Goal: Task Accomplishment & Management: Complete application form

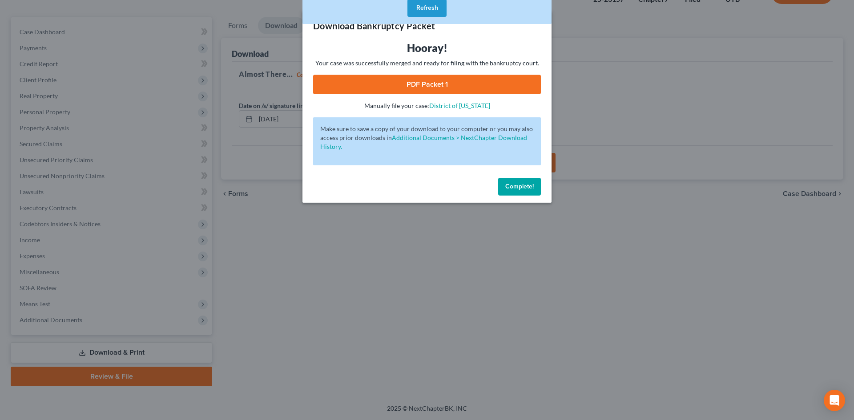
scroll to position [68, 0]
click at [422, 7] on button "Refresh" at bounding box center [426, 8] width 39 height 18
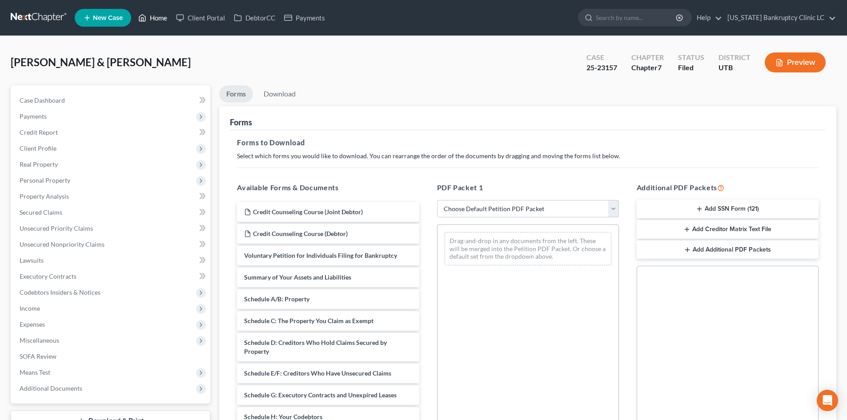
click at [159, 23] on link "Home" at bounding box center [153, 18] width 38 height 16
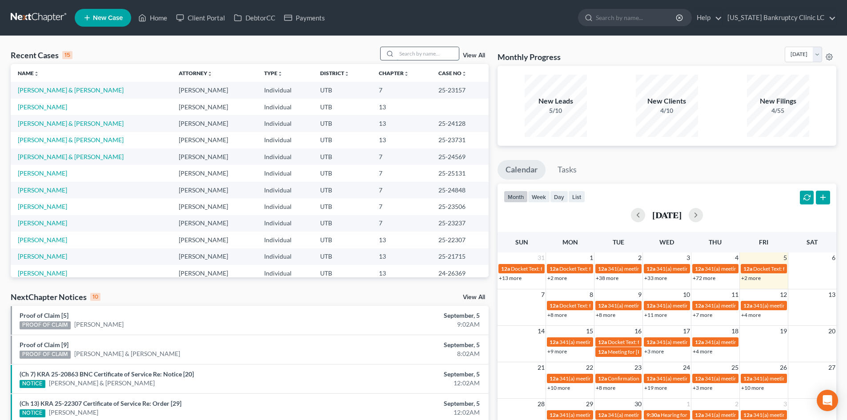
click at [452, 60] on input "search" at bounding box center [428, 53] width 62 height 13
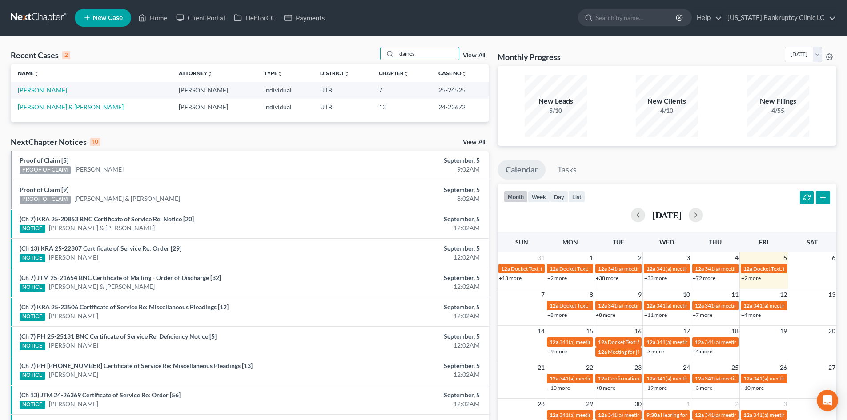
type input "daines"
click at [33, 92] on link "[PERSON_NAME]" at bounding box center [42, 90] width 49 height 8
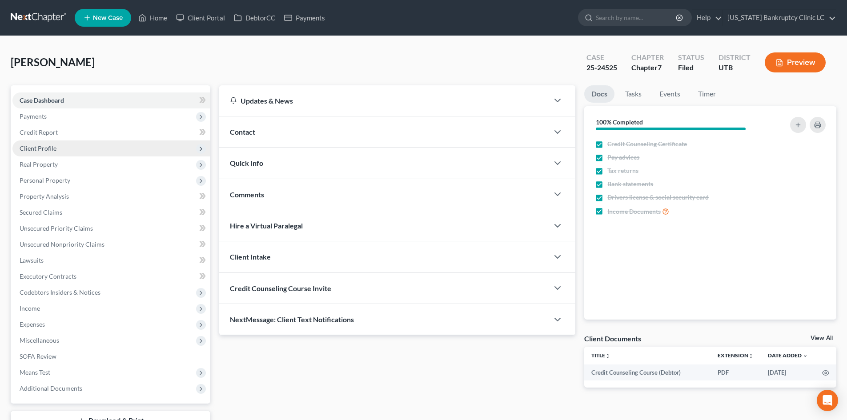
click at [76, 148] on span "Client Profile" at bounding box center [111, 148] width 198 height 16
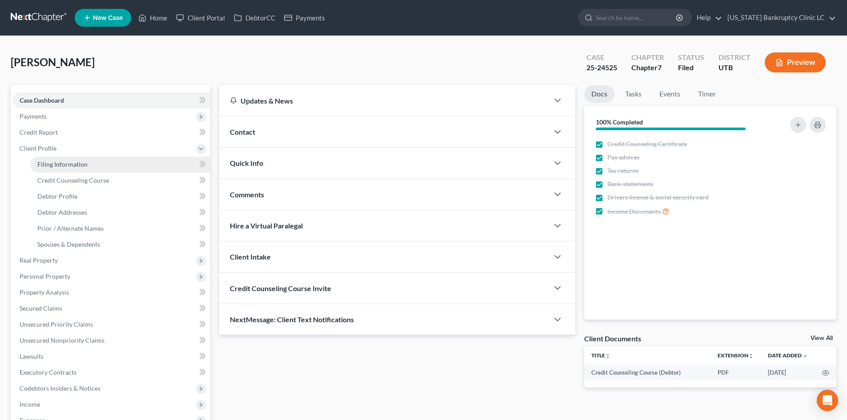
click at [86, 165] on link "Filing Information" at bounding box center [120, 164] width 180 height 16
select select "1"
select select "0"
select select "46"
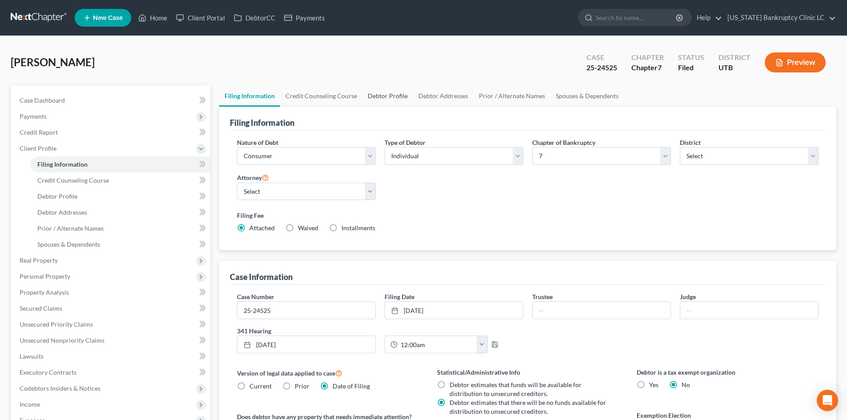
click at [384, 97] on link "Debtor Profile" at bounding box center [387, 95] width 51 height 21
select select "1"
select select "2"
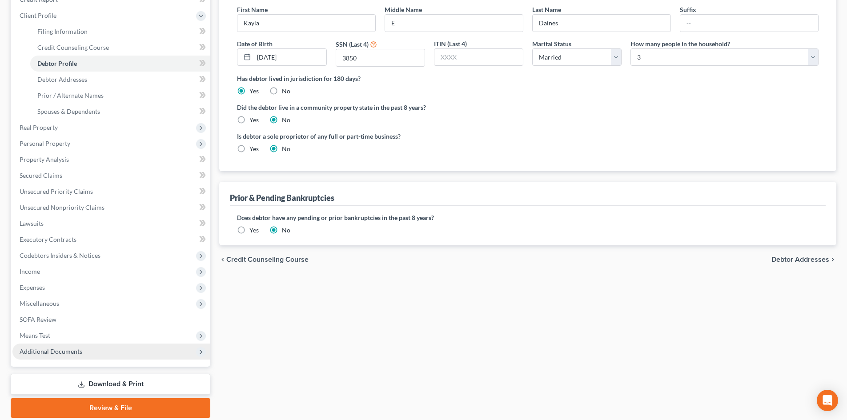
scroll to position [133, 0]
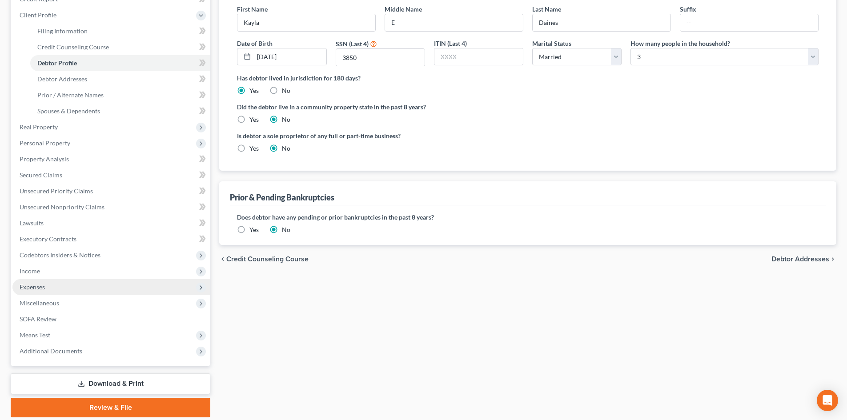
click at [57, 287] on span "Expenses" at bounding box center [111, 287] width 198 height 16
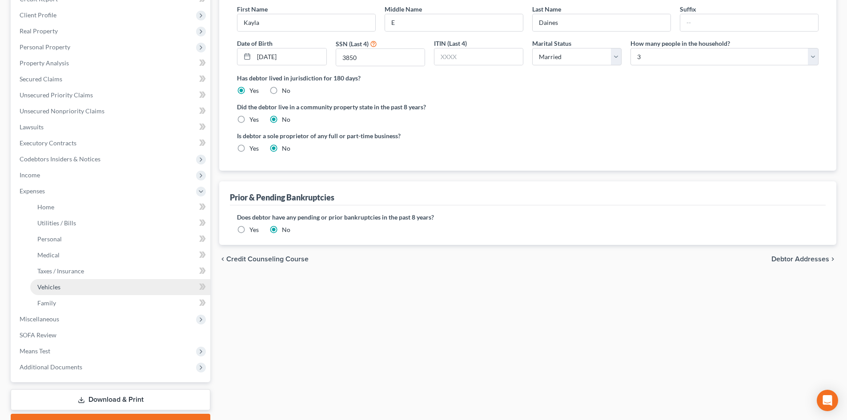
click at [67, 288] on link "Vehicles" at bounding box center [120, 287] width 180 height 16
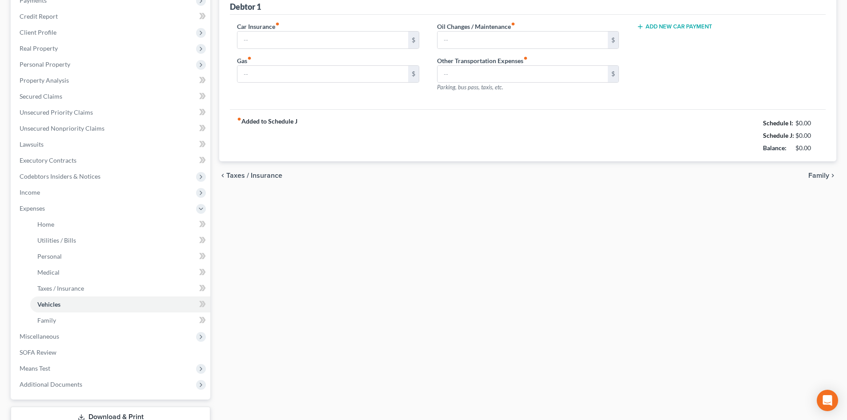
type input "429.49"
type input "250.00"
type input "0.00"
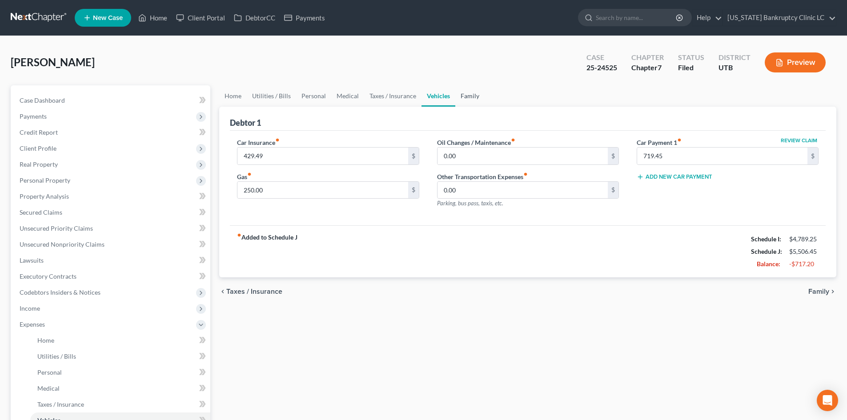
click at [468, 89] on link "Family" at bounding box center [469, 95] width 29 height 21
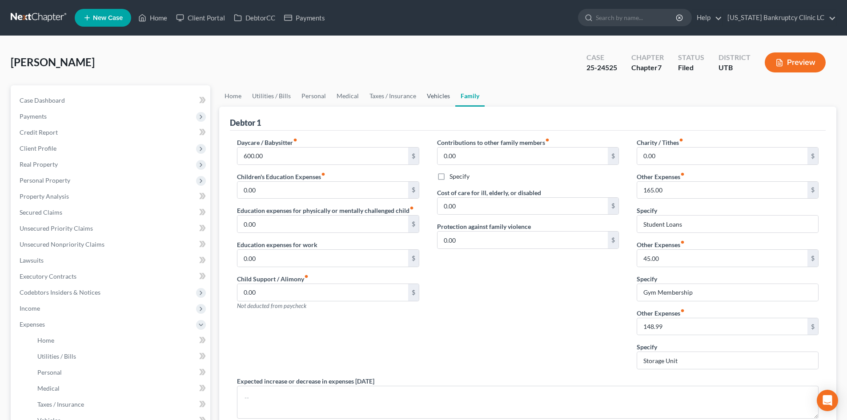
click at [437, 97] on link "Vehicles" at bounding box center [438, 95] width 34 height 21
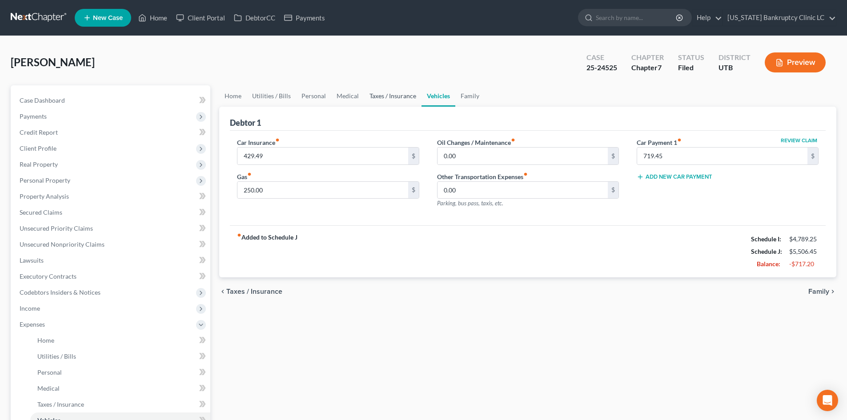
click at [404, 95] on link "Taxes / Insurance" at bounding box center [392, 95] width 57 height 21
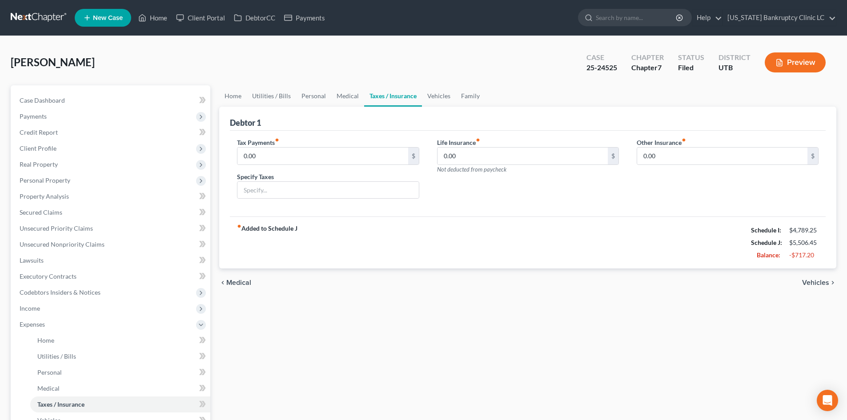
click at [370, 94] on link "Taxes / Insurance" at bounding box center [393, 95] width 58 height 21
click at [345, 95] on link "Medical" at bounding box center [347, 95] width 33 height 21
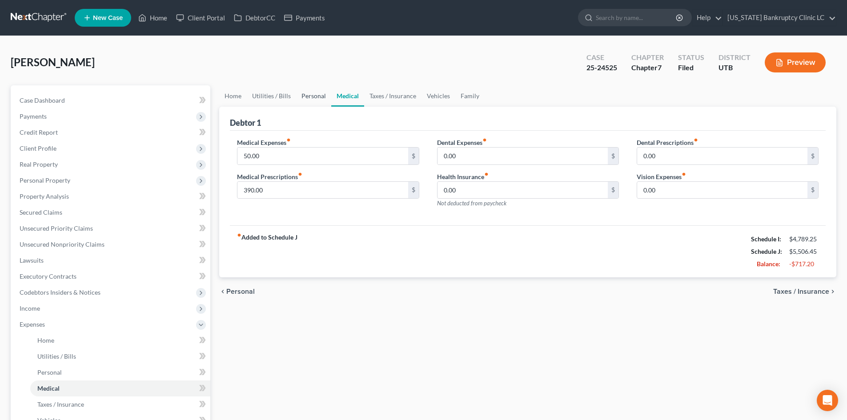
click at [309, 98] on link "Personal" at bounding box center [313, 95] width 35 height 21
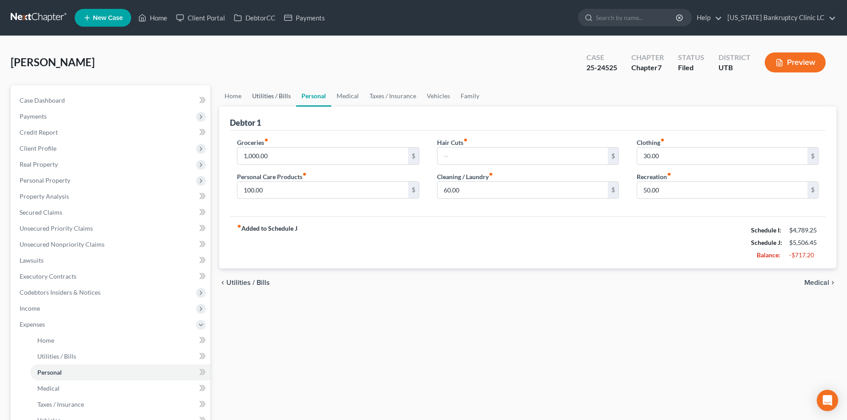
click at [276, 99] on link "Utilities / Bills" at bounding box center [271, 95] width 49 height 21
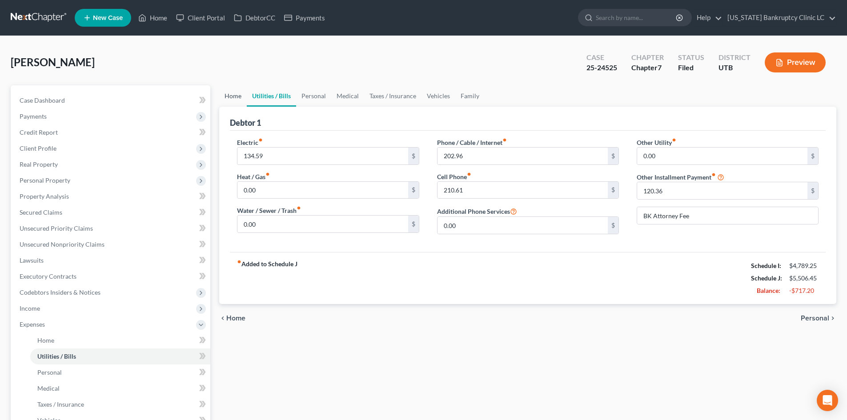
click at [243, 98] on link "Home" at bounding box center [233, 95] width 28 height 21
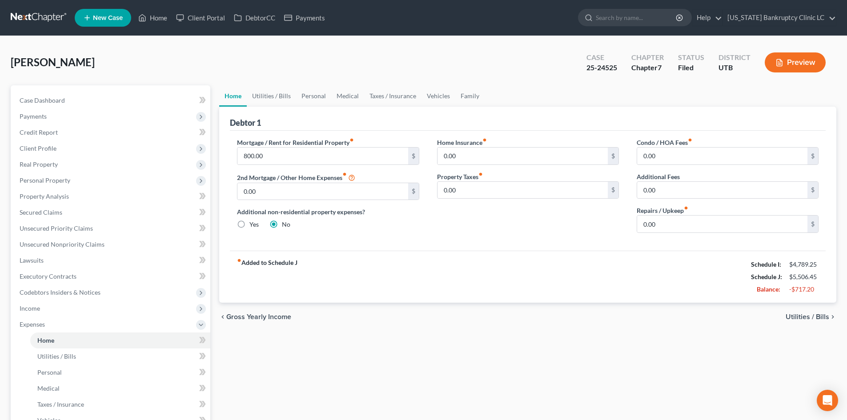
click at [232, 99] on link "Home" at bounding box center [233, 95] width 28 height 21
click at [49, 312] on span "Income" at bounding box center [111, 309] width 198 height 16
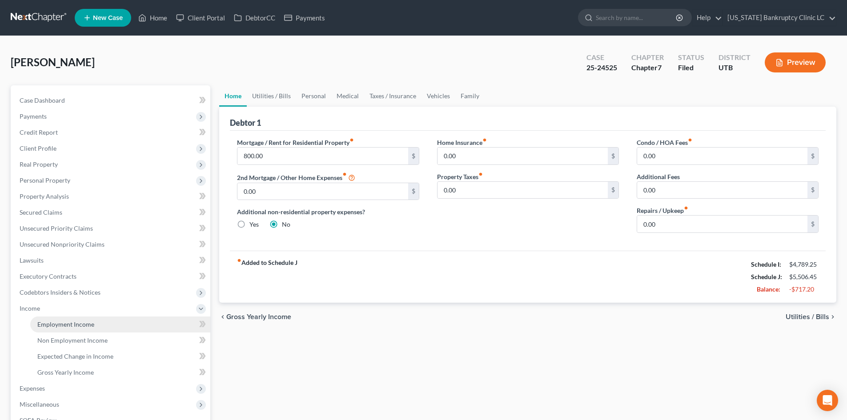
click at [57, 324] on span "Employment Income" at bounding box center [65, 325] width 57 height 8
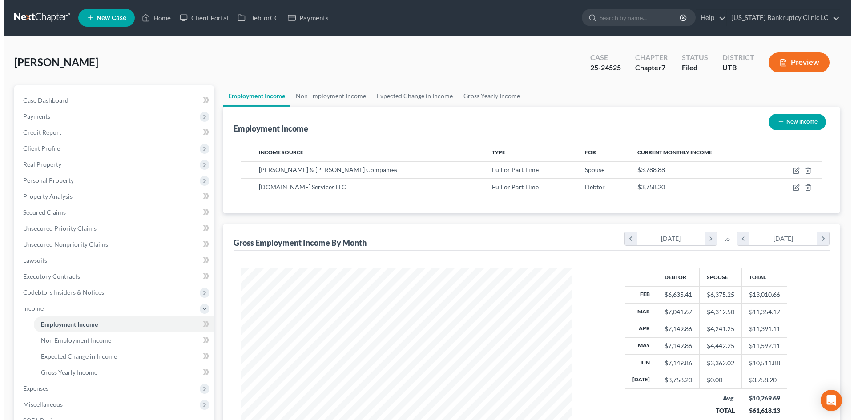
scroll to position [166, 349]
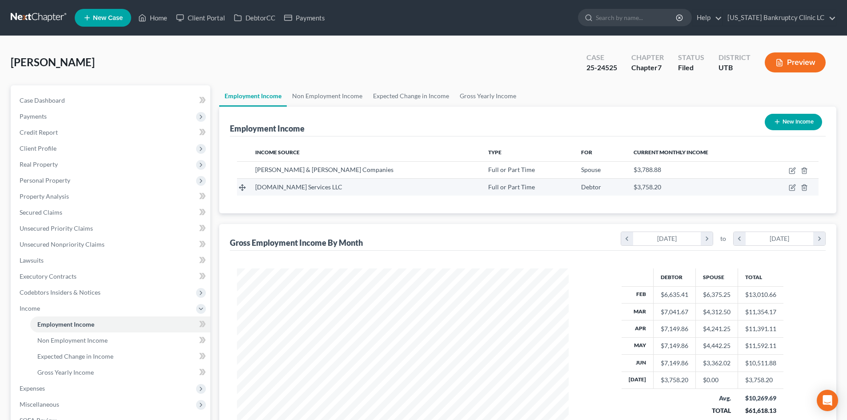
click at [788, 189] on td at bounding box center [790, 187] width 56 height 17
click at [791, 188] on icon "button" at bounding box center [792, 187] width 7 height 7
select select "0"
select select "50"
select select "0"
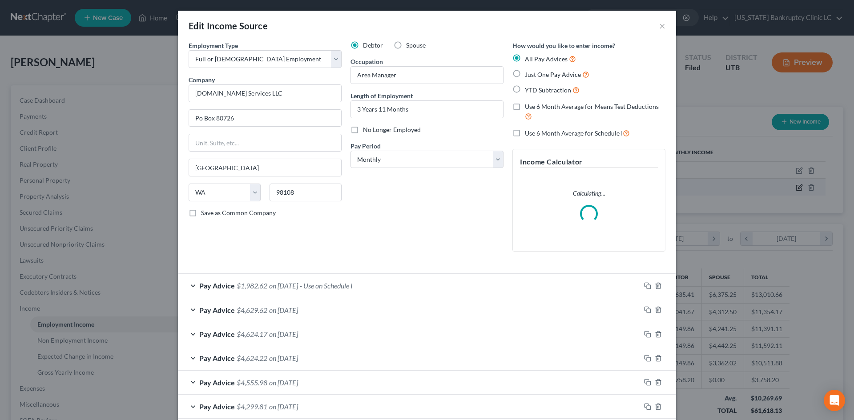
scroll to position [167, 353]
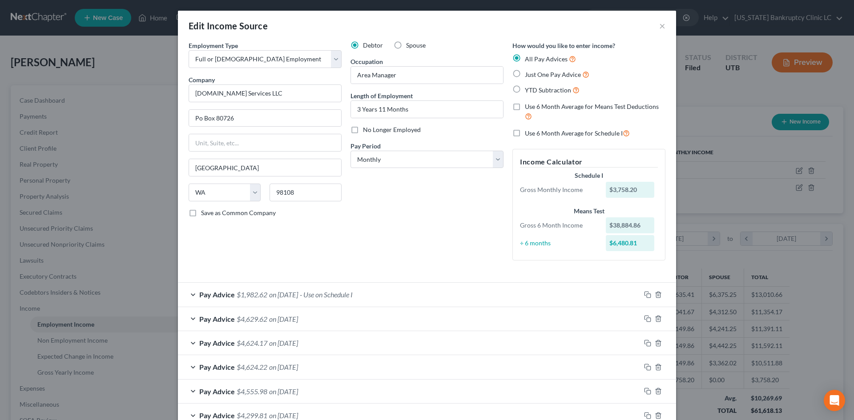
click at [439, 291] on div "Pay Advice $1,982.62 on 07/31/2025 - Use on Schedule I" at bounding box center [409, 295] width 462 height 24
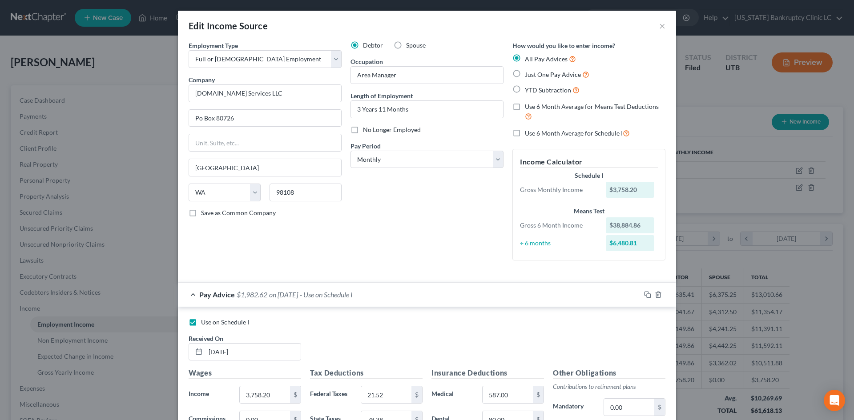
click at [439, 291] on div "Pay Advice $1,982.62 on 07/31/2025 - Use on Schedule I" at bounding box center [409, 295] width 462 height 24
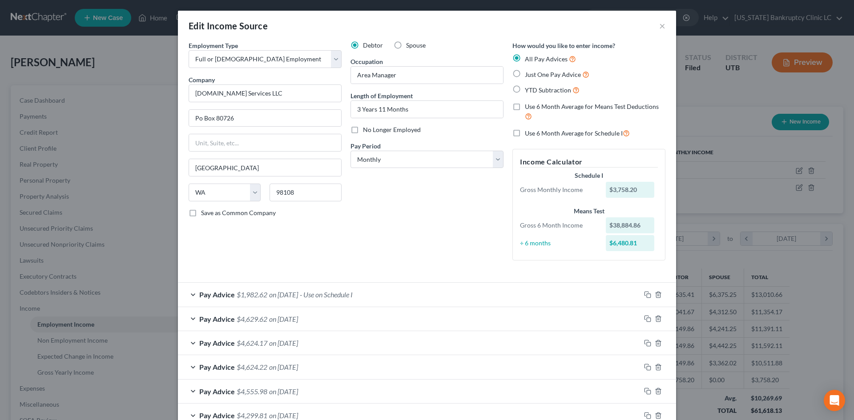
click at [439, 291] on div "Pay Advice $1,982.62 on 07/31/2025 - Use on Schedule I" at bounding box center [409, 295] width 462 height 24
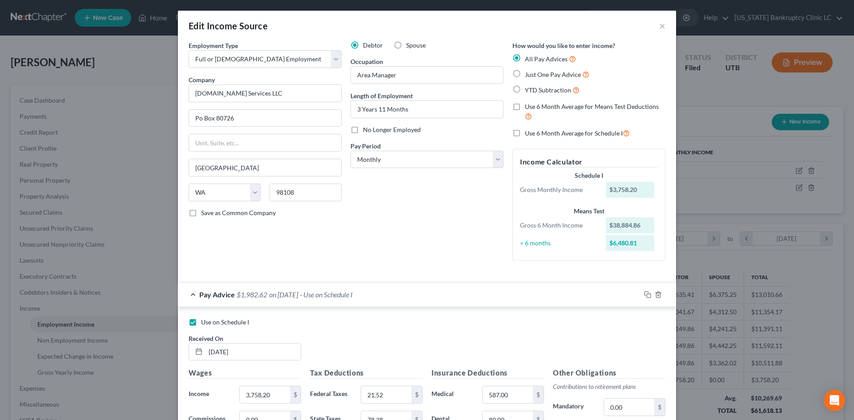
click at [439, 291] on div "Pay Advice $1,982.62 on 07/31/2025 - Use on Schedule I" at bounding box center [409, 295] width 462 height 24
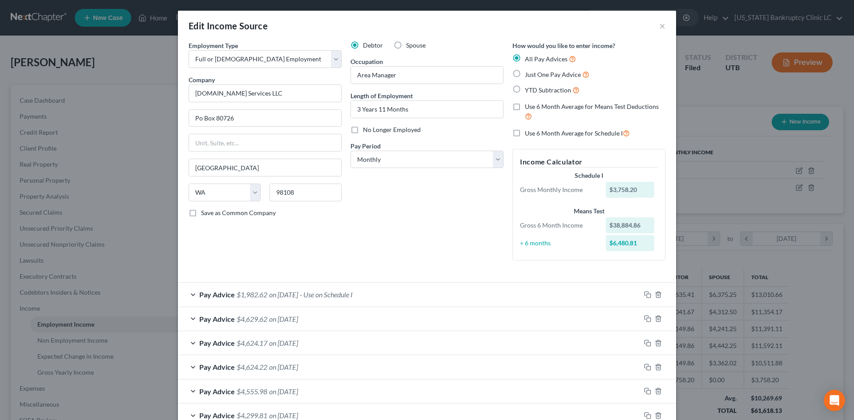
click at [525, 74] on label "Just One Pay Advice" at bounding box center [557, 74] width 64 height 10
click at [528, 74] on input "Just One Pay Advice" at bounding box center [531, 72] width 6 height 6
radio input "true"
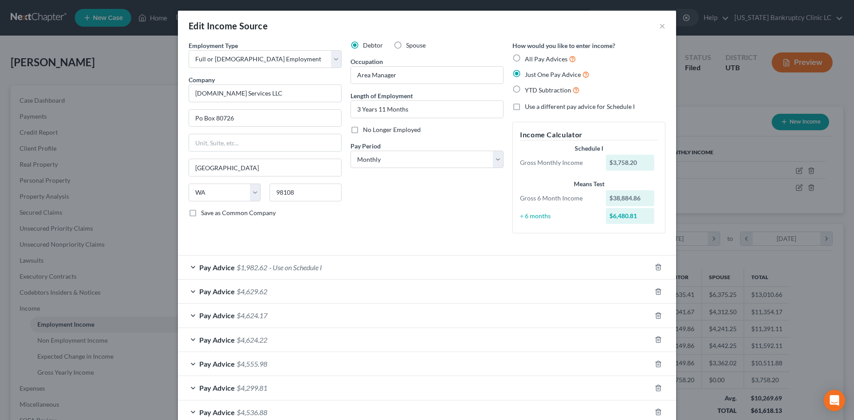
click at [429, 267] on div "Pay Advice $1,982.62 - Use on Schedule I" at bounding box center [414, 268] width 473 height 24
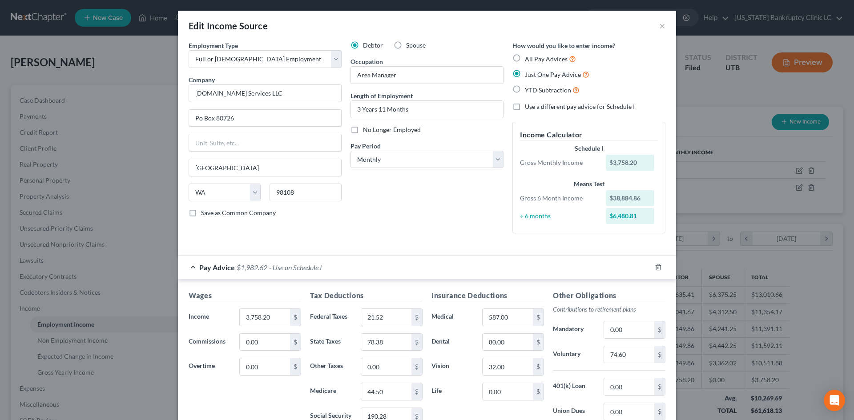
click at [429, 267] on div "Pay Advice $1,982.62 - Use on Schedule I" at bounding box center [414, 268] width 473 height 24
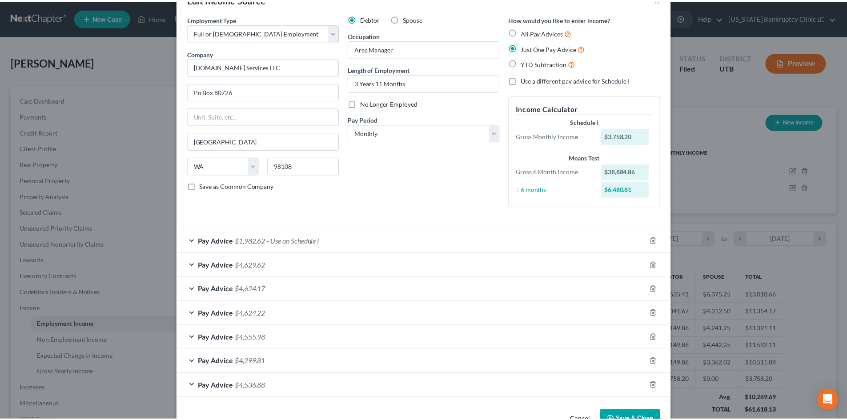
scroll to position [53, 0]
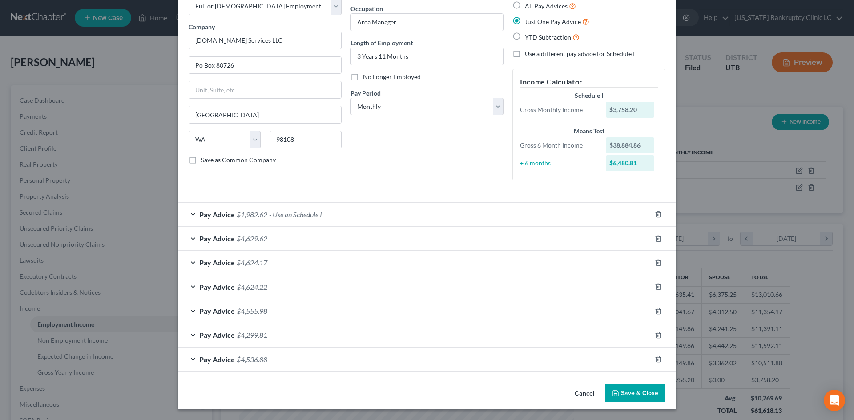
click at [622, 391] on button "Save & Close" at bounding box center [635, 393] width 60 height 19
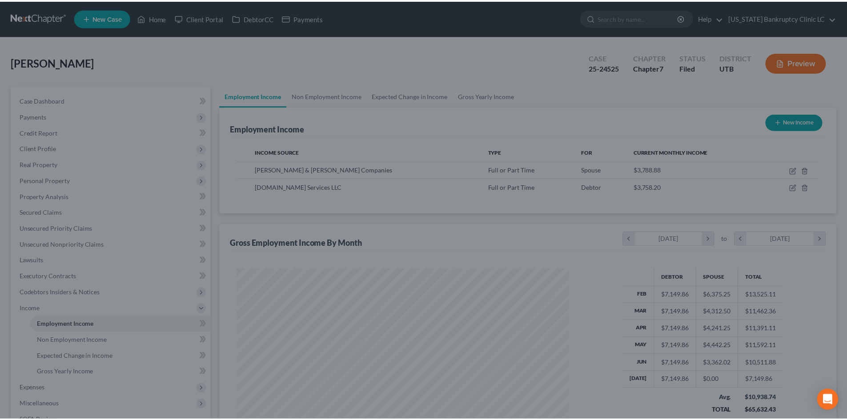
scroll to position [444385, 444202]
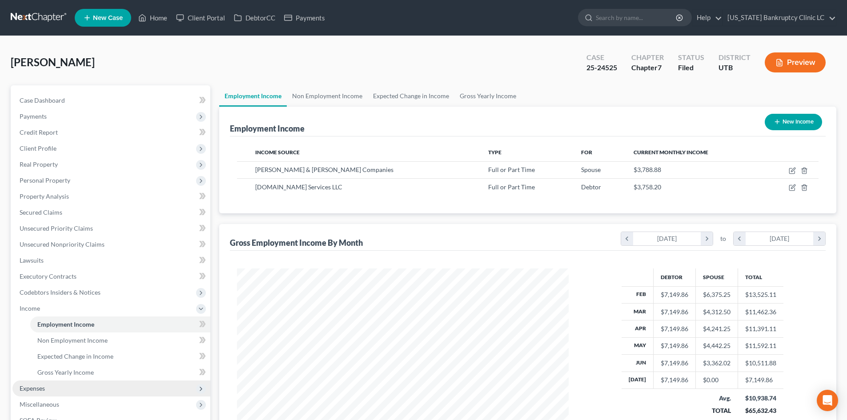
click at [93, 389] on span "Expenses" at bounding box center [111, 389] width 198 height 16
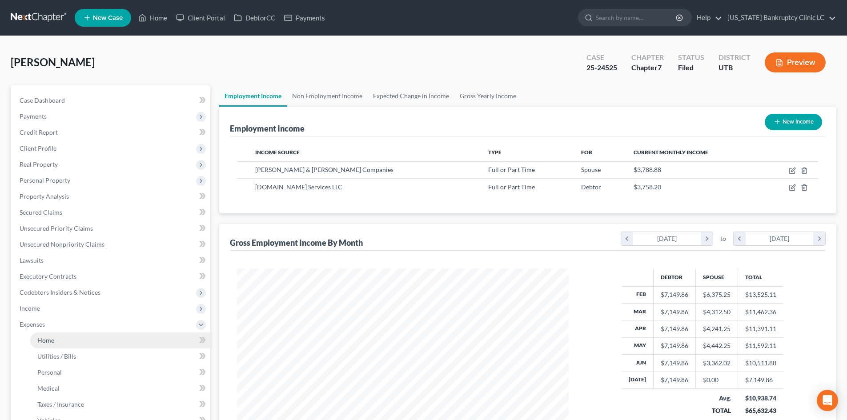
click at [85, 338] on link "Home" at bounding box center [120, 341] width 180 height 16
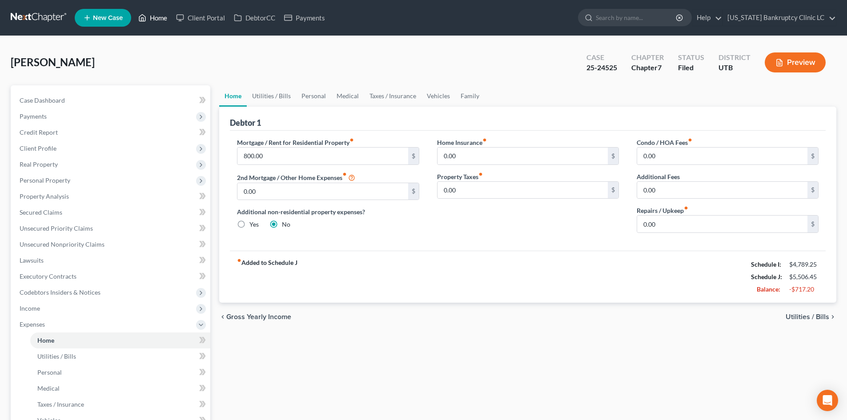
click at [146, 14] on icon at bounding box center [142, 17] width 8 height 11
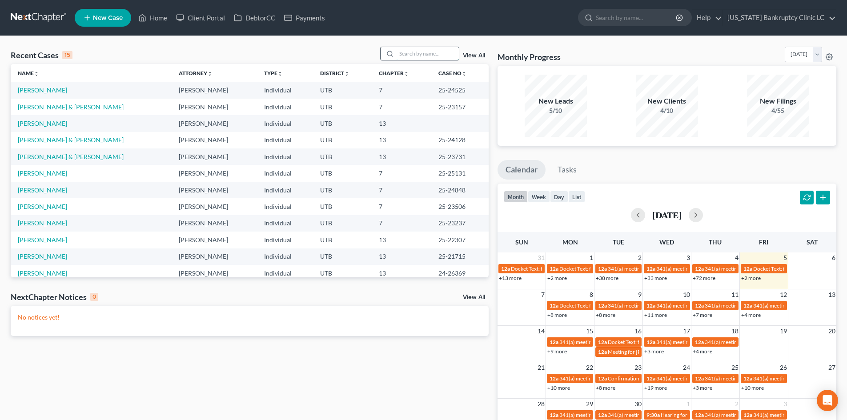
click at [422, 53] on input "search" at bounding box center [428, 53] width 62 height 13
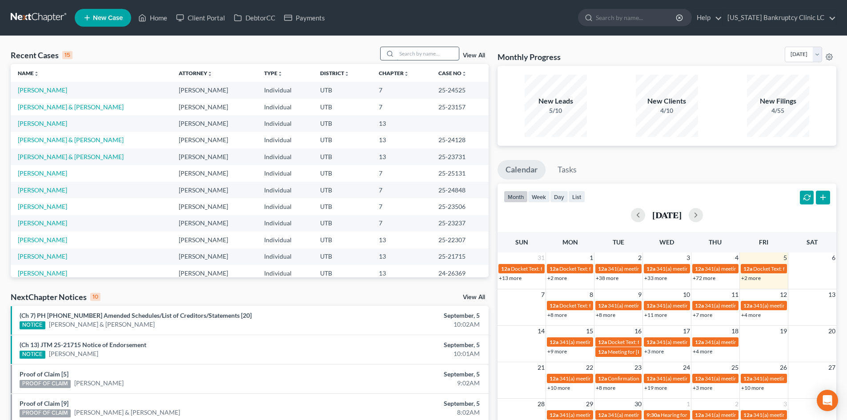
click at [422, 58] on input "search" at bounding box center [428, 53] width 62 height 13
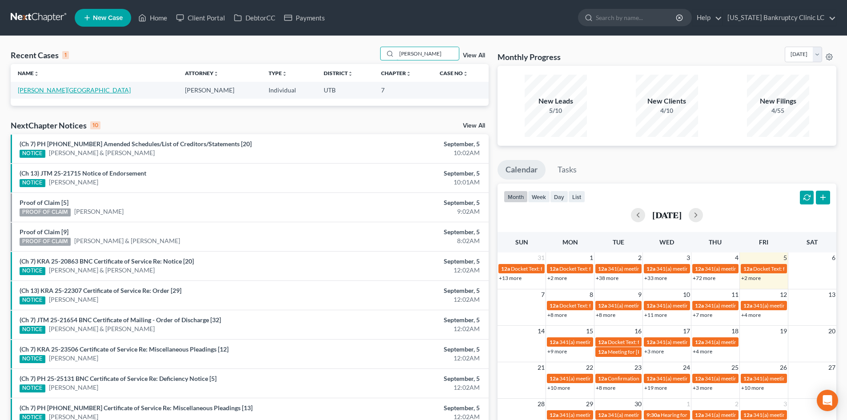
type input "louie"
click at [40, 92] on link "Louie, Jordan" at bounding box center [74, 90] width 113 height 8
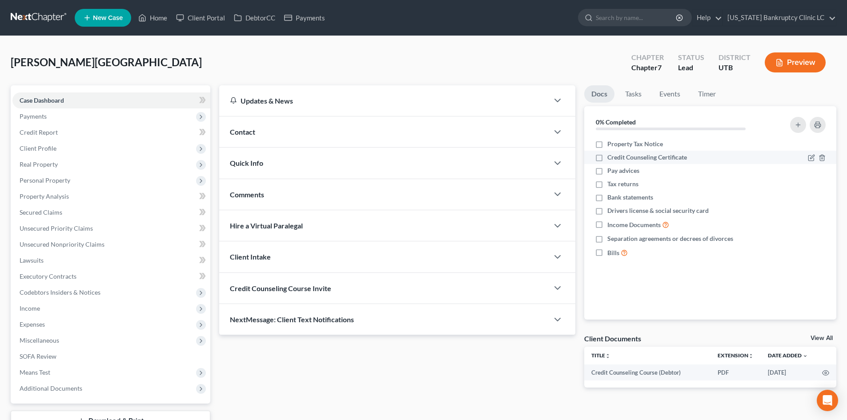
click at [607, 157] on label "Credit Counseling Certificate" at bounding box center [647, 157] width 80 height 9
click at [611, 157] on input "Credit Counseling Certificate" at bounding box center [614, 156] width 6 height 6
checkbox input "true"
click at [607, 172] on label "Pay advices" at bounding box center [623, 170] width 32 height 9
click at [611, 172] on input "Pay advices" at bounding box center [614, 169] width 6 height 6
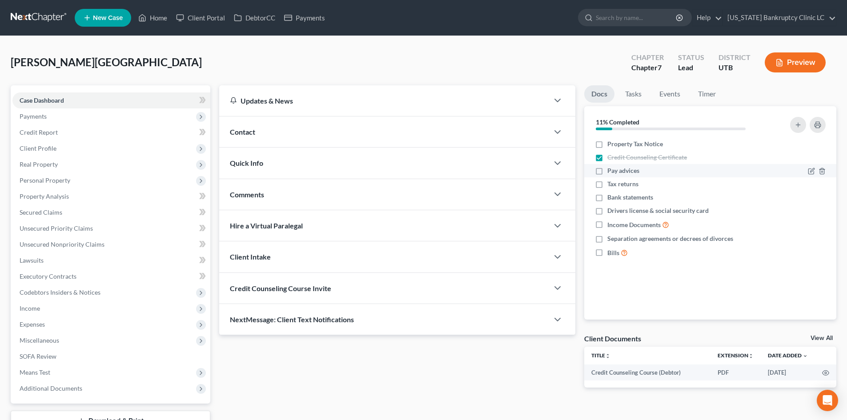
checkbox input "true"
click at [607, 185] on label "Tax returns" at bounding box center [622, 184] width 31 height 9
click at [611, 185] on input "Tax returns" at bounding box center [614, 183] width 6 height 6
checkbox input "true"
click at [819, 200] on icon "button" at bounding box center [821, 197] width 7 height 7
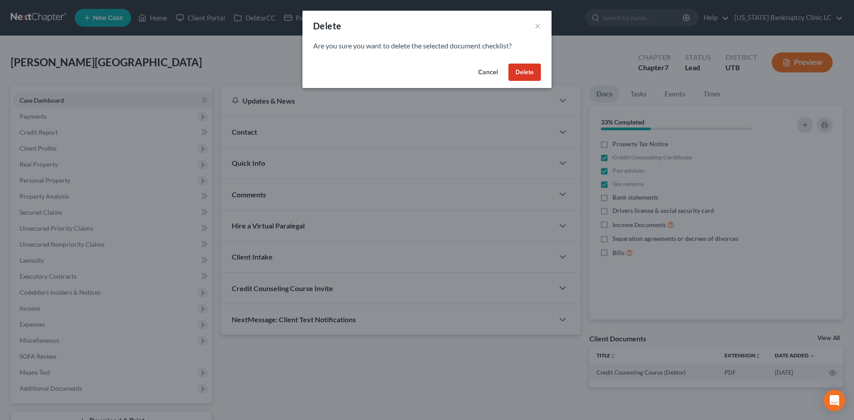
click at [535, 73] on button "Delete" at bounding box center [524, 73] width 32 height 18
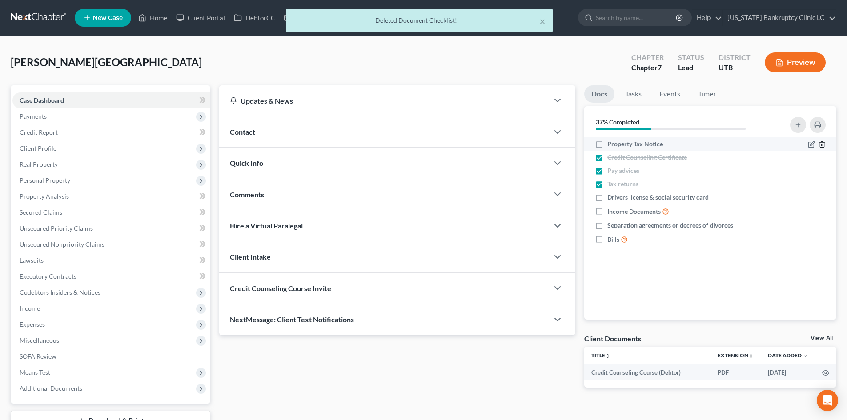
click at [823, 144] on icon "button" at bounding box center [821, 144] width 7 height 7
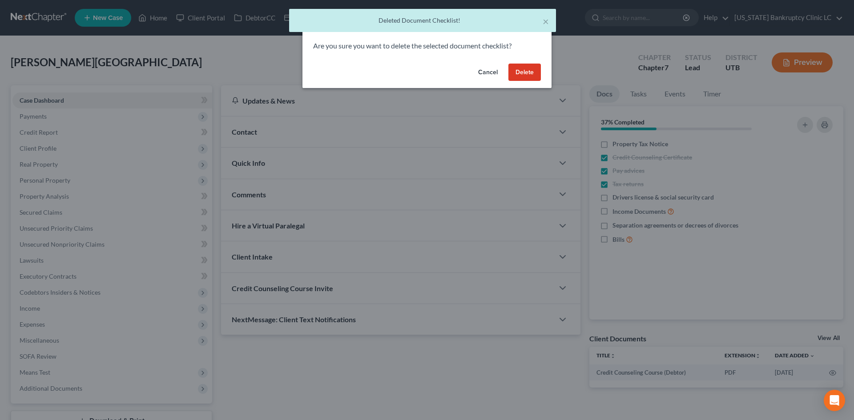
click at [524, 78] on button "Delete" at bounding box center [524, 73] width 32 height 18
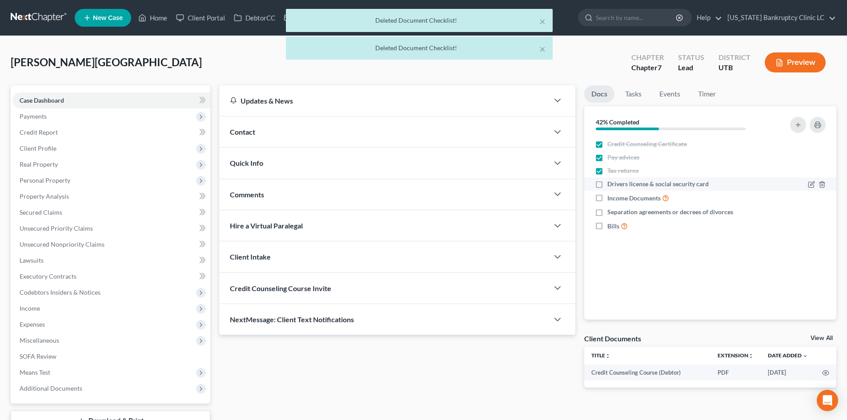
click at [607, 186] on label "Drivers license & social security card" at bounding box center [657, 184] width 101 height 9
click at [611, 185] on input "Drivers license & social security card" at bounding box center [614, 183] width 6 height 6
checkbox input "true"
click at [607, 200] on label "Income Documents" at bounding box center [638, 198] width 62 height 10
click at [611, 199] on input "Income Documents" at bounding box center [614, 196] width 6 height 6
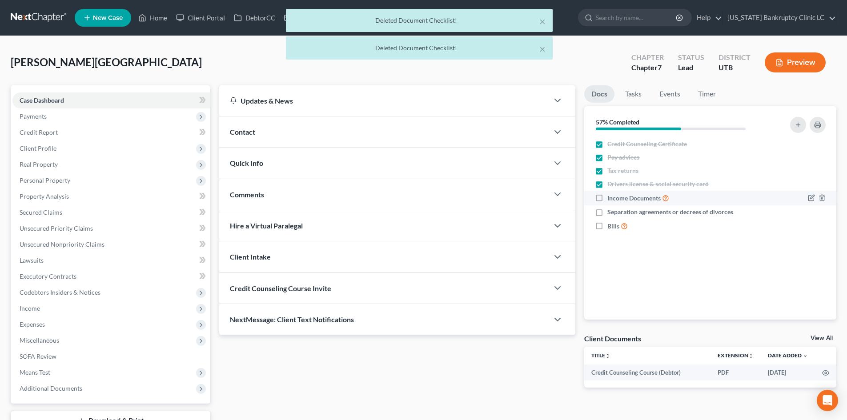
checkbox input "true"
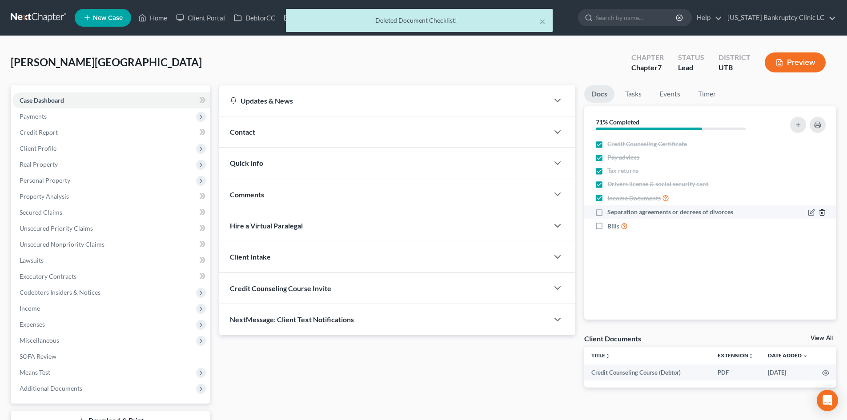
click at [823, 212] on icon "button" at bounding box center [821, 212] width 7 height 7
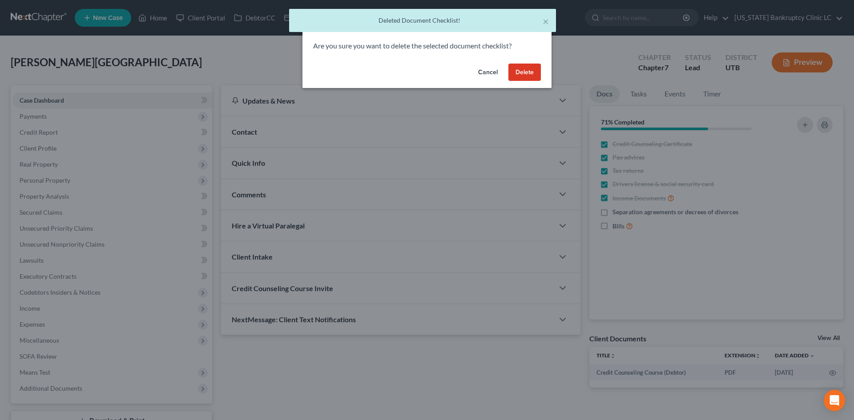
click at [536, 73] on button "Delete" at bounding box center [524, 73] width 32 height 18
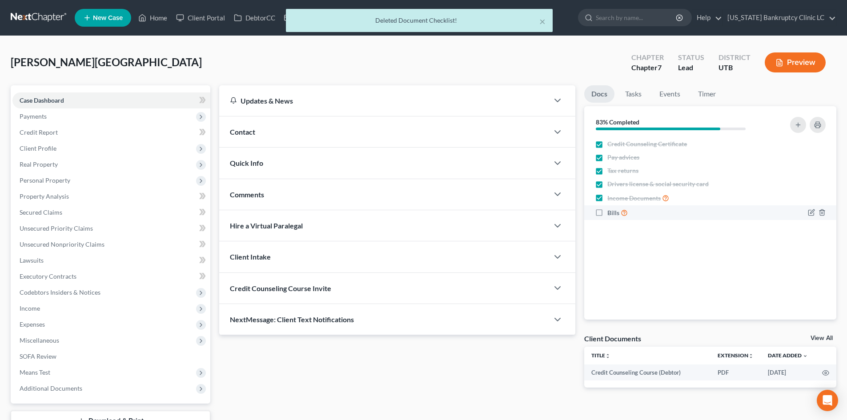
click at [607, 214] on label "Bills" at bounding box center [617, 213] width 20 height 10
click at [611, 213] on input "Bills" at bounding box center [614, 211] width 6 height 6
checkbox input "true"
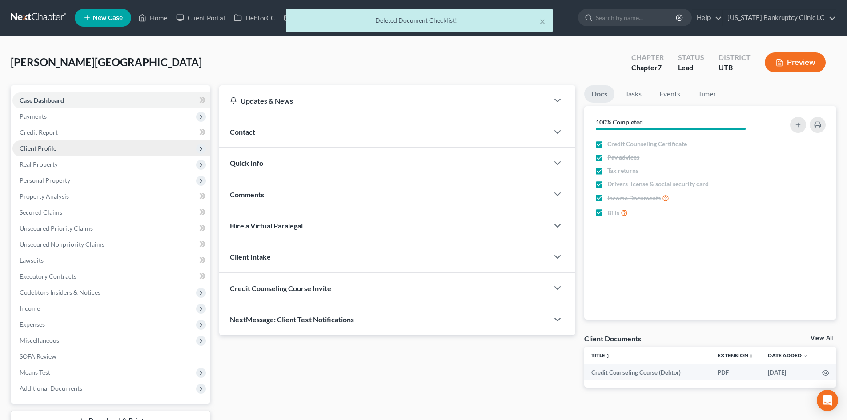
click at [102, 148] on span "Client Profile" at bounding box center [111, 148] width 198 height 16
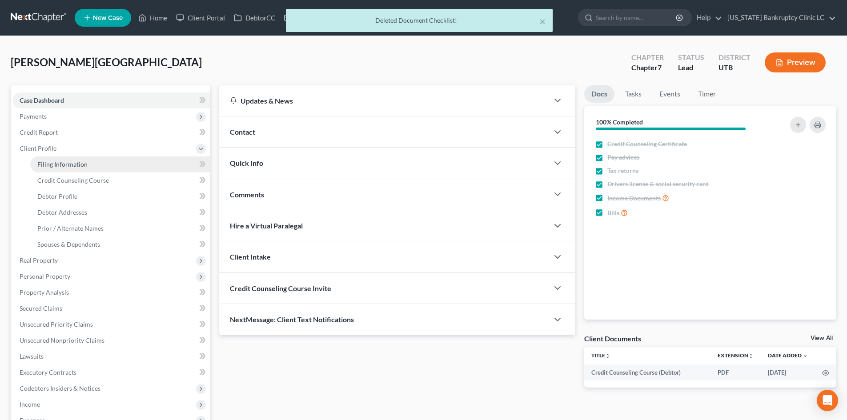
click at [113, 164] on link "Filing Information" at bounding box center [120, 164] width 180 height 16
select select "1"
select select "0"
select select "81"
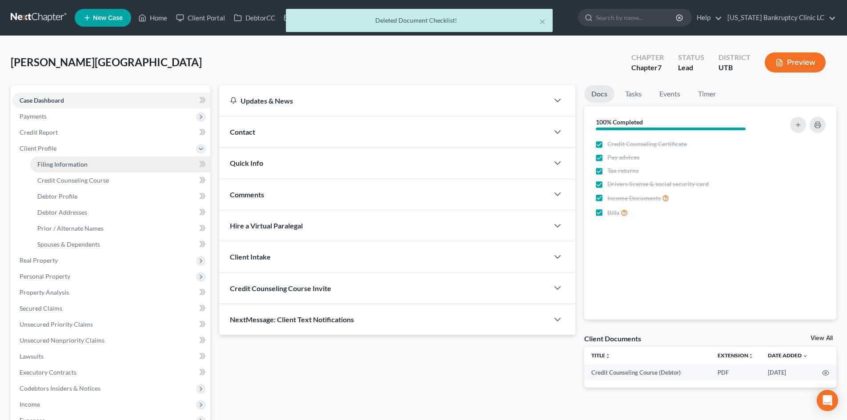
select select "0"
select select "46"
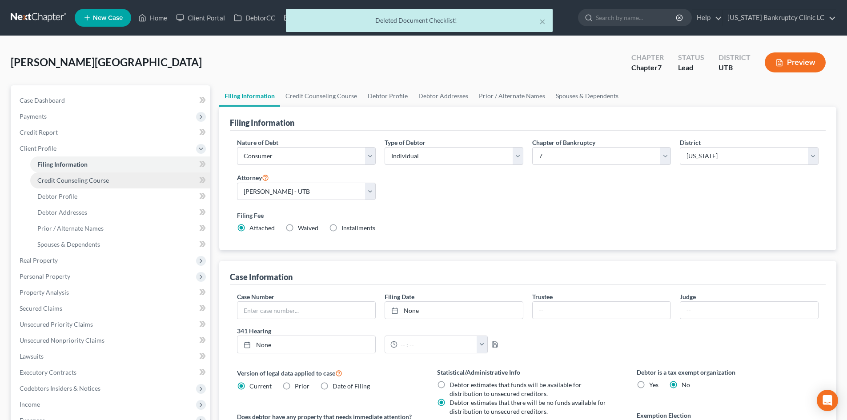
click at [112, 184] on link "Credit Counseling Course" at bounding box center [120, 180] width 180 height 16
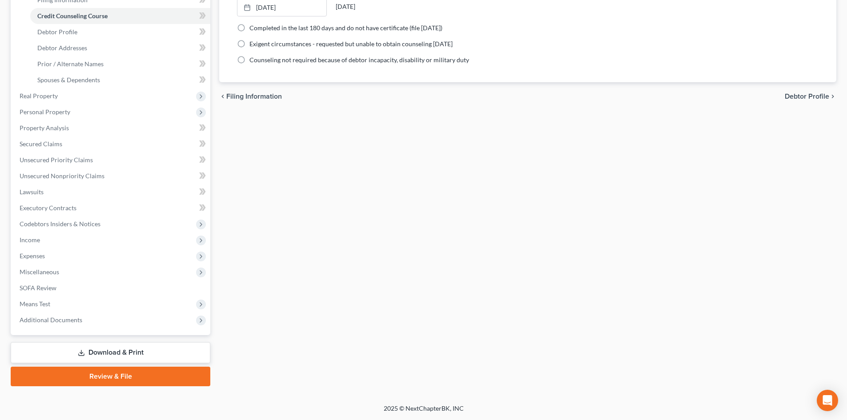
click at [126, 373] on link "Review & File" at bounding box center [111, 377] width 200 height 20
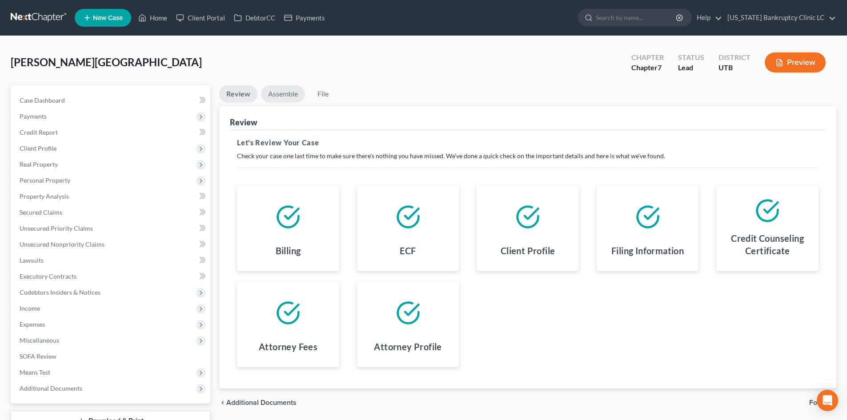
click at [283, 90] on link "Assemble" at bounding box center [283, 93] width 44 height 17
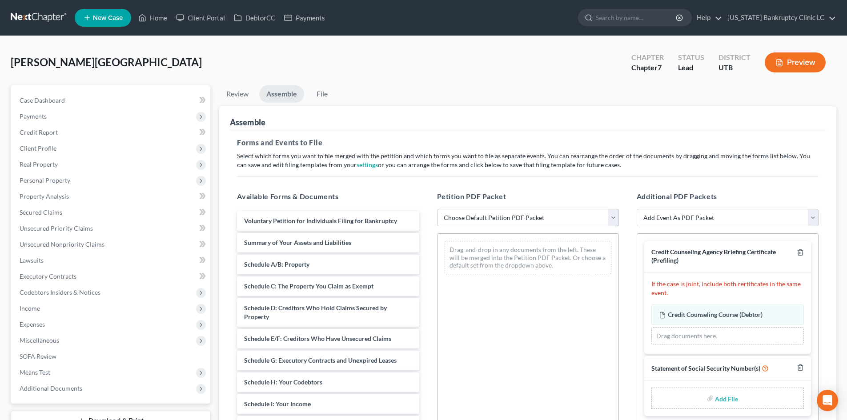
click at [550, 222] on select "Choose Default Petition PDF Packet Emergency Filing (Voluntary Petition and Cre…" at bounding box center [528, 218] width 182 height 18
select select "3"
click at [437, 209] on select "Choose Default Petition PDF Packet Emergency Filing (Voluntary Petition and Cre…" at bounding box center [528, 218] width 182 height 18
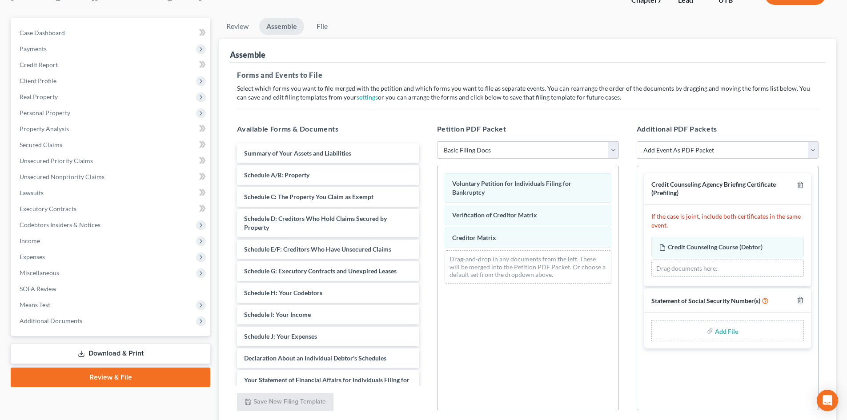
scroll to position [89, 0]
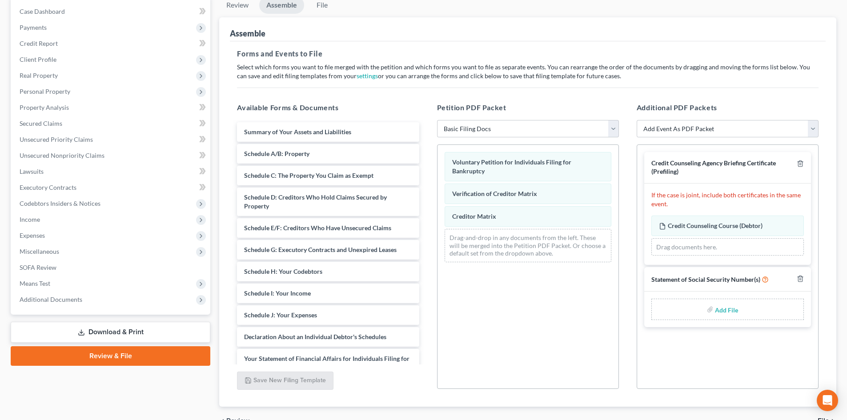
click at [721, 311] on input "file" at bounding box center [725, 309] width 21 height 16
type input "C:\fakepath\Jordan SSN.pdf"
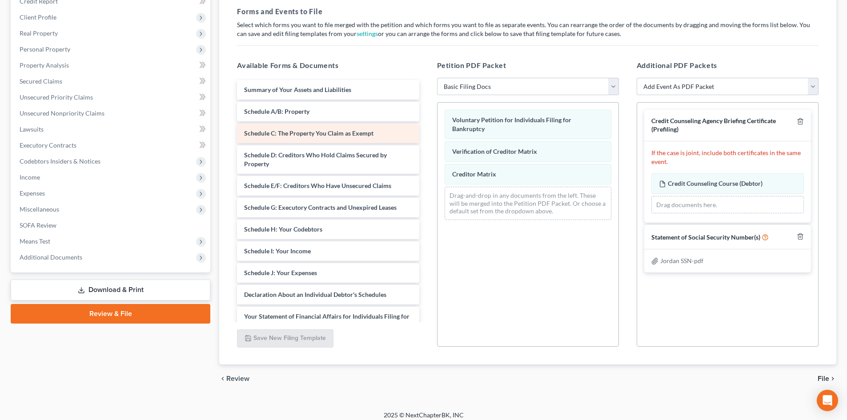
scroll to position [4, 0]
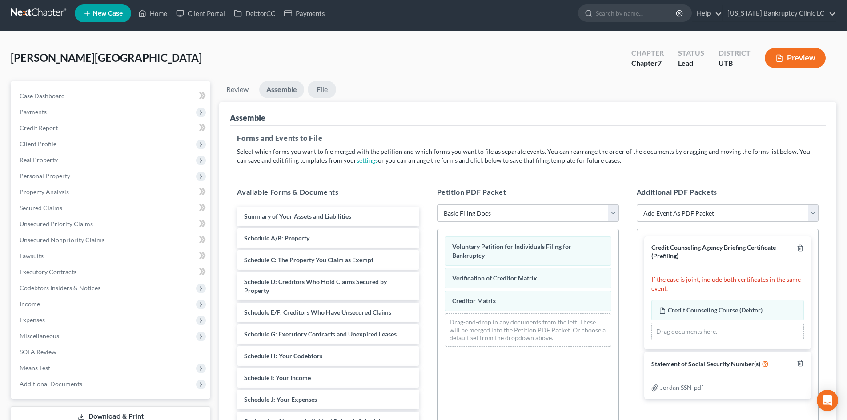
click at [325, 96] on link "File" at bounding box center [322, 89] width 28 height 17
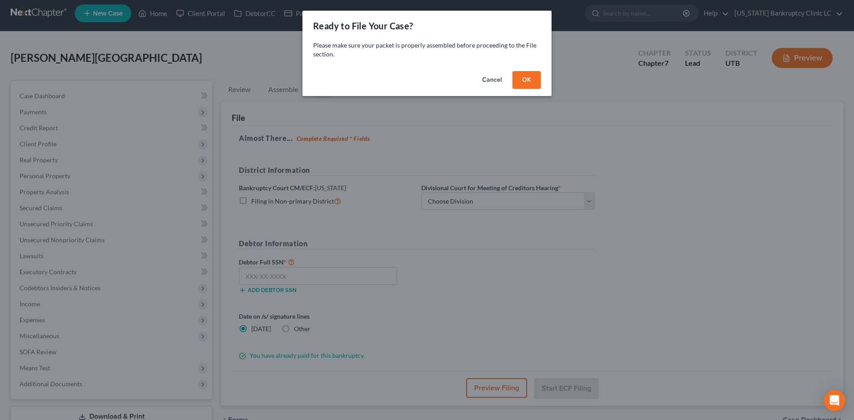
click at [532, 76] on button "OK" at bounding box center [526, 80] width 28 height 18
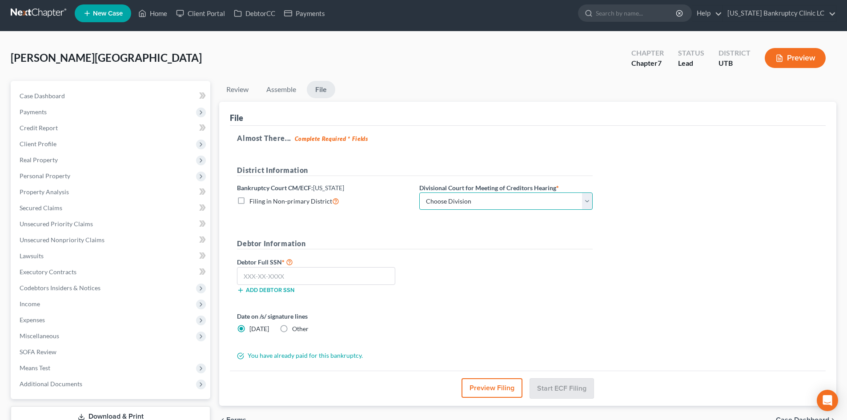
click at [459, 202] on select "Choose Division Salt Lake city" at bounding box center [505, 201] width 173 height 18
select select "0"
click at [419, 192] on select "Choose Division Salt Lake city" at bounding box center [505, 201] width 173 height 18
click at [348, 277] on input "text" at bounding box center [316, 276] width 158 height 18
type input "529-57-0381"
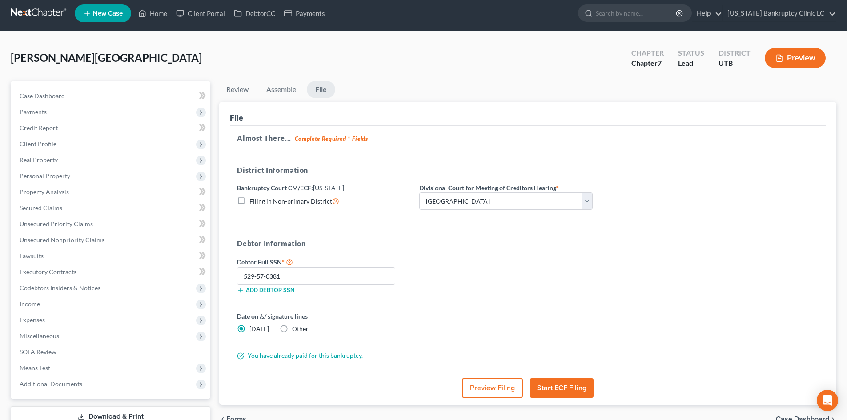
click at [558, 385] on button "Start ECF Filing" at bounding box center [562, 388] width 64 height 20
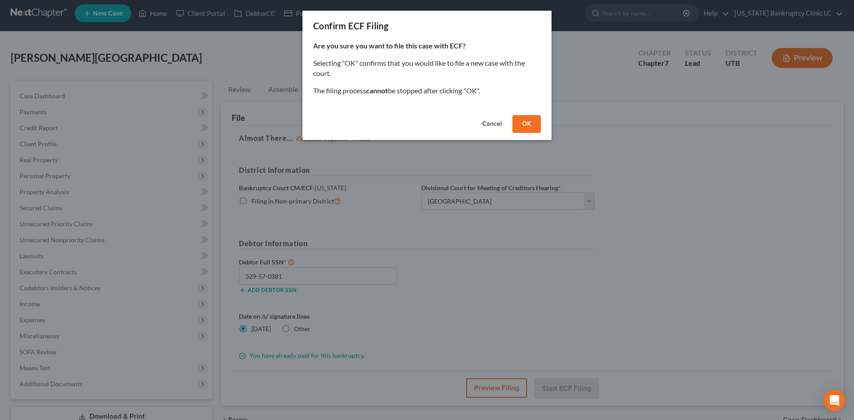
click at [527, 128] on button "OK" at bounding box center [526, 124] width 28 height 18
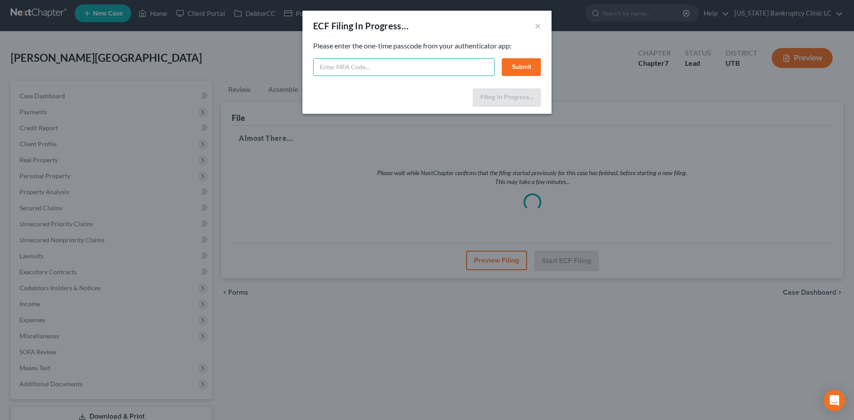
click at [448, 69] on input "text" at bounding box center [403, 67] width 181 height 18
type input "482444"
click at [510, 66] on button "Submit" at bounding box center [520, 67] width 39 height 18
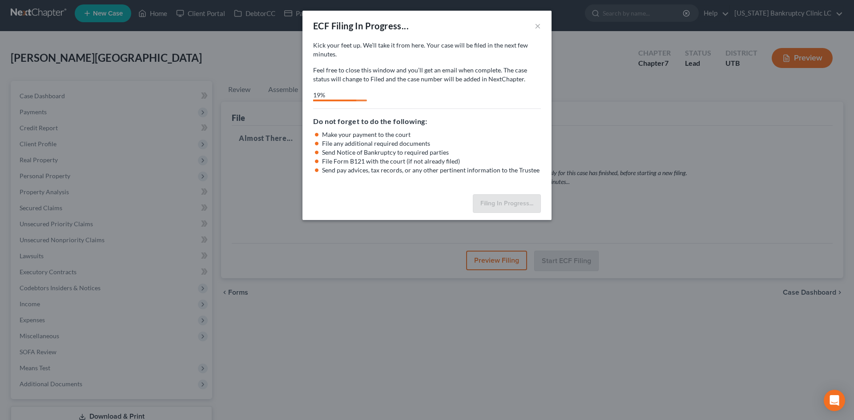
select select "0"
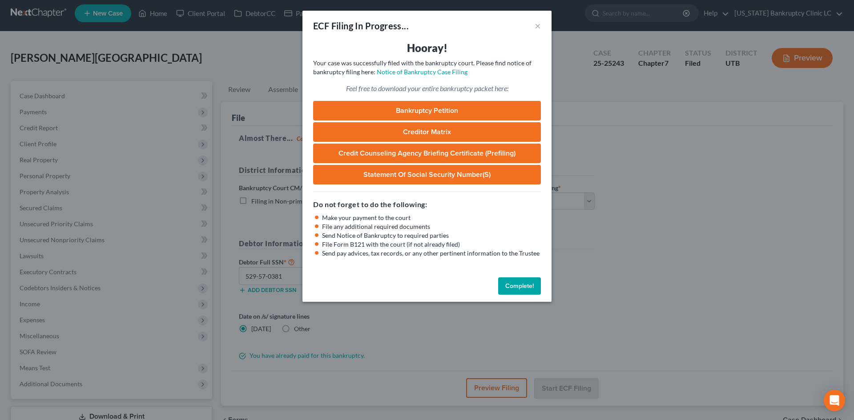
click at [512, 285] on button "Complete!" at bounding box center [519, 286] width 43 height 18
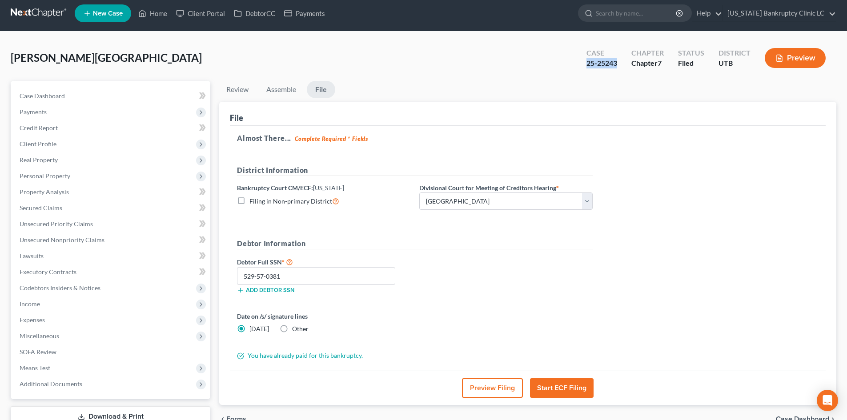
drag, startPoint x: 587, startPoint y: 62, endPoint x: 619, endPoint y: 63, distance: 32.0
click at [619, 63] on div "Case 25-25243" at bounding box center [601, 59] width 45 height 26
copy div "25-25243"
click at [53, 195] on span "Property Analysis" at bounding box center [44, 192] width 49 height 8
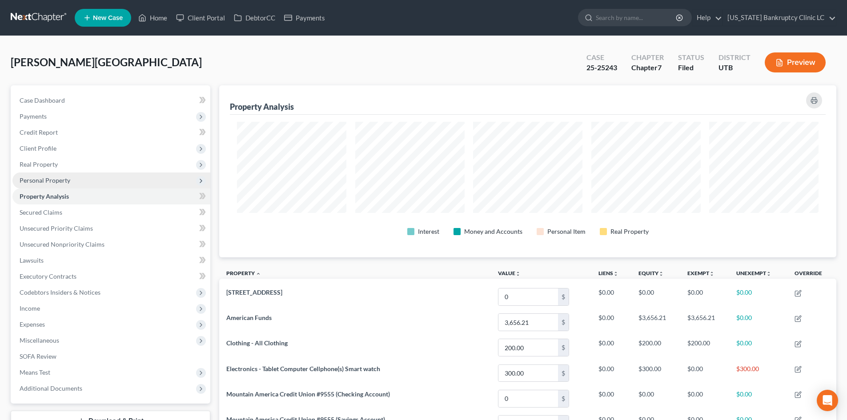
click at [93, 180] on span "Personal Property" at bounding box center [111, 180] width 198 height 16
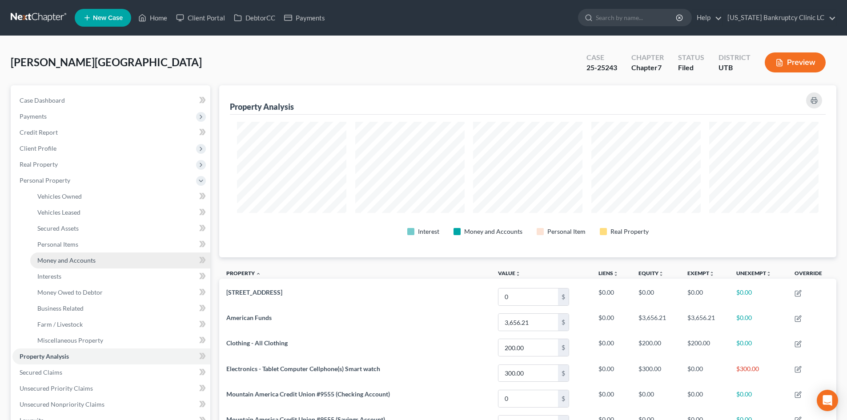
click at [89, 259] on span "Money and Accounts" at bounding box center [66, 261] width 58 height 8
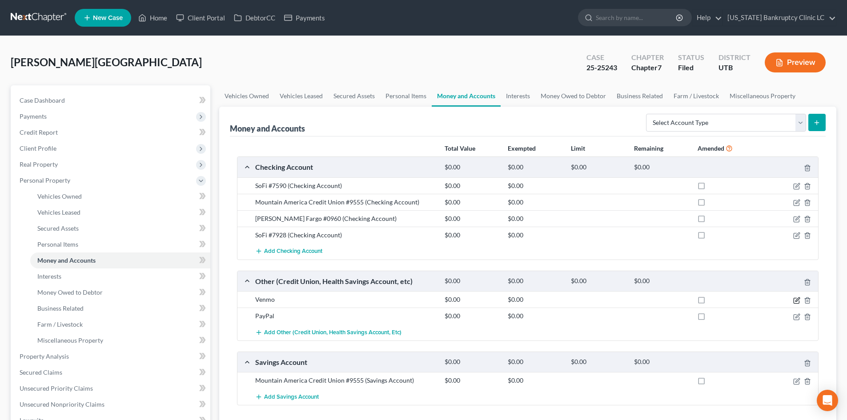
click at [797, 301] on icon "button" at bounding box center [797, 299] width 4 height 4
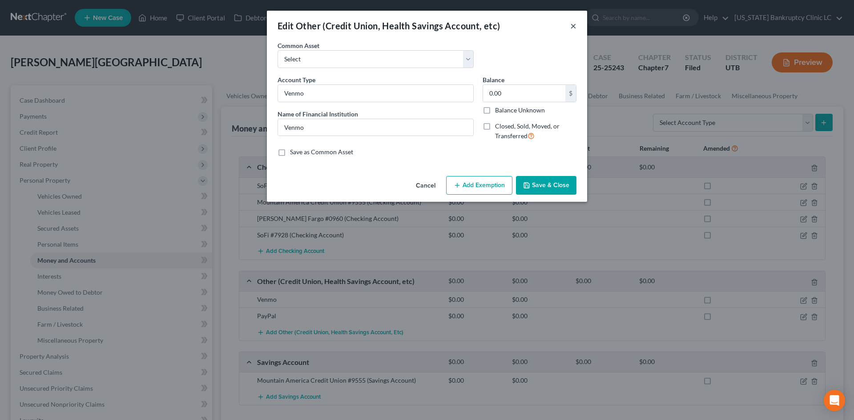
click at [573, 24] on button "×" at bounding box center [573, 25] width 6 height 11
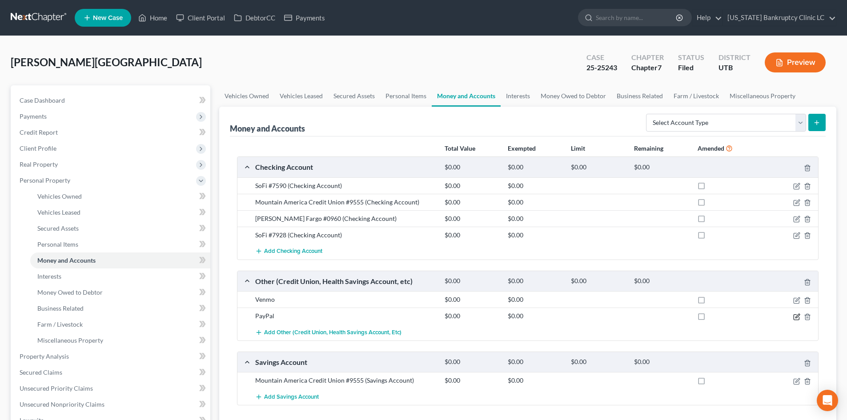
click at [798, 317] on icon "button" at bounding box center [797, 316] width 4 height 4
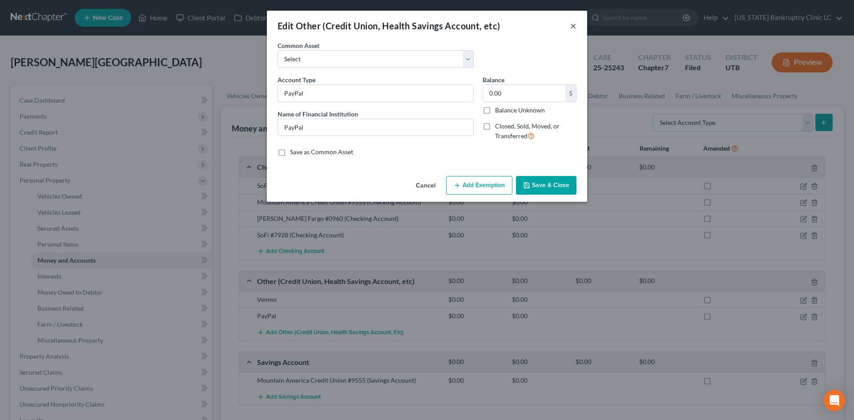
click at [574, 25] on button "×" at bounding box center [573, 25] width 6 height 11
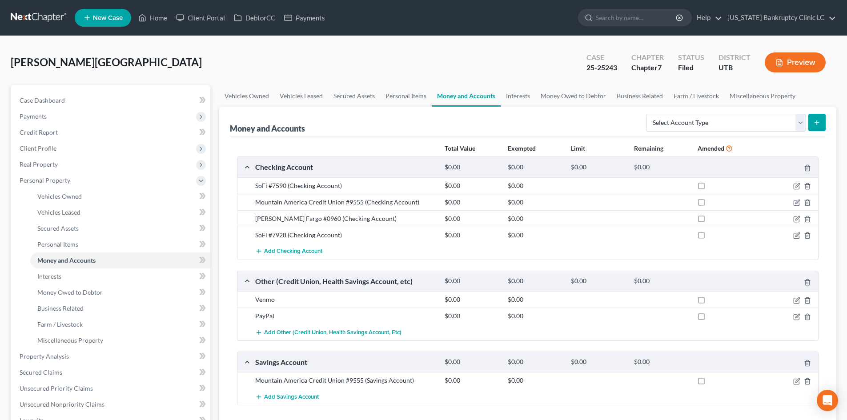
drag, startPoint x: 232, startPoint y: 59, endPoint x: 254, endPoint y: 57, distance: 21.8
click at [232, 58] on div "Louie, Jordan Upgraded Case 25-25243 Chapter Chapter 7 Status Filed District UT…" at bounding box center [424, 66] width 826 height 39
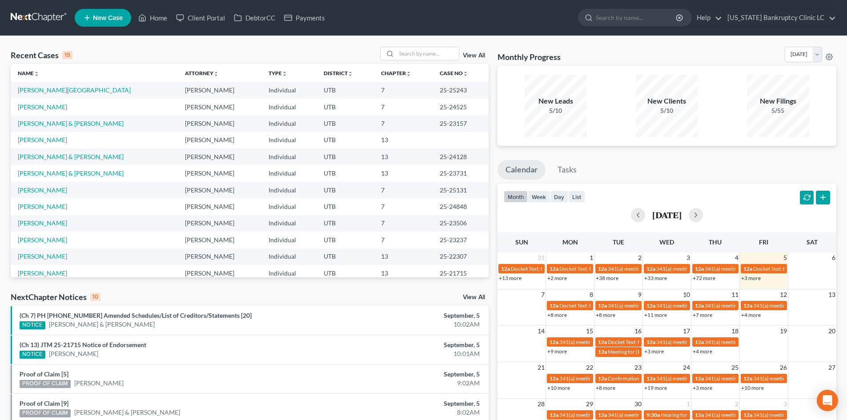
click at [474, 53] on link "View All" at bounding box center [474, 55] width 22 height 6
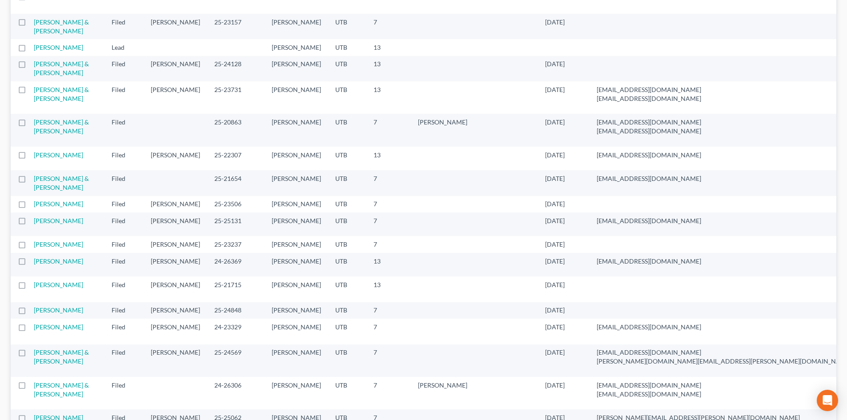
scroll to position [178, 0]
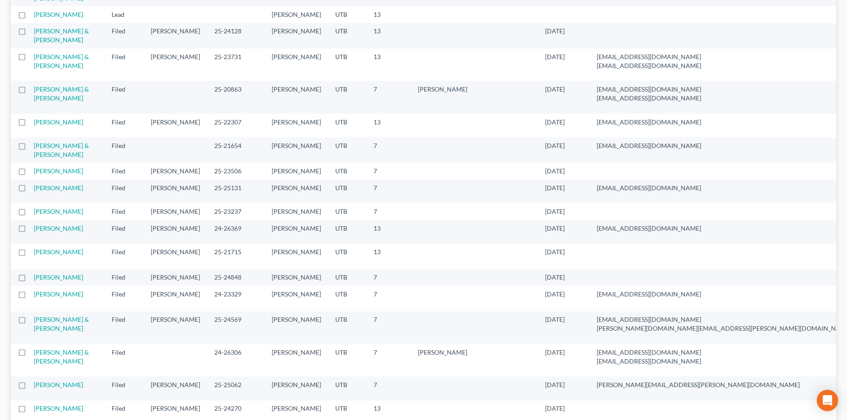
click at [30, 173] on label at bounding box center [30, 173] width 0 height 0
click at [34, 172] on input "checkbox" at bounding box center [37, 170] width 6 height 6
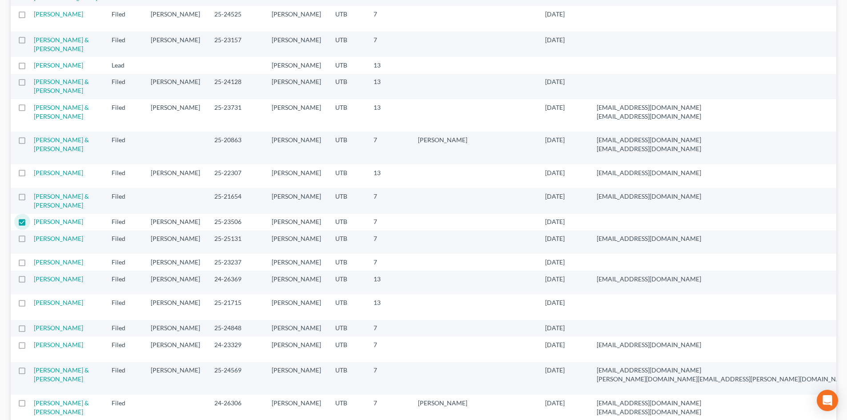
scroll to position [222, 0]
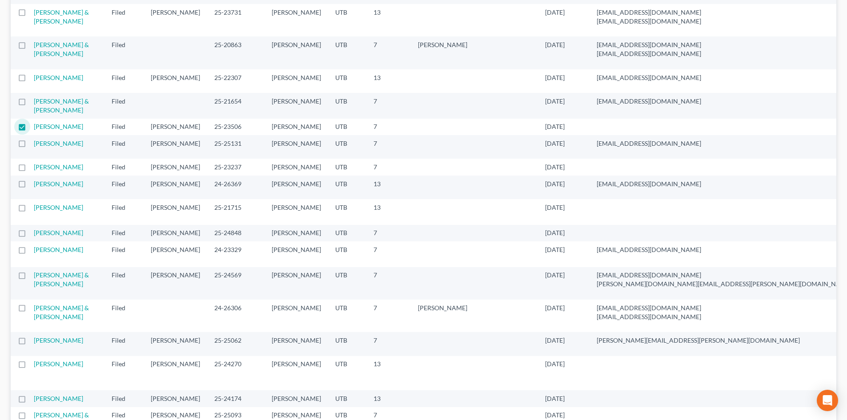
click at [30, 129] on label at bounding box center [30, 129] width 0 height 0
click at [34, 128] on input "checkbox" at bounding box center [37, 125] width 6 height 6
checkbox input "false"
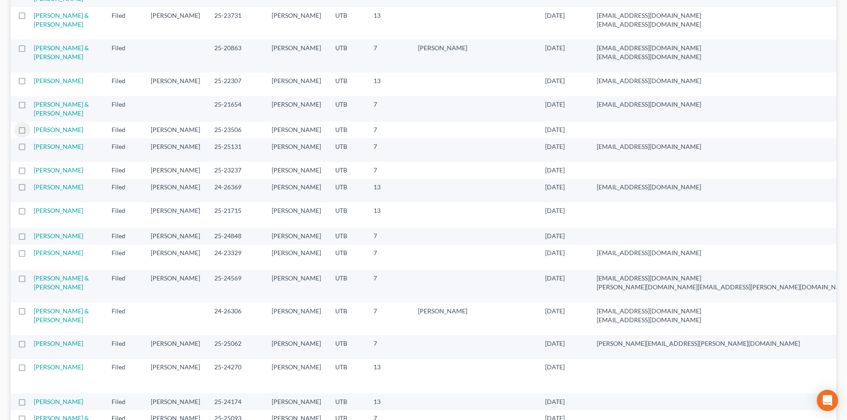
scroll to position [0, 0]
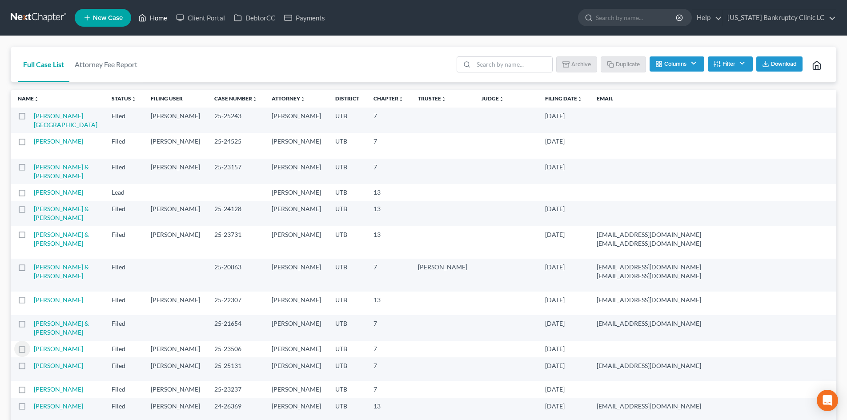
click at [146, 18] on icon at bounding box center [142, 17] width 8 height 11
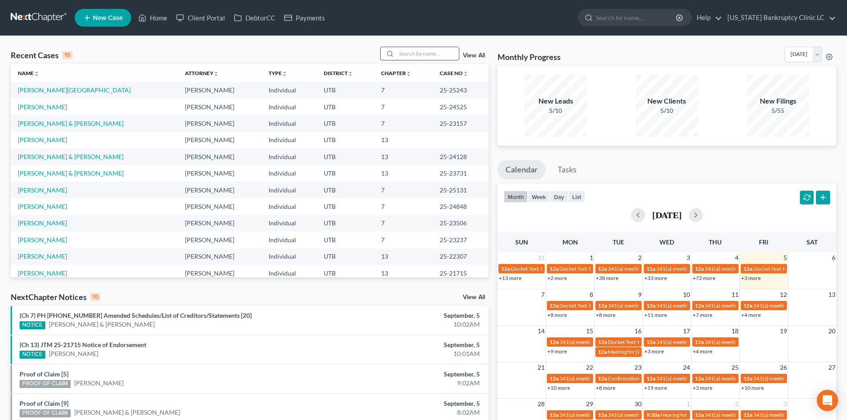
click at [417, 56] on input "search" at bounding box center [428, 53] width 62 height 13
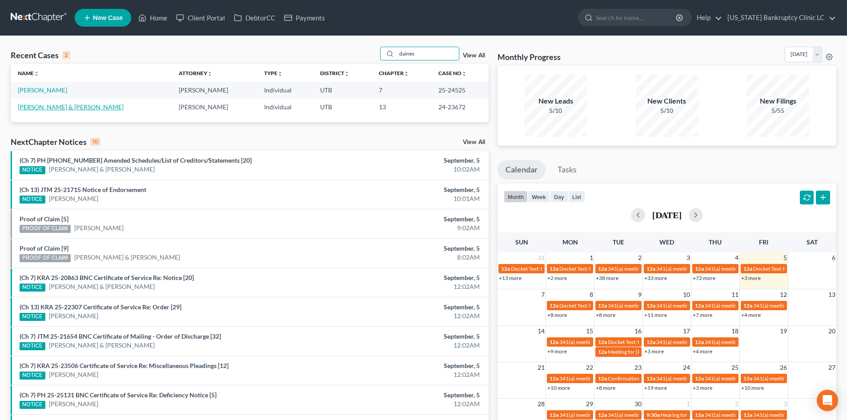
type input "daines"
click at [53, 106] on link "Daines, Travis & Jolene" at bounding box center [71, 107] width 106 height 8
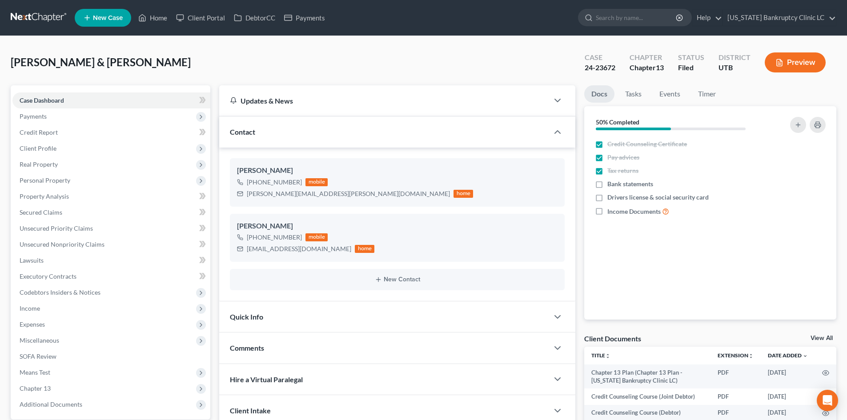
click at [290, 101] on div "Updates & News" at bounding box center [384, 100] width 308 height 9
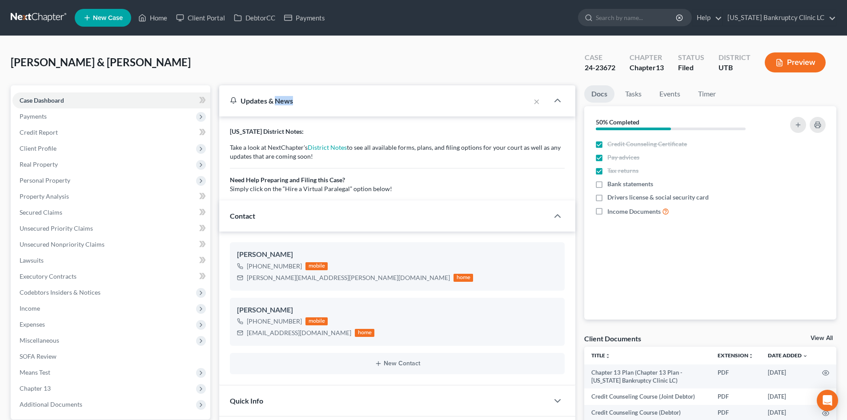
click at [290, 101] on div "Updates & News" at bounding box center [374, 100] width 289 height 9
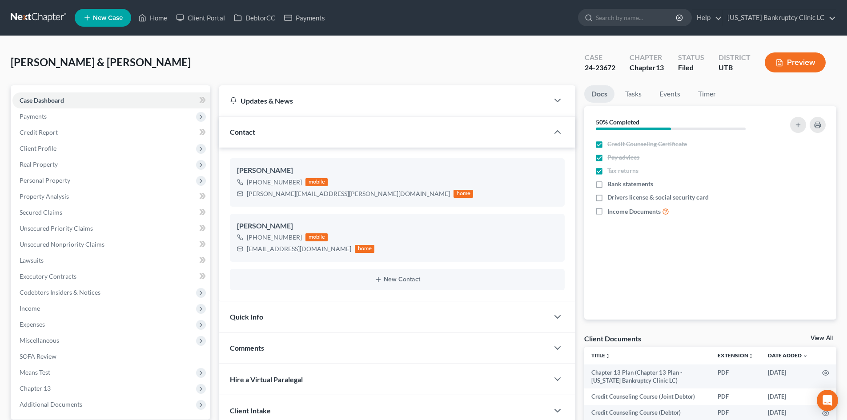
click at [284, 129] on div "Contact" at bounding box center [383, 131] width 329 height 31
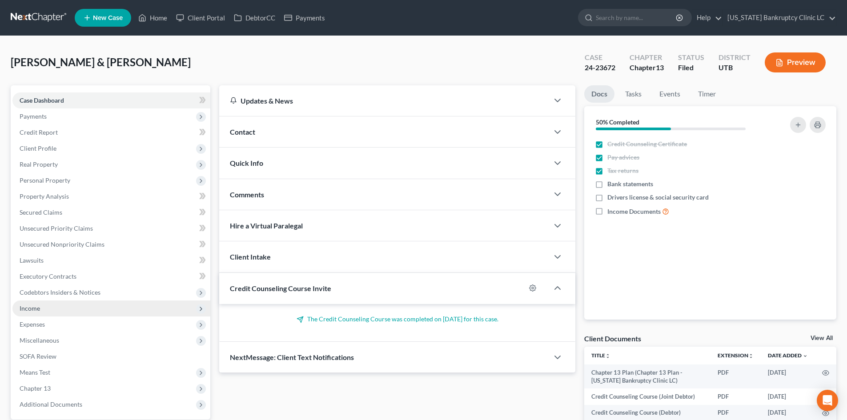
click at [41, 308] on span "Income" at bounding box center [111, 309] width 198 height 16
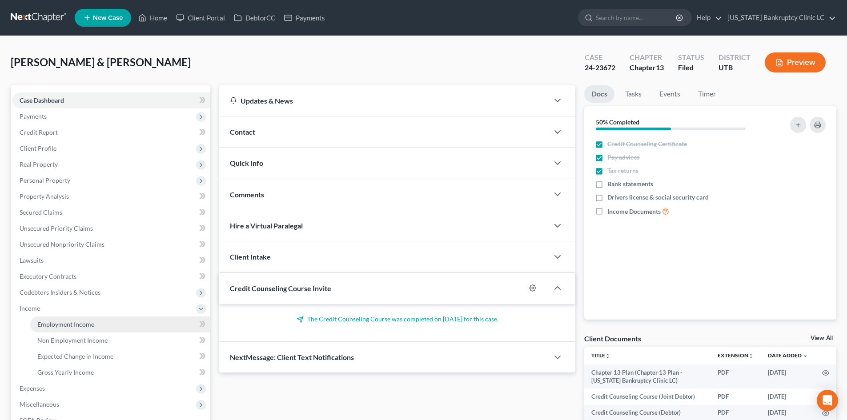
click at [66, 320] on link "Employment Income" at bounding box center [120, 325] width 180 height 16
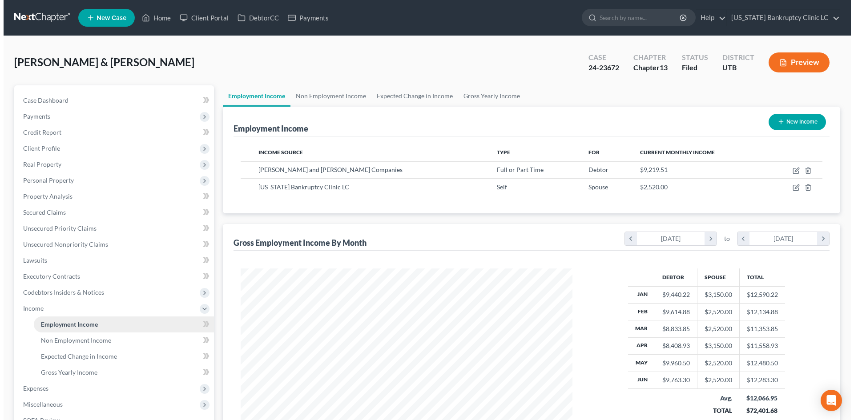
scroll to position [166, 349]
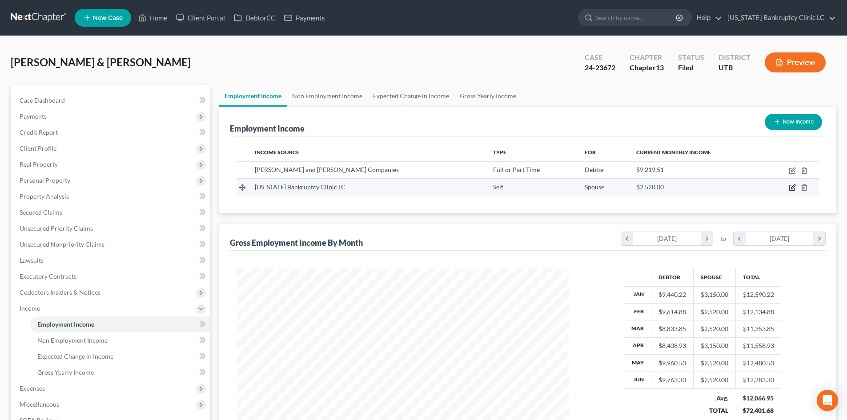
click at [790, 189] on icon "button" at bounding box center [792, 187] width 7 height 7
select select "1"
select select "46"
select select "0"
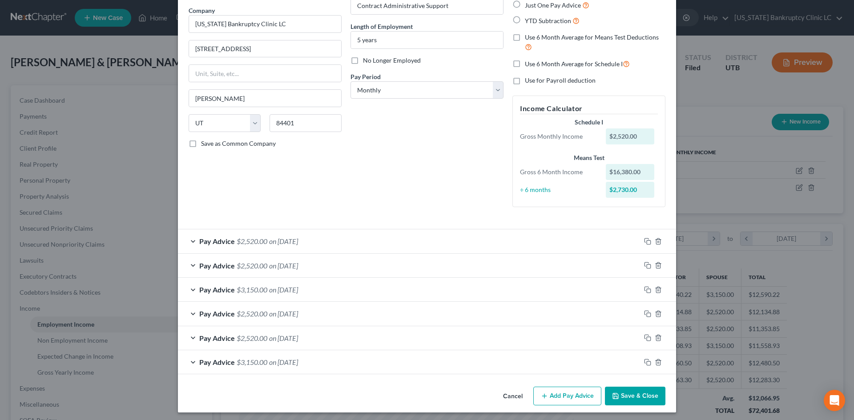
scroll to position [72, 0]
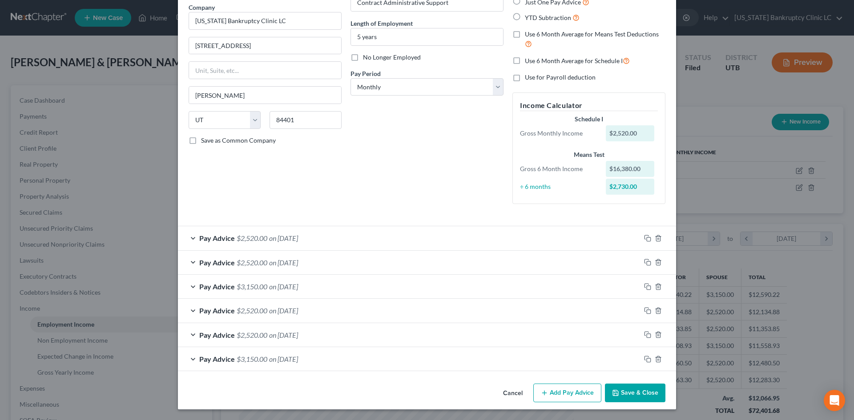
click at [461, 362] on div "Pay Advice $3,150.00 on 01/31/2024" at bounding box center [409, 359] width 462 height 24
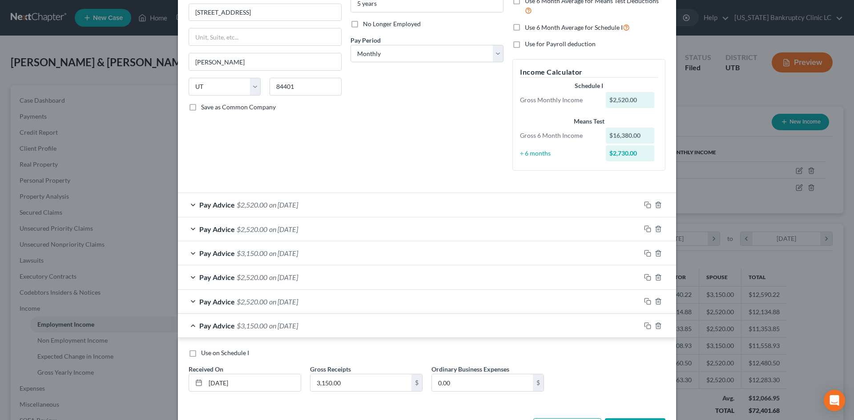
scroll to position [140, 0]
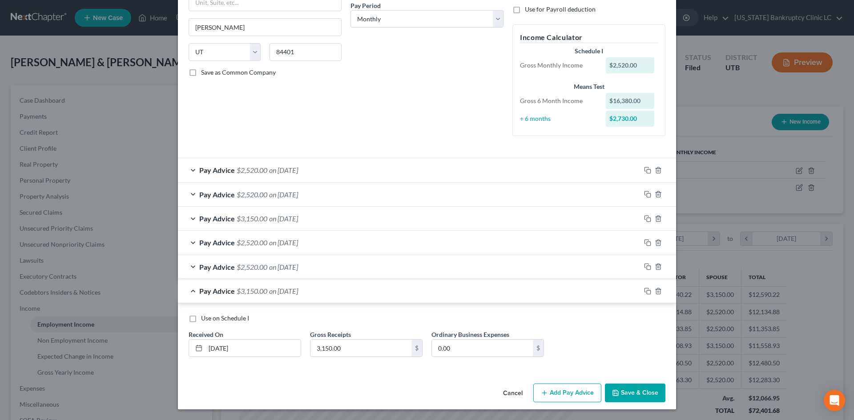
click at [449, 295] on div "Pay Advice $3,150.00 on 01/31/2024" at bounding box center [409, 291] width 462 height 24
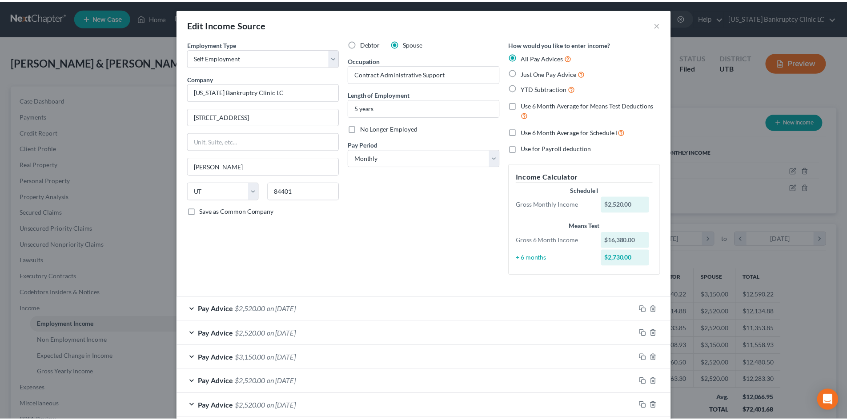
scroll to position [0, 0]
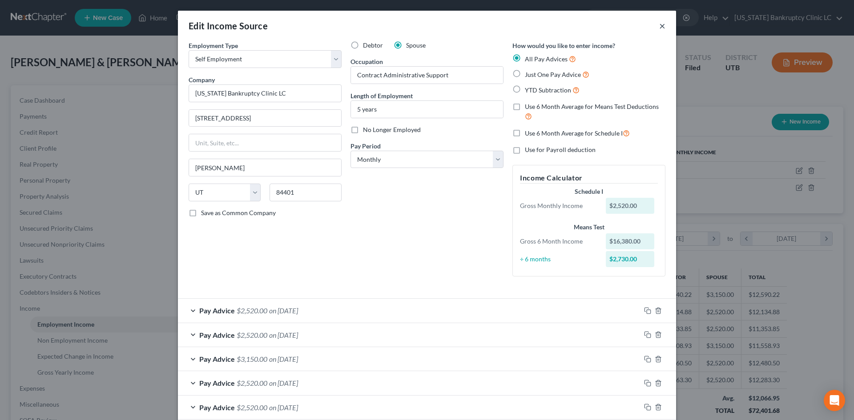
click at [659, 28] on button "×" at bounding box center [662, 25] width 6 height 11
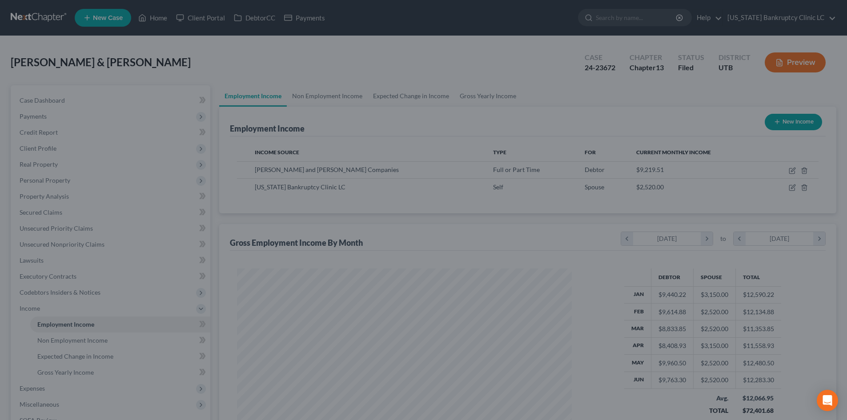
scroll to position [444385, 444202]
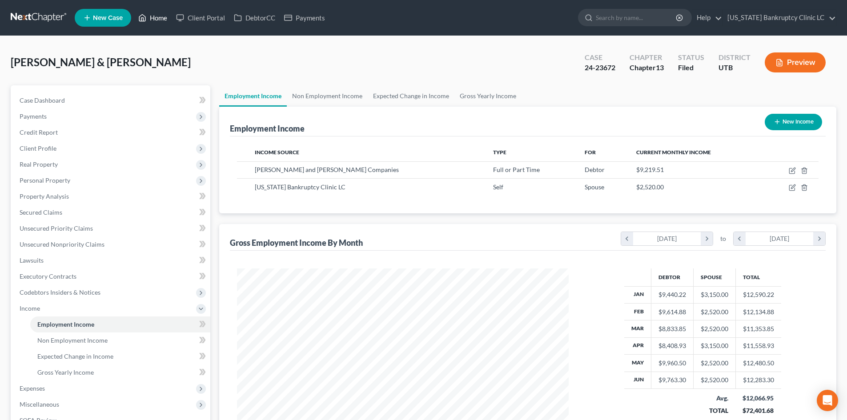
click at [159, 21] on link "Home" at bounding box center [153, 18] width 38 height 16
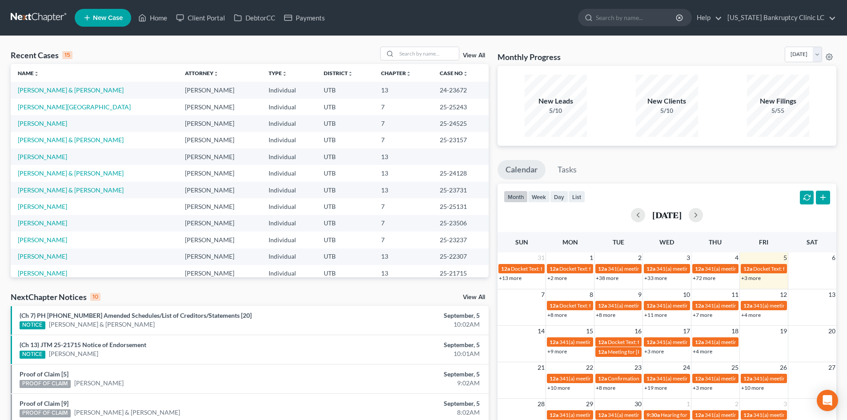
click at [51, 127] on td "Daines, Kayla" at bounding box center [94, 123] width 167 height 16
click at [50, 124] on link "Daines, Kayla" at bounding box center [42, 124] width 49 height 8
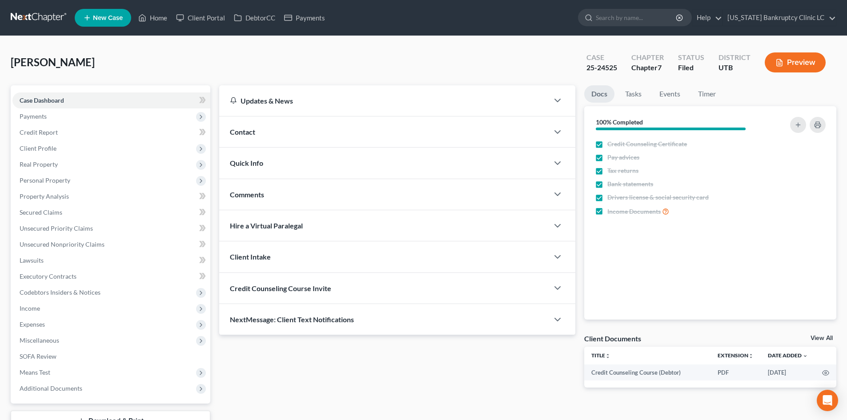
drag, startPoint x: 371, startPoint y: 74, endPoint x: 292, endPoint y: 47, distance: 83.8
click at [369, 72] on div "Daines, Kayla Upgraded Case 25-24525 Chapter Chapter 7 Status Filed District UT…" at bounding box center [424, 66] width 826 height 39
drag, startPoint x: 247, startPoint y: 21, endPoint x: 377, endPoint y: 48, distance: 132.1
click at [249, 20] on link "DebtorCC" at bounding box center [254, 18] width 50 height 16
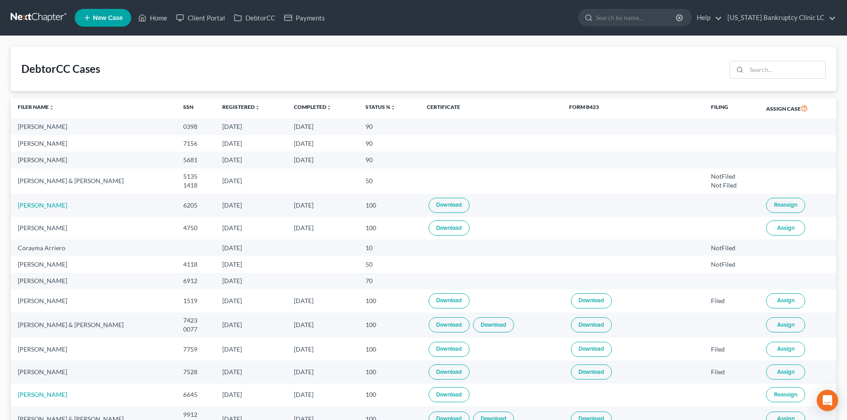
click at [94, 20] on span "New Case" at bounding box center [108, 18] width 30 height 7
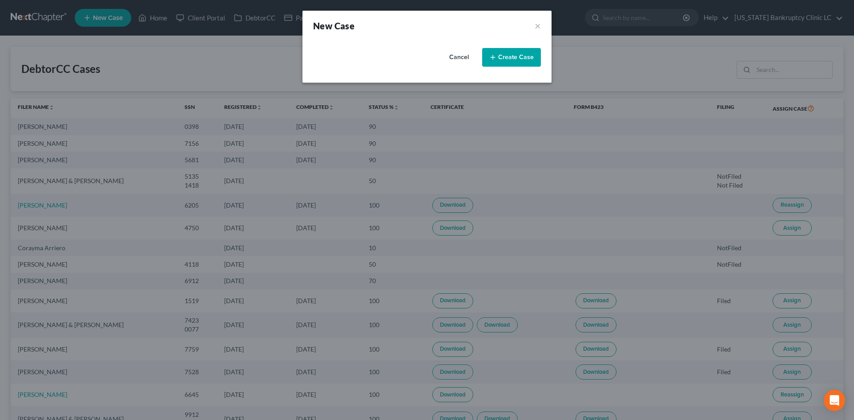
select select "81"
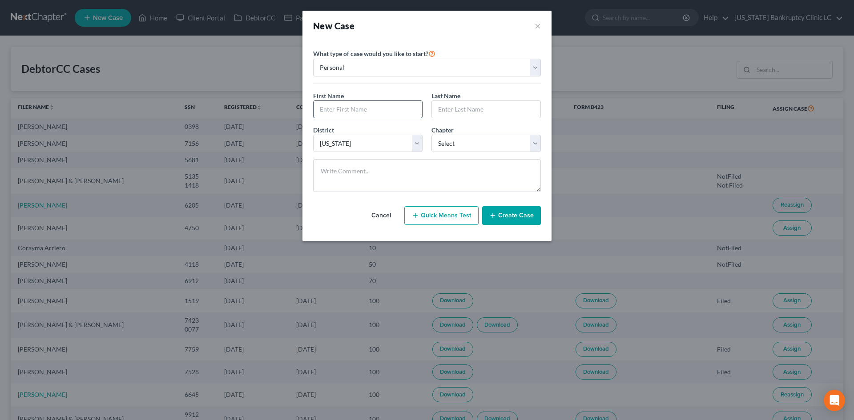
click at [347, 111] on input "text" at bounding box center [367, 109] width 108 height 17
type input "Skyleigh"
type input "Silva"
select select "0"
click at [519, 208] on button "Create Case" at bounding box center [511, 215] width 59 height 19
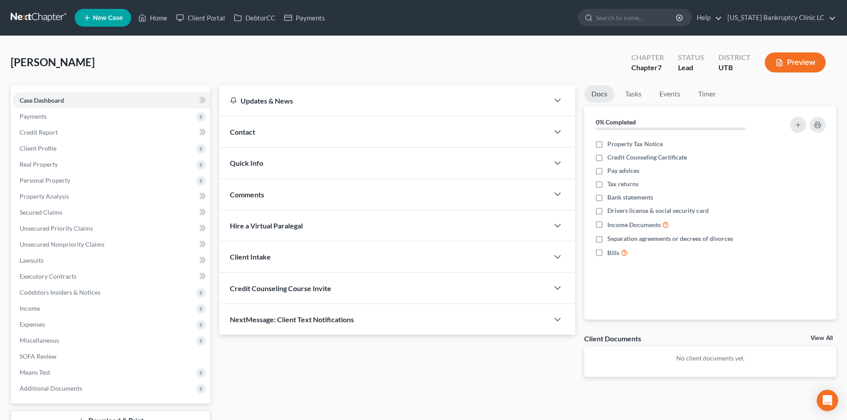
click at [346, 388] on div "Updates & News × Utah District Notes: Take a look at NextChapter's District Not…" at bounding box center [397, 238] width 365 height 306
click at [277, 19] on link "DebtorCC" at bounding box center [254, 18] width 50 height 16
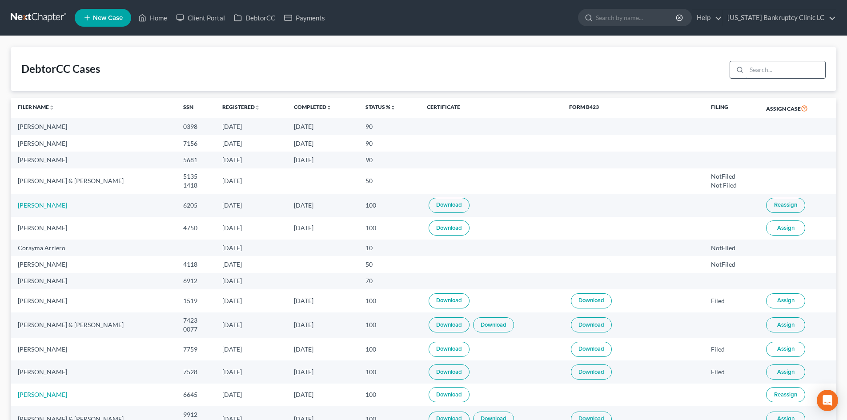
click at [778, 77] on input "search" at bounding box center [785, 69] width 79 height 17
click at [794, 228] on span "Assign" at bounding box center [785, 227] width 17 height 7
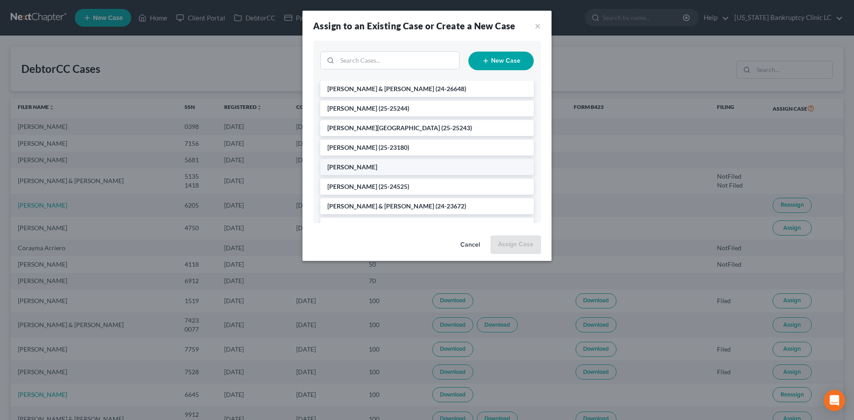
click at [364, 167] on span "Silva, Skyleigh" at bounding box center [352, 167] width 50 height 8
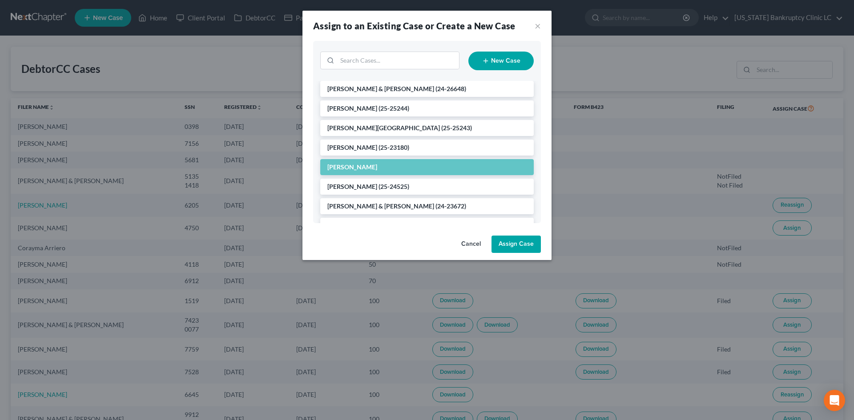
click at [514, 253] on button "Assign Case" at bounding box center [515, 245] width 49 height 18
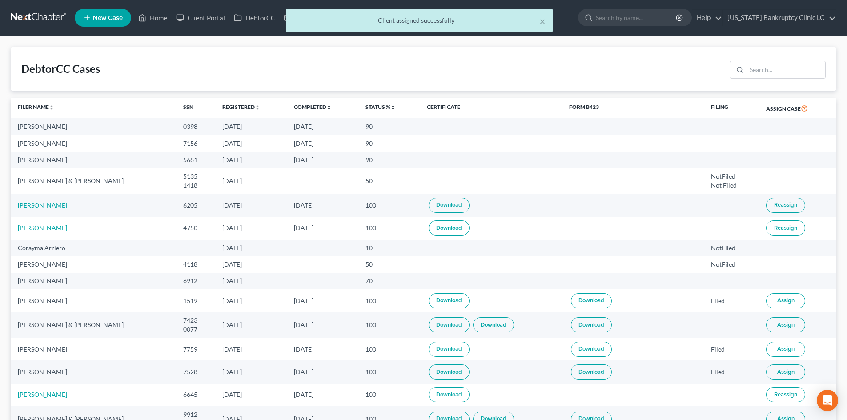
click at [41, 224] on link "Skyleigh Silva" at bounding box center [42, 228] width 49 height 8
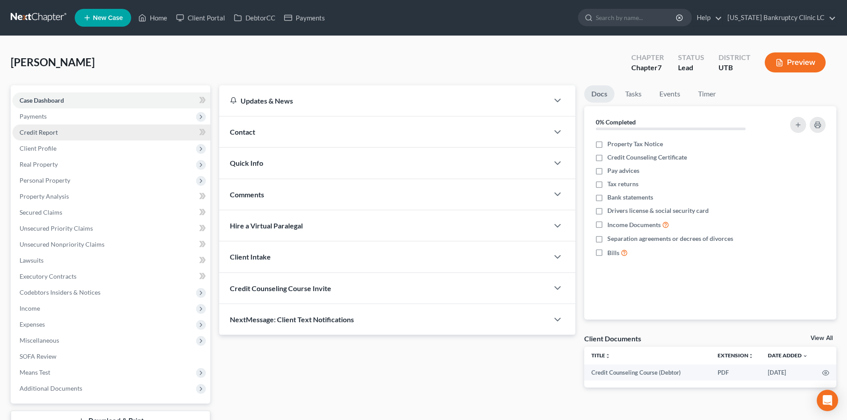
click at [81, 138] on link "Credit Report" at bounding box center [111, 132] width 198 height 16
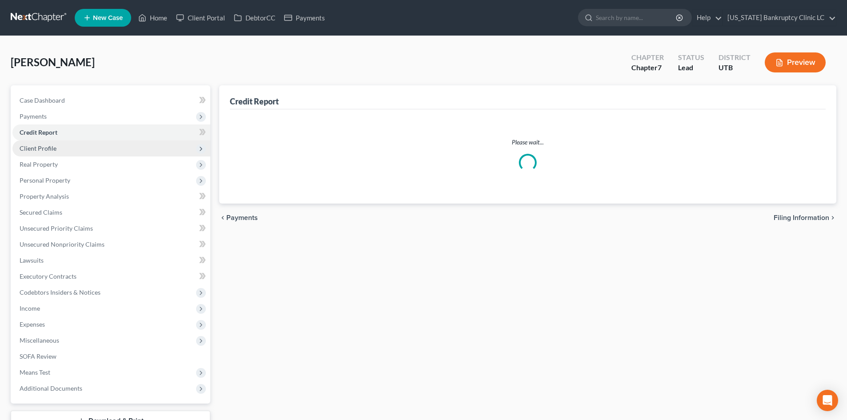
click at [73, 150] on span "Client Profile" at bounding box center [111, 148] width 198 height 16
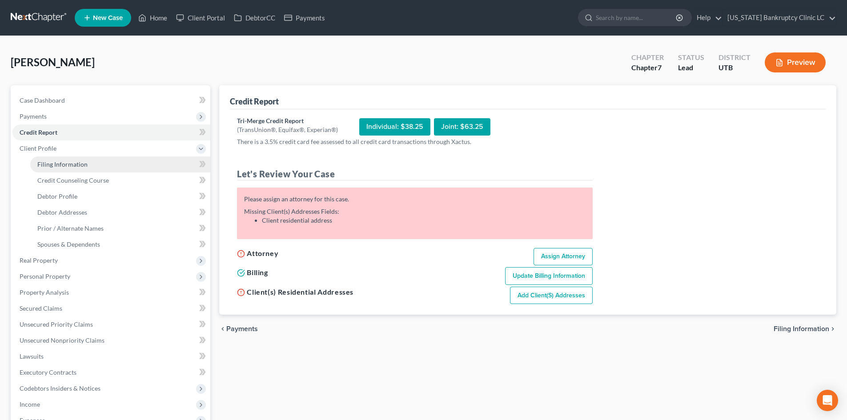
click at [75, 166] on span "Filing Information" at bounding box center [62, 164] width 50 height 8
select select "1"
select select "0"
select select "81"
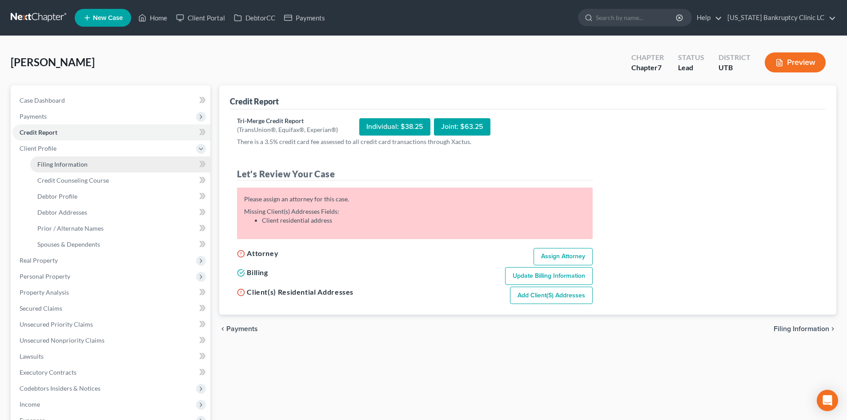
select select "46"
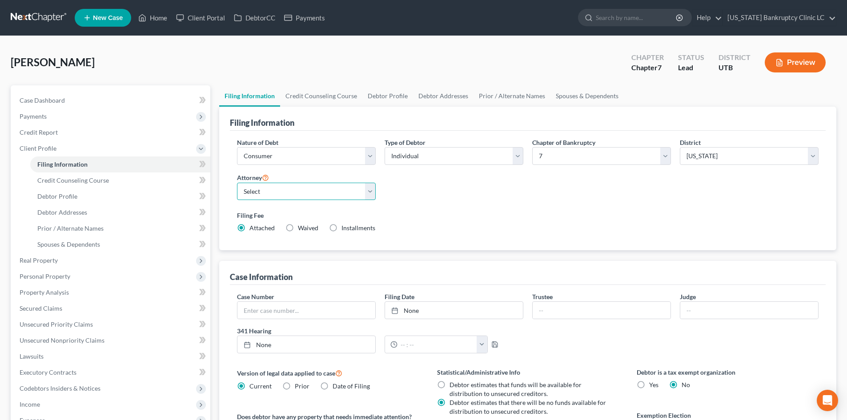
drag, startPoint x: 279, startPoint y: 190, endPoint x: 276, endPoint y: 200, distance: 9.7
click at [279, 190] on select "Select Aaron Nilsen - UTB Evelyn Shaw - UT" at bounding box center [306, 192] width 139 height 18
select select "0"
click at [237, 183] on select "Select Aaron Nilsen - UTB Evelyn Shaw - UT" at bounding box center [306, 192] width 139 height 18
click at [478, 193] on div "Nature of Debt Select Business Consumer Other Nature of Business Select Clearin…" at bounding box center [528, 189] width 590 height 102
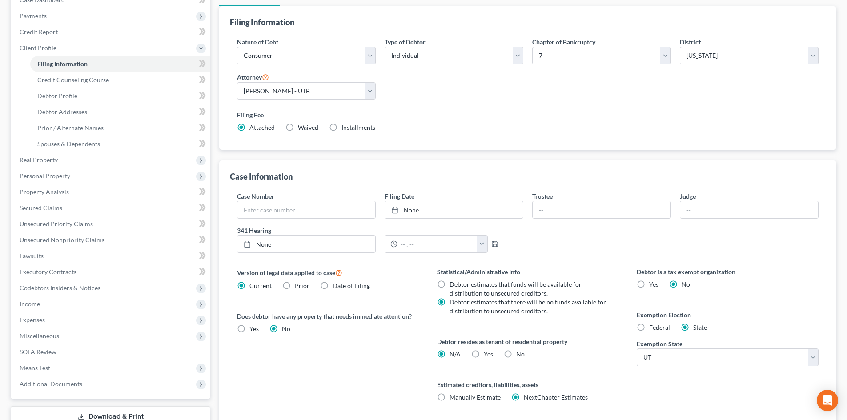
scroll to position [44, 0]
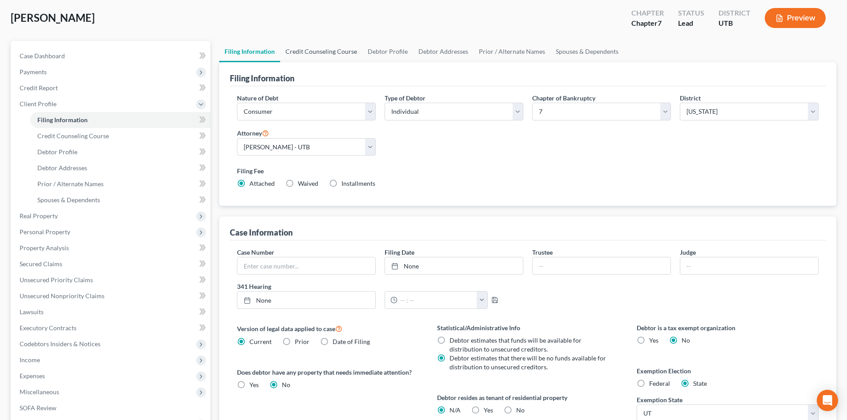
click at [324, 55] on link "Credit Counseling Course" at bounding box center [321, 51] width 82 height 21
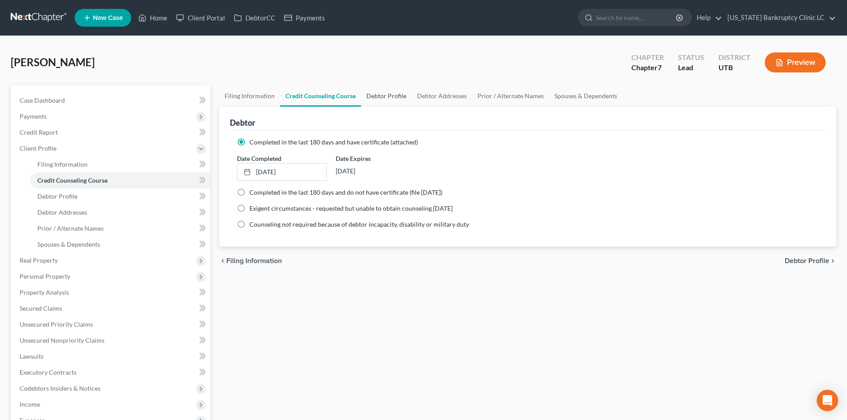
click at [396, 100] on link "Debtor Profile" at bounding box center [386, 95] width 51 height 21
select select "0"
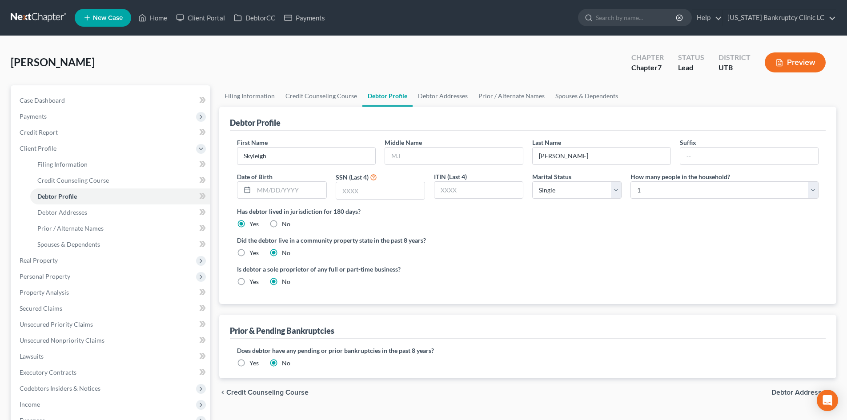
click at [614, 278] on div "Is debtor a sole proprietor of any full or part-time business? Yes No" at bounding box center [528, 279] width 590 height 29
click at [610, 281] on div "Is debtor a sole proprietor of any full or part-time business? Yes No" at bounding box center [528, 279] width 590 height 29
click at [463, 152] on input "text" at bounding box center [454, 156] width 138 height 17
type input "E"
click at [309, 200] on div "First Name Skyleigh Middle Name E Last Name Silva Suffix Date of Birth SSN (Las…" at bounding box center [528, 172] width 590 height 69
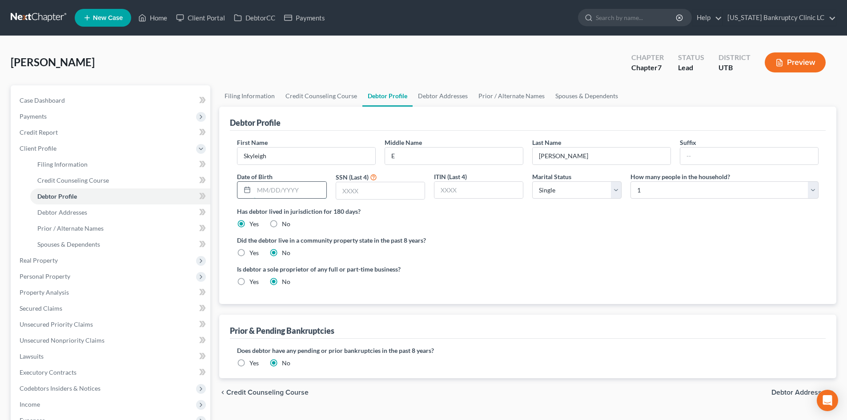
click at [301, 188] on input "text" at bounding box center [290, 190] width 72 height 17
type input "05/19/2001"
type input "4750"
click at [437, 100] on link "Debtor Addresses" at bounding box center [443, 95] width 60 height 21
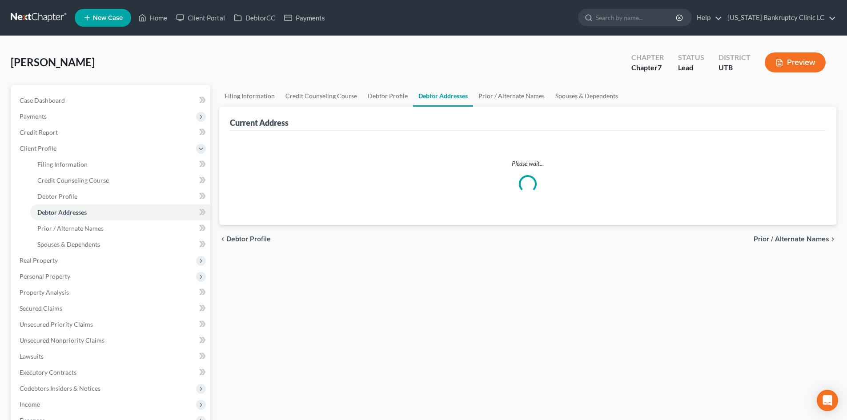
select select "0"
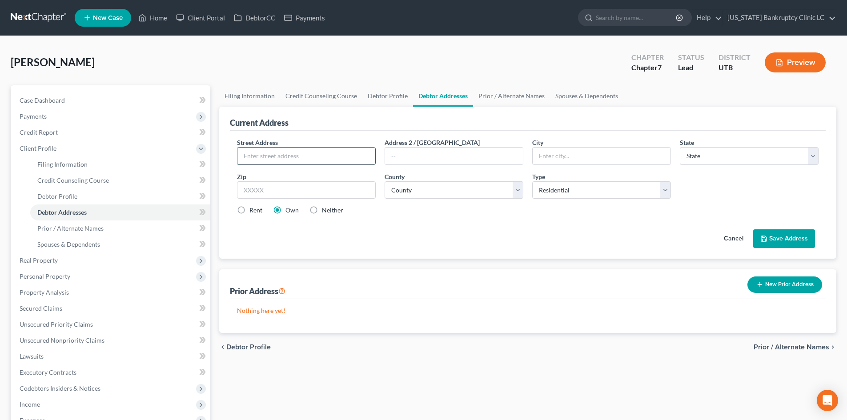
drag, startPoint x: 324, startPoint y: 169, endPoint x: 291, endPoint y: 154, distance: 36.2
click at [291, 154] on input "text" at bounding box center [306, 156] width 138 height 17
type input "228 W 1300 S"
type input "111"
click at [281, 184] on input "text" at bounding box center [306, 190] width 139 height 18
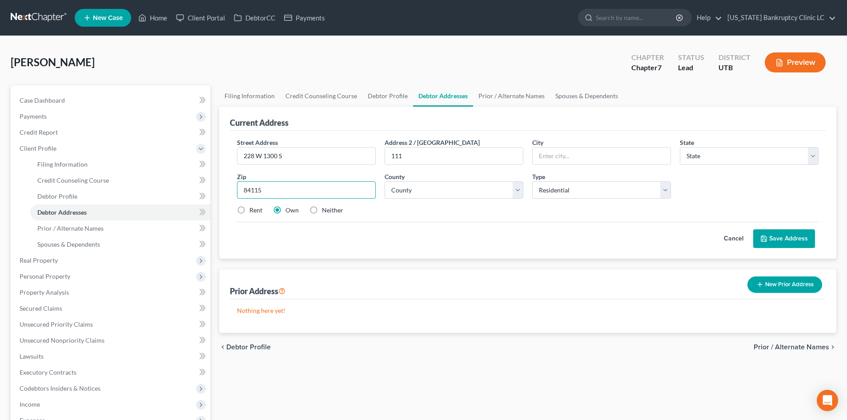
type input "84115"
type input "Salt Lake City"
select select "46"
click at [428, 194] on select "County" at bounding box center [454, 190] width 139 height 18
select select "17"
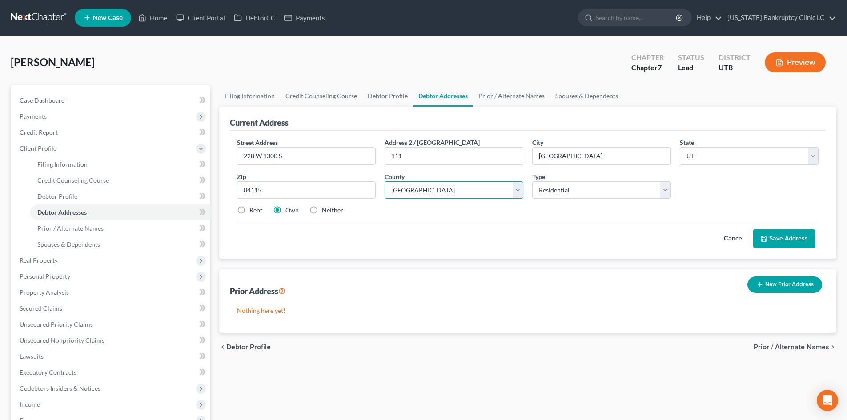
click at [385, 181] on select "County Beaver County Box Elder County Cache County Carbon County Daggett County…" at bounding box center [454, 190] width 139 height 18
click at [265, 210] on div "Rent Own Neither" at bounding box center [528, 210] width 590 height 9
click at [255, 212] on label "Rent" at bounding box center [255, 210] width 13 height 9
click at [255, 212] on input "Rent" at bounding box center [256, 209] width 6 height 6
radio input "true"
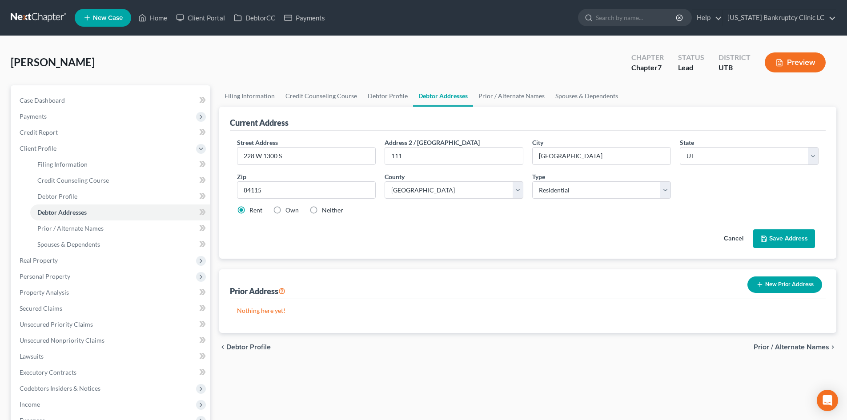
click at [793, 234] on button "Save Address" at bounding box center [784, 238] width 62 height 19
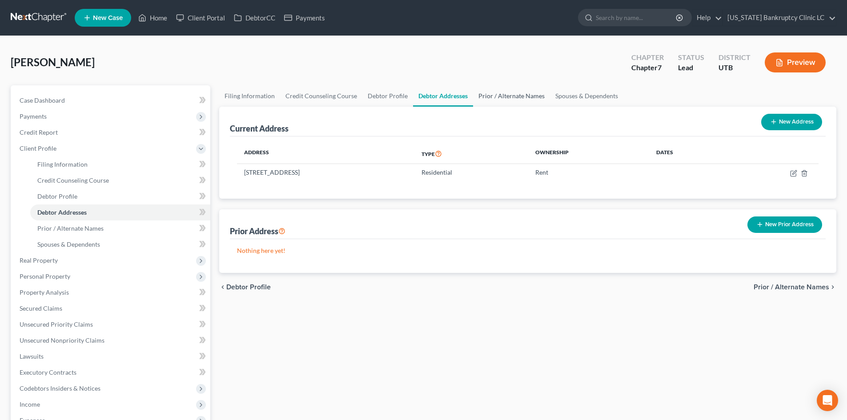
click at [501, 91] on link "Prior / Alternate Names" at bounding box center [511, 95] width 77 height 21
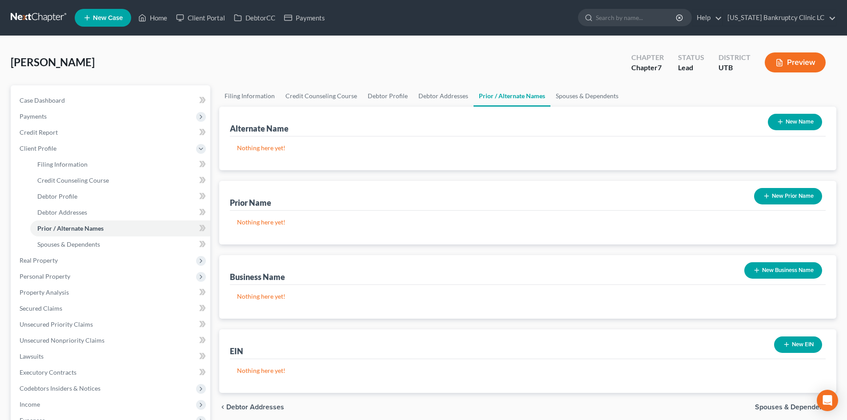
click at [801, 200] on button "New Prior Name" at bounding box center [788, 196] width 68 height 16
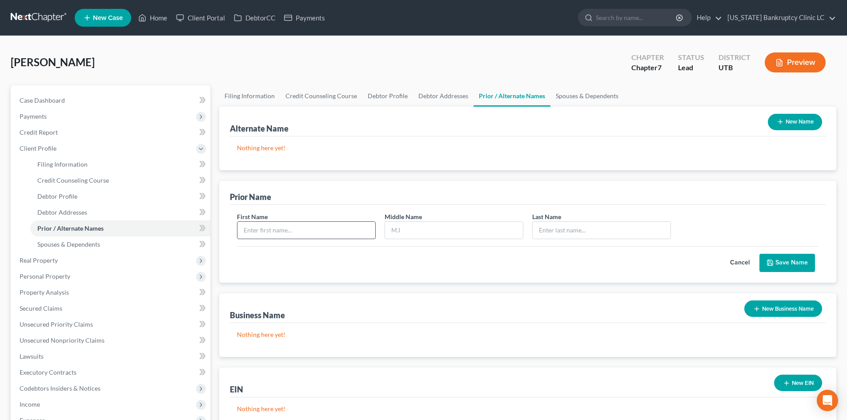
drag, startPoint x: 286, startPoint y: 243, endPoint x: 290, endPoint y: 233, distance: 10.6
click at [287, 242] on div "First Name Middle Name Last Name *" at bounding box center [528, 229] width 590 height 34
click at [291, 233] on input "text" at bounding box center [306, 230] width 138 height 17
type input "Gregory"
type input "E"
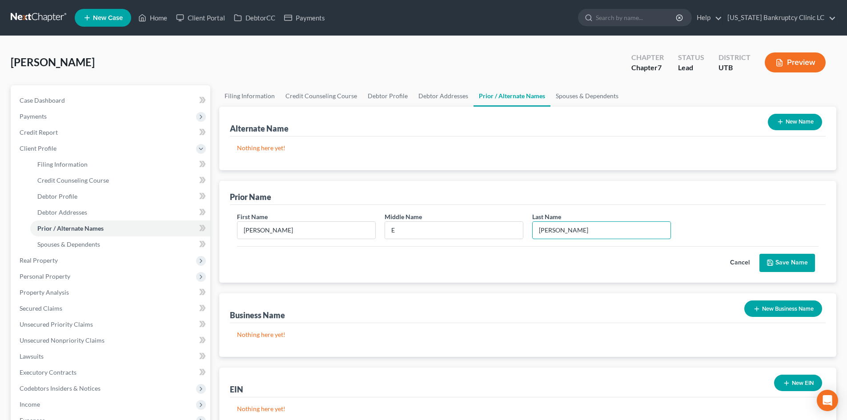
type input "Sullivan"
click at [782, 257] on button "Save Name" at bounding box center [787, 263] width 56 height 19
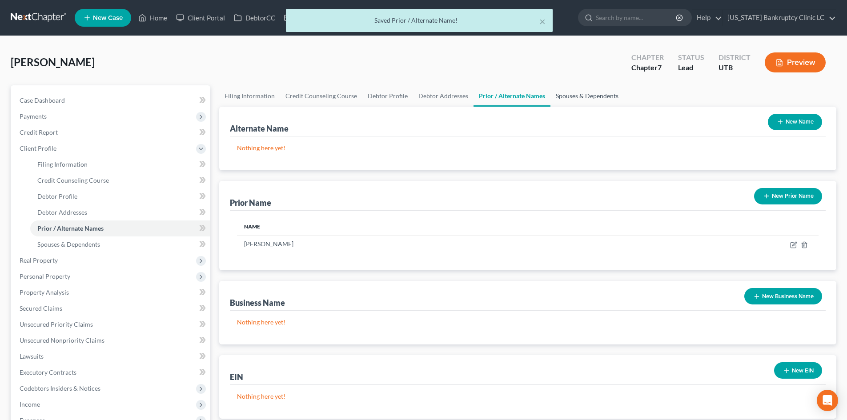
click at [574, 99] on link "Spouses & Dependents" at bounding box center [586, 95] width 73 height 21
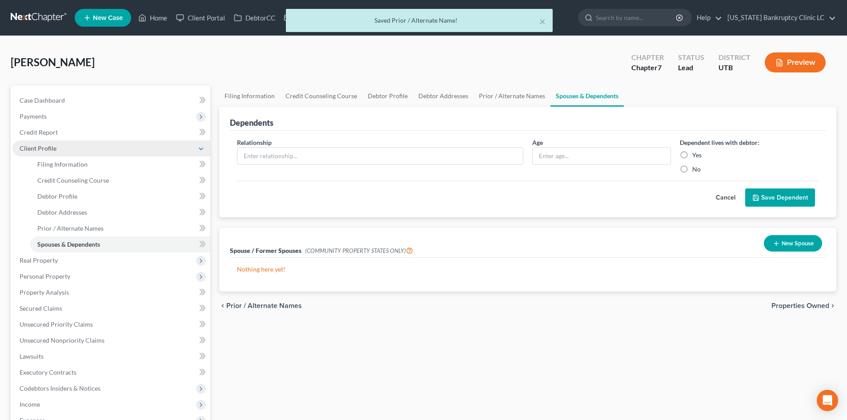
click at [75, 152] on span "Client Profile" at bounding box center [111, 148] width 198 height 16
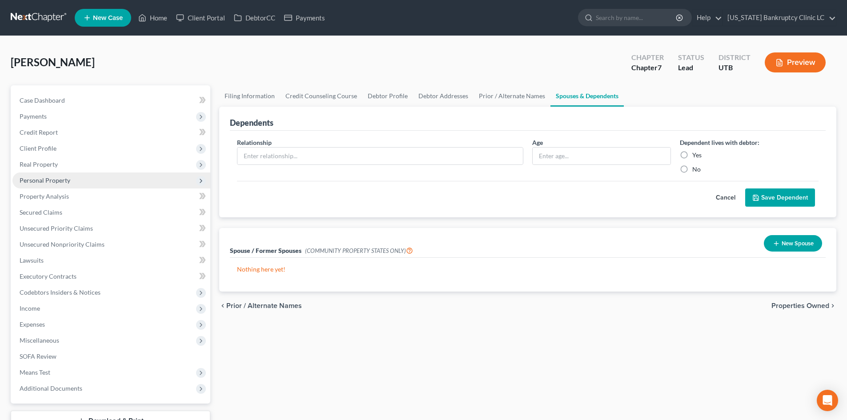
click at [69, 181] on span "Personal Property" at bounding box center [111, 180] width 198 height 16
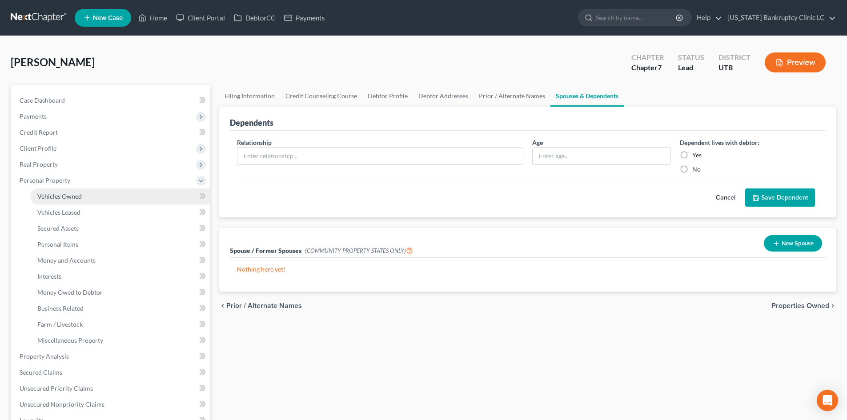
click at [74, 197] on span "Vehicles Owned" at bounding box center [59, 196] width 44 height 8
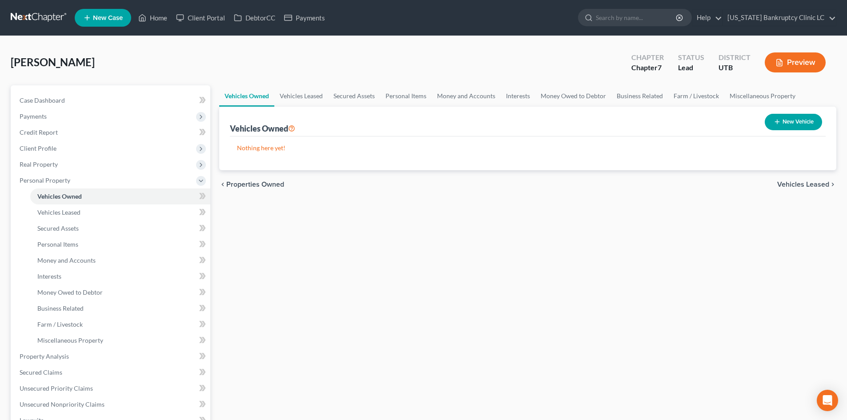
click at [799, 120] on button "New Vehicle" at bounding box center [793, 122] width 57 height 16
select select "0"
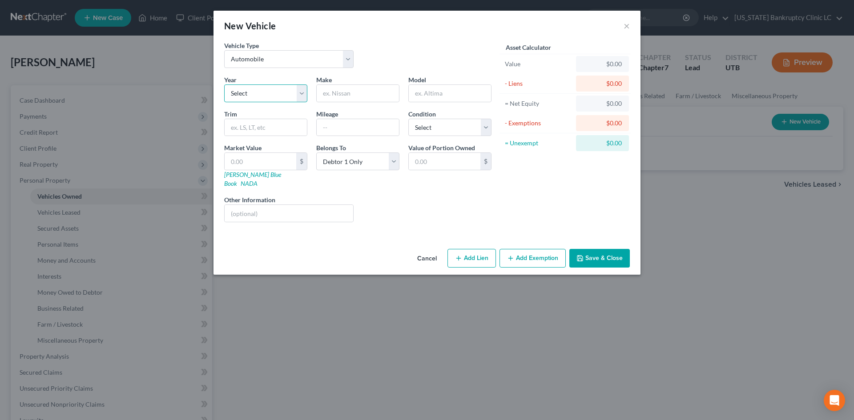
click at [265, 92] on select "Select 2026 2025 2024 2023 2022 2021 2020 2019 2018 2017 2016 2015 2014 2013 20…" at bounding box center [265, 93] width 83 height 18
select select "12"
click at [224, 84] on select "Select 2026 2025 2024 2023 2022 2021 2020 2019 2018 2017 2016 2015 2014 2013 20…" at bounding box center [265, 93] width 83 height 18
click at [352, 89] on input "text" at bounding box center [358, 93] width 82 height 17
type input "Nissan"
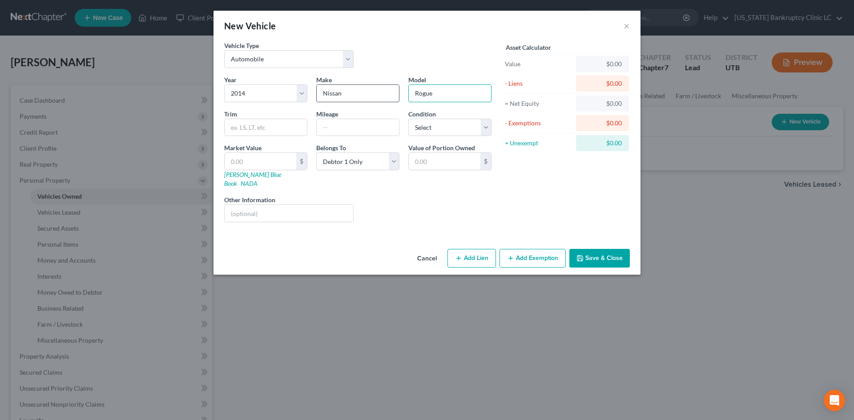
type input "Rogue"
type input "SV"
type input "180000"
select select "2"
click at [525, 258] on button "Add Exemption" at bounding box center [532, 258] width 66 height 19
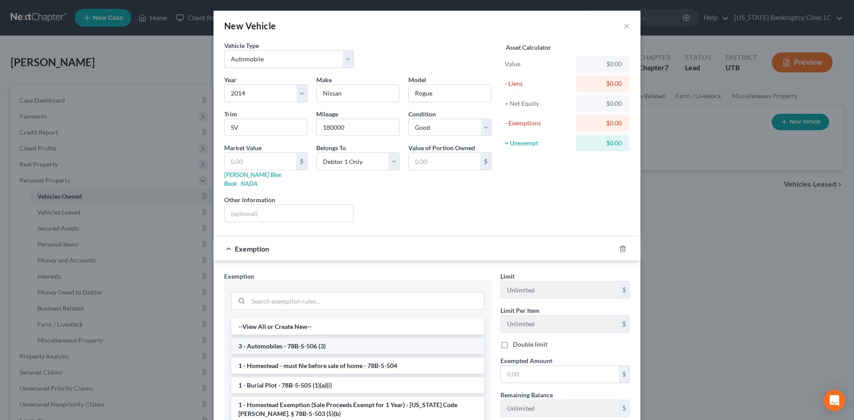
click at [285, 338] on li "3 - Automobiles - 78B-5-506 (3)" at bounding box center [357, 346] width 253 height 16
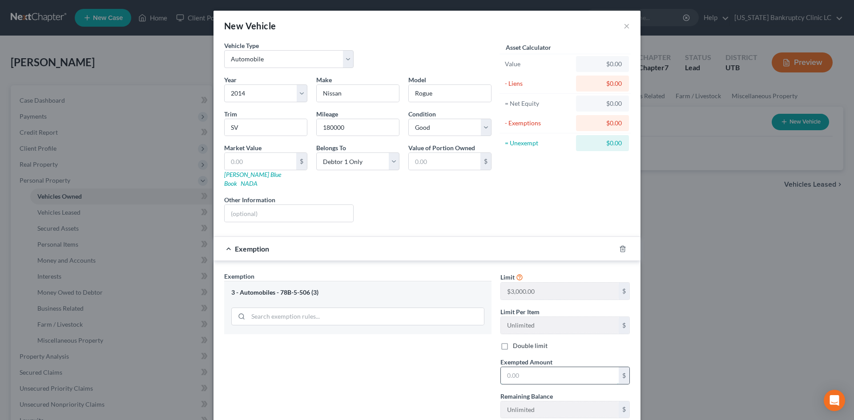
click at [520, 368] on input "text" at bounding box center [560, 375] width 118 height 17
type input "3,000"
click at [412, 239] on div "Exemption $3,000.00" at bounding box center [414, 249] width 402 height 24
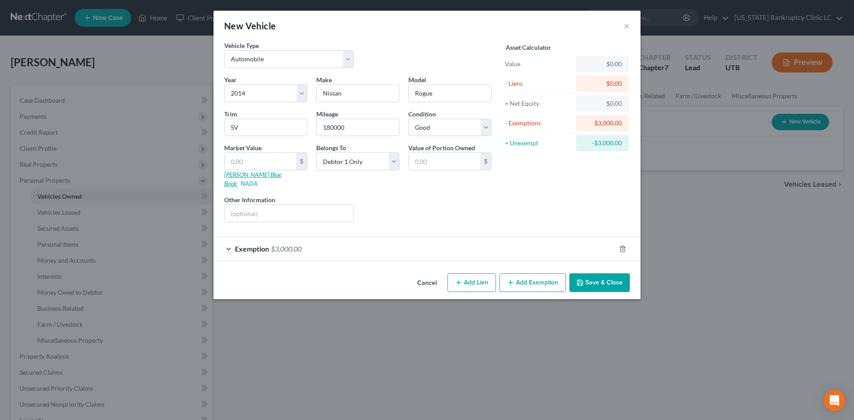
click at [246, 176] on link "Kelly Blue Book" at bounding box center [252, 179] width 57 height 16
click at [235, 160] on input "text" at bounding box center [260, 161] width 72 height 17
type input "2"
type input "2.00"
type input "21"
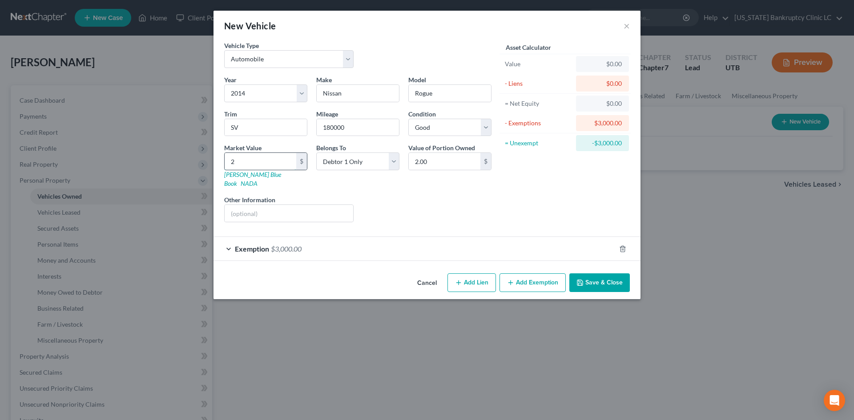
type input "21.00"
type input "210"
type input "210.00"
type input "2102"
type input "2,102.00"
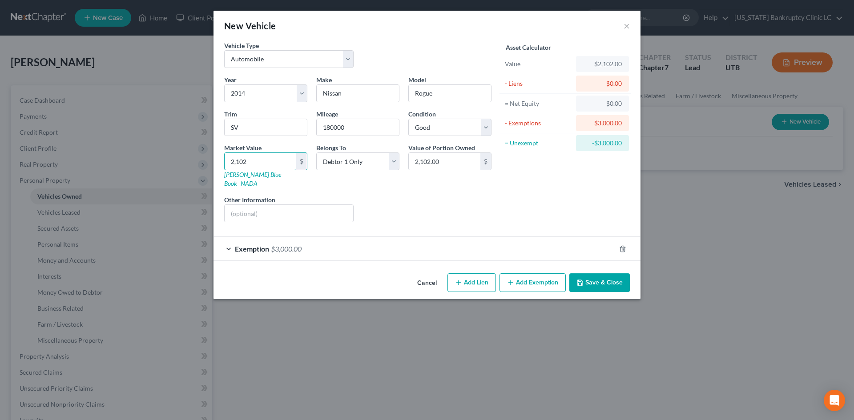
type input "2,102"
click at [448, 198] on div "Liens Select" at bounding box center [427, 208] width 138 height 27
click at [600, 279] on button "Save & Close" at bounding box center [599, 282] width 60 height 19
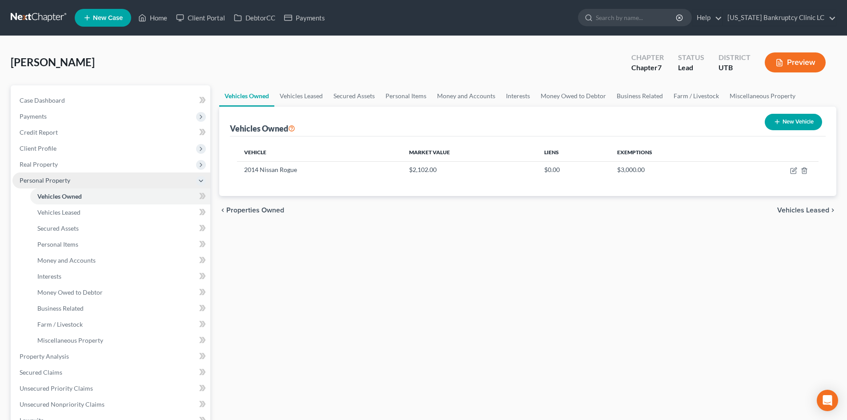
click at [65, 180] on span "Personal Property" at bounding box center [45, 180] width 51 height 8
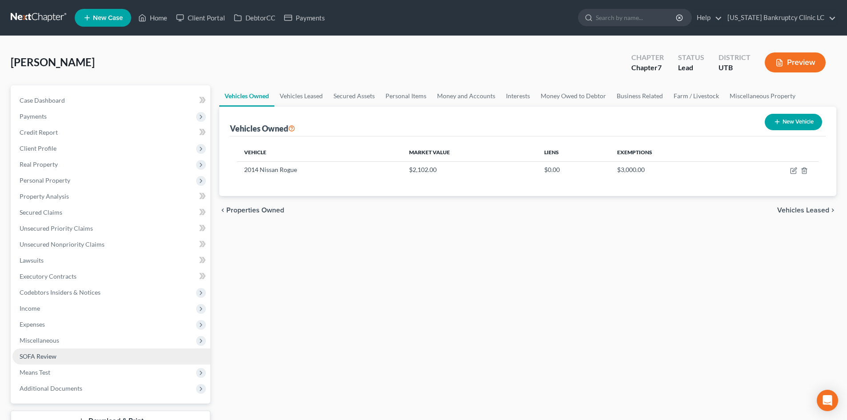
click at [59, 359] on link "SOFA Review" at bounding box center [111, 357] width 198 height 16
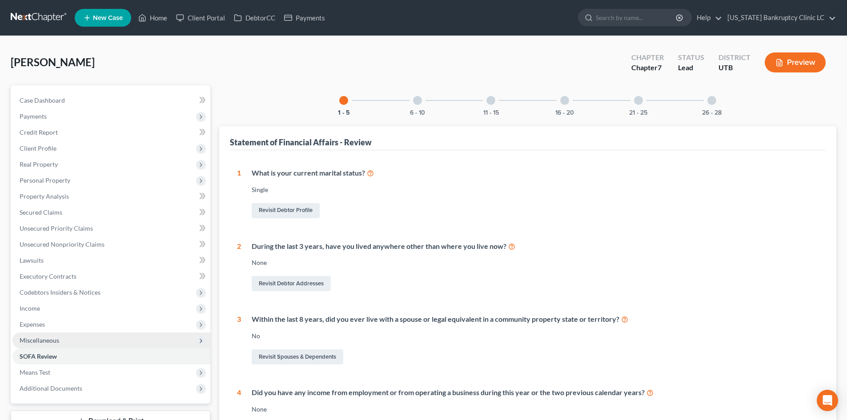
click at [57, 335] on span "Miscellaneous" at bounding box center [111, 341] width 198 height 16
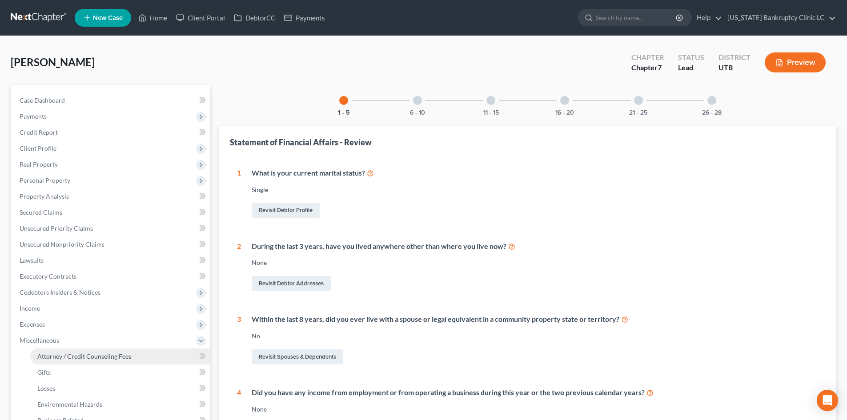
click at [94, 352] on link "Attorney / Credit Counseling Fees" at bounding box center [120, 357] width 180 height 16
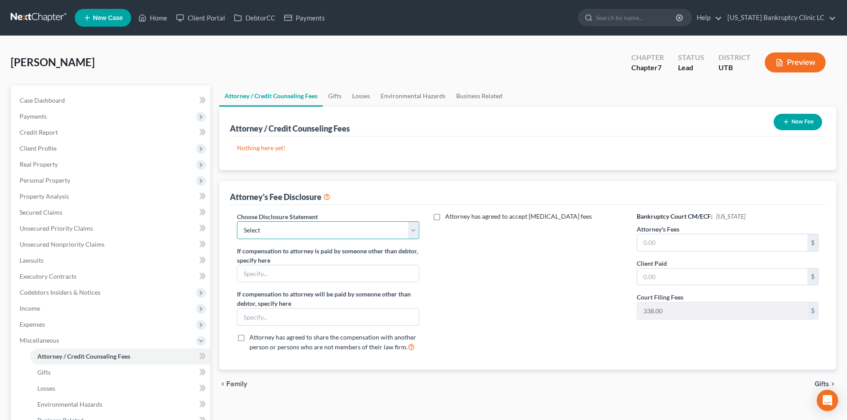
click at [294, 234] on select "Select Installment Chapter 7 Cases Salt Lake Custom Disclosure Fresh Start Fund…" at bounding box center [328, 230] width 182 height 18
select select "0"
click at [237, 221] on select "Select Installment Chapter 7 Cases Salt Lake Custom Disclosure Fresh Start Fund…" at bounding box center [328, 230] width 182 height 18
click at [675, 245] on input "text" at bounding box center [722, 242] width 170 height 17
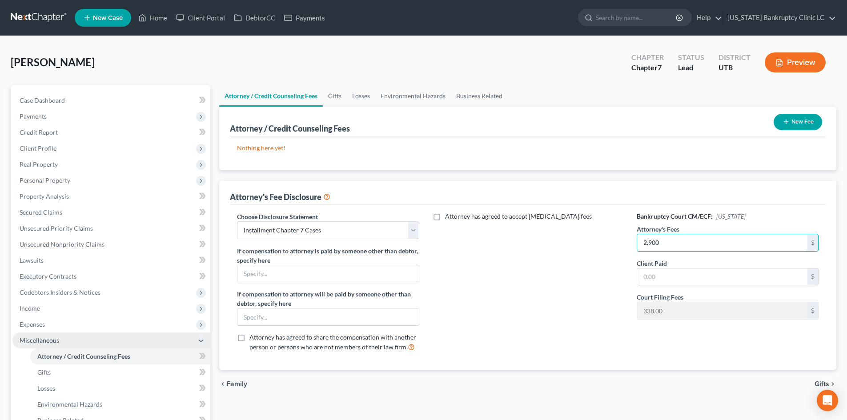
type input "2,900"
click at [34, 341] on span "Miscellaneous" at bounding box center [40, 341] width 40 height 8
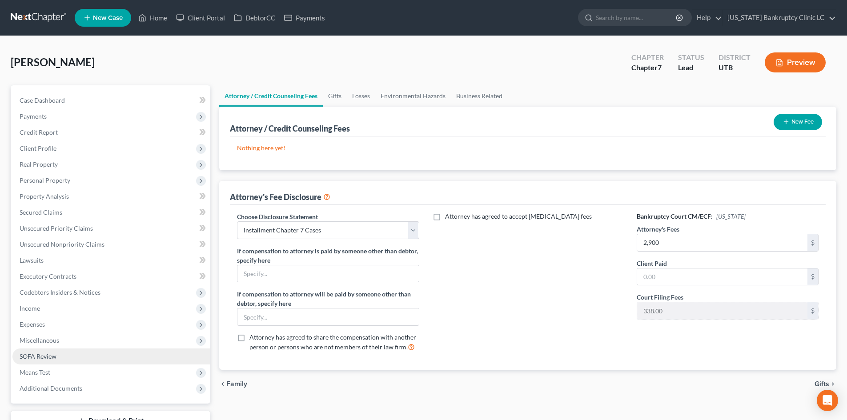
click at [33, 359] on span "SOFA Review" at bounding box center [38, 357] width 37 height 8
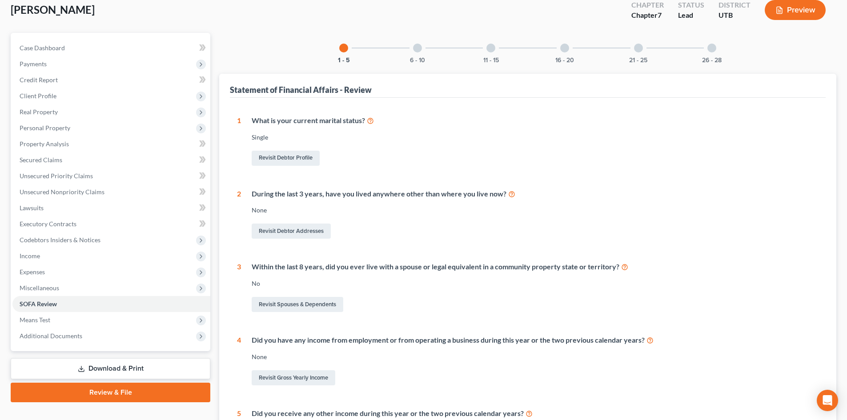
scroll to position [133, 0]
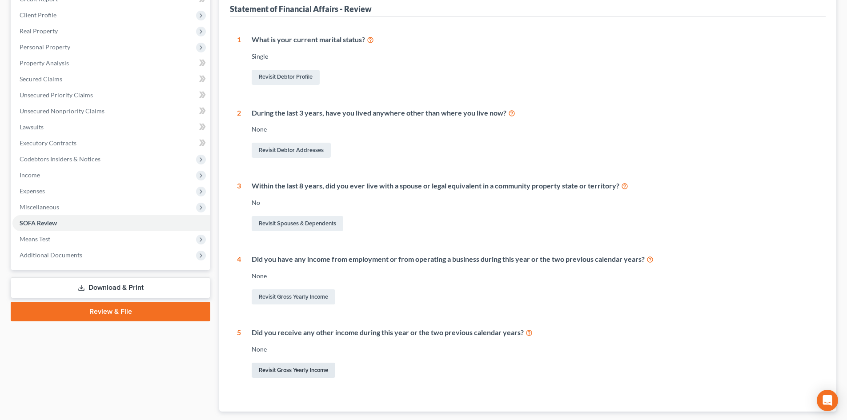
click at [289, 369] on link "Revisit Gross Yearly Income" at bounding box center [294, 370] width 84 height 15
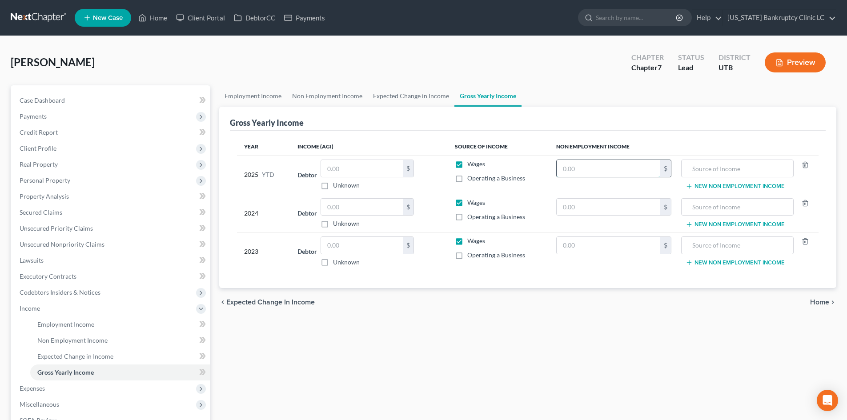
click at [617, 166] on input "text" at bounding box center [609, 168] width 104 height 17
click at [621, 171] on input "text" at bounding box center [609, 168] width 104 height 17
type input "1,004"
type input "401k"
click at [371, 248] on input "text" at bounding box center [362, 245] width 82 height 17
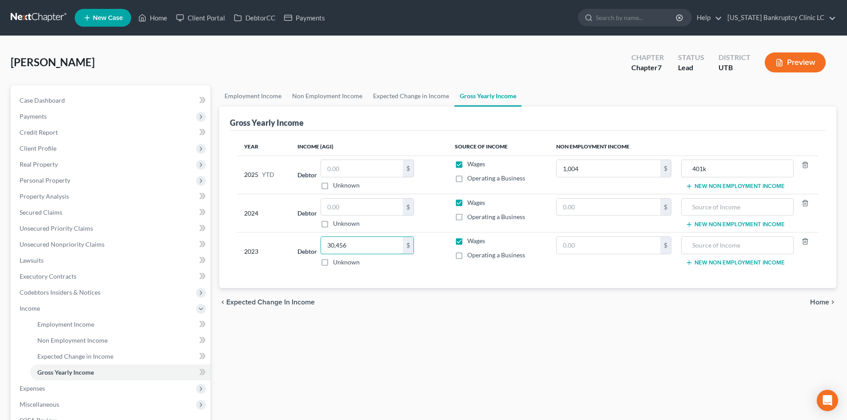
type input "30,456"
click at [358, 208] on input "text" at bounding box center [362, 207] width 82 height 17
type input "35,531"
drag, startPoint x: 354, startPoint y: 171, endPoint x: 350, endPoint y: 166, distance: 6.6
click at [354, 171] on input "text" at bounding box center [362, 168] width 82 height 17
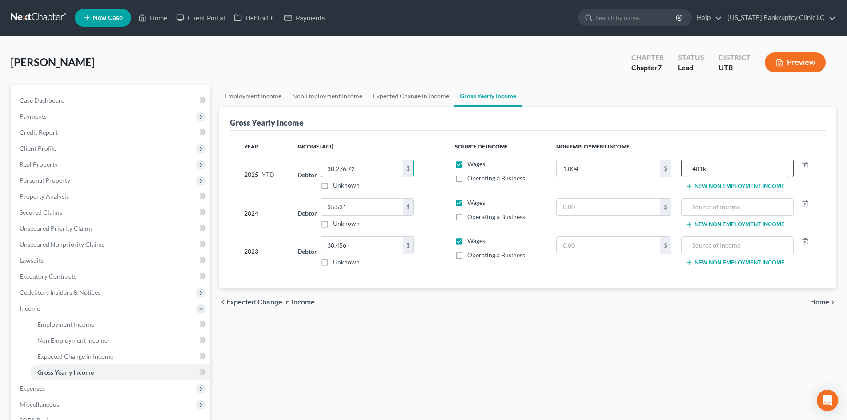
type input "30,276.72"
click at [722, 170] on input "401k" at bounding box center [737, 168] width 102 height 17
click at [42, 313] on span "Income" at bounding box center [111, 309] width 198 height 16
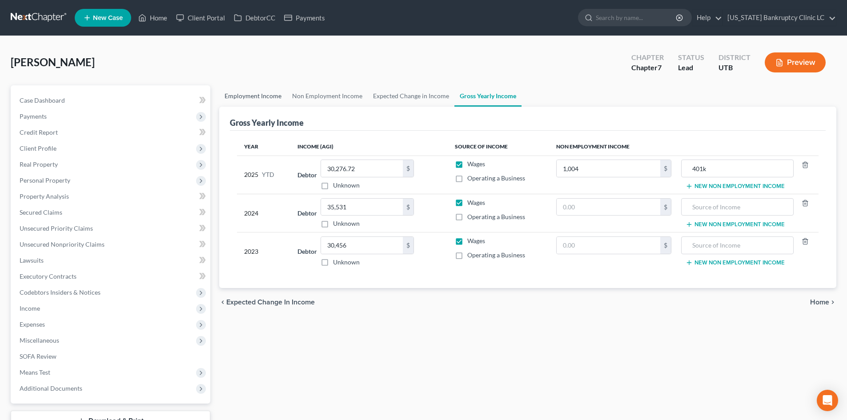
click at [261, 93] on link "Employment Income" at bounding box center [253, 95] width 68 height 21
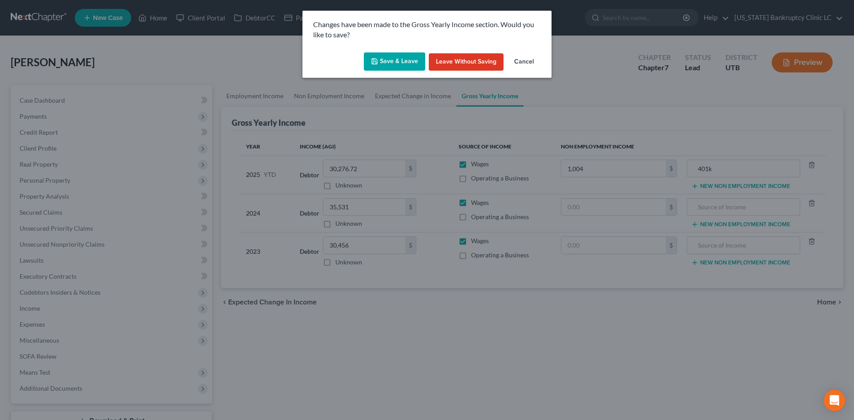
click at [396, 60] on button "Save & Leave" at bounding box center [394, 61] width 61 height 19
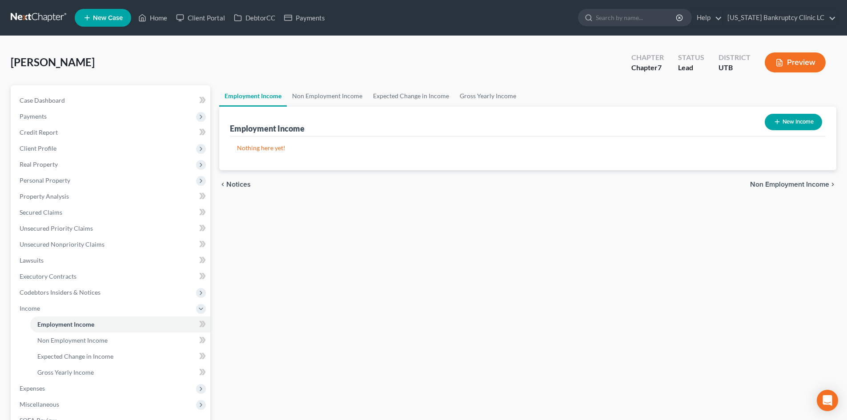
click at [785, 122] on button "New Income" at bounding box center [793, 122] width 57 height 16
select select "0"
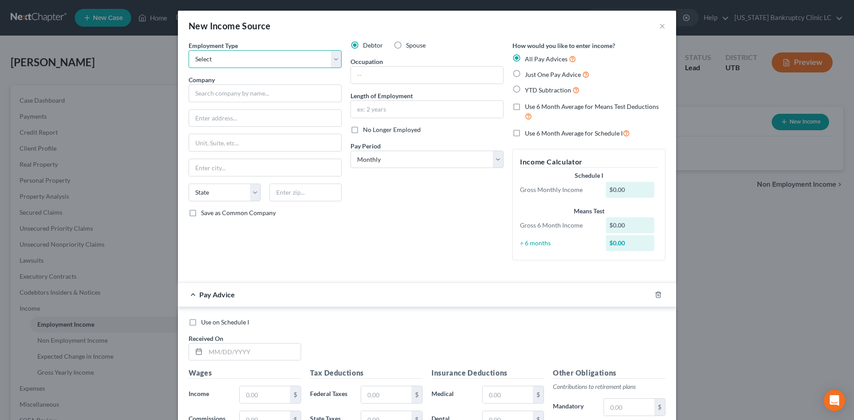
click at [305, 68] on select "Select Full or Part Time Employment Self Employment" at bounding box center [264, 59] width 153 height 18
select select "0"
click at [188, 50] on select "Select Full or Part Time Employment Self Employment" at bounding box center [264, 59] width 153 height 18
click at [387, 132] on span "No Longer Employed" at bounding box center [392, 130] width 58 height 8
click at [372, 131] on input "No Longer Employed" at bounding box center [369, 128] width 6 height 6
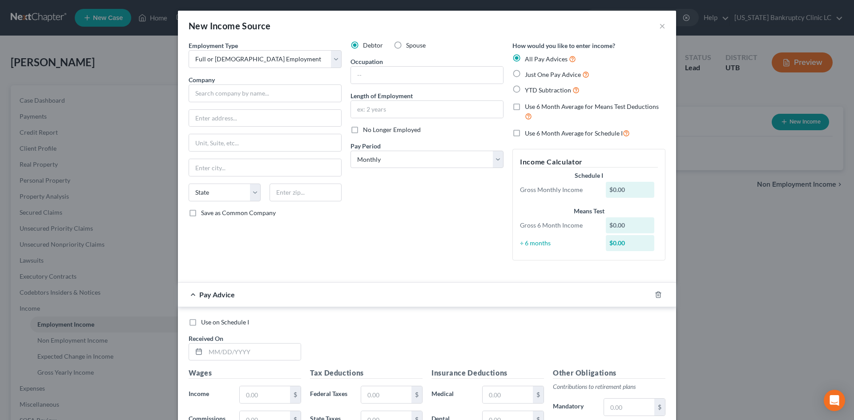
checkbox input "true"
click at [237, 94] on input "text" at bounding box center [264, 93] width 153 height 18
type input "Digital Diagnostics, Inc."
type input "1985 Route 34 South"
type input "07719"
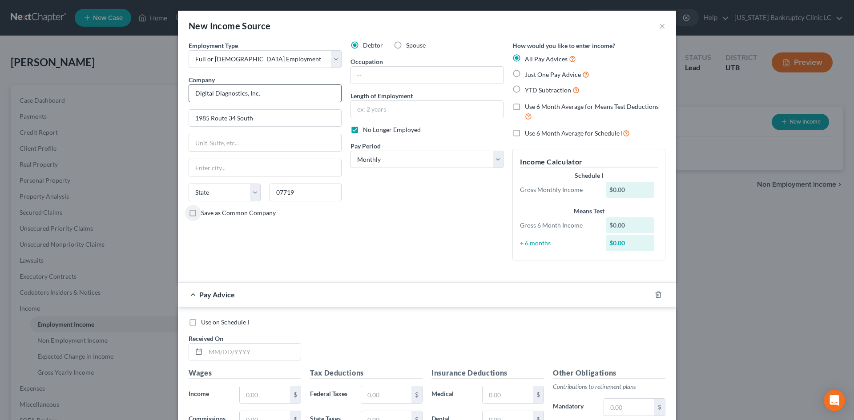
type input "Belmar"
select select "33"
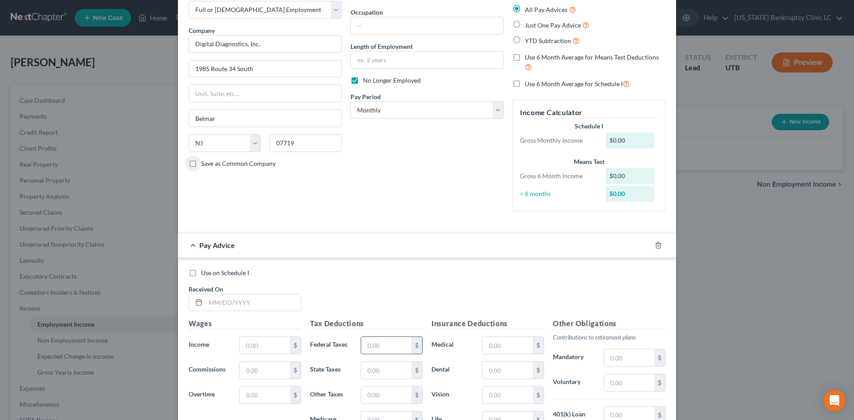
scroll to position [133, 0]
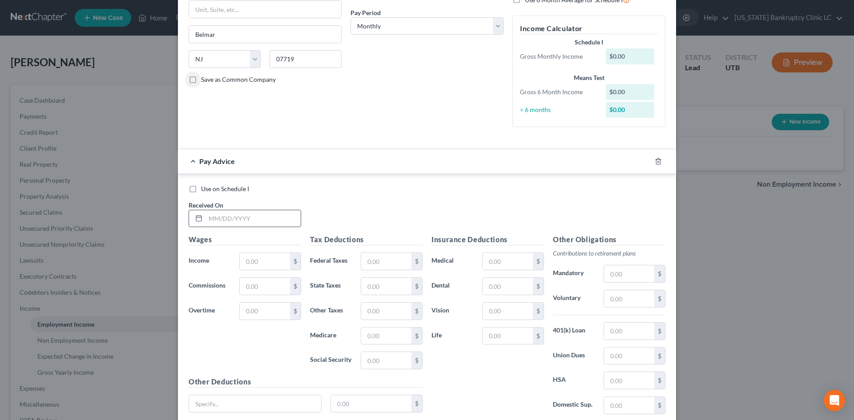
click at [239, 219] on input "text" at bounding box center [252, 218] width 95 height 17
type input "03/14/25"
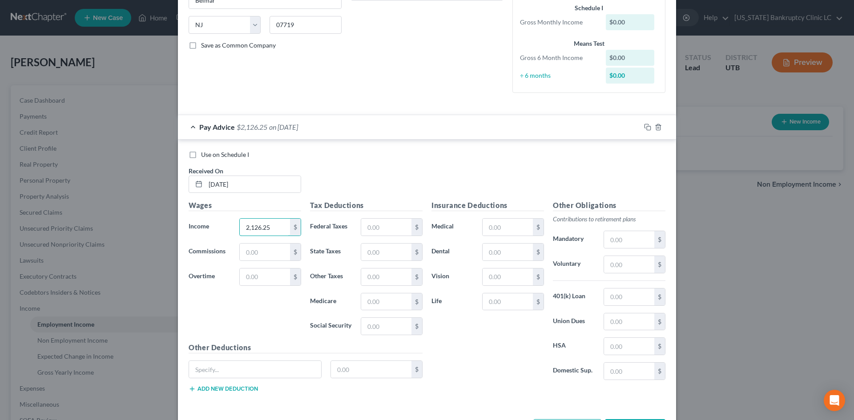
scroll to position [203, 0]
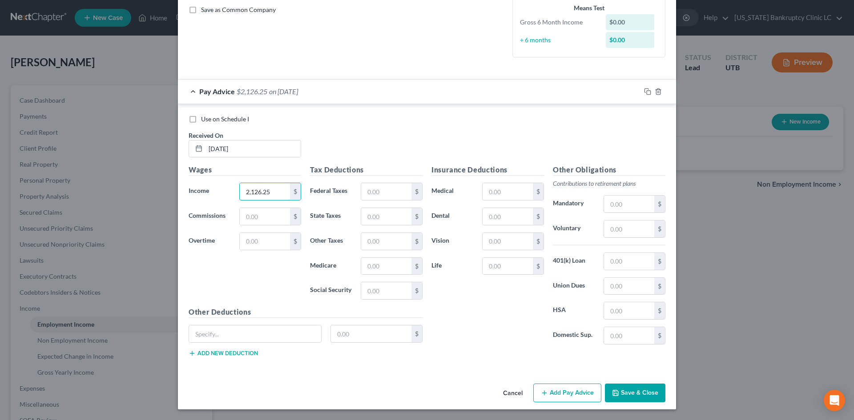
type input "2,126.25"
click at [572, 394] on button "Add Pay Advice" at bounding box center [567, 393] width 68 height 19
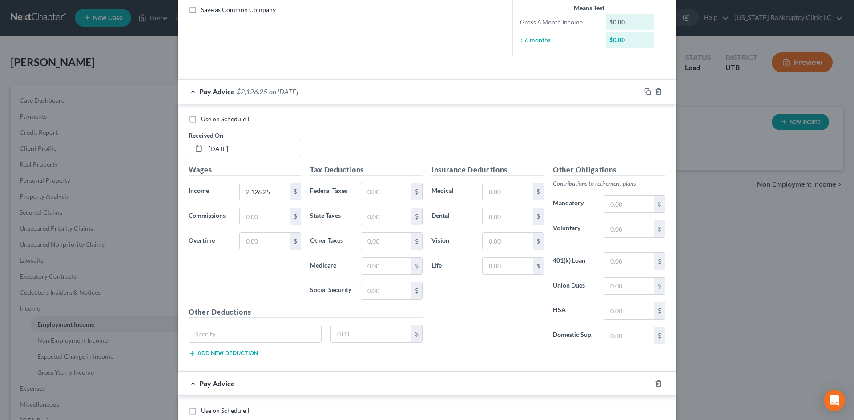
scroll to position [381, 0]
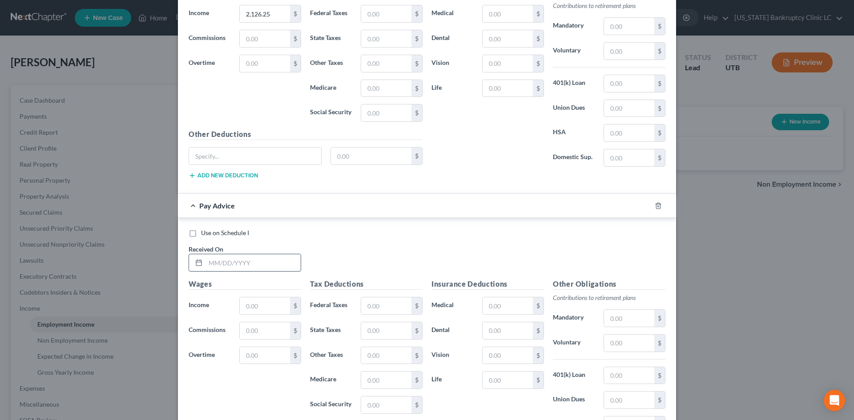
drag, startPoint x: 249, startPoint y: 264, endPoint x: 257, endPoint y: 261, distance: 8.7
click at [249, 264] on input "text" at bounding box center [252, 262] width 95 height 17
type input "03/28/25"
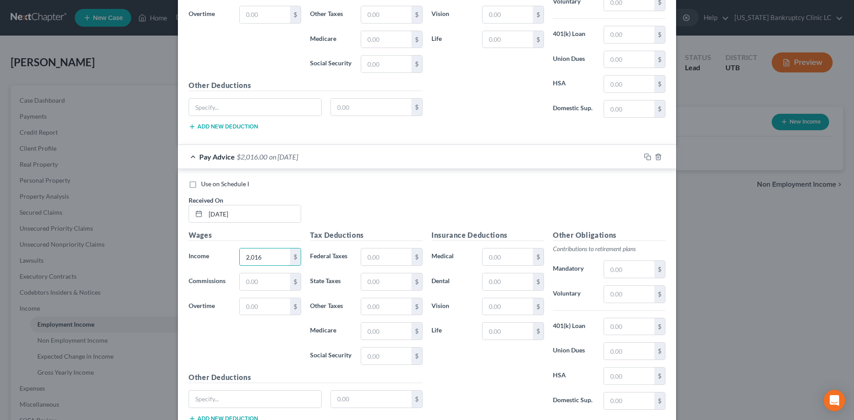
scroll to position [495, 0]
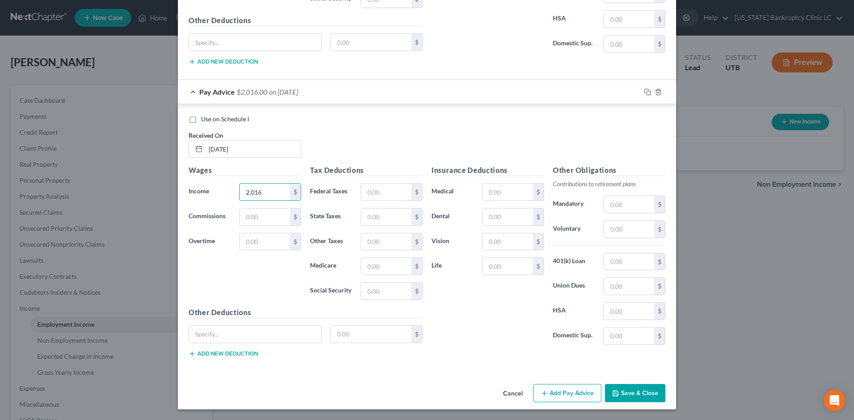
type input "2,016"
click at [575, 394] on button "Add Pay Advice" at bounding box center [567, 393] width 68 height 19
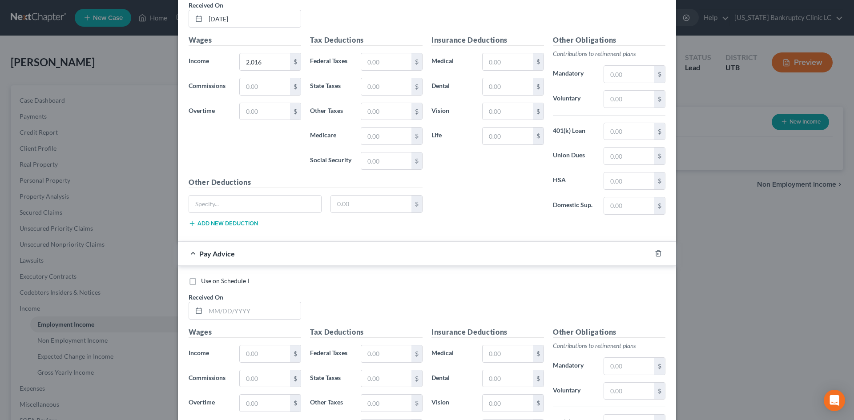
scroll to position [717, 0]
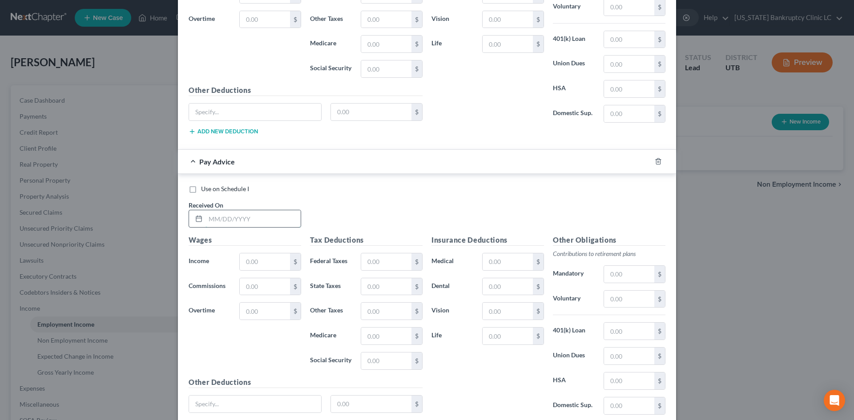
click at [243, 222] on input "text" at bounding box center [252, 218] width 95 height 17
type input "04/15/25"
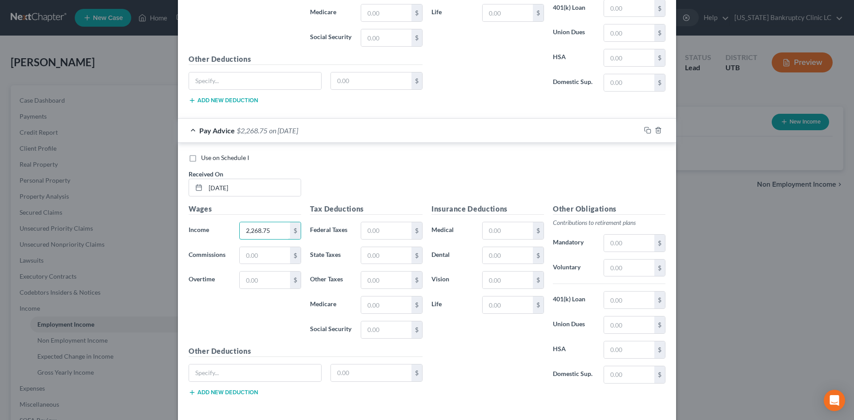
scroll to position [787, 0]
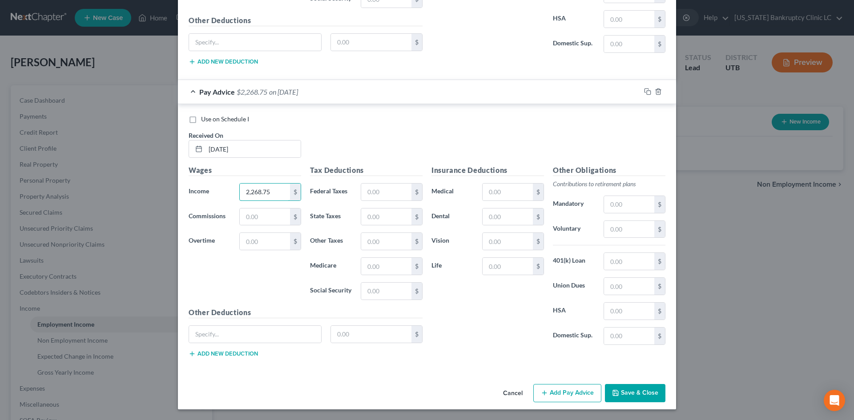
type input "2,268.75"
drag, startPoint x: 556, startPoint y: 400, endPoint x: 852, endPoint y: 381, distance: 296.3
click at [556, 400] on button "Add Pay Advice" at bounding box center [567, 393] width 68 height 19
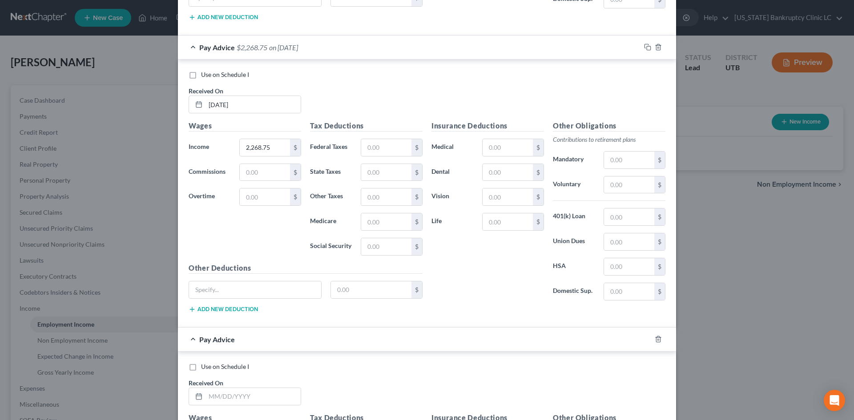
scroll to position [965, 0]
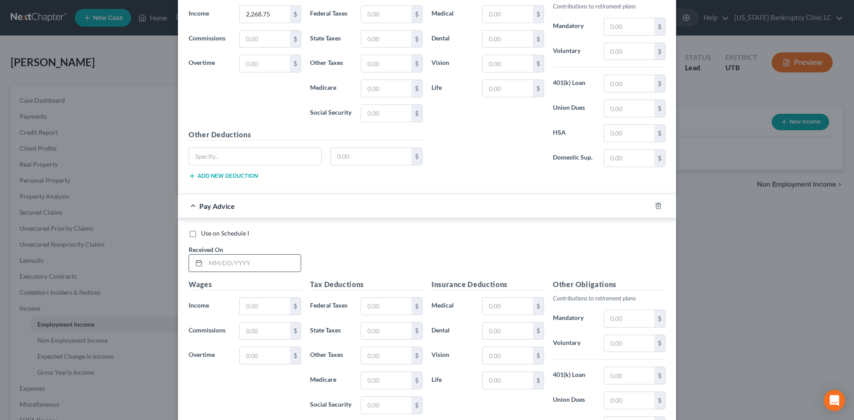
click at [224, 257] on input "text" at bounding box center [252, 263] width 95 height 17
type input "04/30/25"
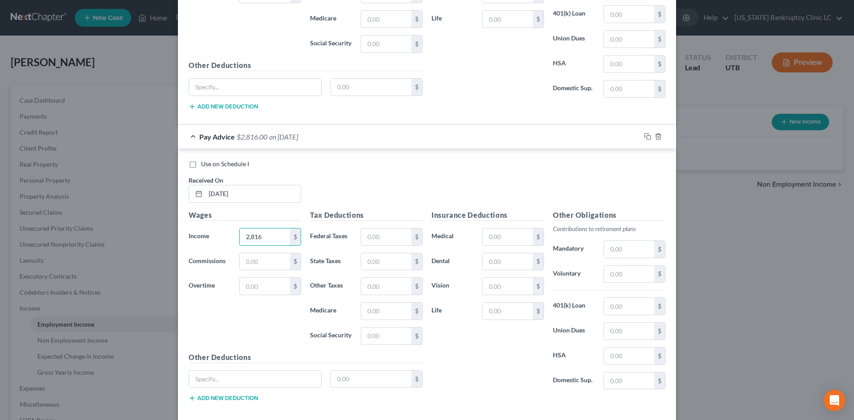
scroll to position [1079, 0]
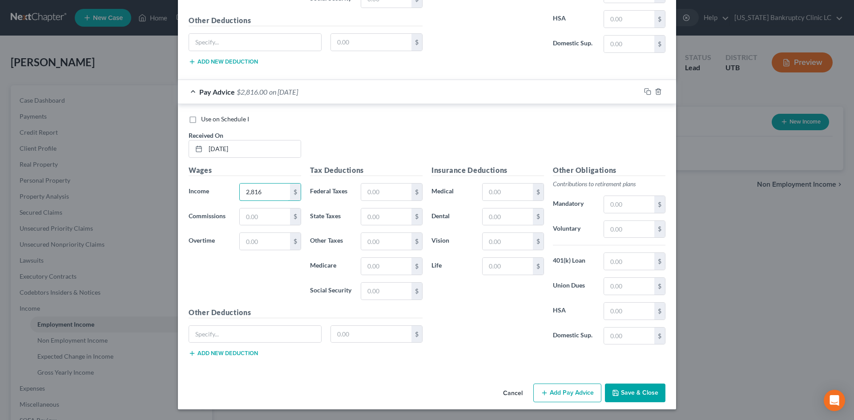
type input "2,816"
click at [565, 397] on button "Add Pay Advice" at bounding box center [567, 393] width 68 height 19
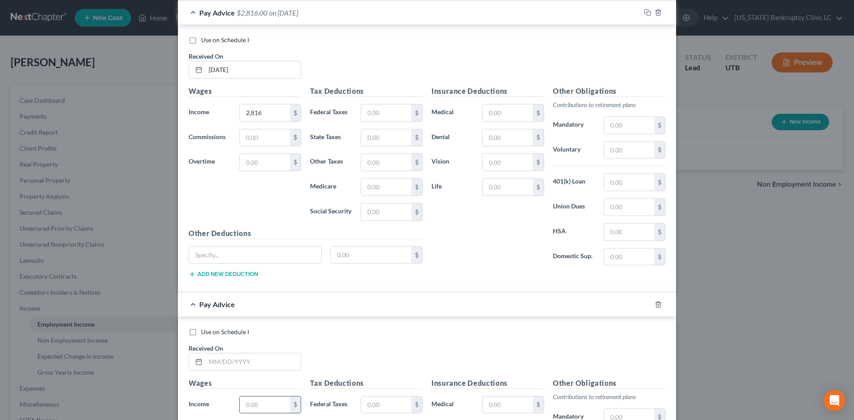
scroll to position [1346, 0]
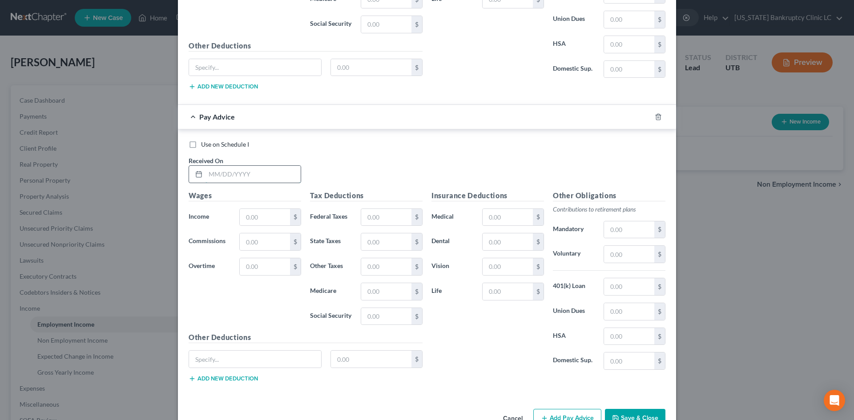
click at [257, 181] on input "text" at bounding box center [252, 174] width 95 height 17
type input "05/15/25"
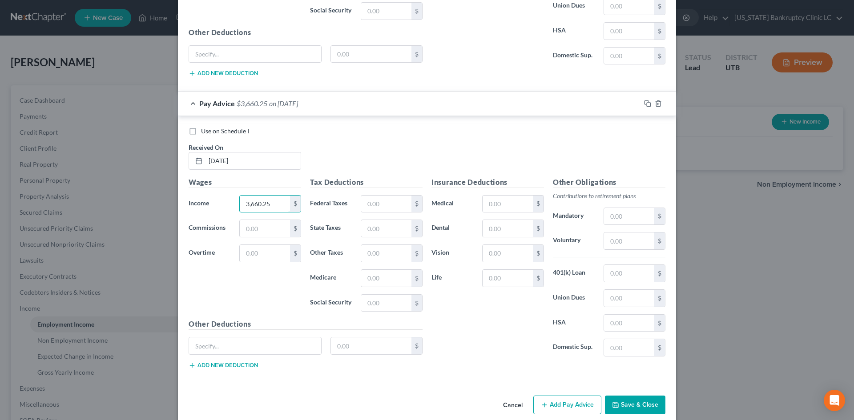
scroll to position [1371, 0]
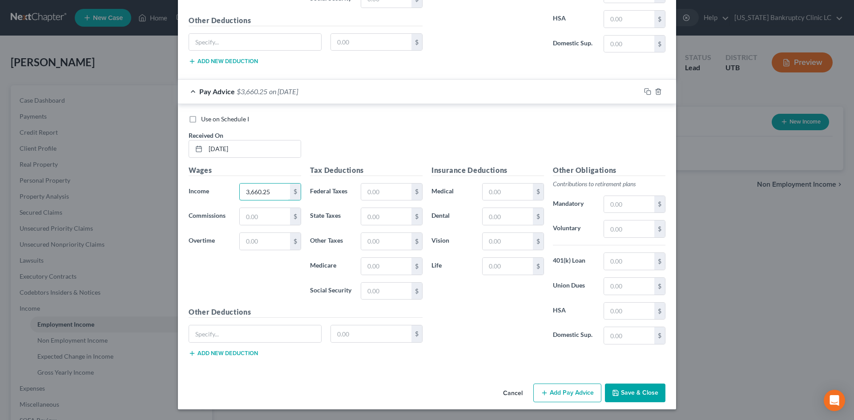
type input "3,660.25"
click at [556, 396] on button "Add Pay Advice" at bounding box center [567, 393] width 68 height 19
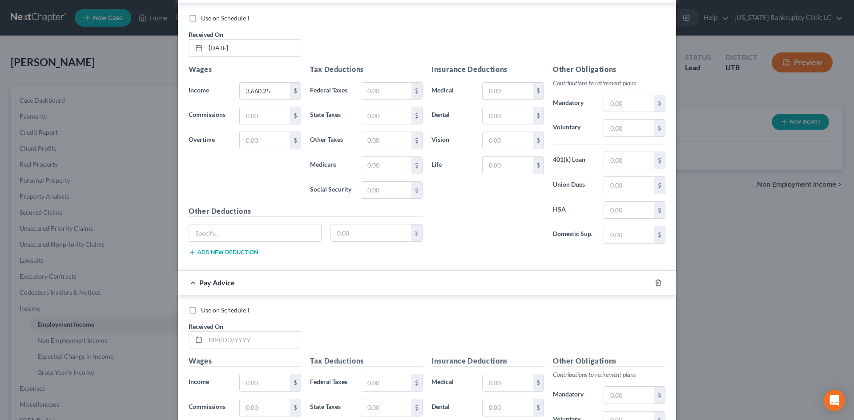
scroll to position [1593, 0]
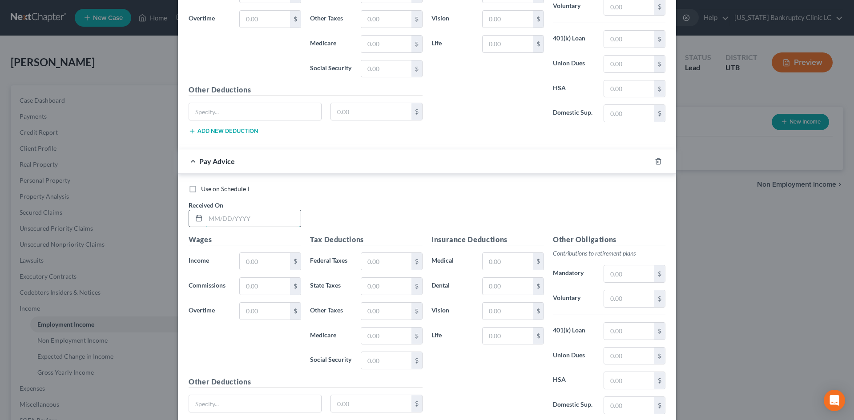
click at [261, 221] on input "text" at bounding box center [252, 218] width 95 height 17
type input "05/30/25"
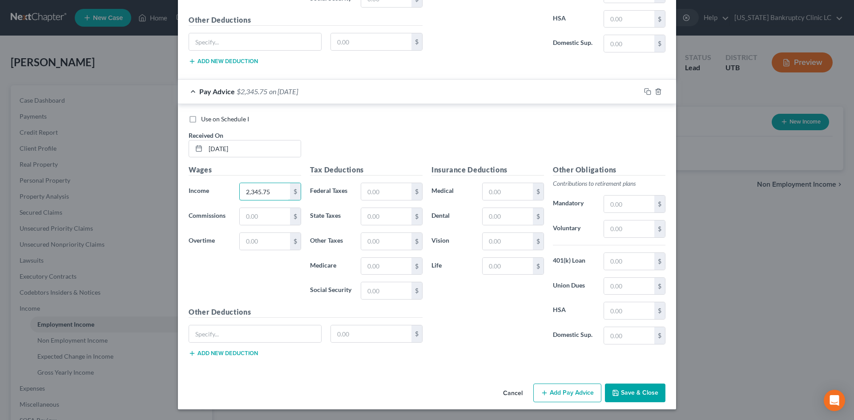
type input "2,345.75"
click at [576, 395] on button "Add Pay Advice" at bounding box center [567, 393] width 68 height 19
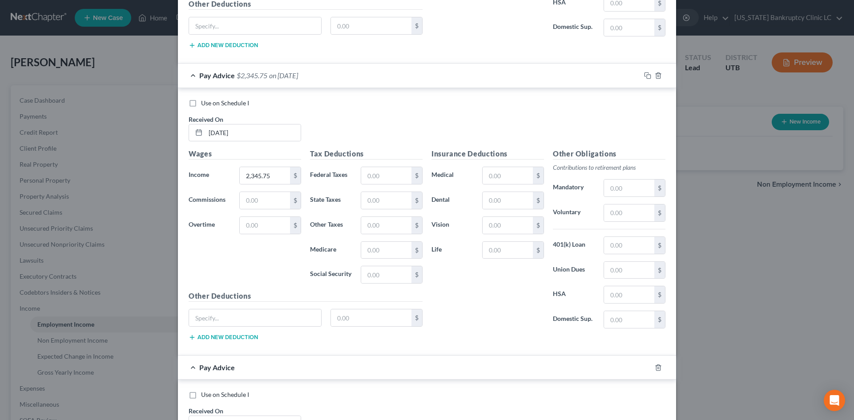
scroll to position [1708, 0]
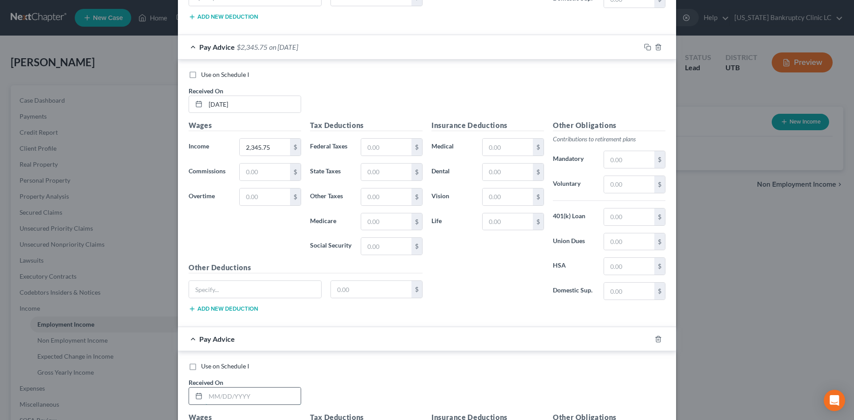
click at [238, 402] on input "text" at bounding box center [252, 396] width 95 height 17
type input "06/13/25"
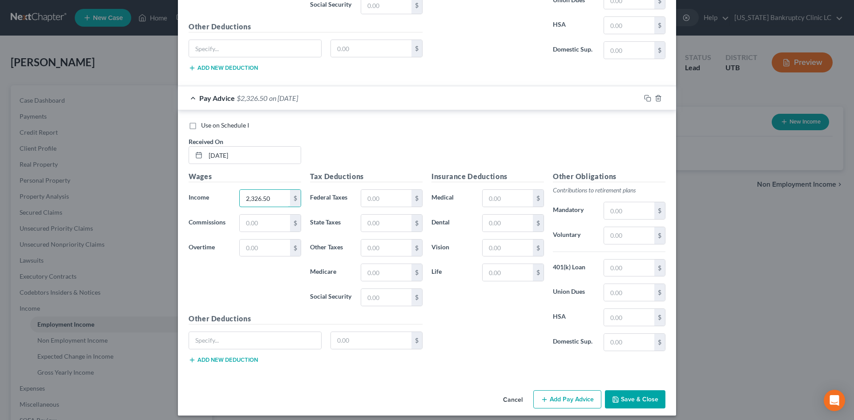
scroll to position [1955, 0]
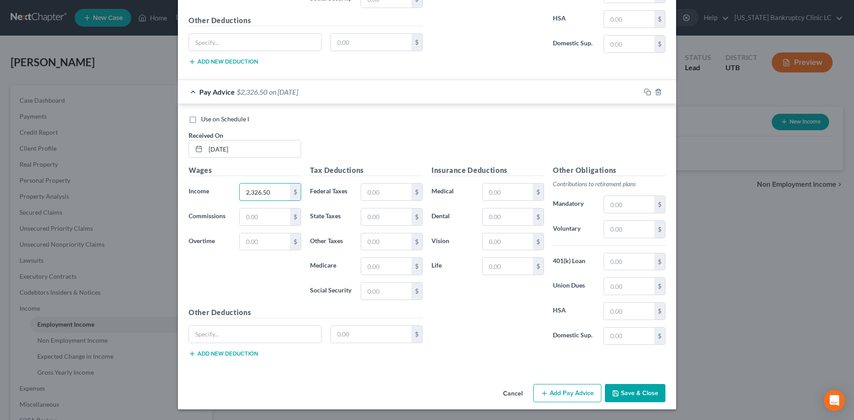
type input "2,326.50"
click at [587, 396] on button "Add Pay Advice" at bounding box center [567, 393] width 68 height 19
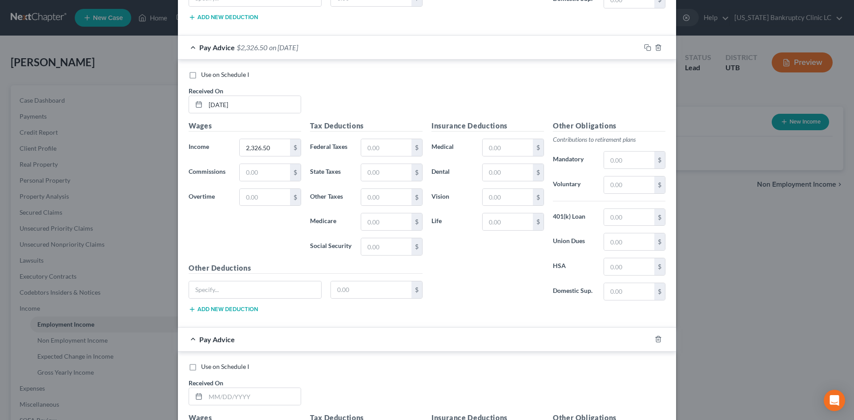
scroll to position [2133, 0]
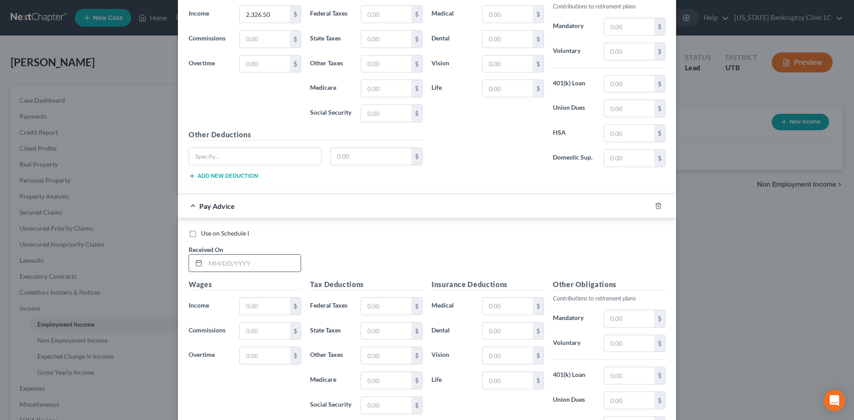
click at [245, 259] on input "text" at bounding box center [252, 263] width 95 height 17
type input "06/30/25"
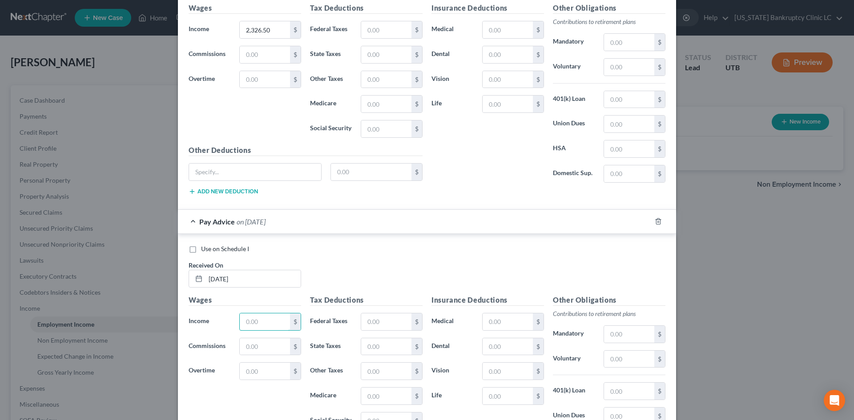
scroll to position [2221, 0]
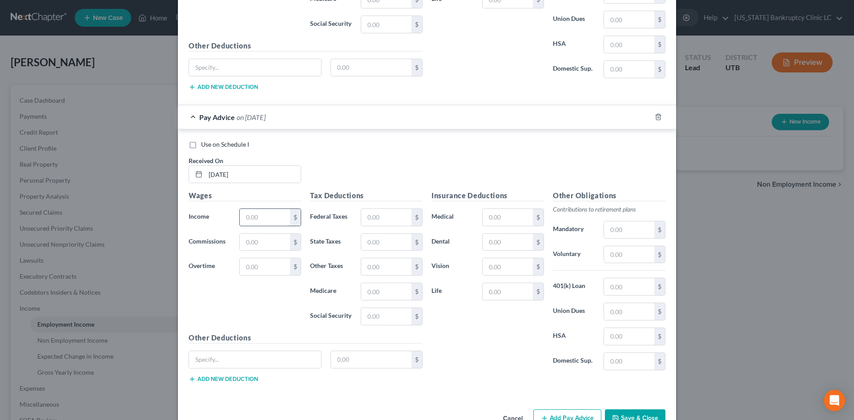
click at [253, 217] on input "text" at bounding box center [265, 217] width 50 height 17
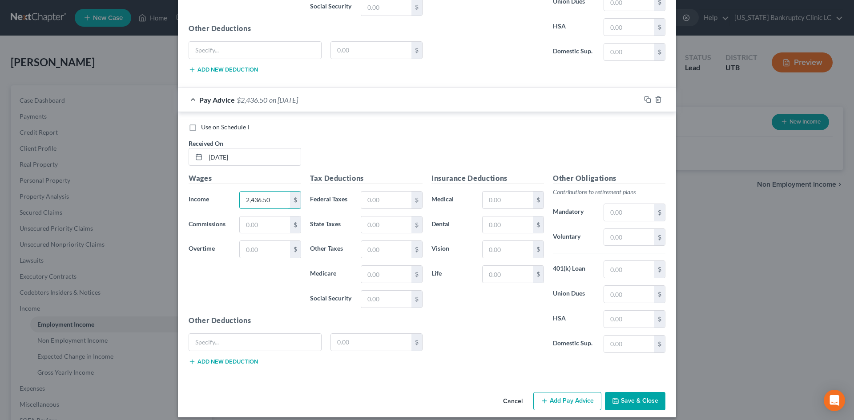
scroll to position [2247, 0]
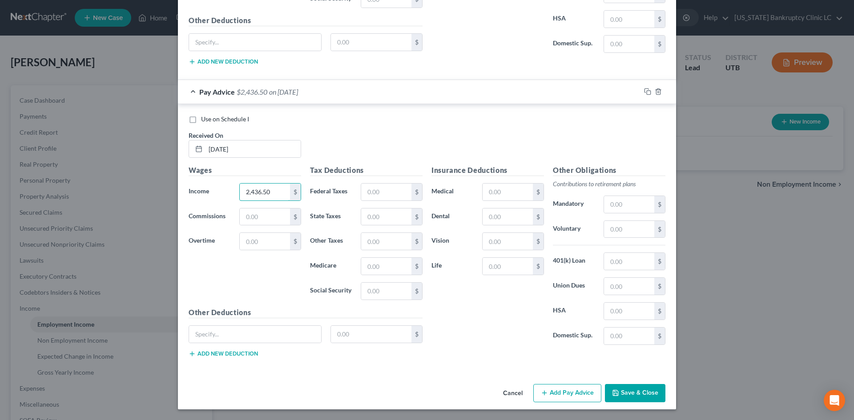
type input "2,436.50"
click at [572, 398] on button "Add Pay Advice" at bounding box center [567, 393] width 68 height 19
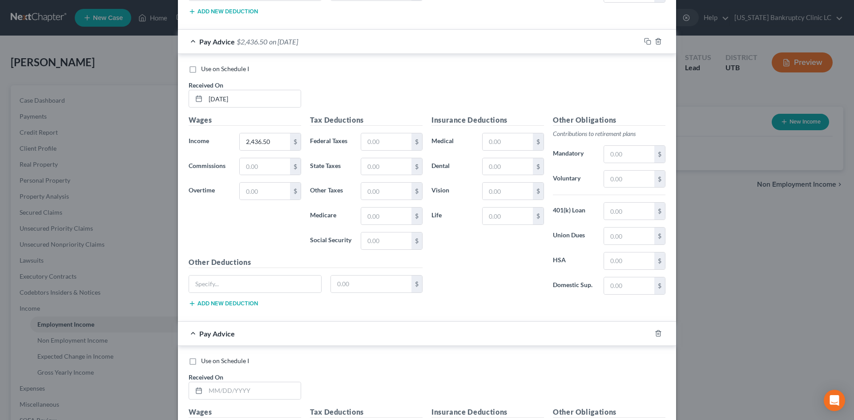
scroll to position [2425, 0]
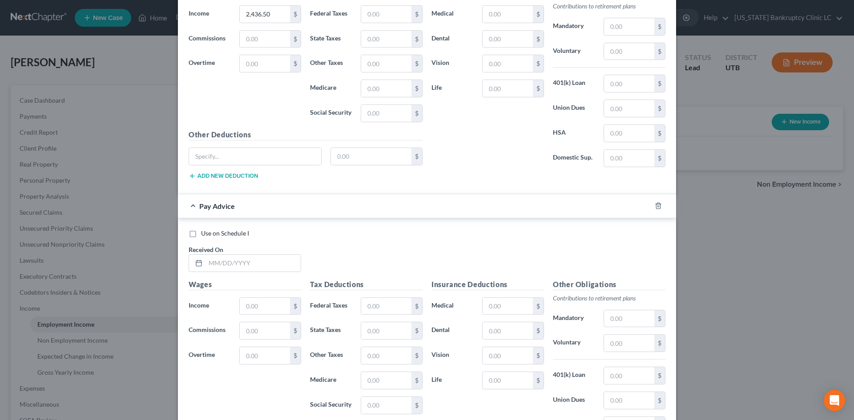
click at [653, 201] on div at bounding box center [663, 206] width 25 height 14
click at [656, 204] on icon "button" at bounding box center [658, 206] width 4 height 6
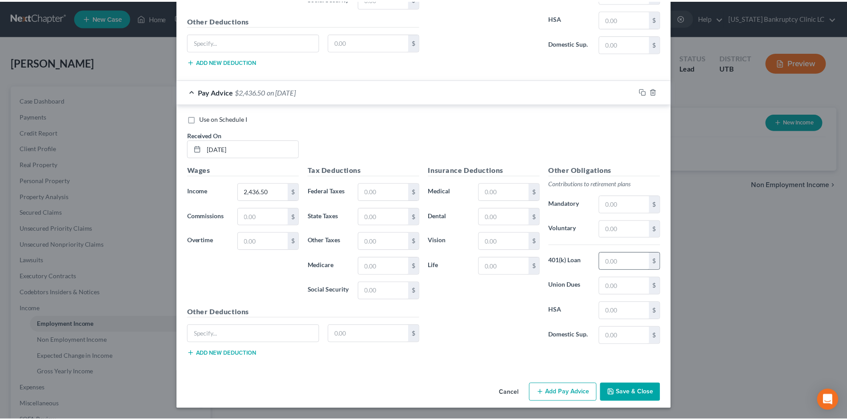
scroll to position [2247, 0]
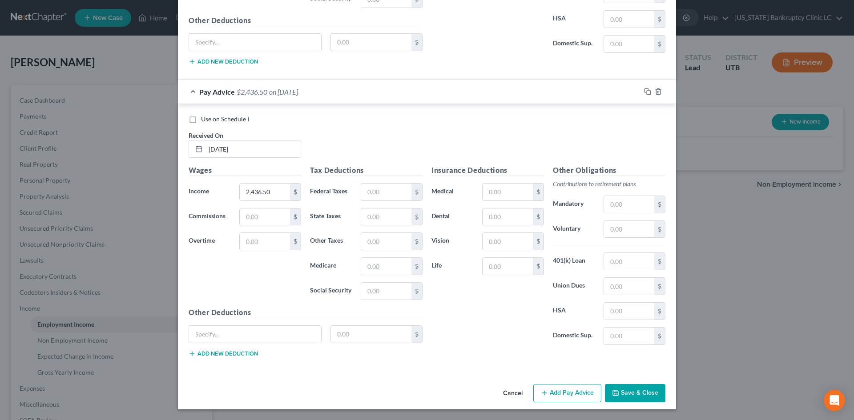
click at [618, 389] on button "Save & Close" at bounding box center [635, 393] width 60 height 19
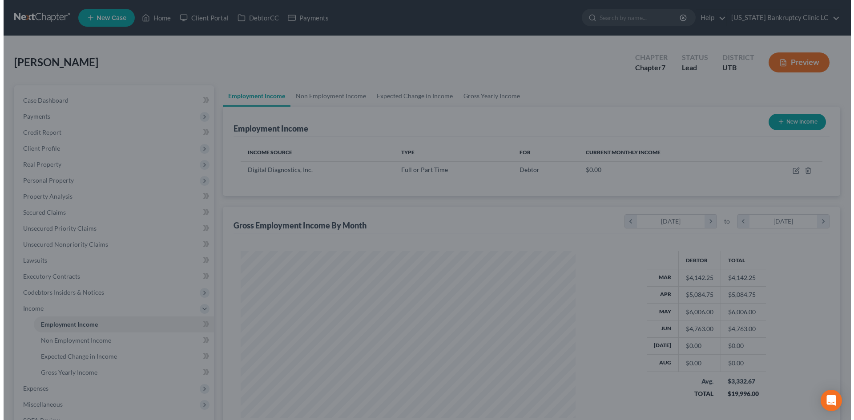
scroll to position [444385, 444202]
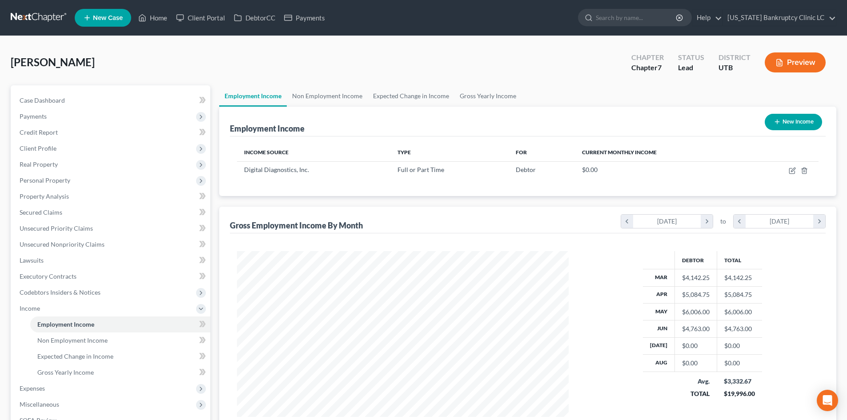
click at [790, 126] on button "New Income" at bounding box center [793, 122] width 57 height 16
select select "0"
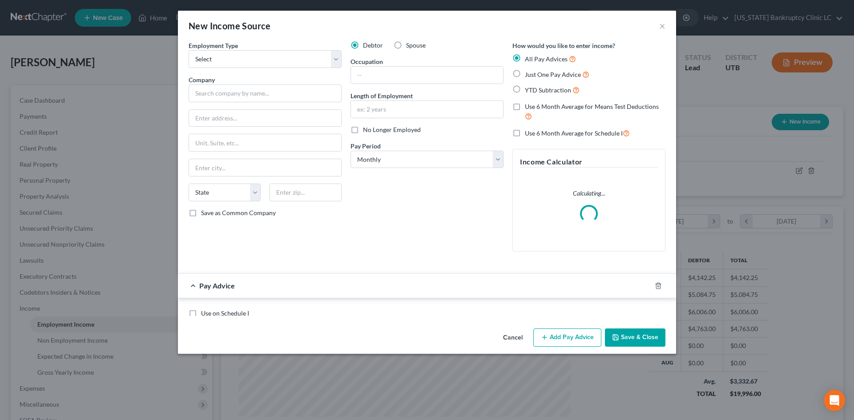
scroll to position [167, 353]
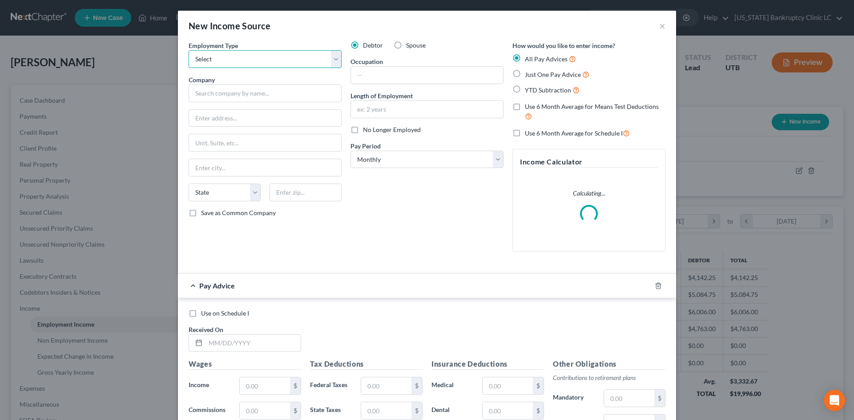
click at [269, 62] on select "Select Full or Part Time Employment Self Employment" at bounding box center [264, 59] width 153 height 18
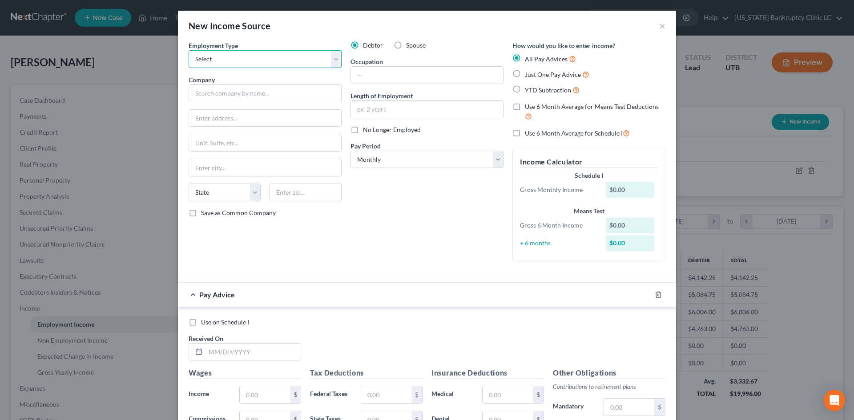
select select "0"
click at [188, 50] on select "Select Full or Part Time Employment Self Employment" at bounding box center [264, 59] width 153 height 18
click at [225, 100] on input "text" at bounding box center [264, 93] width 153 height 18
type input "Valley Mental Health Inc."
type input "4460 S Highland Dr."
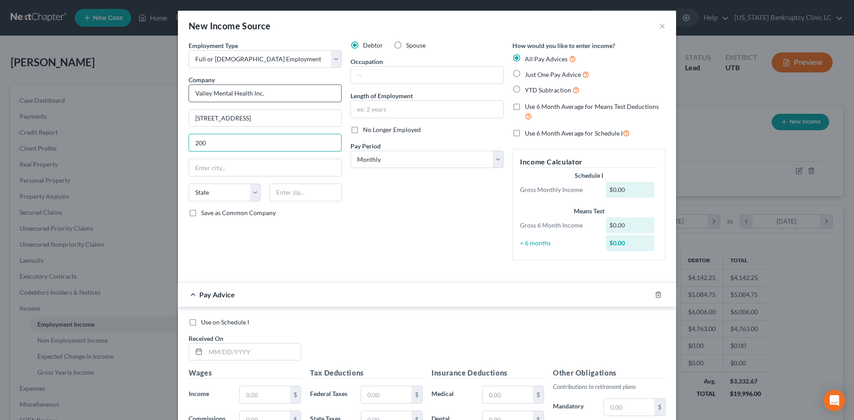
type input "200"
type input "84124"
type input "Salt Lake City"
select select "46"
click at [259, 216] on label "Save as Common Company" at bounding box center [238, 212] width 75 height 9
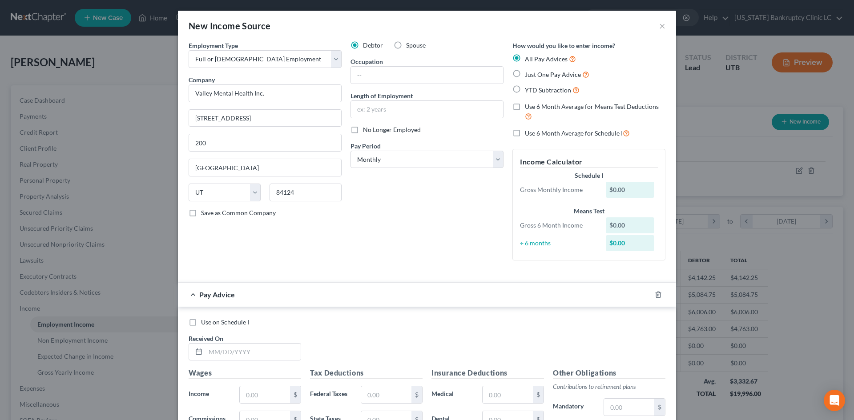
click at [210, 214] on input "Save as Common Company" at bounding box center [207, 211] width 6 height 6
checkbox input "true"
click at [255, 359] on input "text" at bounding box center [252, 352] width 95 height 17
type input "08/25/25"
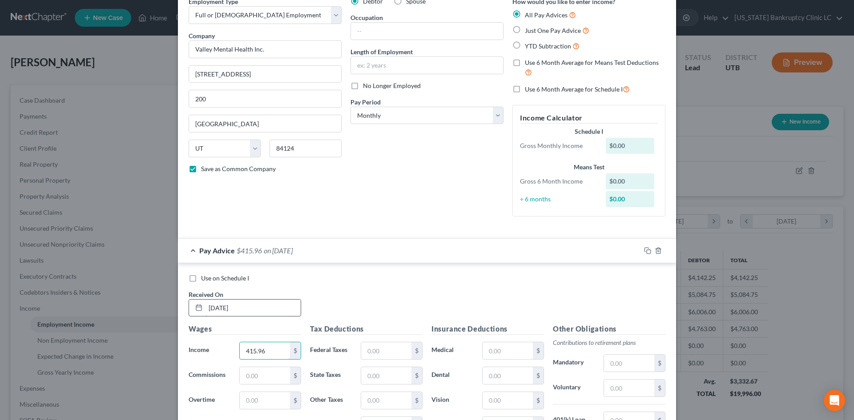
scroll to position [133, 0]
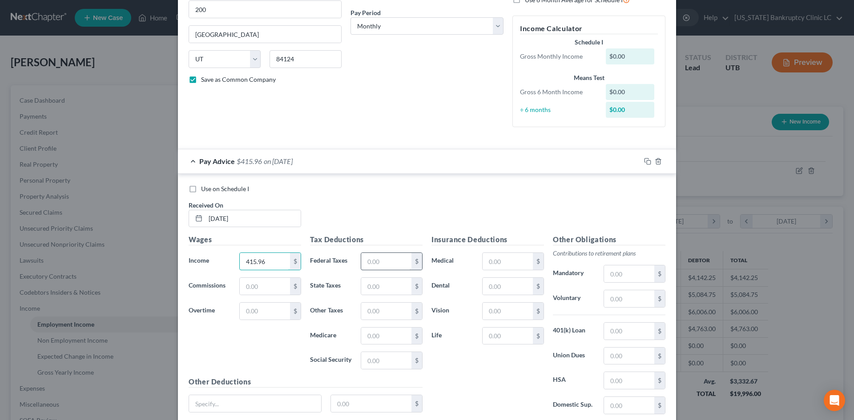
type input "415.96"
click at [375, 263] on input "text" at bounding box center [386, 261] width 50 height 17
type input "0.44"
type input "2"
type input "6.03"
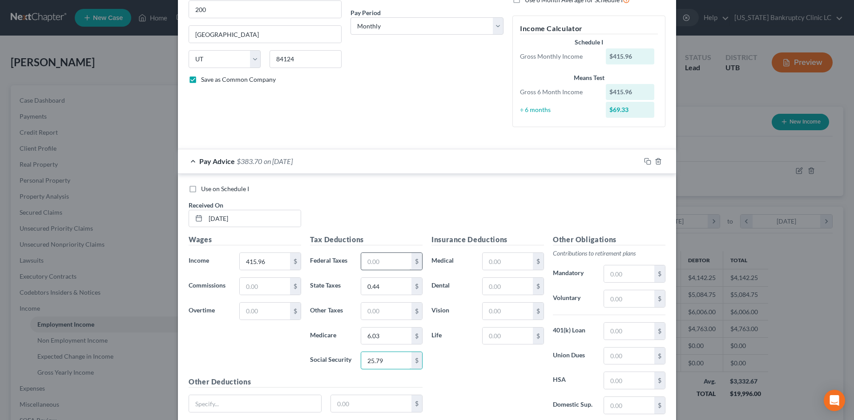
type input "25.79"
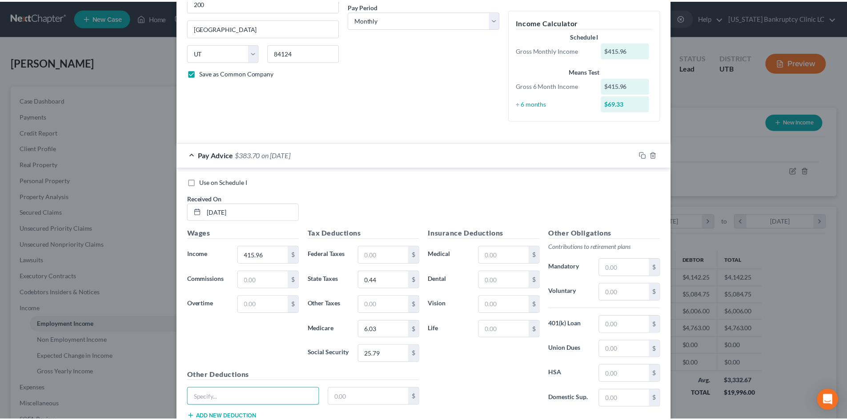
scroll to position [203, 0]
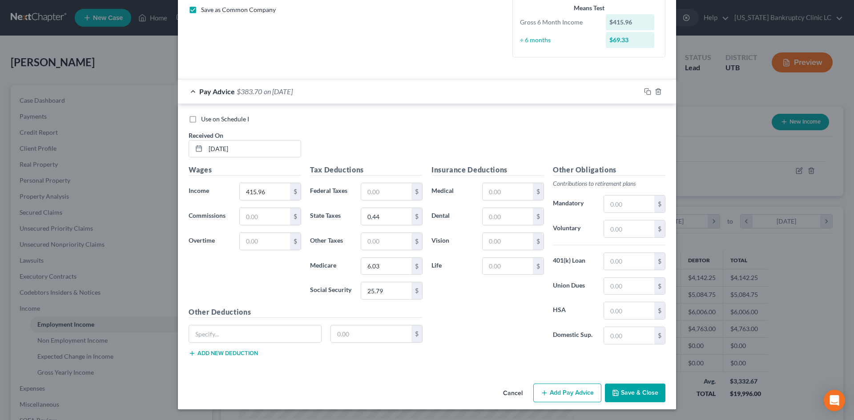
click at [637, 384] on button "Save & Close" at bounding box center [635, 393] width 60 height 19
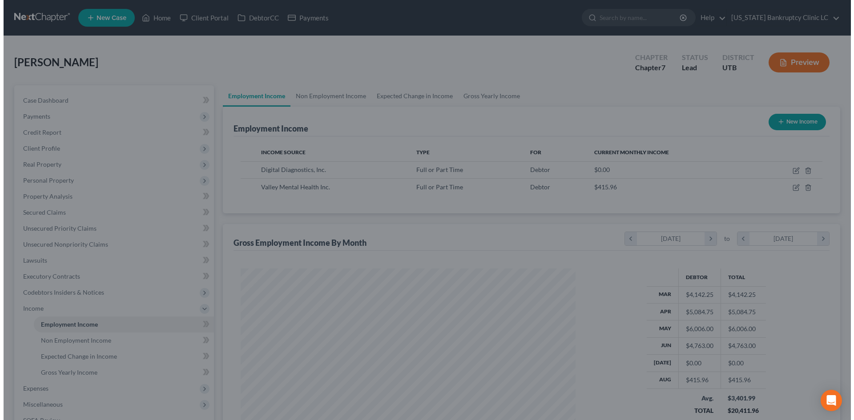
scroll to position [444385, 444202]
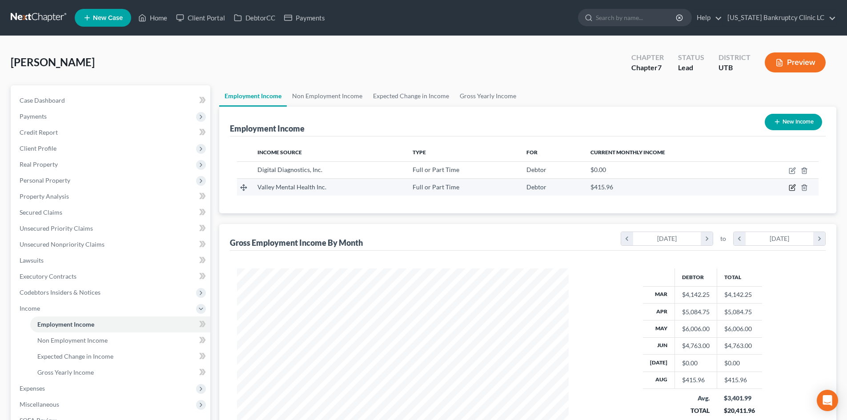
click at [791, 190] on icon "button" at bounding box center [792, 187] width 7 height 7
select select "0"
select select "46"
select select "0"
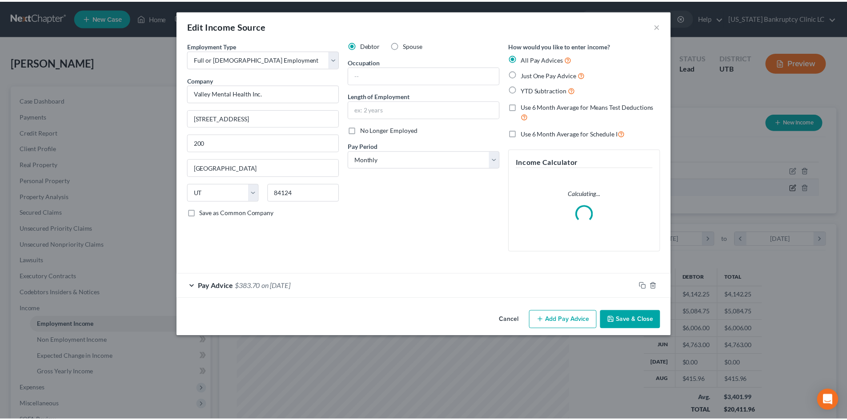
scroll to position [167, 353]
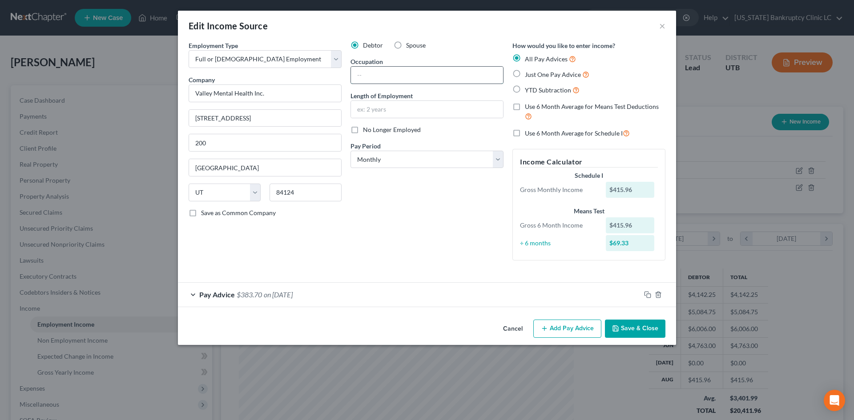
click at [408, 71] on input "text" at bounding box center [427, 75] width 152 height 17
type input "Autism Assistant"
type input "1 Month"
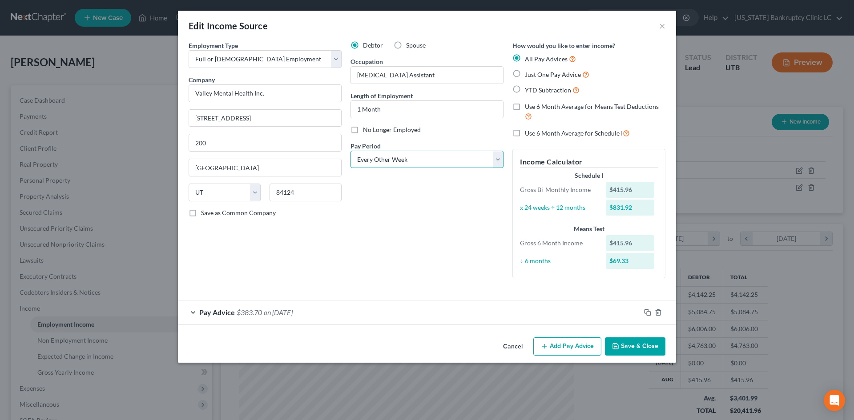
select select "1"
click at [636, 351] on button "Save & Close" at bounding box center [635, 346] width 60 height 19
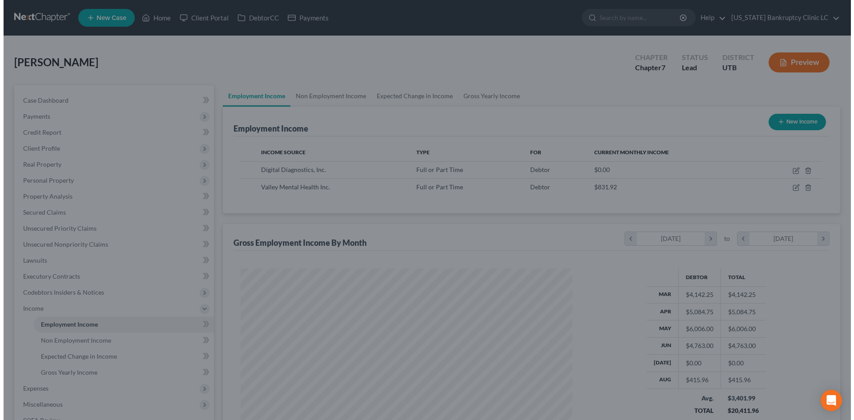
scroll to position [444385, 444202]
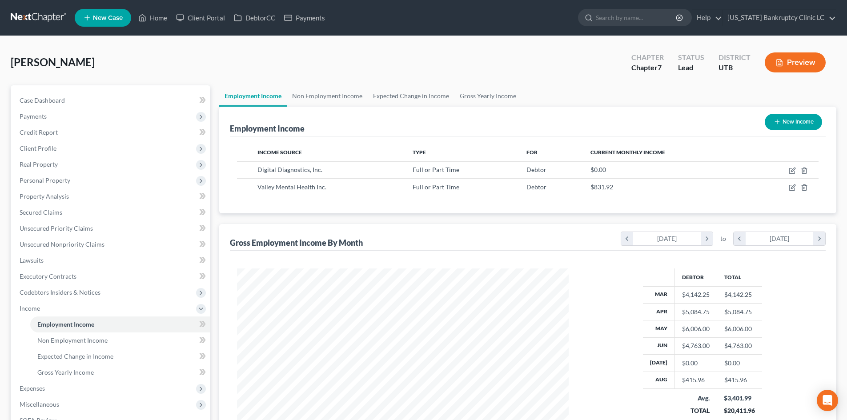
click at [802, 124] on button "New Income" at bounding box center [793, 122] width 57 height 16
select select "0"
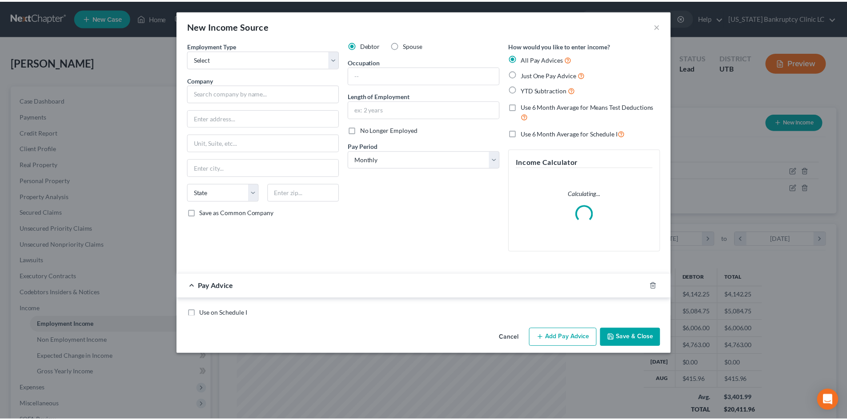
scroll to position [167, 353]
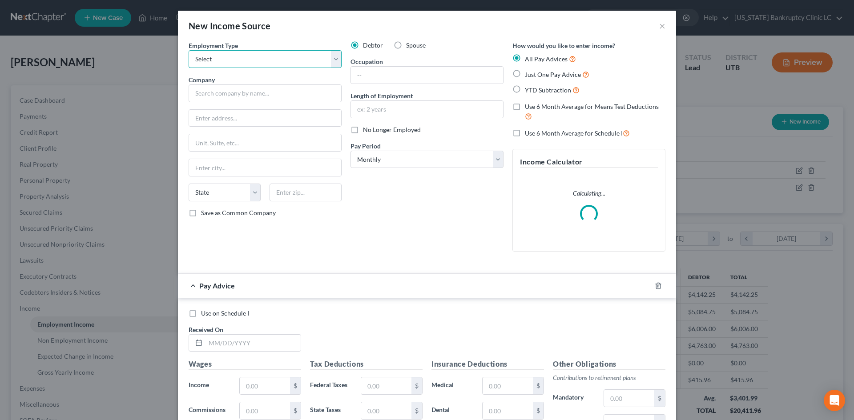
click at [226, 58] on select "Select Full or Part Time Employment Self Employment" at bounding box center [264, 59] width 153 height 18
select select "0"
click at [188, 50] on select "Select Full or Part Time Employment Self Employment" at bounding box center [264, 59] width 153 height 18
click at [224, 94] on input "text" at bounding box center [264, 93] width 153 height 18
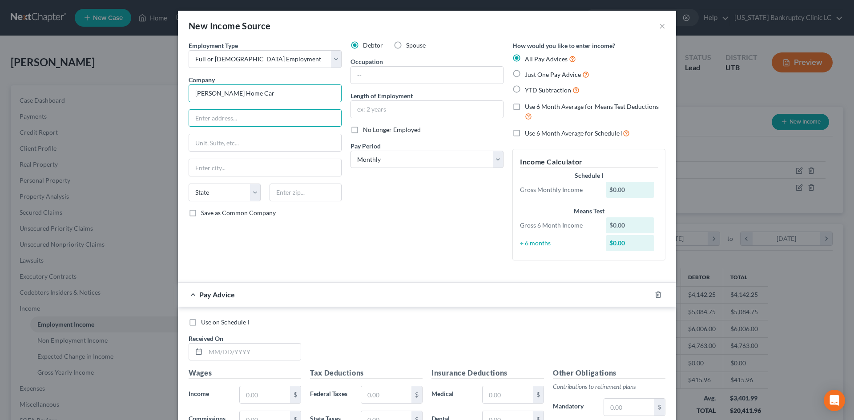
click at [283, 98] on input "Holladay Home Car" at bounding box center [264, 93] width 153 height 18
type input "Holladay Home Care"
click at [253, 117] on input "text" at bounding box center [265, 118] width 152 height 17
click at [229, 120] on input "1573 Meadowmoor Rd" at bounding box center [265, 118] width 152 height 17
type input "1573 Meadowmoor Rd"
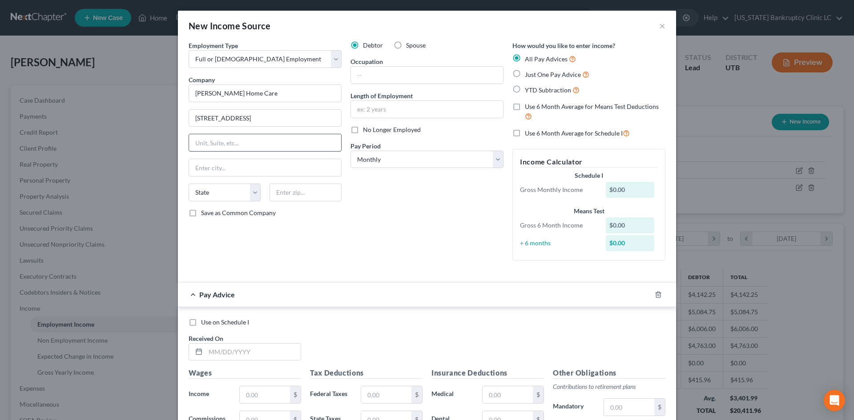
click at [242, 140] on input "text" at bounding box center [265, 142] width 152 height 17
click at [312, 198] on input "text" at bounding box center [305, 193] width 72 height 18
type input "84117"
type input "Salt Lake City"
select select "46"
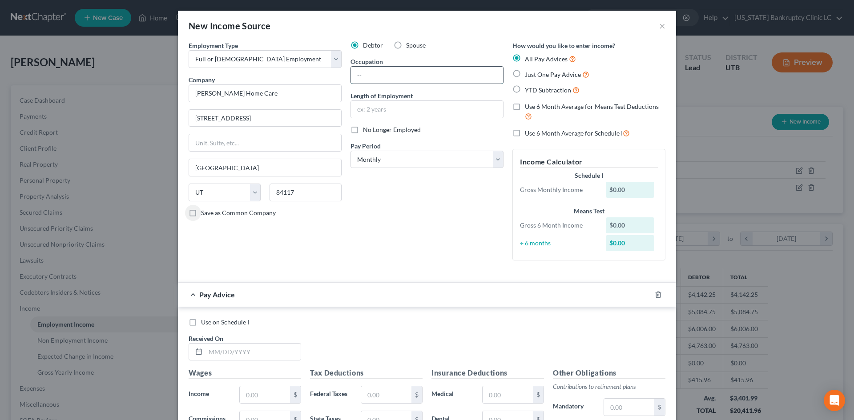
click at [405, 69] on input "text" at bounding box center [427, 75] width 152 height 17
type input "Caregiver"
type input "3 Days"
click at [444, 206] on div "Debtor Spouse Occupation Caregiver Length of Employment 3 Days No Longer Employ…" at bounding box center [427, 154] width 162 height 227
click at [407, 185] on div "Debtor Spouse Occupation Caregiver Length of Employment 3 Days No Longer Employ…" at bounding box center [427, 154] width 162 height 227
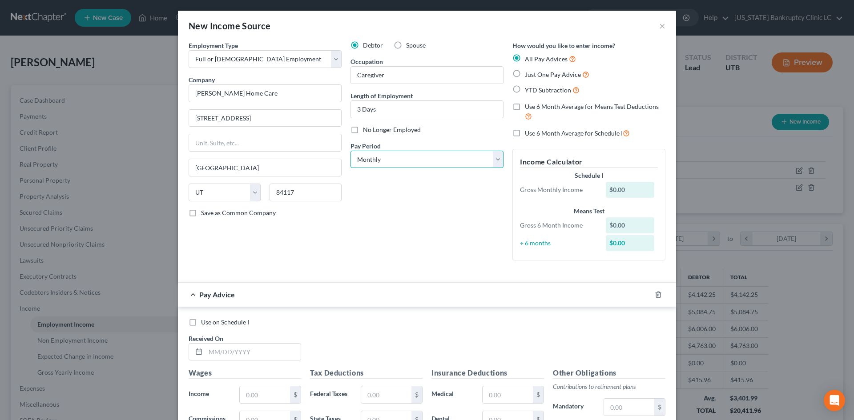
click at [413, 162] on select "Select Monthly Twice Monthly Every Other Week Weekly" at bounding box center [426, 160] width 153 height 18
select select "2"
click at [350, 151] on select "Select Monthly Twice Monthly Every Other Week Weekly" at bounding box center [426, 160] width 153 height 18
click at [657, 293] on icon "button" at bounding box center [657, 294] width 7 height 7
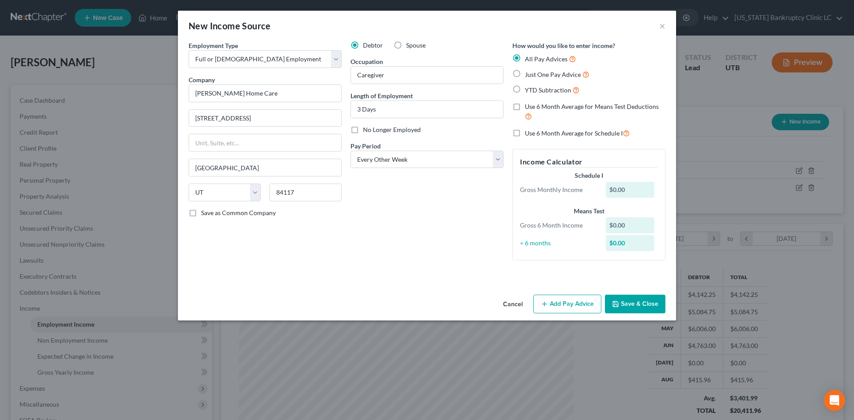
click at [655, 301] on button "Save & Close" at bounding box center [635, 304] width 60 height 19
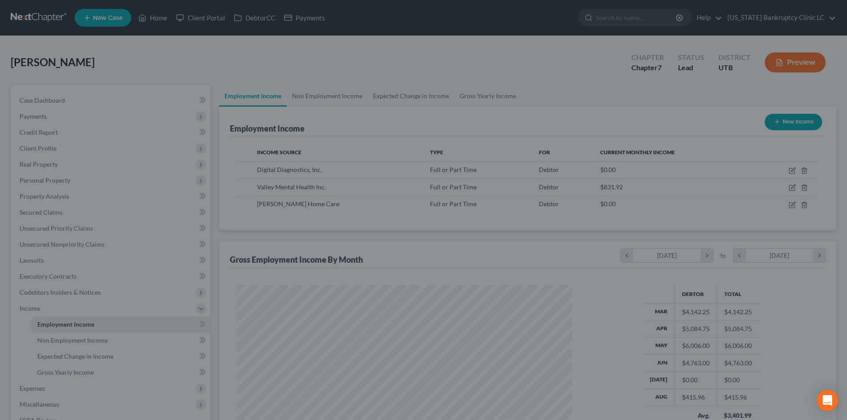
scroll to position [444385, 444202]
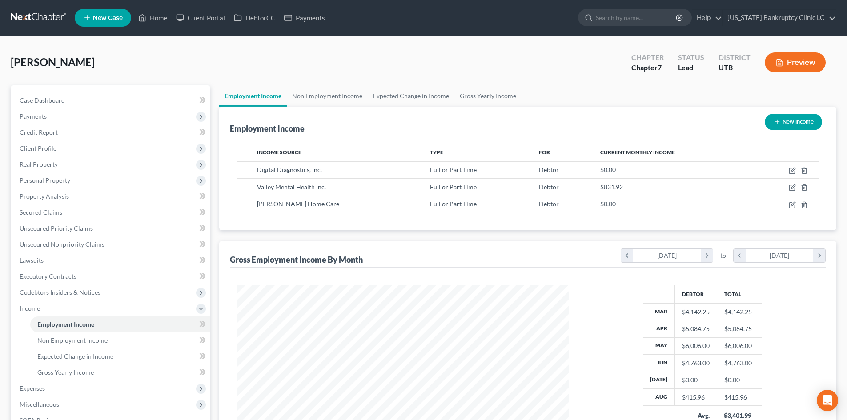
click at [32, 317] on li "Employment Income" at bounding box center [120, 325] width 180 height 16
click at [39, 309] on span "Income" at bounding box center [30, 309] width 20 height 8
click at [50, 320] on span "Expenses" at bounding box center [111, 325] width 198 height 16
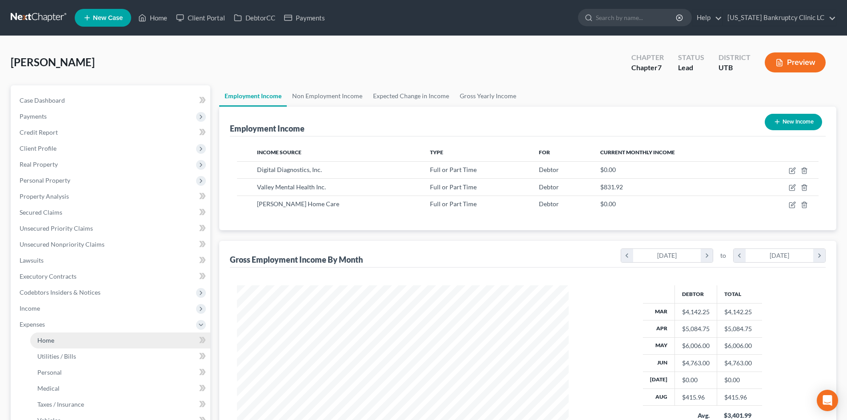
click at [67, 343] on link "Home" at bounding box center [120, 341] width 180 height 16
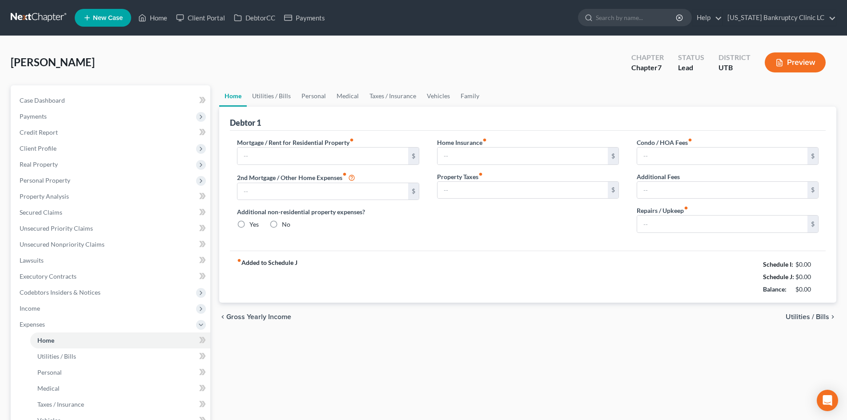
type input "0.00"
radio input "true"
type input "0.00"
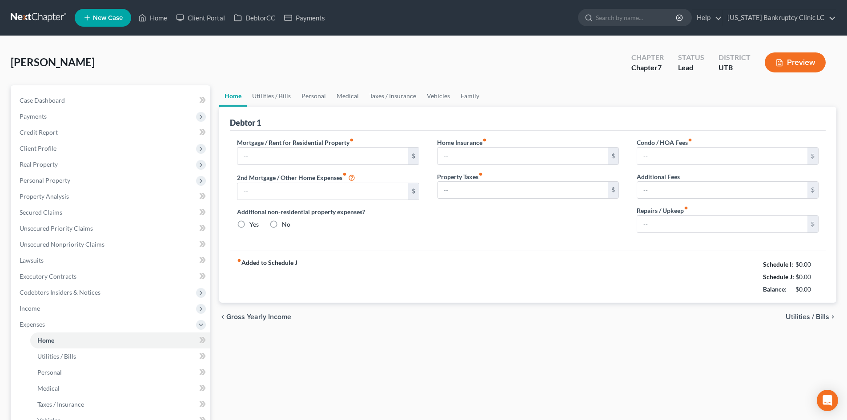
type input "0.00"
click at [303, 153] on input "text" at bounding box center [322, 156] width 170 height 17
type input "886"
click at [264, 91] on link "Utilities / Bills" at bounding box center [271, 95] width 49 height 21
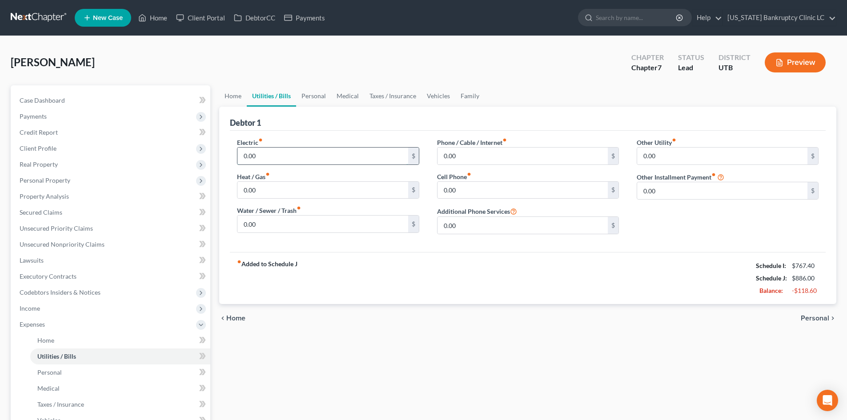
click at [266, 156] on input "0.00" at bounding box center [322, 156] width 170 height 17
type input "150"
drag, startPoint x: 521, startPoint y: 164, endPoint x: 517, endPoint y: 156, distance: 8.8
click at [521, 164] on input "0.00" at bounding box center [522, 156] width 170 height 17
click at [517, 156] on input "0.00" at bounding box center [522, 156] width 170 height 17
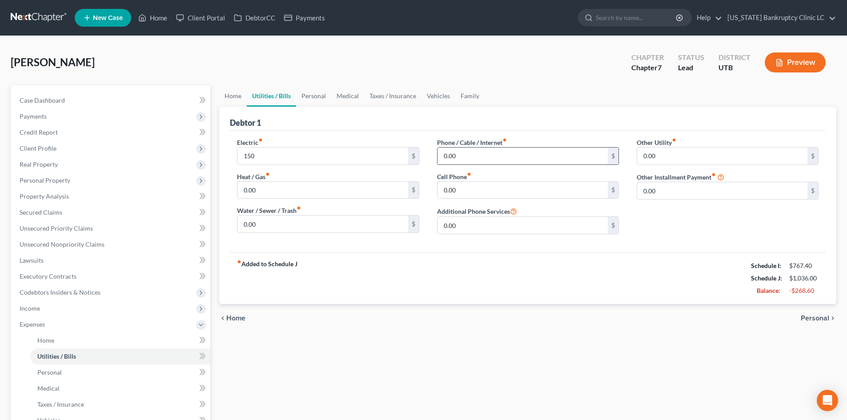
click at [517, 156] on input "0.00" at bounding box center [522, 156] width 170 height 17
type input "121"
click at [457, 182] on input "0.00" at bounding box center [522, 190] width 170 height 17
type input "66"
click at [507, 163] on input "121" at bounding box center [522, 156] width 170 height 17
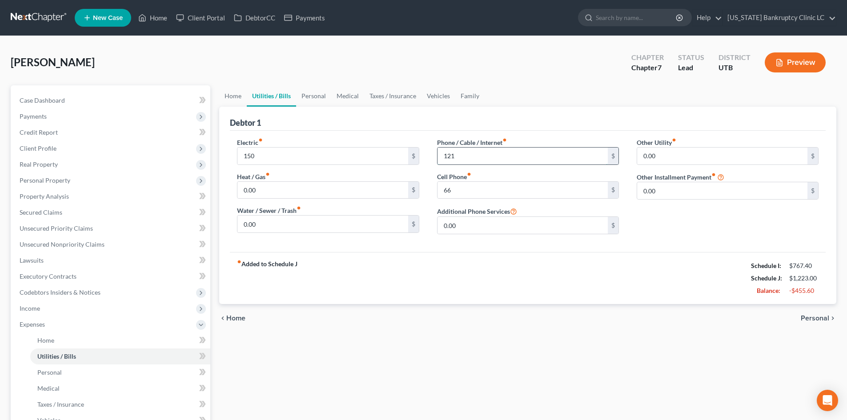
click at [507, 163] on input "121" at bounding box center [522, 156] width 170 height 17
type input "105"
drag, startPoint x: 649, startPoint y: 224, endPoint x: 655, endPoint y: 186, distance: 38.2
click at [649, 223] on div "Other Utility fiber_manual_record 0.00 $ Other Installment Payment fiber_manual…" at bounding box center [728, 190] width 200 height 104
click at [655, 185] on input "0.00" at bounding box center [722, 190] width 170 height 17
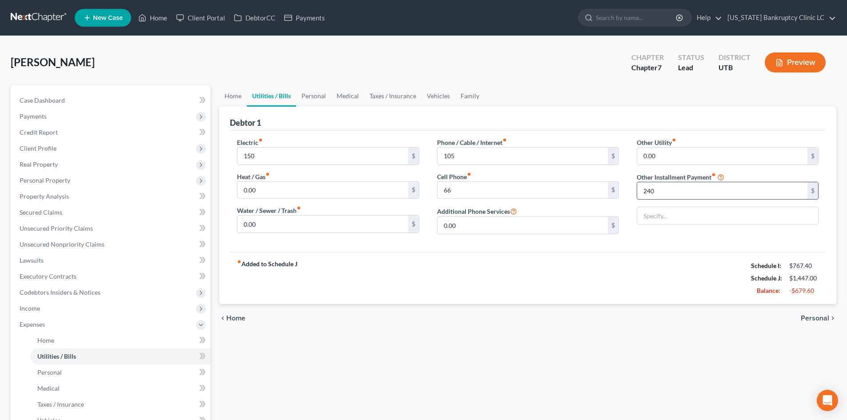
type input "240.67"
click at [697, 211] on input "text" at bounding box center [727, 215] width 181 height 17
type input "BK Attorney Fee"
click at [641, 247] on div "Electric fiber_manual_record 150 $ Heat / Gas fiber_manual_record 0.00 $ Water …" at bounding box center [528, 191] width 596 height 121
click at [308, 102] on link "Personal" at bounding box center [313, 95] width 35 height 21
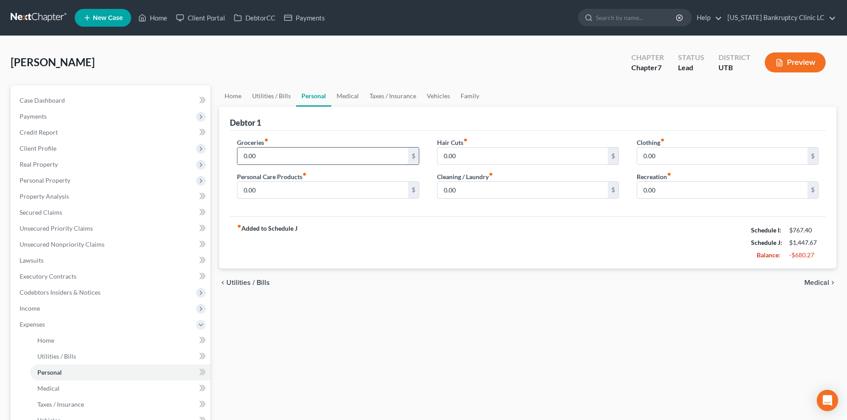
click at [262, 158] on input "0.00" at bounding box center [322, 156] width 170 height 17
click at [233, 97] on link "Home" at bounding box center [233, 95] width 28 height 21
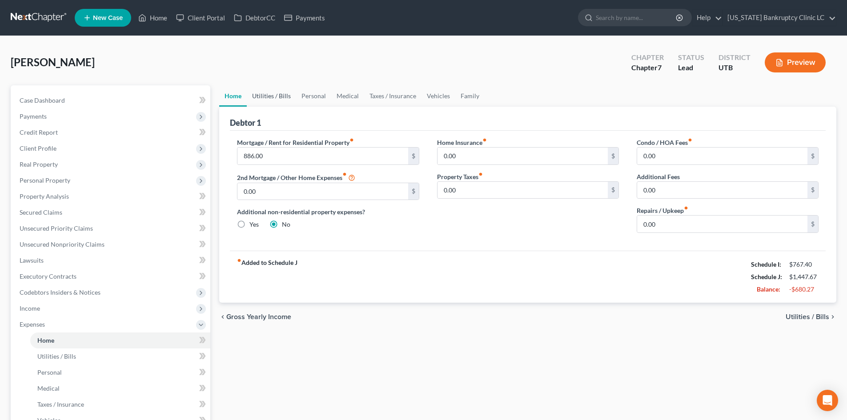
click at [273, 100] on link "Utilities / Bills" at bounding box center [271, 95] width 49 height 21
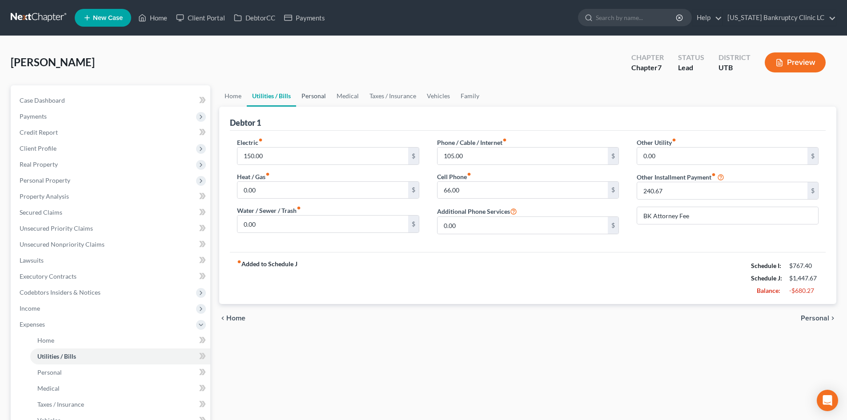
click at [309, 96] on link "Personal" at bounding box center [313, 95] width 35 height 21
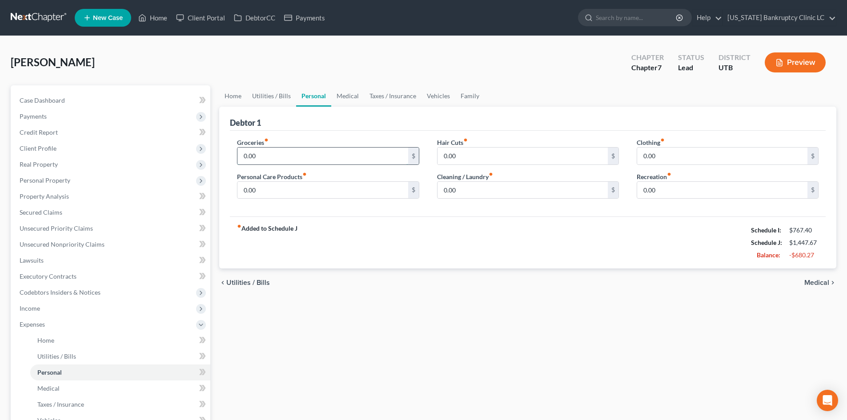
click at [281, 151] on input "0.00" at bounding box center [322, 156] width 170 height 17
type input "200"
click at [254, 184] on input "0.00" at bounding box center [322, 190] width 170 height 17
click at [438, 94] on link "Vehicles" at bounding box center [438, 95] width 34 height 21
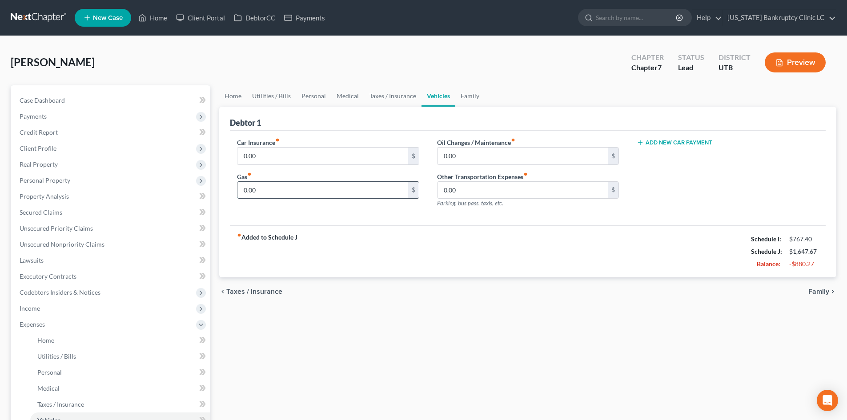
click at [266, 193] on input "0.00" at bounding box center [322, 190] width 170 height 17
type input "125"
click at [281, 160] on input "0.00" at bounding box center [322, 156] width 170 height 17
type input "415"
drag, startPoint x: 441, startPoint y: 218, endPoint x: 455, endPoint y: 218, distance: 13.8
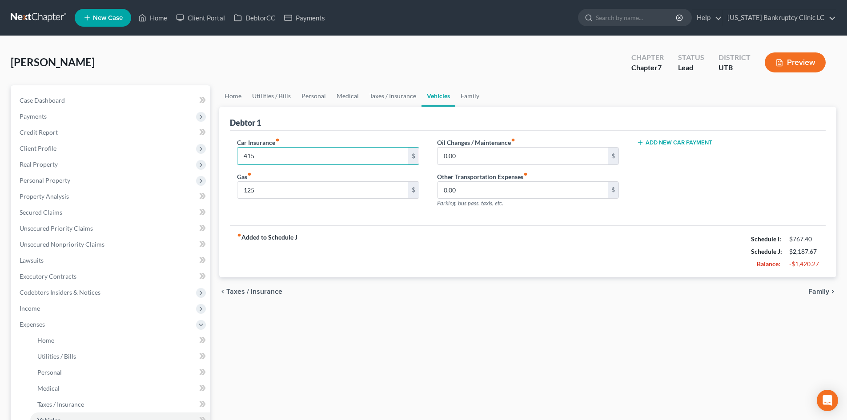
click at [441, 218] on div "Car Insurance fiber_manual_record 415 $ Gas fiber_manual_record 125 $ Oil Chang…" at bounding box center [528, 178] width 596 height 95
click at [311, 102] on link "Personal" at bounding box center [313, 95] width 35 height 21
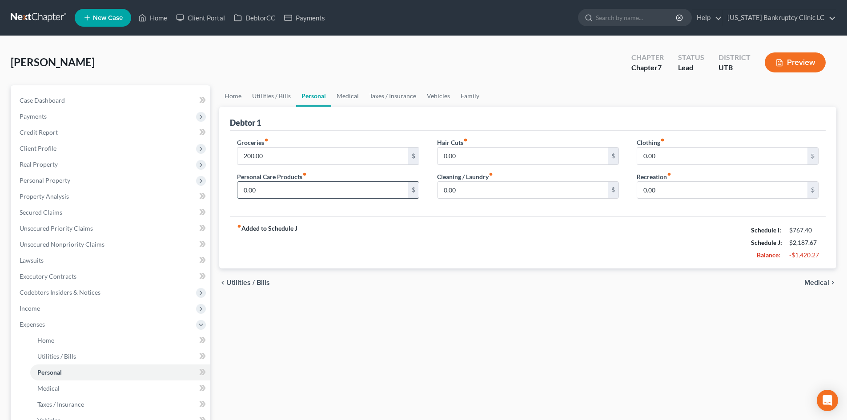
click at [293, 188] on input "0.00" at bounding box center [322, 190] width 170 height 17
type input "50"
click at [466, 100] on link "Family" at bounding box center [469, 95] width 29 height 21
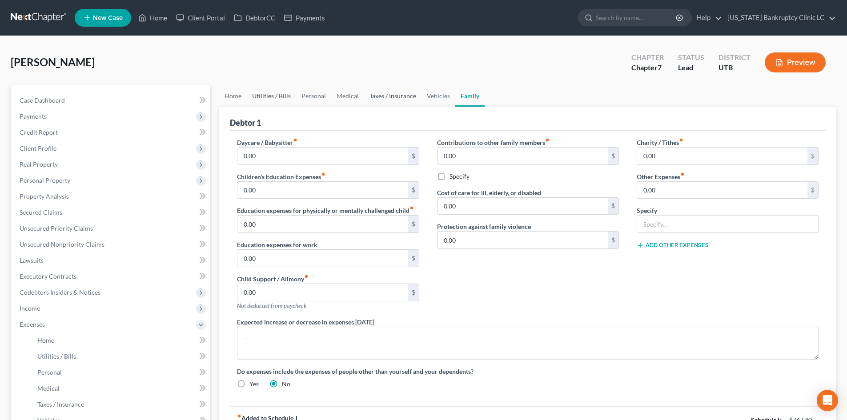
click at [276, 97] on link "Utilities / Bills" at bounding box center [271, 95] width 49 height 21
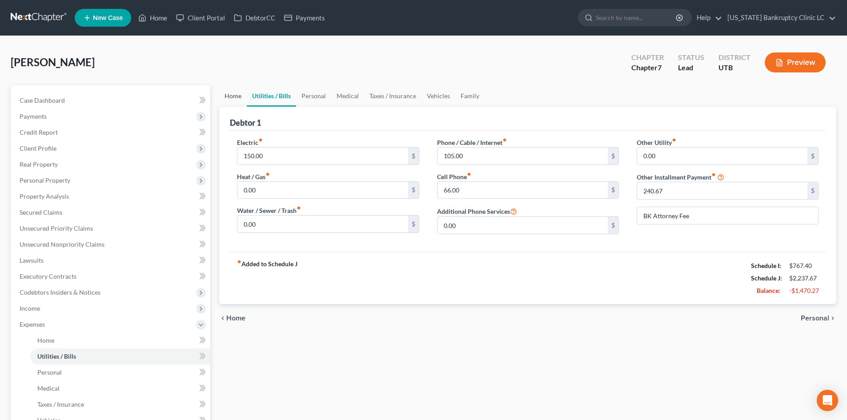
click at [234, 100] on link "Home" at bounding box center [233, 95] width 28 height 21
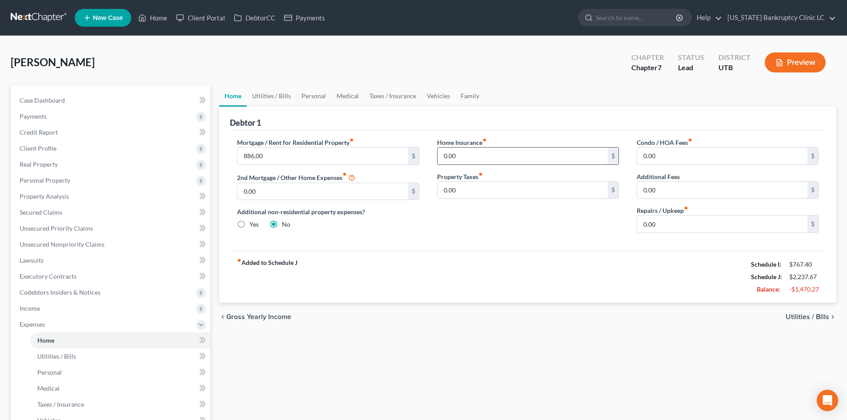
click at [505, 157] on input "0.00" at bounding box center [522, 156] width 170 height 17
type input "25"
click at [461, 95] on link "Family" at bounding box center [469, 95] width 29 height 21
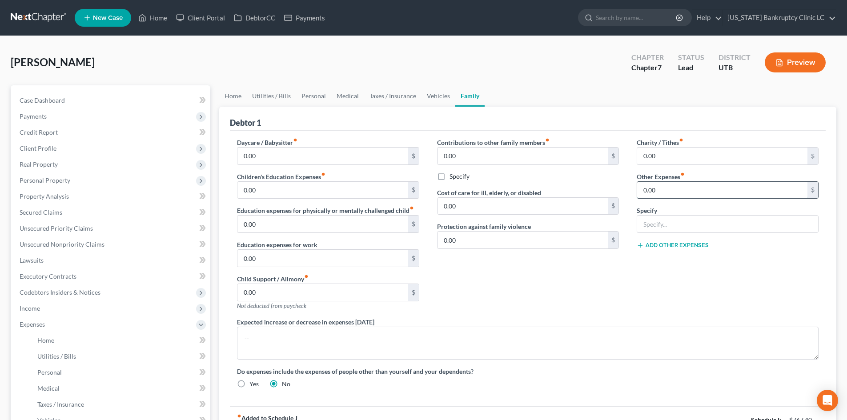
click at [675, 194] on input "0.00" at bounding box center [722, 190] width 170 height 17
click at [665, 225] on input "text" at bounding box center [727, 224] width 181 height 17
click at [672, 189] on input "0.00" at bounding box center [722, 190] width 170 height 17
type input "100"
click at [746, 265] on div "Charity / Tithes fiber_manual_record 0.00 $ Other Expenses fiber_manual_record …" at bounding box center [728, 228] width 200 height 180
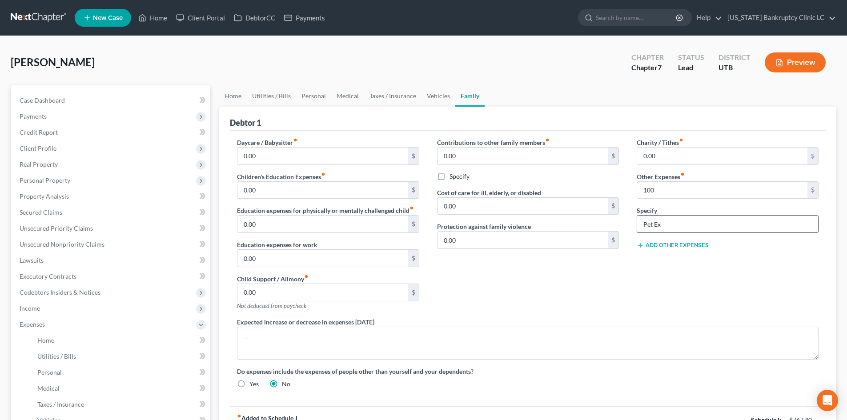
click at [692, 224] on input "Pet Ex" at bounding box center [727, 224] width 181 height 17
type input "Pet Expenses"
click at [305, 94] on link "Personal" at bounding box center [313, 95] width 35 height 21
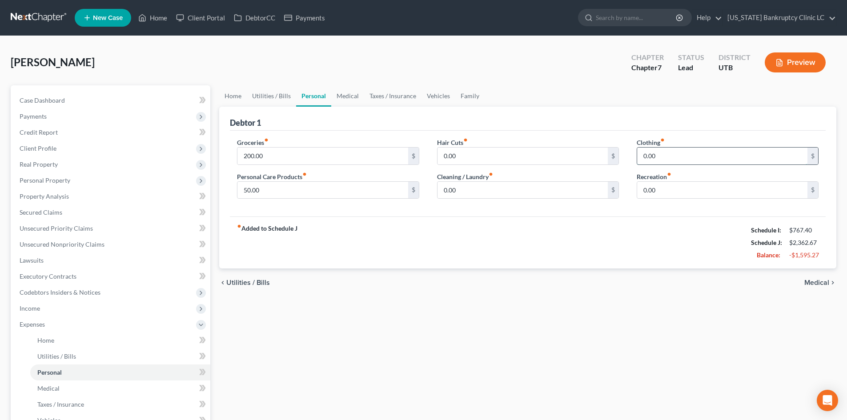
click at [711, 155] on input "0.00" at bounding box center [722, 156] width 170 height 17
type input "50"
click at [498, 188] on input "0.00" at bounding box center [522, 190] width 170 height 17
type input "40"
click at [465, 90] on link "Family" at bounding box center [469, 95] width 29 height 21
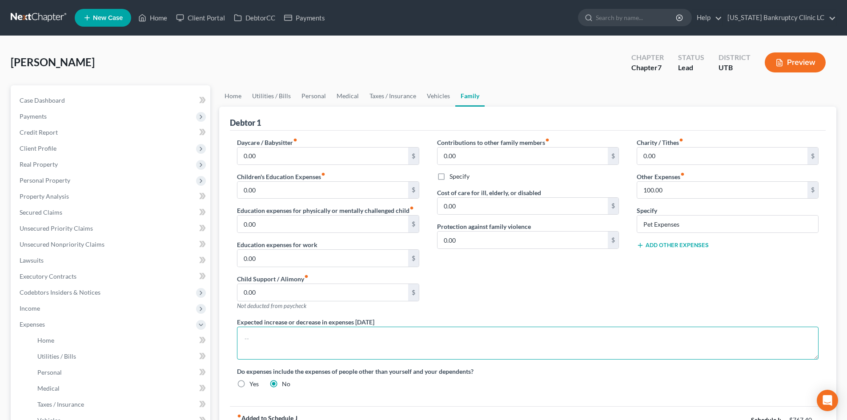
click at [332, 340] on textarea at bounding box center [527, 343] width 581 height 33
click at [289, 338] on textarea "Debtor recently started two jobs which will cover all expenses." at bounding box center [527, 343] width 581 height 33
click at [334, 340] on textarea "Debtor recently started two jobs which will cover all expenses." at bounding box center [527, 343] width 581 height 33
click at [474, 337] on textarea "Debtor recently started two jobs (less than 1 month ago for both) which will co…" at bounding box center [527, 343] width 581 height 33
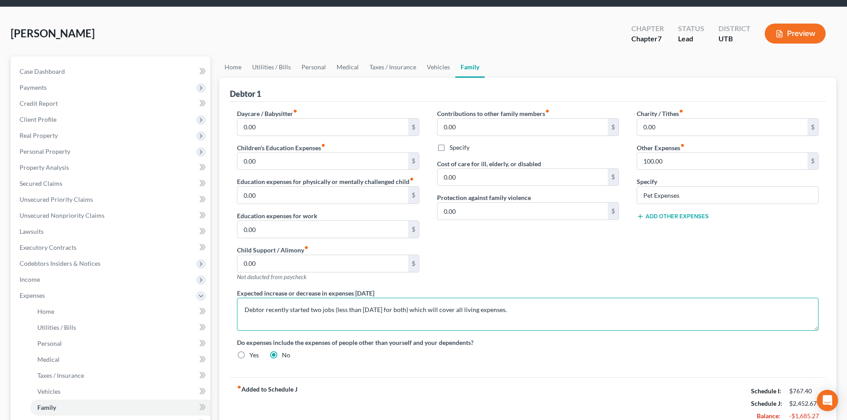
scroll to position [44, 0]
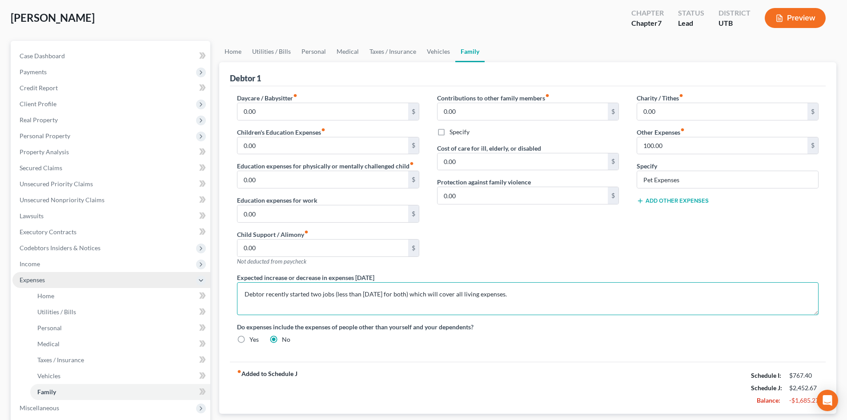
type textarea "Debtor recently started two jobs (less than 1 month ago for both) which will co…"
click at [34, 287] on span "Expenses" at bounding box center [111, 280] width 198 height 16
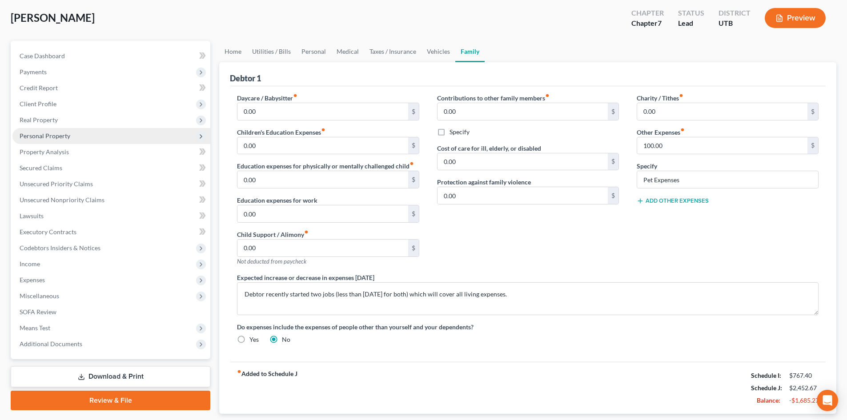
click at [73, 134] on span "Personal Property" at bounding box center [111, 136] width 198 height 16
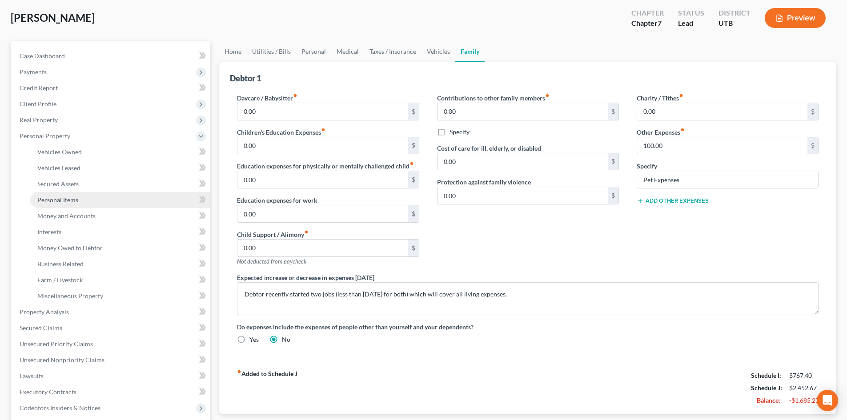
click at [76, 204] on link "Personal Items" at bounding box center [120, 200] width 180 height 16
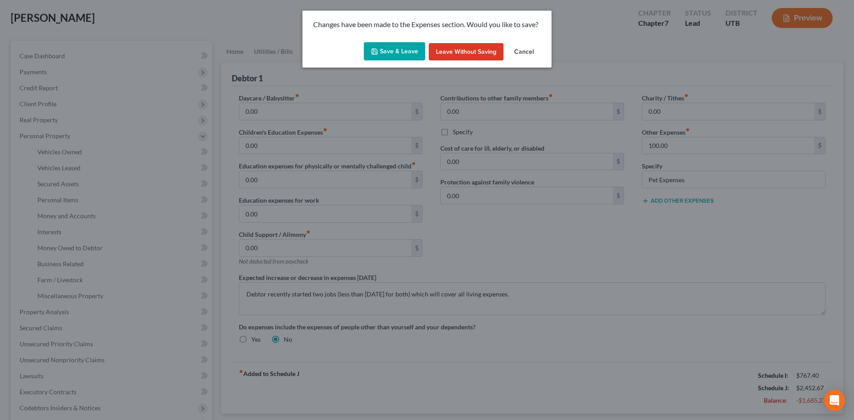
click at [387, 48] on button "Save & Leave" at bounding box center [394, 51] width 61 height 19
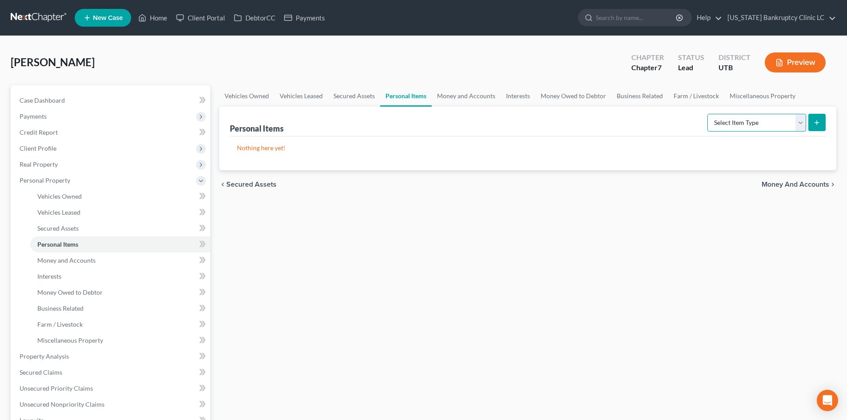
click at [773, 124] on select "Select Item Type Clothing Collectibles Of Value Electronics Firearms Household …" at bounding box center [756, 123] width 99 height 18
select select "household_goods"
click at [708, 114] on select "Select Item Type Clothing Collectibles Of Value Electronics Firearms Household …" at bounding box center [756, 123] width 99 height 18
click at [815, 118] on button "submit" at bounding box center [816, 122] width 17 height 17
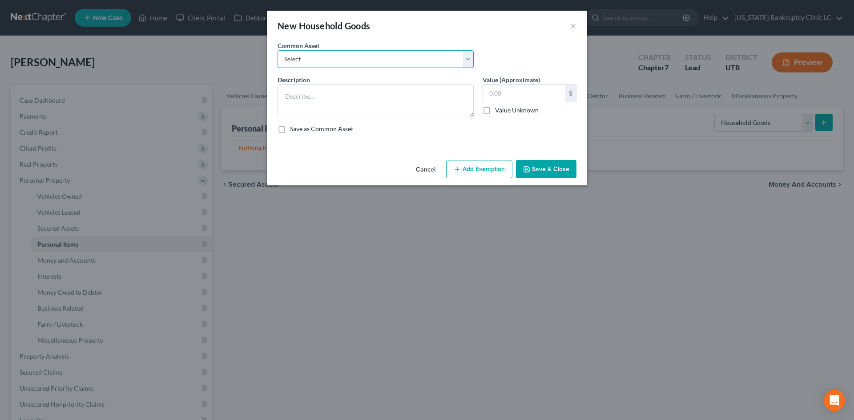
click at [316, 64] on select "Select Couch Chair Entertainment Center End/Coffee Table Stove/Cooking unit Sof…" at bounding box center [375, 59] width 196 height 18
select select "6"
click at [277, 50] on select "Select Couch Chair Entertainment Center End/Coffee Table Stove/Cooking unit Sof…" at bounding box center [375, 59] width 196 height 18
type textarea "Small Kitchen Appliances Cooking Utensils & Cookware Silverware/Flatware"
click at [517, 88] on input "550.00" at bounding box center [524, 93] width 82 height 17
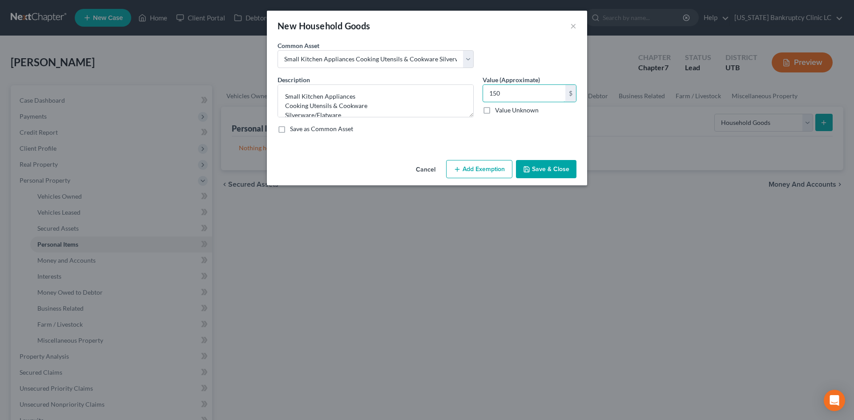
type input "150"
click at [489, 168] on button "Add Exemption" at bounding box center [479, 169] width 66 height 19
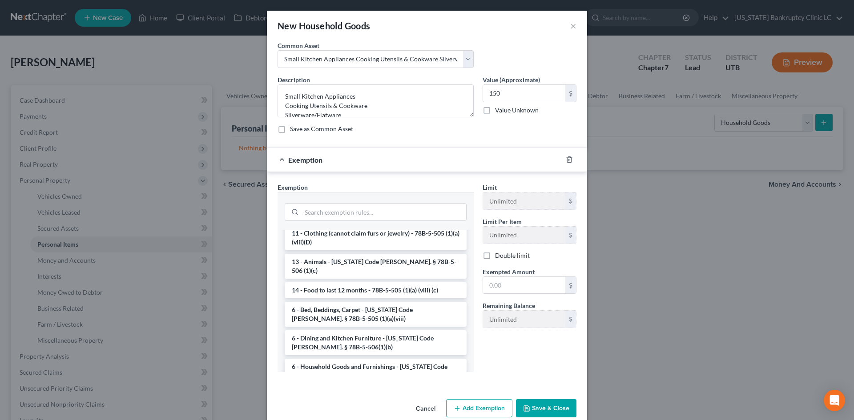
scroll to position [44, 0]
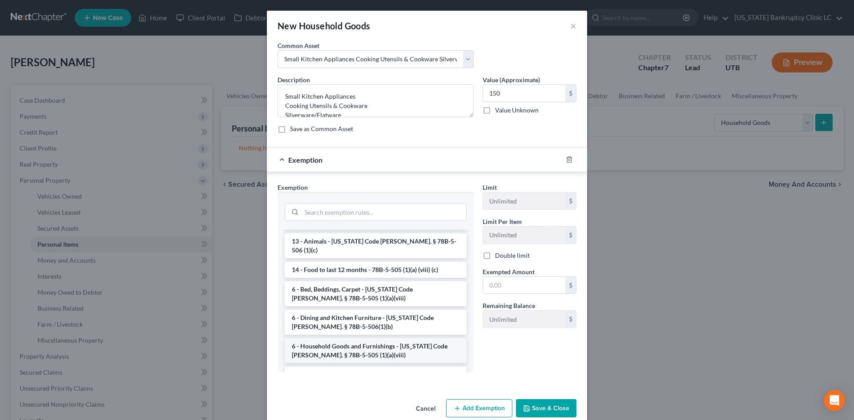
click at [348, 338] on li "6 - Household Goods and Furnishings - Utah Code Ann. § 78B-5-505 (1)(a)(viii)" at bounding box center [376, 350] width 182 height 25
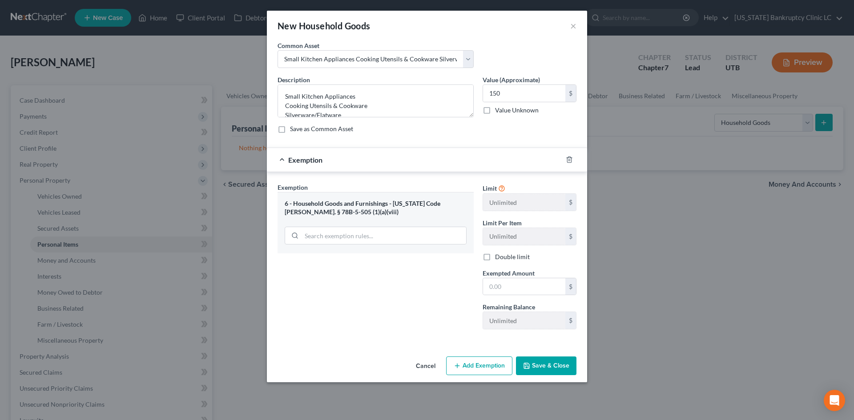
click at [508, 296] on div "Limit Unlimited $ Limit Per Item Unlimited $ Double limit Exempted Amount * $ R…" at bounding box center [529, 260] width 103 height 154
click at [510, 287] on input "text" at bounding box center [524, 286] width 82 height 17
type input "150"
click at [440, 290] on div "Exemption Set must be selected for CA. Exemption * 6 - Household Goods and Furn…" at bounding box center [375, 260] width 205 height 154
click at [549, 356] on div "Cancel Add Exemption Save & Close" at bounding box center [427, 367] width 320 height 29
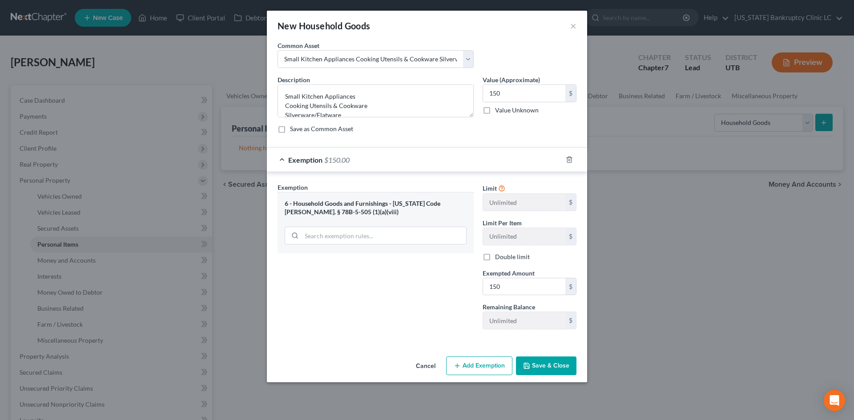
click at [554, 363] on button "Save & Close" at bounding box center [546, 366] width 60 height 19
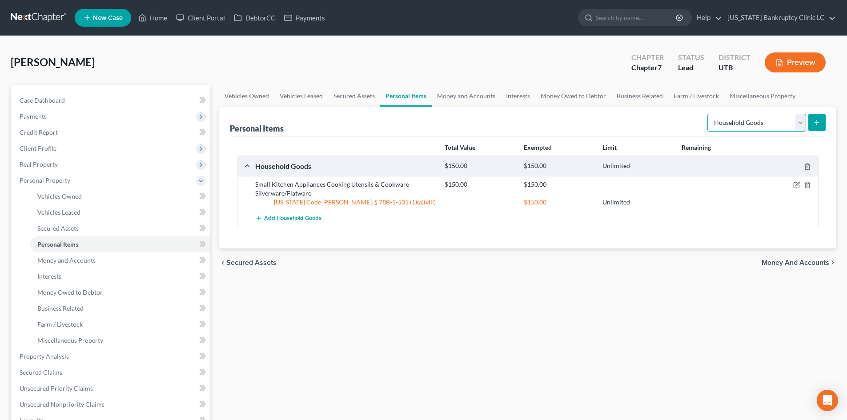
click at [778, 120] on select "Select Item Type Clothing Collectibles Of Value Electronics Firearms Household …" at bounding box center [756, 123] width 99 height 18
click at [818, 120] on icon "submit" at bounding box center [816, 122] width 7 height 7
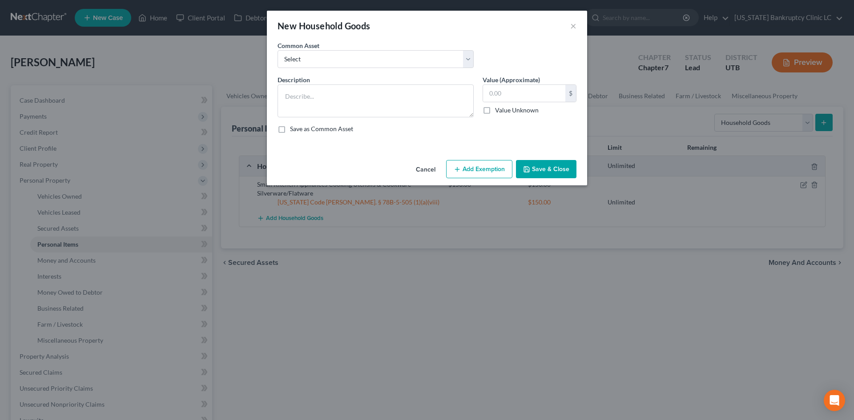
click at [322, 73] on div "Common Asset Select Couch Chair Entertainment Center End/Coffee Table Stove/Coo…" at bounding box center [427, 58] width 308 height 34
click at [309, 97] on textarea at bounding box center [375, 100] width 196 height 33
click at [317, 64] on select "Select Couch Chair Entertainment Center End/Coffee Table Stove/Cooking unit Sof…" at bounding box center [375, 59] width 196 height 18
select select "11"
click at [277, 50] on select "Select Couch Chair Entertainment Center End/Coffee Table Stove/Cooking unit Sof…" at bounding box center [375, 59] width 196 height 18
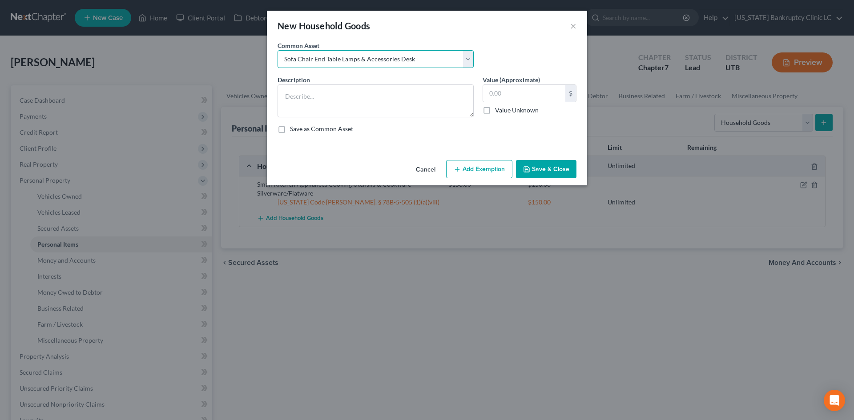
type textarea "Sofa Chair End Table Lamps & Accessories Desk"
type input "400.00"
drag, startPoint x: 386, startPoint y: 58, endPoint x: 377, endPoint y: 64, distance: 10.5
click at [386, 58] on select "Select Couch Chair Entertainment Center End/Coffee Table Stove/Cooking unit Sof…" at bounding box center [375, 59] width 196 height 18
select select
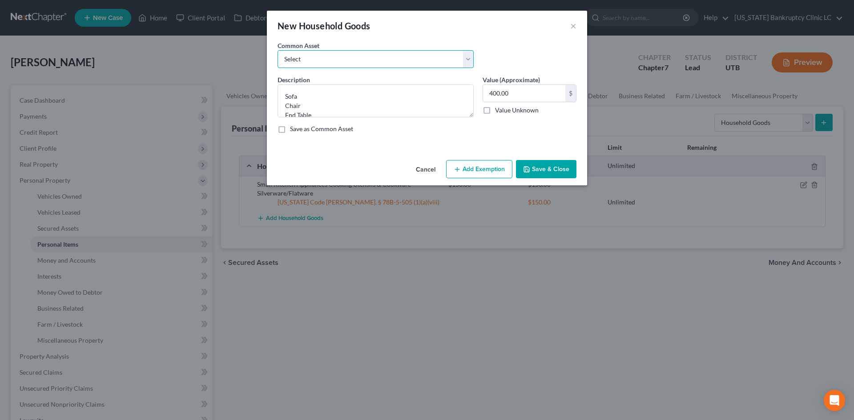
click at [277, 50] on select "Select Couch Chair Entertainment Center End/Coffee Table Stove/Cooking unit Sof…" at bounding box center [375, 59] width 196 height 18
click at [335, 90] on textarea at bounding box center [375, 100] width 196 height 33
type textarea "Lamps & Accessories"
type input "50"
click at [463, 169] on button "Add Exemption" at bounding box center [479, 169] width 66 height 19
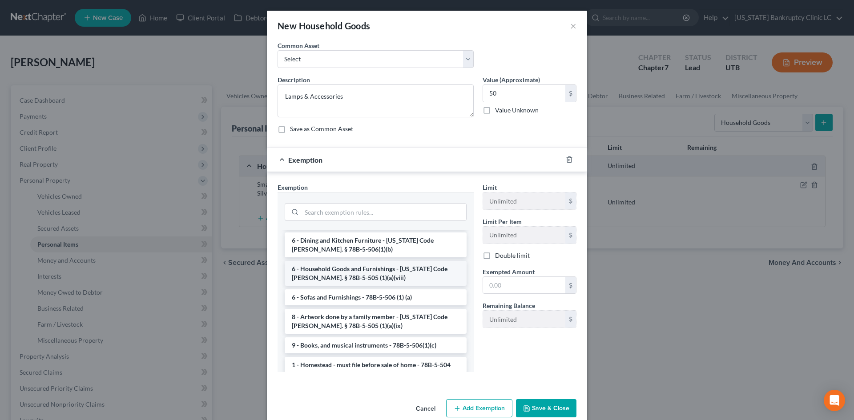
scroll to position [89, 0]
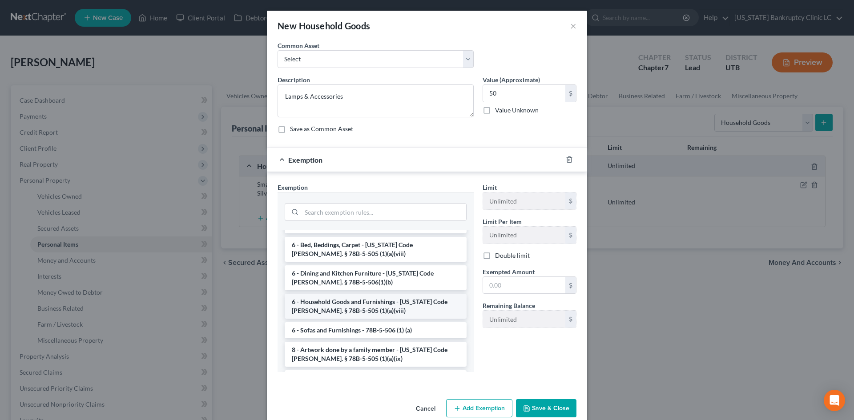
click at [370, 307] on li "6 - Household Goods and Furnishings - Utah Code Ann. § 78B-5-505 (1)(a)(viii)" at bounding box center [376, 306] width 182 height 25
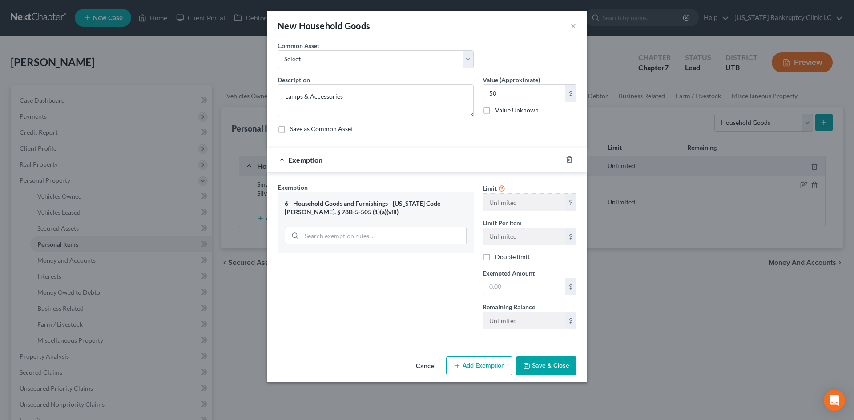
click at [554, 296] on div "Limit Unlimited $ Limit Per Item Unlimited $ Double limit Exempted Amount * $ R…" at bounding box center [529, 260] width 103 height 154
click at [531, 287] on input "text" at bounding box center [524, 286] width 82 height 17
type input "50"
click at [393, 288] on div "Exemption Set must be selected for CA. Exemption * 6 - Household Goods and Furn…" at bounding box center [375, 260] width 205 height 154
click at [541, 357] on button "Save & Close" at bounding box center [546, 366] width 60 height 19
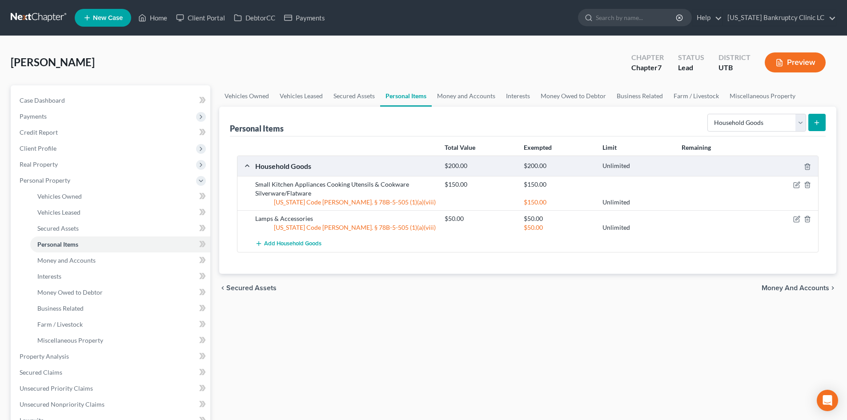
click at [814, 120] on icon "submit" at bounding box center [816, 122] width 7 height 7
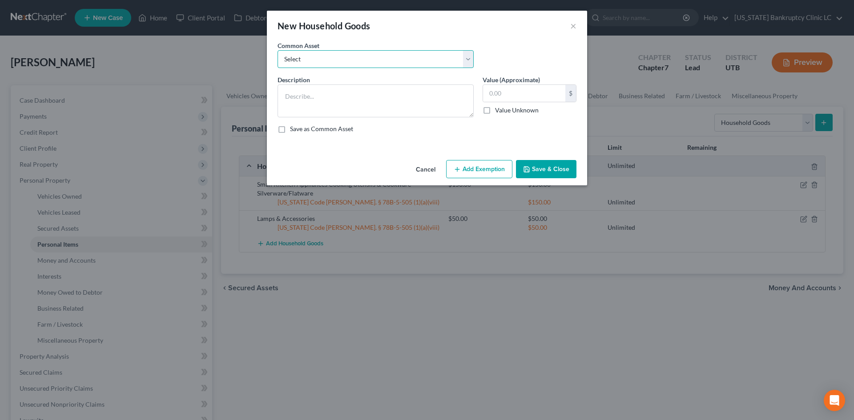
click at [342, 57] on select "Select Couch Chair Entertainment Center End/Coffee Table Stove/Cooking unit Sof…" at bounding box center [375, 59] width 196 height 18
select select "9"
click at [277, 50] on select "Select Couch Chair Entertainment Center End/Coffee Table Stove/Cooking unit Sof…" at bounding box center [375, 59] width 196 height 18
type textarea "Bed(s) Bedding"
click at [537, 92] on input "550.00" at bounding box center [524, 93] width 82 height 17
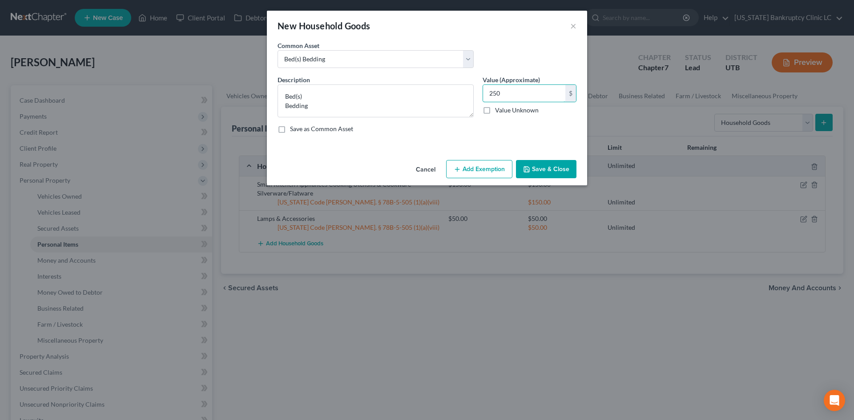
type input "250"
click at [477, 164] on button "Add Exemption" at bounding box center [479, 169] width 66 height 19
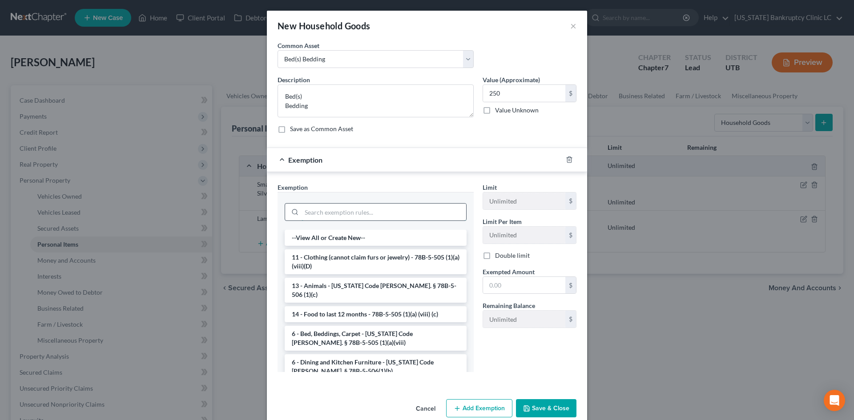
click at [391, 211] on input "search" at bounding box center [383, 212] width 164 height 17
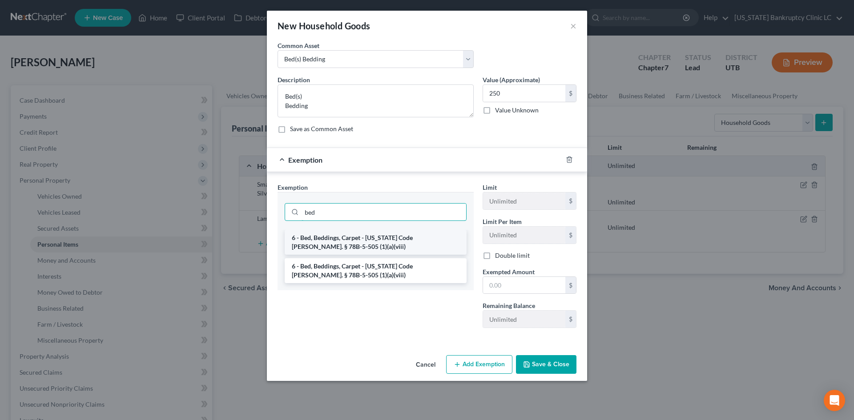
type input "bed"
click at [371, 237] on li "6 - Bed, Beddings, Carpet - Utah Code Ann. § 78B-5-505 (1)(a)(viii)" at bounding box center [376, 242] width 182 height 25
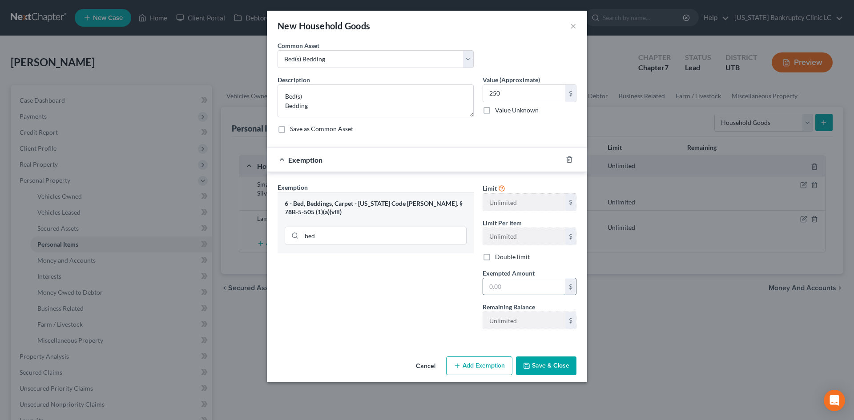
click at [529, 279] on input "text" at bounding box center [524, 286] width 82 height 17
type input "250"
drag, startPoint x: 439, startPoint y: 317, endPoint x: 498, endPoint y: 359, distance: 72.7
click at [439, 317] on div "Exemption Set must be selected for CA. Exemption * 6 - Bed, Beddings, Carpet - …" at bounding box center [375, 260] width 205 height 154
click at [534, 364] on button "Save & Close" at bounding box center [546, 366] width 60 height 19
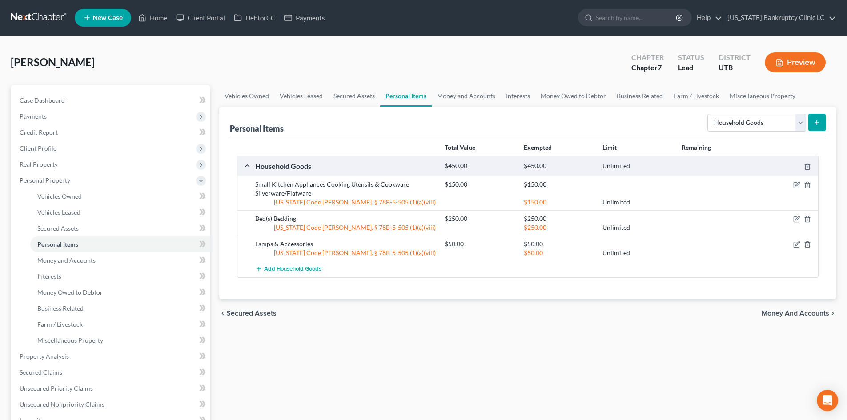
click at [809, 124] on button "submit" at bounding box center [816, 122] width 17 height 17
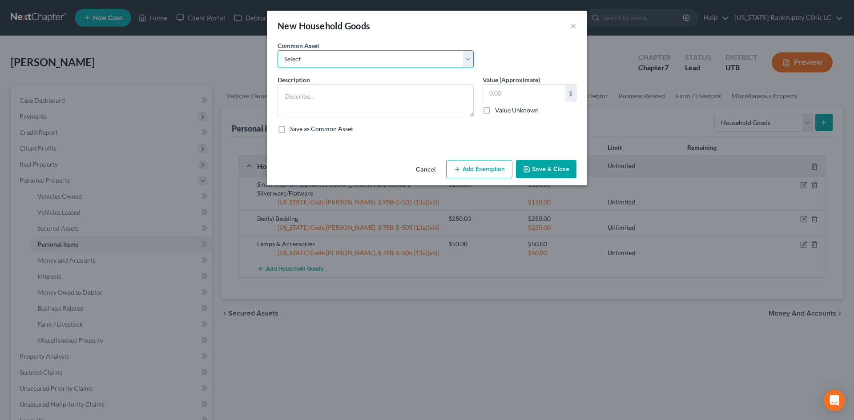
click at [344, 53] on select "Select Couch Chair Entertainment Center End/Coffee Table Stove/Cooking unit Sof…" at bounding box center [375, 59] width 196 height 18
select select "20"
click at [277, 50] on select "Select Couch Chair Entertainment Center End/Coffee Table Stove/Cooking unit Sof…" at bounding box center [375, 59] width 196 height 18
type textarea "Dresser(s) Chest of Drawers"
type input "50.00"
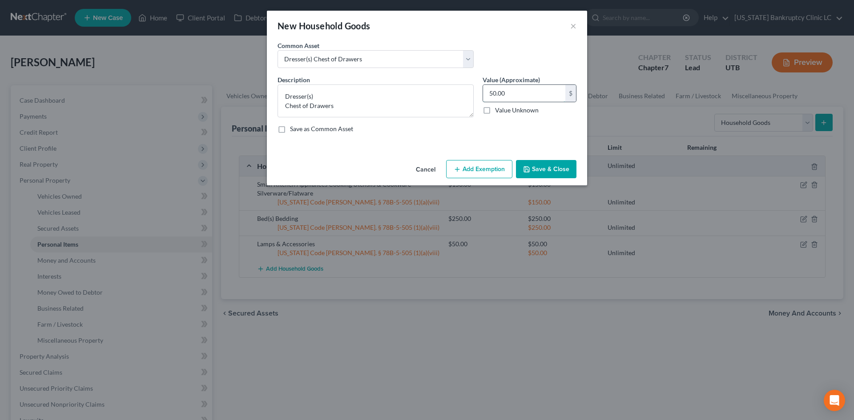
click at [521, 86] on input "50.00" at bounding box center [524, 93] width 82 height 17
click at [493, 164] on button "Add Exemption" at bounding box center [479, 169] width 66 height 19
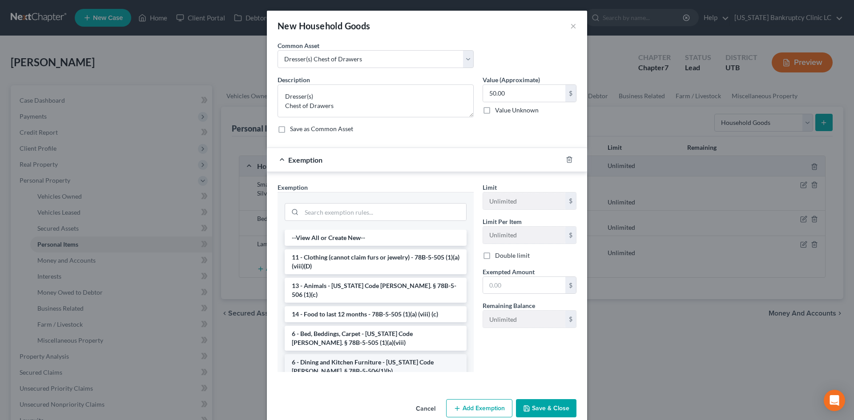
scroll to position [44, 0]
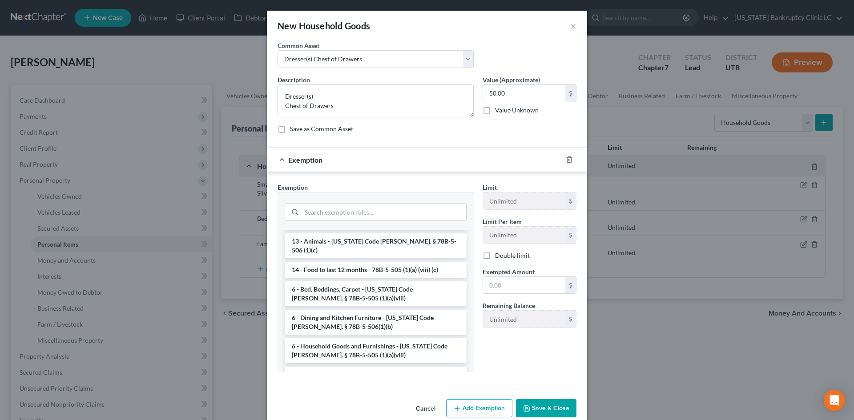
drag, startPoint x: 353, startPoint y: 333, endPoint x: 403, endPoint y: 332, distance: 50.3
click at [353, 338] on li "6 - Household Goods and Furnishings - Utah Code Ann. § 78B-5-505 (1)(a)(viii)" at bounding box center [376, 350] width 182 height 25
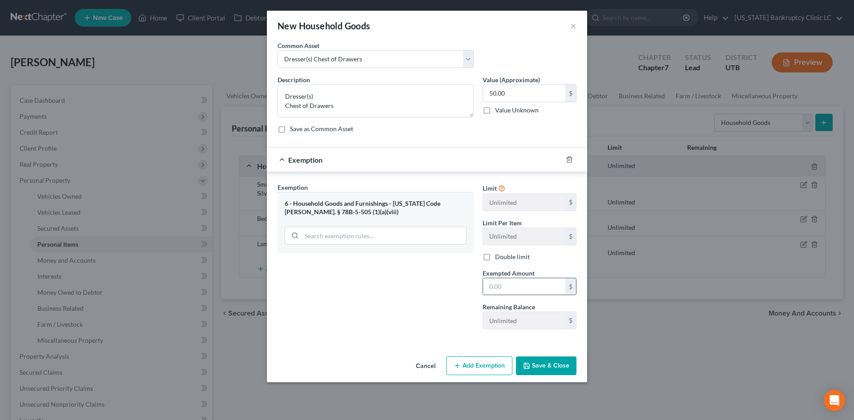
drag, startPoint x: 519, startPoint y: 287, endPoint x: 517, endPoint y: 281, distance: 6.6
click at [519, 285] on input "text" at bounding box center [524, 286] width 82 height 17
type input "50"
click at [429, 329] on div "Exemption Set must be selected for CA. Exemption * 6 - Household Goods and Furn…" at bounding box center [375, 260] width 205 height 154
click at [546, 371] on button "Save & Close" at bounding box center [546, 366] width 60 height 19
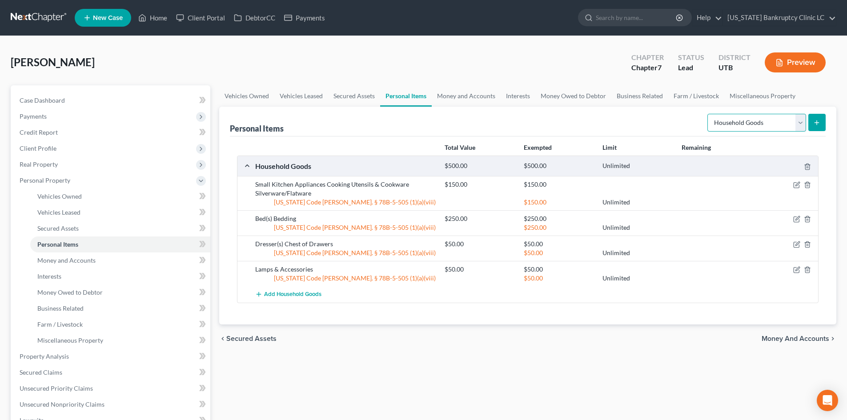
click at [793, 121] on select "Select Item Type Clothing Collectibles Of Value Electronics Firearms Household …" at bounding box center [756, 123] width 99 height 18
click at [708, 114] on select "Select Item Type Clothing Collectibles Of Value Electronics Firearms Household …" at bounding box center [756, 123] width 99 height 18
click at [810, 127] on button "submit" at bounding box center [816, 122] width 17 height 17
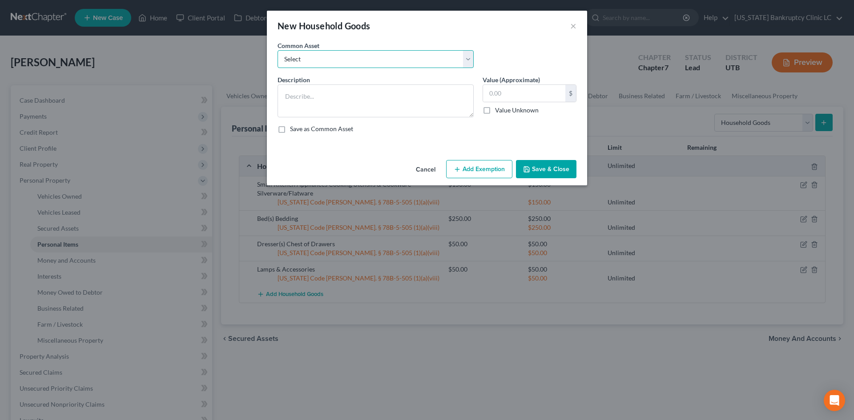
click at [296, 65] on select "Select Couch Chair Entertainment Center End/Coffee Table Stove/Cooking unit Sof…" at bounding box center [375, 59] width 196 height 18
select select "10"
type textarea "Computer Printer"
type input "260.00"
click at [575, 25] on button "×" at bounding box center [573, 25] width 6 height 11
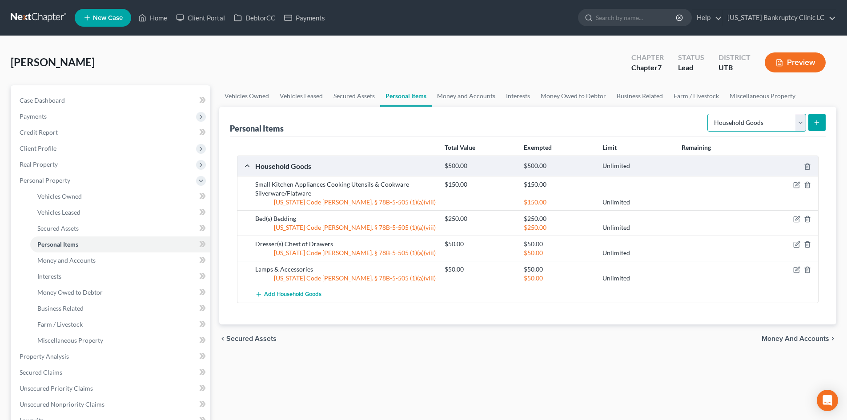
click at [771, 114] on select "Select Item Type Clothing Collectibles Of Value Electronics Firearms Household …" at bounding box center [756, 123] width 99 height 18
select select "clothing"
click at [708, 114] on select "Select Item Type Clothing Collectibles Of Value Electronics Firearms Household …" at bounding box center [756, 123] width 99 height 18
click at [819, 118] on button "submit" at bounding box center [816, 122] width 17 height 17
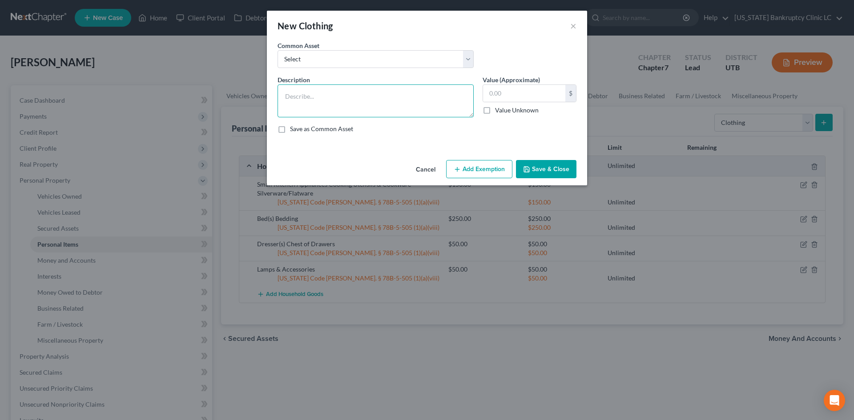
click at [371, 95] on textarea at bounding box center [375, 100] width 196 height 33
click at [377, 53] on select "Select All Clothing" at bounding box center [375, 59] width 196 height 18
select select "0"
click at [277, 50] on select "Select All Clothing" at bounding box center [375, 59] width 196 height 18
type textarea "All Clothing"
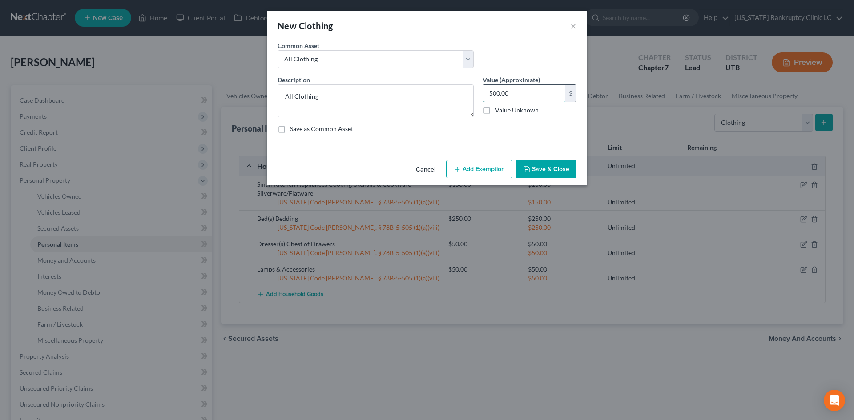
click at [509, 90] on input "500.00" at bounding box center [524, 93] width 82 height 17
click at [495, 166] on button "Add Exemption" at bounding box center [479, 169] width 66 height 19
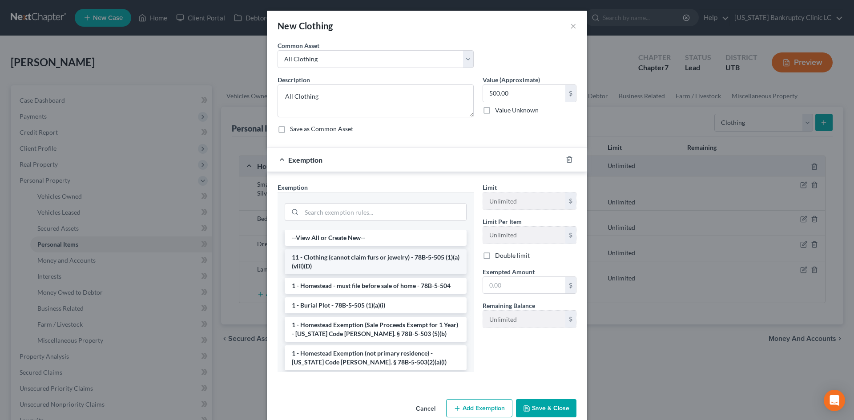
click at [343, 260] on li "11 - Clothing (cannot claim furs or jewelry) - 78B-5-505 (1)(a)(viii)(D)" at bounding box center [376, 261] width 182 height 25
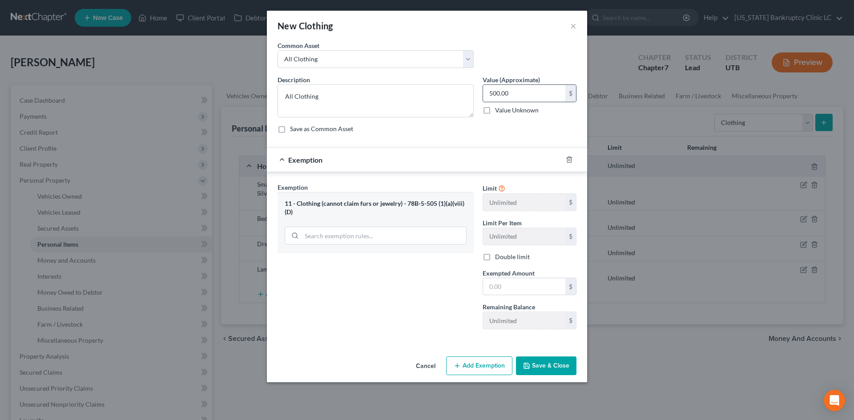
click at [518, 96] on input "500.00" at bounding box center [524, 93] width 82 height 17
type input "300"
drag, startPoint x: 499, startPoint y: 281, endPoint x: 499, endPoint y: 277, distance: 4.5
click at [500, 281] on input "text" at bounding box center [524, 286] width 82 height 17
type input "300"
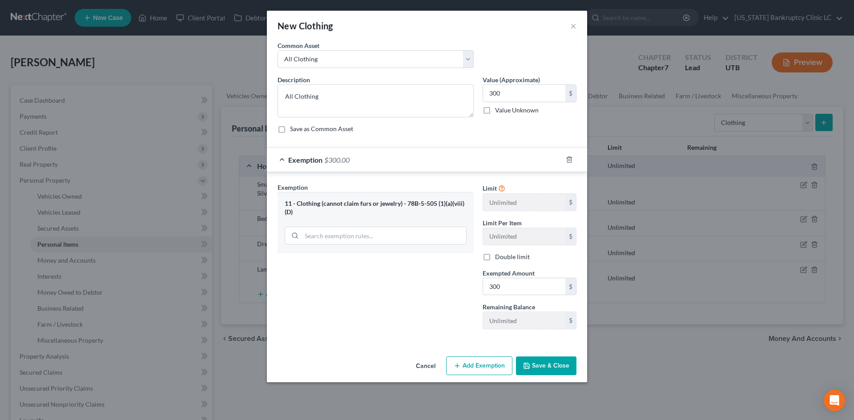
click at [568, 372] on button "Save & Close" at bounding box center [546, 366] width 60 height 19
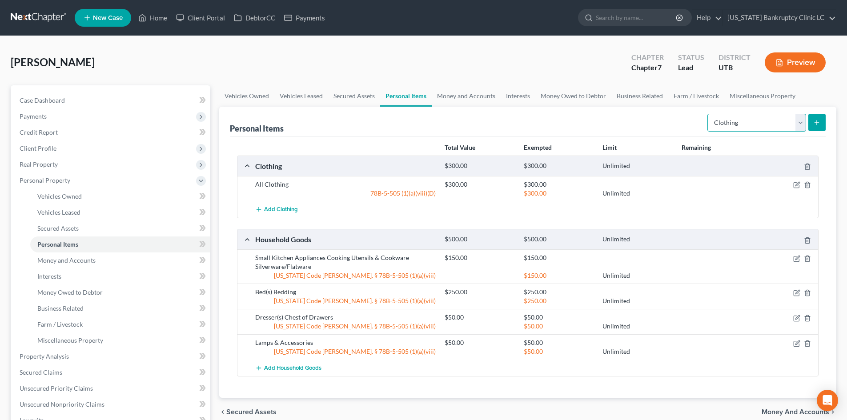
click at [796, 125] on select "Select Item Type Clothing Collectibles Of Value Electronics Firearms Household …" at bounding box center [756, 123] width 99 height 18
select select "electronics"
click at [708, 114] on select "Select Item Type Clothing Collectibles Of Value Electronics Firearms Household …" at bounding box center [756, 123] width 99 height 18
click at [813, 122] on button "submit" at bounding box center [816, 122] width 17 height 17
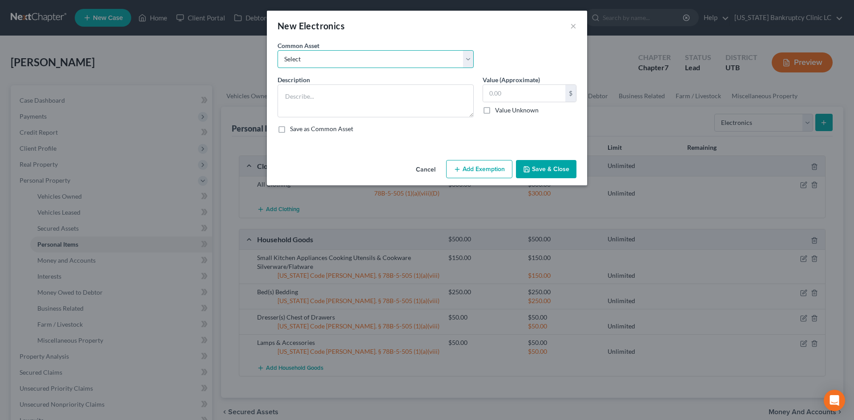
click at [312, 60] on select "Select Television Tablet Computer Printer Cell Phone Gaming Console Smart Watch…" at bounding box center [375, 59] width 196 height 18
select select "0"
click at [277, 50] on select "Select Television Tablet Computer Printer Cell Phone Gaming Console Smart Watch…" at bounding box center [375, 59] width 196 height 18
type textarea "Television Tablet Computer Printer Cell Phone Gaming Console Smart Watch Drone"
type input "300.00"
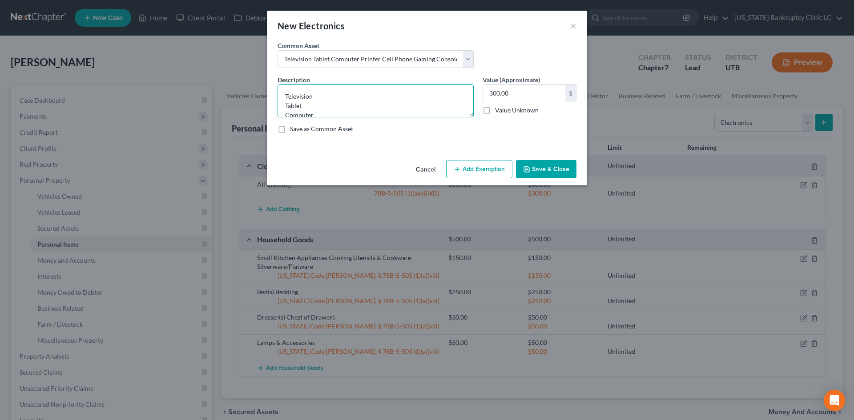
click at [297, 90] on textarea "Television Tablet Computer Printer Cell Phone Gaming Console Smart Watch Drone" at bounding box center [375, 100] width 196 height 33
click at [284, 103] on textarea "Tablet Computer Printer Cell Phone Gaming Console Smart Watch Drone" at bounding box center [375, 100] width 196 height 33
click at [282, 111] on textarea "Tablet Computer Printer Cell Phone Gaming Console Smart Watch Drone" at bounding box center [375, 100] width 196 height 33
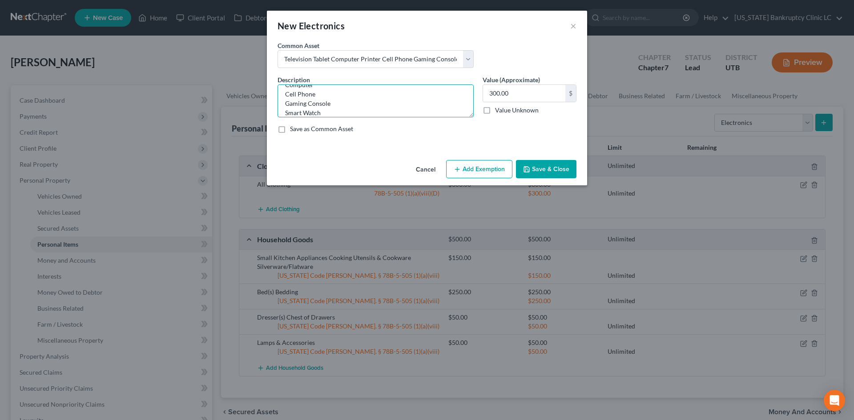
scroll to position [37, 0]
drag, startPoint x: 301, startPoint y: 112, endPoint x: 277, endPoint y: 99, distance: 27.6
click at [277, 99] on div "Description * Tablet Computer Cell Phone Gaming Console Smart Watch Drone" at bounding box center [375, 96] width 205 height 42
type textarea "Tablet Computer Cell Phone Gaming Console"
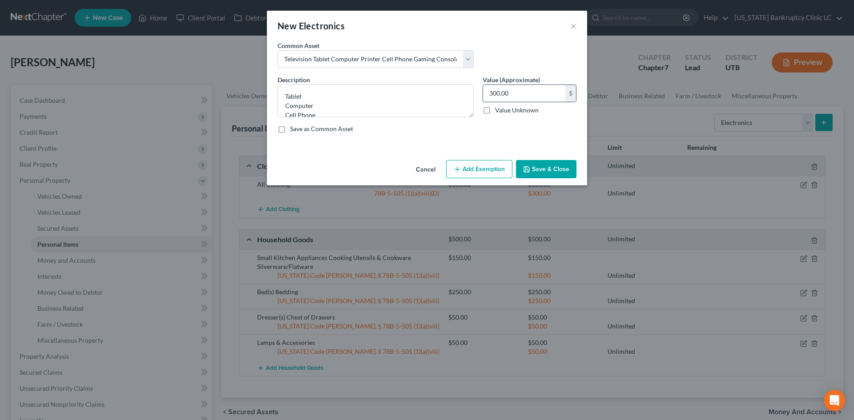
click at [516, 96] on input "300.00" at bounding box center [524, 93] width 82 height 17
type input "500"
drag, startPoint x: 546, startPoint y: 165, endPoint x: 549, endPoint y: 160, distance: 5.6
click at [548, 162] on button "Save & Close" at bounding box center [546, 169] width 60 height 19
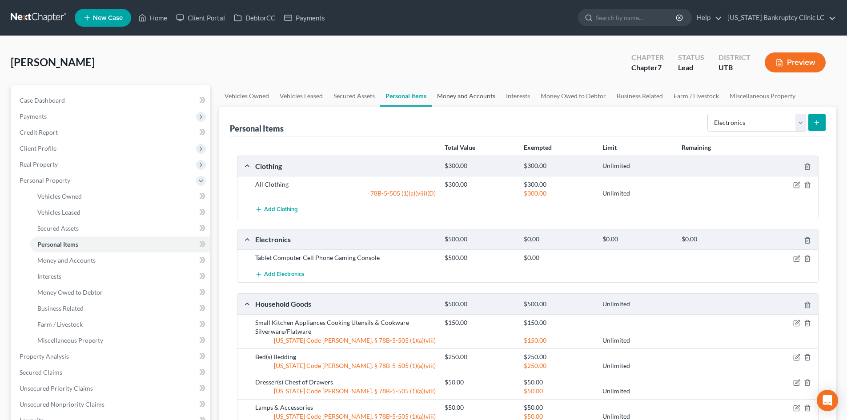
click at [471, 97] on link "Money and Accounts" at bounding box center [466, 95] width 69 height 21
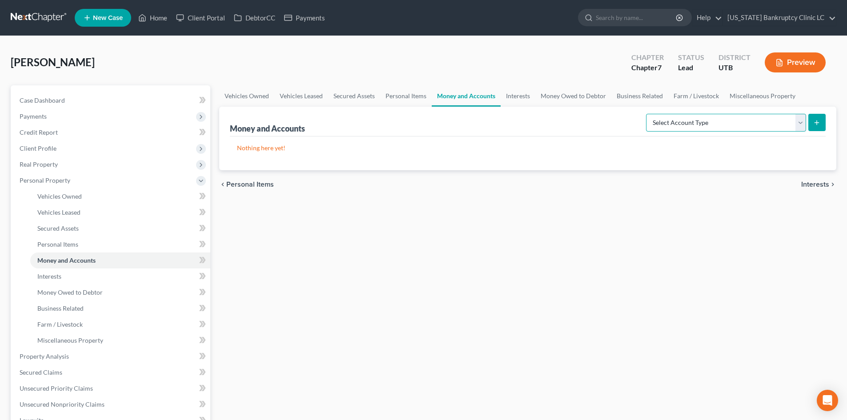
click at [706, 124] on select "Select Account Type Brokerage Cash on Hand Certificates of Deposit Checking Acc…" at bounding box center [726, 123] width 160 height 18
select select "checking"
click at [648, 114] on select "Select Account Type Brokerage Cash on Hand Certificates of Deposit Checking Acc…" at bounding box center [726, 123] width 160 height 18
click at [811, 120] on button "submit" at bounding box center [816, 122] width 17 height 17
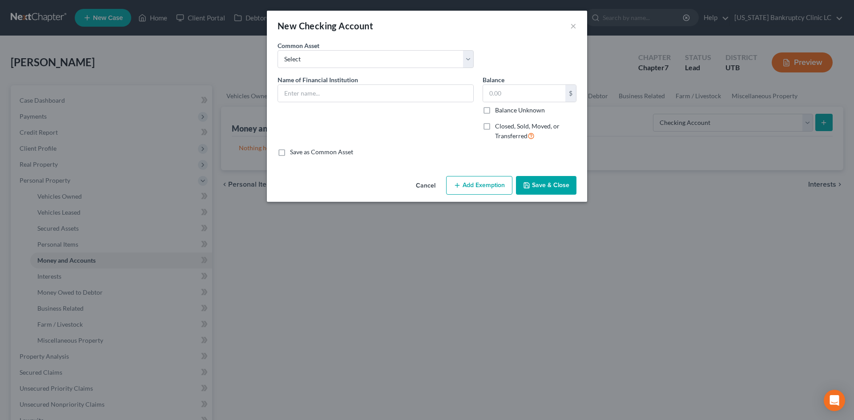
click at [317, 103] on div "Name of Financial Institution *" at bounding box center [375, 111] width 205 height 73
click at [311, 95] on input "text" at bounding box center [375, 93] width 195 height 17
type input "America First Credit Union #5252"
drag, startPoint x: 557, startPoint y: 190, endPoint x: 579, endPoint y: 189, distance: 22.7
click at [555, 191] on button "Save & Close" at bounding box center [546, 185] width 60 height 19
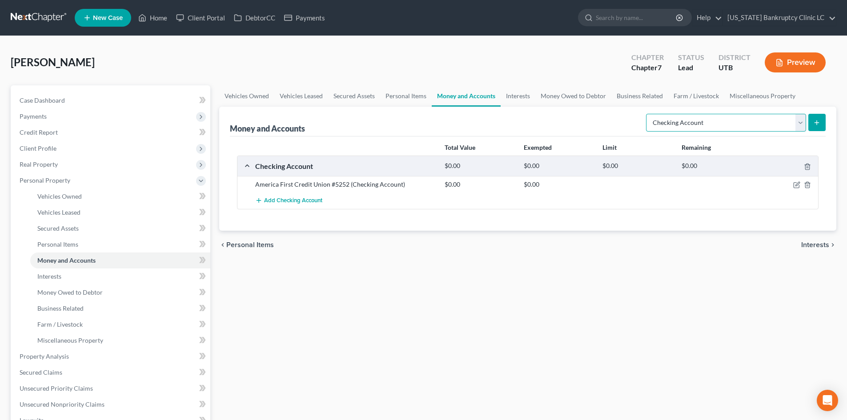
click at [748, 126] on select "Select Account Type Brokerage Cash on Hand Certificates of Deposit Checking Acc…" at bounding box center [726, 123] width 160 height 18
select select "savings"
click at [648, 114] on select "Select Account Type Brokerage Cash on Hand Certificates of Deposit Checking Acc…" at bounding box center [726, 123] width 160 height 18
click at [823, 128] on button "submit" at bounding box center [816, 122] width 17 height 17
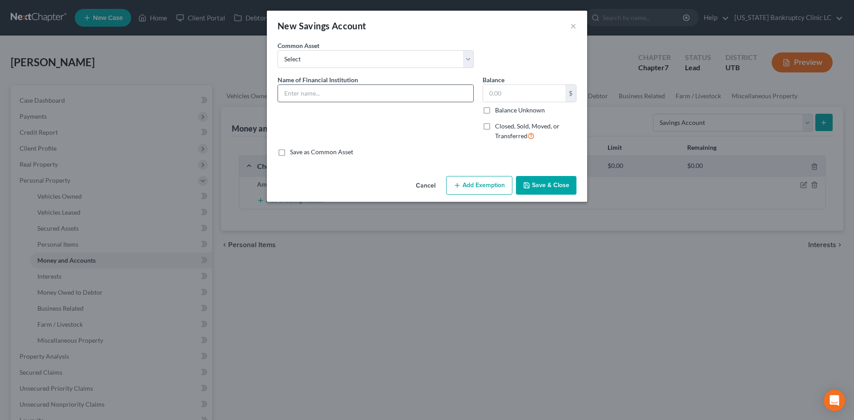
click at [341, 85] on input "text" at bounding box center [375, 93] width 195 height 17
paste input "America First Credit Union #5252"
type input "America First Credit Union #5252"
click at [533, 182] on button "Save & Close" at bounding box center [546, 185] width 60 height 19
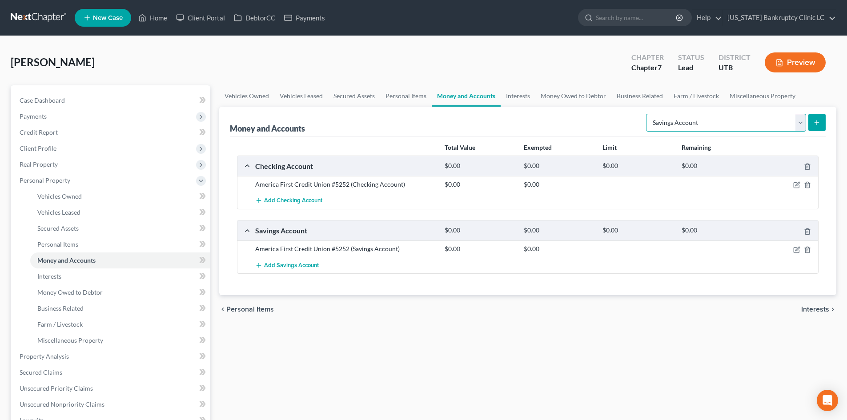
click at [705, 124] on select "Select Account Type Brokerage Cash on Hand Certificates of Deposit Checking Acc…" at bounding box center [726, 123] width 160 height 18
click at [813, 124] on icon "submit" at bounding box center [816, 122] width 7 height 7
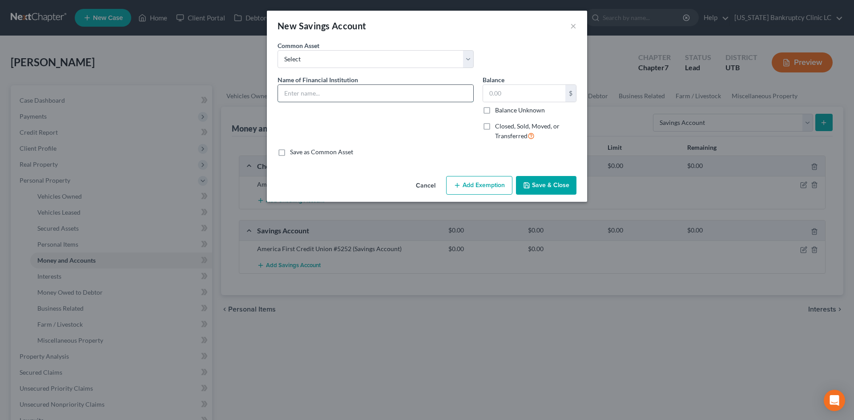
drag, startPoint x: 305, startPoint y: 93, endPoint x: 300, endPoint y: 89, distance: 6.7
click at [305, 93] on input "text" at bounding box center [375, 93] width 195 height 17
type input "Mountain America CU #7016"
click at [547, 184] on button "Save & Close" at bounding box center [546, 185] width 60 height 19
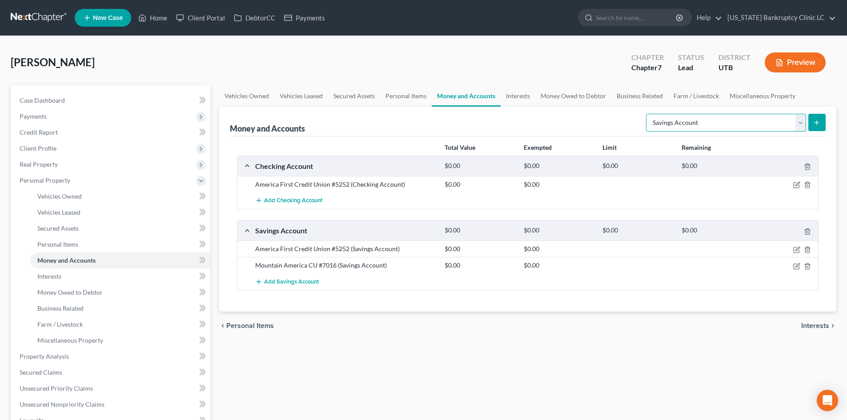
click at [677, 118] on select "Select Account Type Brokerage Cash on Hand Certificates of Deposit Checking Acc…" at bounding box center [726, 123] width 160 height 18
select select "checking"
click at [648, 114] on select "Select Account Type Brokerage Cash on Hand Certificates of Deposit Checking Acc…" at bounding box center [726, 123] width 160 height 18
click at [809, 125] on button "submit" at bounding box center [816, 122] width 17 height 17
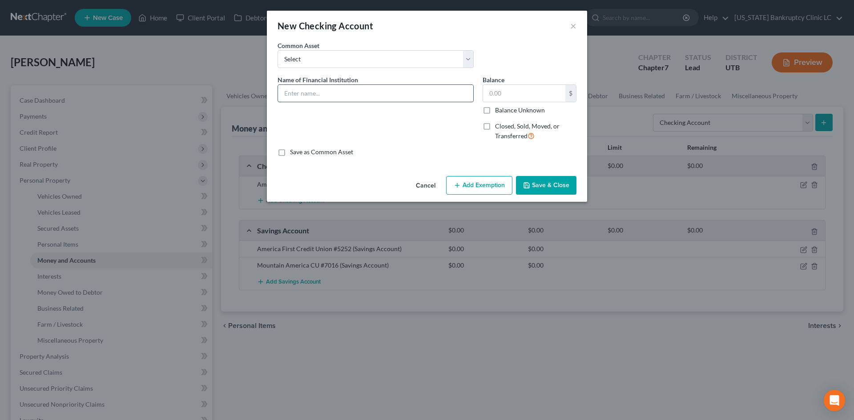
click at [364, 91] on input "text" at bounding box center [375, 93] width 195 height 17
paste input "Mountain America CU #7016"
type input "Mountain America CU #7016"
click at [548, 184] on button "Save & Close" at bounding box center [546, 185] width 60 height 19
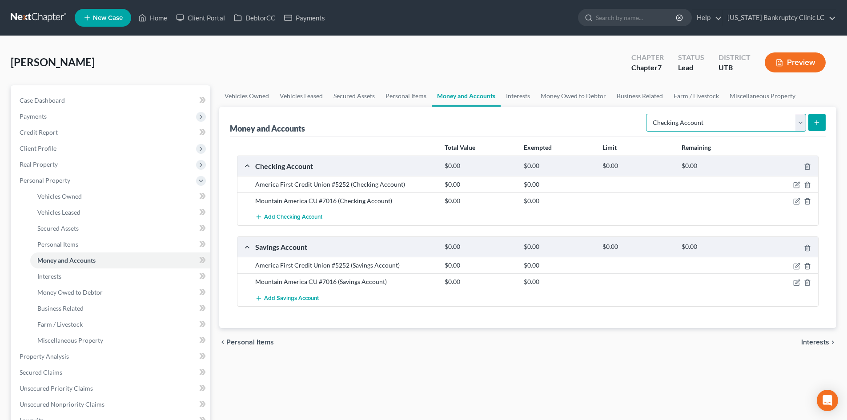
drag, startPoint x: 676, startPoint y: 127, endPoint x: 676, endPoint y: 131, distance: 4.5
click at [676, 127] on select "Select Account Type Brokerage Cash on Hand Certificates of Deposit Checking Acc…" at bounding box center [726, 123] width 160 height 18
select select "other"
click at [648, 114] on select "Select Account Type Brokerage Cash on Hand Certificates of Deposit Checking Acc…" at bounding box center [726, 123] width 160 height 18
click at [813, 120] on button "submit" at bounding box center [816, 122] width 17 height 17
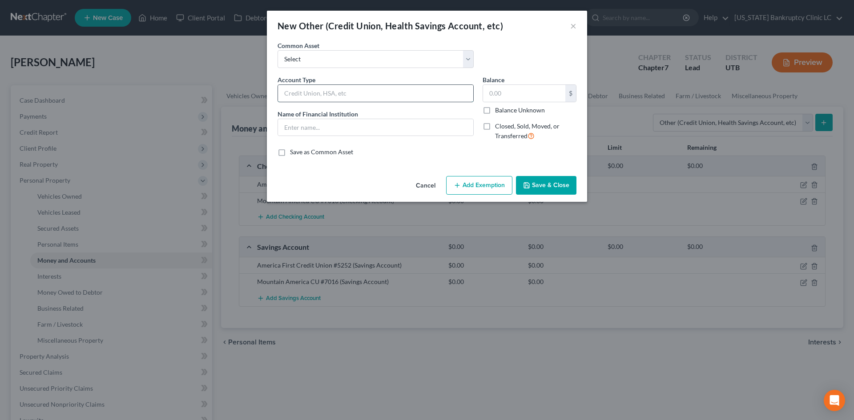
click at [332, 90] on input "text" at bounding box center [375, 93] width 195 height 17
type input "Venmo"
click at [331, 125] on input "text" at bounding box center [375, 127] width 195 height 17
paste input "Venmo"
type input "Venmo"
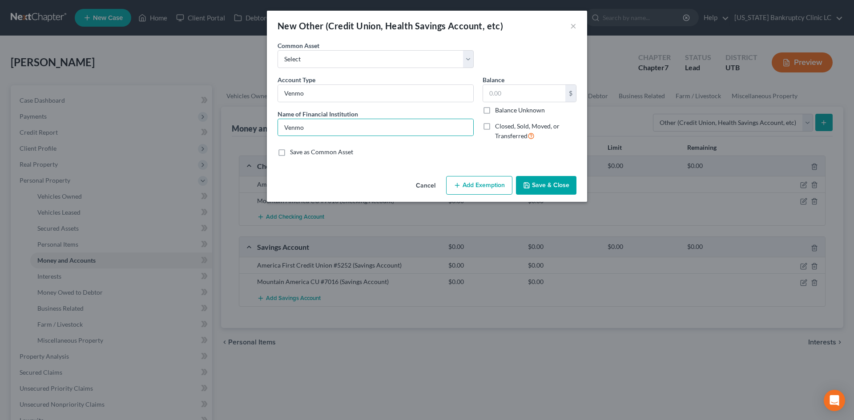
click at [552, 187] on button "Save & Close" at bounding box center [546, 185] width 60 height 19
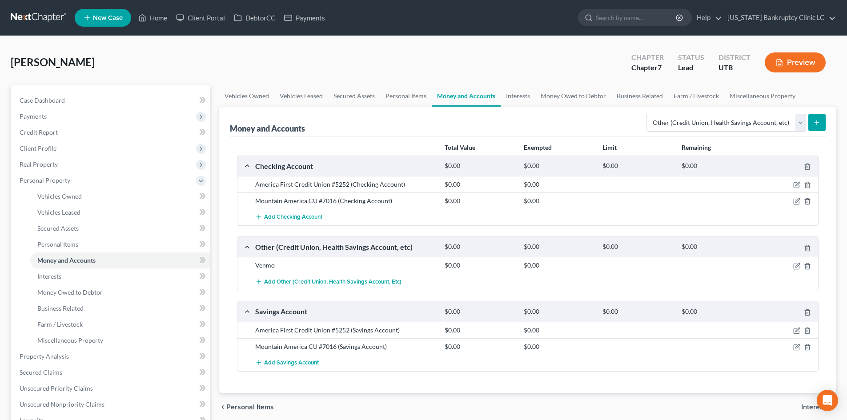
drag, startPoint x: 826, startPoint y: 123, endPoint x: 818, endPoint y: 122, distance: 8.5
click at [826, 123] on div "Money and Accounts Select Account Type Brokerage Cash on Hand Certificates of D…" at bounding box center [527, 250] width 617 height 286
click at [818, 122] on icon "submit" at bounding box center [816, 122] width 7 height 7
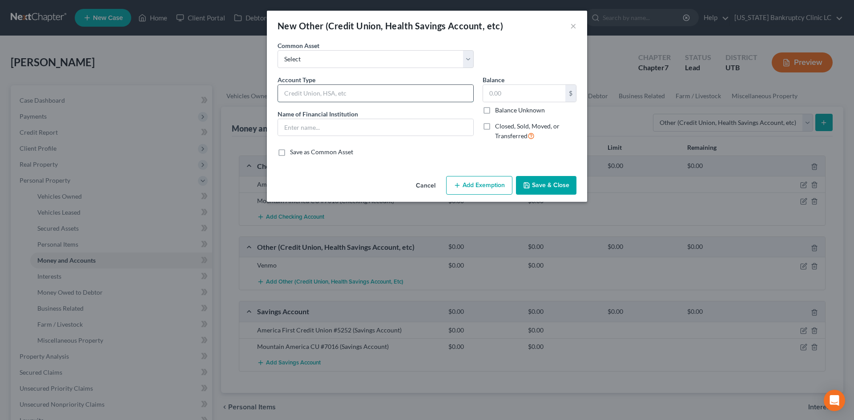
click at [308, 91] on input "text" at bounding box center [375, 93] width 195 height 17
type input "Cash App"
click at [358, 128] on input "text" at bounding box center [375, 127] width 195 height 17
paste input "Cash App"
type input "Cash App"
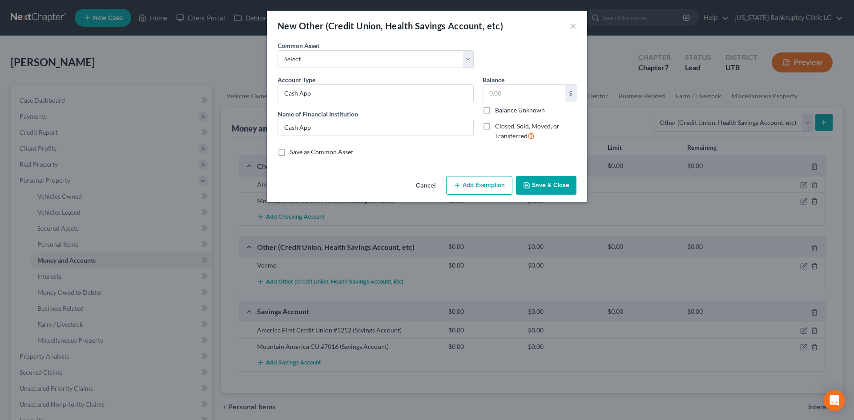
drag, startPoint x: 551, startPoint y: 194, endPoint x: 559, endPoint y: 192, distance: 7.8
click at [553, 192] on button "Save & Close" at bounding box center [546, 185] width 60 height 19
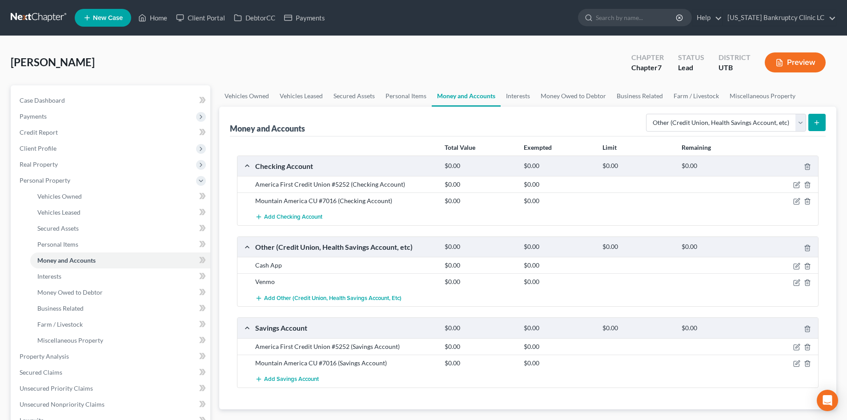
click at [818, 126] on button "submit" at bounding box center [816, 122] width 17 height 17
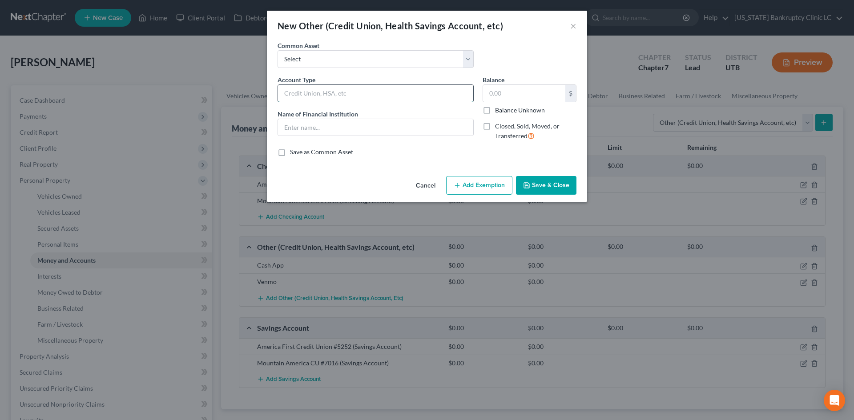
drag, startPoint x: 313, startPoint y: 93, endPoint x: 318, endPoint y: 95, distance: 5.4
click at [313, 93] on input "text" at bounding box center [375, 93] width 195 height 17
type input "J"
type input "PayPal"
drag, startPoint x: 329, startPoint y: 128, endPoint x: 334, endPoint y: 128, distance: 5.8
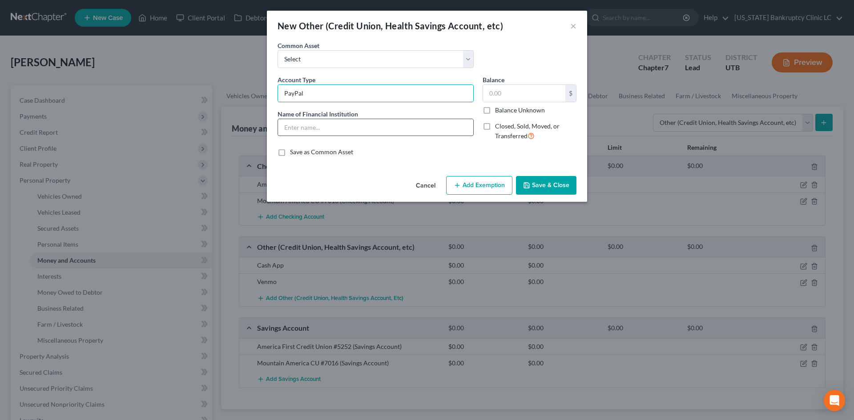
click at [329, 128] on input "text" at bounding box center [375, 127] width 195 height 17
paste input "PayPal"
type input "PayPal"
click at [544, 179] on button "Save & Close" at bounding box center [546, 185] width 60 height 19
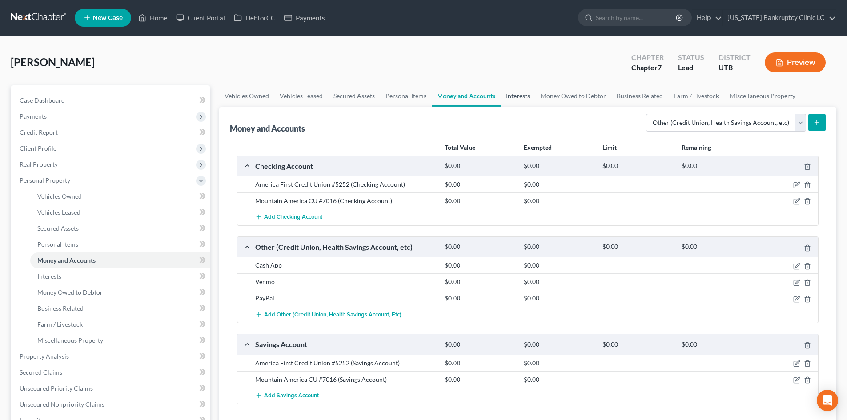
click at [519, 101] on link "Interests" at bounding box center [518, 95] width 35 height 21
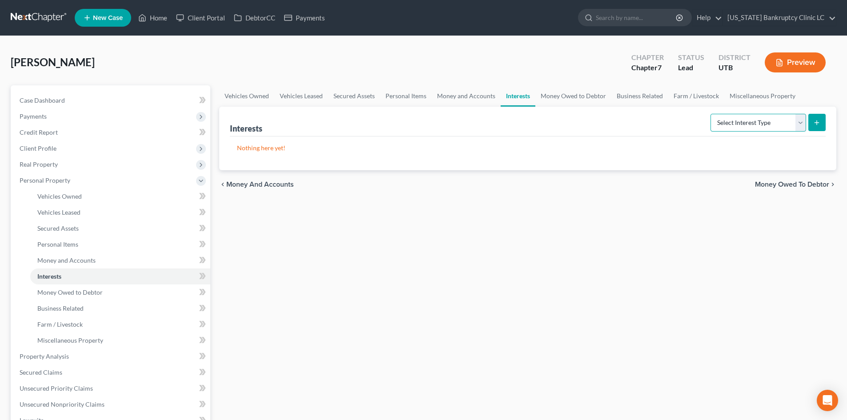
click at [777, 130] on select "Select Interest Type 401K Annuity Bond Education IRA Government Bond Government…" at bounding box center [758, 123] width 96 height 18
select select "401k"
click at [711, 114] on select "Select Interest Type 401K Annuity Bond Education IRA Government Bond Government…" at bounding box center [758, 123] width 96 height 18
click at [813, 121] on button "submit" at bounding box center [816, 122] width 17 height 17
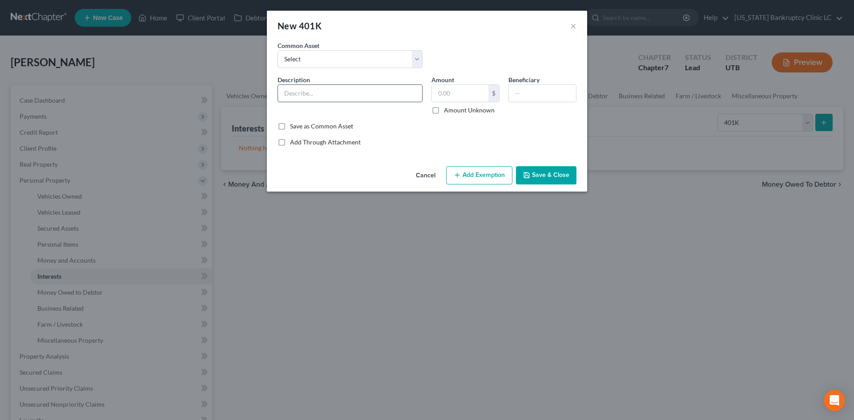
click at [339, 91] on input "text" at bounding box center [350, 93] width 144 height 17
type input "Fidelity 401(k) Account"
click at [472, 98] on input "text" at bounding box center [460, 93] width 56 height 17
type input "300"
click at [470, 183] on button "Add Exemption" at bounding box center [479, 175] width 66 height 19
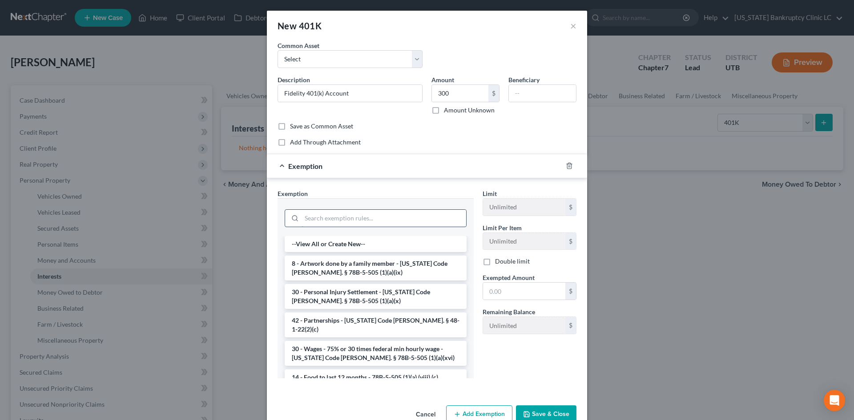
click at [341, 216] on input "search" at bounding box center [383, 218] width 164 height 17
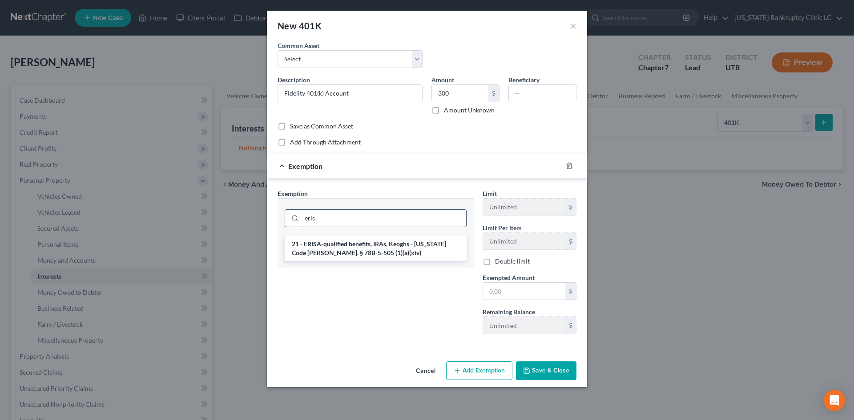
type input "eris"
click at [354, 240] on li "21 - ERISA-qualified benefits, IRAs, Keoghs - Utah Code Ann. § 78B-5-505 (1)(a)…" at bounding box center [376, 248] width 182 height 25
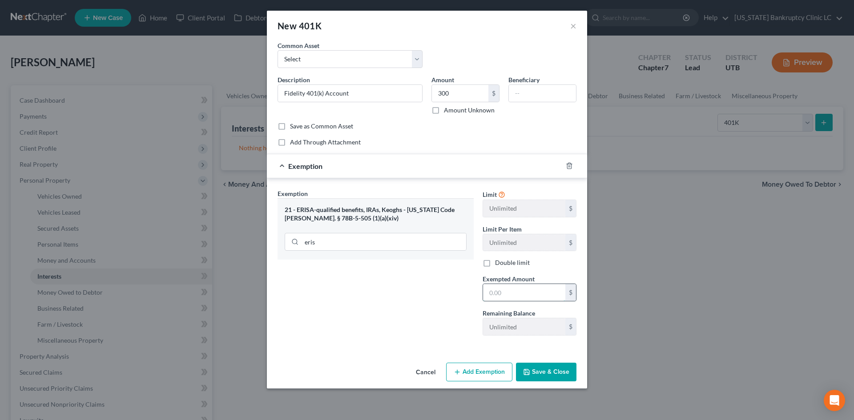
click at [516, 297] on input "text" at bounding box center [524, 292] width 82 height 17
type input "300"
click at [399, 309] on div "Exemption Set must be selected for CA. Exemption * 21 - ERISA-qualified benefit…" at bounding box center [375, 266] width 205 height 154
click at [534, 368] on button "Save & Close" at bounding box center [546, 372] width 60 height 19
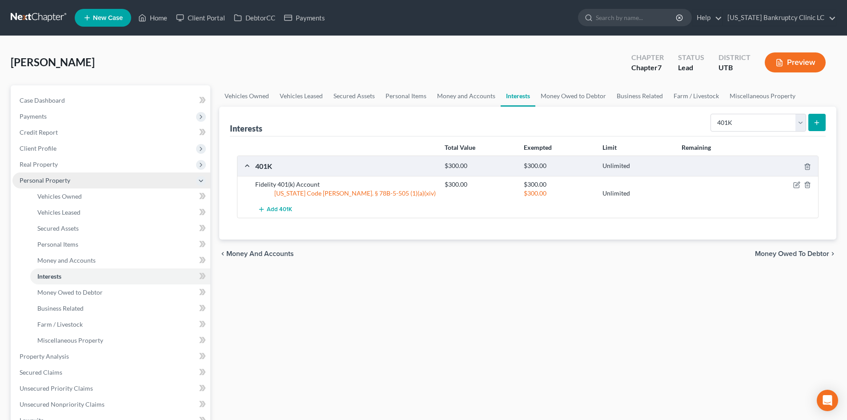
click at [69, 178] on span "Personal Property" at bounding box center [111, 180] width 198 height 16
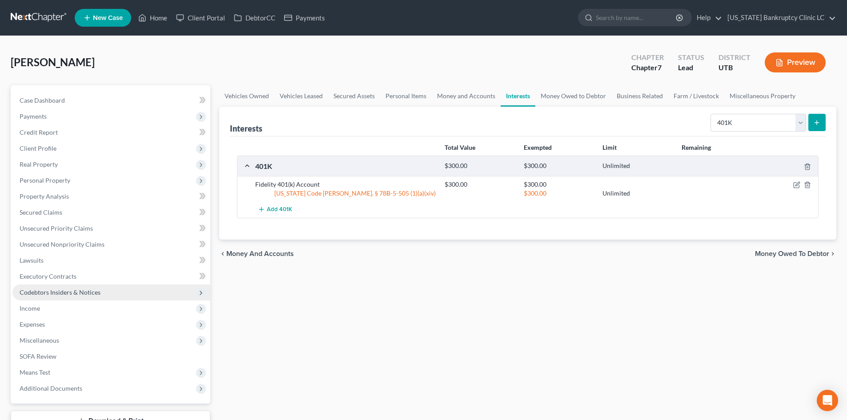
click at [71, 296] on span "Codebtors Insiders & Notices" at bounding box center [111, 293] width 198 height 16
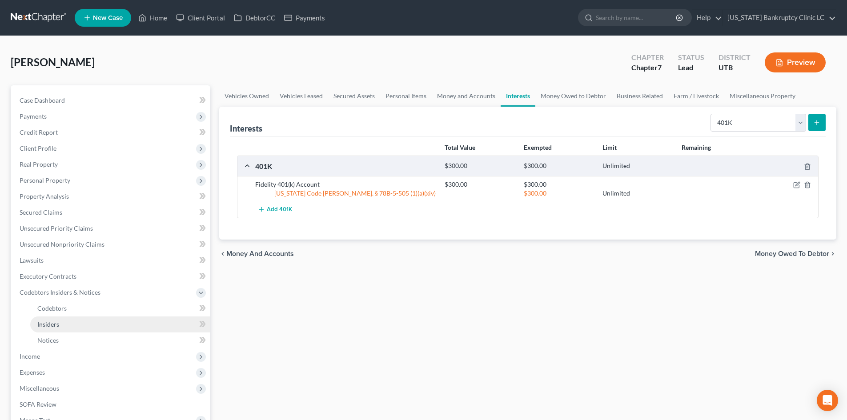
click at [63, 325] on link "Insiders" at bounding box center [120, 325] width 180 height 16
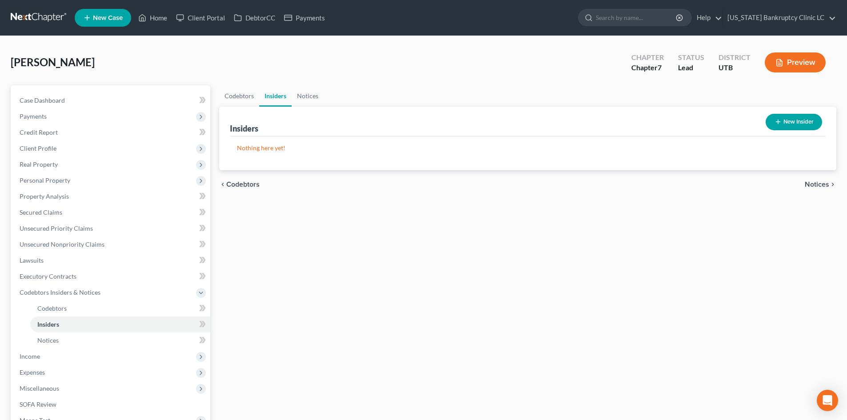
click at [792, 128] on button "New Insider" at bounding box center [794, 122] width 56 height 16
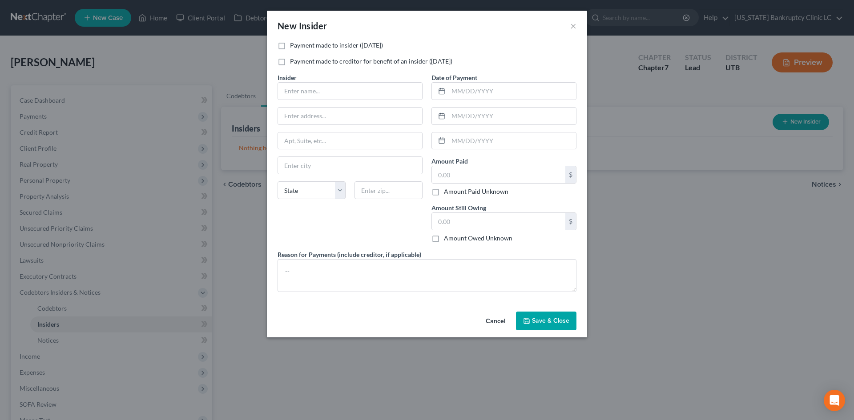
click at [314, 48] on label "Payment made to insider (within 1 year)" at bounding box center [336, 45] width 93 height 9
click at [299, 47] on input "Payment made to insider (within 1 year)" at bounding box center [296, 44] width 6 height 6
checkbox input "true"
click at [306, 90] on input "text" at bounding box center [350, 91] width 144 height 17
type input "Debtor's Mother"
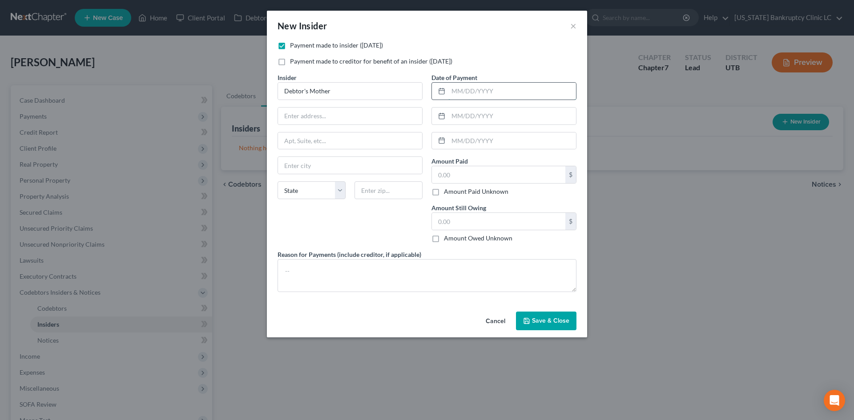
click at [509, 96] on input "text" at bounding box center [512, 91] width 128 height 17
click at [482, 83] on input "text" at bounding box center [512, 91] width 128 height 17
type input "08/01/2025"
click at [474, 175] on input "text" at bounding box center [498, 174] width 133 height 17
type input "475"
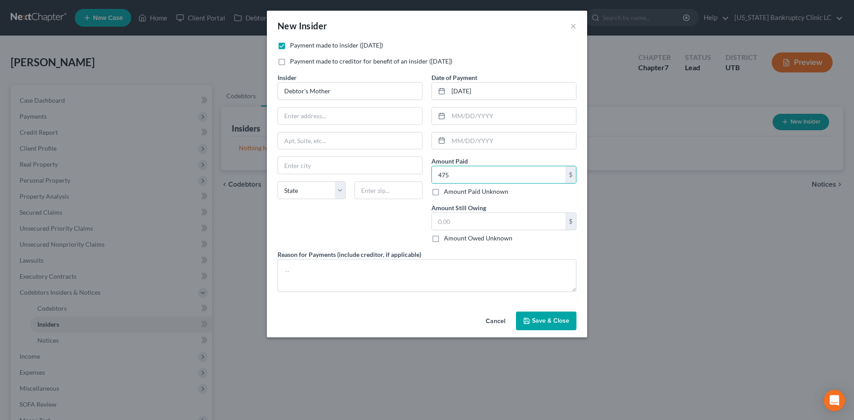
click at [545, 325] on button "Save & Close" at bounding box center [546, 321] width 60 height 19
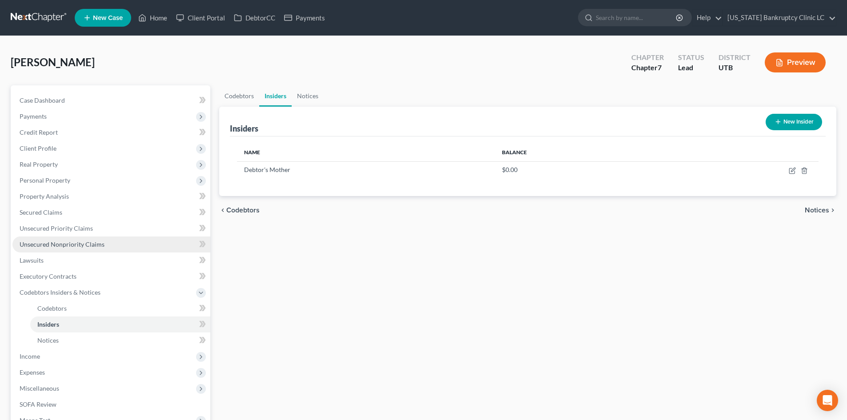
click at [67, 243] on span "Unsecured Nonpriority Claims" at bounding box center [62, 245] width 85 height 8
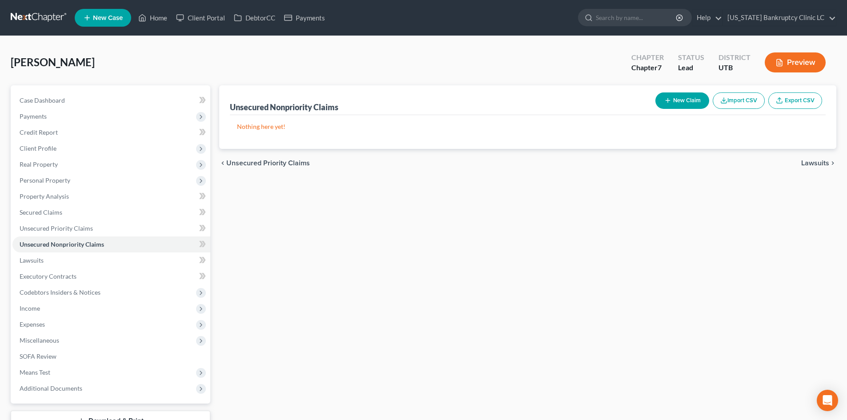
click at [662, 98] on button "New Claim" at bounding box center [682, 100] width 54 height 16
select select "0"
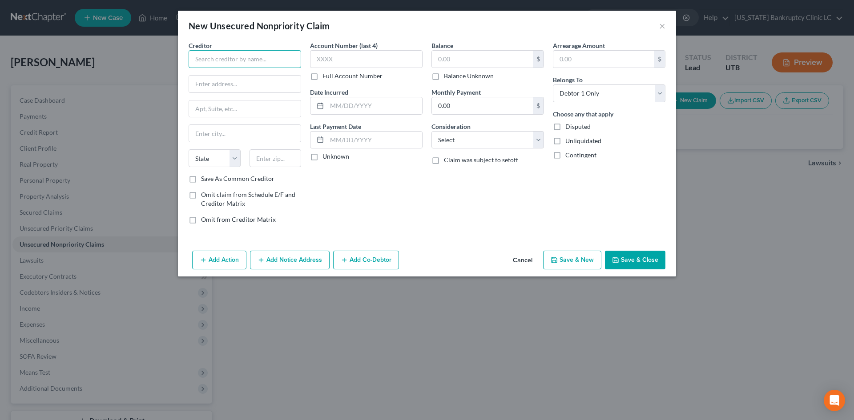
click at [217, 65] on input "text" at bounding box center [244, 59] width 112 height 18
drag, startPoint x: 239, startPoint y: 80, endPoint x: 281, endPoint y: 75, distance: 42.0
click at [239, 79] on div "650 California Street 12th Floor, San Francisco, CA 94108" at bounding box center [242, 83] width 92 height 8
type input "Affirm, Inc."
type input "650 California Street"
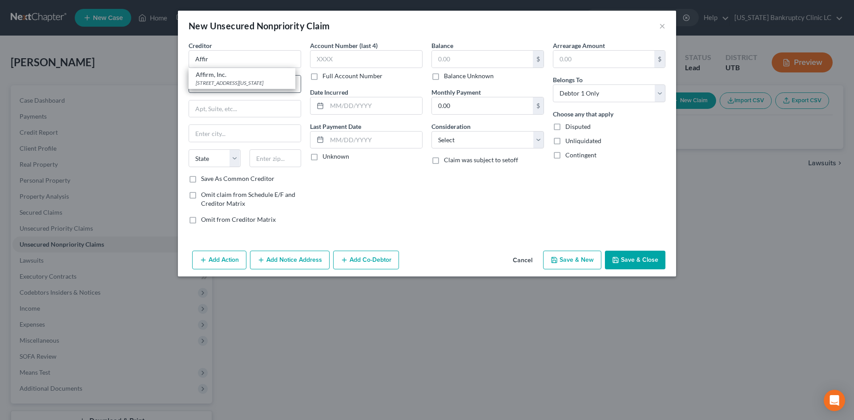
type input "12th Floor"
click at [557, 263] on icon "button" at bounding box center [553, 260] width 7 height 7
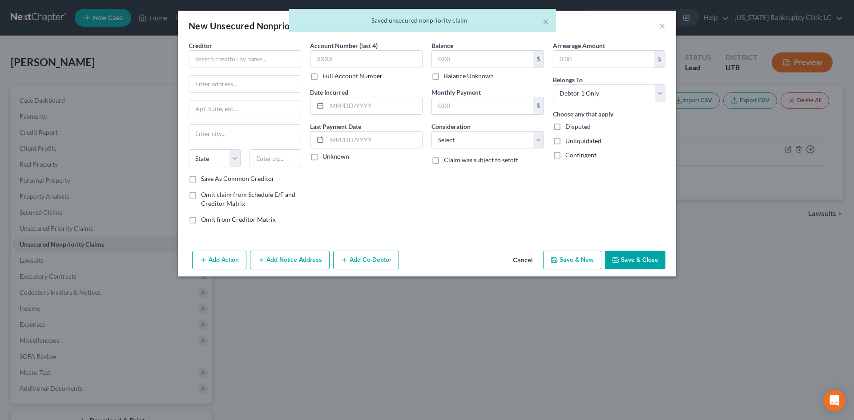
click at [264, 68] on div "Creditor * State AL AK AR AZ CA CO CT DE DC FL GA GU HI ID IL IN IA KS KY LA ME…" at bounding box center [244, 107] width 112 height 133
click at [258, 59] on input "text" at bounding box center [244, 59] width 112 height 18
click at [252, 73] on div "Speedy Cash/Rapid Cash" at bounding box center [242, 74] width 92 height 9
click at [562, 258] on button "Save & New" at bounding box center [572, 260] width 58 height 19
click at [262, 64] on input "text" at bounding box center [244, 59] width 112 height 18
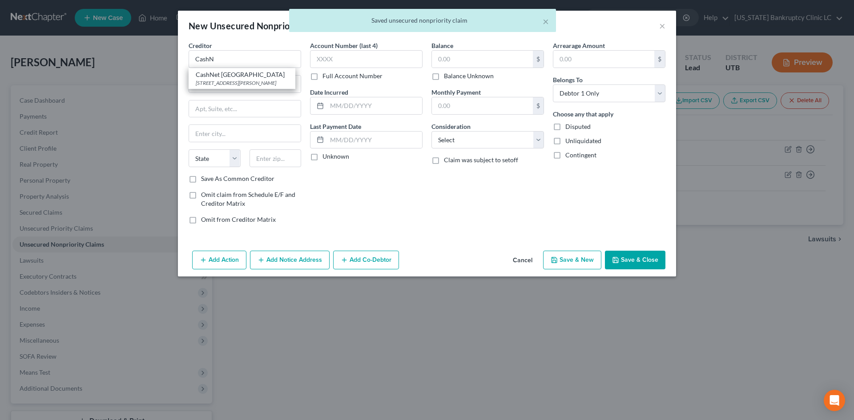
click at [257, 75] on div "CashNet USA" at bounding box center [242, 74] width 92 height 9
click at [569, 255] on button "Save & New" at bounding box center [572, 260] width 58 height 19
click at [249, 64] on input "text" at bounding box center [244, 59] width 112 height 18
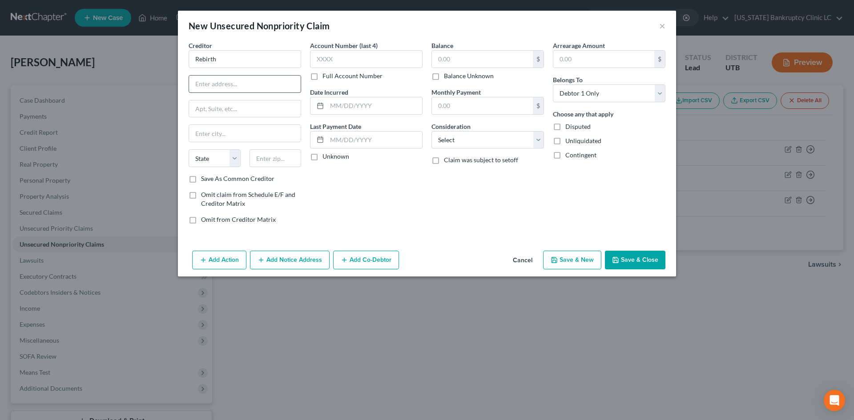
click at [217, 85] on input "text" at bounding box center [245, 84] width 112 height 17
paste input "2180 E 4500 S"
click at [233, 53] on input "Rebirth" at bounding box center [244, 59] width 112 height 18
click at [242, 106] on input "text" at bounding box center [245, 108] width 112 height 17
paste input "84117"
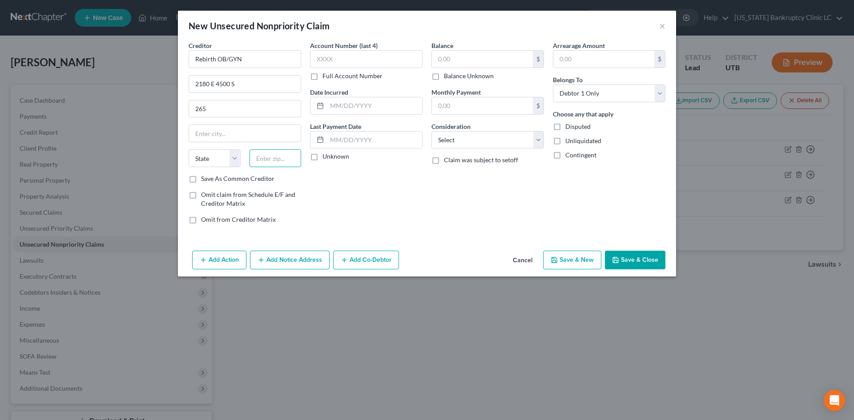
paste input "84117"
click at [253, 182] on label "Save As Common Creditor" at bounding box center [237, 178] width 73 height 9
click at [210, 180] on input "Save As Common Creditor" at bounding box center [207, 177] width 6 height 6
click at [296, 268] on button "Add Notice Address" at bounding box center [290, 260] width 80 height 19
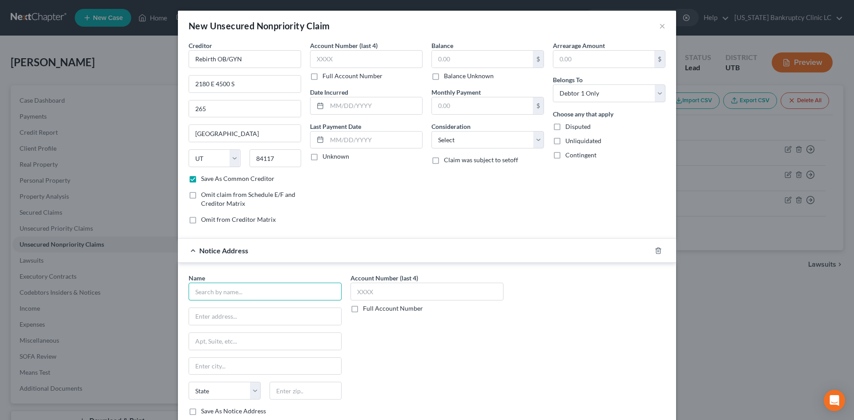
click at [262, 287] on input "text" at bounding box center [264, 292] width 153 height 18
click at [508, 69] on div "$ Balance Unknown" at bounding box center [487, 65] width 112 height 30
click at [509, 63] on input "text" at bounding box center [482, 59] width 101 height 17
click at [529, 199] on div "Balance 150.00 $ Balance Unknown Balance Undetermined 150 $ Balance Unknown Mon…" at bounding box center [487, 136] width 121 height 190
click at [231, 292] on input "text" at bounding box center [264, 292] width 153 height 18
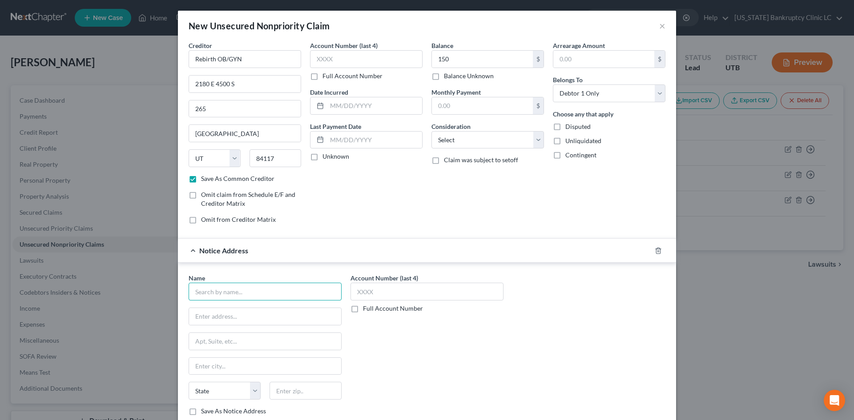
paste input "Rixt Luikenaar, MD"
click at [246, 83] on input "2180 E 4500 S" at bounding box center [245, 84] width 112 height 17
click at [214, 321] on input "text" at bounding box center [265, 316] width 152 height 17
paste input "2180 E 4500 S"
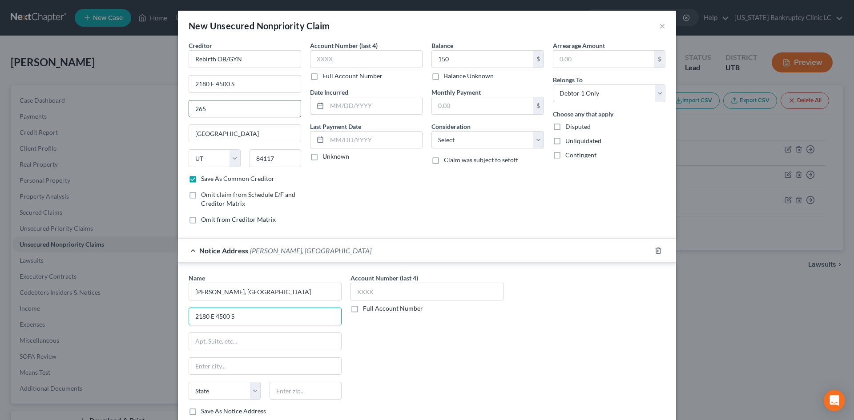
click at [222, 105] on input "265" at bounding box center [245, 108] width 112 height 17
click at [230, 349] on input "text" at bounding box center [265, 341] width 152 height 17
paste input "265"
click at [276, 163] on input "84117" at bounding box center [275, 158] width 52 height 18
click at [283, 389] on input "text" at bounding box center [305, 391] width 72 height 18
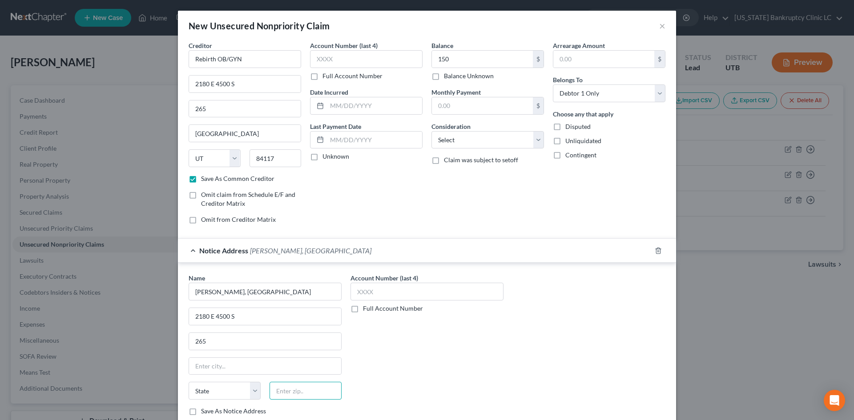
paste input "84117"
click at [447, 383] on div "Account Number (last 4) Full Account Number" at bounding box center [427, 347] width 162 height 149
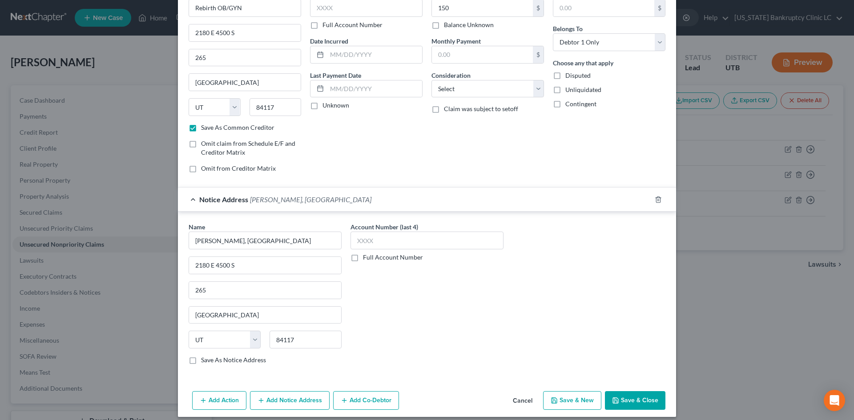
scroll to position [59, 0]
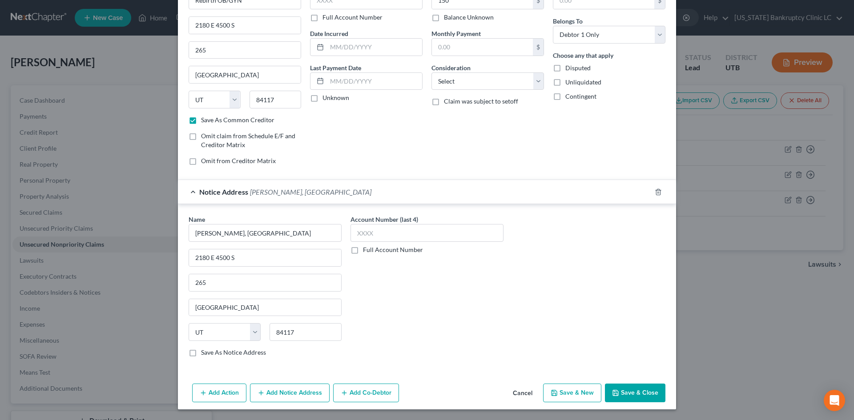
click at [647, 398] on button "Save & Close" at bounding box center [635, 393] width 60 height 19
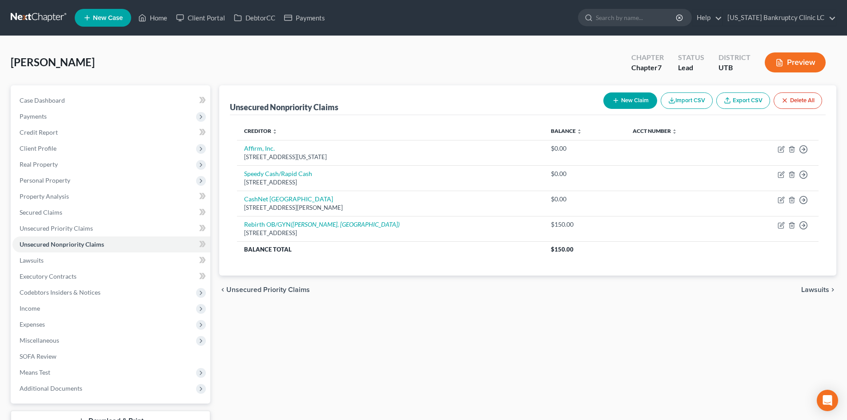
click at [625, 100] on button "New Claim" at bounding box center [630, 100] width 54 height 16
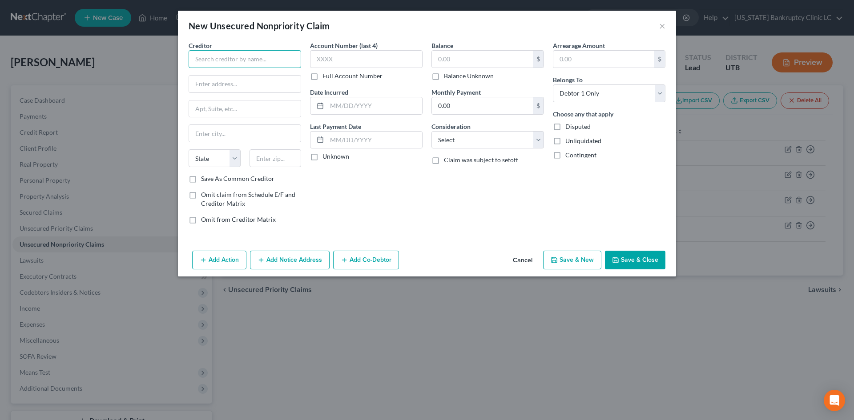
click at [256, 65] on input "text" at bounding box center [244, 59] width 112 height 18
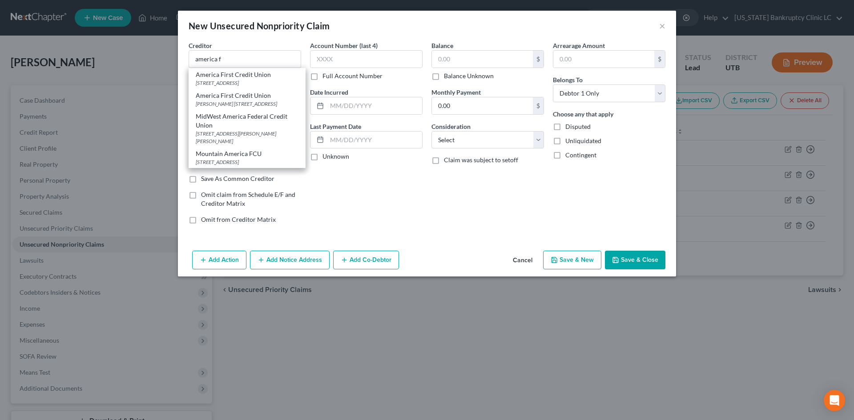
click at [250, 78] on div "America First Credit Union" at bounding box center [247, 74] width 103 height 9
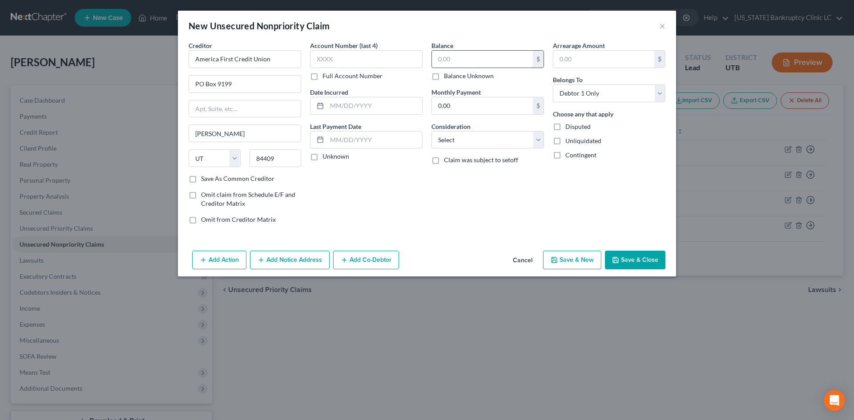
click at [486, 52] on input "text" at bounding box center [482, 59] width 101 height 17
click at [585, 264] on button "Save & New" at bounding box center [572, 260] width 58 height 19
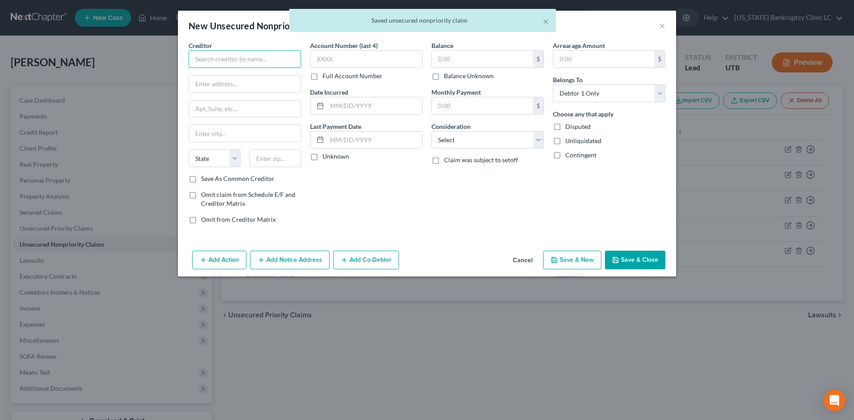
click at [230, 58] on input "text" at bounding box center [244, 59] width 112 height 18
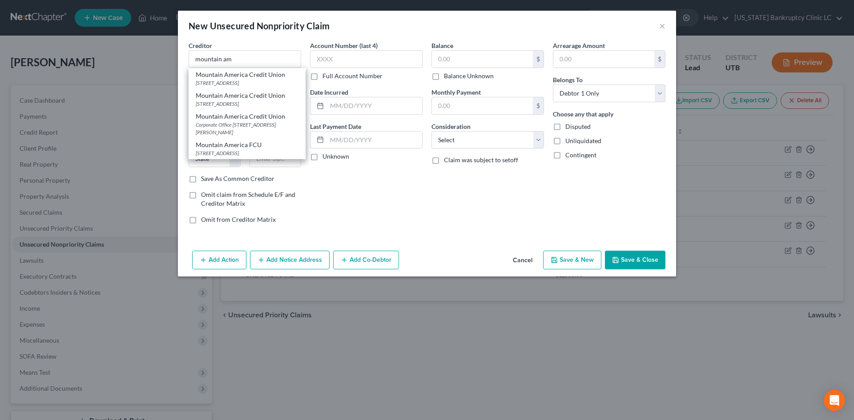
click at [238, 83] on div "PO Box 2331, Sandy, UT 84091" at bounding box center [247, 83] width 103 height 8
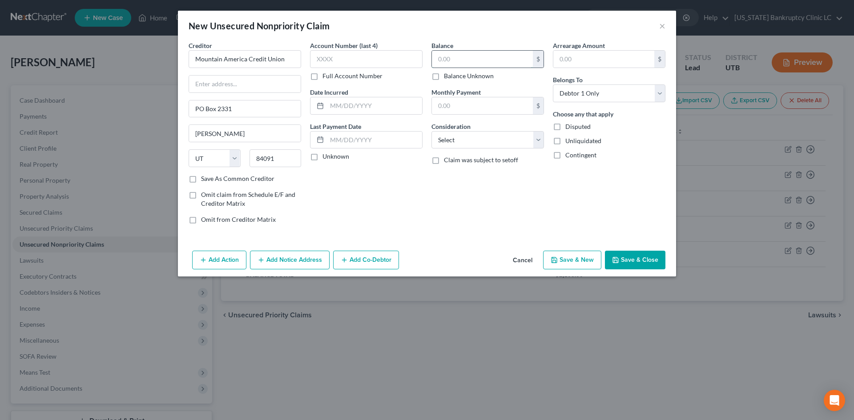
click at [469, 64] on input "text" at bounding box center [482, 59] width 101 height 17
click at [563, 261] on button "Save & New" at bounding box center [572, 260] width 58 height 19
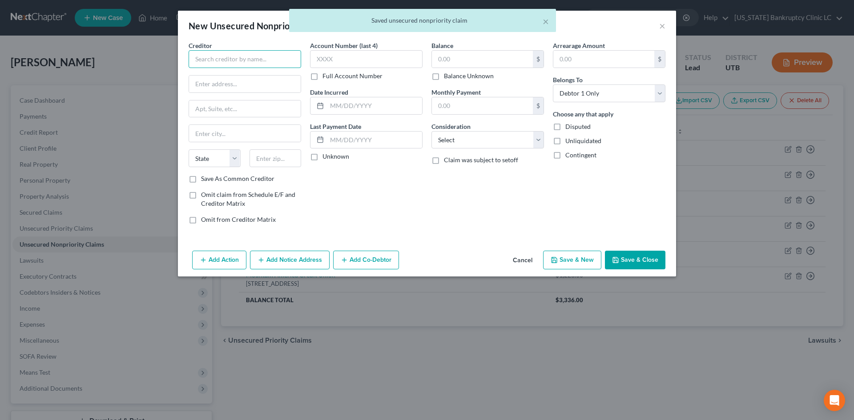
click at [250, 60] on input "text" at bounding box center [244, 59] width 112 height 18
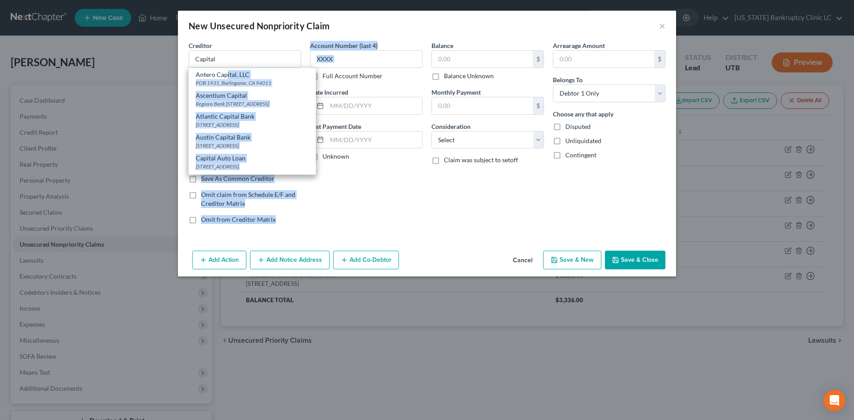
drag, startPoint x: 227, startPoint y: 77, endPoint x: 322, endPoint y: 71, distance: 94.9
click at [322, 71] on div "Creditor * Capital Antero Capital, LLC POB 1931, Burlingame, CA 94011 Ascentium…" at bounding box center [426, 136] width 485 height 190
click at [239, 58] on input "Capital" at bounding box center [244, 59] width 112 height 18
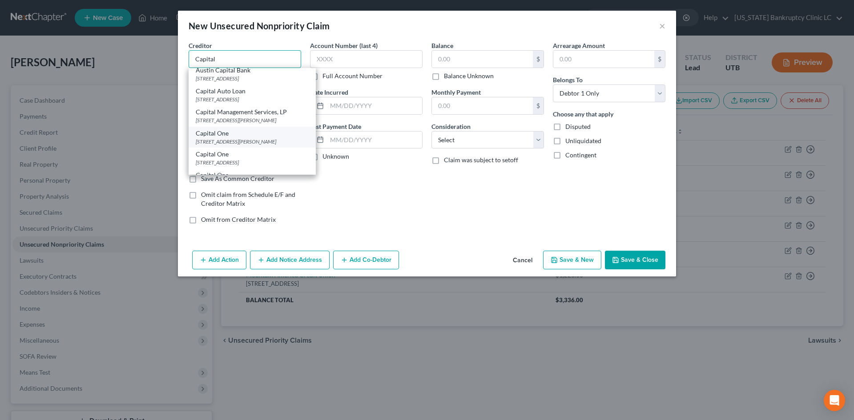
scroll to position [89, 0]
click at [236, 116] on div "Capital One" at bounding box center [252, 111] width 113 height 9
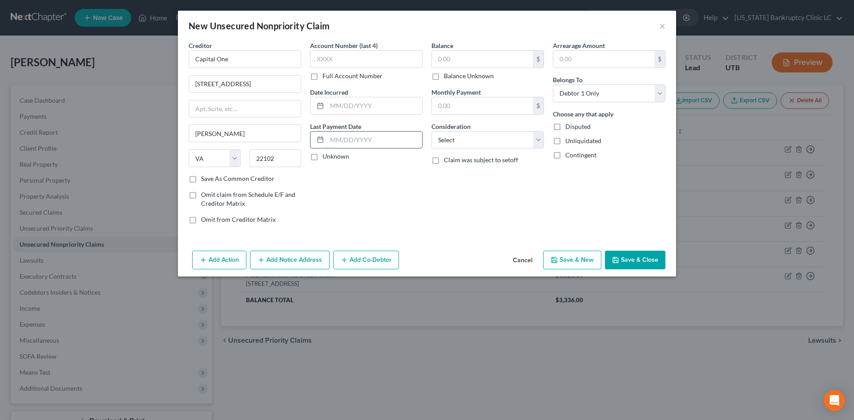
scroll to position [0, 0]
click at [481, 70] on div "$ Balance Unknown" at bounding box center [487, 65] width 112 height 30
click at [480, 58] on input "text" at bounding box center [482, 59] width 101 height 17
click at [564, 256] on button "Save & New" at bounding box center [572, 260] width 58 height 19
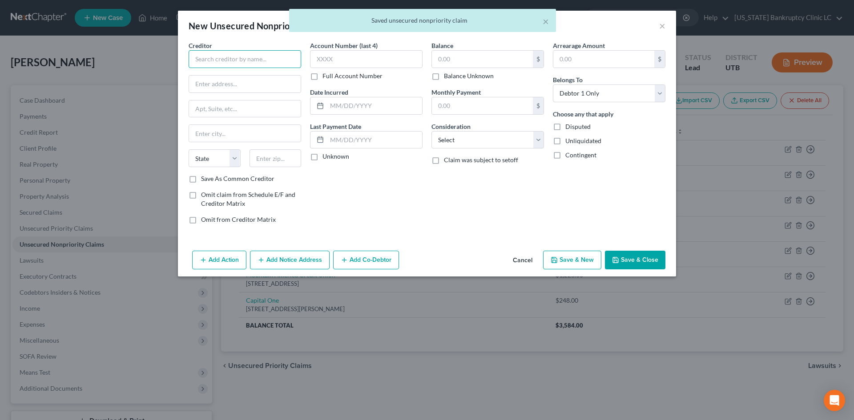
click at [224, 60] on input "text" at bounding box center [244, 59] width 112 height 18
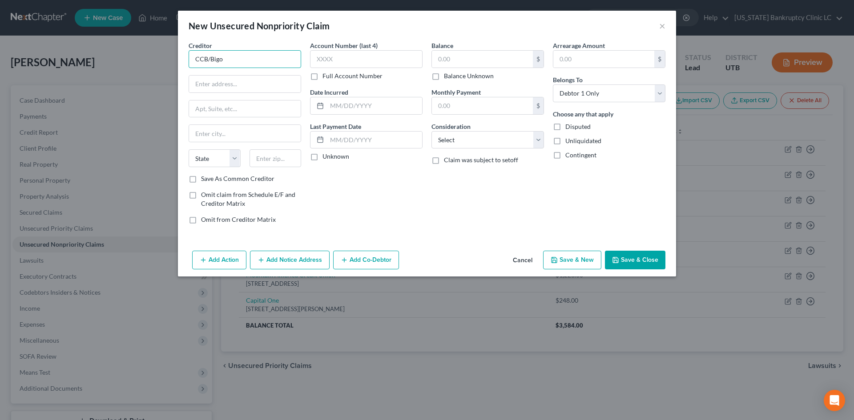
click at [233, 54] on input "CCB/Bigo" at bounding box center [244, 59] width 112 height 18
click at [233, 61] on input "CCB/Bigo" at bounding box center [244, 59] width 112 height 18
click at [245, 73] on div "Big O Tires/CBNA" at bounding box center [242, 74] width 92 height 9
click at [575, 265] on button "Save & New" at bounding box center [572, 260] width 58 height 19
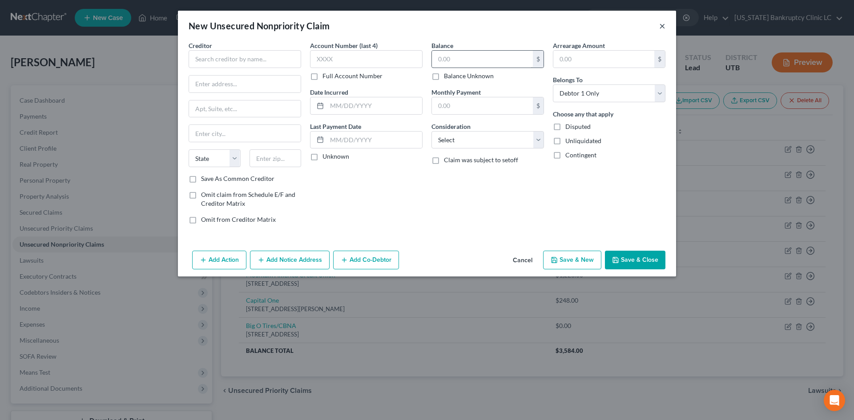
drag, startPoint x: 661, startPoint y: 28, endPoint x: 517, endPoint y: 58, distance: 147.0
click at [661, 28] on button "×" at bounding box center [662, 25] width 6 height 11
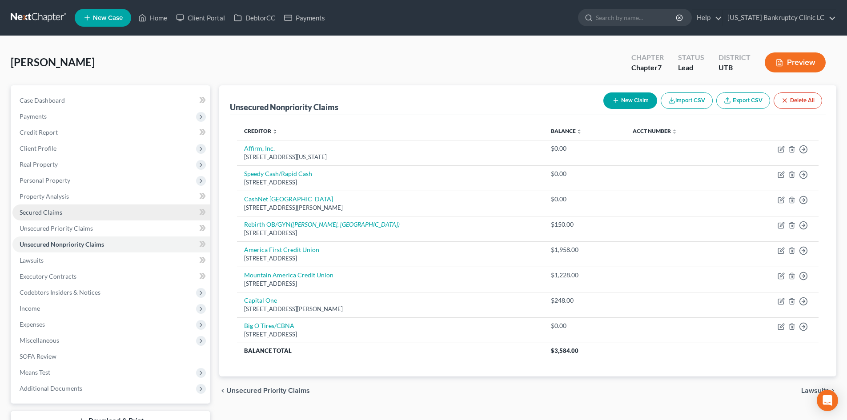
click at [58, 214] on span "Secured Claims" at bounding box center [41, 212] width 43 height 8
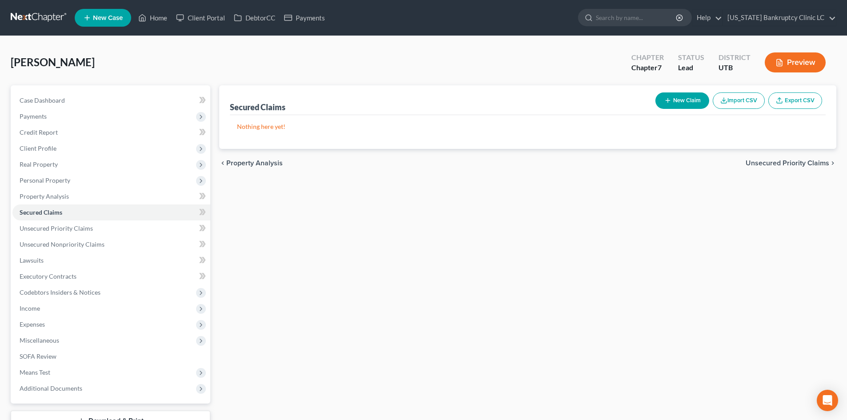
click at [699, 104] on button "New Claim" at bounding box center [682, 100] width 54 height 16
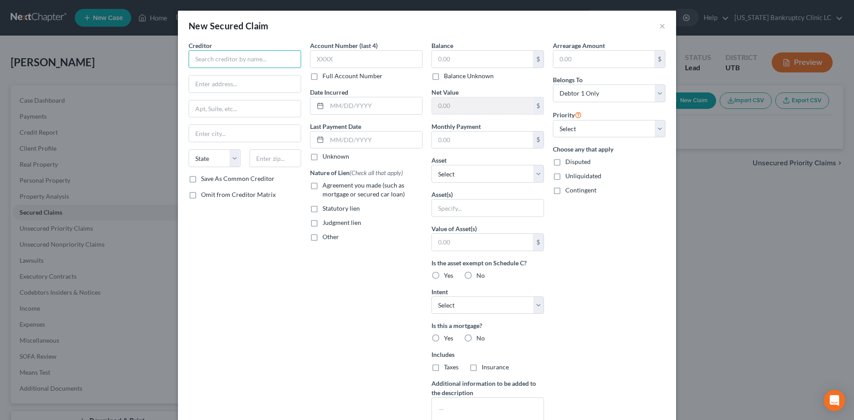
click at [253, 63] on input "text" at bounding box center [244, 59] width 112 height 18
click at [248, 83] on div "PO Box 9199, Ogden, UT 84409" at bounding box center [242, 83] width 92 height 8
click at [462, 61] on input "text" at bounding box center [482, 59] width 101 height 17
click at [454, 54] on input "text" at bounding box center [482, 59] width 101 height 17
click at [466, 176] on select "Select Other Multiple Assets 2014 Nissan Rogue - $2102.0 Household Goods - Smal…" at bounding box center [487, 174] width 112 height 18
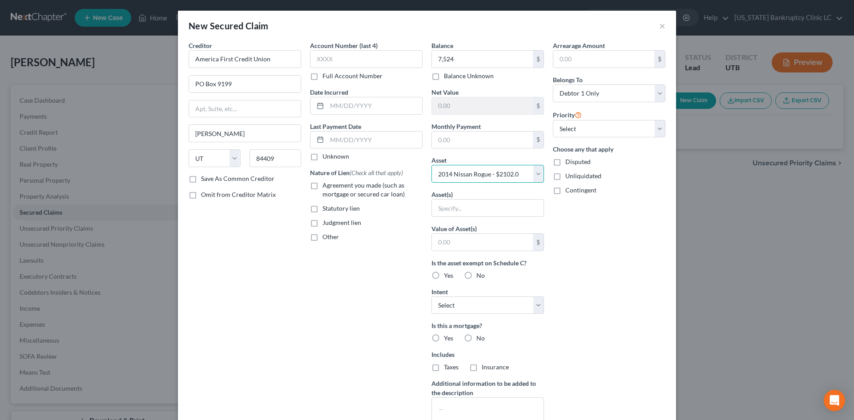
click at [431, 165] on select "Select Other Multiple Assets 2014 Nissan Rogue - $2102.0 Household Goods - Smal…" at bounding box center [487, 174] width 112 height 18
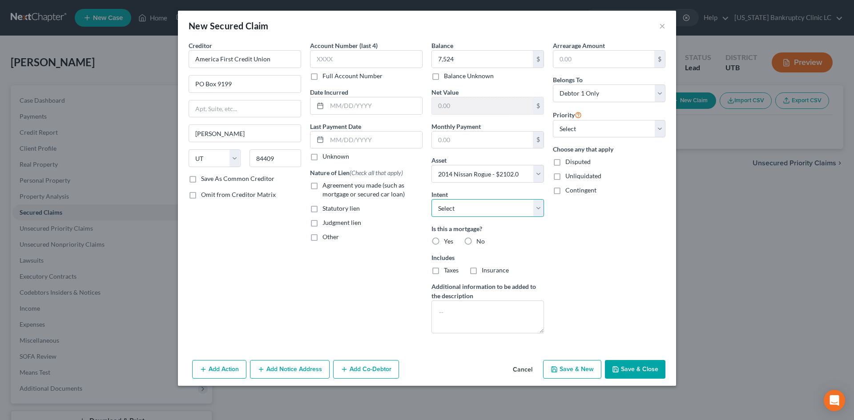
click at [462, 208] on select "Select Surrender Redeem Reaffirm Avoid Other" at bounding box center [487, 208] width 112 height 18
click at [431, 199] on select "Select Surrender Redeem Reaffirm Avoid Other" at bounding box center [487, 208] width 112 height 18
click at [465, 139] on input "text" at bounding box center [482, 140] width 101 height 17
drag, startPoint x: 589, startPoint y: 132, endPoint x: 590, endPoint y: 137, distance: 4.6
click at [589, 132] on select "Select 1st 2nd 3rd 4th 5th 6th 7th 8th 9th 10th 11th 12th 13th 14th 15th 16th 1…" at bounding box center [609, 129] width 112 height 18
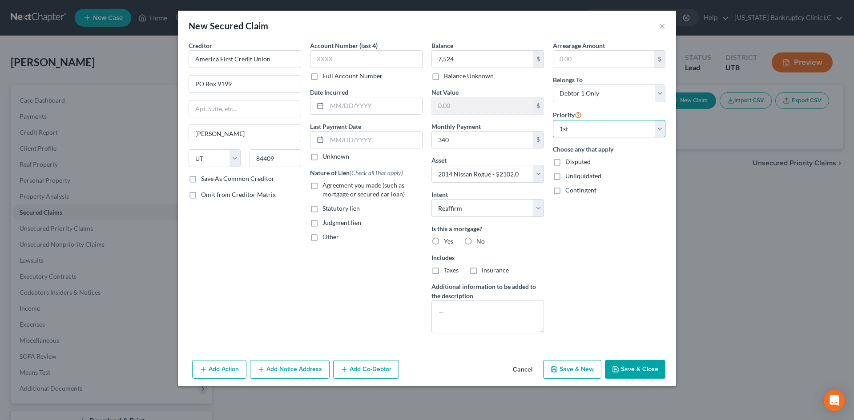
click at [553, 120] on select "Select 1st 2nd 3rd 4th 5th 6th 7th 8th 9th 10th 11th 12th 13th 14th 15th 16th 1…" at bounding box center [609, 129] width 112 height 18
click at [598, 237] on div "Arrearage Amount $ Belongs To * Select Debtor 1 Only Debtor 2 Only Debtor 1 And…" at bounding box center [608, 191] width 121 height 300
click at [641, 370] on button "Save & Close" at bounding box center [635, 369] width 60 height 19
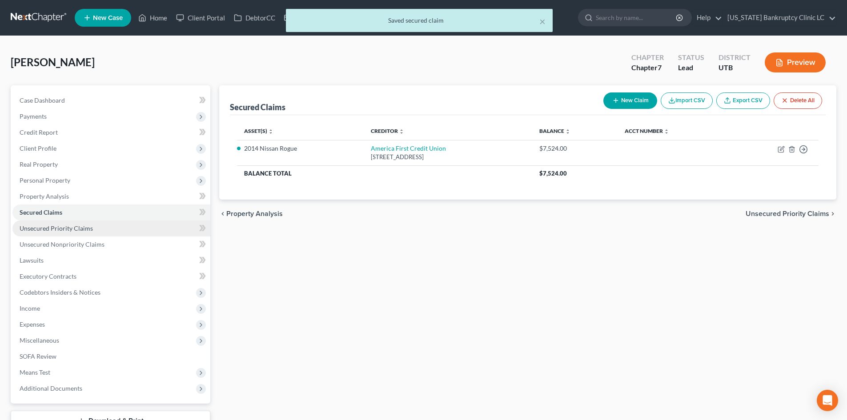
click at [44, 228] on span "Unsecured Priority Claims" at bounding box center [56, 228] width 73 height 8
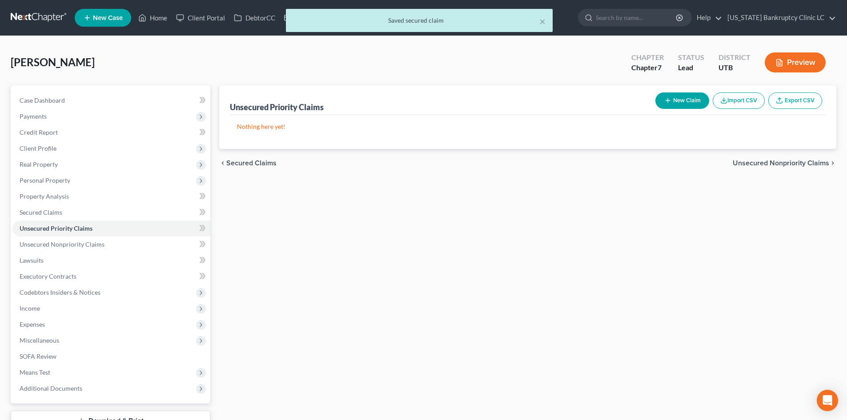
click at [686, 105] on button "New Claim" at bounding box center [682, 100] width 54 height 16
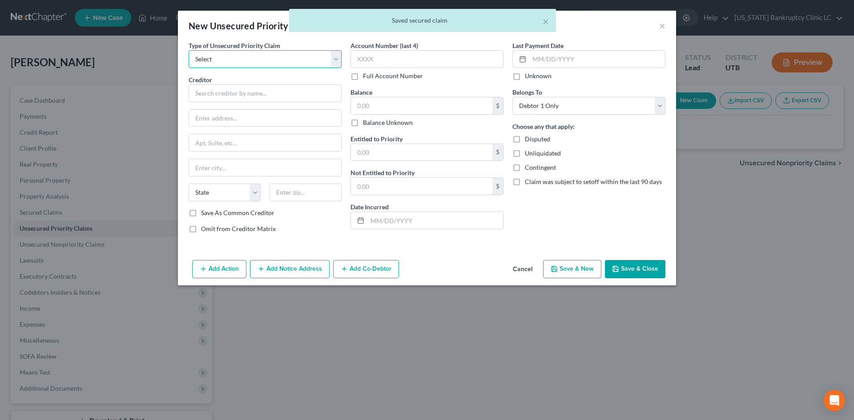
click at [248, 62] on select "Select Taxes & Other Government Units Domestic Support Obligations Extensions o…" at bounding box center [264, 59] width 153 height 18
click at [188, 50] on select "Select Taxes & Other Government Units Domestic Support Obligations Extensions o…" at bounding box center [264, 59] width 153 height 18
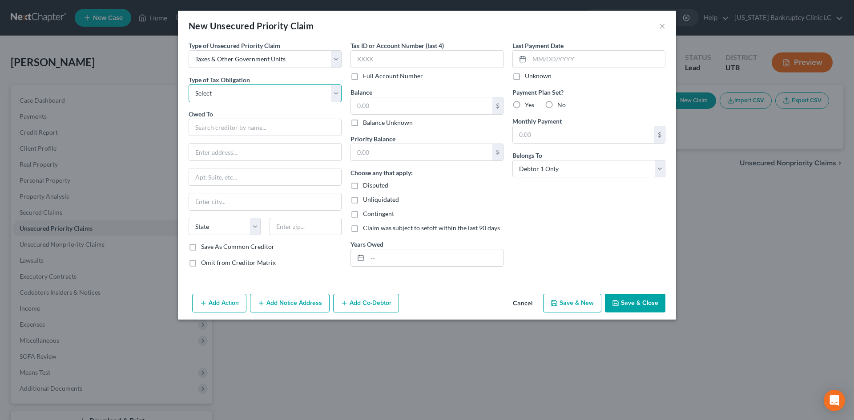
click at [230, 93] on select "Select Federal City State Franchise Tax Board Other" at bounding box center [264, 93] width 153 height 18
click at [188, 84] on select "Select Federal City State Franchise Tax Board Other" at bounding box center [264, 93] width 153 height 18
click at [223, 123] on input "text" at bounding box center [264, 128] width 153 height 18
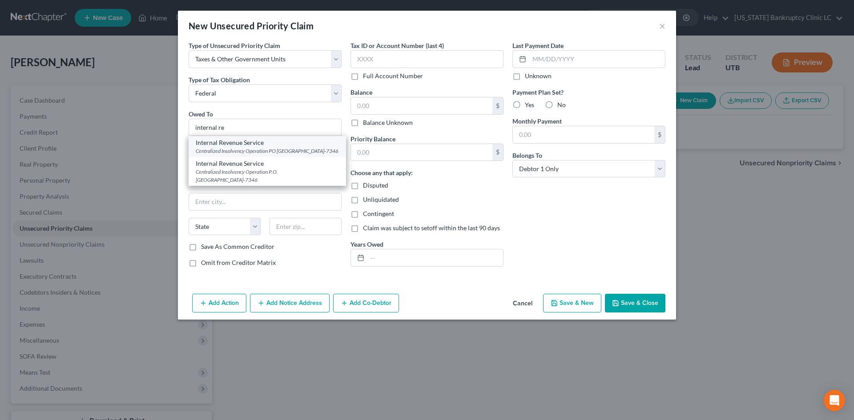
click at [273, 155] on div "Centralized Insolvency Operation PO Box 7346, Philadelphia, PA 19101-7346" at bounding box center [267, 151] width 143 height 8
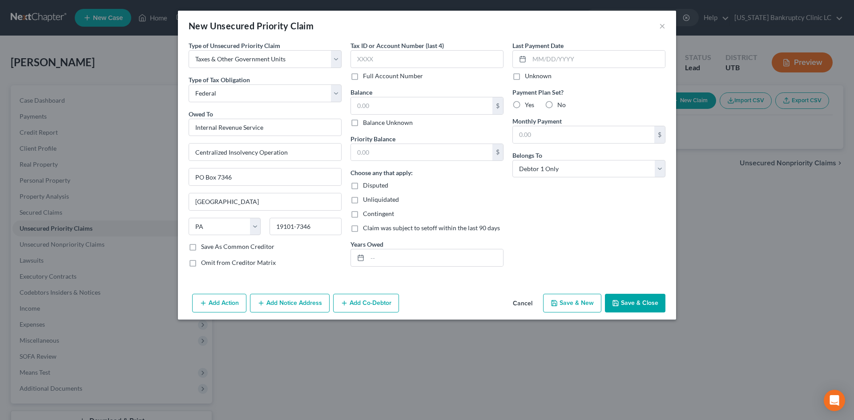
click at [565, 303] on button "Save & New" at bounding box center [572, 303] width 58 height 19
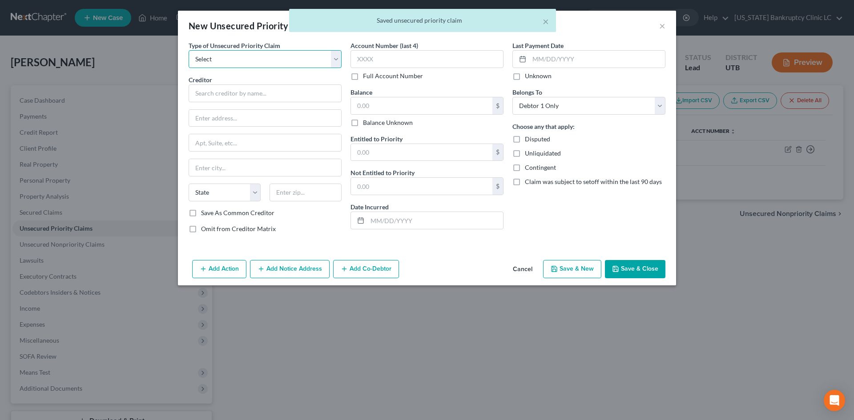
click at [264, 64] on select "Select Taxes & Other Government Units Domestic Support Obligations Extensions o…" at bounding box center [264, 59] width 153 height 18
click at [188, 50] on select "Select Taxes & Other Government Units Domestic Support Obligations Extensions o…" at bounding box center [264, 59] width 153 height 18
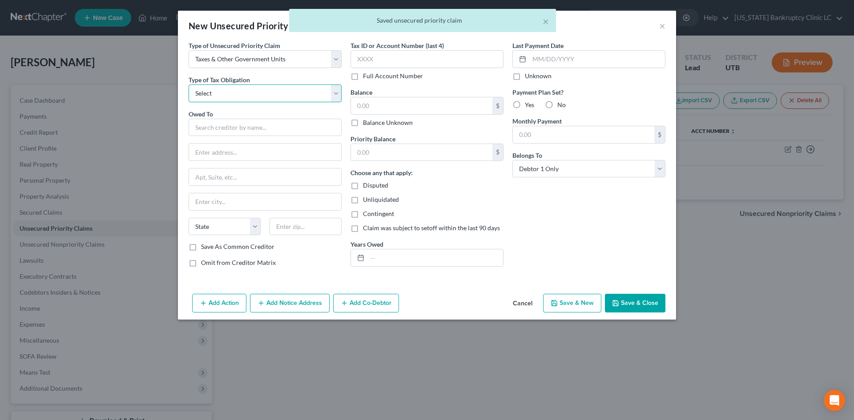
click at [237, 98] on select "Select Federal City State Franchise Tax Board Other" at bounding box center [264, 93] width 153 height 18
click at [188, 84] on select "Select Federal City State Franchise Tax Board Other" at bounding box center [264, 93] width 153 height 18
click at [232, 116] on div "Owed To *" at bounding box center [264, 122] width 153 height 27
click at [230, 127] on input "text" at bounding box center [264, 128] width 153 height 18
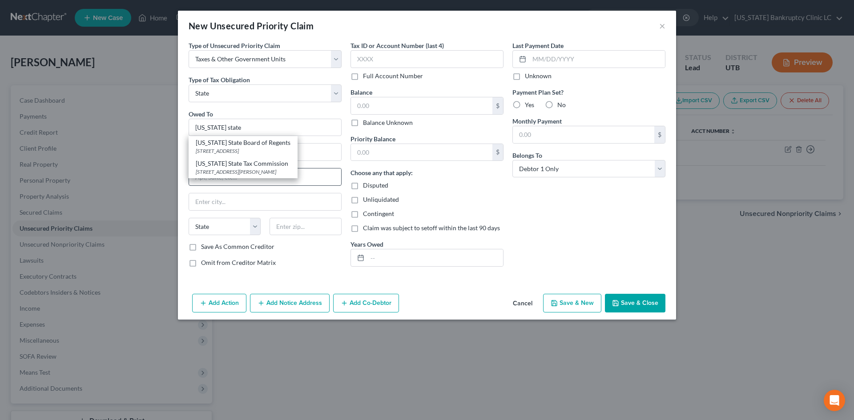
click at [273, 168] on div "210 North 1950 West Special Services Division, Michelle Riggs, Salt Lake City, …" at bounding box center [243, 172] width 95 height 8
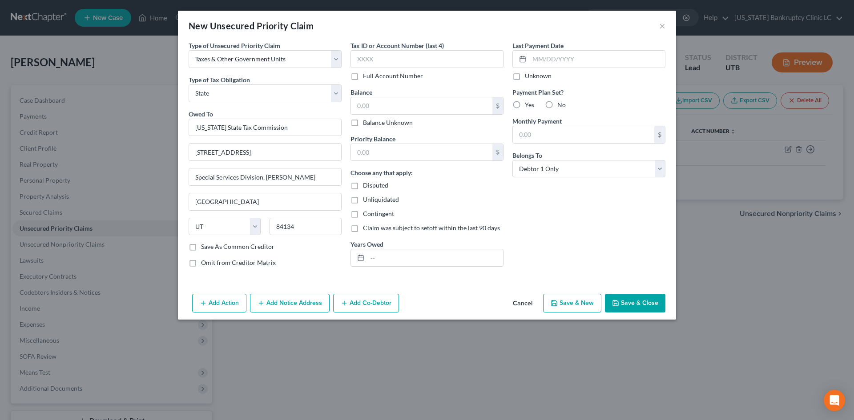
click at [633, 296] on button "Save & Close" at bounding box center [635, 303] width 60 height 19
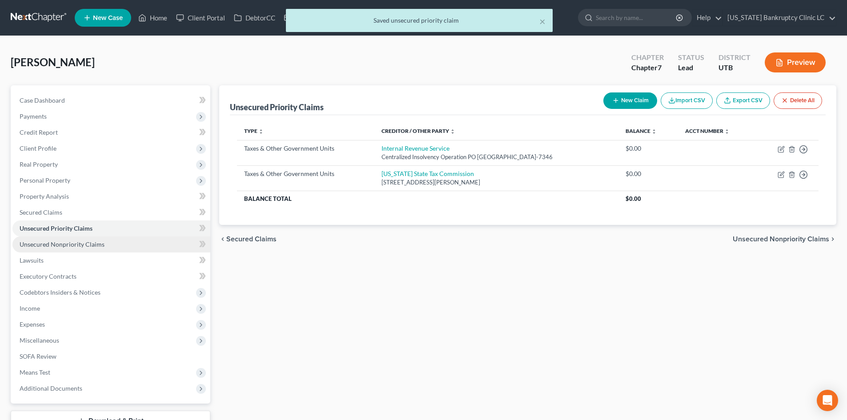
click at [88, 248] on link "Unsecured Nonpriority Claims" at bounding box center [111, 245] width 198 height 16
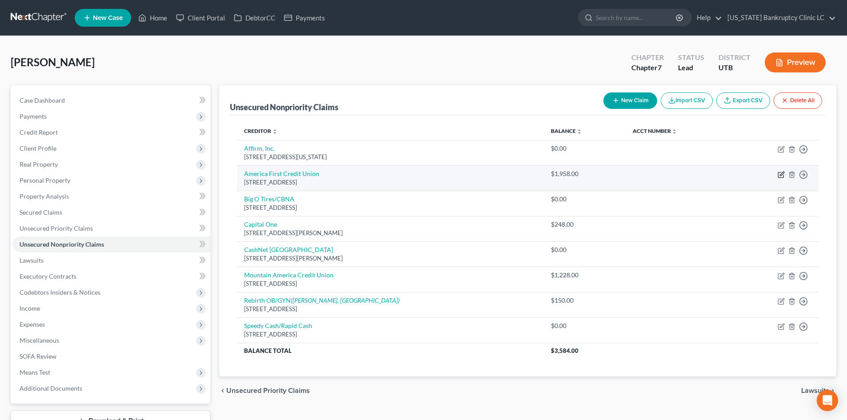
click at [783, 174] on icon "button" at bounding box center [782, 174] width 4 height 4
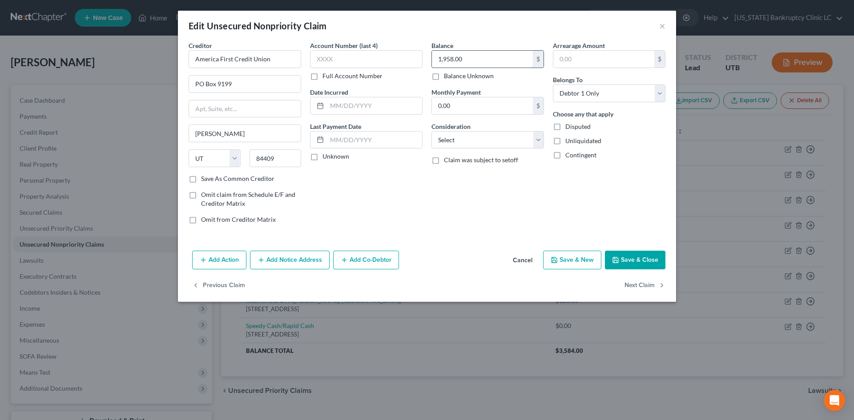
click at [488, 63] on input "1,958.00" at bounding box center [482, 59] width 101 height 17
click at [626, 255] on button "Save & Close" at bounding box center [635, 260] width 60 height 19
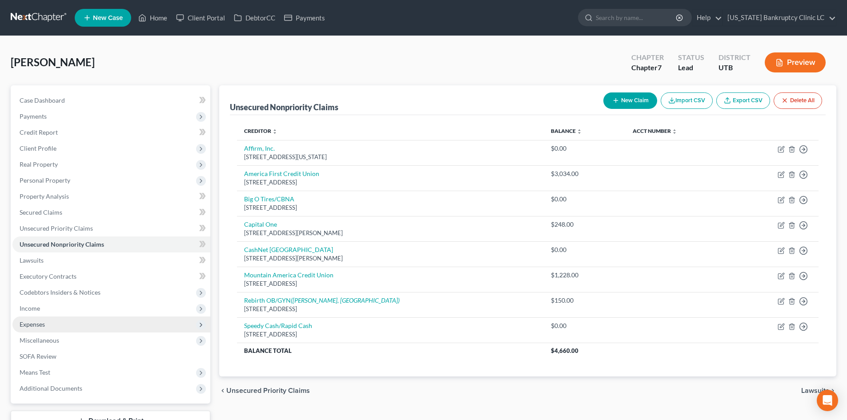
click at [45, 330] on span "Expenses" at bounding box center [111, 325] width 198 height 16
click at [51, 329] on span "Expenses" at bounding box center [111, 325] width 198 height 16
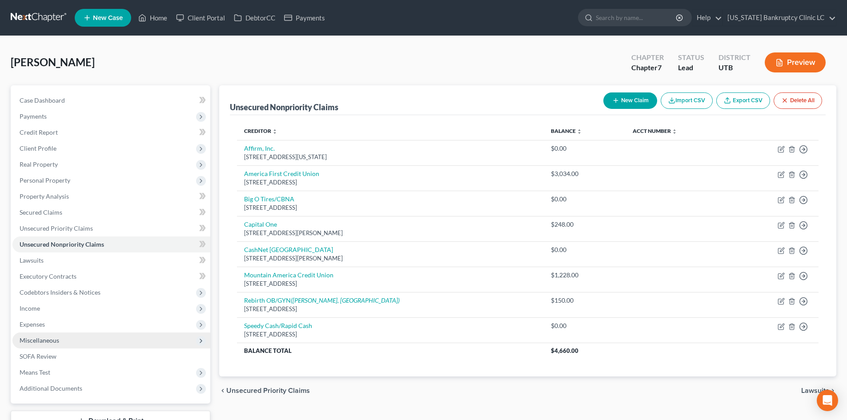
click at [54, 337] on span "Miscellaneous" at bounding box center [40, 341] width 40 height 8
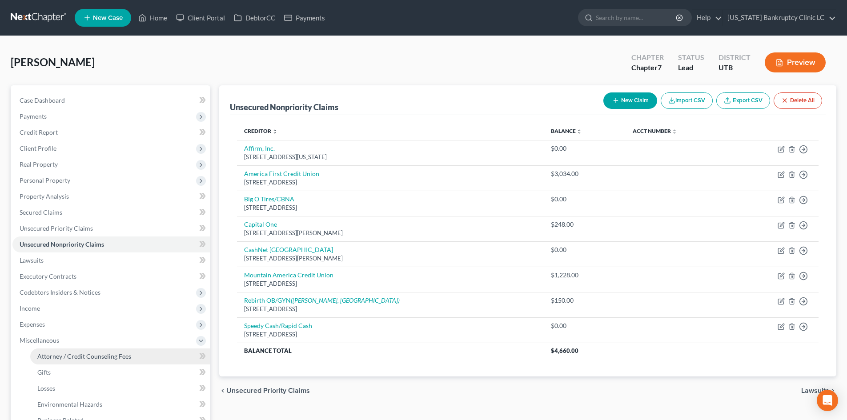
click at [55, 356] on span "Attorney / Credit Counseling Fees" at bounding box center [84, 357] width 94 height 8
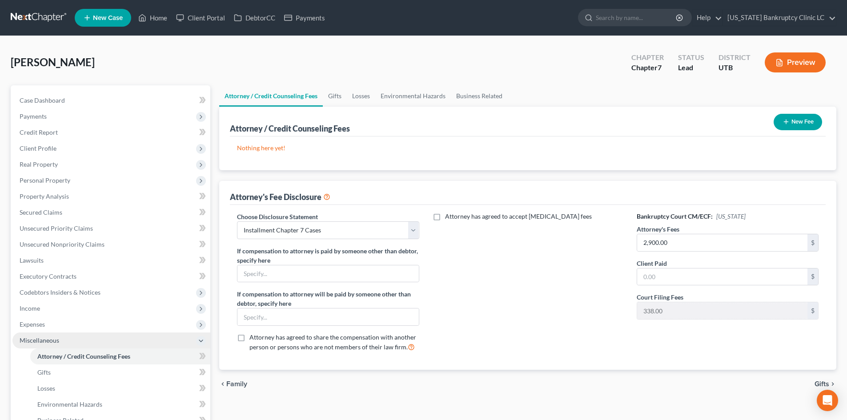
click at [67, 344] on span "Miscellaneous" at bounding box center [111, 341] width 198 height 16
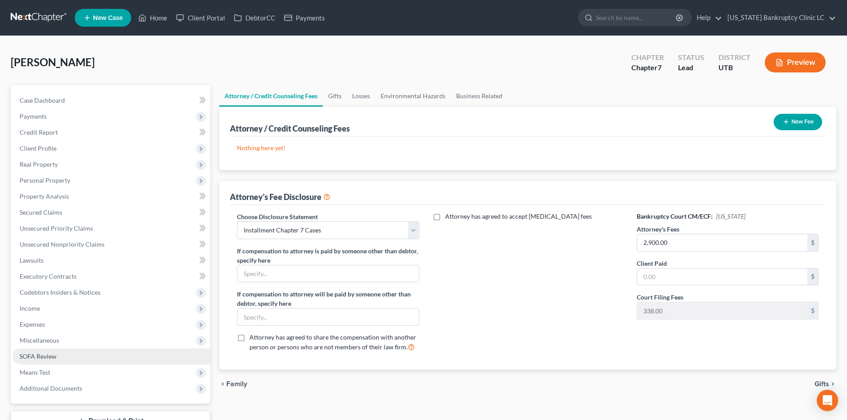
click at [66, 361] on link "SOFA Review" at bounding box center [111, 357] width 198 height 16
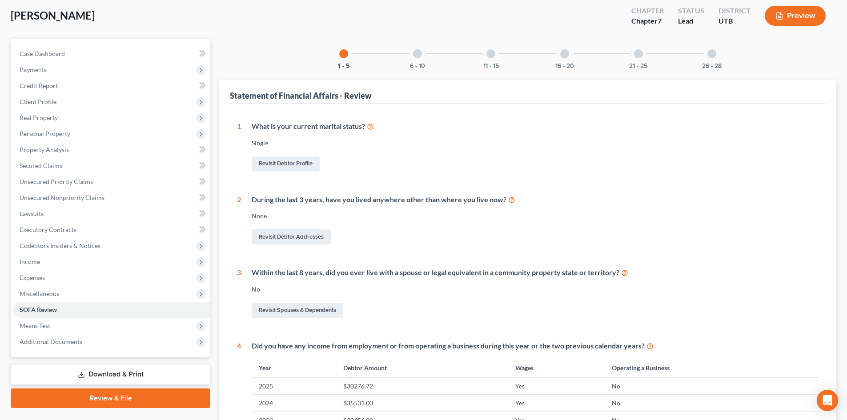
scroll to position [44, 0]
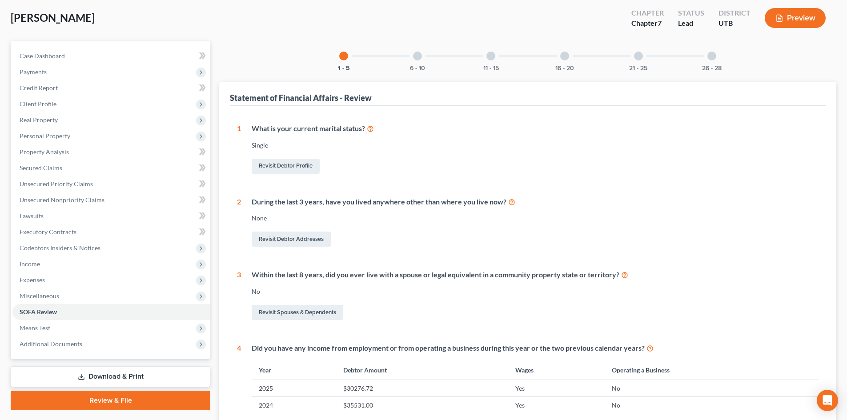
drag, startPoint x: 417, startPoint y: 56, endPoint x: 676, endPoint y: 60, distance: 259.7
click at [417, 56] on div at bounding box center [417, 56] width 9 height 9
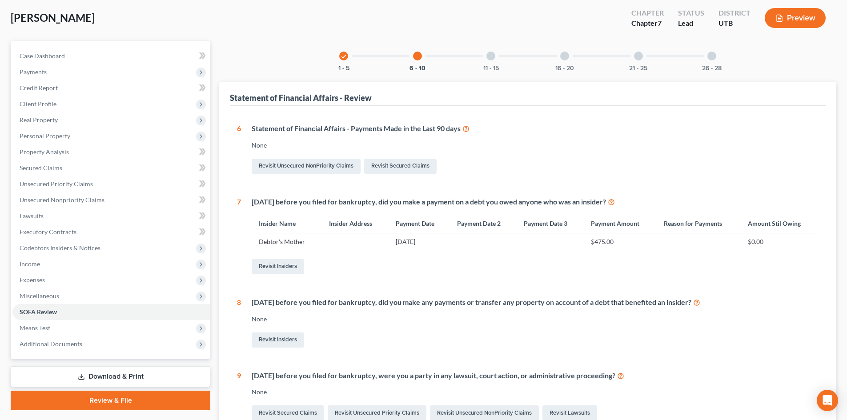
click at [74, 407] on link "Review & File" at bounding box center [111, 401] width 200 height 20
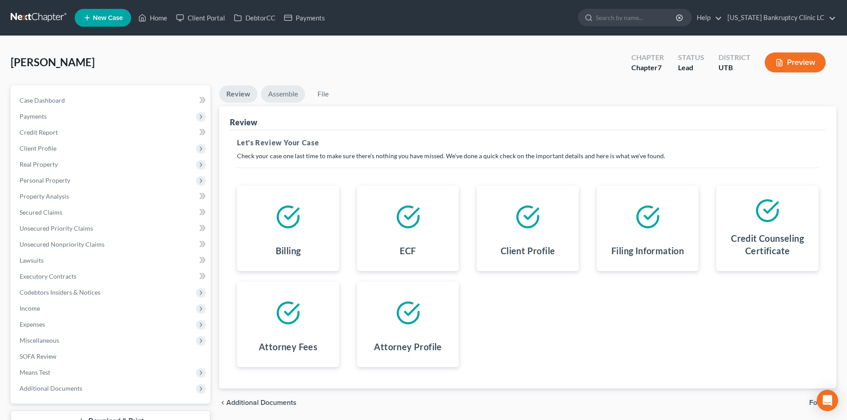
click at [273, 91] on link "Assemble" at bounding box center [283, 93] width 44 height 17
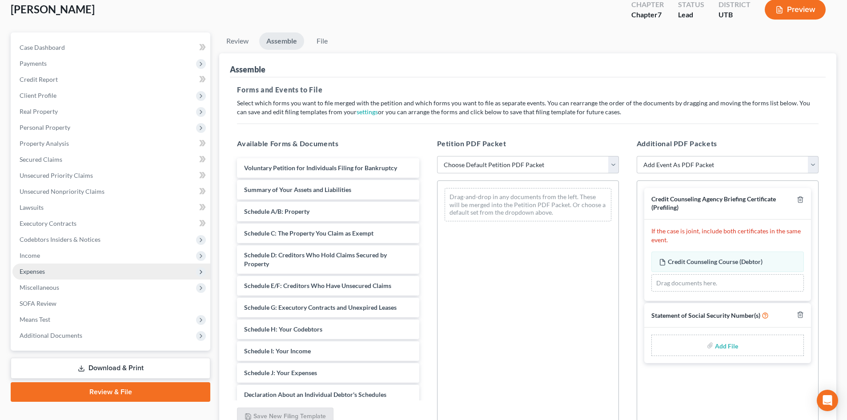
scroll to position [133, 0]
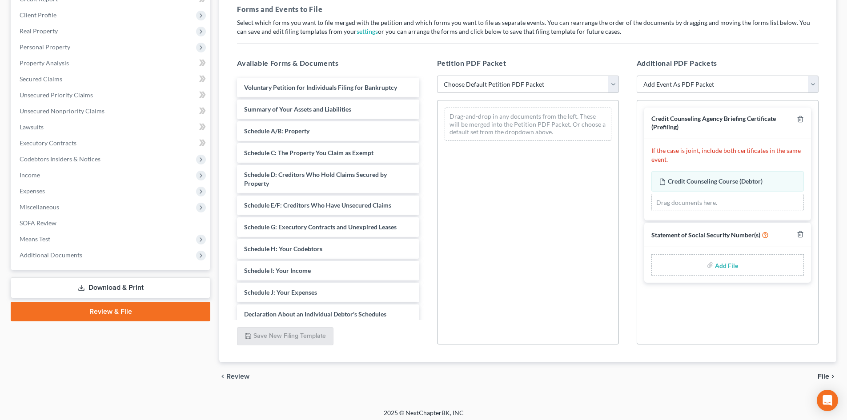
click at [100, 285] on link "Download & Print" at bounding box center [111, 287] width 200 height 21
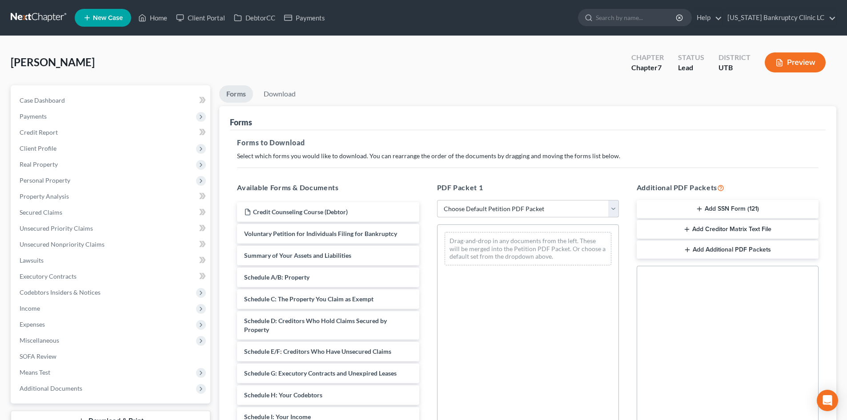
drag, startPoint x: 485, startPoint y: 206, endPoint x: 488, endPoint y: 211, distance: 5.6
click at [485, 206] on select "Choose Default Petition PDF Packet Complete Bankruptcy Petition (all forms and …" at bounding box center [528, 209] width 182 height 18
click at [437, 200] on select "Choose Default Petition PDF Packet Complete Bankruptcy Petition (all forms and …" at bounding box center [528, 209] width 182 height 18
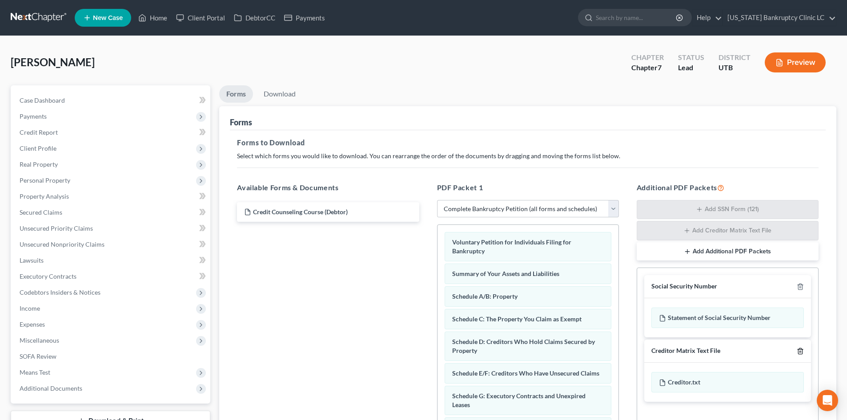
click at [803, 352] on icon "button" at bounding box center [800, 351] width 7 height 7
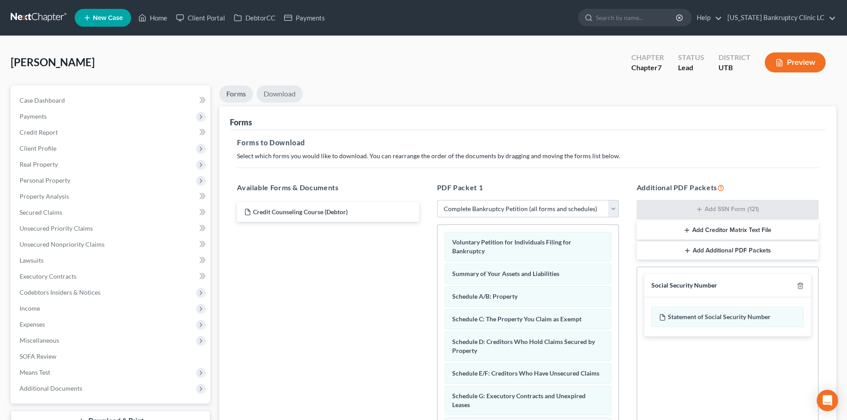
click at [284, 85] on link "Download" at bounding box center [280, 93] width 46 height 17
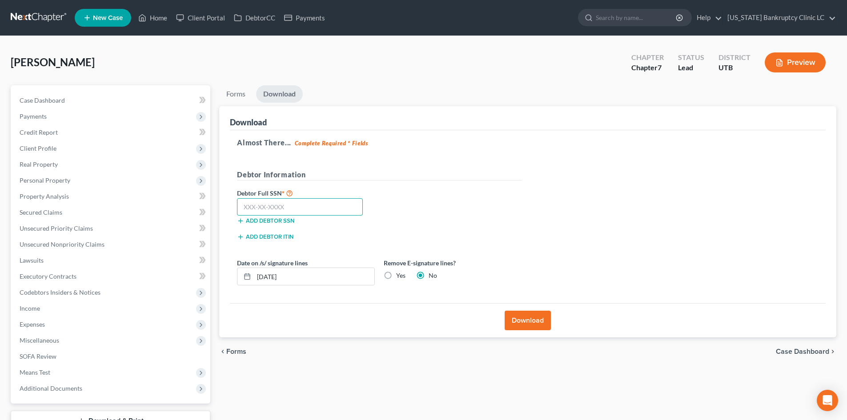
click at [283, 206] on input "text" at bounding box center [300, 207] width 126 height 18
click at [551, 323] on div "Download" at bounding box center [528, 320] width 596 height 34
click at [542, 320] on button "Download" at bounding box center [528, 321] width 46 height 20
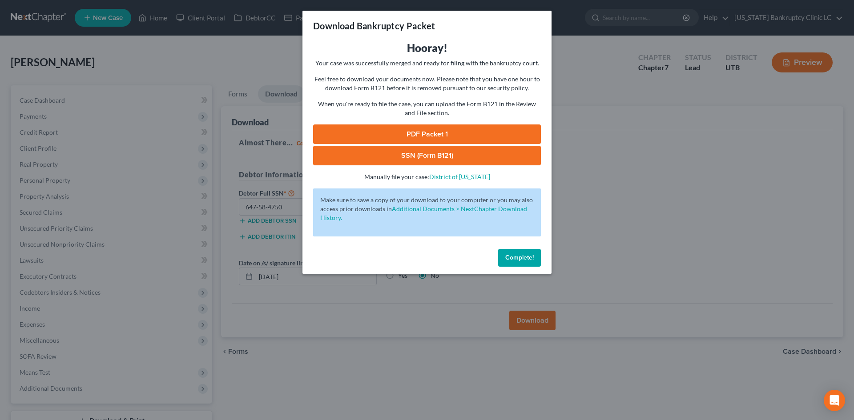
click at [421, 132] on link "PDF Packet 1" at bounding box center [427, 134] width 228 height 20
click at [368, 154] on link "SSN (Form B121)" at bounding box center [427, 156] width 228 height 20
click at [493, 259] on div "Complete!" at bounding box center [426, 259] width 249 height 28
click at [517, 262] on button "Complete!" at bounding box center [519, 258] width 43 height 18
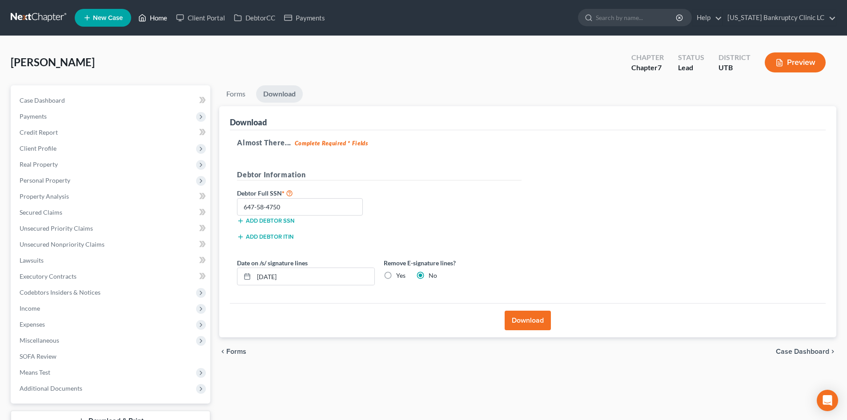
click at [162, 13] on link "Home" at bounding box center [153, 18] width 38 height 16
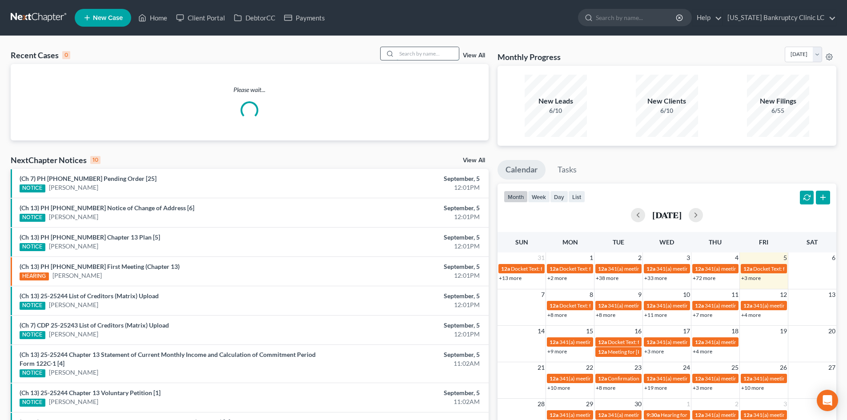
click at [435, 54] on input "search" at bounding box center [428, 53] width 62 height 13
paste input "Knudsen"
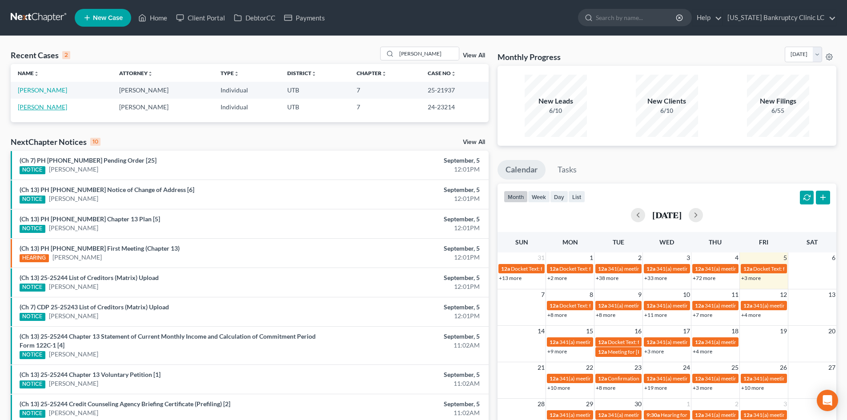
click at [51, 107] on link "Knudsen, Patrisha" at bounding box center [42, 107] width 49 height 8
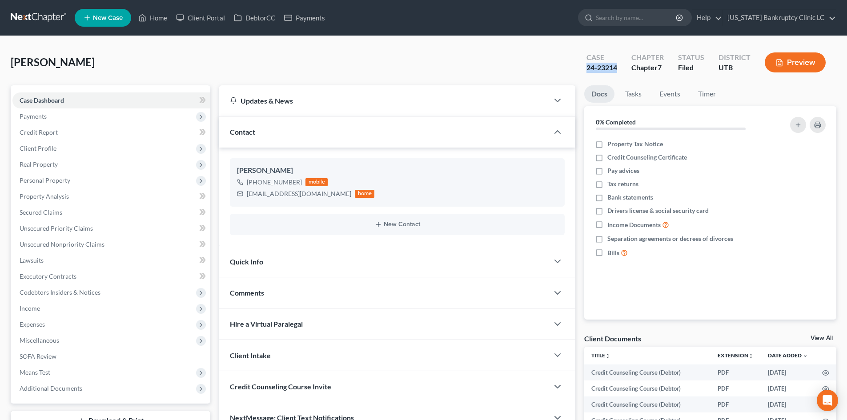
drag, startPoint x: 589, startPoint y: 69, endPoint x: 618, endPoint y: 69, distance: 29.8
click at [618, 69] on div "Case 24-23214" at bounding box center [601, 63] width 45 height 26
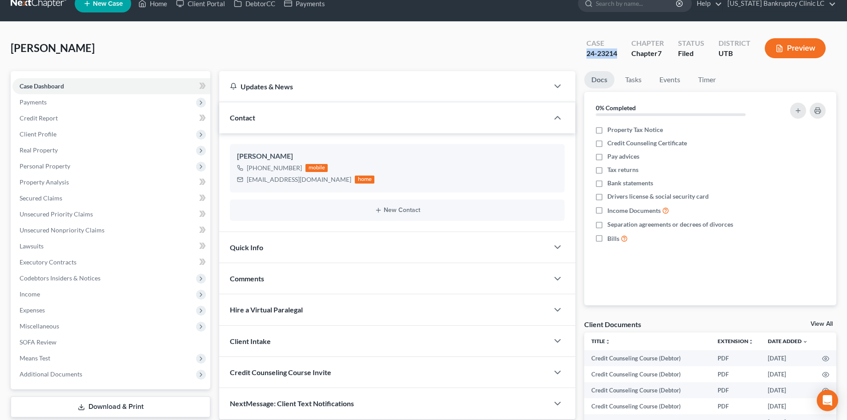
scroll to position [133, 0]
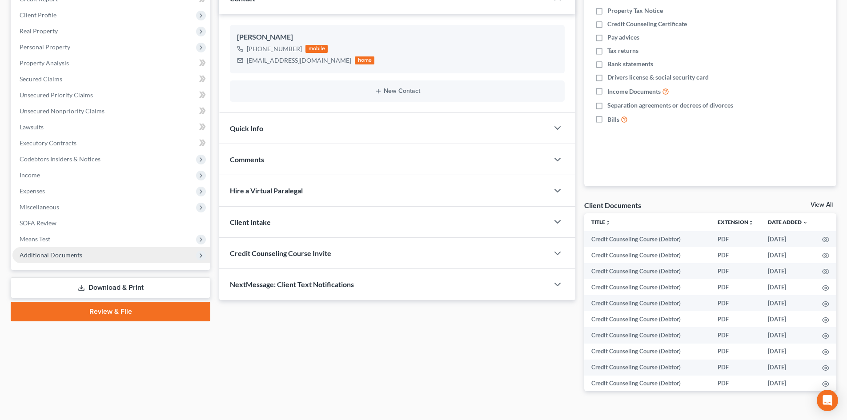
click at [82, 252] on span "Additional Documents" at bounding box center [111, 255] width 198 height 16
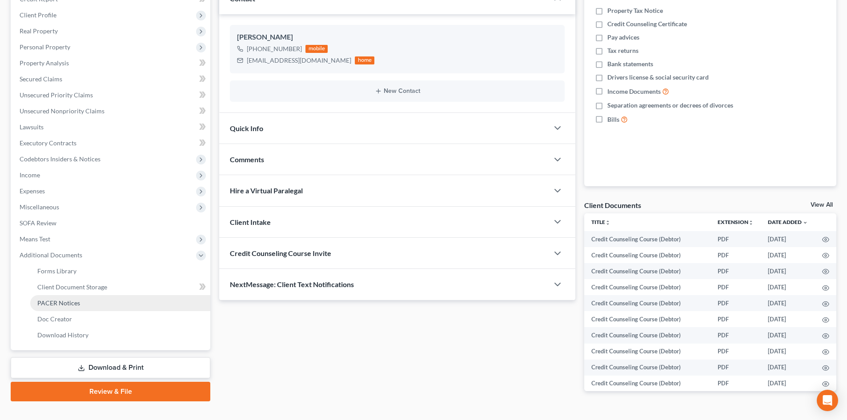
click at [127, 301] on link "PACER Notices" at bounding box center [120, 303] width 180 height 16
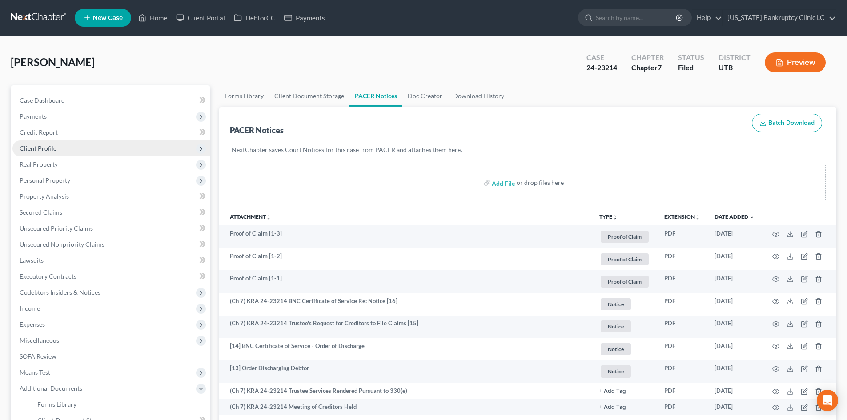
click at [73, 155] on span "Client Profile" at bounding box center [111, 148] width 198 height 16
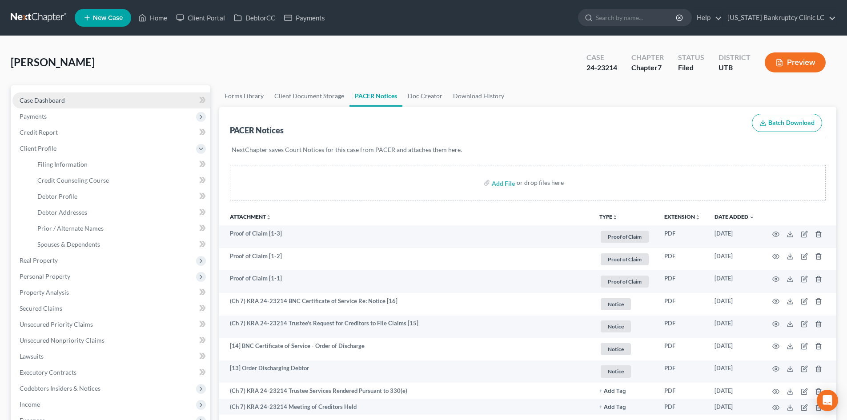
click at [94, 105] on link "Case Dashboard" at bounding box center [111, 100] width 198 height 16
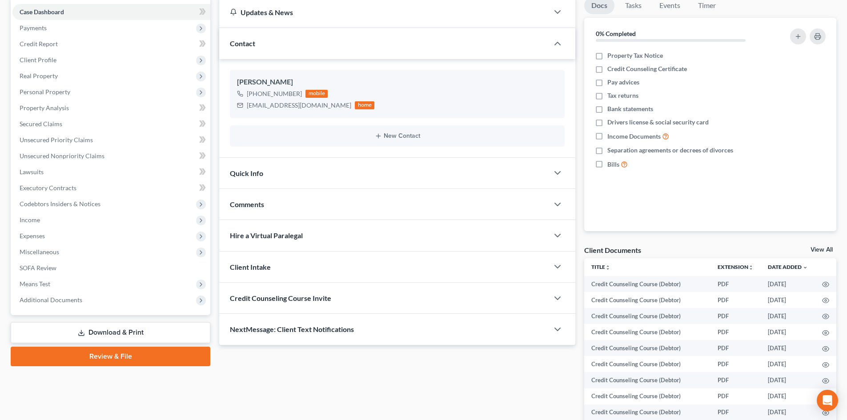
scroll to position [89, 0]
click at [99, 303] on span "Additional Documents" at bounding box center [111, 300] width 198 height 16
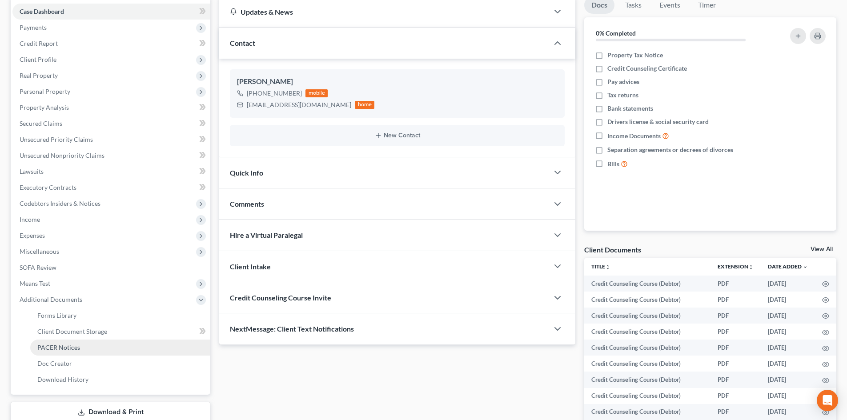
click at [101, 345] on link "PACER Notices" at bounding box center [120, 348] width 180 height 16
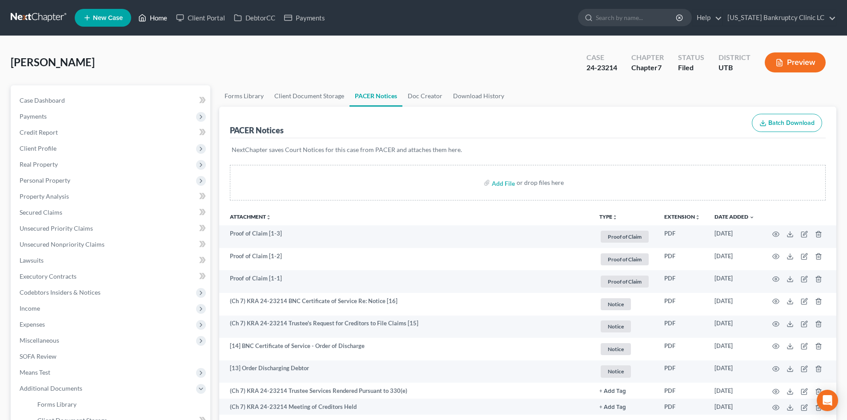
click at [158, 18] on link "Home" at bounding box center [153, 18] width 38 height 16
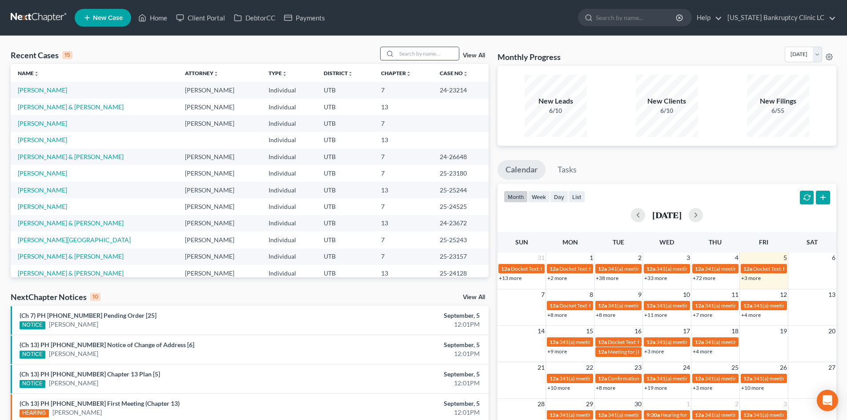
click at [413, 54] on input "search" at bounding box center [428, 53] width 62 height 13
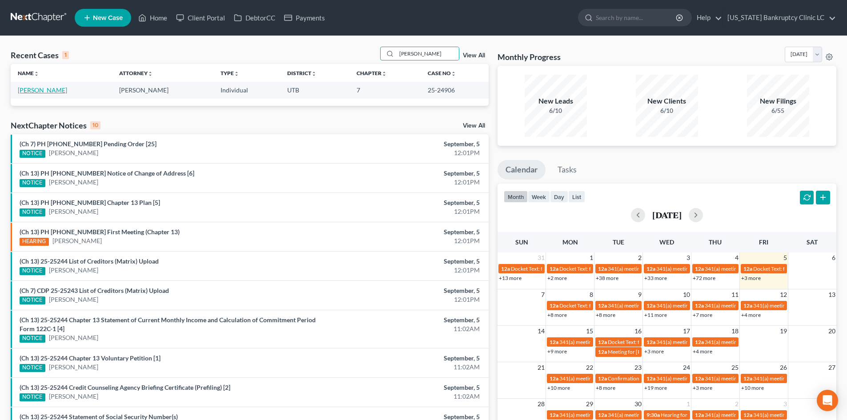
click at [47, 89] on link "Hafen, Jared" at bounding box center [42, 90] width 49 height 8
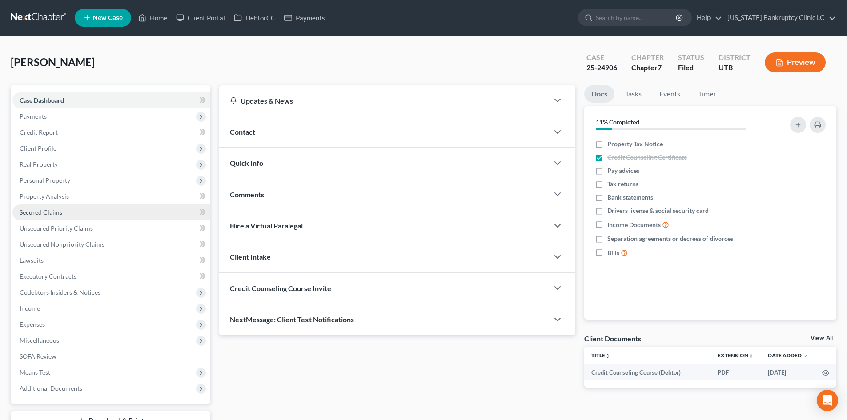
click at [69, 205] on link "Secured Claims" at bounding box center [111, 212] width 198 height 16
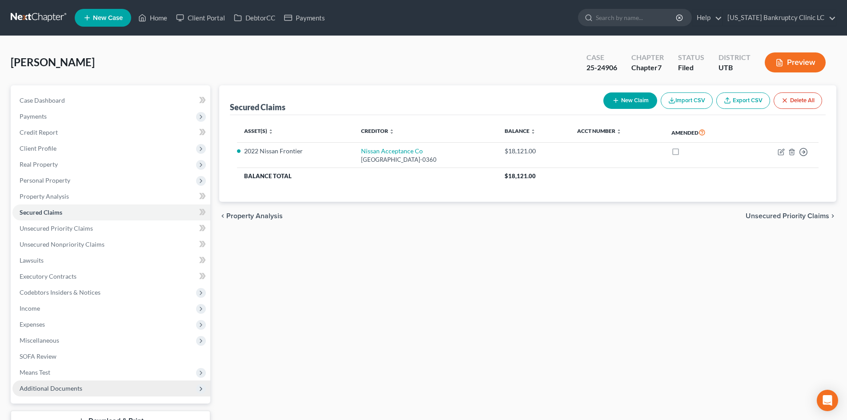
click at [72, 388] on span "Additional Documents" at bounding box center [51, 389] width 63 height 8
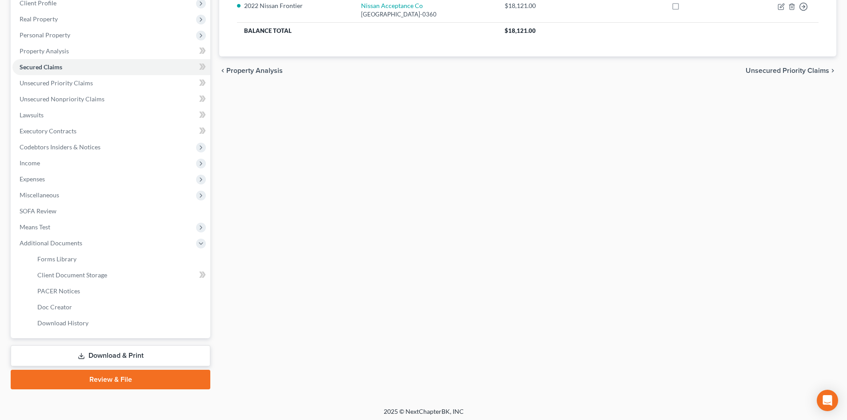
scroll to position [148, 0]
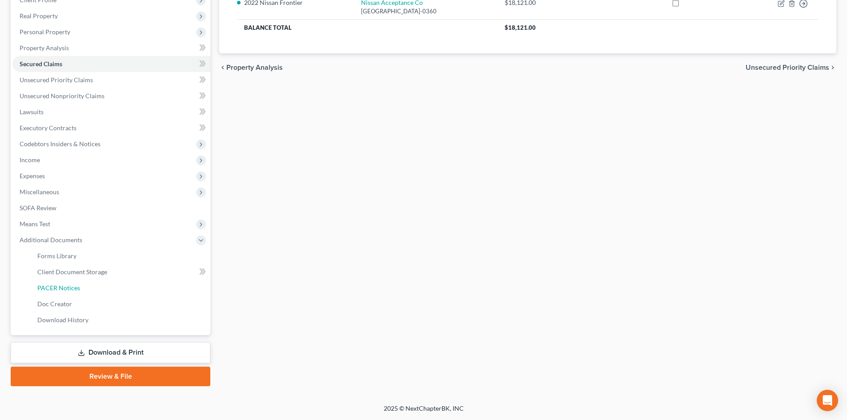
drag, startPoint x: 96, startPoint y: 284, endPoint x: 463, endPoint y: 204, distance: 374.9
click at [96, 284] on link "PACER Notices" at bounding box center [120, 288] width 180 height 16
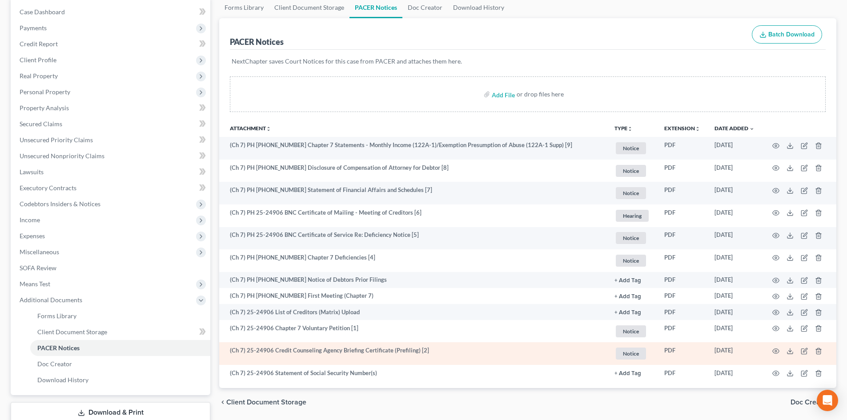
scroll to position [89, 0]
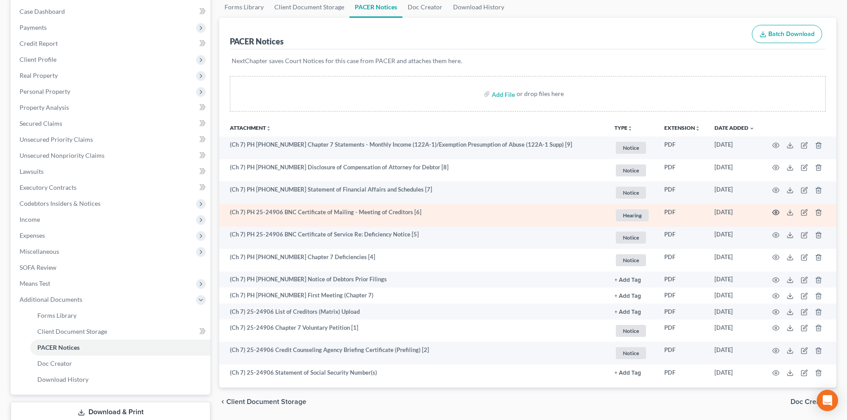
click at [778, 214] on icon "button" at bounding box center [776, 212] width 7 height 5
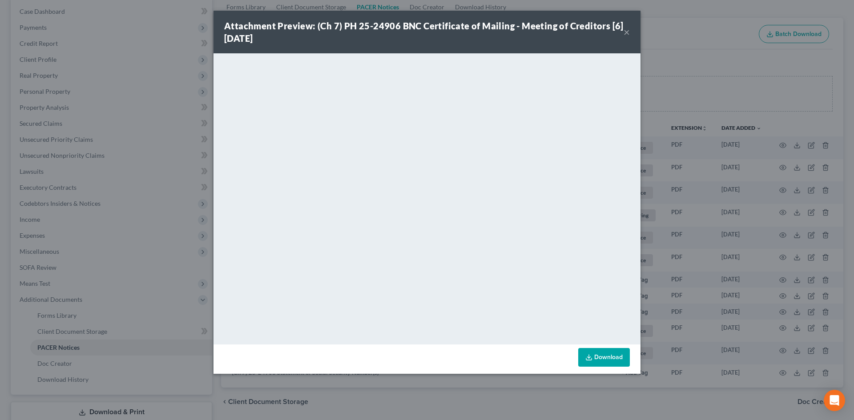
click at [628, 31] on button "×" at bounding box center [626, 32] width 6 height 11
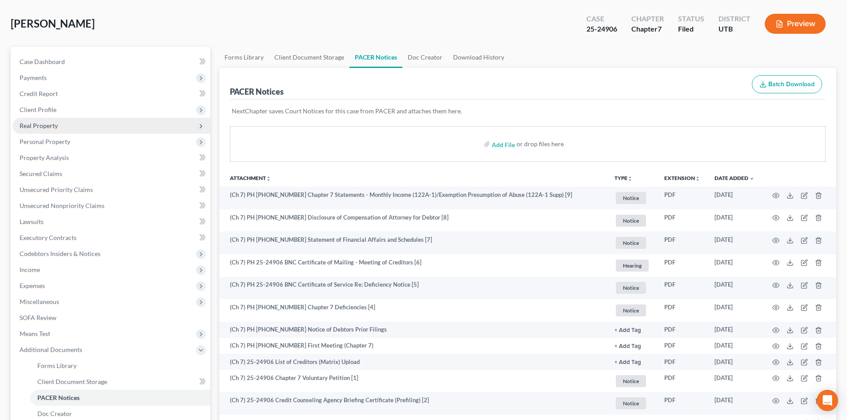
scroll to position [0, 0]
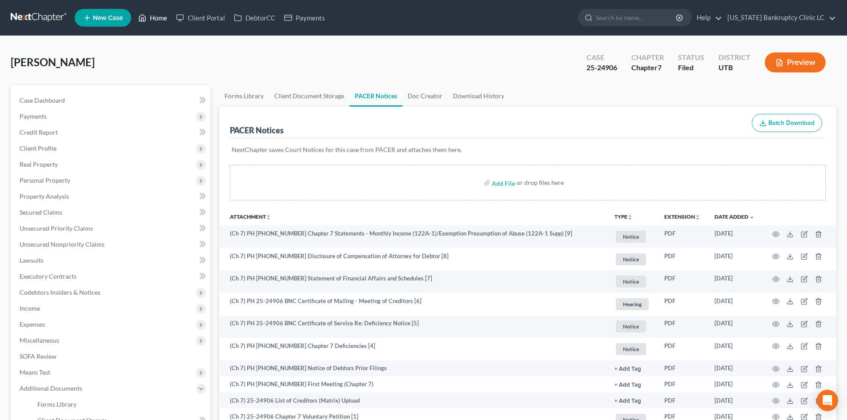
drag, startPoint x: 150, startPoint y: 22, endPoint x: 155, endPoint y: 21, distance: 5.4
click at [151, 21] on link "Home" at bounding box center [153, 18] width 38 height 16
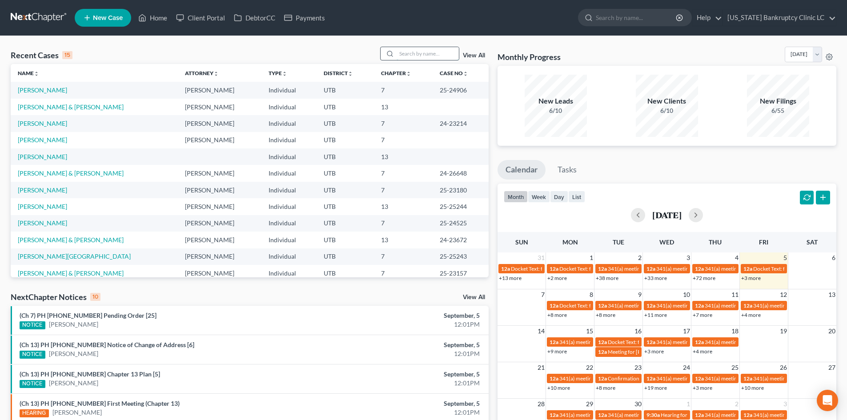
click at [430, 54] on input "search" at bounding box center [428, 53] width 62 height 13
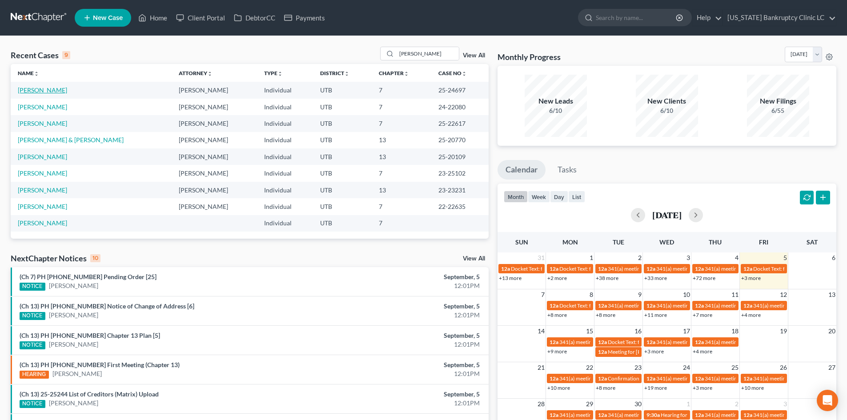
click at [33, 91] on link "Allen, Lindsay" at bounding box center [42, 90] width 49 height 8
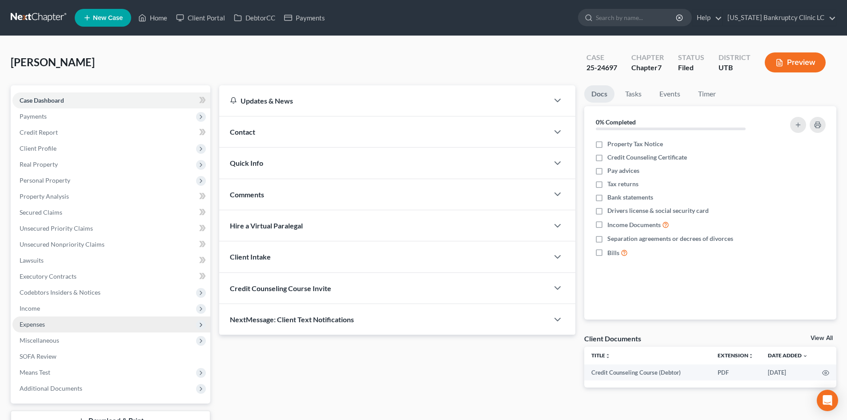
click at [48, 325] on span "Expenses" at bounding box center [111, 325] width 198 height 16
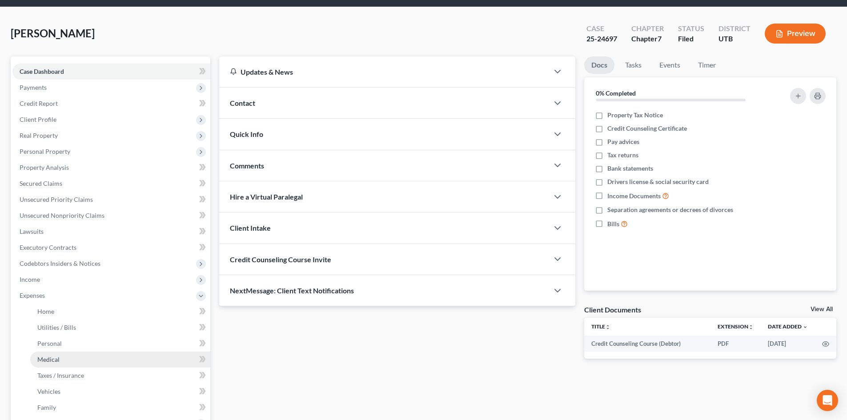
scroll to position [44, 0]
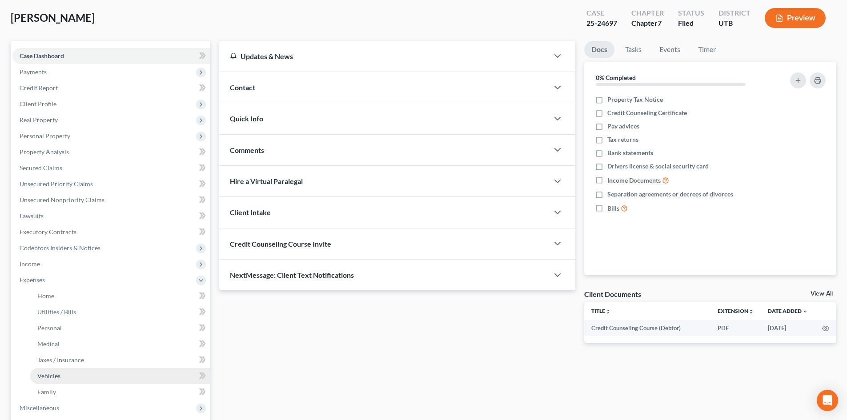
click at [72, 377] on link "Vehicles" at bounding box center [120, 376] width 180 height 16
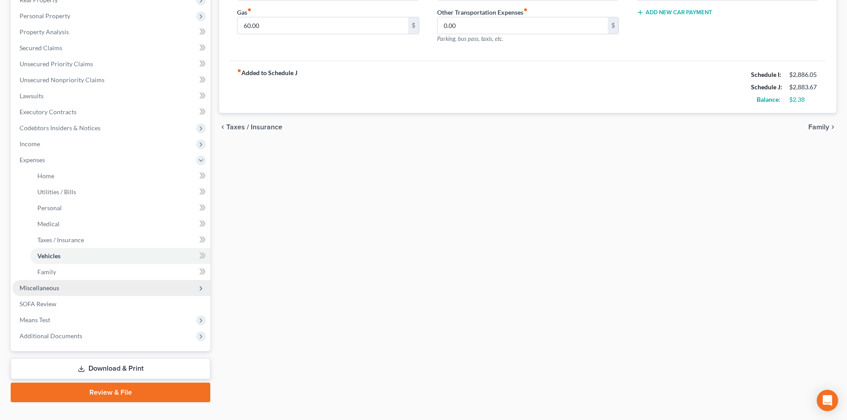
scroll to position [178, 0]
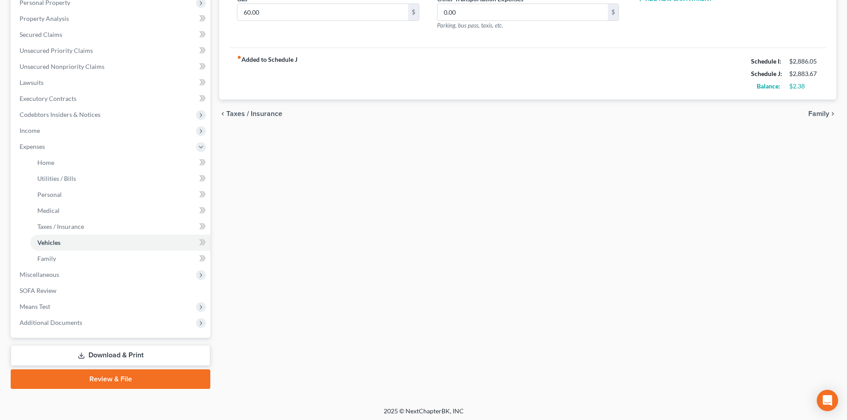
click at [69, 331] on div "Case Dashboard Payments Invoices Payments Payments Credit Report Client Profile…" at bounding box center [111, 123] width 200 height 430
click at [72, 325] on span "Additional Documents" at bounding box center [51, 323] width 63 height 8
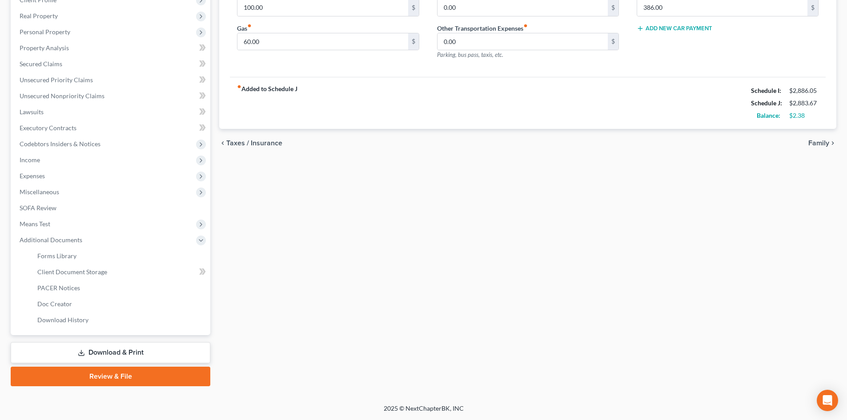
scroll to position [148, 0]
click at [94, 288] on link "PACER Notices" at bounding box center [120, 288] width 180 height 16
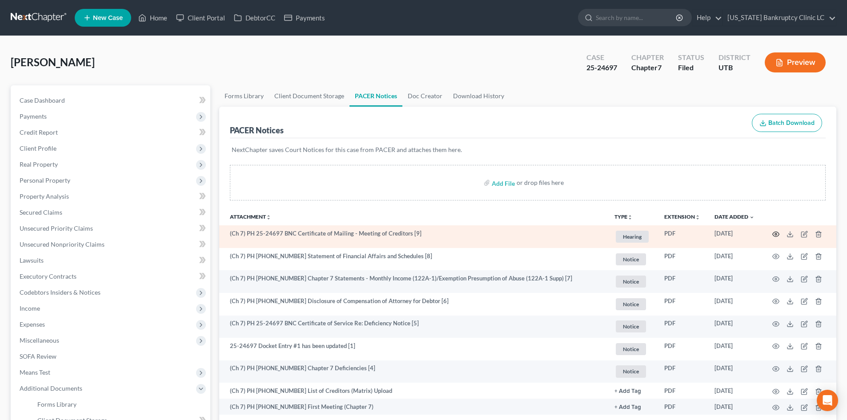
click at [778, 232] on icon "button" at bounding box center [775, 234] width 7 height 7
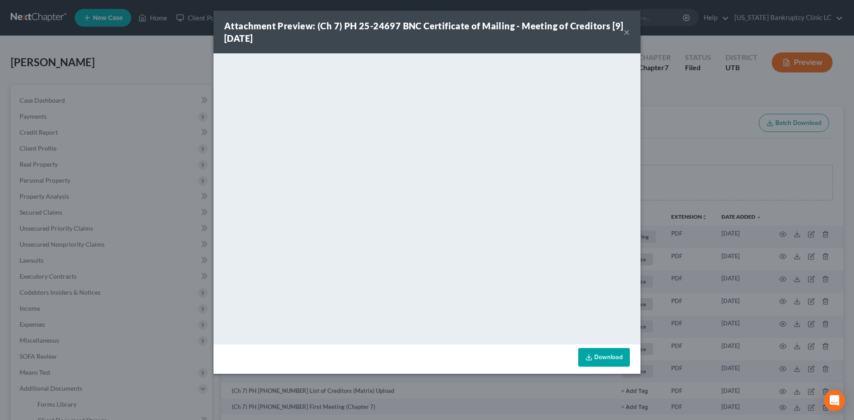
drag, startPoint x: 625, startPoint y: 34, endPoint x: 853, endPoint y: 47, distance: 227.5
click at [626, 33] on button "×" at bounding box center [626, 32] width 6 height 11
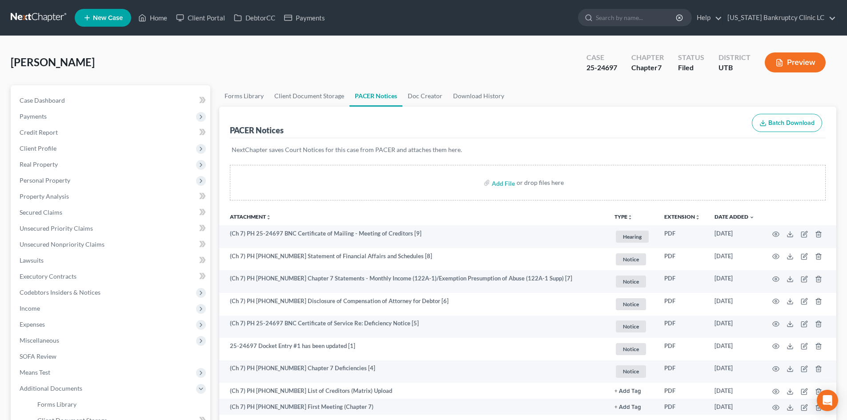
click at [221, 71] on div "Allen, Lindsay Upgraded Case 25-24697 Chapter Chapter 7 Status Filed District U…" at bounding box center [424, 66] width 826 height 39
click at [152, 18] on link "Home" at bounding box center [153, 18] width 38 height 16
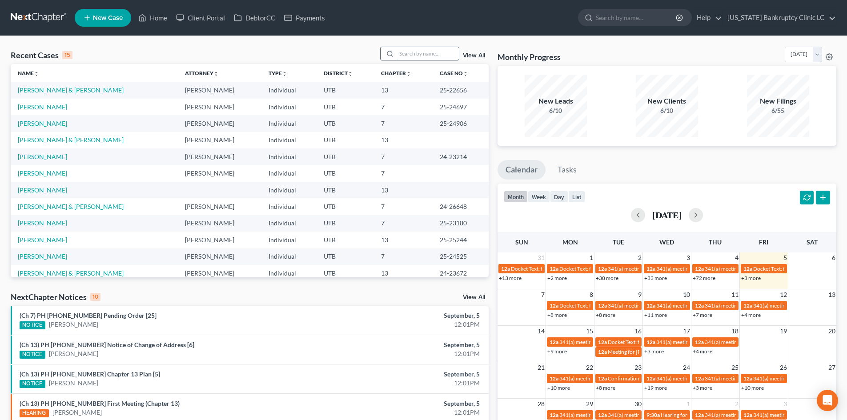
click at [436, 56] on input "search" at bounding box center [428, 53] width 62 height 13
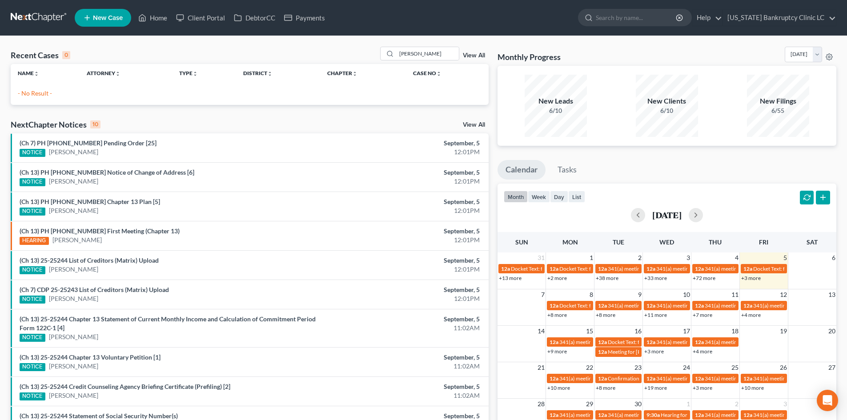
click at [92, 14] on link "New Case" at bounding box center [103, 18] width 56 height 18
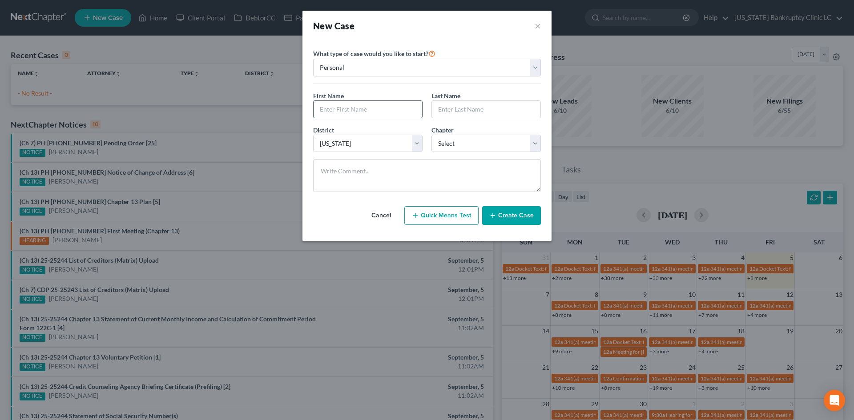
click at [359, 108] on input "text" at bounding box center [367, 109] width 108 height 17
click at [502, 210] on button "Create Case" at bounding box center [511, 215] width 59 height 19
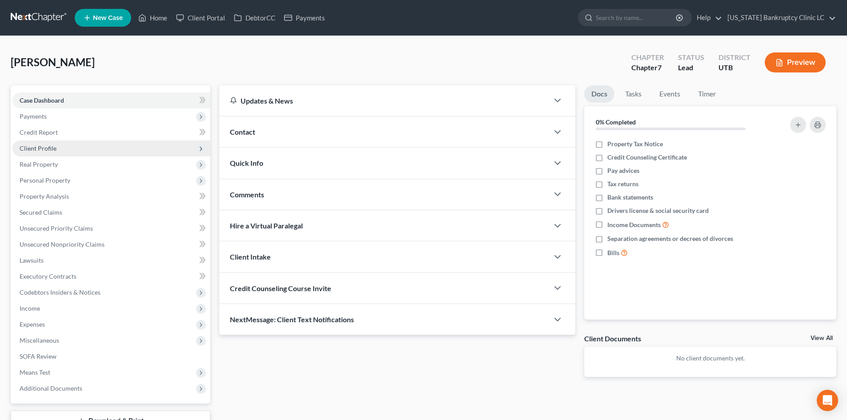
click at [52, 149] on span "Client Profile" at bounding box center [38, 148] width 37 height 8
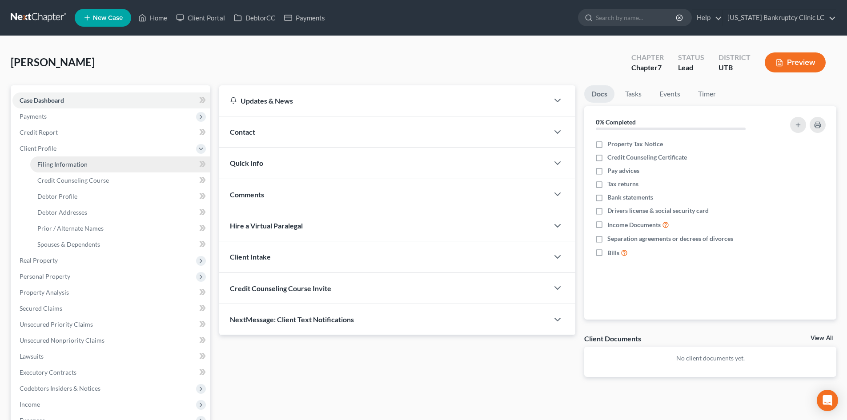
click at [63, 165] on span "Filing Information" at bounding box center [62, 164] width 50 height 8
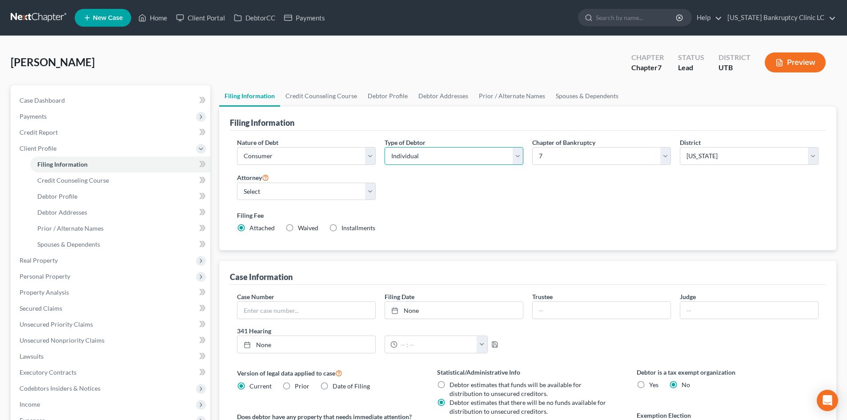
click at [506, 152] on select "Select Individual Joint" at bounding box center [454, 156] width 139 height 18
click at [385, 147] on select "Select Individual Joint" at bounding box center [454, 156] width 139 height 18
click at [603, 196] on div "Nature of Debt Select Business Consumer Other Nature of Business Select Clearin…" at bounding box center [528, 189] width 590 height 102
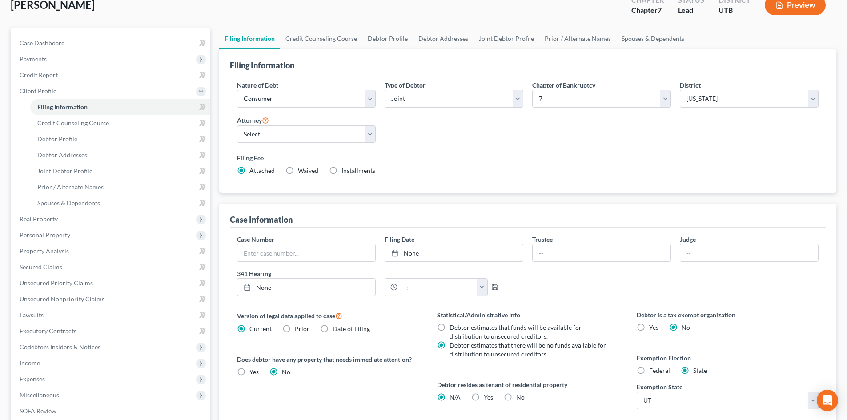
scroll to position [136, 0]
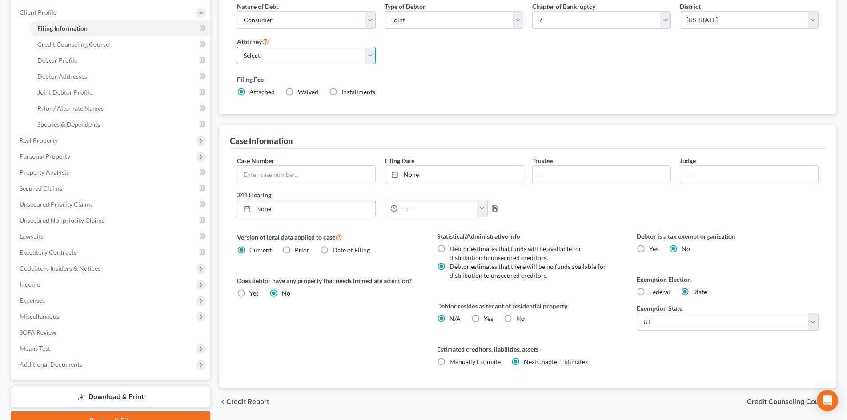
click at [292, 62] on select "Select Aaron Nilsen - UTB Evelyn Shaw - UT" at bounding box center [306, 56] width 139 height 18
click at [237, 47] on select "Select Aaron Nilsen - UTB Evelyn Shaw - UT" at bounding box center [306, 56] width 139 height 18
click at [484, 317] on label "Yes Yes" at bounding box center [488, 318] width 9 height 9
click at [487, 317] on input "Yes Yes" at bounding box center [490, 317] width 6 height 6
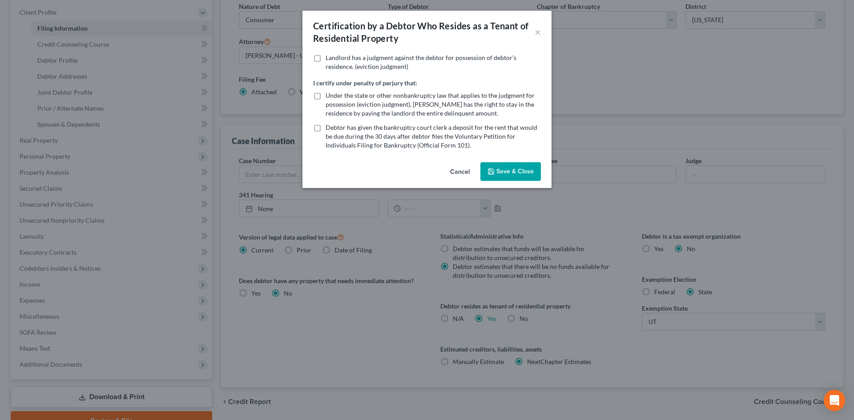
click at [508, 168] on button "Save & Close" at bounding box center [510, 171] width 60 height 19
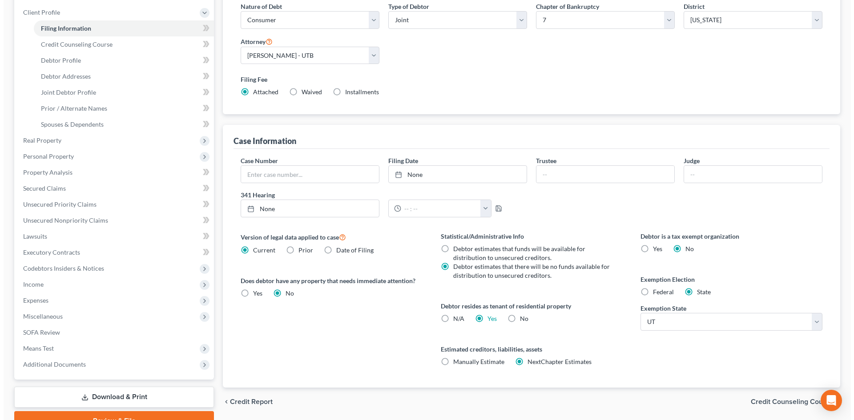
scroll to position [0, 0]
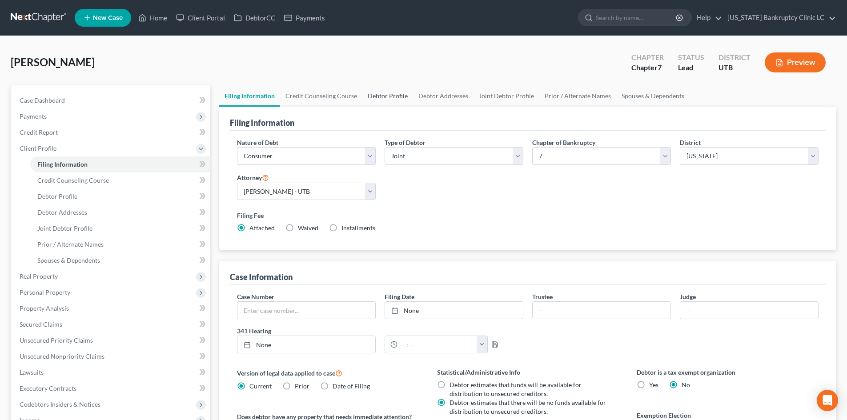
click at [383, 96] on link "Debtor Profile" at bounding box center [387, 95] width 51 height 21
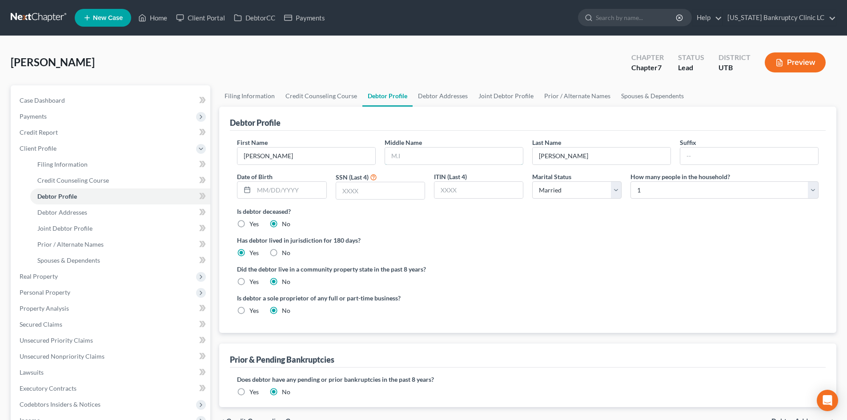
drag, startPoint x: 441, startPoint y: 160, endPoint x: 846, endPoint y: 223, distance: 409.9
click at [441, 160] on input "text" at bounding box center [454, 156] width 138 height 17
drag, startPoint x: 438, startPoint y: 154, endPoint x: 444, endPoint y: 157, distance: 6.8
click at [438, 154] on input "text" at bounding box center [454, 156] width 138 height 17
click at [627, 245] on div "Has debtor lived in jurisdiction for 180 days? Yes No Debtor must reside in jur…" at bounding box center [527, 247] width 581 height 22
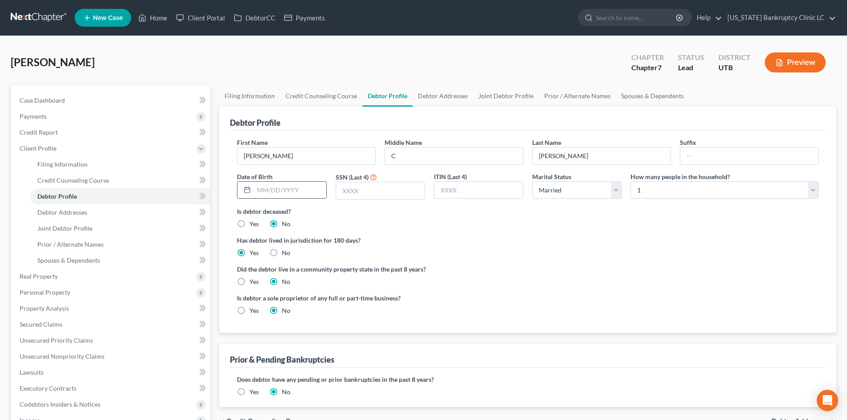
click at [268, 188] on input "text" at bounding box center [290, 190] width 72 height 17
click at [341, 195] on input "text" at bounding box center [380, 190] width 88 height 17
click at [674, 189] on select "Select 1 2 3 4 5 6 7 8 9 10 11 12 13 14 15 16 17 18 19 20" at bounding box center [724, 190] width 188 height 18
click at [630, 181] on select "Select 1 2 3 4 5 6 7 8 9 10 11 12 13 14 15 16 17 18 19 20" at bounding box center [724, 190] width 188 height 18
click at [434, 92] on link "Debtor Addresses" at bounding box center [443, 95] width 60 height 21
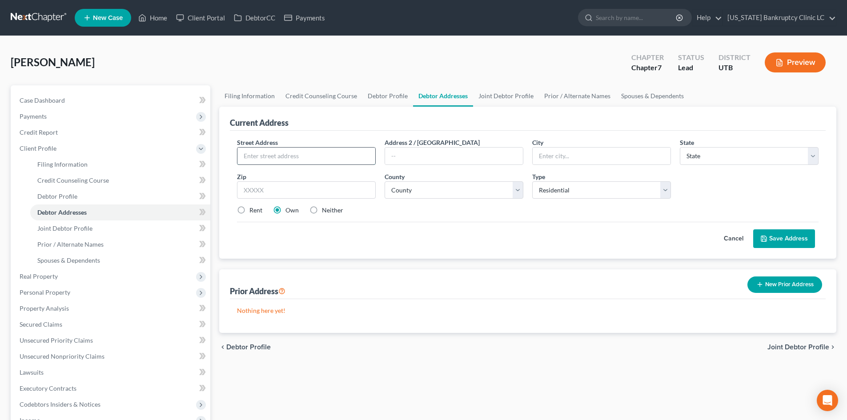
click at [295, 155] on input "text" at bounding box center [306, 156] width 138 height 17
click at [249, 211] on label "Rent" at bounding box center [255, 210] width 13 height 9
click at [253, 211] on input "Rent" at bounding box center [256, 209] width 6 height 6
click at [783, 233] on button "Save Address" at bounding box center [784, 238] width 62 height 19
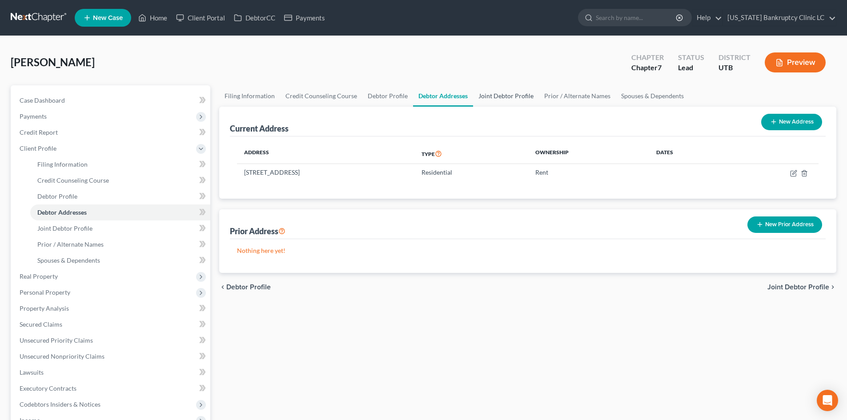
click at [493, 92] on link "Joint Debtor Profile" at bounding box center [506, 95] width 66 height 21
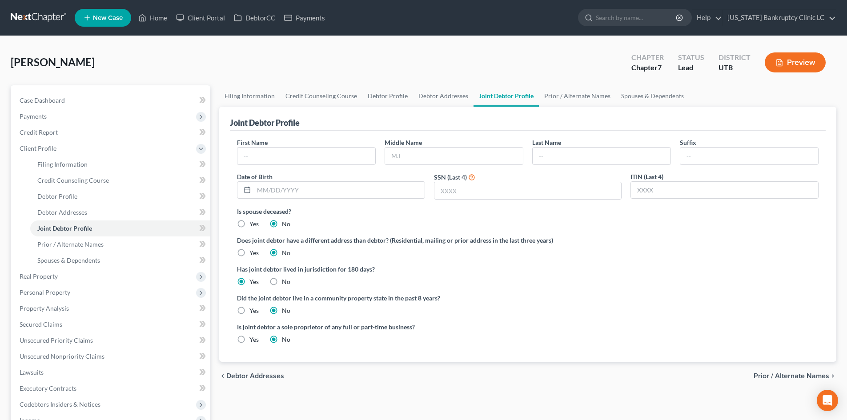
click at [277, 146] on div "First Name" at bounding box center [307, 151] width 148 height 27
click at [288, 150] on input "text" at bounding box center [306, 156] width 138 height 17
click at [280, 186] on input "text" at bounding box center [339, 190] width 171 height 17
click at [66, 148] on span "Client Profile" at bounding box center [111, 148] width 198 height 16
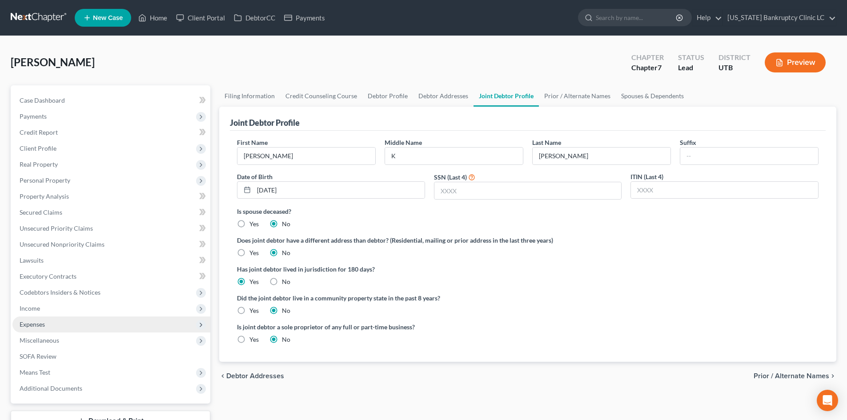
click at [58, 322] on span "Expenses" at bounding box center [111, 325] width 198 height 16
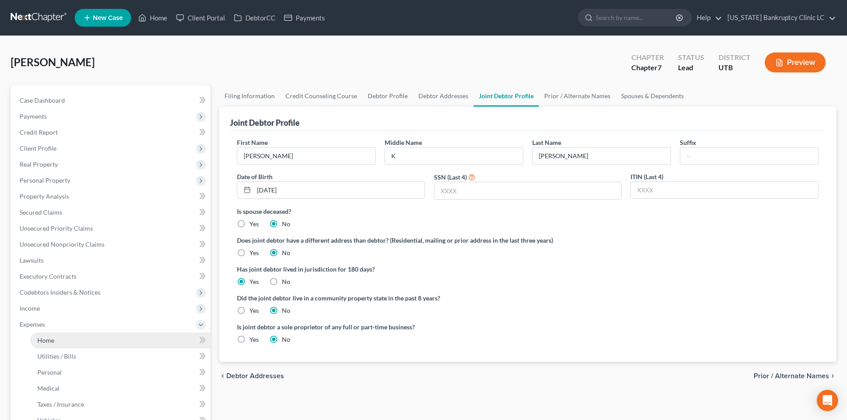
click at [87, 342] on link "Home" at bounding box center [120, 341] width 180 height 16
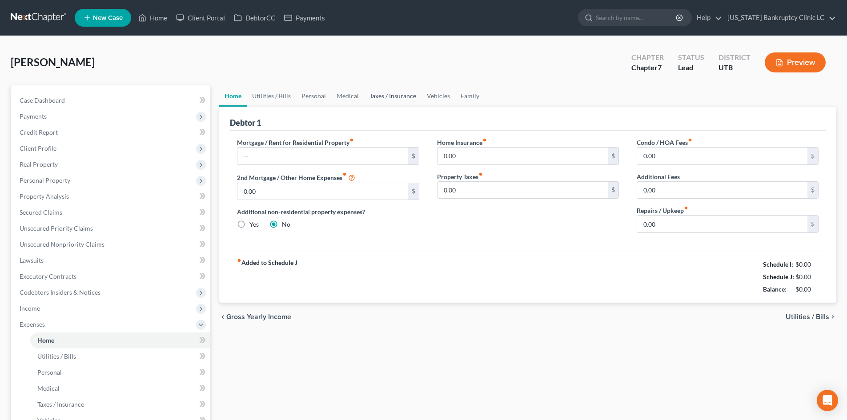
click at [404, 92] on link "Taxes / Insurance" at bounding box center [392, 95] width 57 height 21
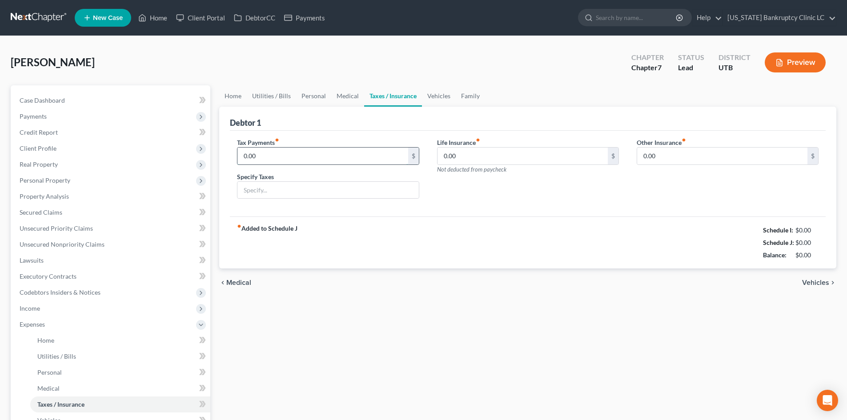
click at [293, 161] on input "0.00" at bounding box center [322, 156] width 170 height 17
click at [80, 331] on span "Expenses" at bounding box center [111, 325] width 198 height 16
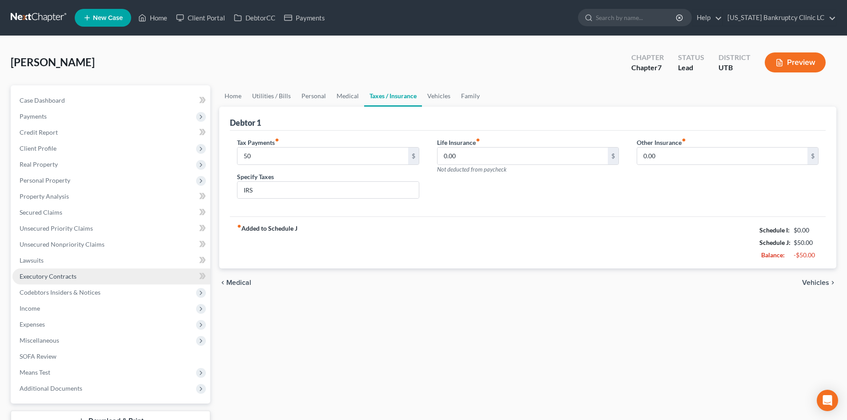
click at [76, 274] on link "Executory Contracts" at bounding box center [111, 277] width 198 height 16
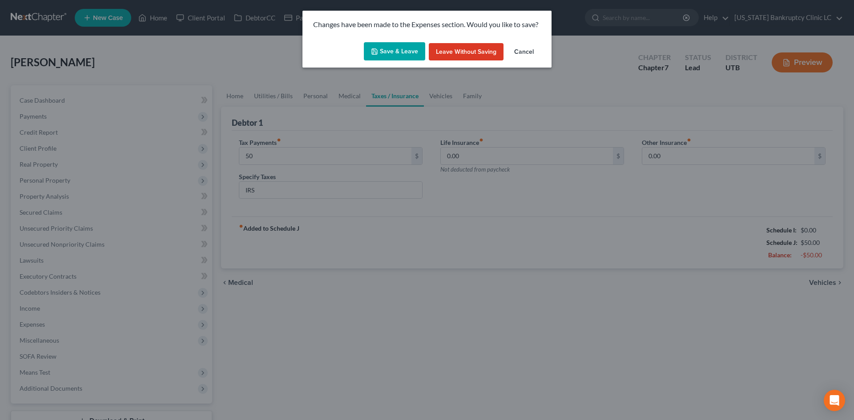
click at [391, 51] on button "Save & Leave" at bounding box center [394, 51] width 61 height 19
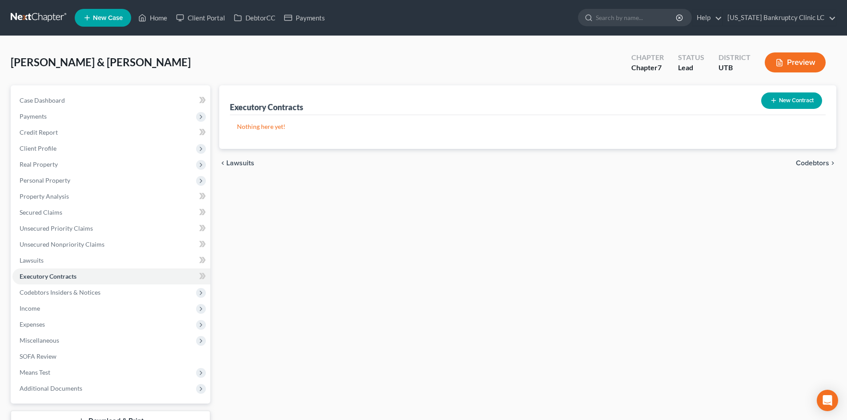
click at [790, 104] on button "New Contract" at bounding box center [791, 100] width 61 height 16
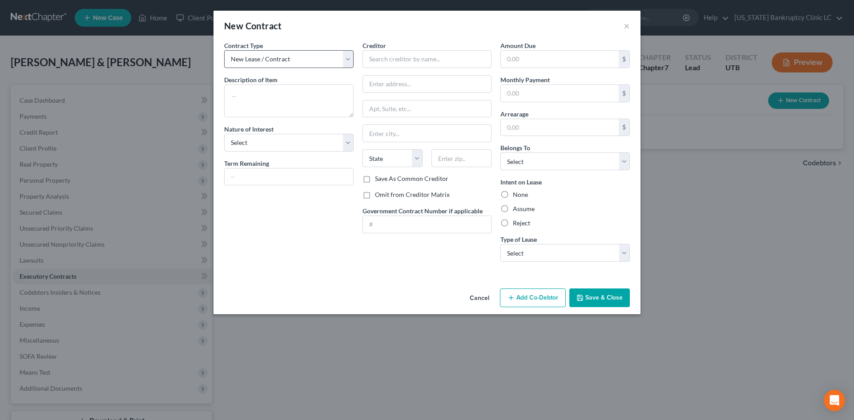
drag, startPoint x: 265, startPoint y: 30, endPoint x: 261, endPoint y: 62, distance: 32.7
click at [265, 30] on div "New Contract" at bounding box center [253, 26] width 58 height 12
click at [263, 82] on span "Description of Item" at bounding box center [250, 80] width 53 height 8
click at [258, 96] on textarea at bounding box center [288, 100] width 129 height 33
click at [305, 103] on textarea at bounding box center [288, 100] width 129 height 33
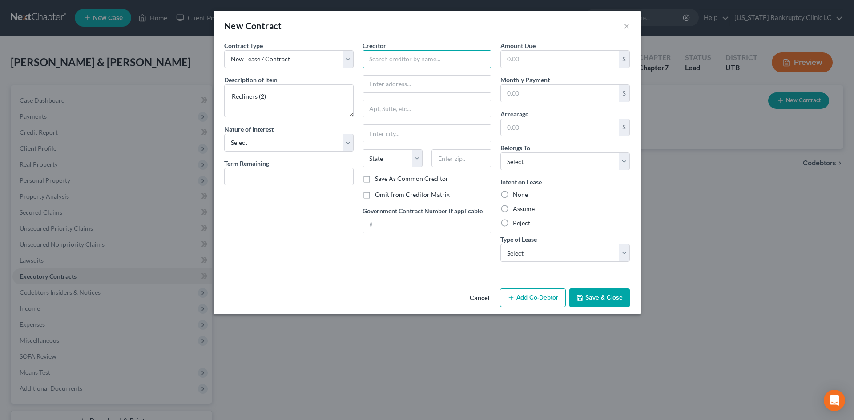
click at [423, 61] on input "text" at bounding box center [426, 59] width 129 height 18
click at [398, 82] on div "RC Willey" at bounding box center [415, 87] width 107 height 13
click at [547, 68] on div "$" at bounding box center [564, 59] width 129 height 18
click at [547, 60] on input "text" at bounding box center [560, 59] width 118 height 17
drag, startPoint x: 511, startPoint y: 96, endPoint x: 529, endPoint y: 96, distance: 18.7
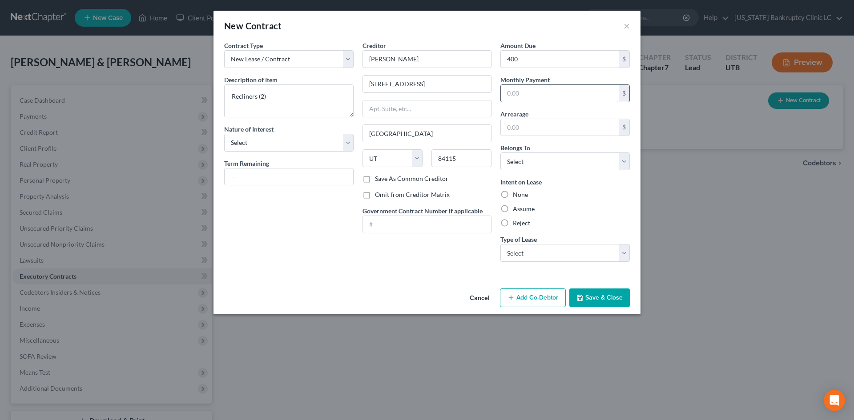
click at [511, 96] on input "text" at bounding box center [560, 93] width 118 height 17
click at [466, 251] on div "Creditor * RC Willey 2301 South 300 West Salt Lake City State AL AK AR AZ CA CO…" at bounding box center [427, 155] width 138 height 228
drag, startPoint x: 521, startPoint y: 208, endPoint x: 570, endPoint y: 224, distance: 52.2
click at [521, 207] on label "Assume" at bounding box center [524, 208] width 22 height 9
click at [521, 207] on input "Assume" at bounding box center [519, 207] width 6 height 6
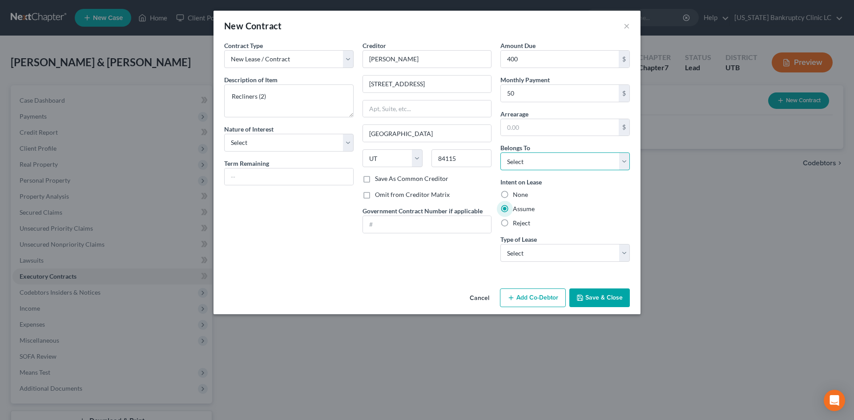
click at [540, 162] on select "Select Debtor 1 Only Debtor 2 Only Debtor 1 And Debtor 2 Only At Least One Of T…" at bounding box center [564, 161] width 129 height 18
click at [500, 152] on select "Select Debtor 1 Only Debtor 2 Only Debtor 1 And Debtor 2 Only At Least One Of T…" at bounding box center [564, 161] width 129 height 18
click at [537, 250] on select "Select Real Estate Car Other" at bounding box center [564, 253] width 129 height 18
click at [500, 244] on select "Select Real Estate Car Other" at bounding box center [564, 253] width 129 height 18
click at [614, 299] on button "Save & Close" at bounding box center [599, 298] width 60 height 19
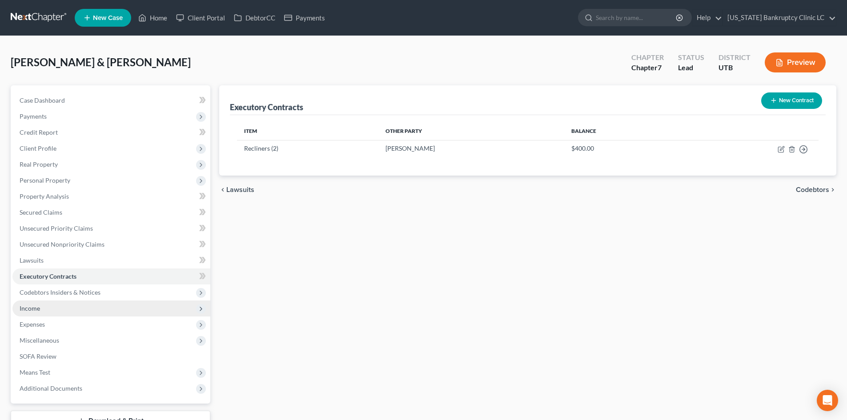
click at [36, 305] on span "Income" at bounding box center [30, 309] width 20 height 8
click at [77, 321] on span "Employment Income" at bounding box center [65, 325] width 57 height 8
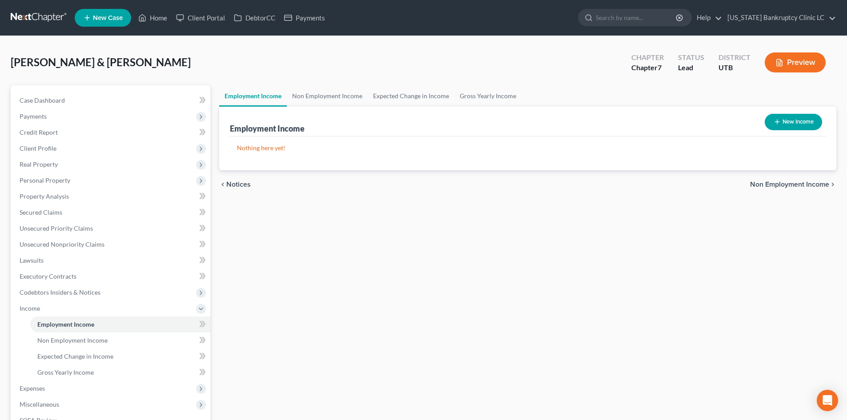
click at [790, 119] on button "New Income" at bounding box center [793, 122] width 57 height 16
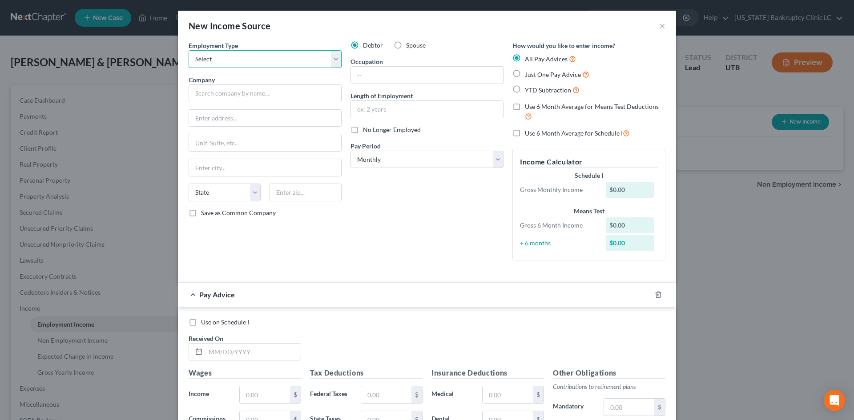
drag, startPoint x: 299, startPoint y: 61, endPoint x: 291, endPoint y: 68, distance: 10.1
click at [299, 61] on select "Select Full or Part Time Employment Self Employment" at bounding box center [264, 59] width 153 height 18
click at [188, 50] on select "Select Full or Part Time Employment Self Employment" at bounding box center [264, 59] width 153 height 18
click at [266, 94] on input "text" at bounding box center [264, 93] width 153 height 18
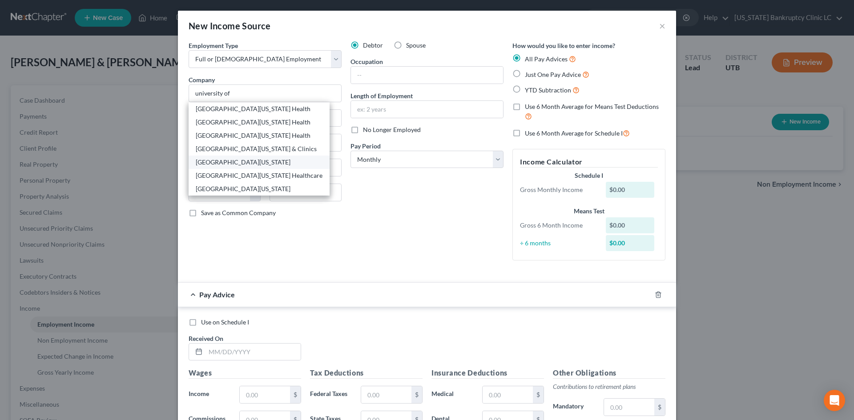
click at [242, 160] on div "University of Utah" at bounding box center [259, 162] width 127 height 9
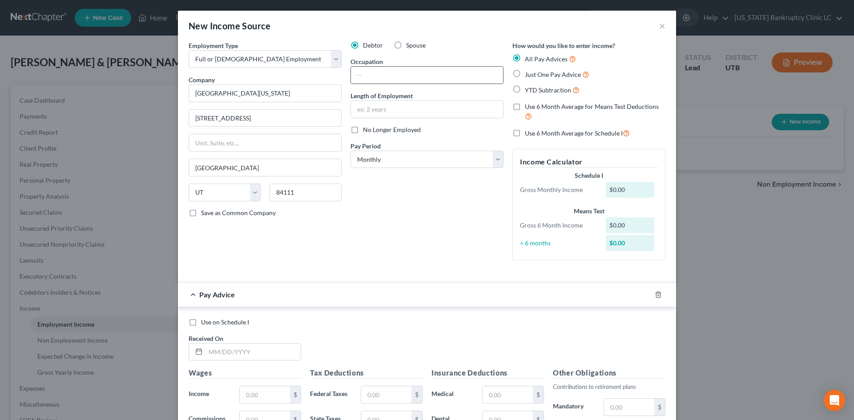
drag, startPoint x: 382, startPoint y: 76, endPoint x: 382, endPoint y: 70, distance: 6.2
click at [382, 76] on input "text" at bounding box center [427, 75] width 152 height 17
drag, startPoint x: 385, startPoint y: 113, endPoint x: 387, endPoint y: 99, distance: 13.9
click at [387, 111] on input "text" at bounding box center [427, 109] width 152 height 17
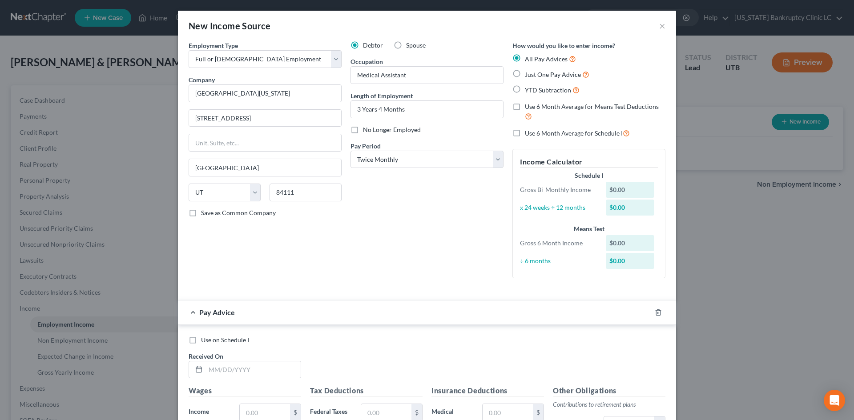
click at [269, 102] on div "Employment Type * Select Full or Part Time Employment Self Employment Company *…" at bounding box center [265, 163] width 162 height 245
click at [271, 95] on input "University of Utah" at bounding box center [264, 93] width 153 height 18
click at [425, 250] on div "Debtor Spouse Occupation Medical Assistant Length of Employment 3 Years 4 Month…" at bounding box center [427, 163] width 162 height 245
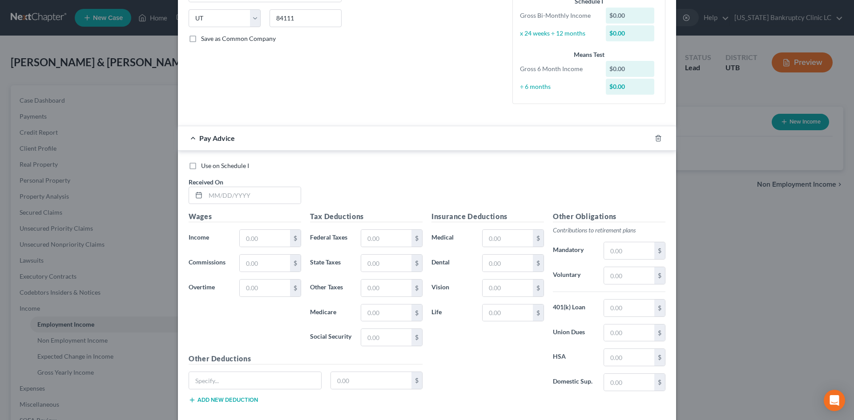
scroll to position [178, 0]
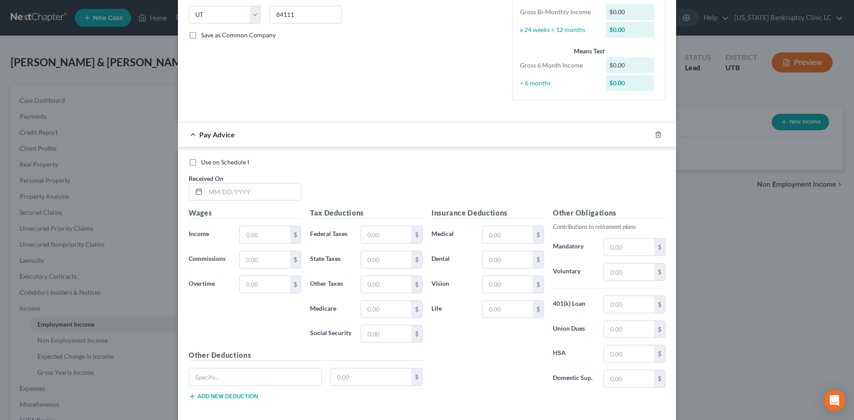
click at [235, 204] on div "Use on Schedule I Received On *" at bounding box center [426, 183] width 485 height 50
click at [238, 189] on input "text" at bounding box center [252, 192] width 95 height 17
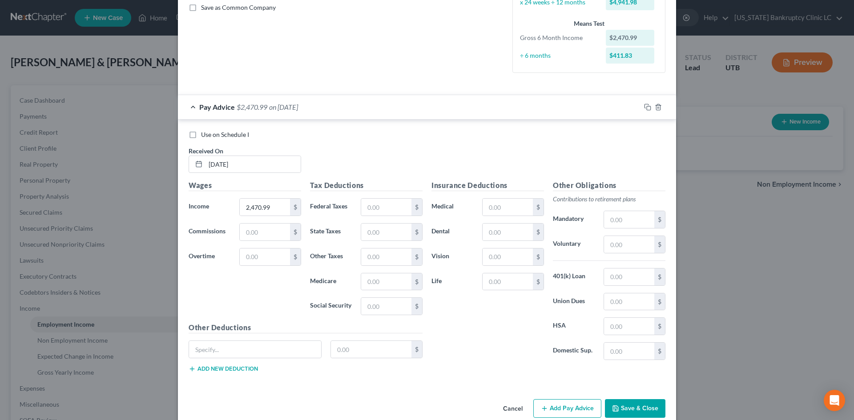
scroll to position [221, 0]
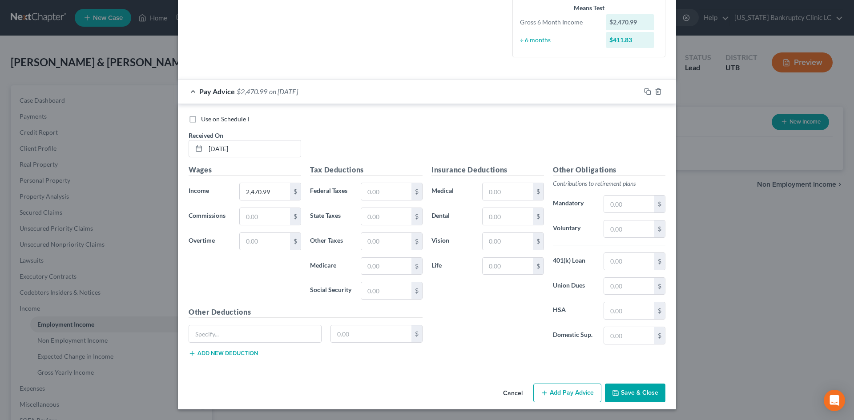
drag, startPoint x: 555, startPoint y: 384, endPoint x: 214, endPoint y: 253, distance: 364.6
click at [554, 384] on button "Add Pay Advice" at bounding box center [567, 393] width 68 height 19
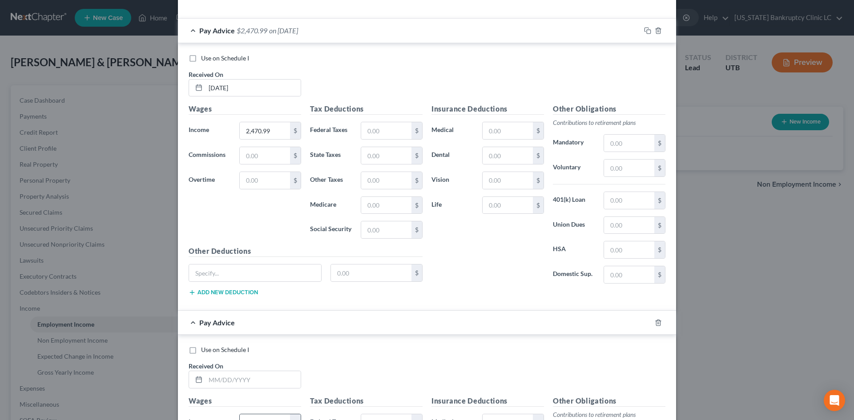
scroll to position [443, 0]
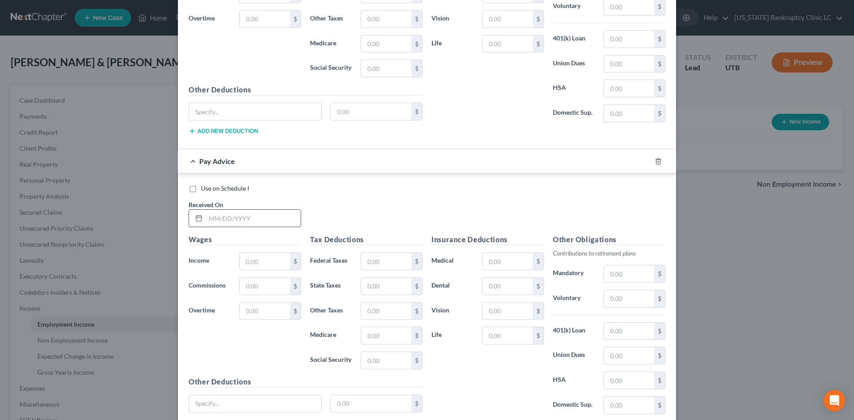
click at [241, 221] on input "text" at bounding box center [252, 218] width 95 height 17
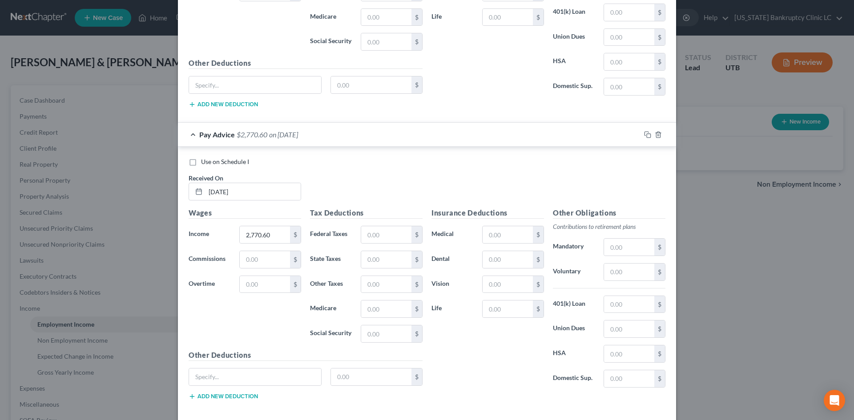
scroll to position [513, 0]
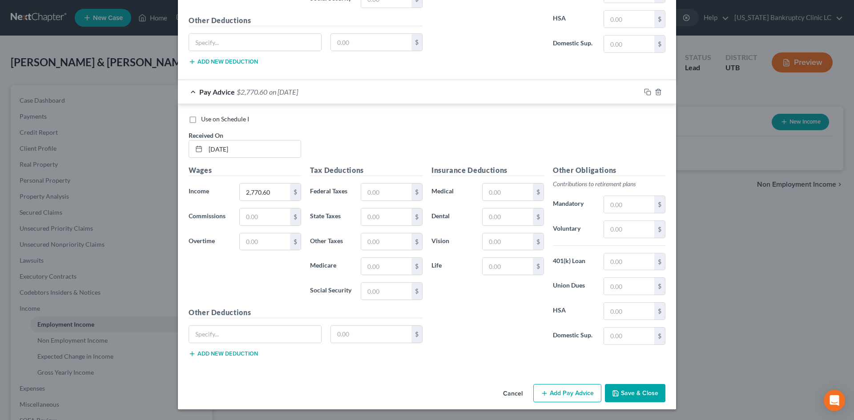
drag, startPoint x: 567, startPoint y: 387, endPoint x: 272, endPoint y: 256, distance: 323.0
click at [567, 387] on button "Add Pay Advice" at bounding box center [567, 393] width 68 height 19
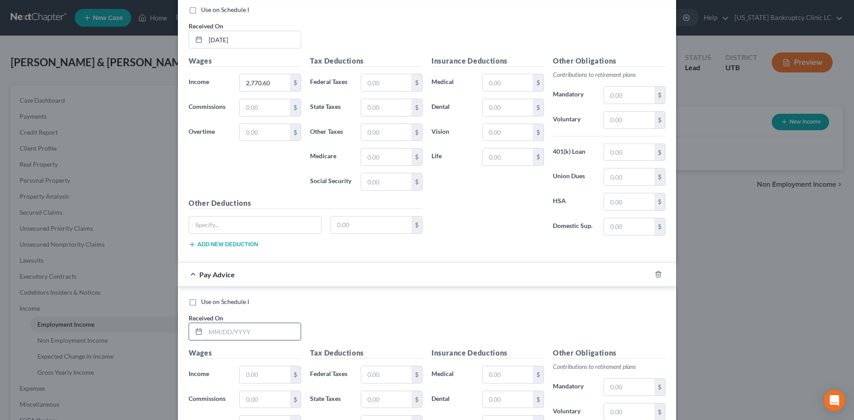
scroll to position [690, 0]
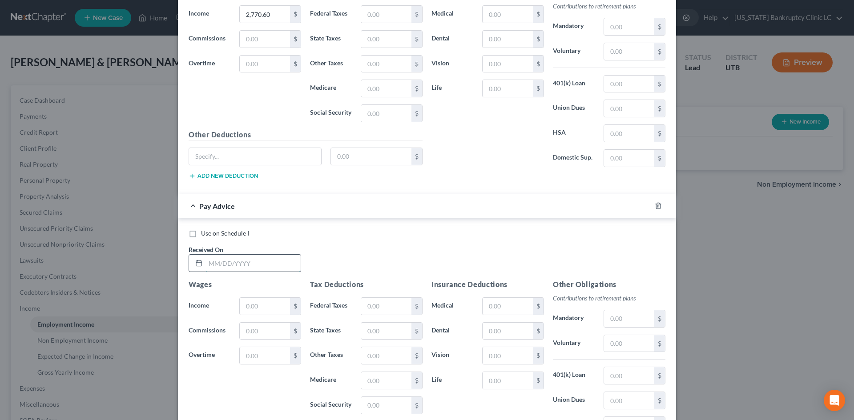
click at [235, 262] on input "text" at bounding box center [252, 263] width 95 height 17
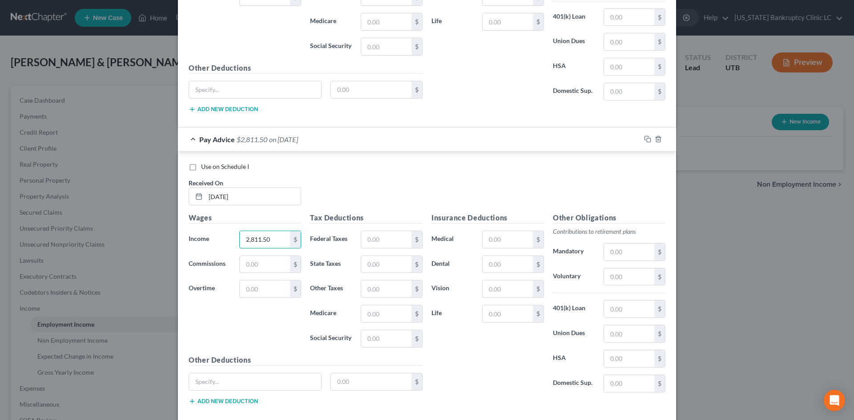
scroll to position [805, 0]
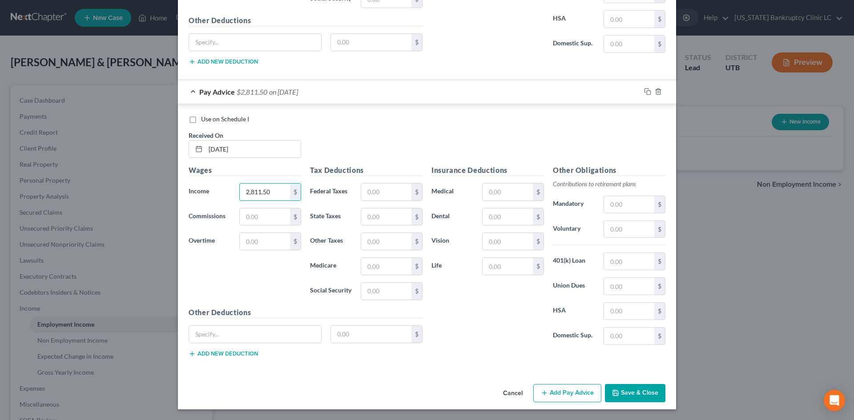
drag, startPoint x: 552, startPoint y: 393, endPoint x: 853, endPoint y: 412, distance: 301.1
click at [553, 393] on button "Add Pay Advice" at bounding box center [567, 393] width 68 height 19
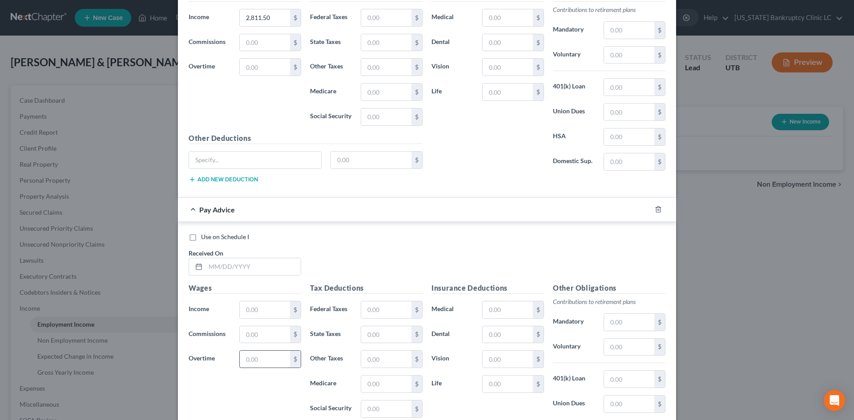
scroll to position [1027, 0]
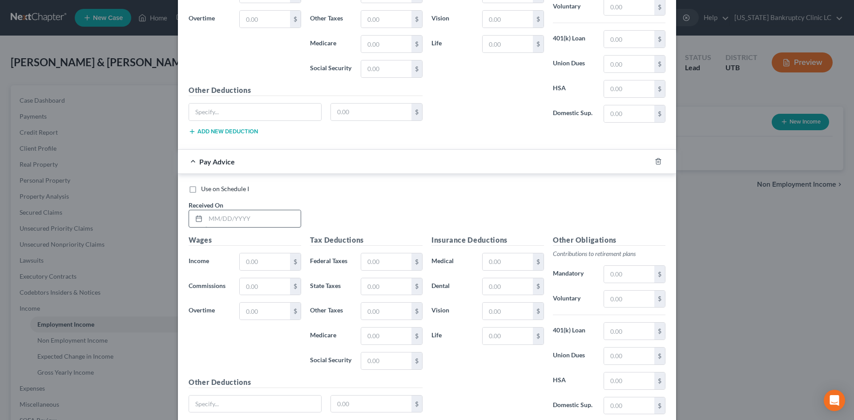
drag, startPoint x: 237, startPoint y: 230, endPoint x: 239, endPoint y: 219, distance: 11.2
click at [237, 230] on div "Use on Schedule I Received On *" at bounding box center [426, 209] width 485 height 50
click at [240, 219] on input "text" at bounding box center [252, 218] width 95 height 17
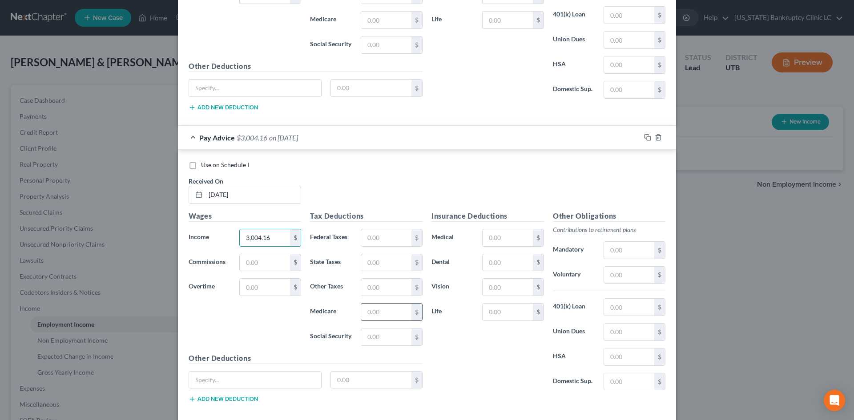
scroll to position [1071, 0]
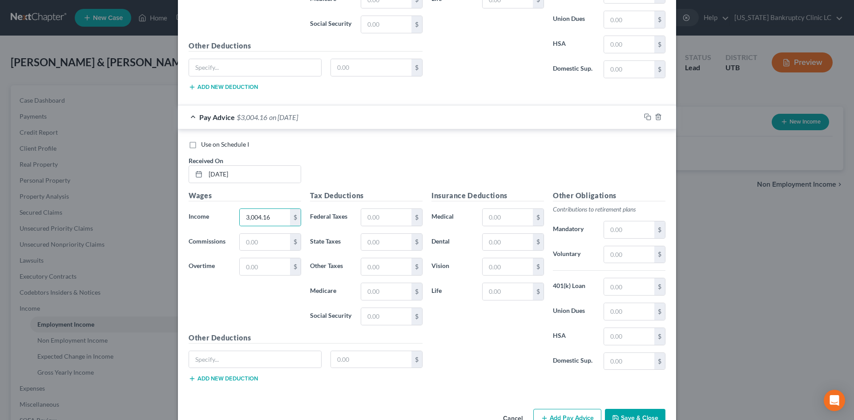
click at [558, 418] on button "Add Pay Advice" at bounding box center [567, 418] width 68 height 19
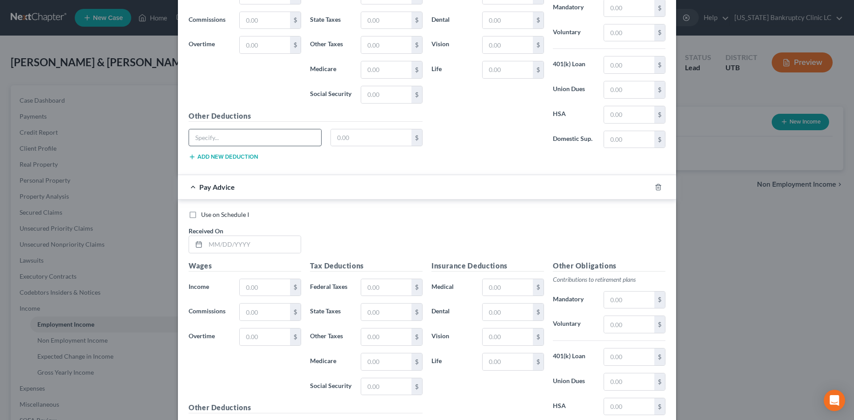
scroll to position [1294, 0]
click at [233, 240] on input "text" at bounding box center [252, 244] width 95 height 17
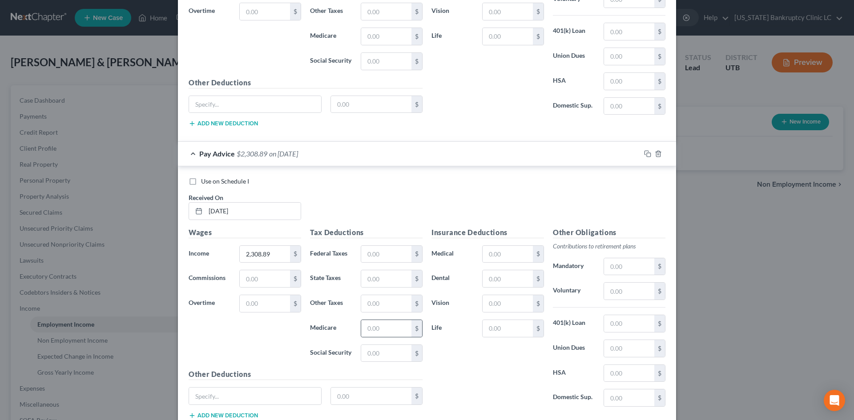
scroll to position [1389, 0]
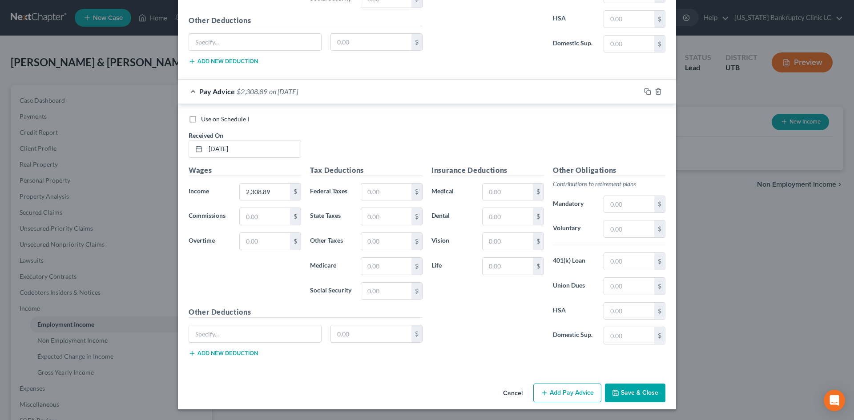
click at [570, 392] on button "Add Pay Advice" at bounding box center [567, 393] width 68 height 19
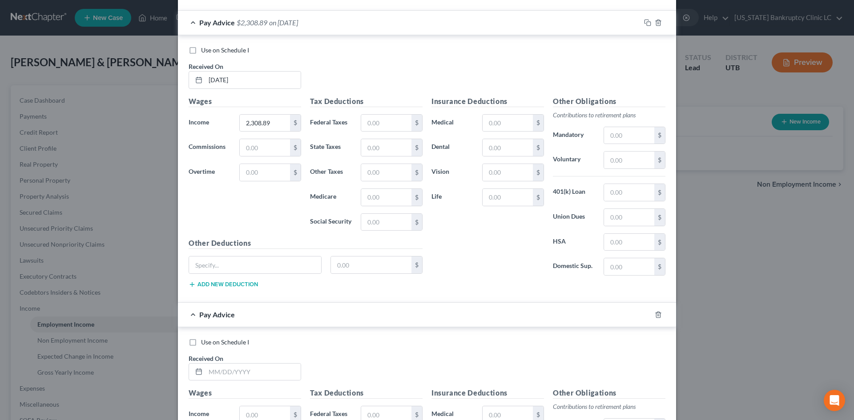
scroll to position [1522, 0]
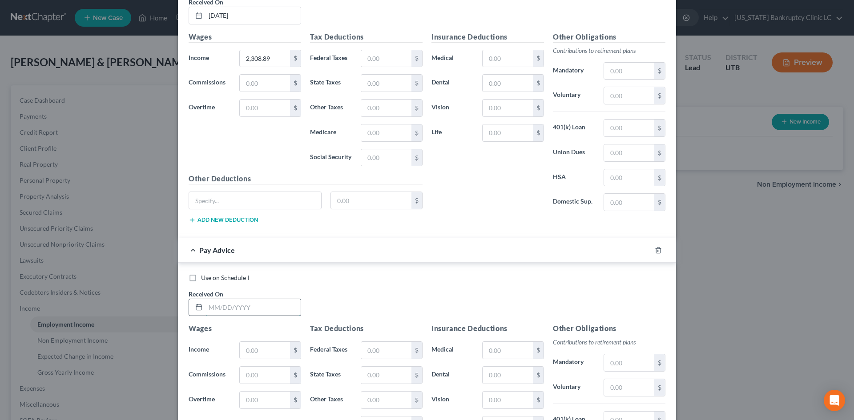
click at [239, 307] on input "text" at bounding box center [252, 307] width 95 height 17
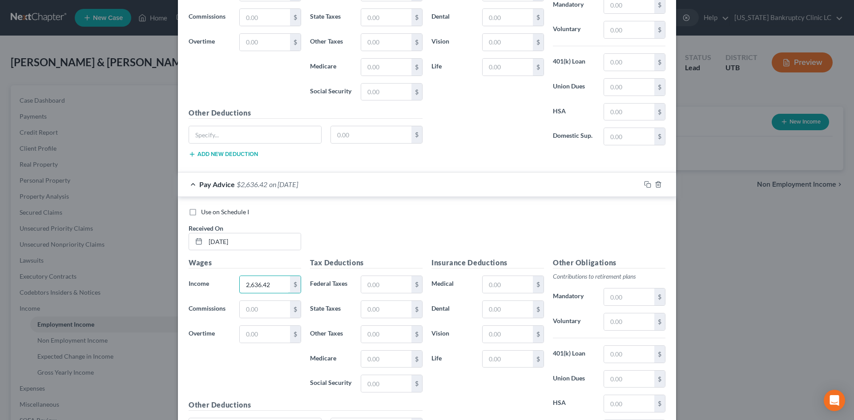
scroll to position [1681, 0]
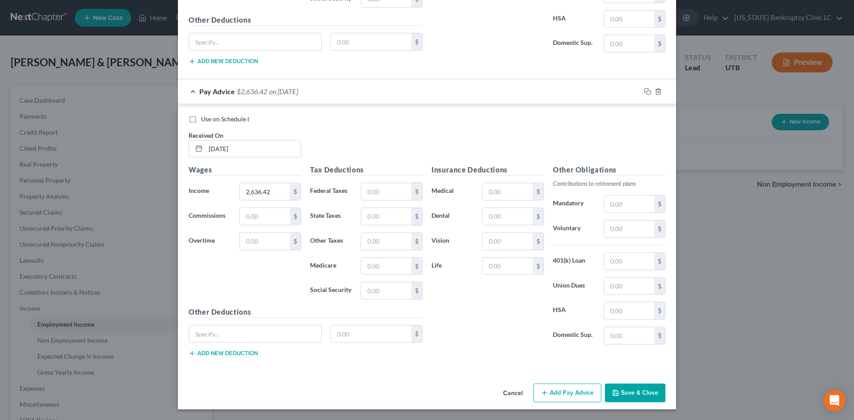
drag, startPoint x: 553, startPoint y: 397, endPoint x: 850, endPoint y: 397, distance: 296.5
click at [553, 397] on button "Add Pay Advice" at bounding box center [567, 393] width 68 height 19
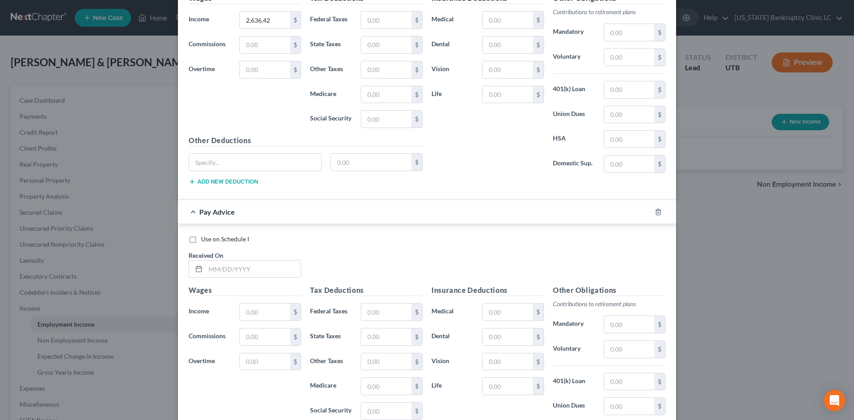
scroll to position [1948, 0]
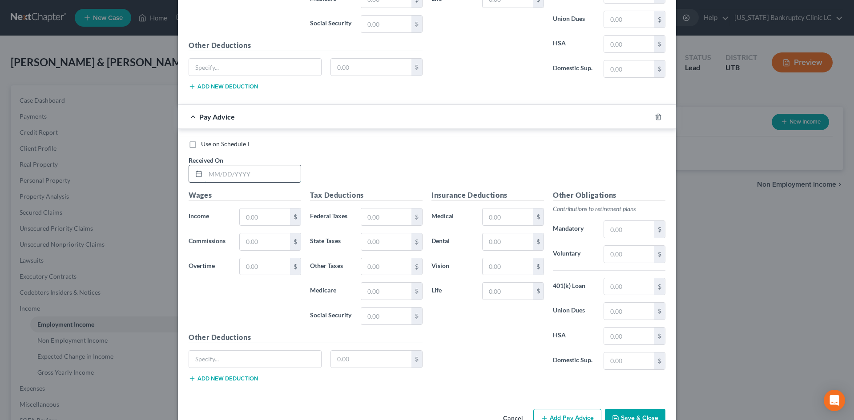
click at [261, 178] on input "text" at bounding box center [252, 173] width 95 height 17
click at [290, 214] on div "$" at bounding box center [295, 216] width 11 height 17
click at [268, 221] on input "text" at bounding box center [265, 216] width 50 height 17
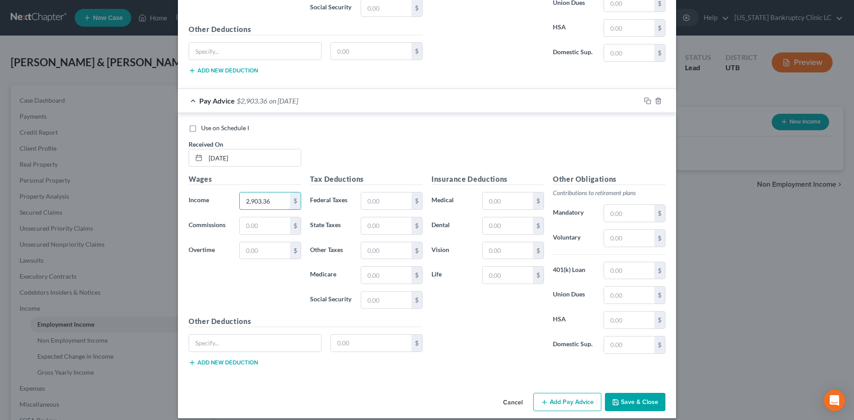
scroll to position [1972, 0]
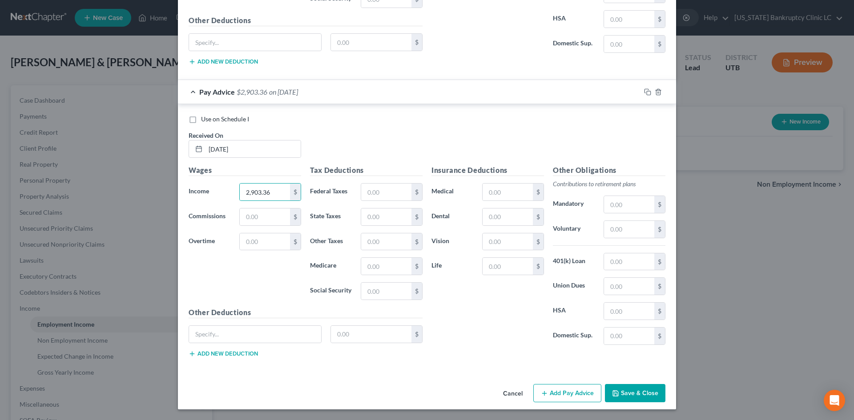
click at [572, 389] on button "Add Pay Advice" at bounding box center [567, 393] width 68 height 19
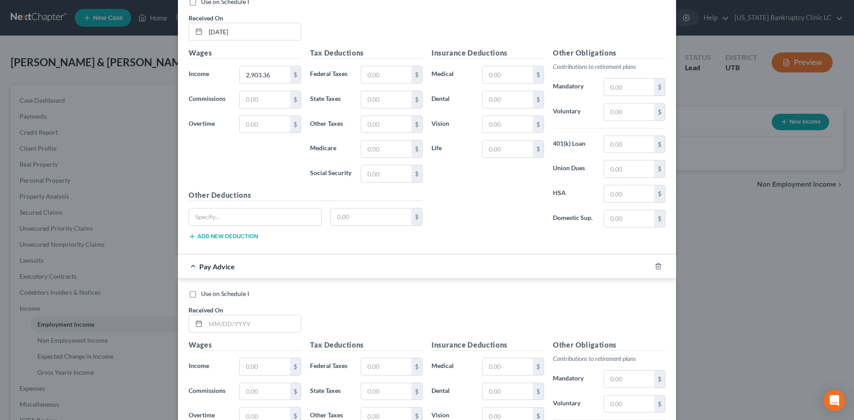
scroll to position [2239, 0]
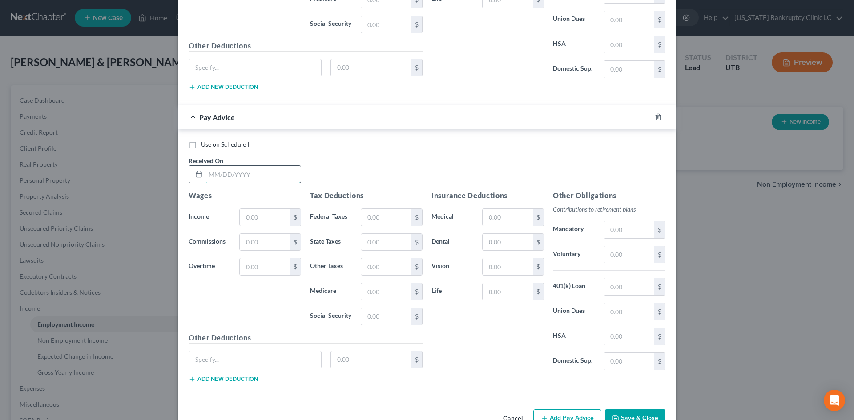
drag, startPoint x: 260, startPoint y: 180, endPoint x: 270, endPoint y: 180, distance: 9.8
click at [260, 180] on input "text" at bounding box center [252, 174] width 95 height 17
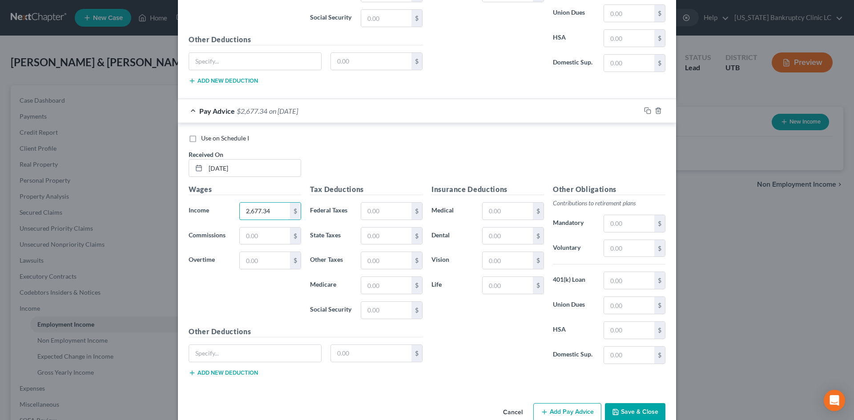
scroll to position [2265, 0]
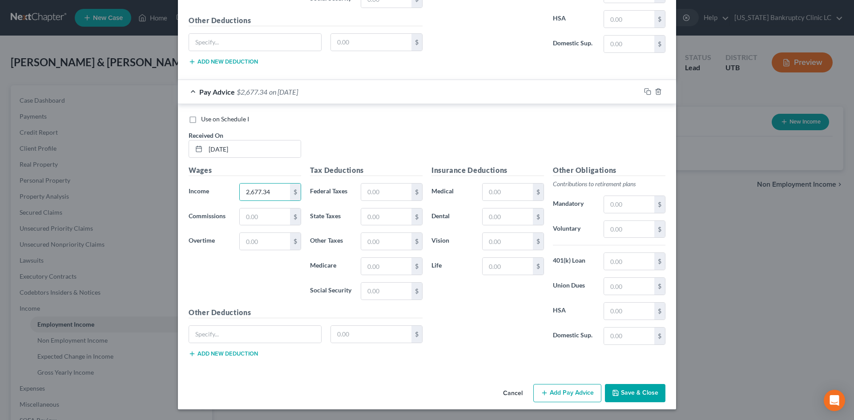
click at [570, 392] on button "Add Pay Advice" at bounding box center [567, 393] width 68 height 19
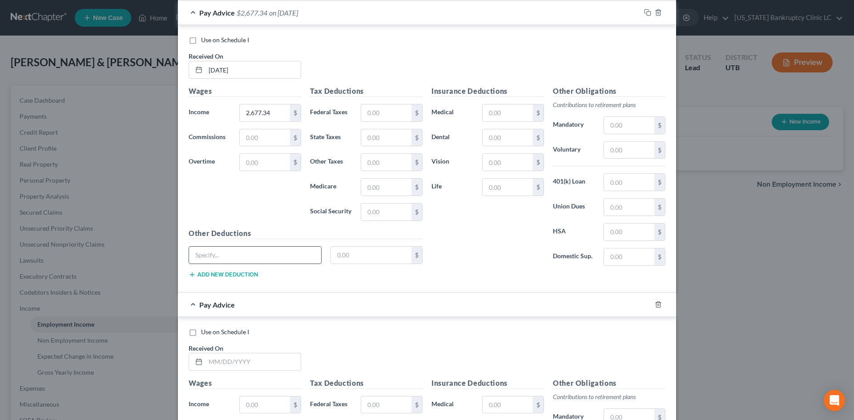
scroll to position [2442, 0]
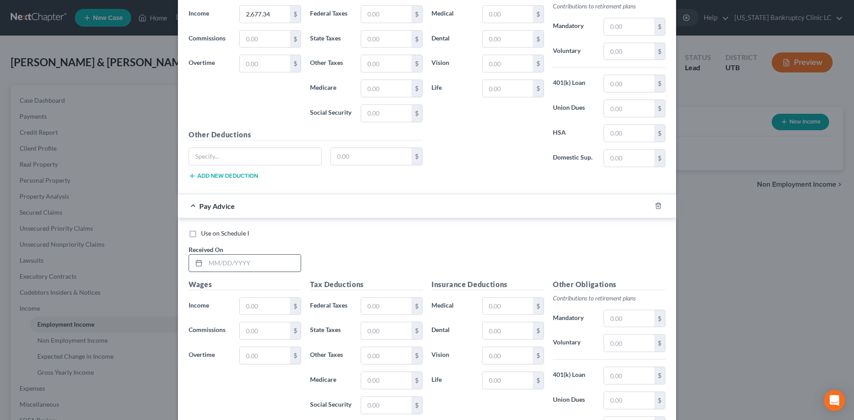
drag, startPoint x: 289, startPoint y: 260, endPoint x: 296, endPoint y: 262, distance: 7.0
click at [289, 260] on input "text" at bounding box center [252, 263] width 95 height 17
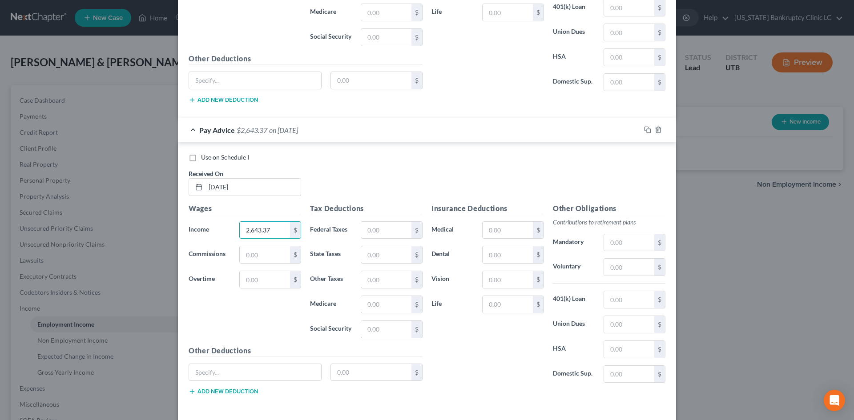
scroll to position [2557, 0]
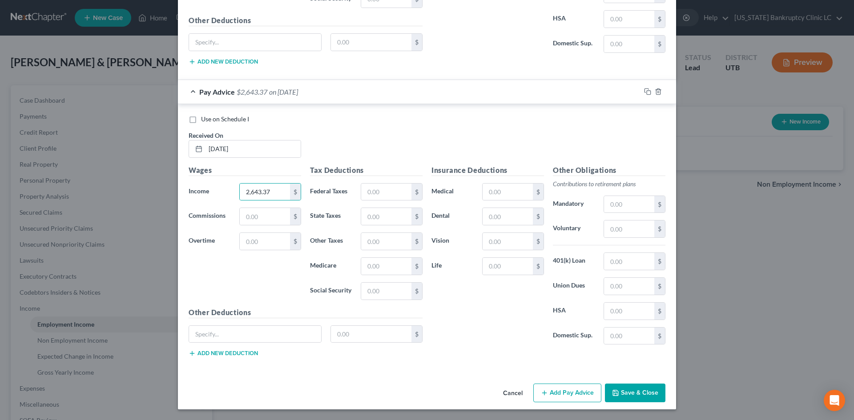
click at [565, 397] on button "Add Pay Advice" at bounding box center [567, 393] width 68 height 19
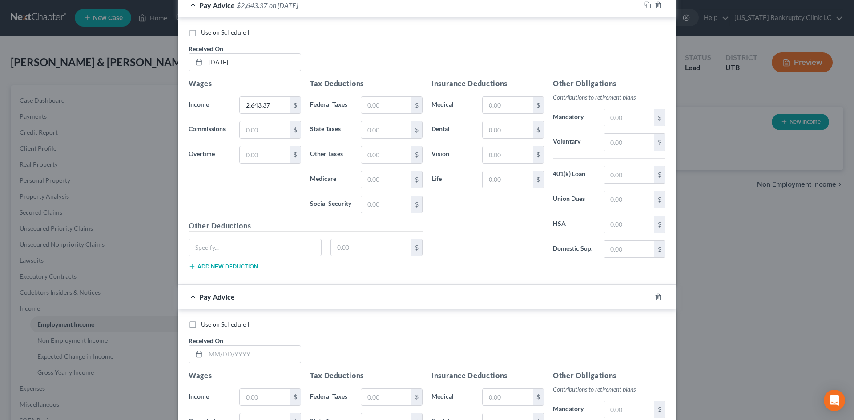
scroll to position [2779, 0]
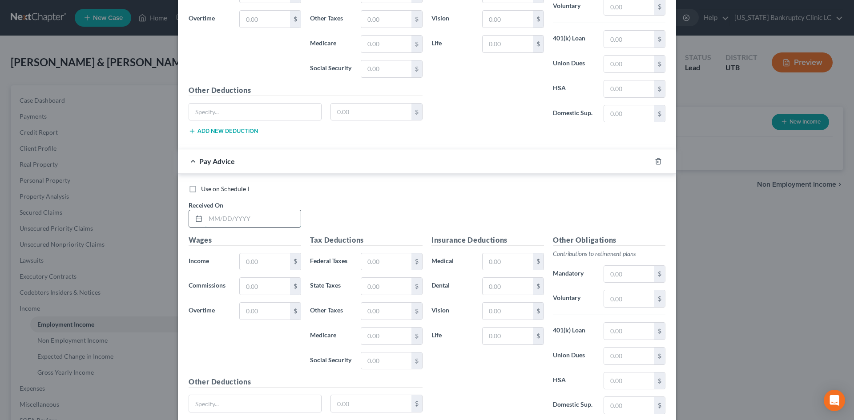
click at [274, 216] on input "text" at bounding box center [252, 218] width 95 height 17
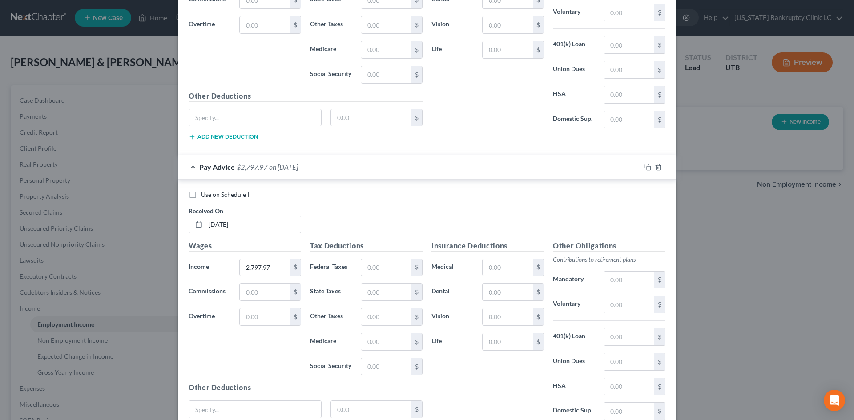
scroll to position [2849, 0]
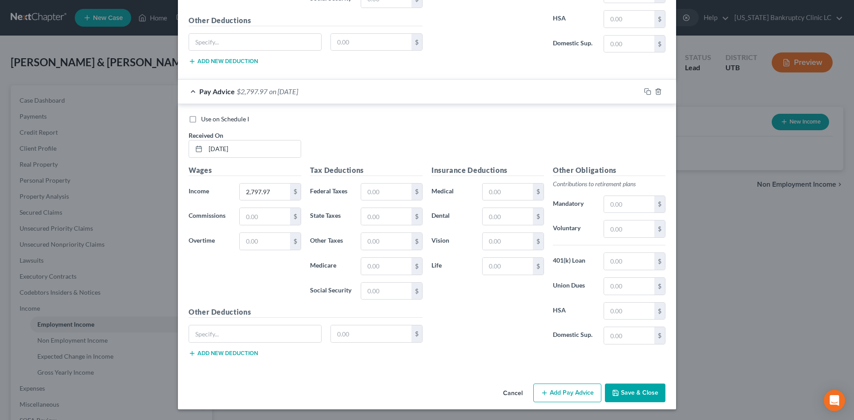
drag, startPoint x: 559, startPoint y: 391, endPoint x: 294, endPoint y: 300, distance: 280.0
click at [559, 391] on button "Add Pay Advice" at bounding box center [567, 393] width 68 height 19
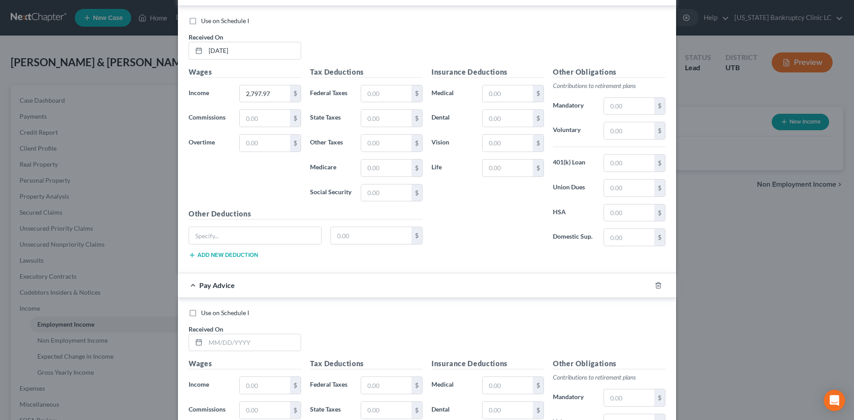
scroll to position [3071, 0]
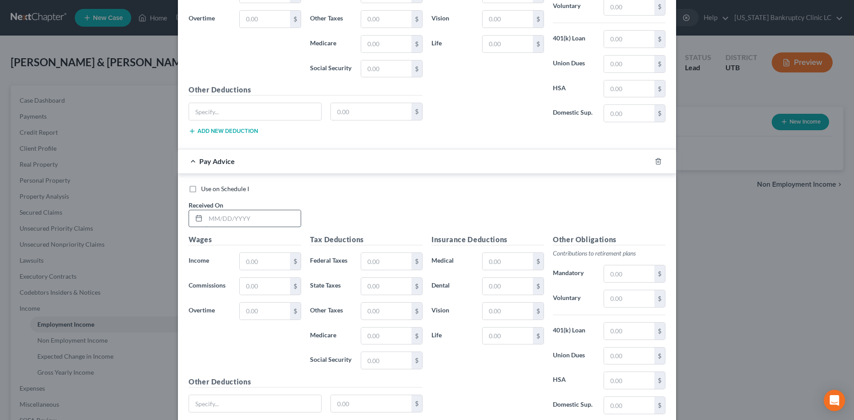
click at [238, 219] on input "text" at bounding box center [252, 218] width 95 height 17
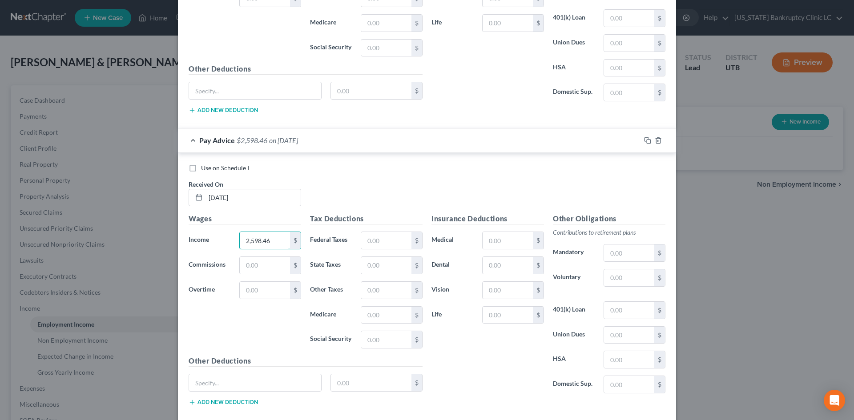
scroll to position [3141, 0]
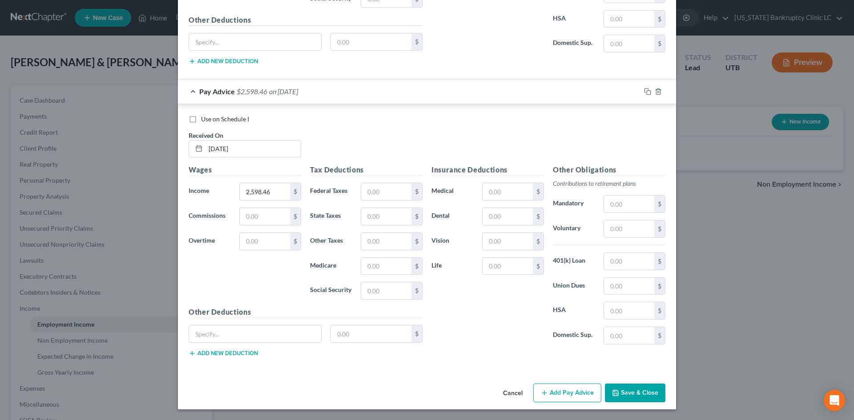
click at [568, 399] on button "Add Pay Advice" at bounding box center [567, 393] width 68 height 19
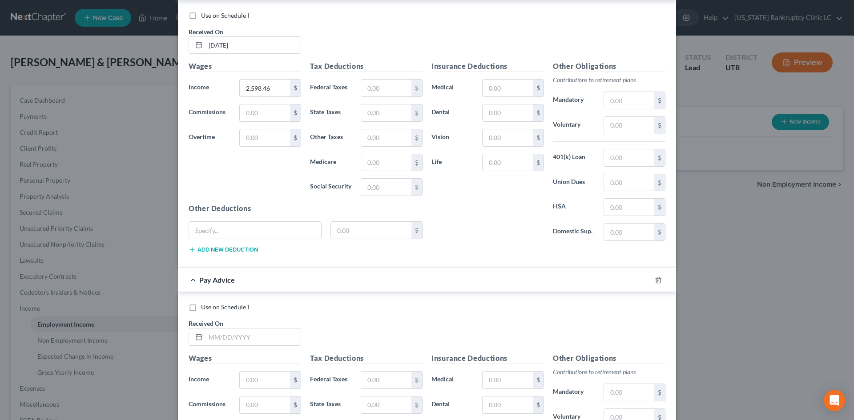
scroll to position [3407, 0]
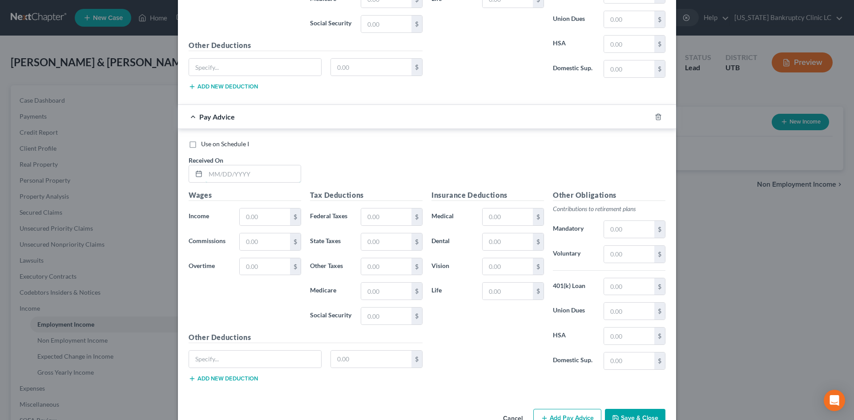
drag, startPoint x: 238, startPoint y: 177, endPoint x: 853, endPoint y: 178, distance: 614.8
click at [238, 177] on input "text" at bounding box center [252, 173] width 95 height 17
click at [263, 216] on input "text" at bounding box center [265, 216] width 50 height 17
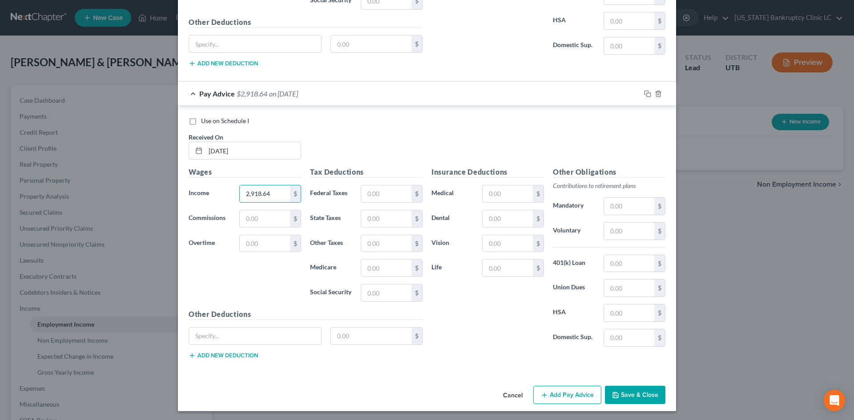
scroll to position [3432, 0]
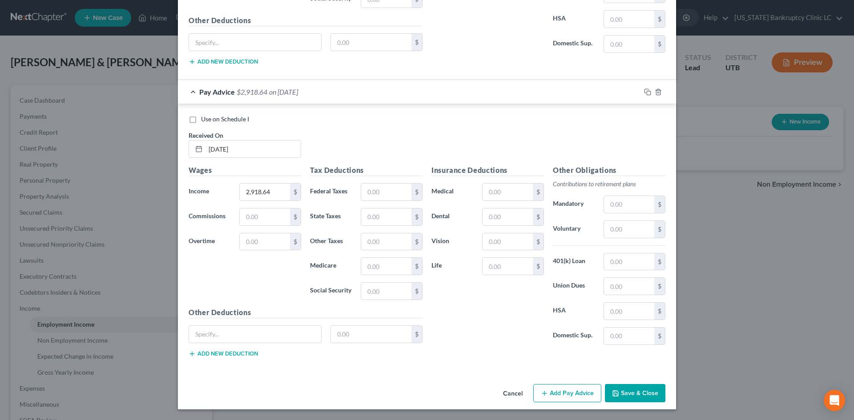
click at [563, 392] on button "Add Pay Advice" at bounding box center [567, 393] width 68 height 19
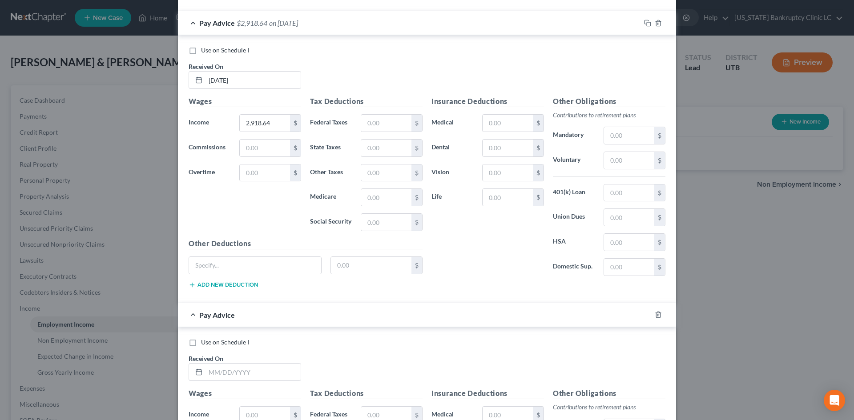
scroll to position [3566, 0]
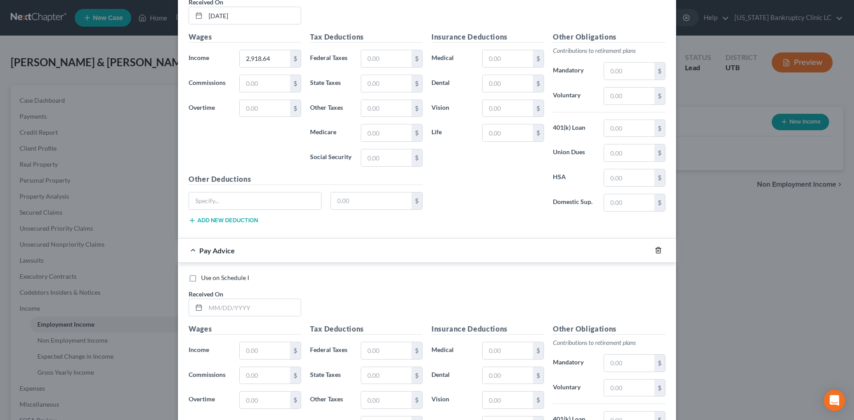
click at [657, 250] on icon "button" at bounding box center [657, 250] width 7 height 7
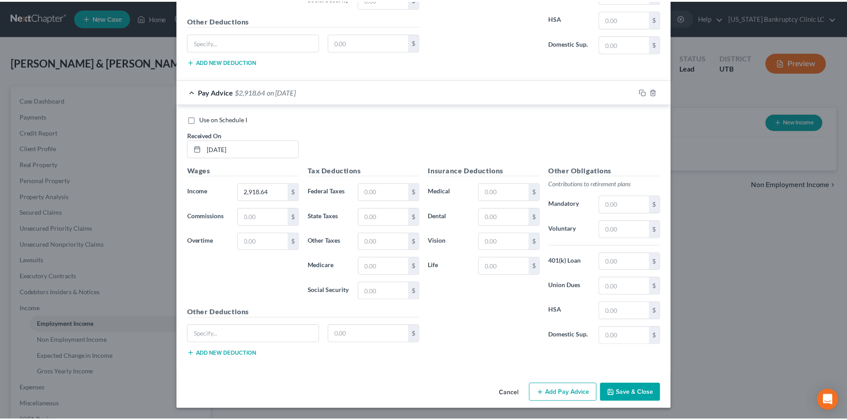
scroll to position [3432, 0]
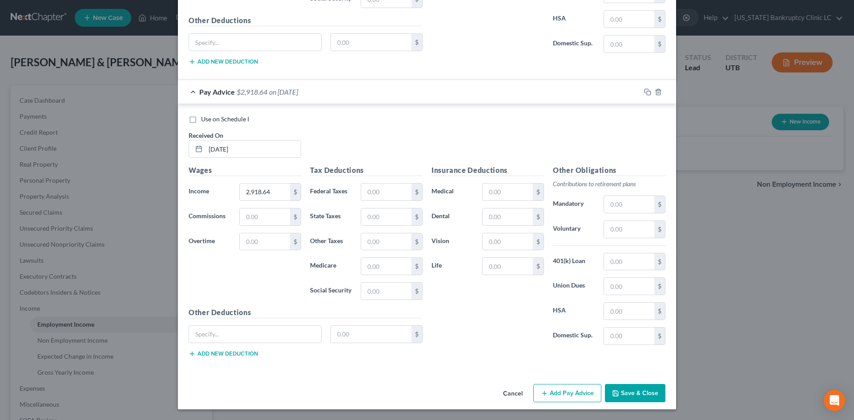
click at [636, 396] on button "Save & Close" at bounding box center [635, 393] width 60 height 19
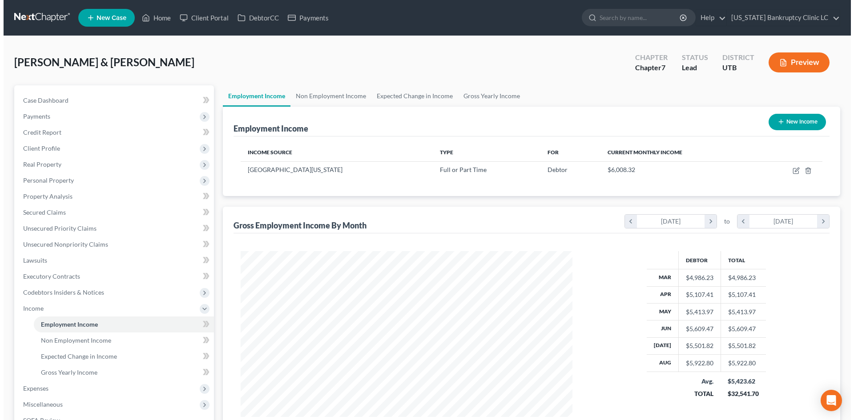
scroll to position [166, 349]
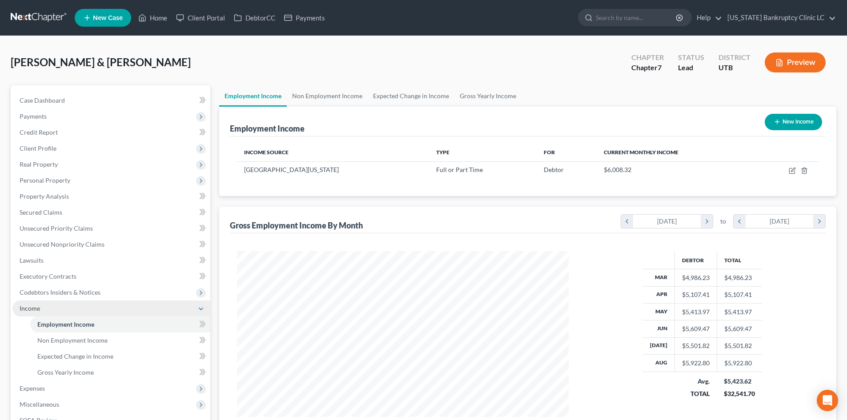
click at [134, 302] on span "Income" at bounding box center [111, 309] width 198 height 16
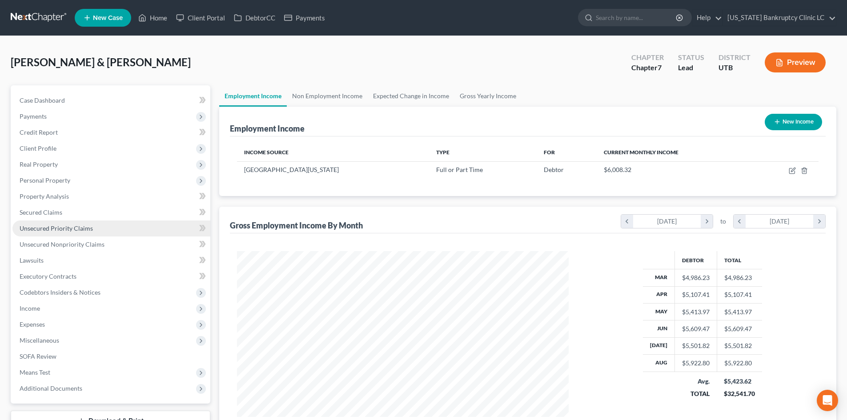
click at [98, 228] on link "Unsecured Priority Claims" at bounding box center [111, 228] width 198 height 16
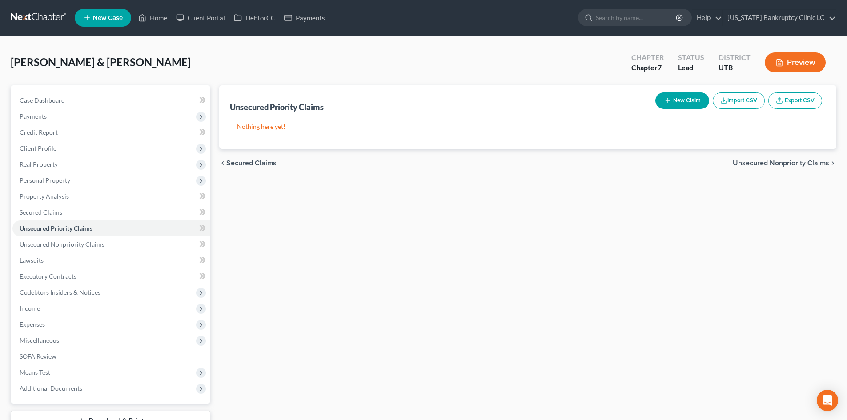
click at [677, 108] on button "New Claim" at bounding box center [682, 100] width 54 height 16
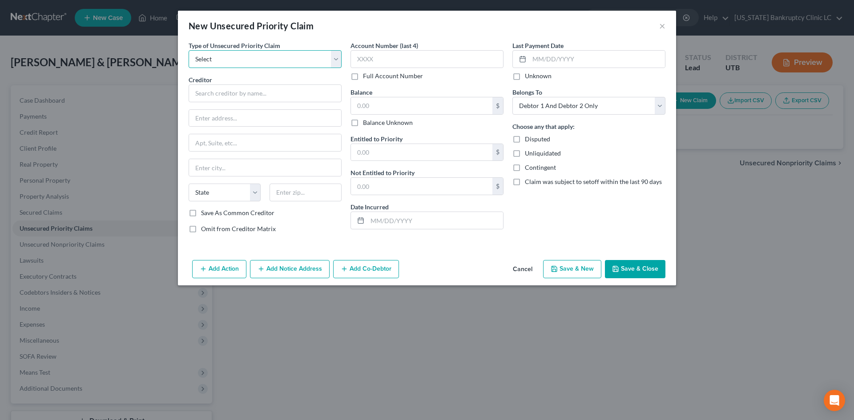
drag, startPoint x: 235, startPoint y: 60, endPoint x: 231, endPoint y: 68, distance: 8.4
click at [235, 60] on select "Select Taxes & Other Government Units Domestic Support Obligations Extensions o…" at bounding box center [264, 59] width 153 height 18
click at [188, 50] on select "Select Taxes & Other Government Units Domestic Support Obligations Extensions o…" at bounding box center [264, 59] width 153 height 18
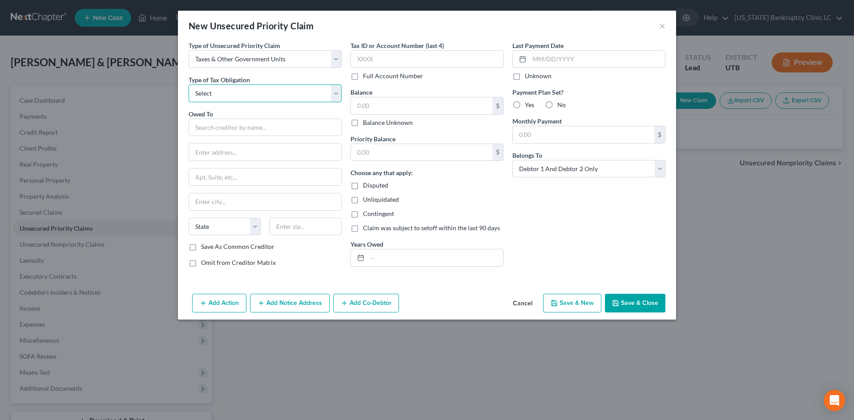
click at [216, 93] on select "Select Federal City State Franchise Tax Board Other" at bounding box center [264, 93] width 153 height 18
click at [188, 84] on select "Select Federal City State Franchise Tax Board Other" at bounding box center [264, 93] width 153 height 18
click at [218, 123] on input "text" at bounding box center [264, 128] width 153 height 18
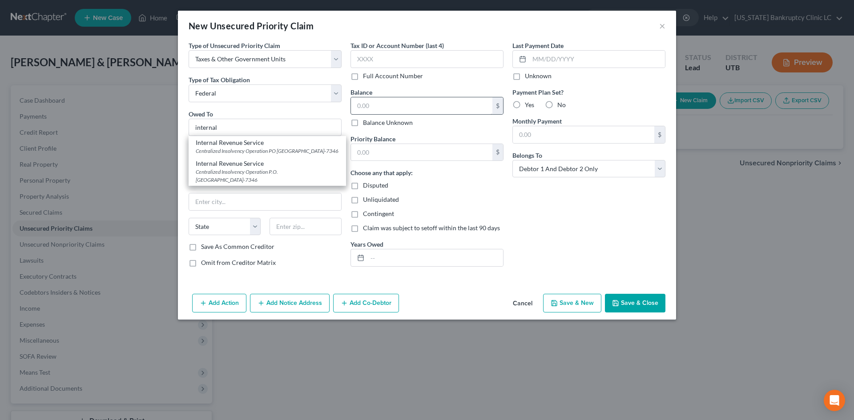
drag, startPoint x: 251, startPoint y: 140, endPoint x: 351, endPoint y: 112, distance: 104.1
click at [252, 138] on div "Internal Revenue Service Centralized Insolvency Operation PO Box 7346, Philadel…" at bounding box center [266, 146] width 157 height 21
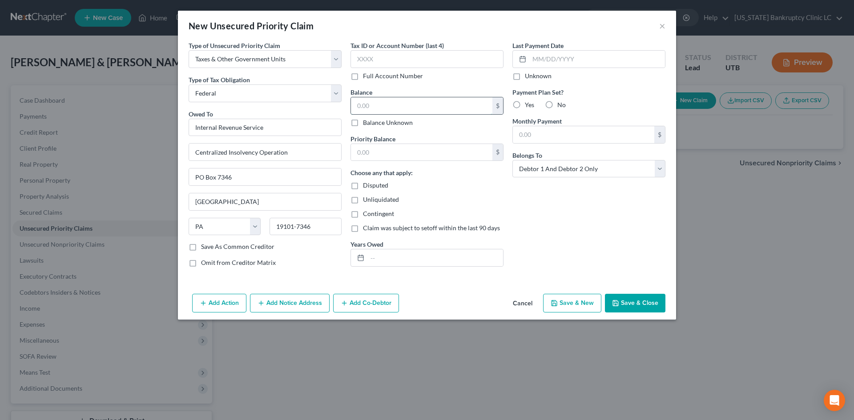
click at [383, 97] on input "text" at bounding box center [421, 105] width 141 height 17
click at [608, 233] on div "Last Payment Date Unknown Payment Plan Set? Yes No Monthly Payment $ Belongs To…" at bounding box center [589, 157] width 162 height 233
click at [525, 105] on label "Yes" at bounding box center [529, 104] width 9 height 9
click at [528, 105] on input "Yes" at bounding box center [531, 103] width 6 height 6
click at [554, 140] on input "text" at bounding box center [583, 134] width 141 height 17
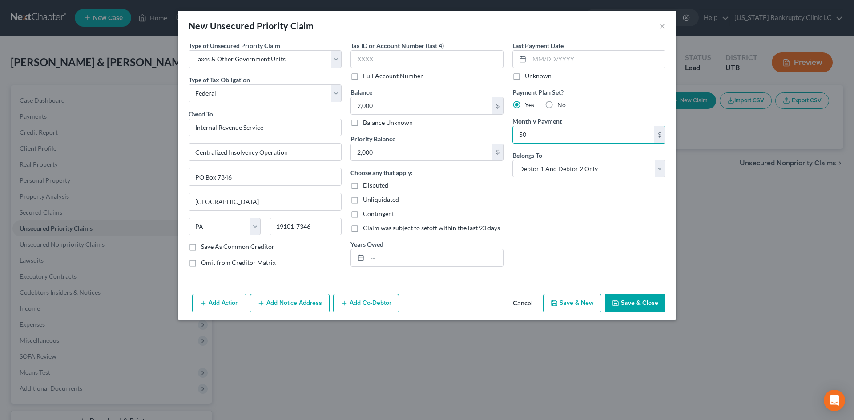
click at [481, 218] on div "Contingent" at bounding box center [426, 213] width 153 height 9
click at [651, 302] on button "Save & Close" at bounding box center [635, 303] width 60 height 19
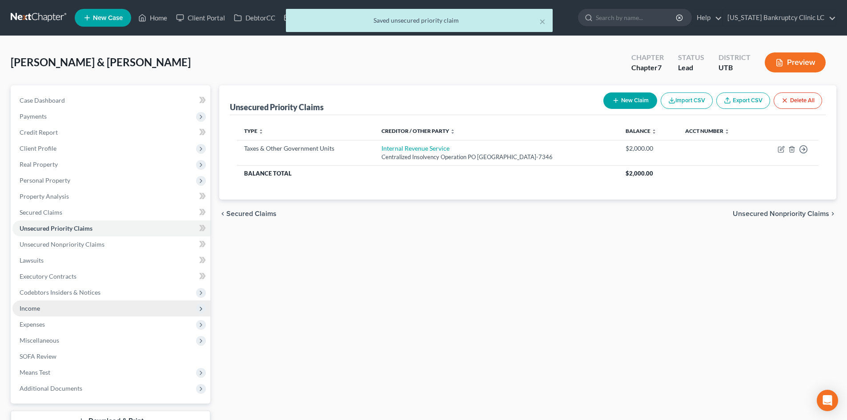
click at [48, 306] on span "Income" at bounding box center [111, 309] width 198 height 16
click at [56, 306] on span "Income" at bounding box center [111, 309] width 198 height 16
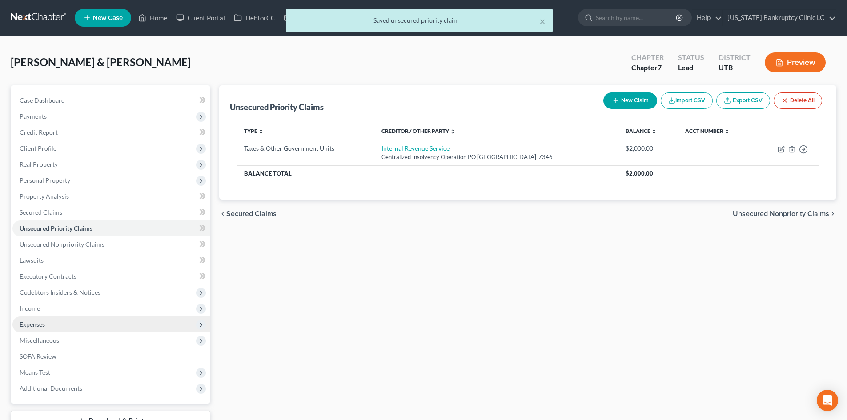
click at [56, 321] on span "Expenses" at bounding box center [111, 325] width 198 height 16
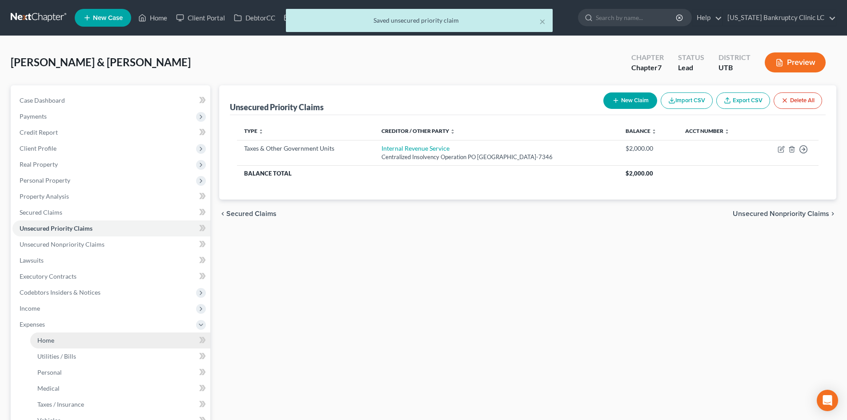
click at [73, 340] on link "Home" at bounding box center [120, 341] width 180 height 16
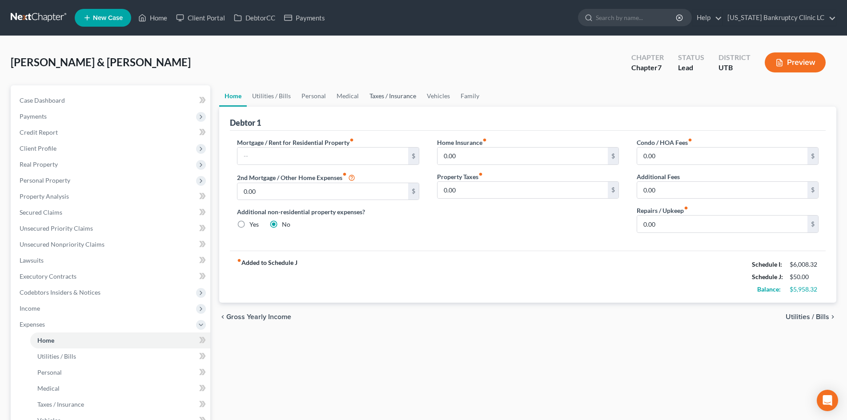
click at [387, 96] on link "Taxes / Insurance" at bounding box center [392, 95] width 57 height 21
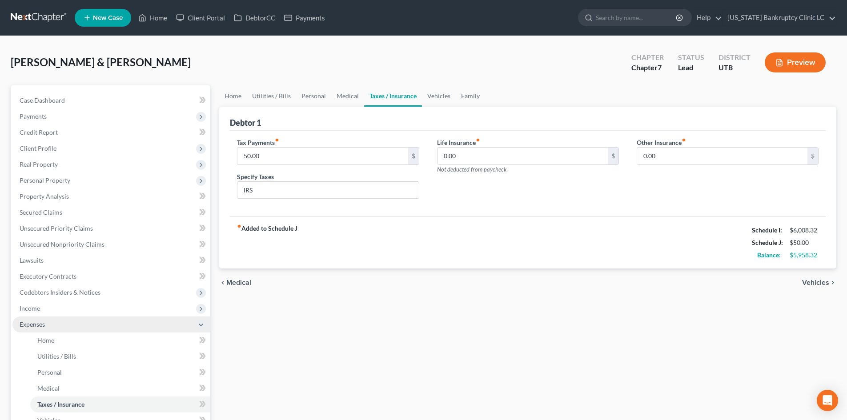
click at [32, 329] on span "Expenses" at bounding box center [111, 325] width 198 height 16
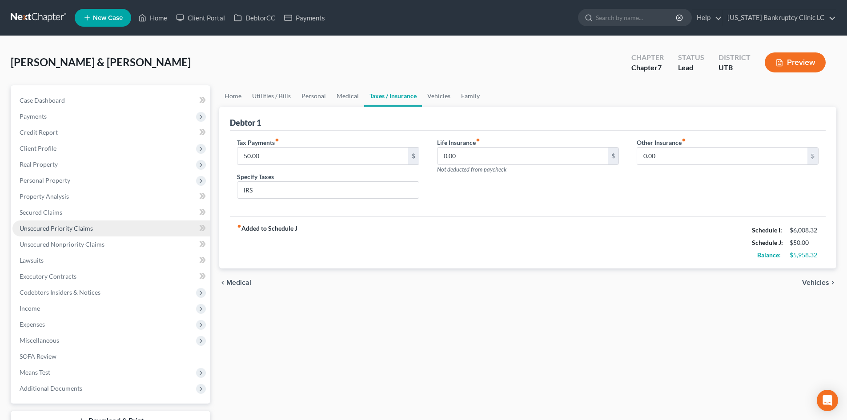
click at [88, 230] on span "Unsecured Priority Claims" at bounding box center [56, 228] width 73 height 8
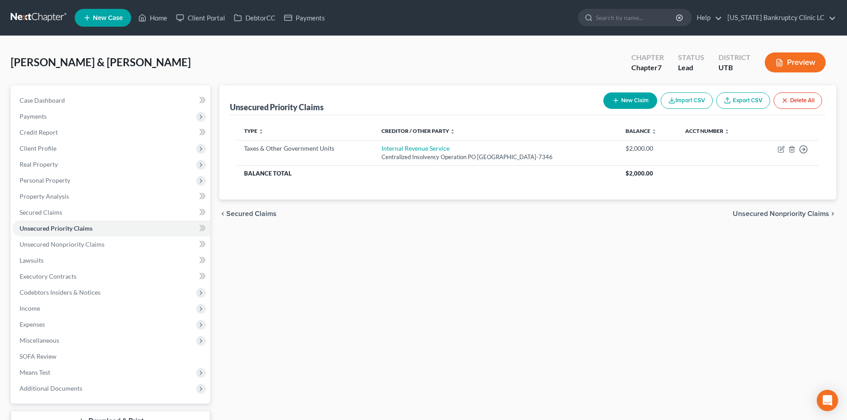
click at [622, 99] on button "New Claim" at bounding box center [630, 100] width 54 height 16
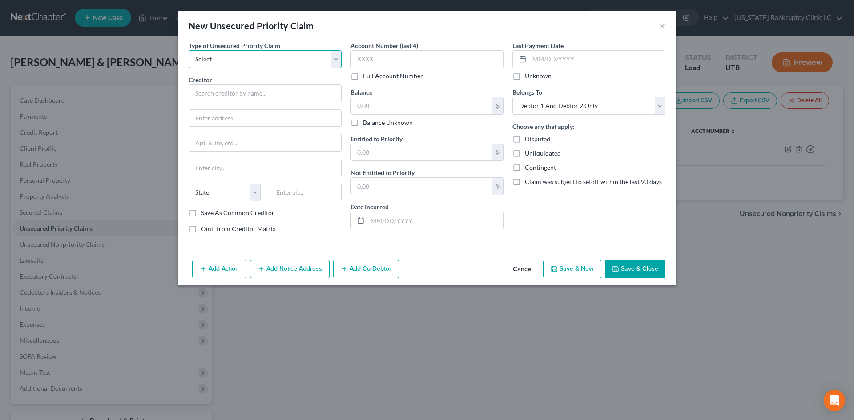
click at [220, 68] on select "Select Taxes & Other Government Units Domestic Support Obligations Extensions o…" at bounding box center [264, 59] width 153 height 18
click at [188, 50] on select "Select Taxes & Other Government Units Domestic Support Obligations Extensions o…" at bounding box center [264, 59] width 153 height 18
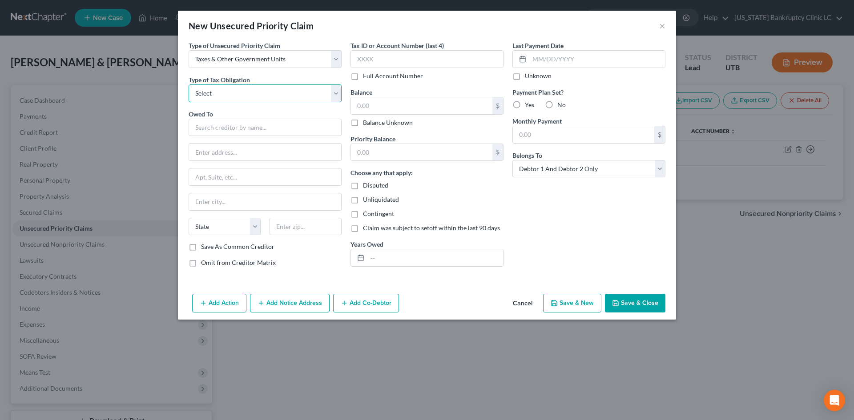
drag, startPoint x: 213, startPoint y: 96, endPoint x: 217, endPoint y: 102, distance: 6.9
click at [213, 96] on select "Select Federal City State Franchise Tax Board Other" at bounding box center [264, 93] width 153 height 18
click at [188, 84] on select "Select Federal City State Franchise Tax Board Other" at bounding box center [264, 93] width 153 height 18
click at [224, 123] on input "text" at bounding box center [264, 128] width 153 height 18
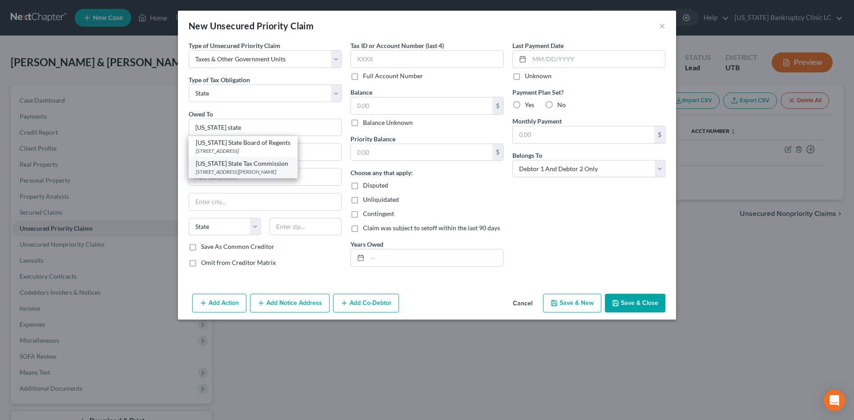
click at [255, 165] on div "Utah State Tax Commission" at bounding box center [243, 163] width 95 height 9
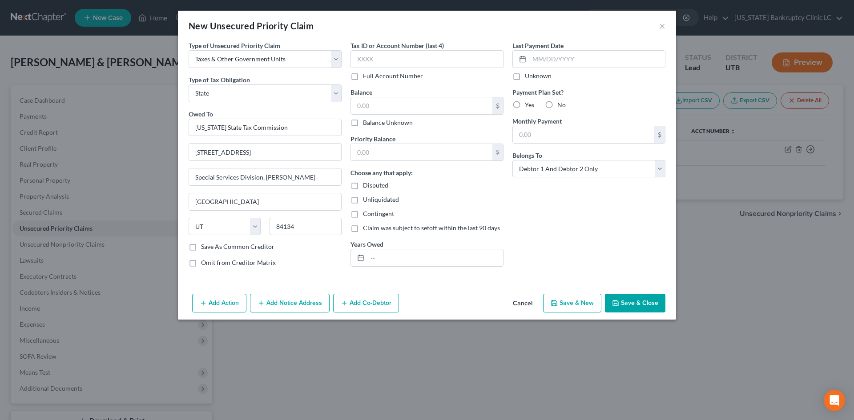
click at [579, 306] on button "Save & New" at bounding box center [572, 303] width 58 height 19
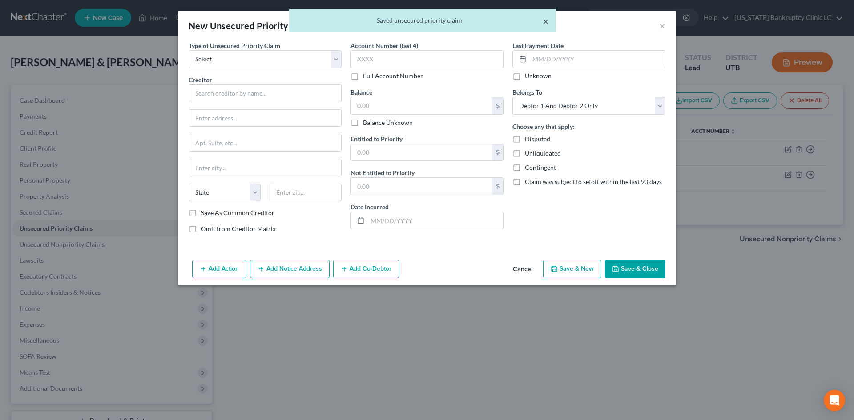
click at [544, 20] on button "×" at bounding box center [545, 21] width 6 height 11
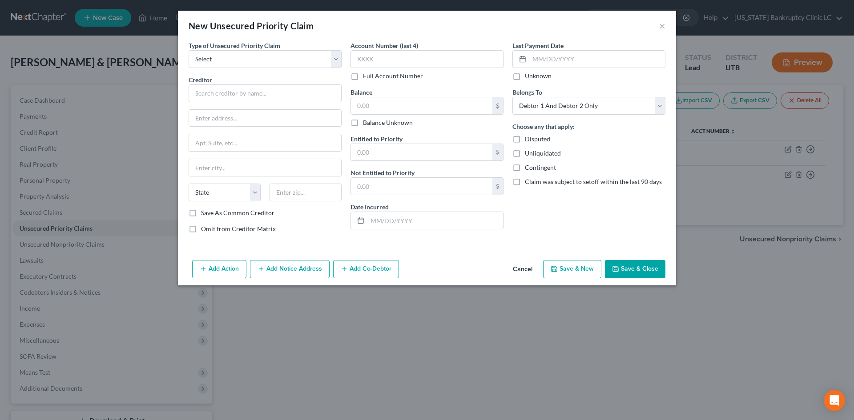
click at [658, 23] on div "New Unsecured Priority Claim ×" at bounding box center [427, 26] width 498 height 30
click at [659, 26] on button "×" at bounding box center [662, 25] width 6 height 11
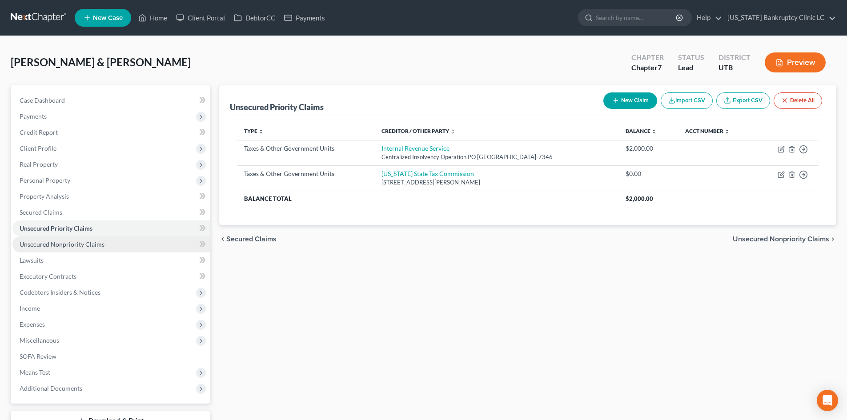
click at [93, 243] on span "Unsecured Nonpriority Claims" at bounding box center [62, 245] width 85 height 8
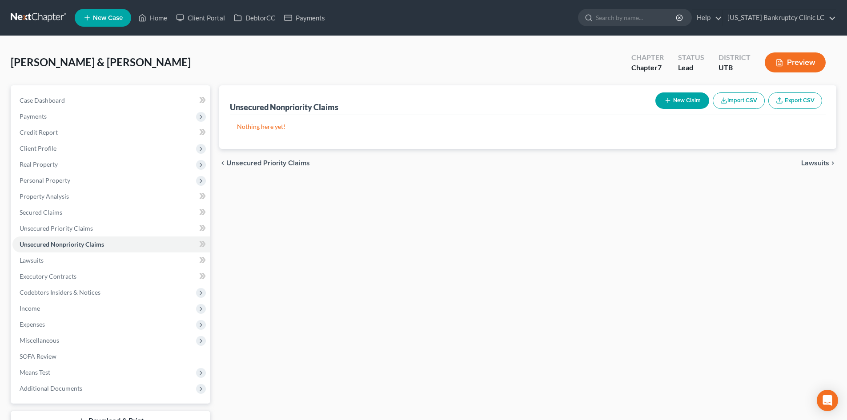
click at [685, 102] on button "New Claim" at bounding box center [682, 100] width 54 height 16
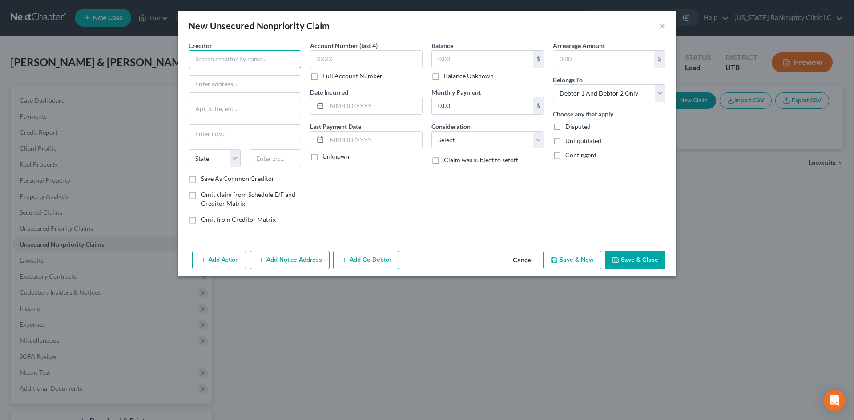
click at [246, 56] on input "text" at bounding box center [244, 59] width 112 height 18
click at [256, 55] on input "text" at bounding box center [244, 59] width 112 height 18
paste input "United States Social Security Administration"
click at [387, 58] on input "text" at bounding box center [366, 59] width 112 height 18
click at [494, 52] on input "text" at bounding box center [482, 59] width 101 height 17
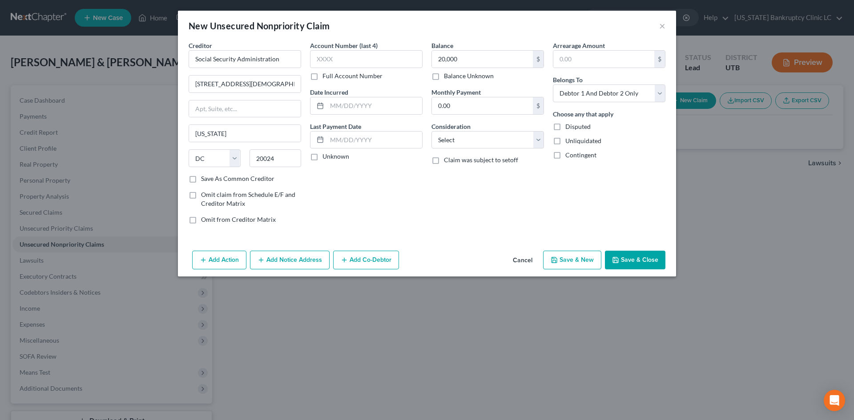
click at [476, 227] on div "Balance 20,000.00 $ Balance Unknown Balance Undetermined 20,000 $ Balance Unkno…" at bounding box center [487, 136] width 121 height 190
click at [275, 262] on button "Add Notice Address" at bounding box center [290, 260] width 80 height 19
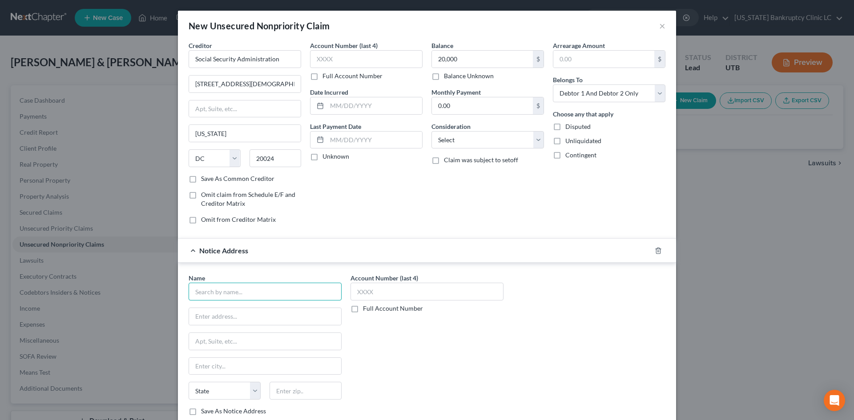
click at [238, 298] on input "text" at bounding box center [264, 292] width 153 height 18
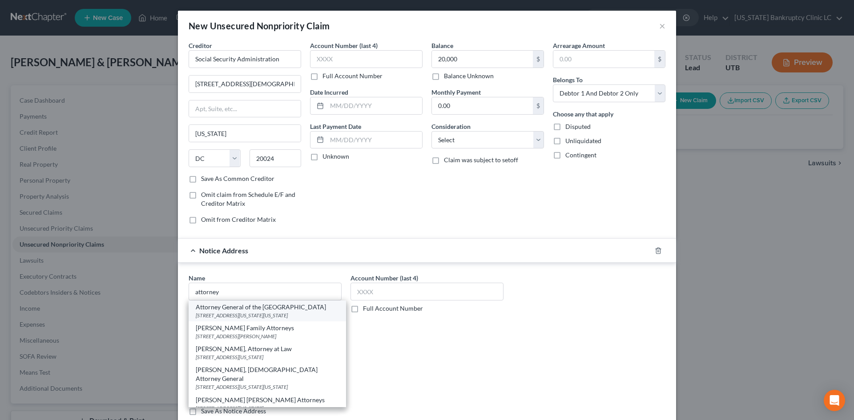
click at [289, 312] on div "950 Pennsylvania Avenue NW, Washington, DC 20530-0001" at bounding box center [267, 316] width 143 height 8
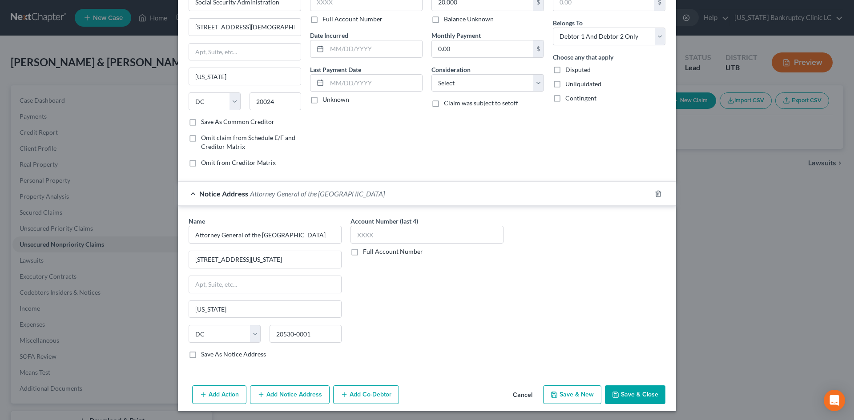
scroll to position [59, 0]
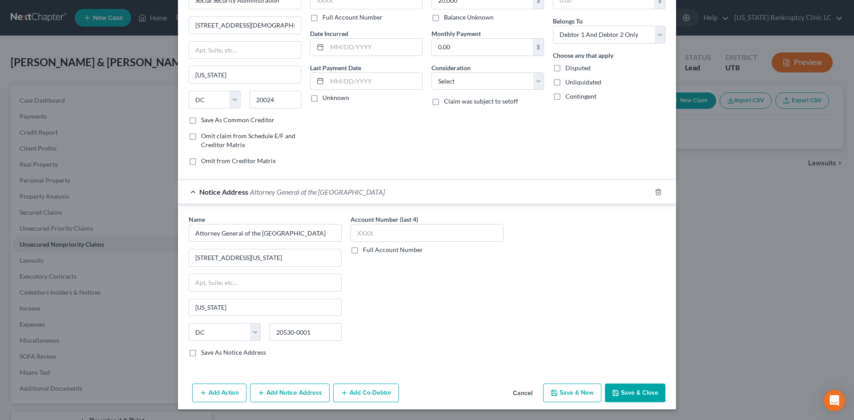
click at [297, 399] on button "Add Notice Address" at bounding box center [290, 393] width 80 height 19
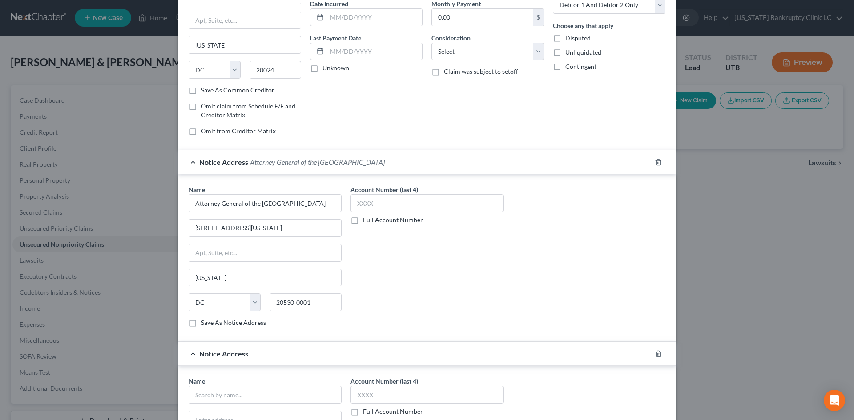
scroll to position [148, 0]
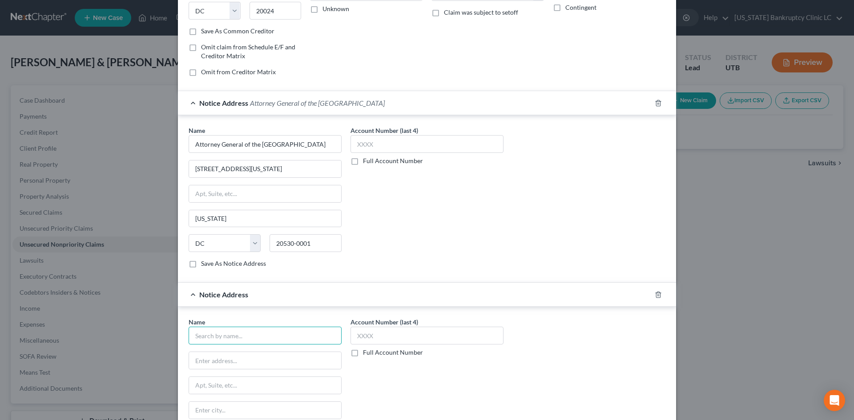
click at [247, 332] on input "text" at bounding box center [264, 336] width 153 height 18
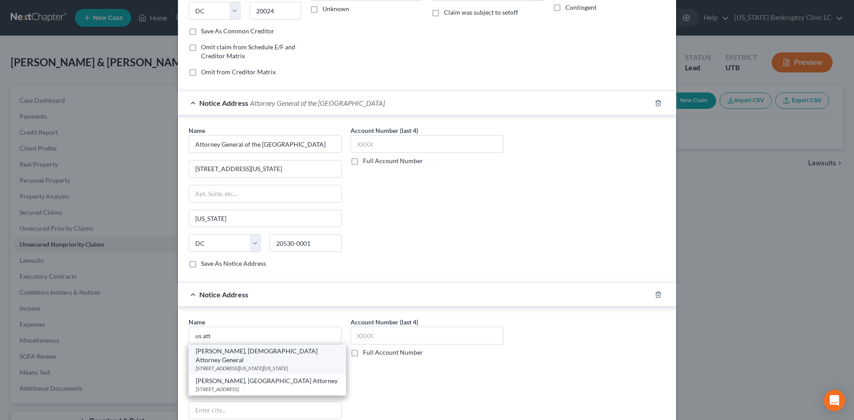
click at [256, 354] on div "Merrick Garland, US Attorney General" at bounding box center [267, 356] width 143 height 18
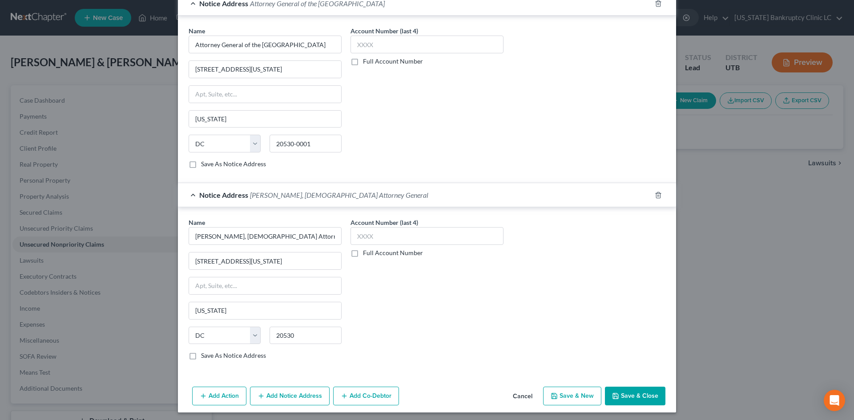
scroll to position [250, 0]
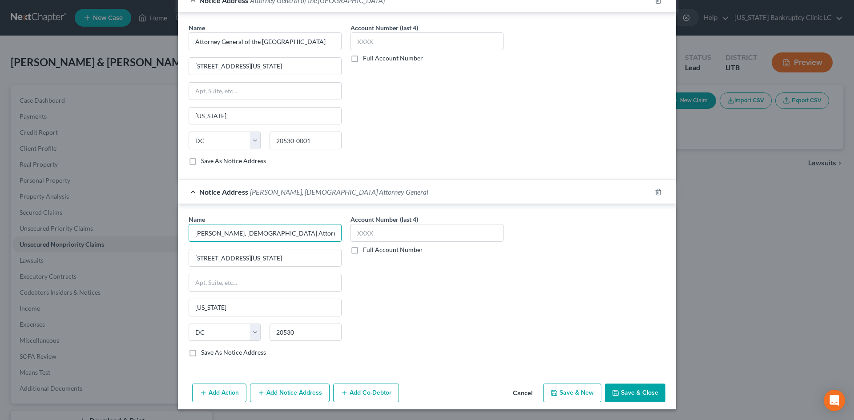
click at [312, 234] on input "Merrick Garland, US Attorney General" at bounding box center [264, 233] width 153 height 18
click at [311, 234] on input "Merrick Garland, US Attorney General" at bounding box center [264, 233] width 153 height 18
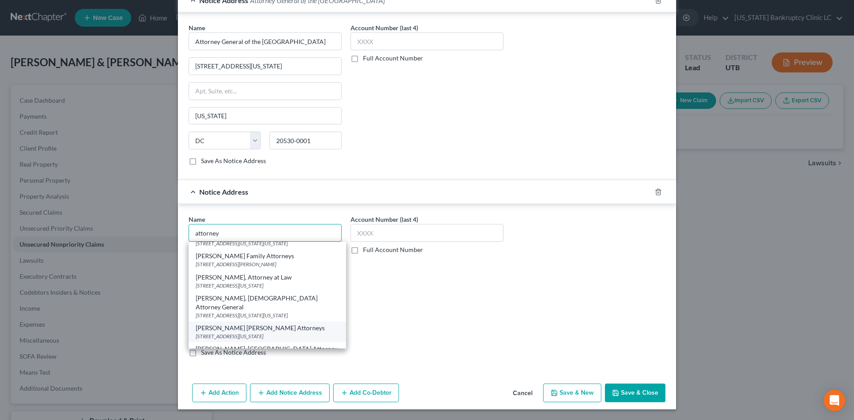
scroll to position [0, 0]
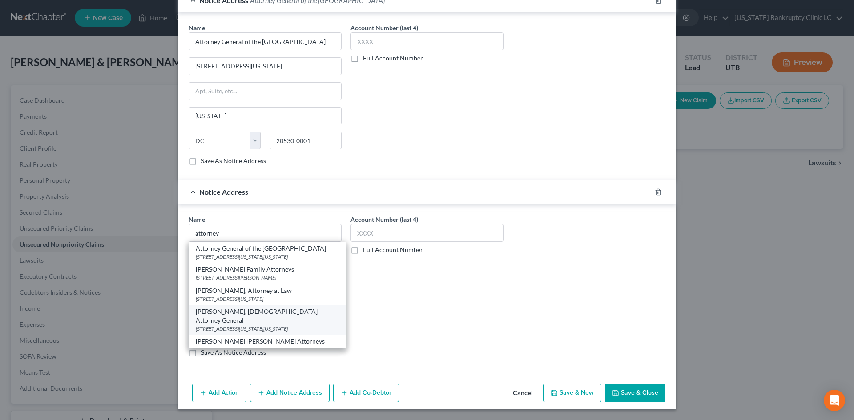
click at [279, 313] on div "Merrick Garland, US Attorney General" at bounding box center [267, 316] width 143 height 18
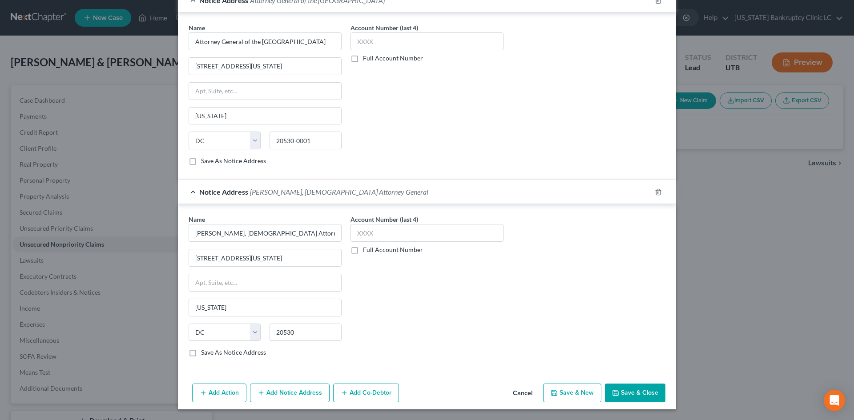
click at [638, 390] on button "Save & Close" at bounding box center [635, 393] width 60 height 19
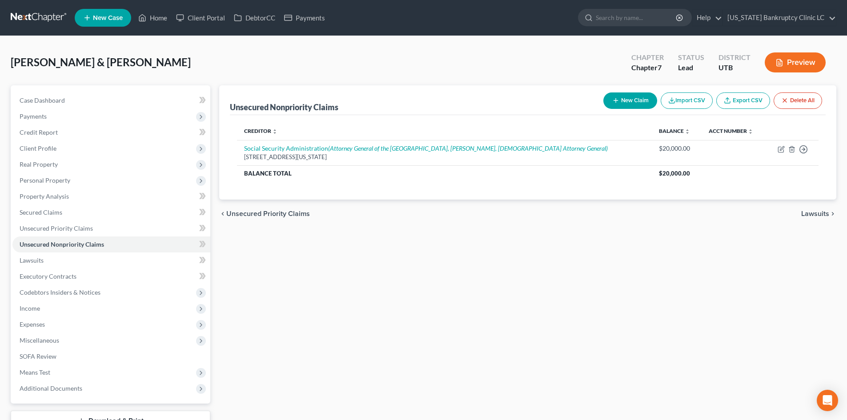
click at [637, 102] on button "New Claim" at bounding box center [630, 100] width 54 height 16
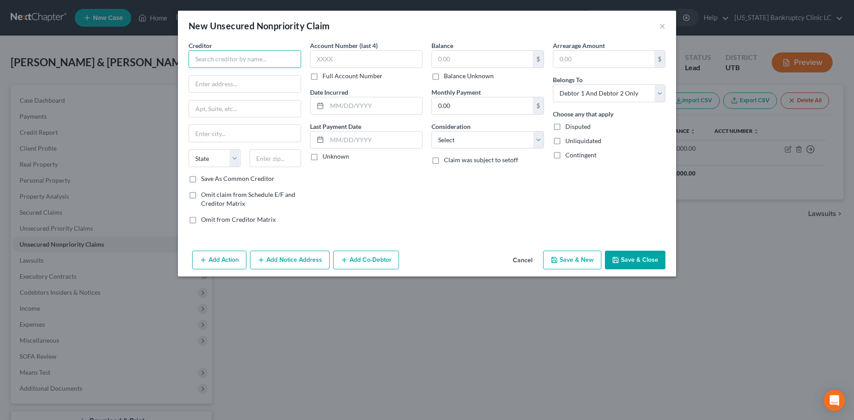
click at [249, 60] on input "text" at bounding box center [244, 59] width 112 height 18
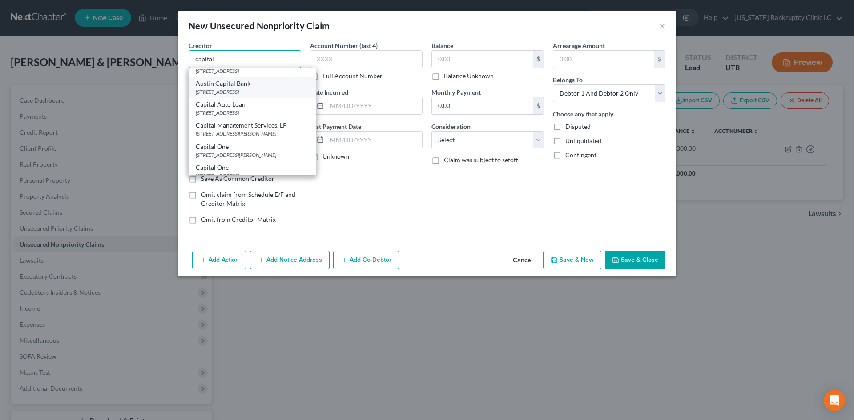
scroll to position [133, 0]
click at [245, 100] on div "PO Box 60511, City Of Industry, CA 91716" at bounding box center [252, 96] width 113 height 8
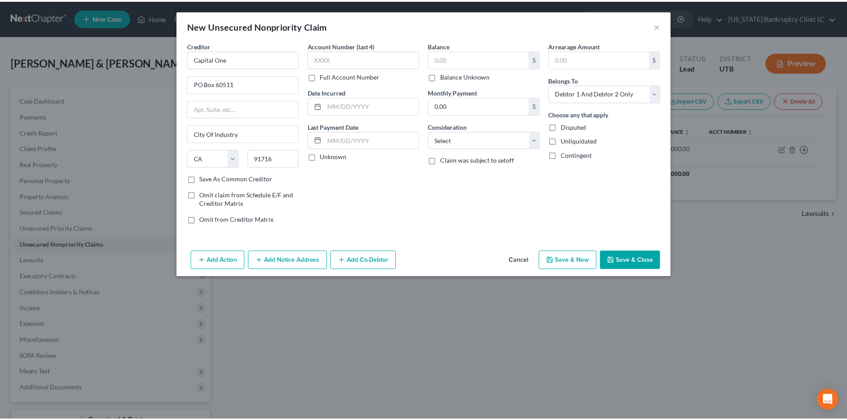
scroll to position [0, 0]
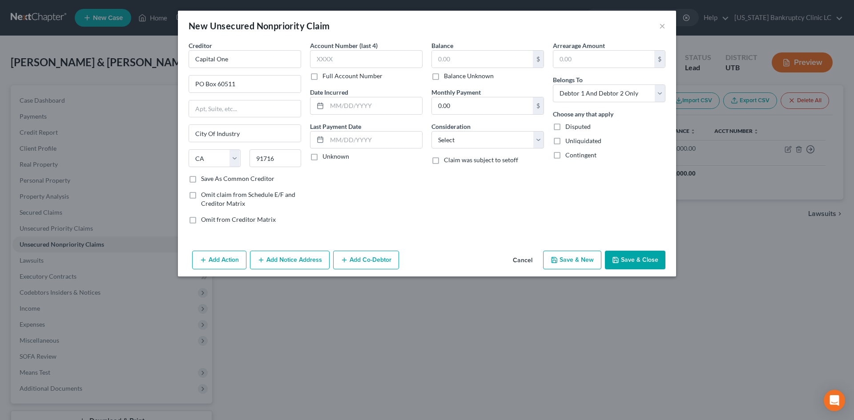
click at [561, 257] on button "Save & New" at bounding box center [572, 260] width 58 height 19
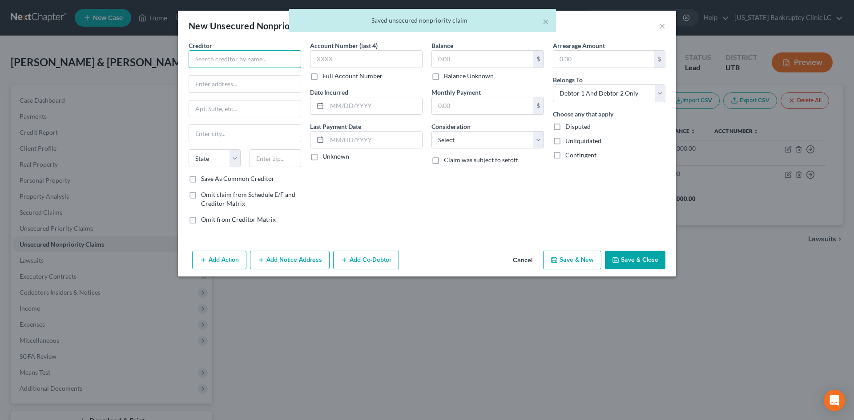
click at [252, 63] on input "text" at bounding box center [244, 59] width 112 height 18
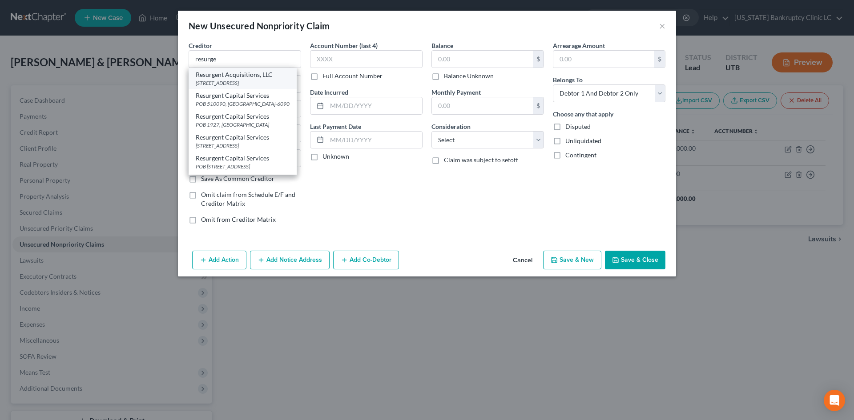
click at [237, 78] on div "Resurgent Acquisitions, LLC" at bounding box center [243, 74] width 94 height 9
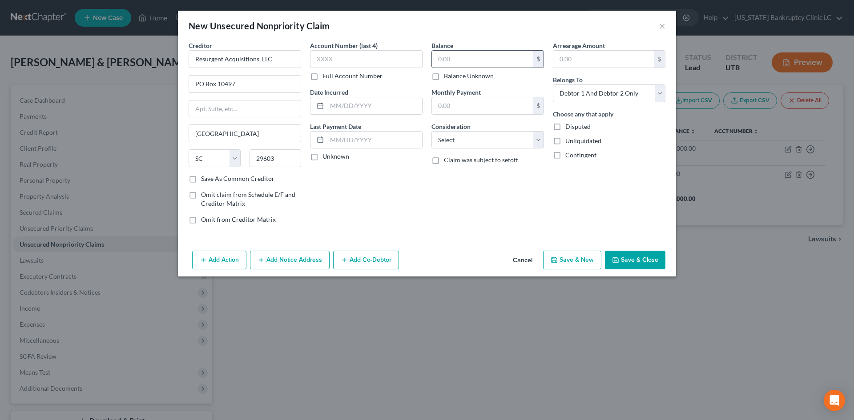
click at [461, 58] on input "text" at bounding box center [482, 59] width 101 height 17
click at [465, 56] on input "text" at bounding box center [482, 59] width 101 height 17
click at [651, 261] on button "Save & Close" at bounding box center [635, 260] width 60 height 19
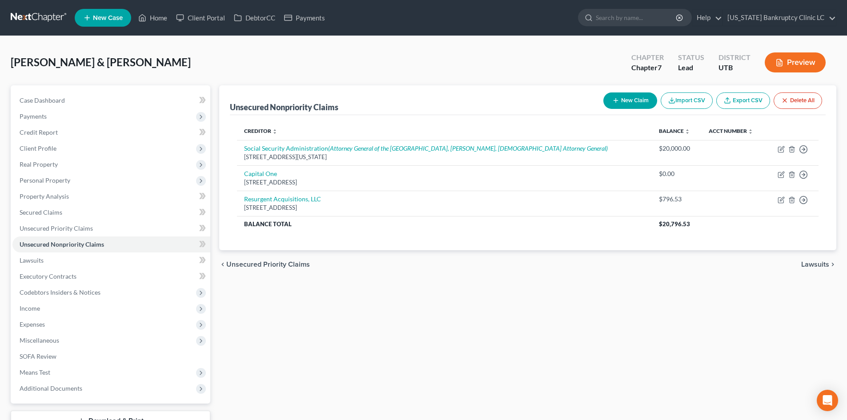
drag, startPoint x: 470, startPoint y: 349, endPoint x: 852, endPoint y: 297, distance: 385.4
click at [470, 349] on div "Unsecured Nonpriority Claims New Claim Import CSV Export CSV Delete All Credito…" at bounding box center [528, 269] width 626 height 369
click at [626, 97] on button "New Claim" at bounding box center [630, 100] width 54 height 16
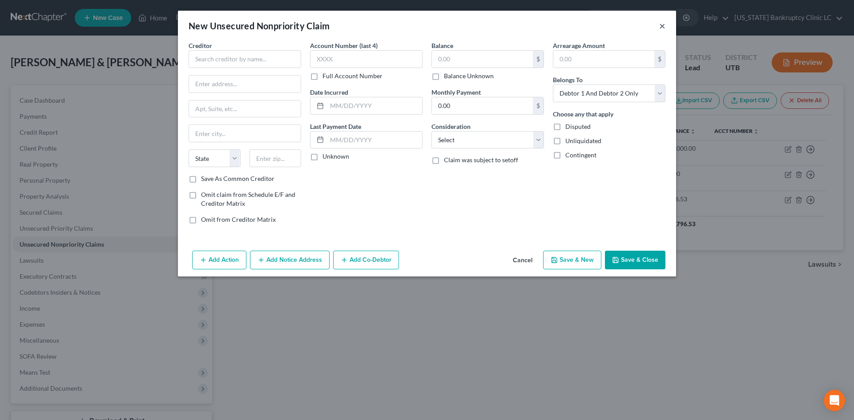
click at [663, 25] on button "×" at bounding box center [662, 25] width 6 height 11
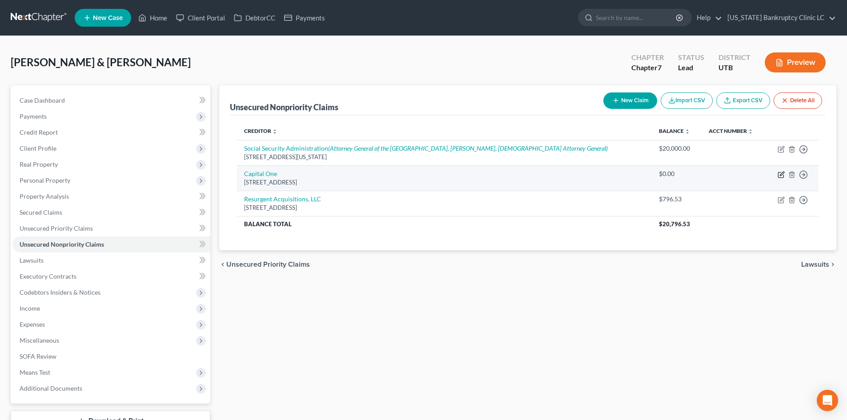
click at [782, 176] on icon "button" at bounding box center [781, 174] width 7 height 7
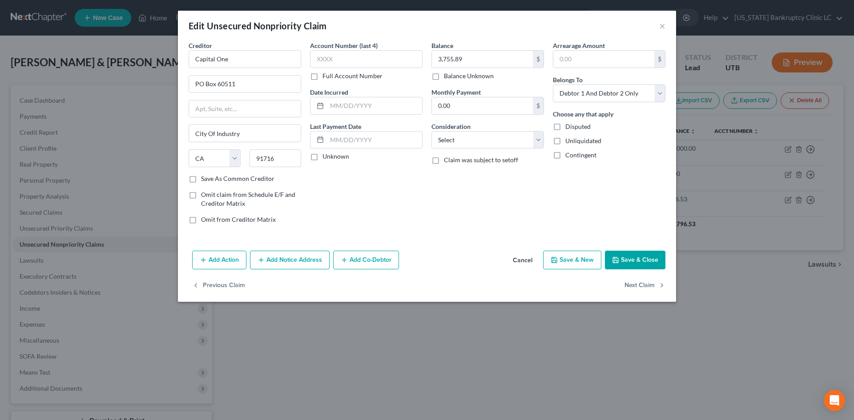
click at [578, 264] on button "Save & New" at bounding box center [572, 260] width 58 height 19
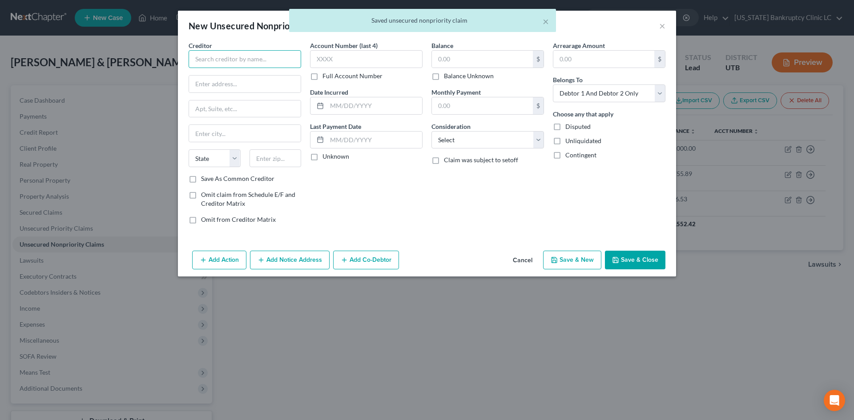
click at [253, 59] on input "text" at bounding box center [244, 59] width 112 height 18
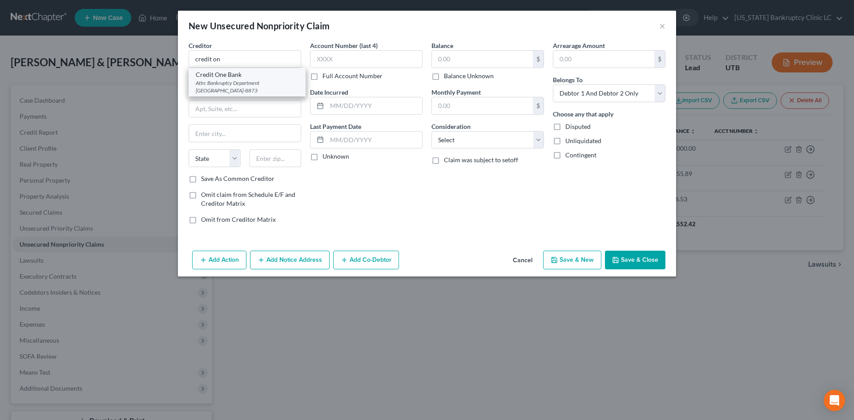
click at [251, 80] on div "Attn: Bankruptcy Department PO Box 98873, Las Vegas, NV 89193-8873" at bounding box center [247, 86] width 103 height 15
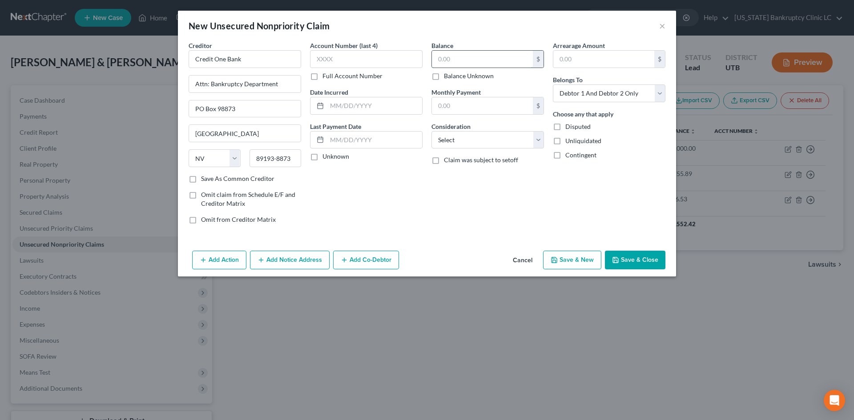
click at [461, 61] on input "text" at bounding box center [482, 59] width 101 height 17
click at [589, 259] on button "Save & New" at bounding box center [572, 260] width 58 height 19
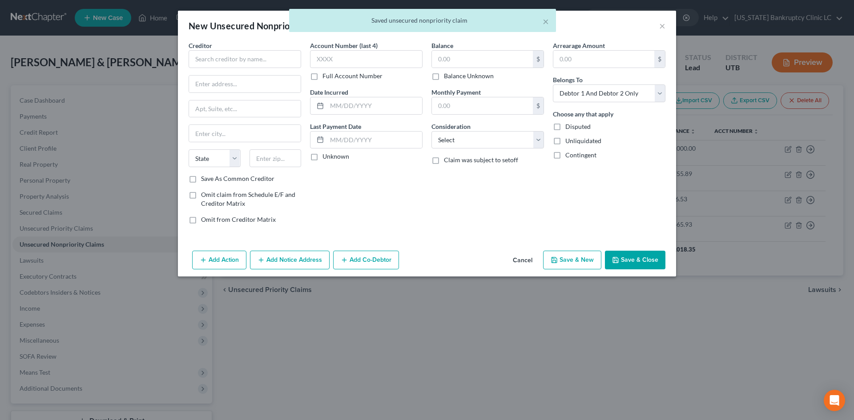
click at [246, 70] on div "Creditor * State AL AK AR AZ CA CO CT DE DC FL GA GU HI ID IL IN IA KS KY LA ME…" at bounding box center [244, 107] width 112 height 133
click at [249, 57] on input "text" at bounding box center [244, 59] width 112 height 18
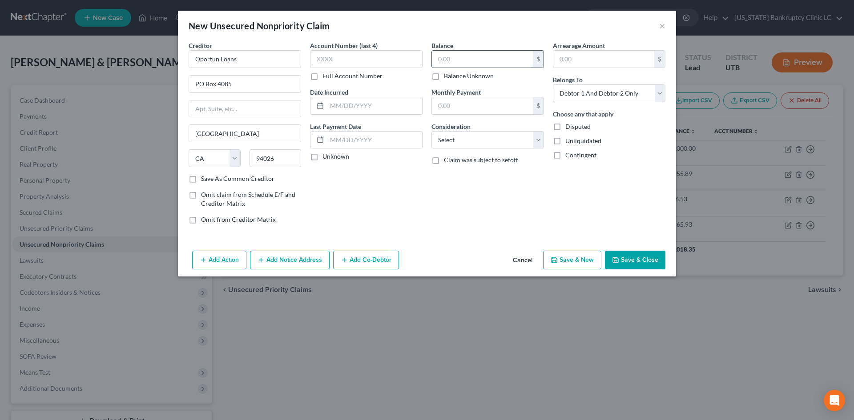
click at [453, 60] on input "text" at bounding box center [482, 59] width 101 height 17
click at [589, 269] on button "Save & New" at bounding box center [572, 260] width 58 height 19
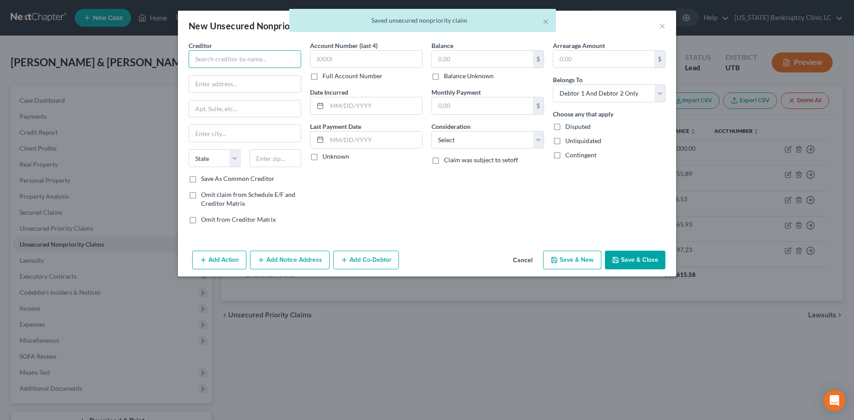
click at [253, 60] on input "text" at bounding box center [244, 59] width 112 height 18
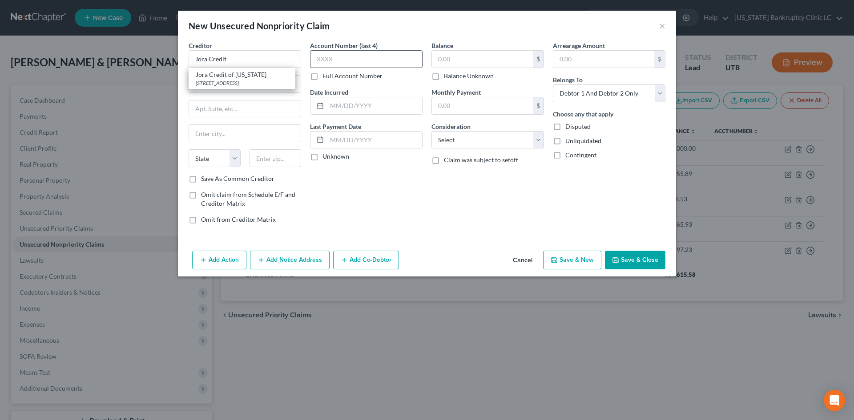
drag, startPoint x: 240, startPoint y: 87, endPoint x: 381, endPoint y: 67, distance: 142.7
click at [239, 84] on div "7701 Las Colinas Ridge Suite 650, Irving, TX 75063" at bounding box center [242, 83] width 92 height 8
click at [509, 58] on input "text" at bounding box center [482, 59] width 101 height 17
click at [627, 263] on button "Save & Close" at bounding box center [635, 260] width 60 height 19
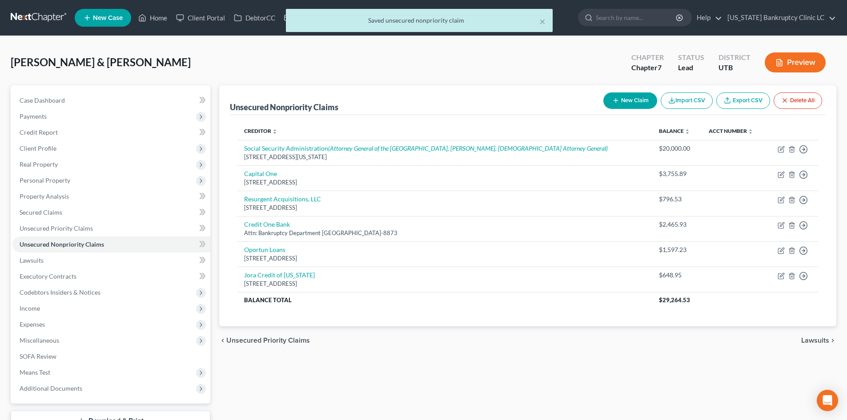
click at [640, 104] on button "New Claim" at bounding box center [630, 100] width 54 height 16
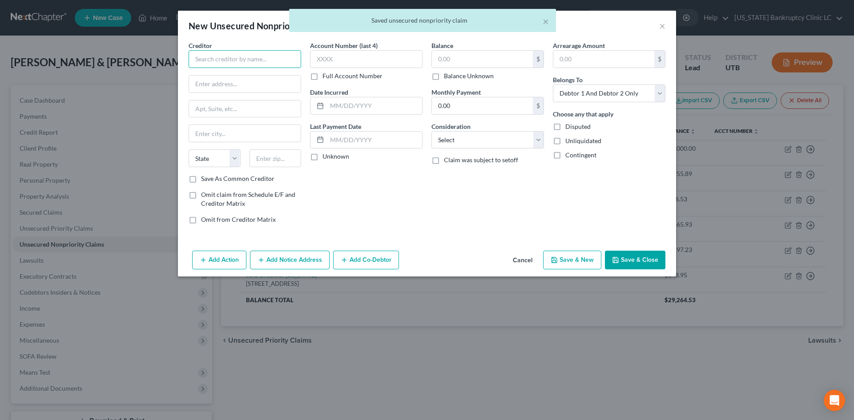
click at [277, 57] on input "text" at bounding box center [244, 59] width 112 height 18
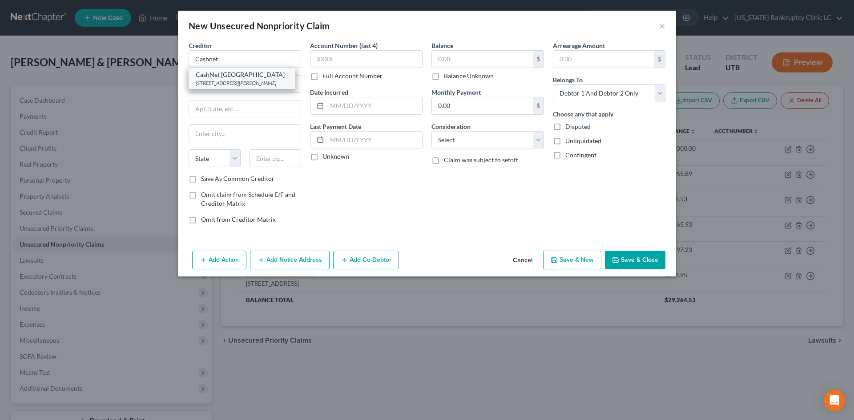
click at [253, 82] on div "175 W Jackson Blvd Suite 1000, Chicago, IL 60604" at bounding box center [242, 83] width 92 height 8
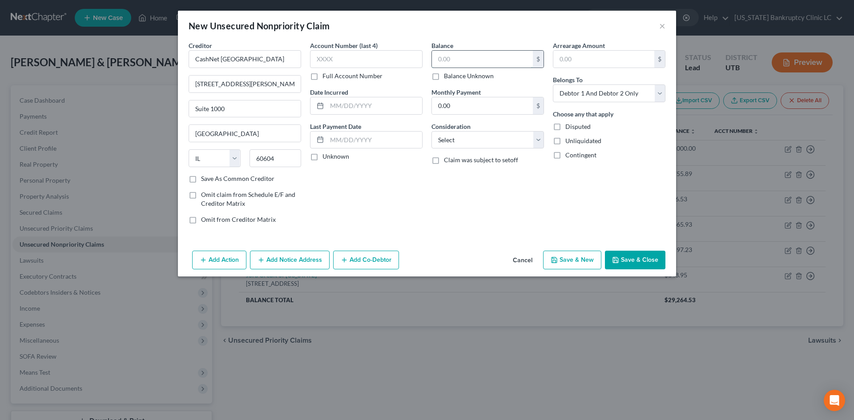
click at [453, 59] on input "text" at bounding box center [482, 59] width 101 height 17
click at [580, 261] on button "Save & New" at bounding box center [572, 260] width 58 height 19
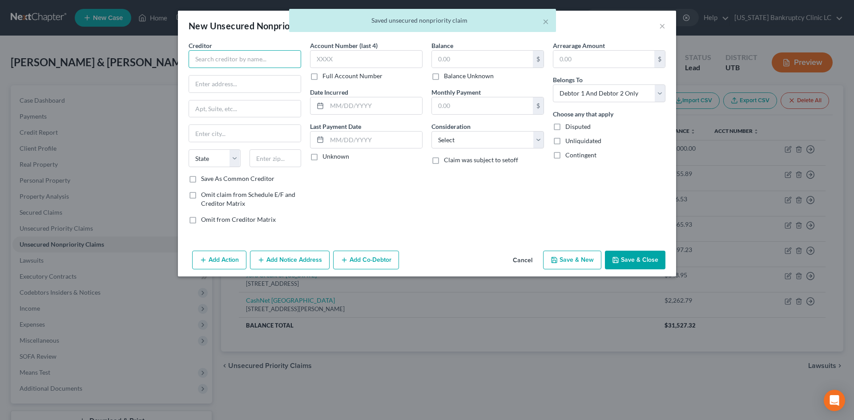
click at [249, 64] on input "text" at bounding box center [244, 59] width 112 height 18
drag, startPoint x: 222, startPoint y: 77, endPoint x: 337, endPoint y: 83, distance: 114.4
click at [223, 77] on div "Net Credit" at bounding box center [242, 74] width 92 height 9
click at [465, 64] on input "text" at bounding box center [482, 59] width 101 height 17
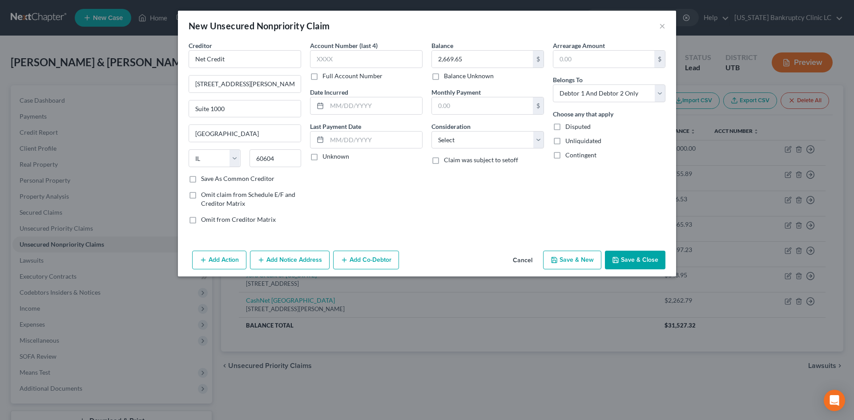
click at [571, 266] on button "Save & New" at bounding box center [572, 260] width 58 height 19
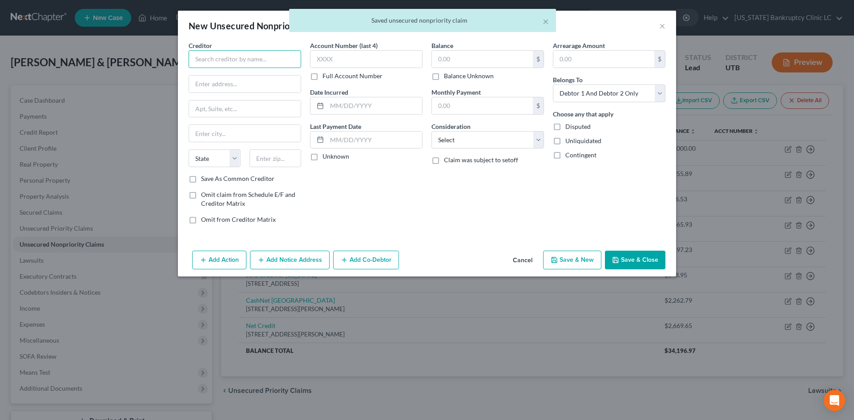
click at [273, 61] on input "text" at bounding box center [244, 59] width 112 height 18
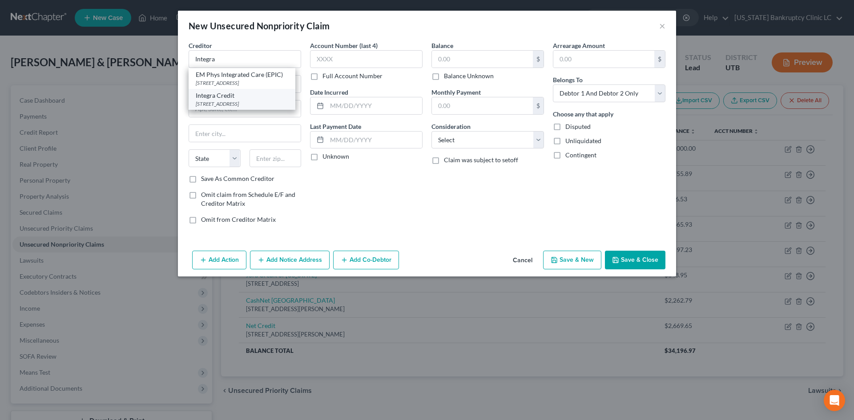
click at [237, 99] on div "Integra Credit" at bounding box center [242, 95] width 92 height 9
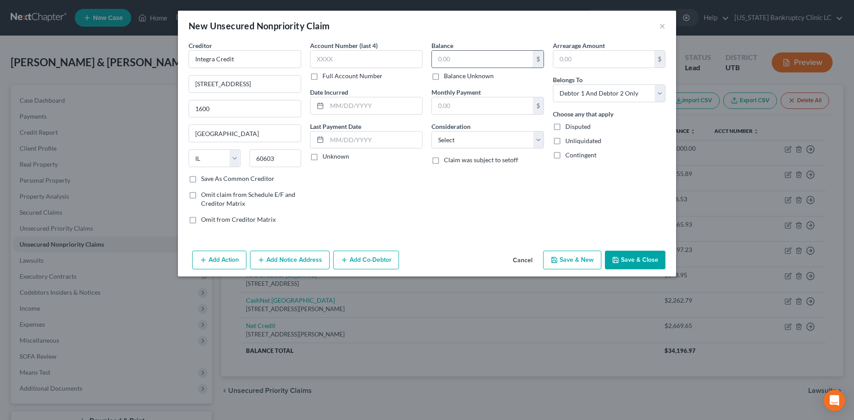
click at [485, 59] on input "text" at bounding box center [482, 59] width 101 height 17
click at [569, 259] on button "Save & New" at bounding box center [572, 260] width 58 height 19
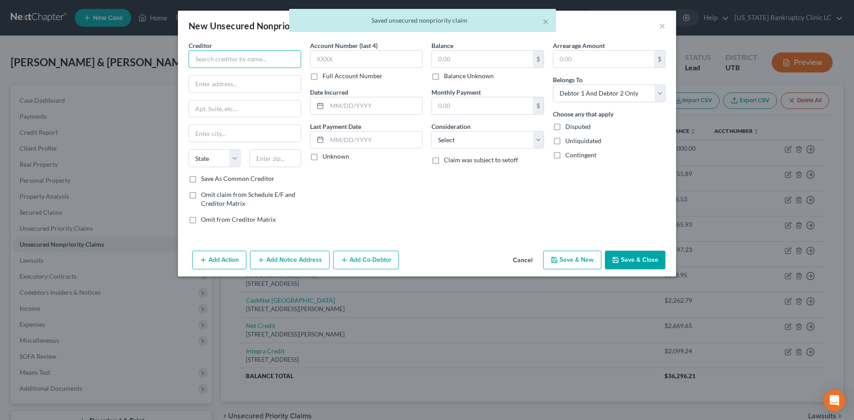
click at [236, 58] on input "text" at bounding box center [244, 59] width 112 height 18
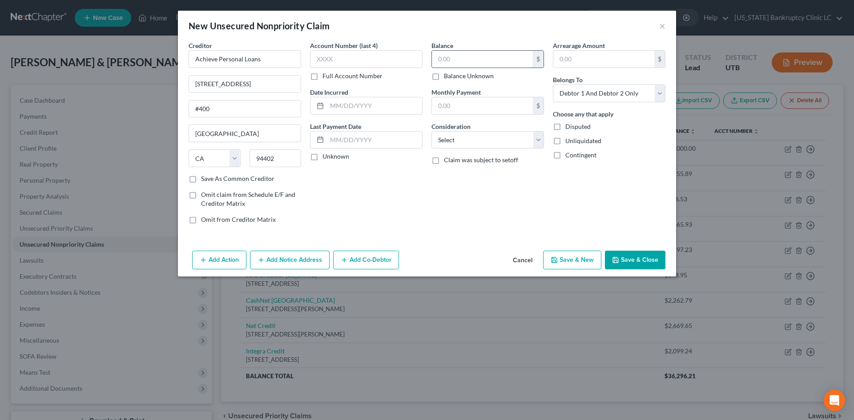
click at [481, 61] on input "text" at bounding box center [482, 59] width 101 height 17
click at [581, 264] on button "Save & New" at bounding box center [572, 260] width 58 height 19
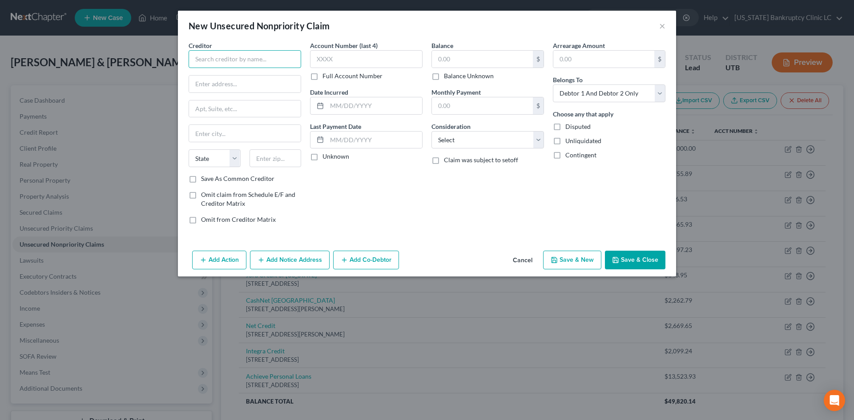
click at [263, 59] on input "text" at bounding box center [244, 59] width 112 height 18
drag, startPoint x: 245, startPoint y: 80, endPoint x: 399, endPoint y: 68, distance: 154.3
click at [245, 79] on div "1112 7th Ave, Monroe, WI 53566" at bounding box center [246, 83] width 100 height 8
click at [467, 53] on input "text" at bounding box center [482, 59] width 101 height 17
click at [563, 258] on button "Save & New" at bounding box center [572, 260] width 58 height 19
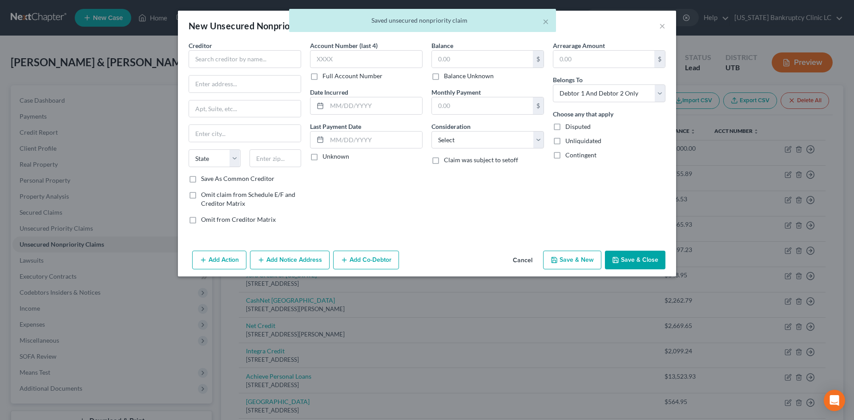
click at [273, 48] on div "Creditor *" at bounding box center [244, 54] width 112 height 27
click at [280, 57] on input "text" at bounding box center [244, 59] width 112 height 18
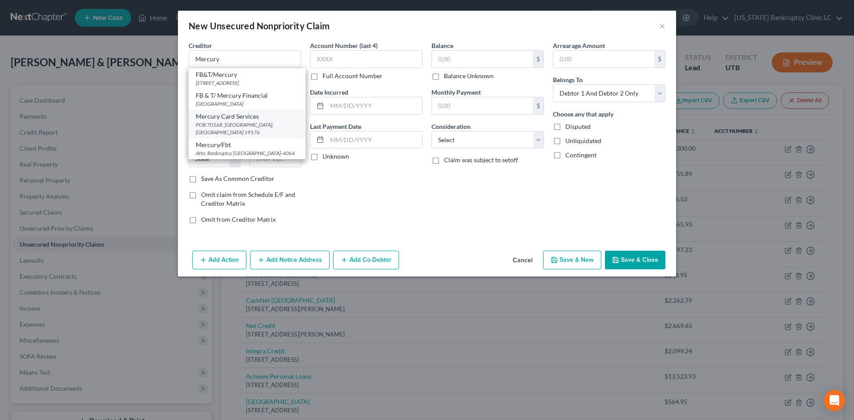
click at [245, 121] on div "Mercury Card Services" at bounding box center [247, 116] width 103 height 9
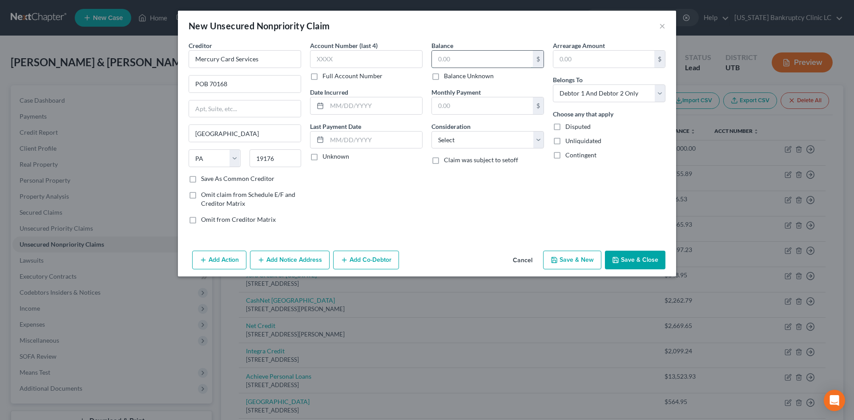
drag, startPoint x: 478, startPoint y: 60, endPoint x: 482, endPoint y: 65, distance: 6.0
click at [478, 59] on input "text" at bounding box center [482, 59] width 101 height 17
click at [573, 253] on button "Save & New" at bounding box center [572, 260] width 58 height 19
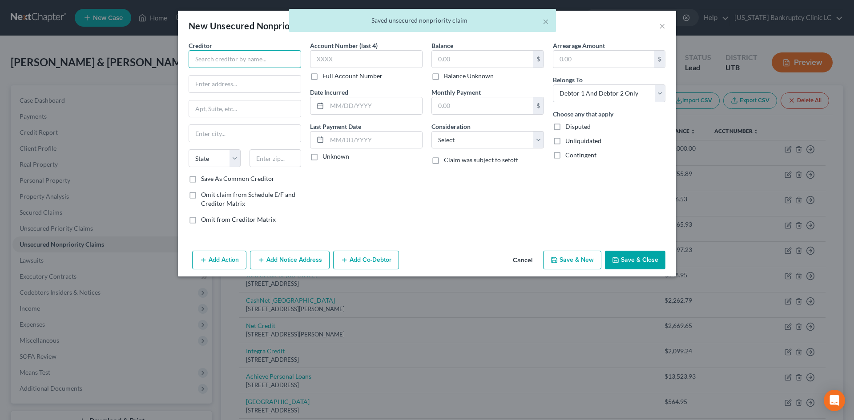
click at [246, 61] on input "text" at bounding box center [244, 59] width 112 height 18
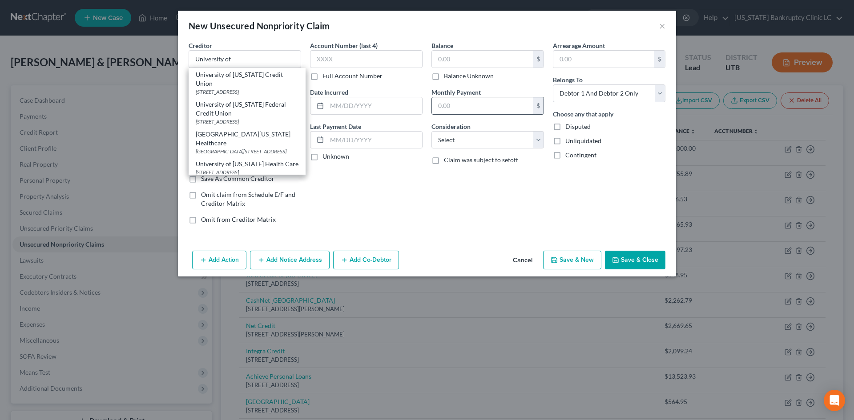
drag, startPoint x: 257, startPoint y: 138, endPoint x: 537, endPoint y: 110, distance: 282.0
click at [256, 148] on div "127 South 500 East Ste 100, Salt Lake City, UT 84102-1959" at bounding box center [247, 152] width 103 height 8
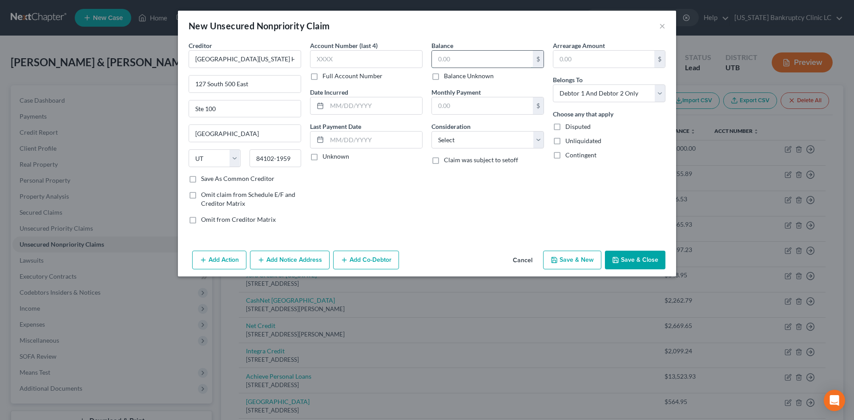
click at [513, 57] on input "text" at bounding box center [482, 59] width 101 height 17
click at [592, 264] on button "Save & New" at bounding box center [572, 260] width 58 height 19
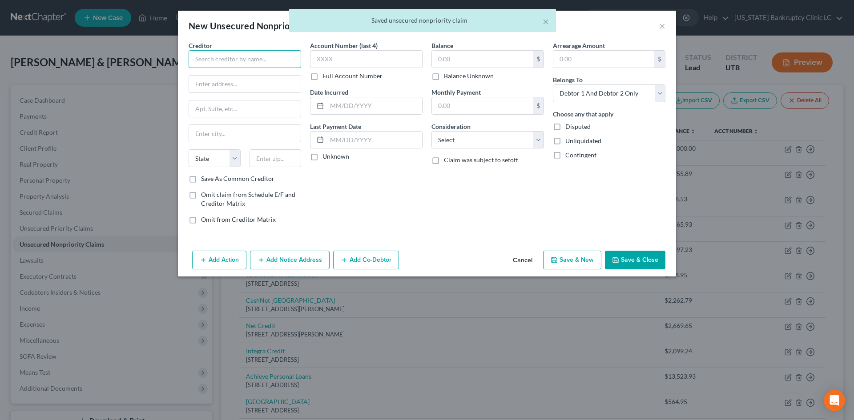
click at [249, 62] on input "text" at bounding box center [244, 59] width 112 height 18
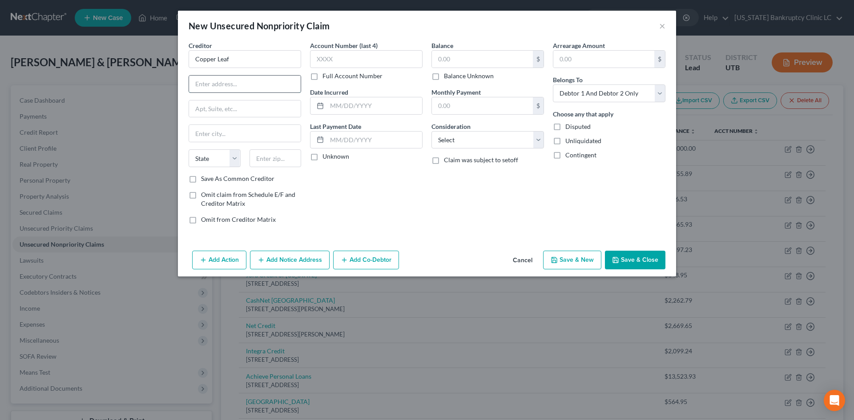
click at [259, 80] on input "text" at bounding box center [245, 84] width 112 height 17
paste input "5547 S 4015 W"
click at [256, 60] on input "Copper Leaf" at bounding box center [244, 59] width 112 height 18
click at [283, 155] on input "84129" at bounding box center [275, 158] width 52 height 18
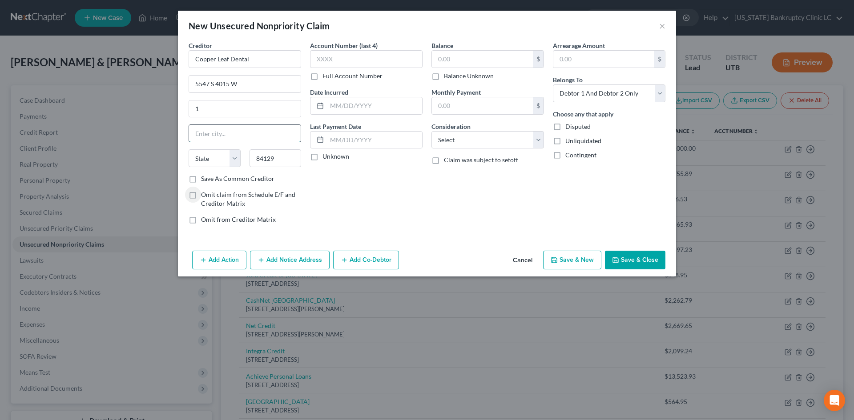
click at [220, 134] on input "text" at bounding box center [245, 133] width 112 height 17
click at [188, 149] on select "State AL AK AR AZ CA CO CT DE DC FL GA GU HI ID IL IN IA KS KY LA ME MD MA MI M…" at bounding box center [214, 158] width 52 height 18
click at [393, 192] on div "Account Number (last 4) Full Account Number Date Incurred Last Payment Date Unk…" at bounding box center [365, 136] width 121 height 190
click at [224, 173] on div "State AL AK AR AZ CA CO CT DE DC FL GA GU HI ID IL IN IA KS KY LA ME MD MA MI M…" at bounding box center [244, 161] width 121 height 25
click at [228, 177] on label "Save As Common Creditor" at bounding box center [237, 178] width 73 height 9
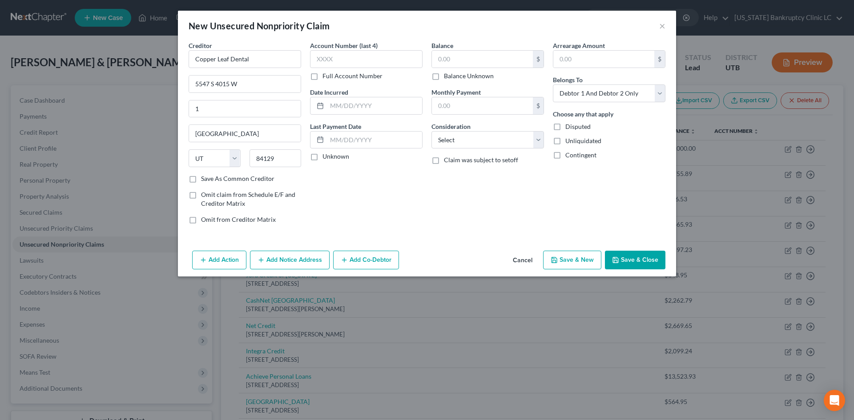
click at [210, 177] on input "Save As Common Creditor" at bounding box center [207, 177] width 6 height 6
click at [489, 52] on input "text" at bounding box center [482, 59] width 101 height 17
click at [567, 255] on button "Save & New" at bounding box center [572, 260] width 58 height 19
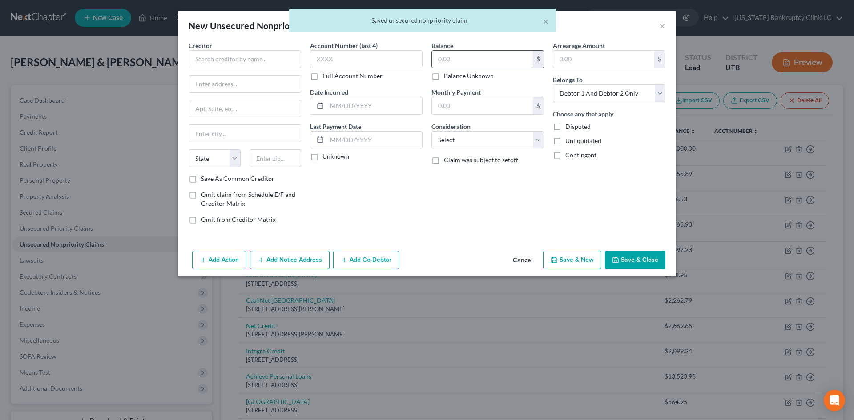
click at [478, 57] on input "text" at bounding box center [482, 59] width 101 height 17
click at [241, 52] on input "text" at bounding box center [244, 59] width 112 height 18
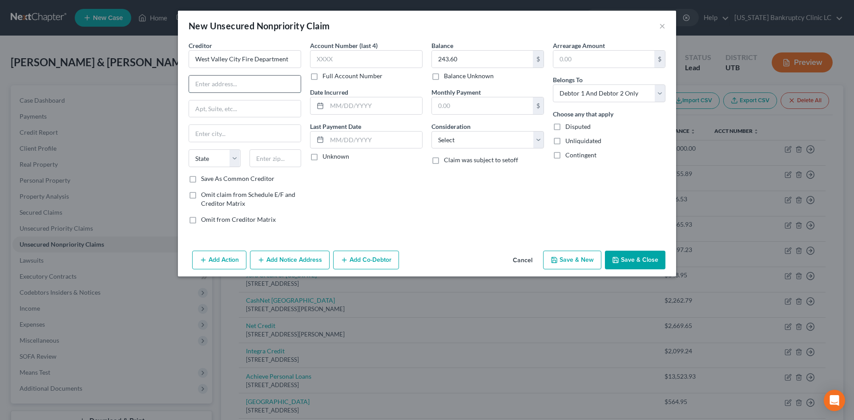
click at [215, 83] on input "text" at bounding box center [245, 84] width 112 height 17
paste input "3600 S Constitution Blvd"
click at [281, 168] on div "State AL AK AR AZ CA CO CT DE DC FL GA GU HI ID IL IN IA KS KY LA ME MD MA MI M…" at bounding box center [244, 161] width 121 height 25
click at [279, 164] on input "text" at bounding box center [275, 158] width 52 height 18
click at [253, 177] on label "Save As Common Creditor" at bounding box center [237, 178] width 73 height 9
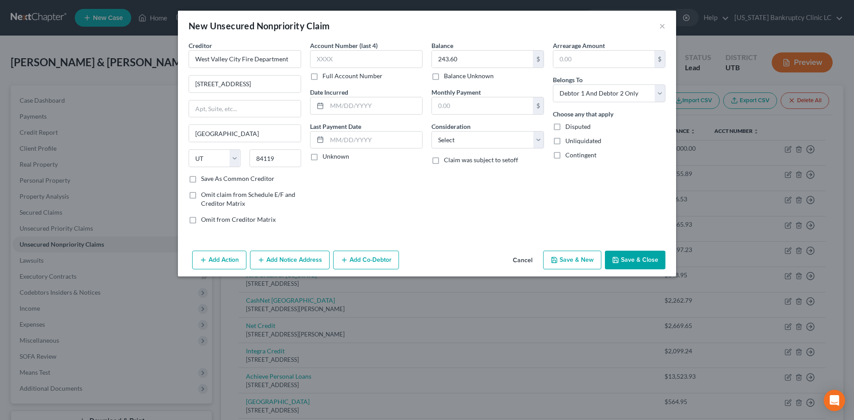
click at [210, 177] on input "Save As Common Creditor" at bounding box center [207, 177] width 6 height 6
click at [570, 259] on button "Save & New" at bounding box center [572, 260] width 58 height 19
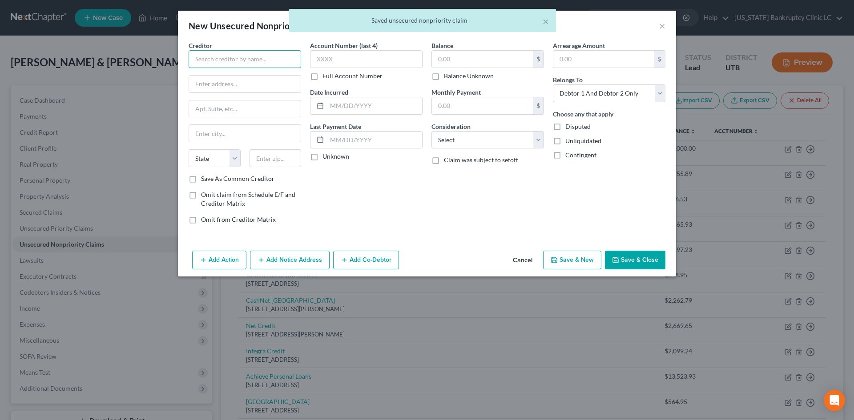
drag, startPoint x: 250, startPoint y: 60, endPoint x: 256, endPoint y: 50, distance: 12.1
click at [250, 60] on input "text" at bounding box center [244, 59] width 112 height 18
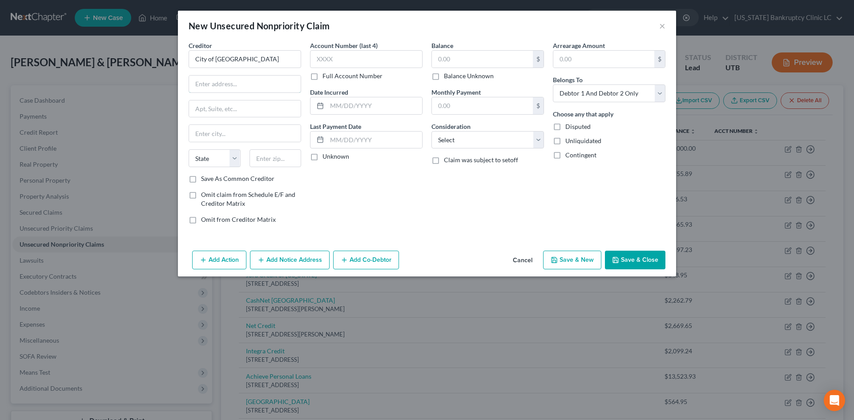
drag, startPoint x: 213, startPoint y: 78, endPoint x: 253, endPoint y: 1, distance: 86.5
click at [213, 78] on input "text" at bounding box center [245, 84] width 112 height 17
paste input "221 West Pine Street"
click at [271, 157] on input "text" at bounding box center [275, 158] width 52 height 18
paste input "95240"
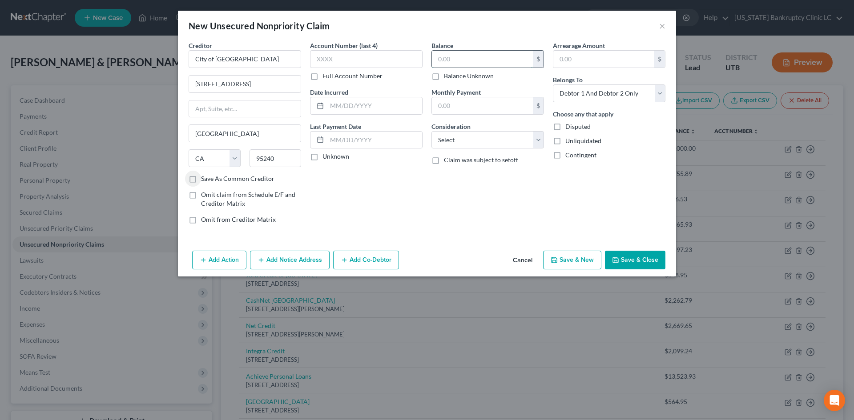
click at [499, 55] on input "text" at bounding box center [482, 59] width 101 height 17
click at [571, 256] on button "Save & New" at bounding box center [572, 260] width 58 height 19
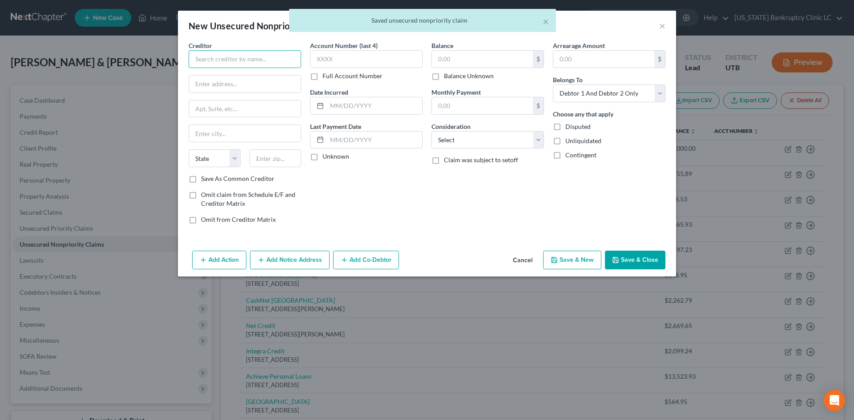
click at [249, 61] on input "text" at bounding box center [244, 59] width 112 height 18
click at [226, 108] on div "333 N. 300 W., Salt Lake City, UT 84103" at bounding box center [242, 104] width 92 height 8
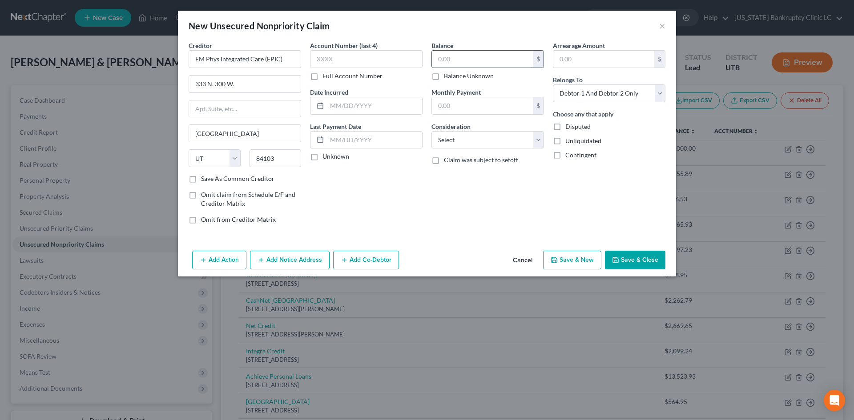
click at [460, 59] on input "text" at bounding box center [482, 59] width 101 height 17
drag, startPoint x: 569, startPoint y: 259, endPoint x: 568, endPoint y: 286, distance: 26.7
click at [568, 286] on div "New Unsecured Nonpriority Claim × Creditor * EM Phys Integrated Care (EPIC) 333…" at bounding box center [427, 210] width 854 height 420
click at [641, 261] on button "Save & Close" at bounding box center [635, 260] width 60 height 19
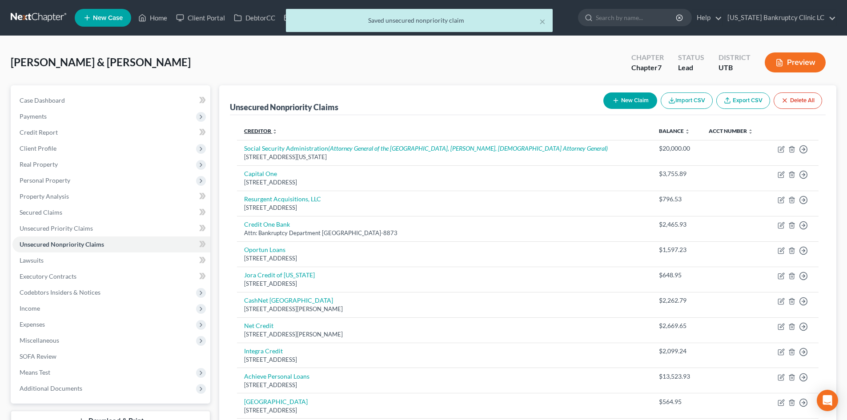
click at [267, 132] on link "Creditor expand_more expand_less unfold_more" at bounding box center [260, 131] width 33 height 7
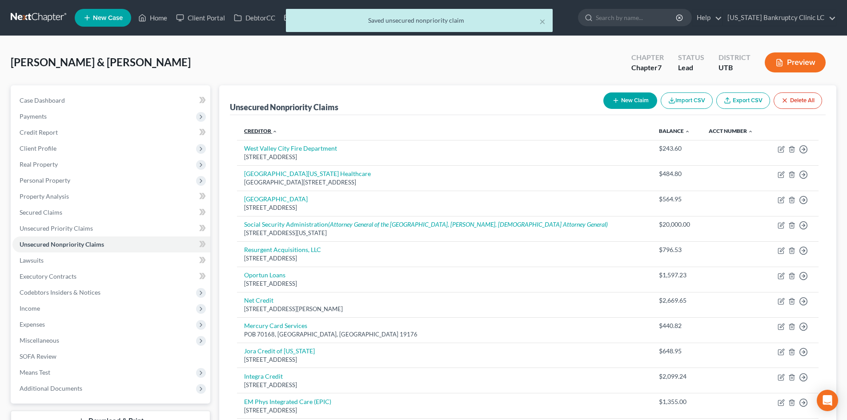
click at [267, 132] on link "Creditor expand_more expand_less unfold_more" at bounding box center [260, 131] width 33 height 7
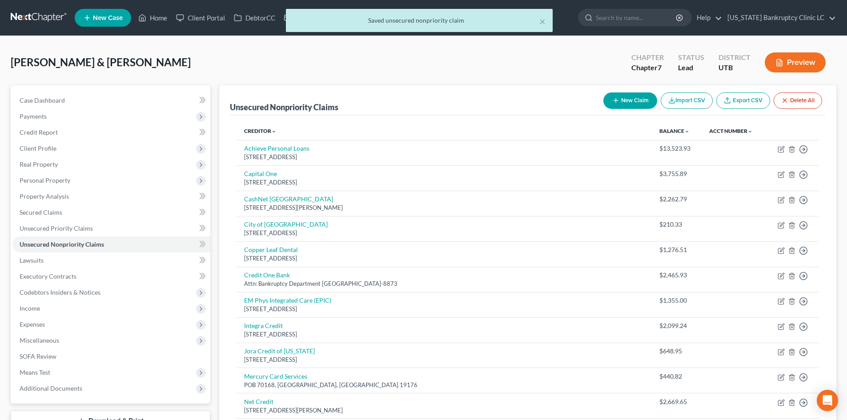
click at [629, 99] on button "New Claim" at bounding box center [630, 100] width 54 height 16
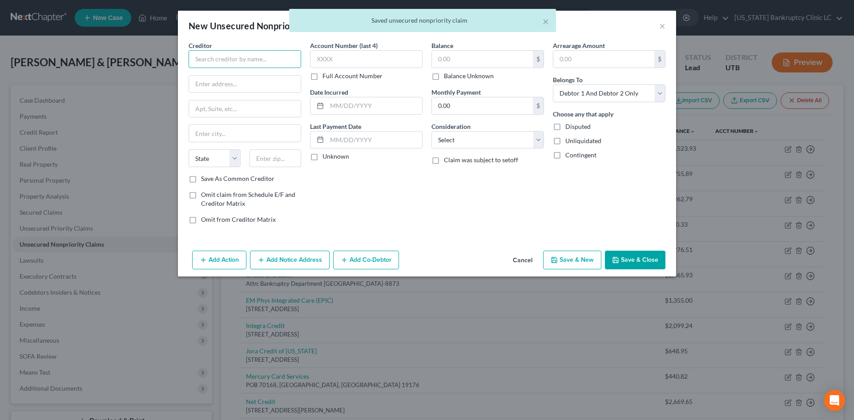
click at [237, 60] on input "text" at bounding box center [244, 59] width 112 height 18
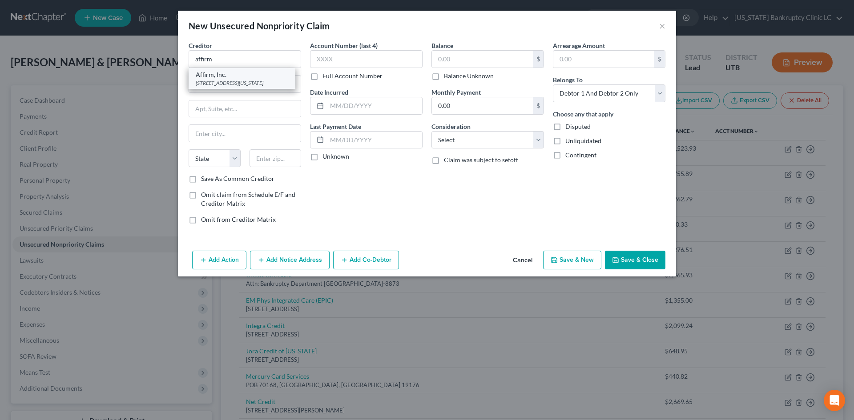
click at [261, 80] on div "650 California Street 12th Floor, San Francisco, CA 94108" at bounding box center [242, 83] width 92 height 8
click at [469, 58] on input "text" at bounding box center [482, 59] width 101 height 17
click at [623, 257] on button "Save & Close" at bounding box center [635, 260] width 60 height 19
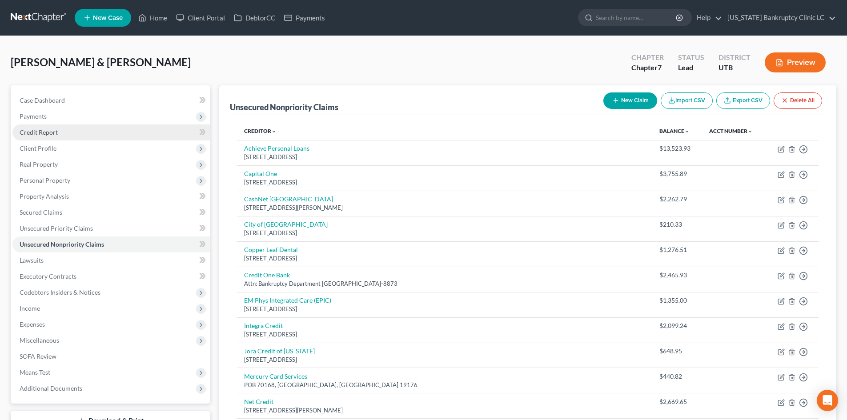
click at [61, 138] on link "Credit Report" at bounding box center [111, 132] width 198 height 16
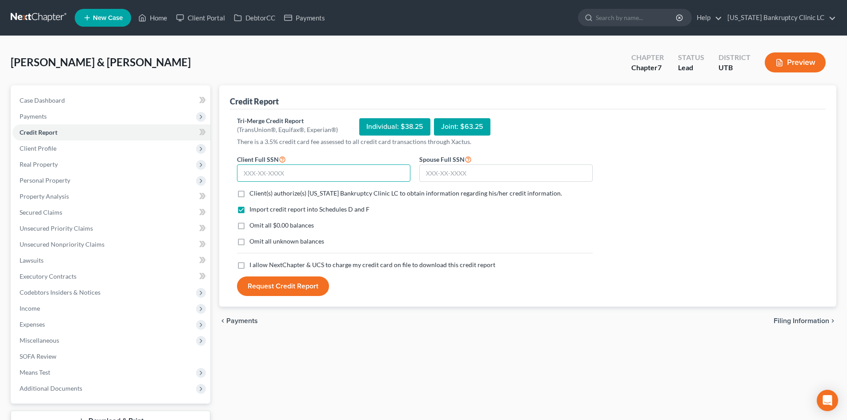
click at [264, 173] on input "text" at bounding box center [323, 173] width 173 height 18
click at [280, 169] on input "568" at bounding box center [323, 173] width 173 height 18
click at [468, 168] on input "text" at bounding box center [505, 173] width 173 height 18
click at [327, 195] on span "Client(s) authorize(s) Utah Bankruptcy Clinic LC to obtain information regardin…" at bounding box center [405, 193] width 313 height 8
click at [259, 195] on input "Client(s) authorize(s) Utah Bankruptcy Clinic LC to obtain information regardin…" at bounding box center [256, 192] width 6 height 6
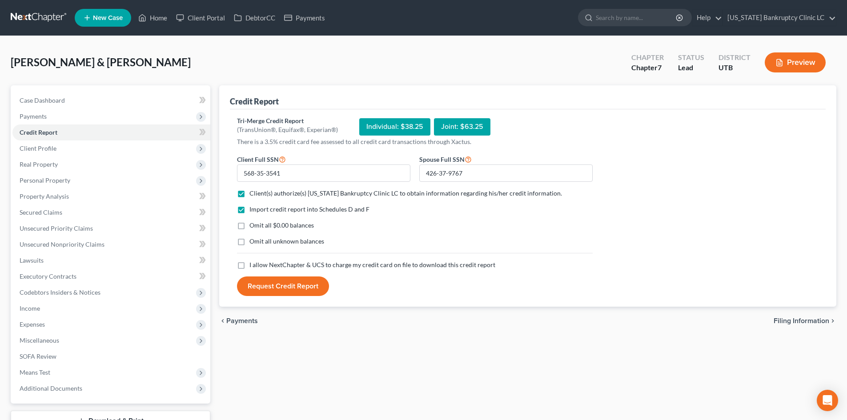
click at [287, 268] on span "I allow NextChapter & UCS to charge my credit card on file to download this cre…" at bounding box center [372, 265] width 246 height 8
click at [259, 266] on input "I allow NextChapter & UCS to charge my credit card on file to download this cre…" at bounding box center [256, 264] width 6 height 6
click at [281, 284] on button "Request Credit Report" at bounding box center [283, 287] width 92 height 20
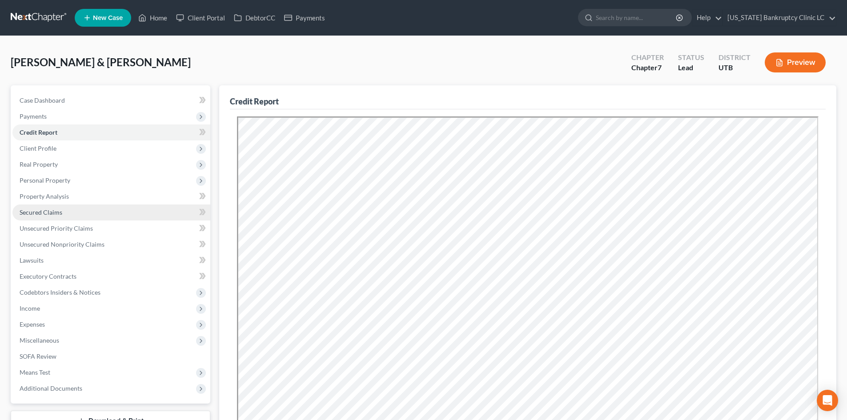
click at [67, 209] on link "Secured Claims" at bounding box center [111, 212] width 198 height 16
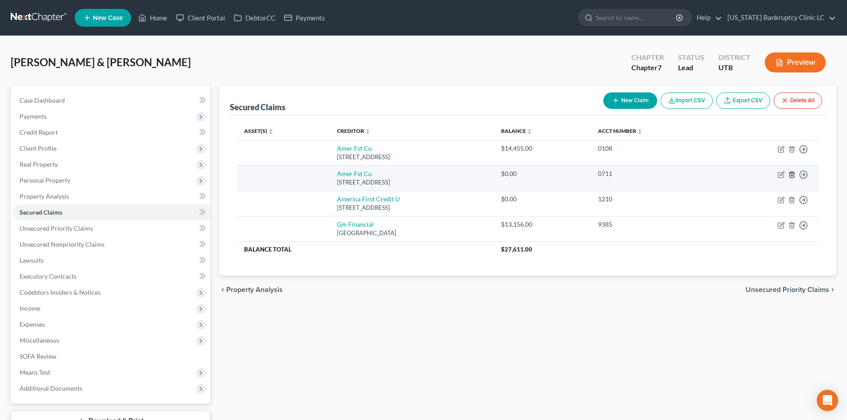
click at [792, 176] on icon "button" at bounding box center [791, 174] width 7 height 7
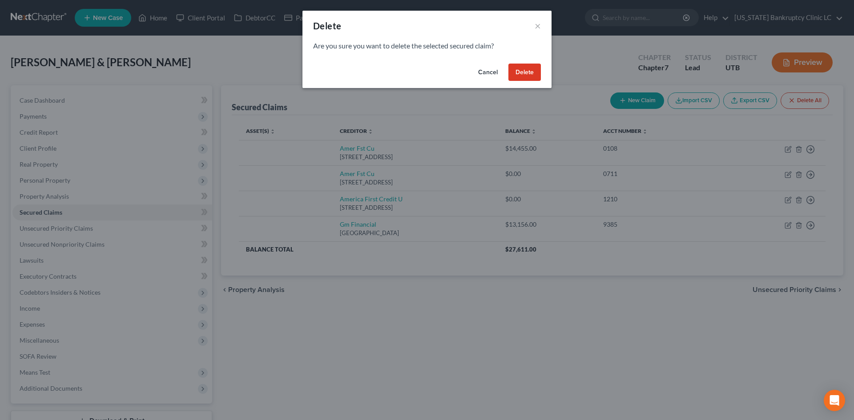
click at [527, 72] on button "Delete" at bounding box center [524, 73] width 32 height 18
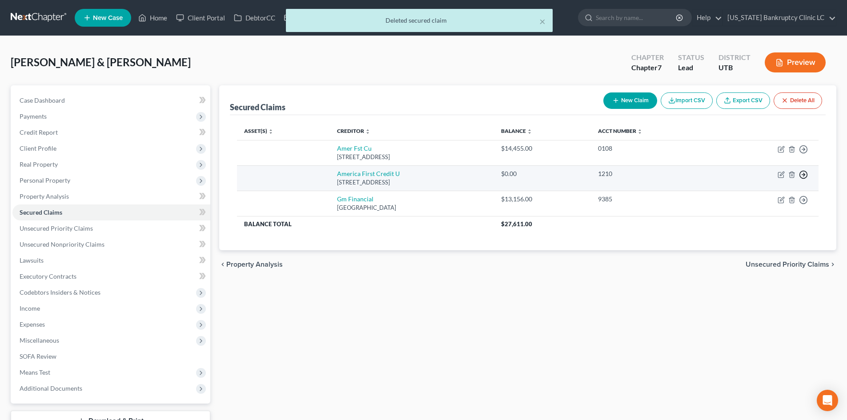
click at [805, 172] on icon "button" at bounding box center [803, 174] width 9 height 9
click at [649, 170] on div "1210" at bounding box center [653, 173] width 111 height 9
click at [784, 173] on icon "button" at bounding box center [781, 174] width 7 height 7
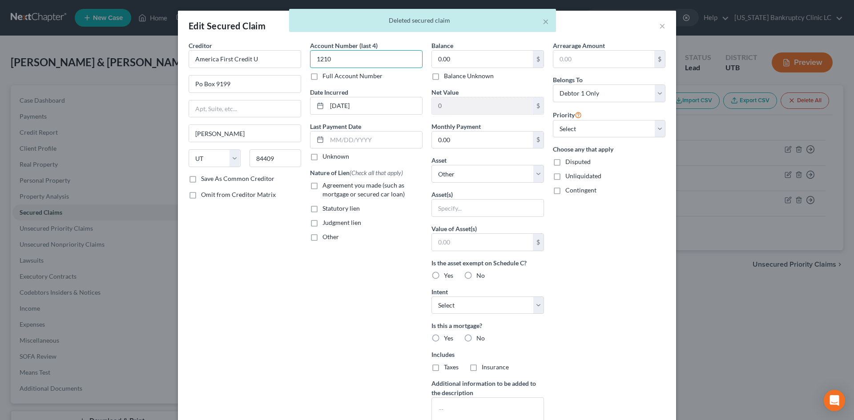
click at [359, 64] on input "1210" at bounding box center [366, 59] width 112 height 18
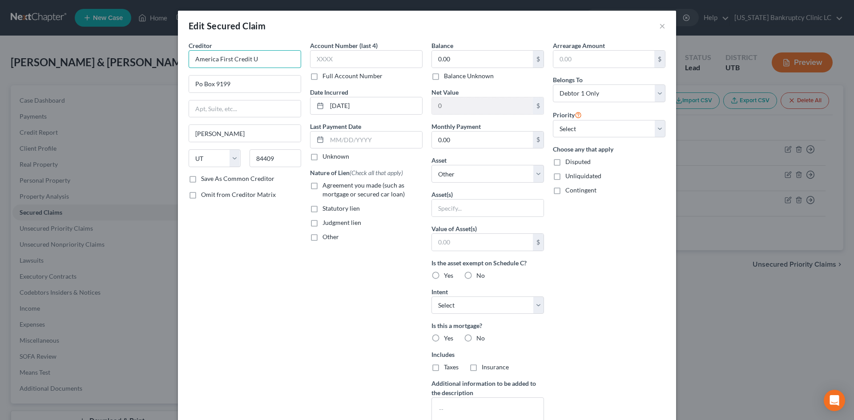
click at [264, 58] on input "America First Credit U" at bounding box center [244, 59] width 112 height 18
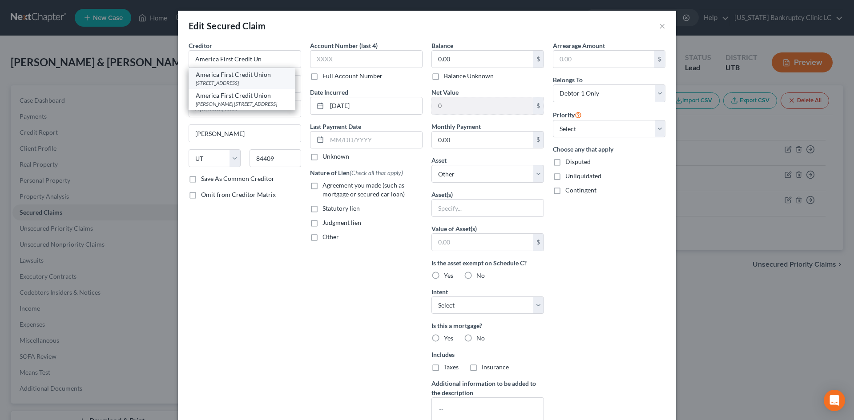
click at [259, 81] on div "PO Box 9199, Ogden, UT 84409" at bounding box center [242, 83] width 92 height 8
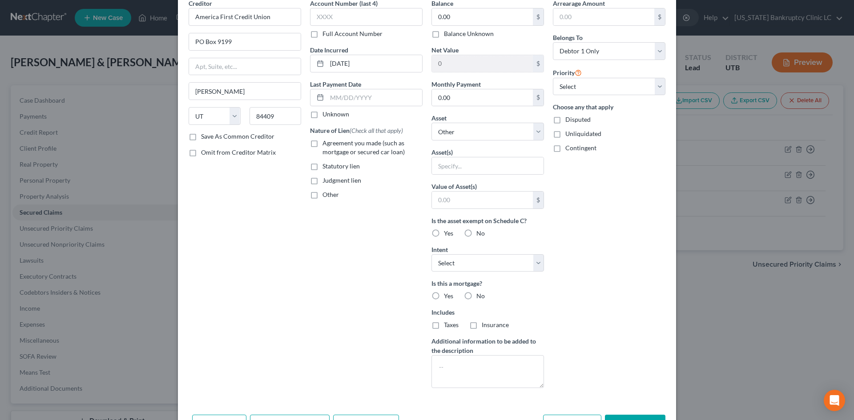
scroll to position [89, 0]
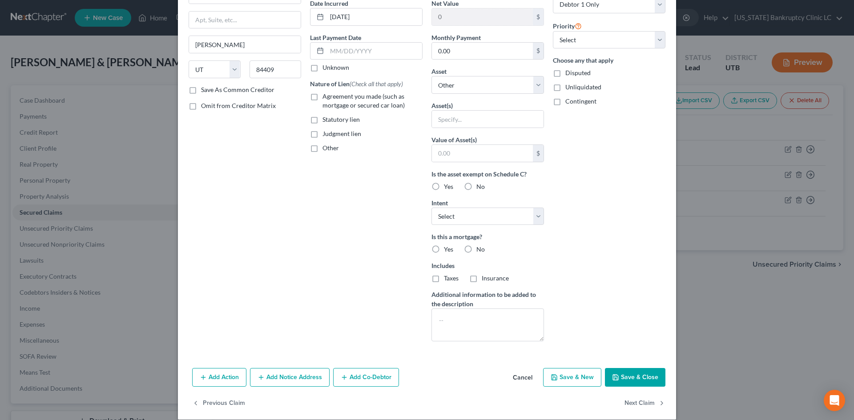
click at [633, 373] on button "Save & Close" at bounding box center [635, 377] width 60 height 19
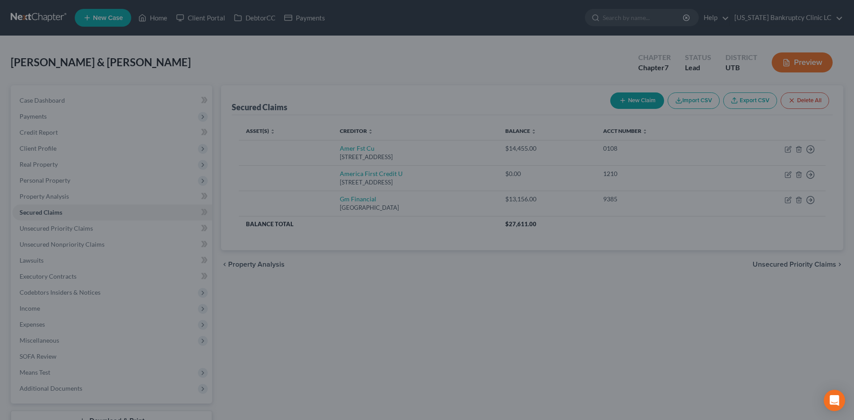
scroll to position [2, 0]
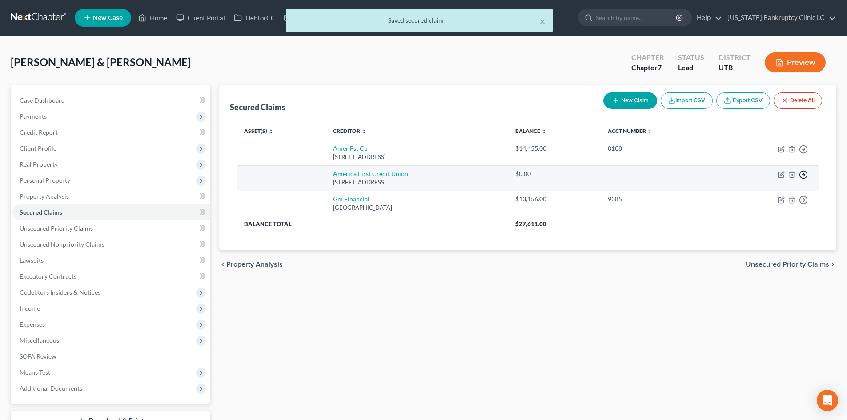
click at [802, 176] on icon "button" at bounding box center [803, 174] width 9 height 9
click at [758, 200] on link "Move to F" at bounding box center [763, 195] width 74 height 15
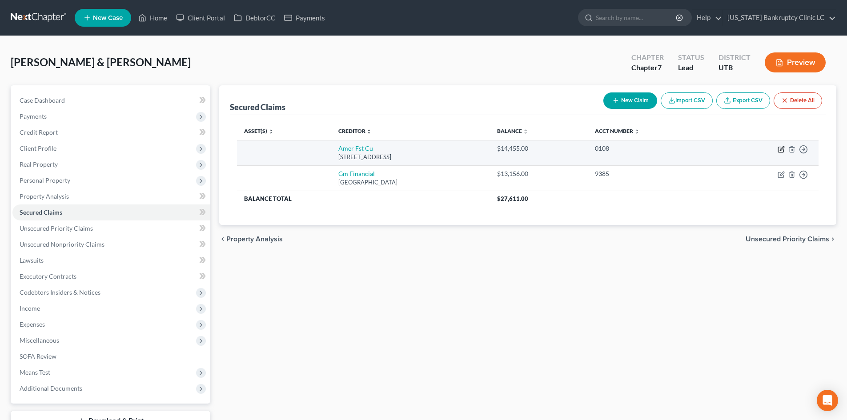
click at [781, 152] on icon "button" at bounding box center [781, 149] width 7 height 7
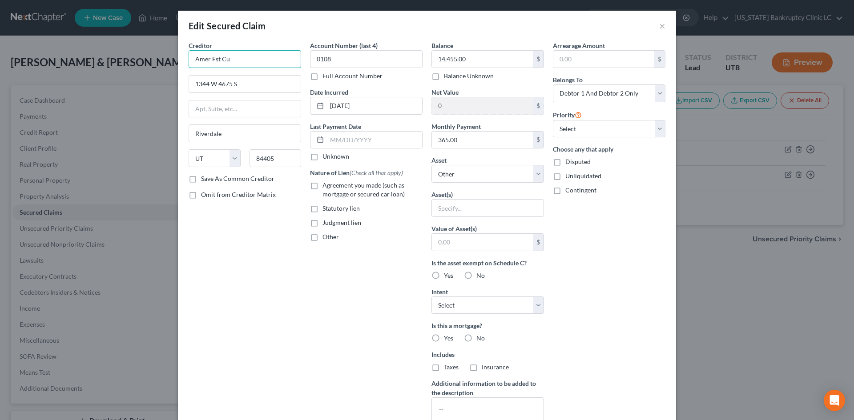
click at [250, 60] on input "Amer Fst Cu" at bounding box center [244, 59] width 112 height 18
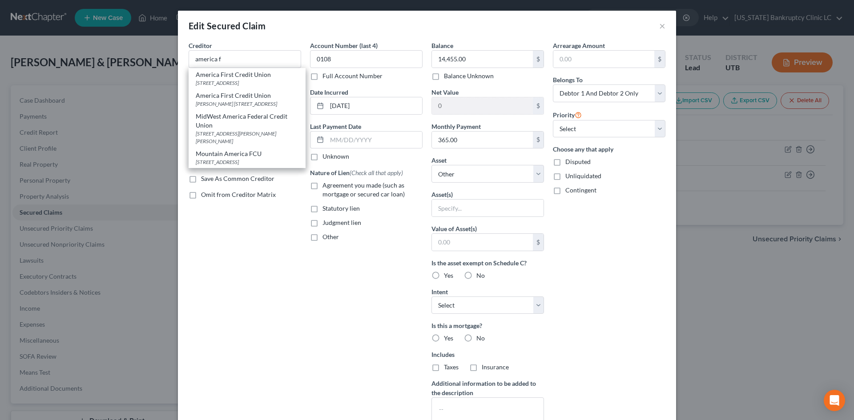
drag, startPoint x: 238, startPoint y: 77, endPoint x: 541, endPoint y: 69, distance: 302.4
click at [238, 77] on div "America First Credit Union" at bounding box center [247, 74] width 103 height 9
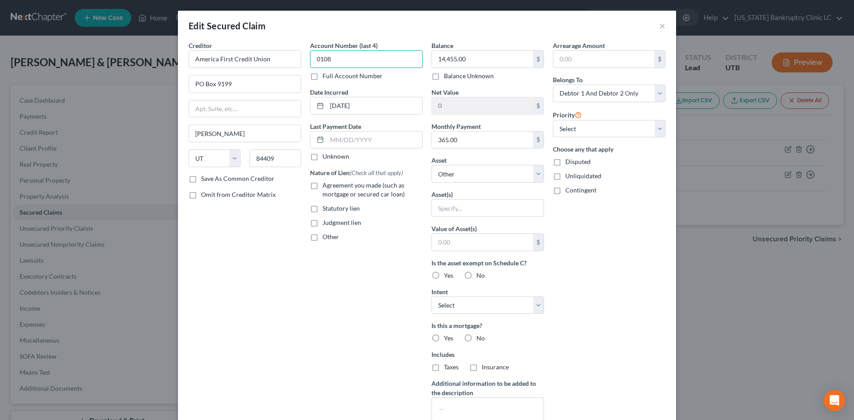
click at [358, 58] on input "0108" at bounding box center [366, 59] width 112 height 18
click at [611, 342] on div "Arrearage Amount $ Belongs To * Select Debtor 1 Only Debtor 2 Only Debtor 1 And…" at bounding box center [608, 239] width 121 height 397
drag, startPoint x: 456, startPoint y: 142, endPoint x: 461, endPoint y: 144, distance: 5.4
click at [457, 143] on input "365.00" at bounding box center [482, 140] width 101 height 17
click at [589, 252] on div "Arrearage Amount $ Belongs To * Select Debtor 1 Only Debtor 2 Only Debtor 1 And…" at bounding box center [608, 239] width 121 height 397
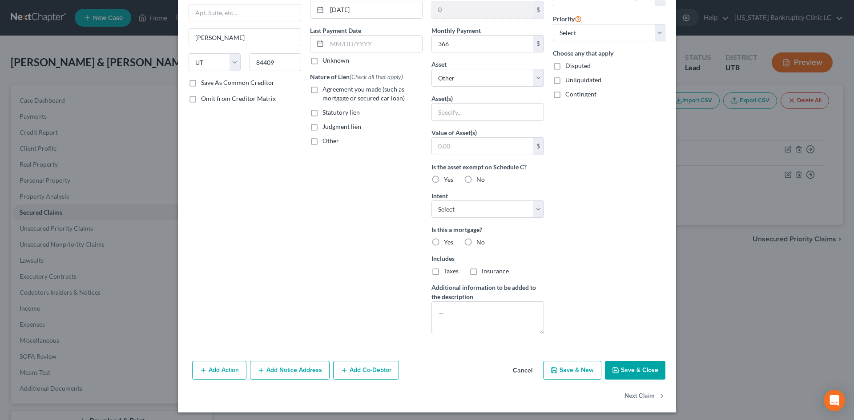
scroll to position [99, 0]
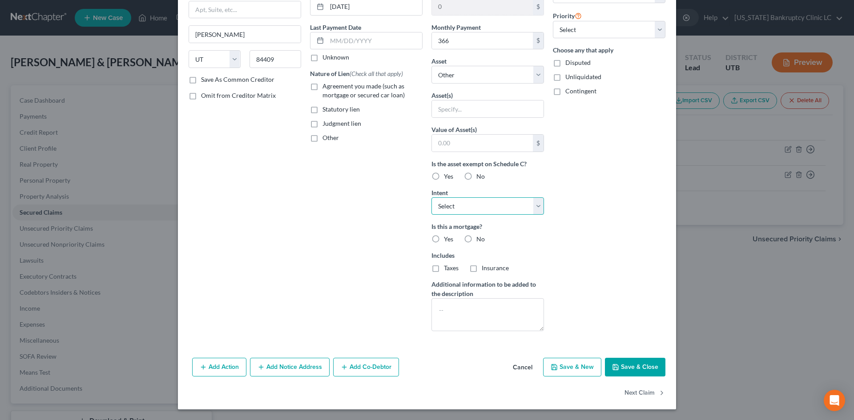
click at [473, 209] on select "Select Surrender Redeem Reaffirm Avoid Other" at bounding box center [487, 206] width 112 height 18
click at [500, 210] on select "Select Surrender Redeem Reaffirm Avoid Other" at bounding box center [487, 206] width 112 height 18
click at [431, 197] on select "Select Surrender Redeem Reaffirm Avoid Other" at bounding box center [487, 206] width 112 height 18
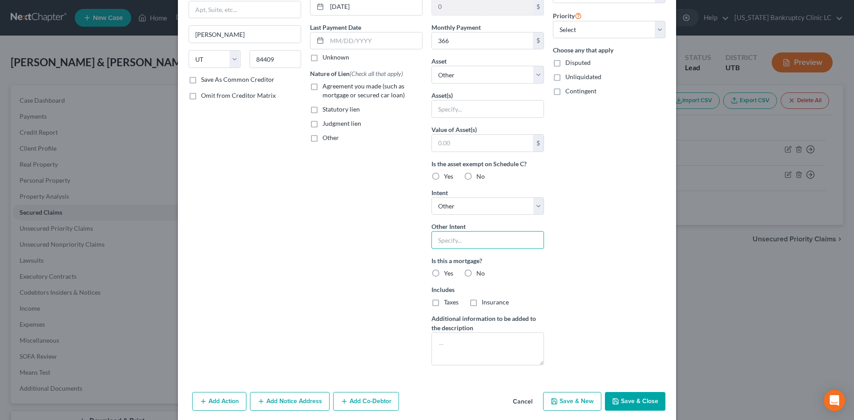
click at [477, 242] on input "text" at bounding box center [487, 240] width 112 height 18
drag, startPoint x: 621, startPoint y: 404, endPoint x: 623, endPoint y: 419, distance: 15.6
click at [621, 403] on button "Save & Close" at bounding box center [635, 401] width 60 height 19
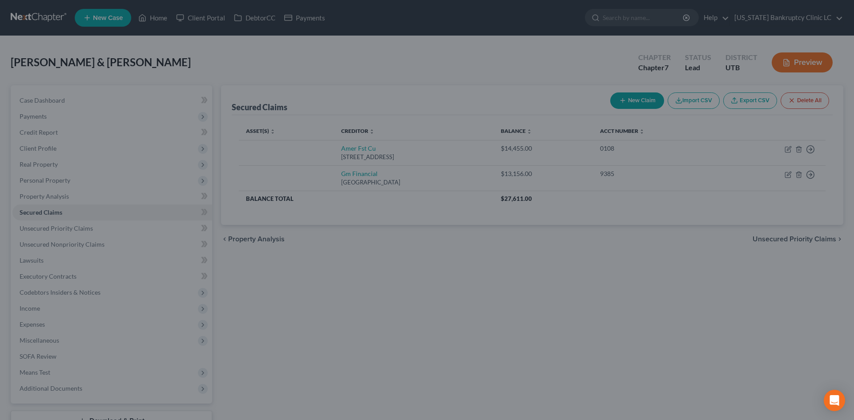
scroll to position [0, 0]
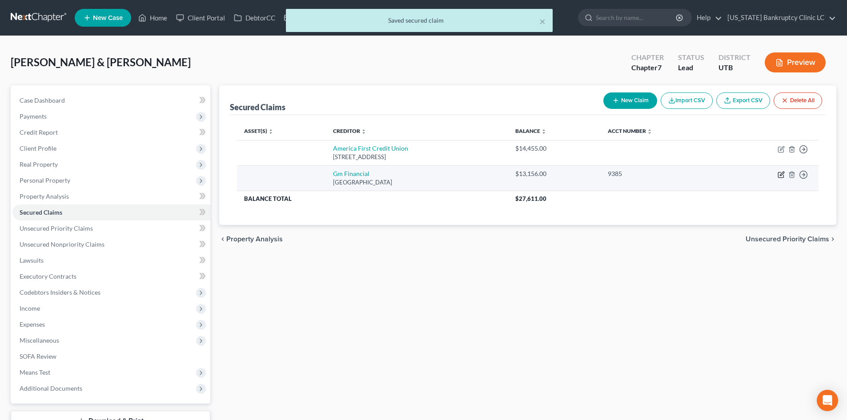
click at [783, 176] on icon "button" at bounding box center [781, 174] width 7 height 7
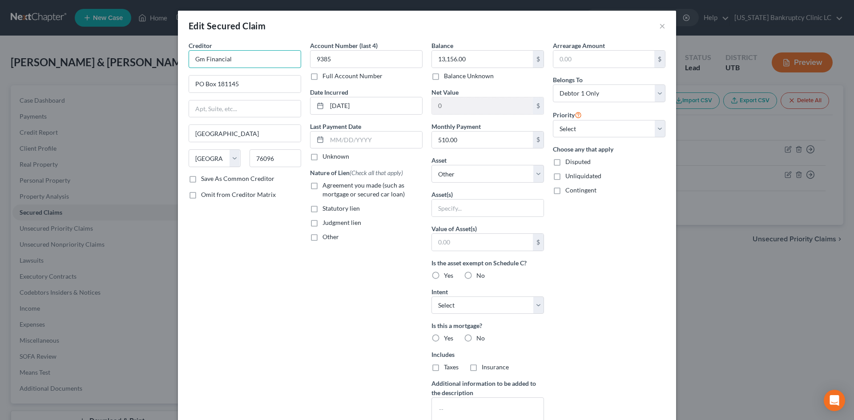
drag, startPoint x: 201, startPoint y: 61, endPoint x: 231, endPoint y: 57, distance: 30.5
click at [201, 61] on input "Gm Financial" at bounding box center [244, 59] width 112 height 18
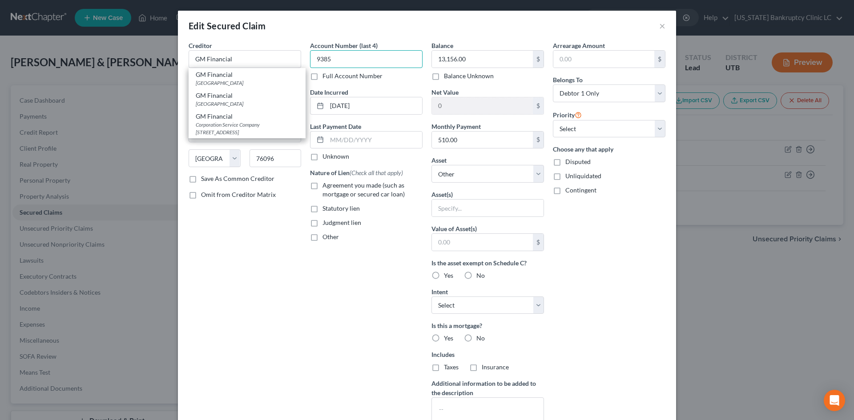
click at [346, 57] on input "9385" at bounding box center [366, 59] width 112 height 18
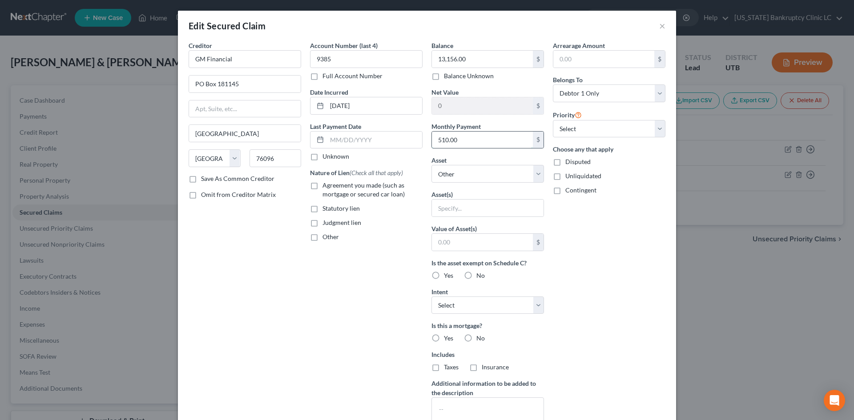
click at [481, 138] on input "510.00" at bounding box center [482, 140] width 101 height 17
click at [612, 278] on div "Arrearage Amount $ Belongs To * Select Debtor 1 Only Debtor 2 Only Debtor 1 And…" at bounding box center [608, 239] width 121 height 397
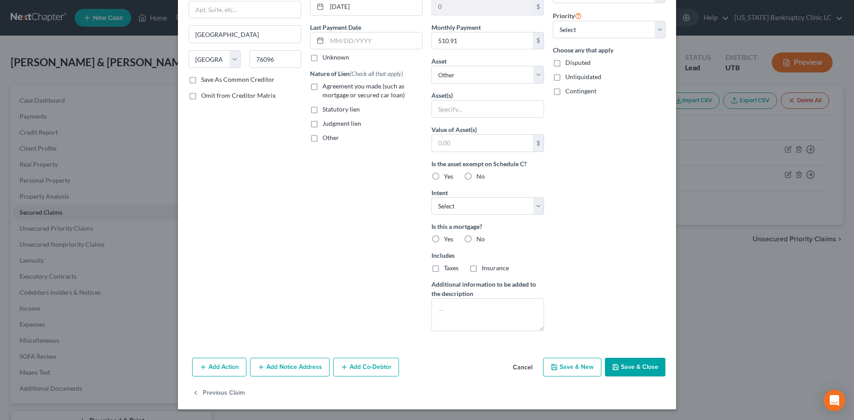
click at [639, 367] on button "Save & Close" at bounding box center [635, 367] width 60 height 19
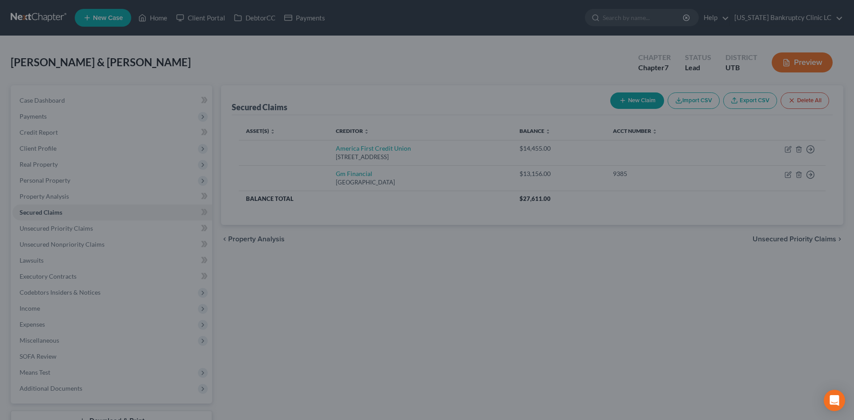
scroll to position [2, 0]
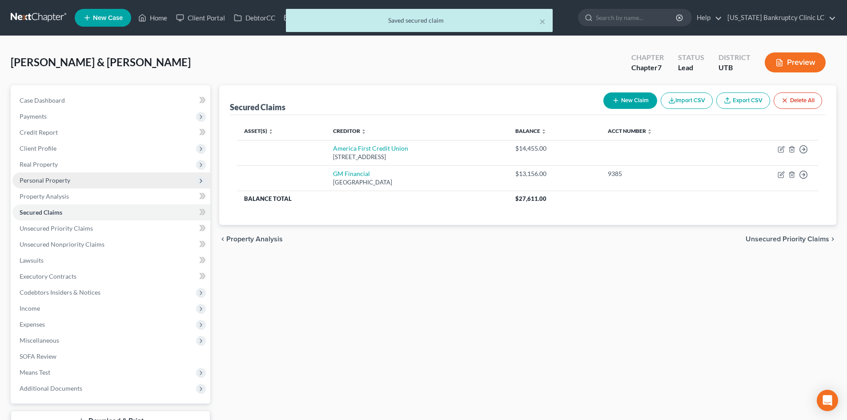
click at [62, 182] on span "Personal Property" at bounding box center [45, 180] width 51 height 8
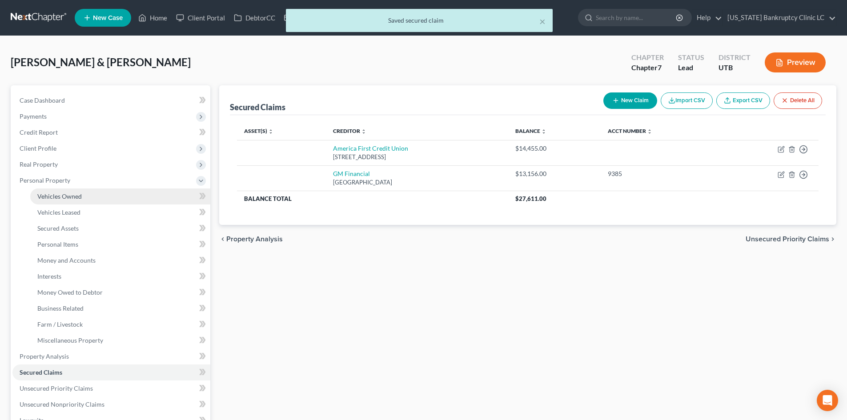
click at [65, 200] on link "Vehicles Owned" at bounding box center [120, 196] width 180 height 16
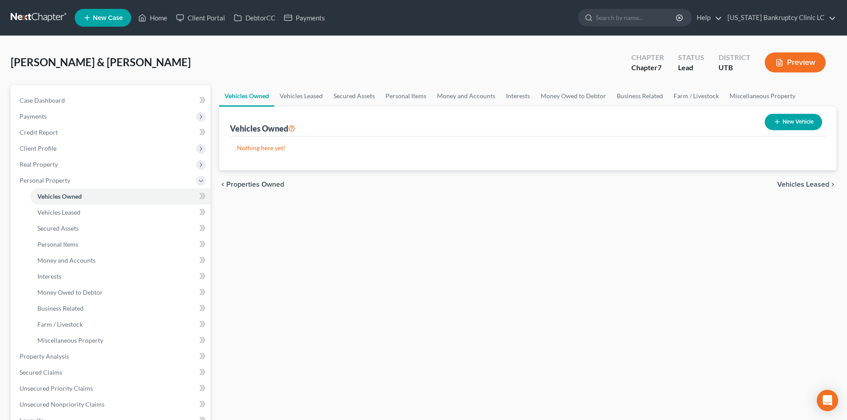
click at [813, 128] on button "New Vehicle" at bounding box center [793, 122] width 57 height 16
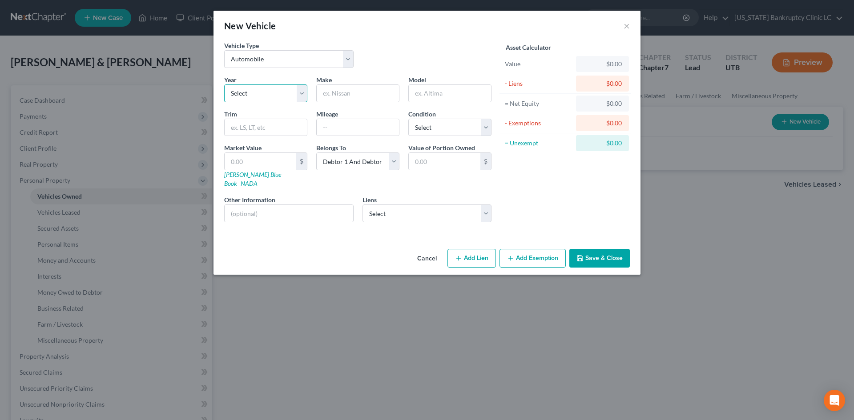
click at [243, 89] on select "Select 2026 2025 2024 2023 2022 2021 2020 2019 2018 2017 2016 2015 2014 2013 20…" at bounding box center [265, 93] width 83 height 18
click at [224, 84] on select "Select 2026 2025 2024 2023 2022 2021 2020 2019 2018 2017 2016 2015 2014 2013 20…" at bounding box center [265, 93] width 83 height 18
click at [368, 93] on input "text" at bounding box center [358, 93] width 82 height 17
drag, startPoint x: 278, startPoint y: 132, endPoint x: 262, endPoint y: 123, distance: 18.4
click at [278, 129] on input "text" at bounding box center [265, 127] width 82 height 17
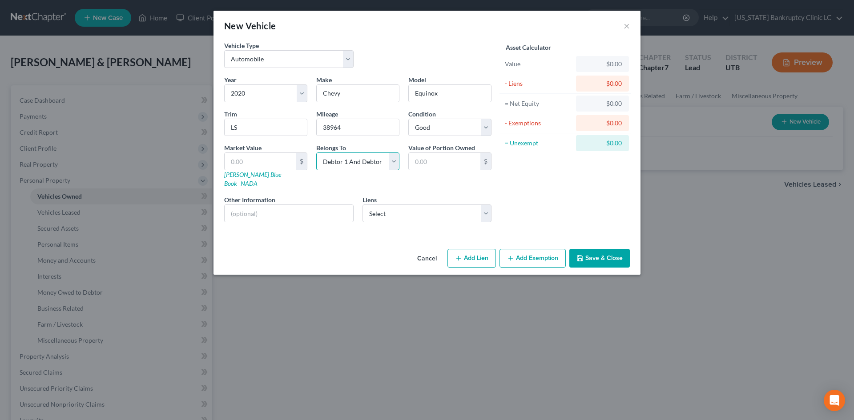
click at [357, 166] on select "Select Debtor 1 Only Debtor 2 Only Debtor 1 And Debtor 2 Only At Least One Of T…" at bounding box center [357, 161] width 83 height 18
click at [316, 152] on select "Select Debtor 1 Only Debtor 2 Only Debtor 1 And Debtor 2 Only At Least One Of T…" at bounding box center [357, 161] width 83 height 18
click at [408, 208] on select "Select America First Credit Union - $14,455.00 GM Financial - $13,156.00" at bounding box center [426, 213] width 129 height 18
click at [362, 204] on select "Select America First Credit Union - $14,455.00 GM Financial - $13,156.00" at bounding box center [426, 213] width 129 height 18
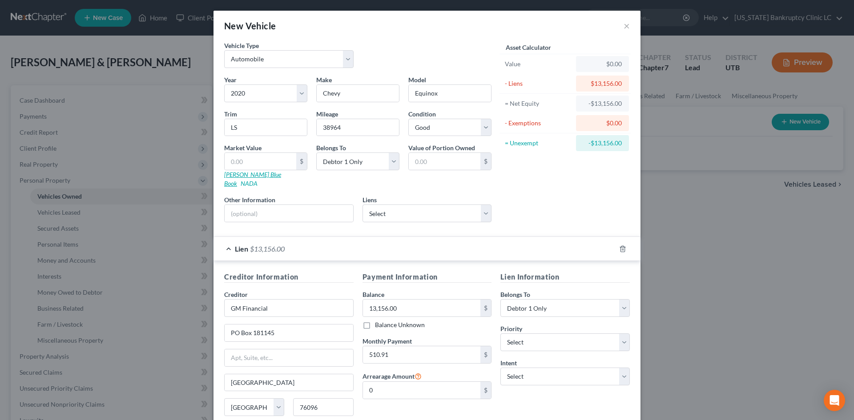
click at [241, 176] on link "Kelly Blue Book" at bounding box center [252, 179] width 57 height 16
click at [253, 164] on input "text" at bounding box center [260, 161] width 72 height 17
click at [418, 206] on select "Select America First Credit Union - $14,455.00" at bounding box center [426, 213] width 129 height 18
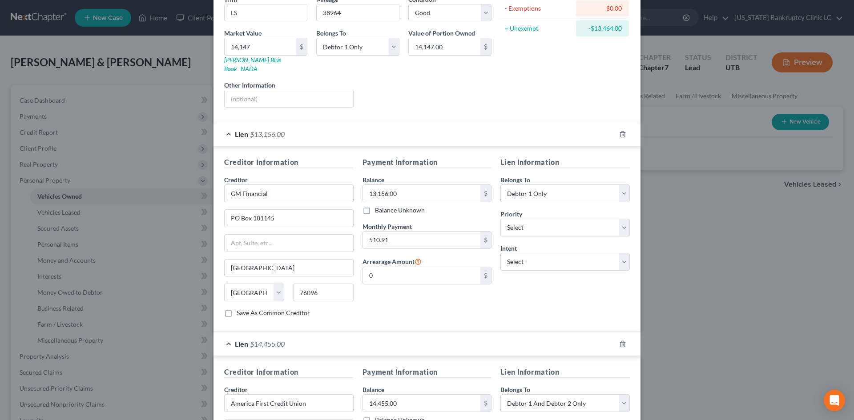
scroll to position [222, 0]
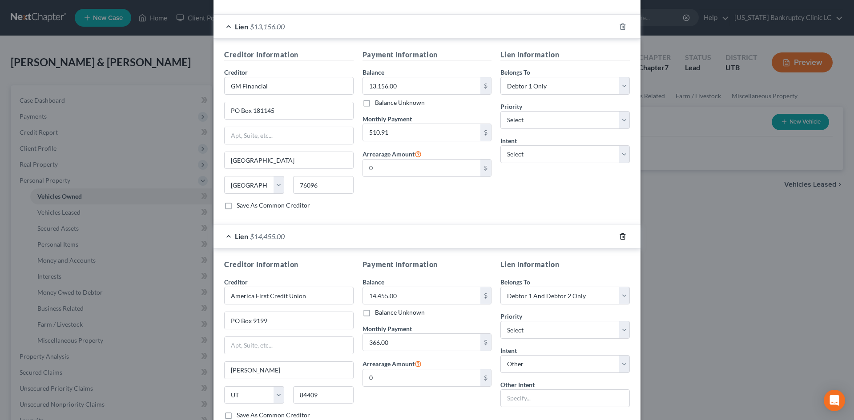
click at [619, 233] on icon "button" at bounding box center [622, 236] width 7 height 7
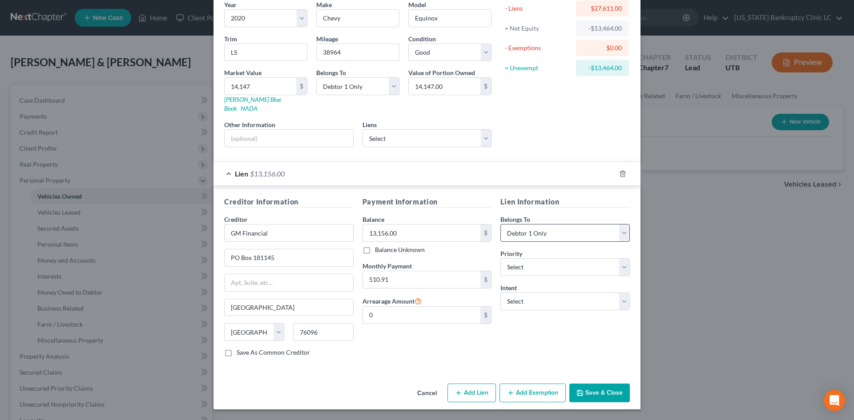
scroll to position [66, 0]
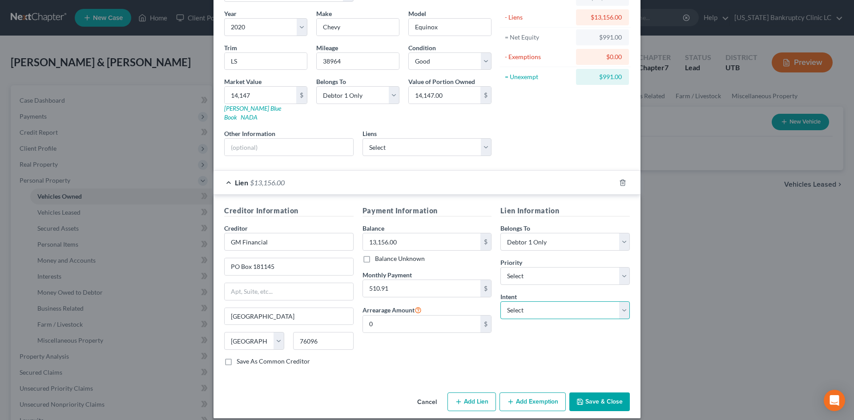
click at [526, 301] on select "Select Surrender Redeem Reaffirm Avoid Other" at bounding box center [564, 310] width 129 height 18
click at [500, 301] on select "Select Surrender Redeem Reaffirm Avoid Other" at bounding box center [564, 310] width 129 height 18
click at [397, 317] on input "0" at bounding box center [422, 324] width 118 height 17
click at [529, 332] on div "Lien Information Belongs To * Select Debtor 1 Only Debtor 2 Only Debtor 1 And D…" at bounding box center [565, 289] width 138 height 168
click at [519, 397] on button "Add Exemption" at bounding box center [532, 402] width 66 height 19
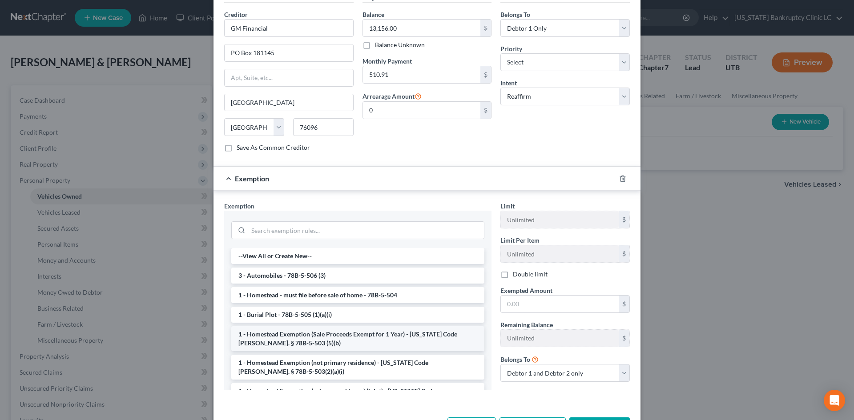
scroll to position [289, 0]
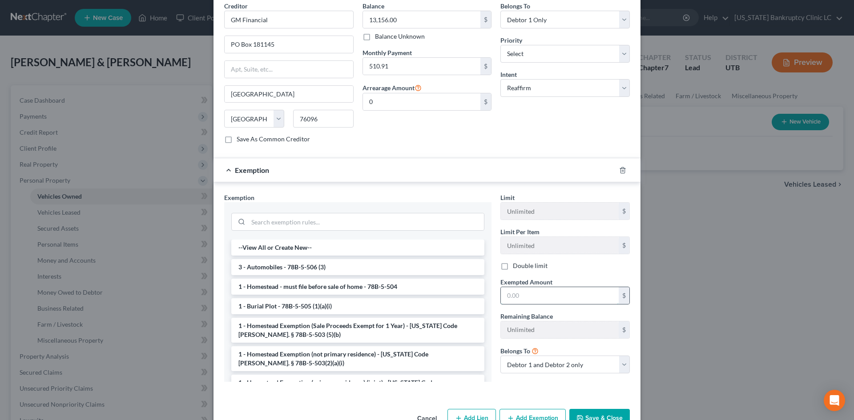
click at [562, 288] on input "text" at bounding box center [560, 295] width 118 height 17
click at [522, 361] on select "Debtor 1 only Debtor 2 only Debtor 1 and Debtor 2 only" at bounding box center [564, 365] width 129 height 18
click at [500, 356] on select "Debtor 1 only Debtor 2 only Debtor 1 and Debtor 2 only" at bounding box center [564, 365] width 129 height 18
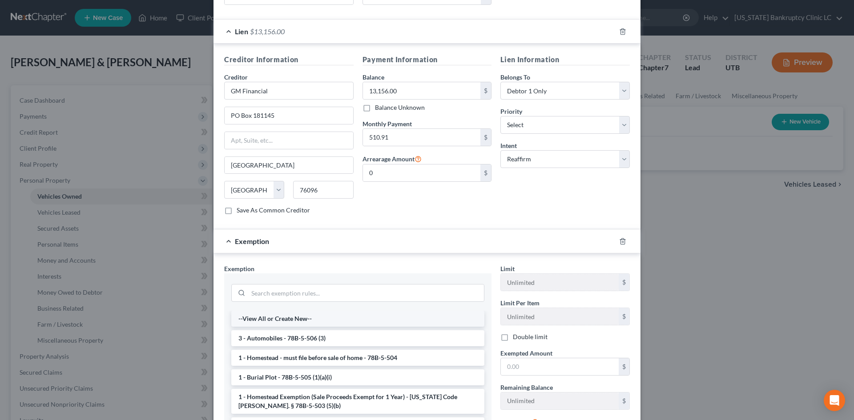
scroll to position [244, 0]
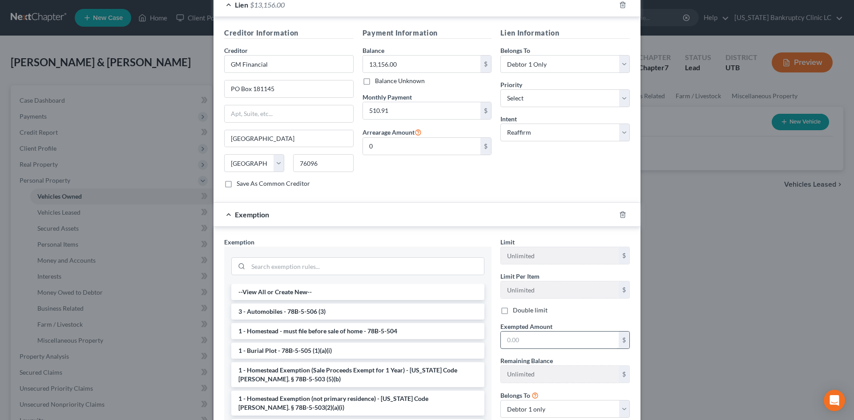
click at [535, 333] on input "text" at bounding box center [560, 340] width 118 height 17
click at [513, 306] on label "Double limit" at bounding box center [530, 310] width 35 height 9
click at [516, 306] on input "Double limit" at bounding box center [519, 309] width 6 height 6
click at [527, 332] on input "text" at bounding box center [560, 340] width 118 height 17
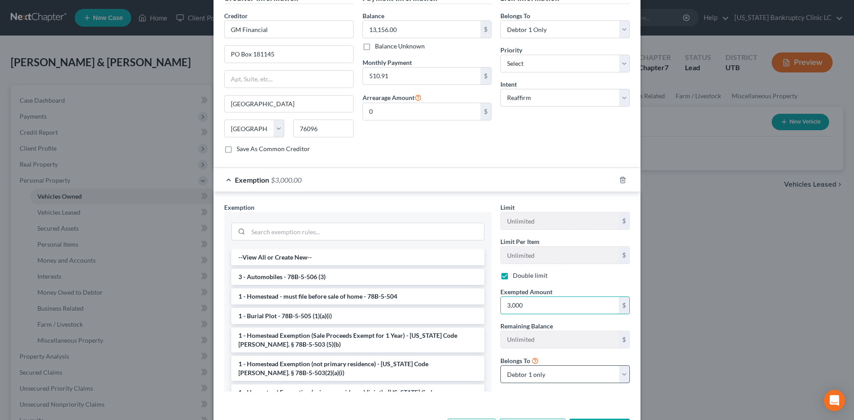
scroll to position [305, 0]
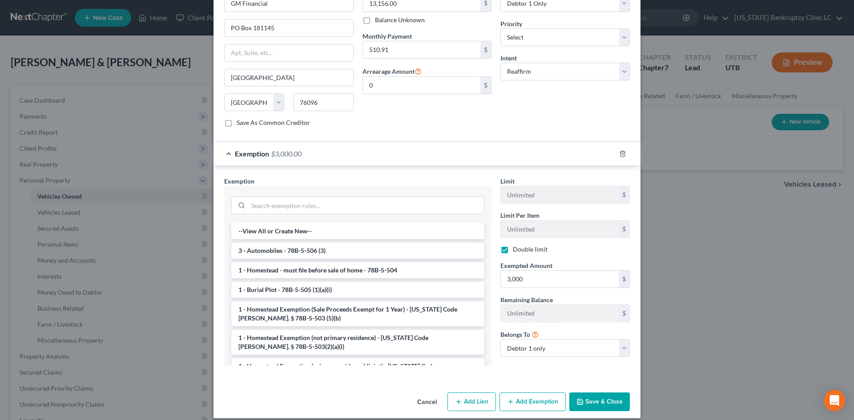
click at [590, 393] on button "Save & Close" at bounding box center [599, 402] width 60 height 19
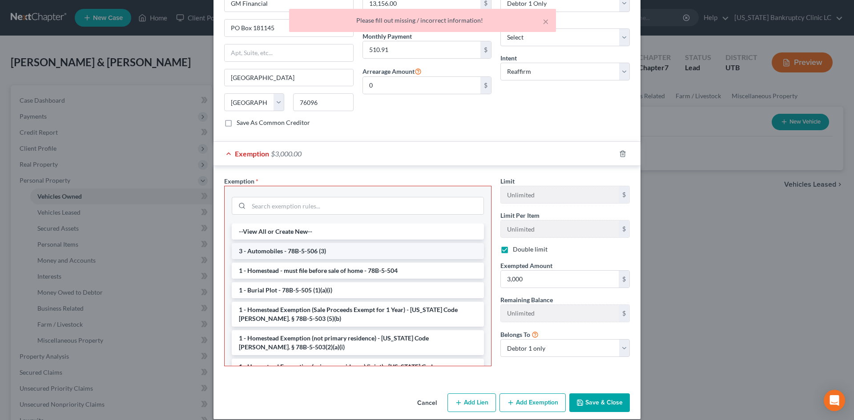
click at [302, 243] on li "3 - Automobiles - 78B-5-506 (3)" at bounding box center [358, 251] width 252 height 16
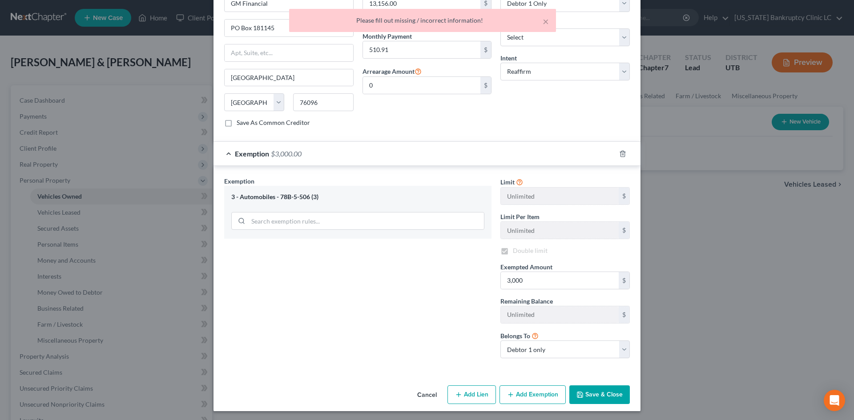
scroll to position [298, 0]
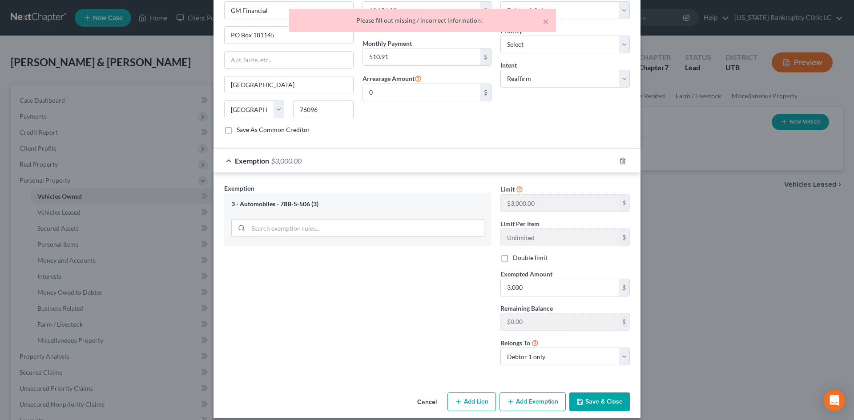
drag, startPoint x: 597, startPoint y: 391, endPoint x: 403, endPoint y: 275, distance: 225.9
click at [403, 277] on div "New Vehicle × Vehicle Type Select Automobile Truck Trailer Watercraft Aircraft …" at bounding box center [426, 66] width 427 height 706
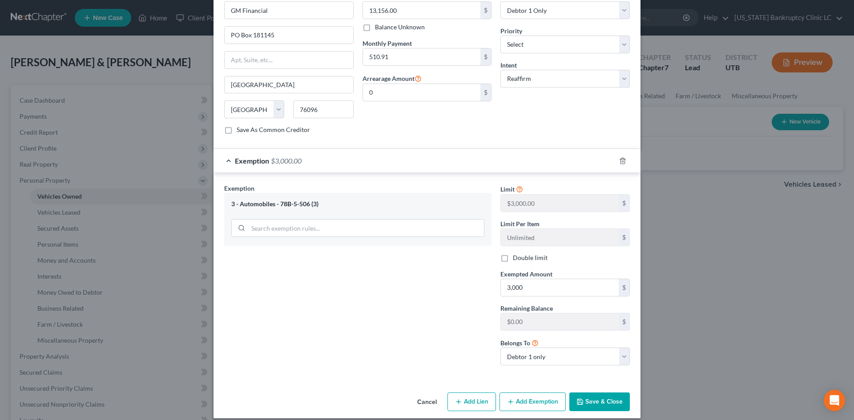
click at [593, 393] on button "Save & Close" at bounding box center [599, 402] width 60 height 19
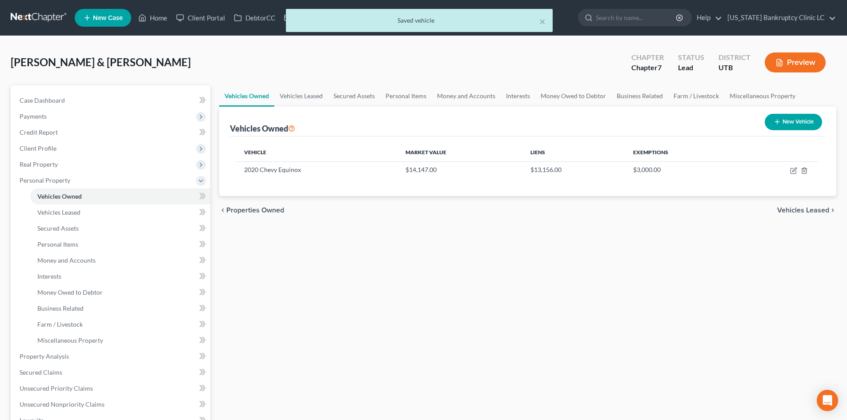
click at [798, 124] on button "New Vehicle" at bounding box center [793, 122] width 57 height 16
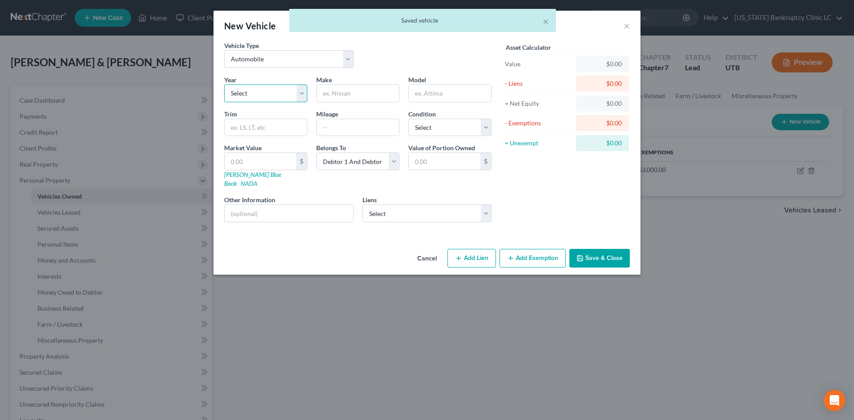
click at [278, 90] on select "Select 2026 2025 2024 2023 2022 2021 2020 2019 2018 2017 2016 2015 2014 2013 20…" at bounding box center [265, 93] width 83 height 18
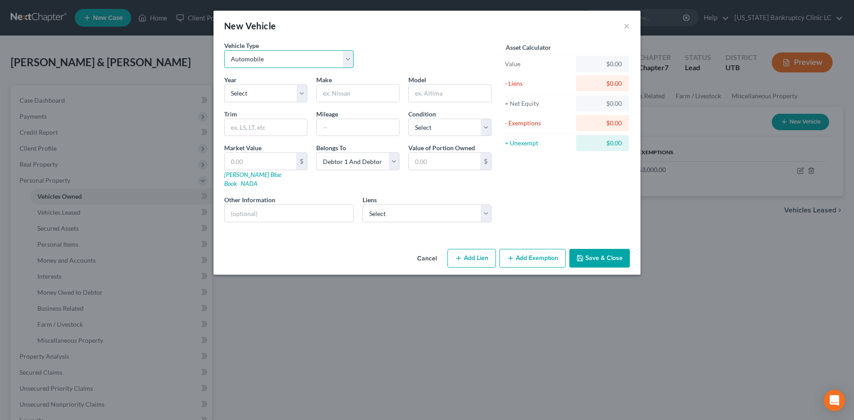
click at [257, 66] on select "Select Automobile Truck Trailer Watercraft Aircraft Motor Home Atv Other Vehicle" at bounding box center [288, 59] width 129 height 18
click at [224, 50] on select "Select Automobile Truck Trailer Watercraft Aircraft Motor Home Atv Other Vehicle" at bounding box center [288, 59] width 129 height 18
click at [257, 95] on select "Select 2026 2025 2024 2023 2022 2021 2020 2019 2018 2017 2016 2015 2014 2013 20…" at bounding box center [265, 93] width 83 height 18
click at [224, 84] on select "Select 2026 2025 2024 2023 2022 2021 2020 2019 2018 2017 2016 2015 2014 2013 20…" at bounding box center [265, 93] width 83 height 18
drag, startPoint x: 353, startPoint y: 89, endPoint x: 353, endPoint y: 84, distance: 4.9
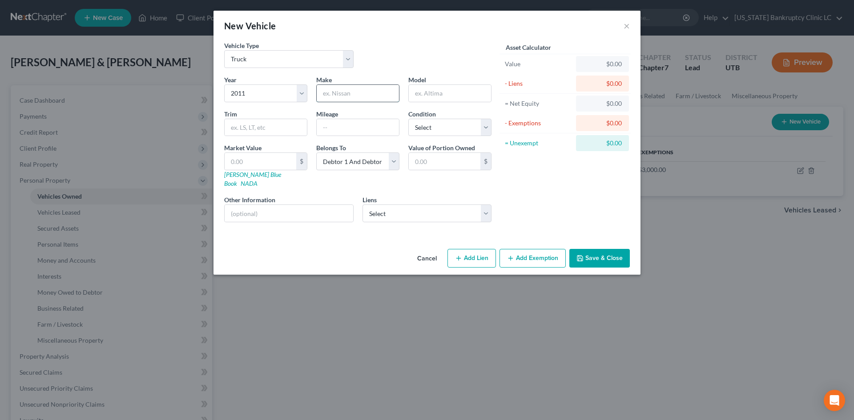
click at [353, 89] on input "text" at bounding box center [358, 93] width 82 height 17
click at [370, 166] on select "Select Debtor 1 Only Debtor 2 Only Debtor 1 And Debtor 2 Only At Least One Of T…" at bounding box center [357, 161] width 83 height 18
click at [370, 165] on select "Select Debtor 1 Only Debtor 2 Only Debtor 1 And Debtor 2 Only At Least One Of T…" at bounding box center [357, 161] width 83 height 18
click at [234, 175] on link "Kelly Blue Book" at bounding box center [252, 179] width 57 height 16
click at [390, 204] on select "Select America First Credit Union - $14,455.00" at bounding box center [426, 213] width 129 height 18
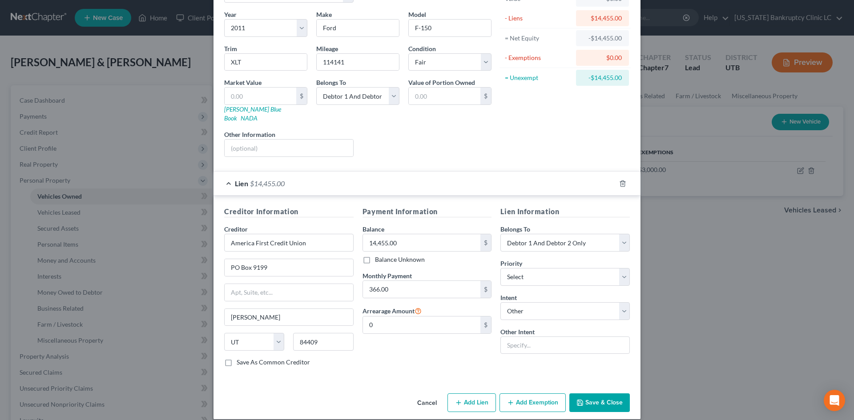
scroll to position [66, 0]
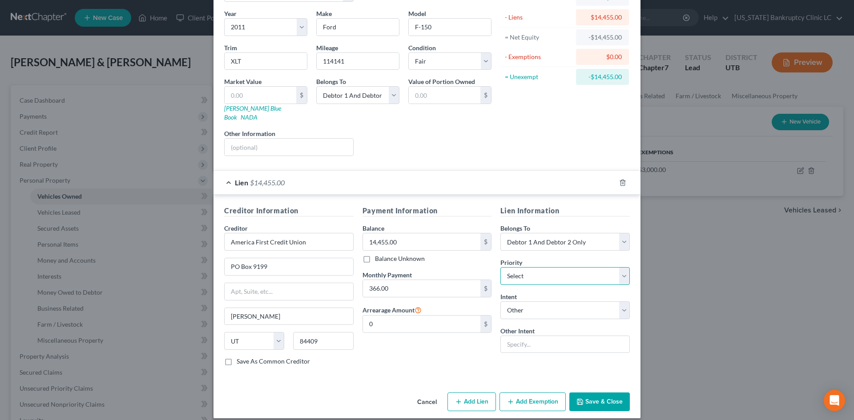
click at [524, 267] on select "Select 1st 2nd 3rd 4th 5th 6th 7th 8th 9th 10th 11th 12th 13th 14th 15th 16th 1…" at bounding box center [564, 276] width 129 height 18
drag, startPoint x: 524, startPoint y: 266, endPoint x: 525, endPoint y: 286, distance: 20.0
click at [524, 267] on select "Select 1st 2nd 3rd 4th 5th 6th 7th 8th 9th 10th 11th 12th 13th 14th 15th 16th 1…" at bounding box center [564, 276] width 129 height 18
click at [269, 101] on input "text" at bounding box center [260, 95] width 72 height 17
click at [421, 137] on div "Liens Select" at bounding box center [427, 142] width 138 height 27
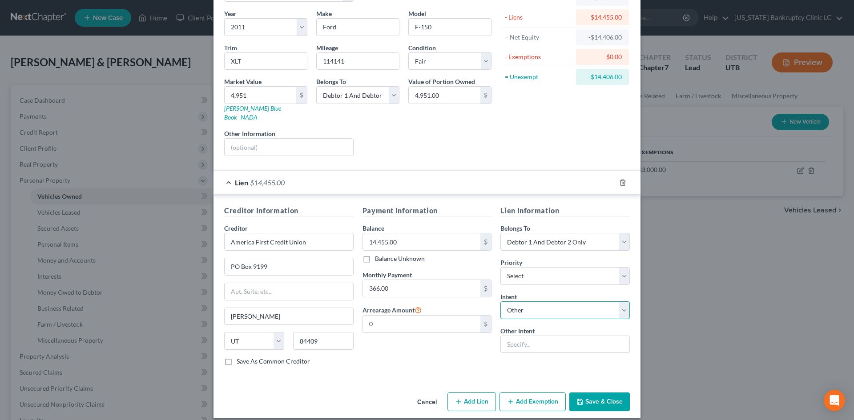
click at [518, 301] on select "Select Surrender Redeem Reaffirm Avoid Other" at bounding box center [564, 310] width 129 height 18
click at [500, 301] on select "Select Surrender Redeem Reaffirm Avoid Other" at bounding box center [564, 310] width 129 height 18
click at [458, 346] on div "Payment Information Balance 14,455.00 $ Balance Unknown Balance Undetermined 14…" at bounding box center [427, 289] width 138 height 168
click at [538, 394] on button "Add Exemption" at bounding box center [532, 402] width 66 height 19
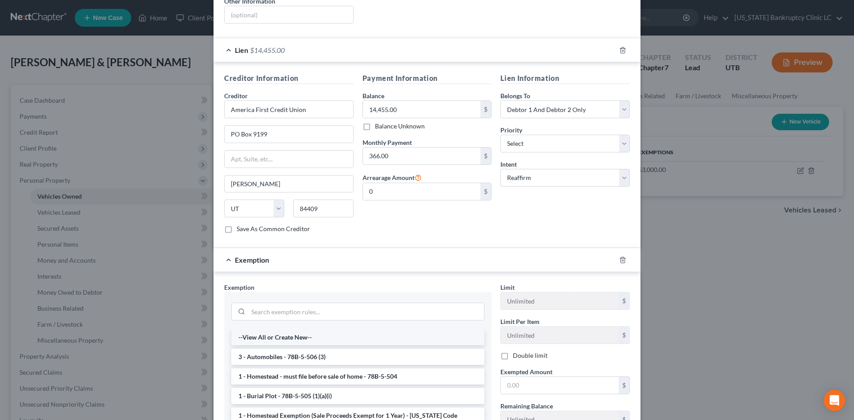
scroll to position [200, 0]
click at [295, 348] on li "3 - Automobiles - 78B-5-506 (3)" at bounding box center [357, 356] width 253 height 16
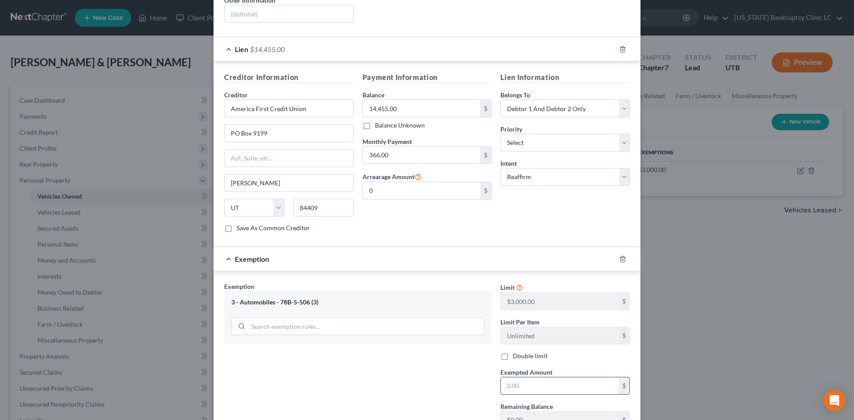
click at [539, 377] on input "text" at bounding box center [560, 385] width 118 height 17
click at [374, 398] on div "Exemption Set must be selected for CA. Exemption * 3 - Automobiles - 78B-5-506 …" at bounding box center [358, 376] width 276 height 189
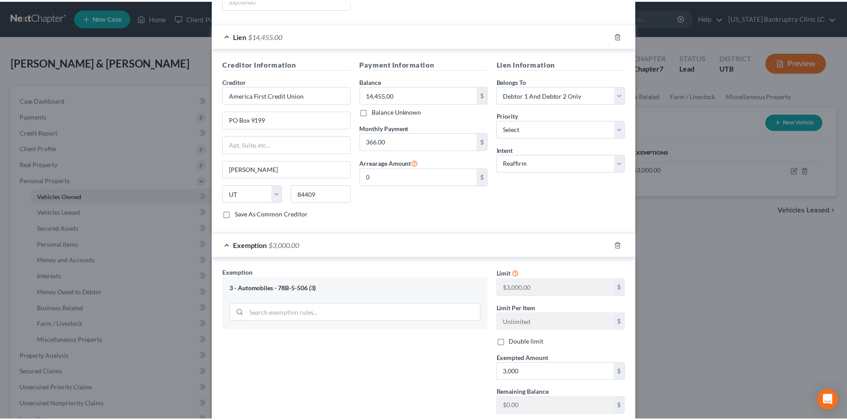
scroll to position [298, 0]
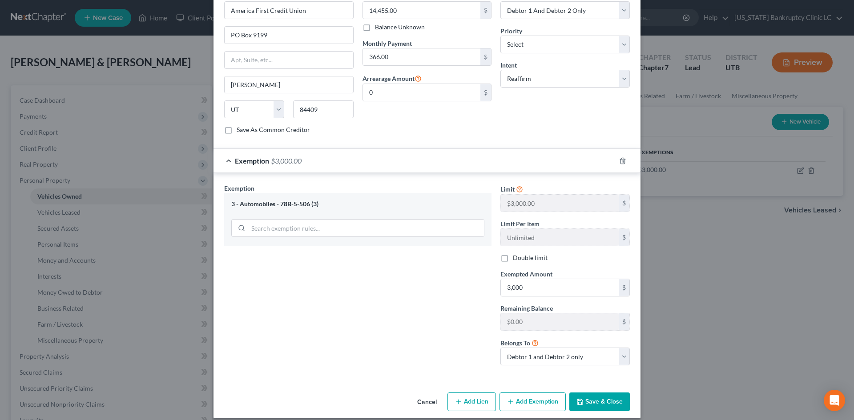
click at [607, 393] on button "Save & Close" at bounding box center [599, 402] width 60 height 19
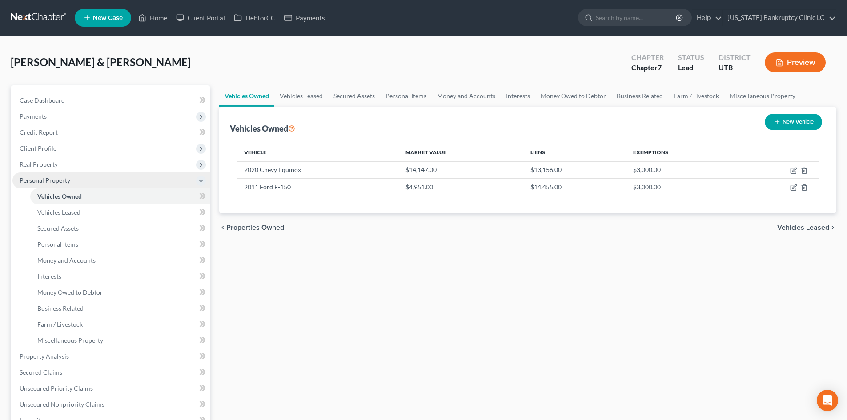
click at [68, 181] on span "Personal Property" at bounding box center [45, 180] width 51 height 8
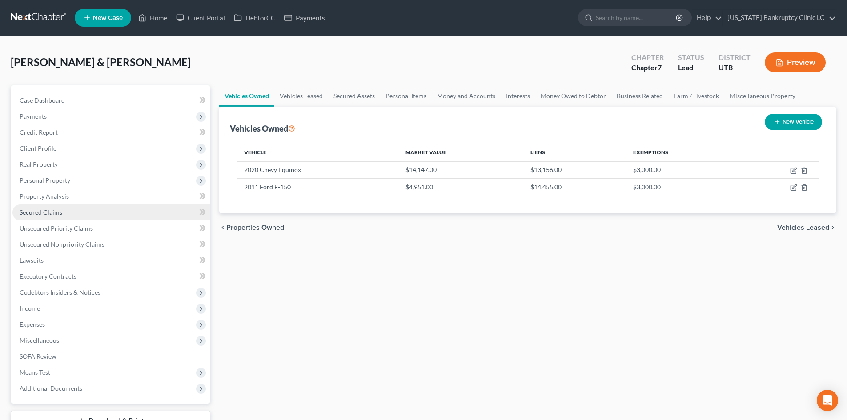
click at [54, 216] on link "Secured Claims" at bounding box center [111, 212] width 198 height 16
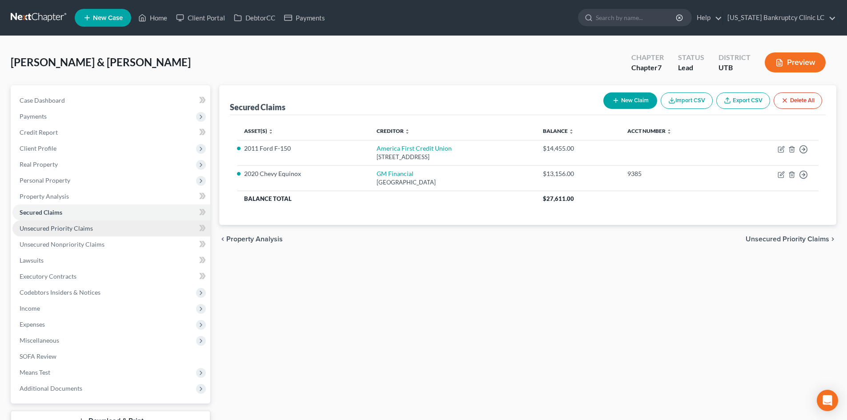
click at [56, 230] on span "Unsecured Priority Claims" at bounding box center [56, 228] width 73 height 8
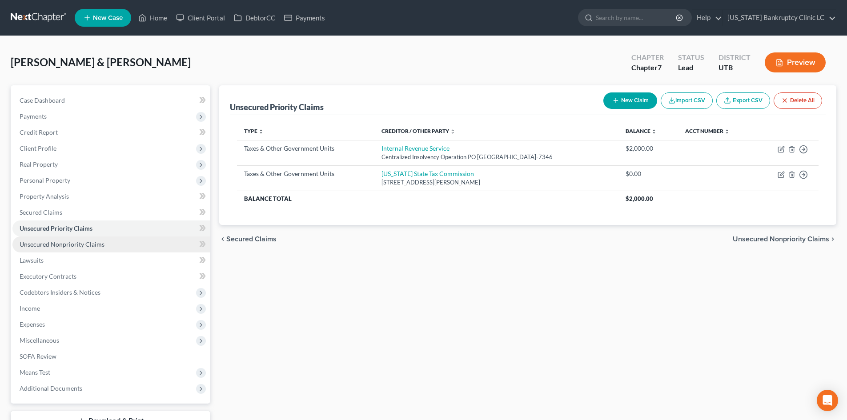
click at [61, 245] on span "Unsecured Nonpriority Claims" at bounding box center [62, 245] width 85 height 8
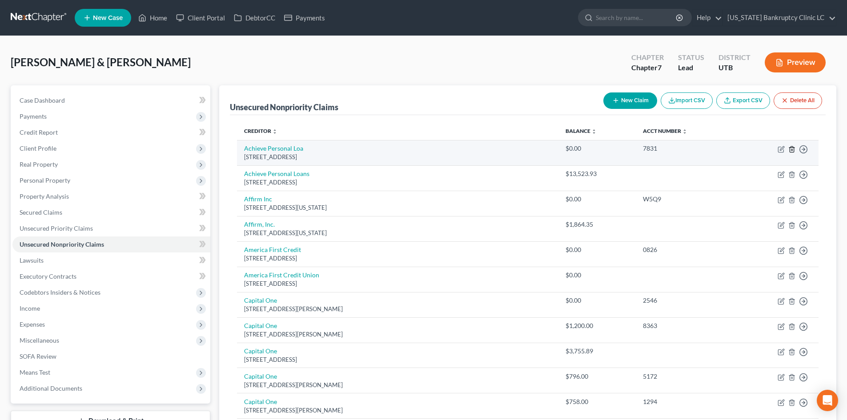
click at [792, 148] on icon "button" at bounding box center [791, 149] width 7 height 7
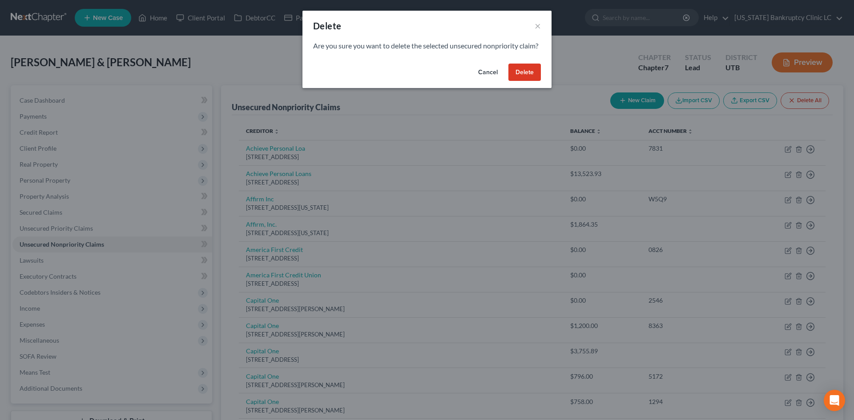
click at [523, 81] on button "Delete" at bounding box center [524, 73] width 32 height 18
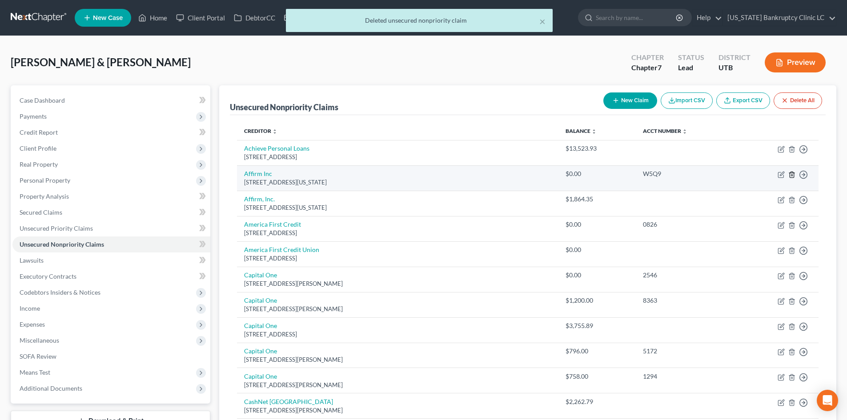
click at [791, 172] on icon "button" at bounding box center [792, 175] width 4 height 6
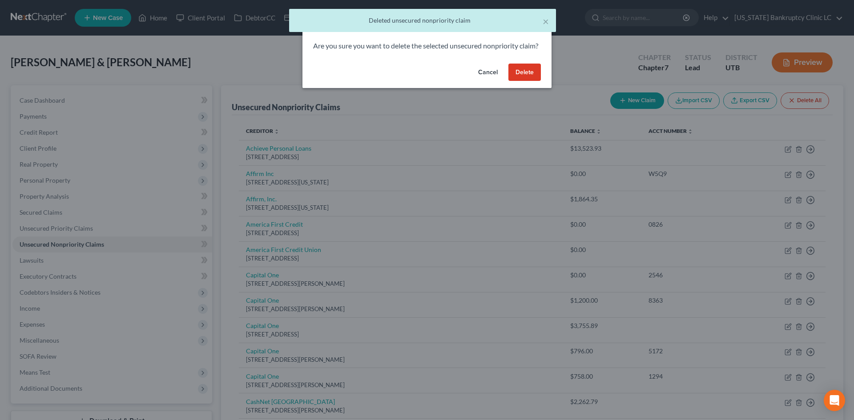
click at [526, 81] on button "Delete" at bounding box center [524, 73] width 32 height 18
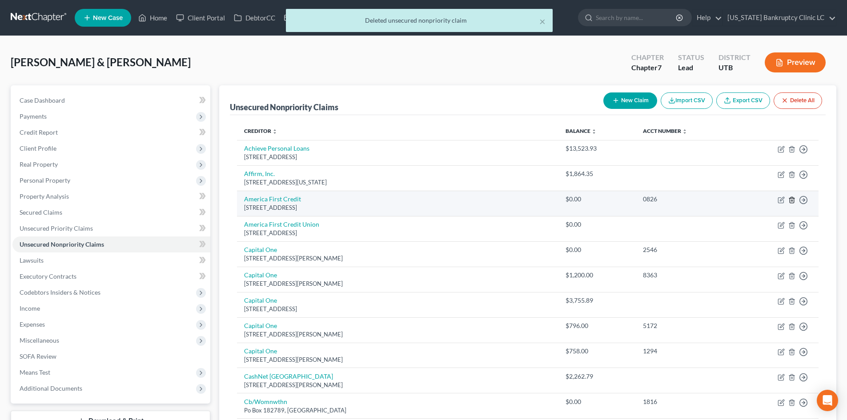
click at [793, 200] on icon "button" at bounding box center [791, 199] width 7 height 7
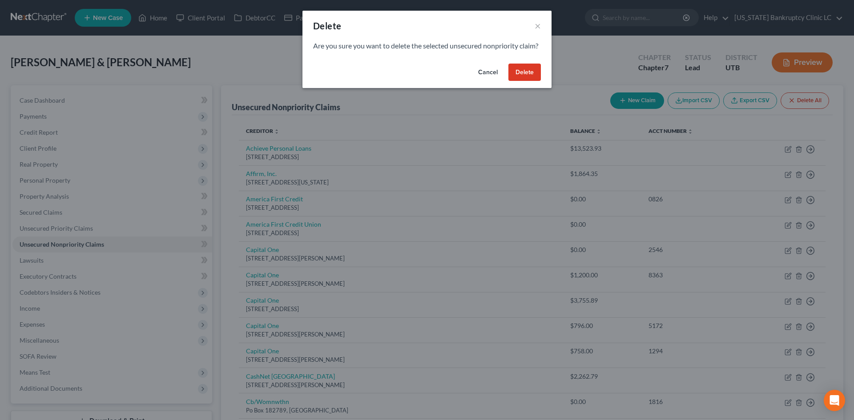
click at [520, 81] on button "Delete" at bounding box center [524, 73] width 32 height 18
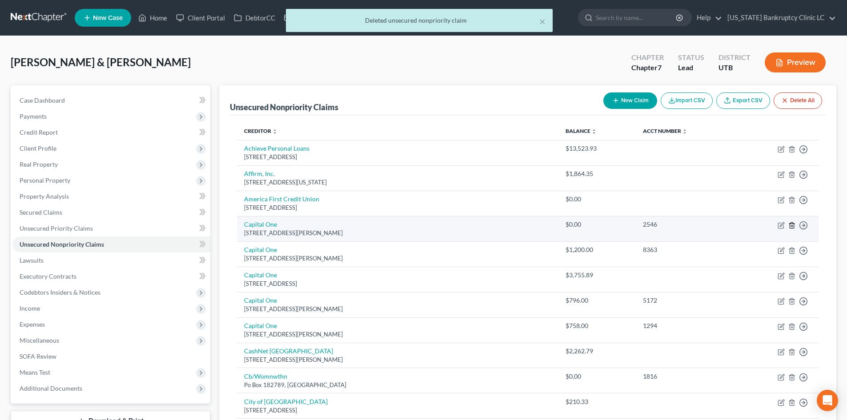
click at [795, 225] on icon "button" at bounding box center [791, 225] width 7 height 7
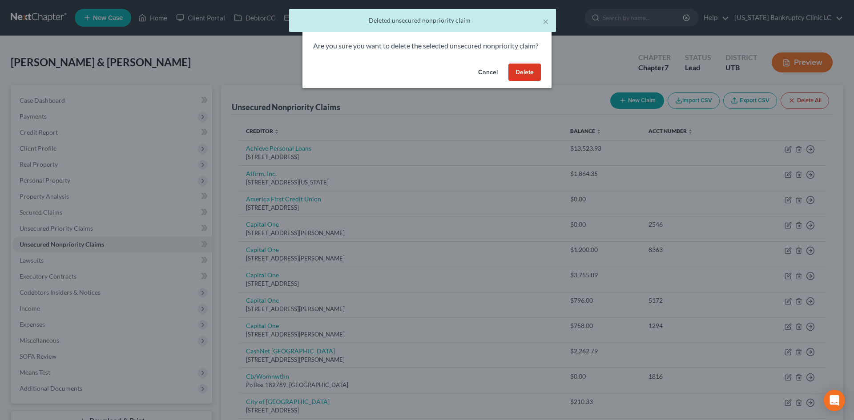
click at [522, 80] on button "Delete" at bounding box center [524, 73] width 32 height 18
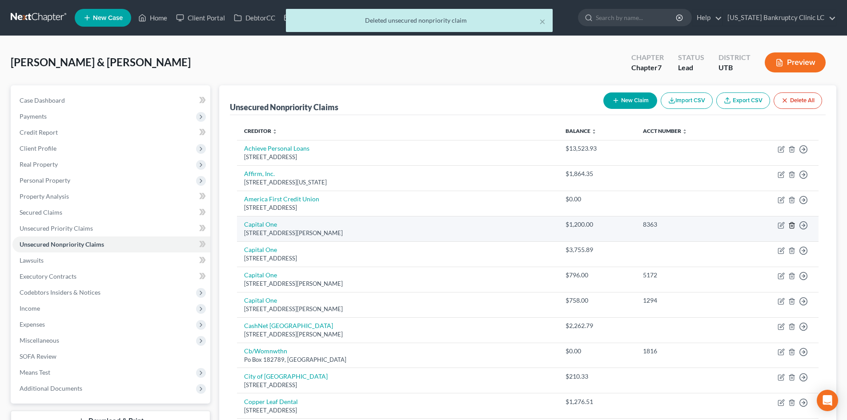
click at [793, 222] on icon "button" at bounding box center [792, 225] width 4 height 6
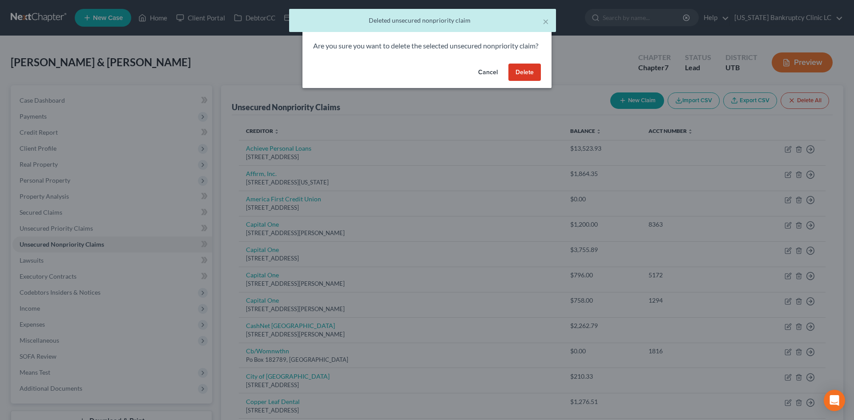
click at [519, 80] on button "Delete" at bounding box center [524, 73] width 32 height 18
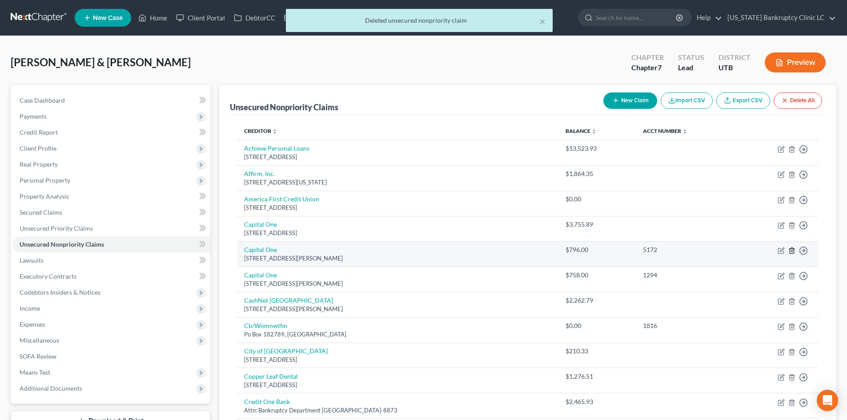
click at [793, 250] on icon "button" at bounding box center [791, 250] width 7 height 7
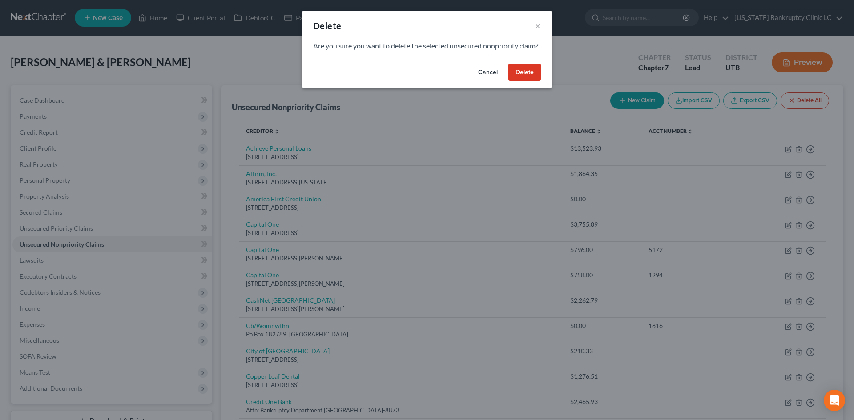
click at [524, 81] on button "Delete" at bounding box center [524, 73] width 32 height 18
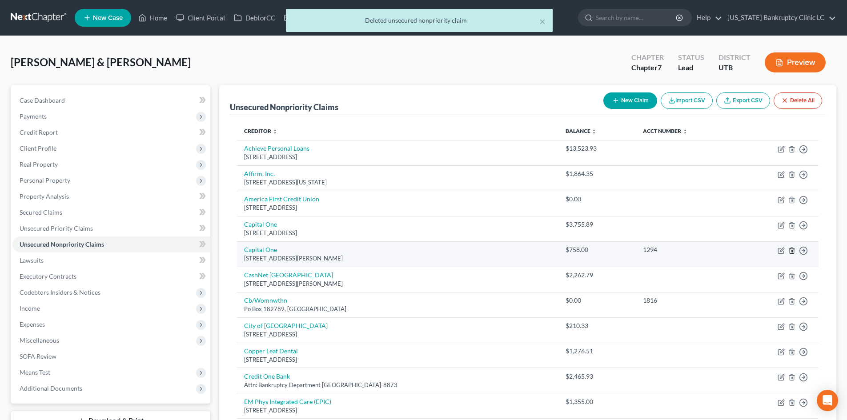
click at [791, 250] on line "button" at bounding box center [791, 251] width 0 height 2
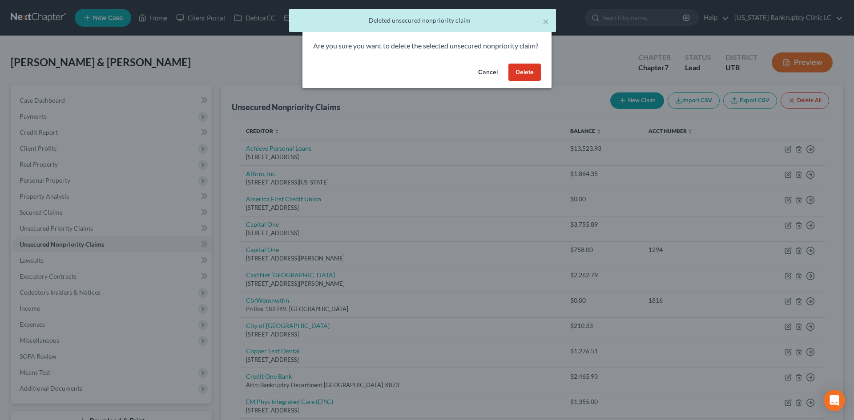
click at [531, 81] on button "Delete" at bounding box center [524, 73] width 32 height 18
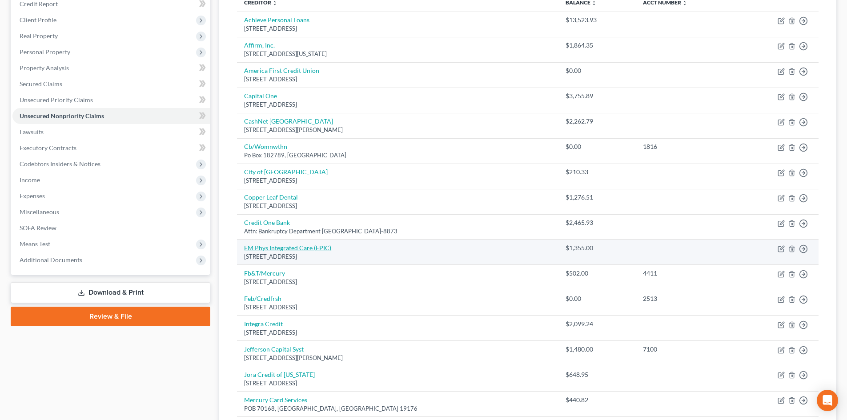
scroll to position [133, 0]
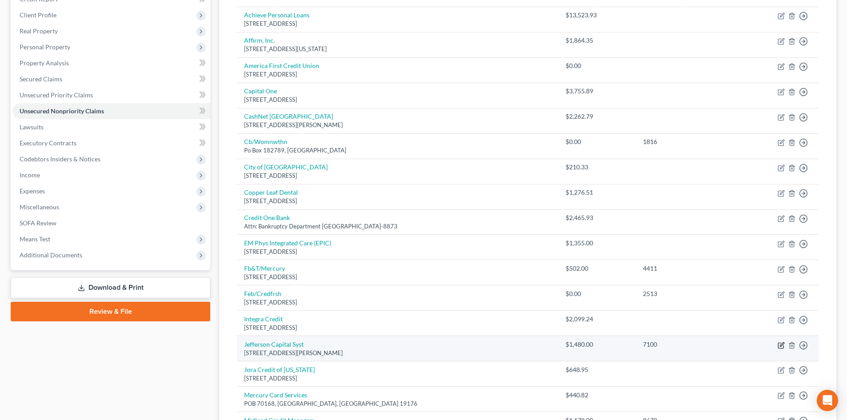
click at [781, 345] on icon "button" at bounding box center [781, 345] width 7 height 7
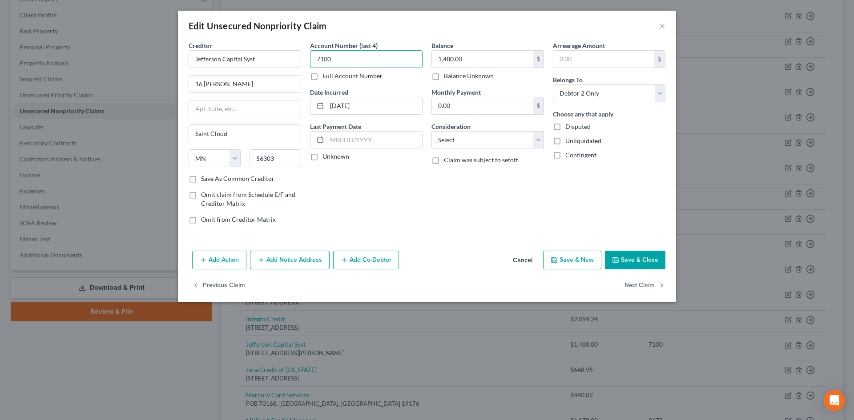
click at [365, 60] on input "7100" at bounding box center [366, 59] width 112 height 18
click at [267, 56] on input "Jefferson Capital Syst" at bounding box center [244, 59] width 112 height 18
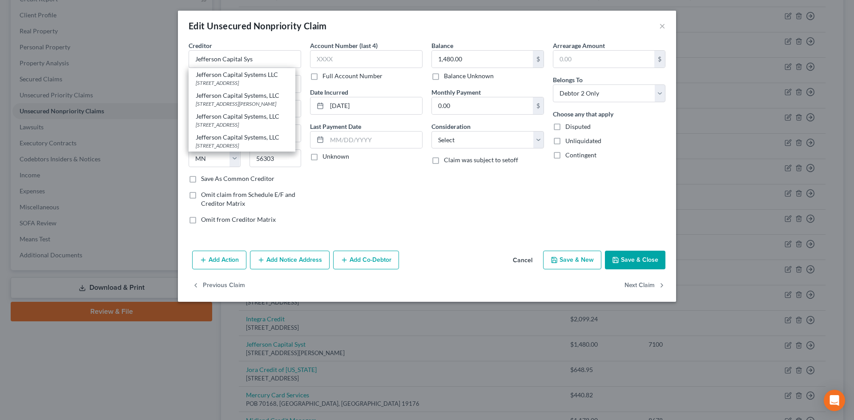
click at [267, 80] on div "PO Box 7999, St Cloud, MN 56302-9617" at bounding box center [242, 83] width 92 height 8
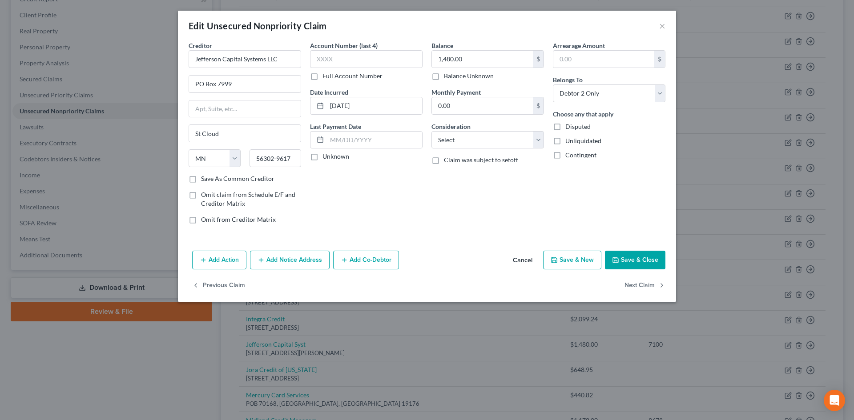
click at [626, 260] on button "Save & Close" at bounding box center [635, 260] width 60 height 19
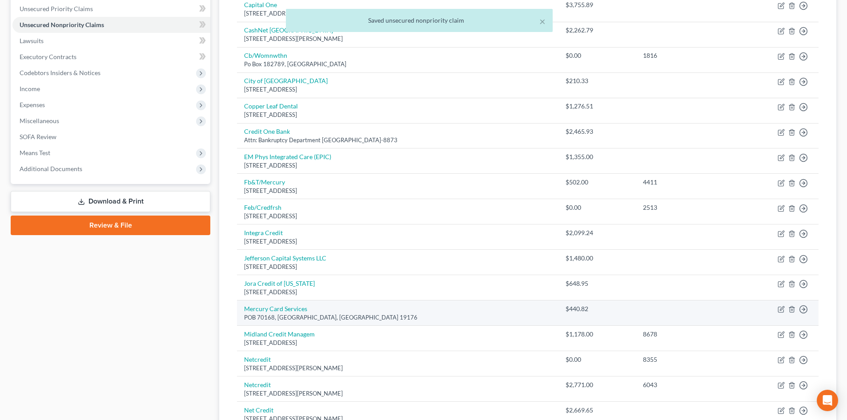
scroll to position [222, 0]
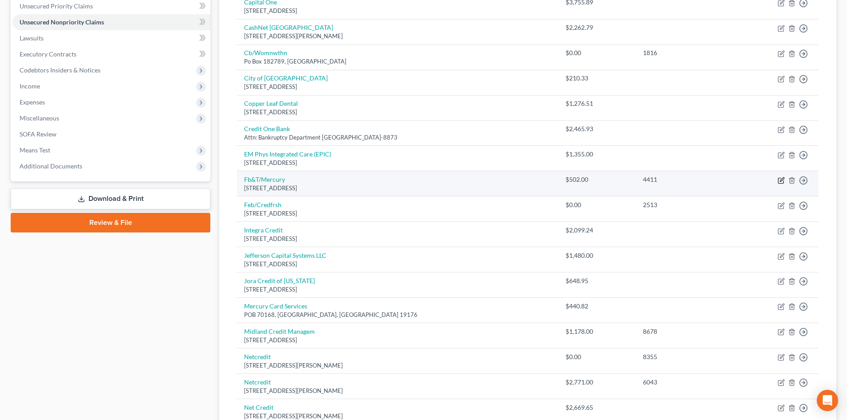
click at [780, 180] on icon "button" at bounding box center [781, 180] width 7 height 7
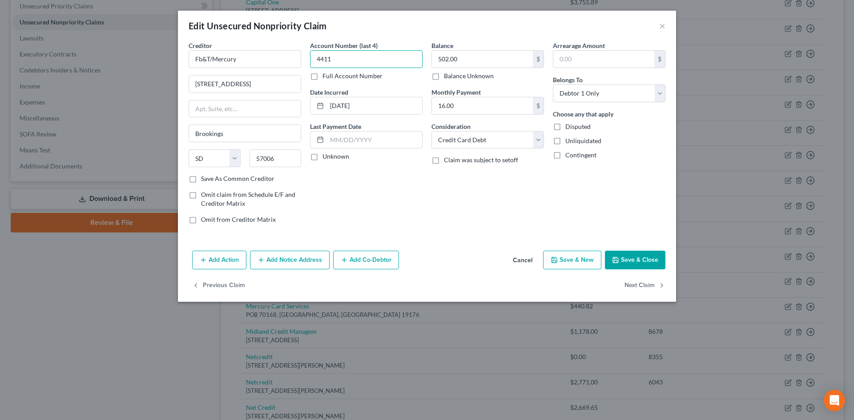
click at [387, 58] on input "4411" at bounding box center [366, 59] width 112 height 18
click at [634, 265] on button "Save & Close" at bounding box center [635, 260] width 60 height 19
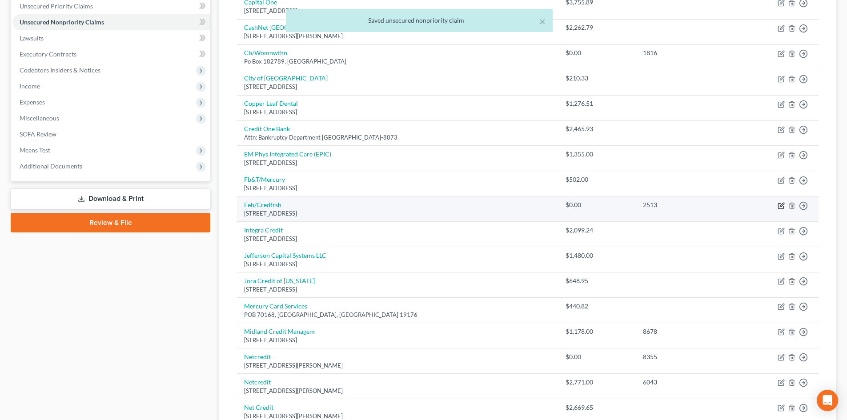
click at [778, 205] on icon "button" at bounding box center [780, 205] width 5 height 5
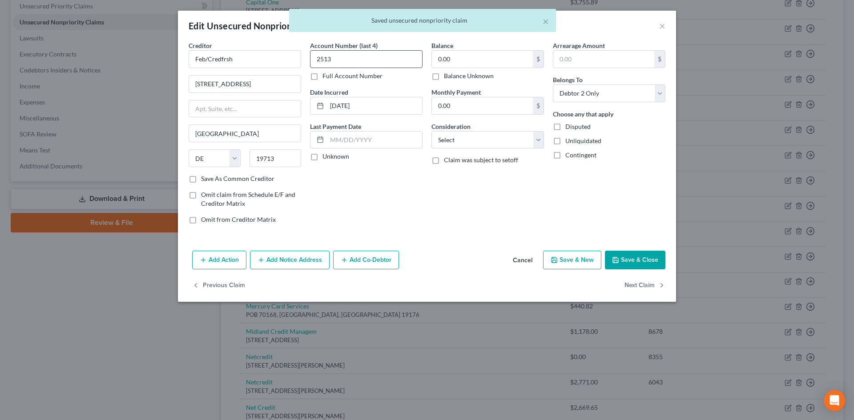
click at [395, 48] on div "Account Number (last 4) 2513 Full Account Number" at bounding box center [366, 61] width 112 height 40
click at [389, 56] on input "2513" at bounding box center [366, 59] width 112 height 18
click at [632, 261] on button "Save & Close" at bounding box center [635, 260] width 60 height 19
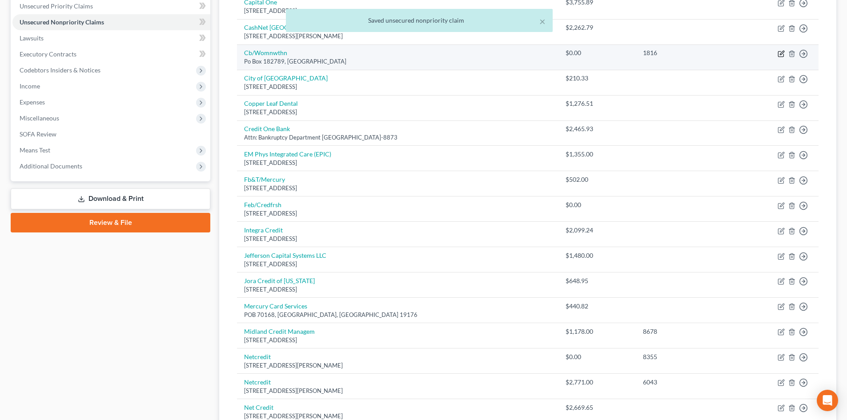
click at [780, 55] on icon "button" at bounding box center [782, 53] width 4 height 4
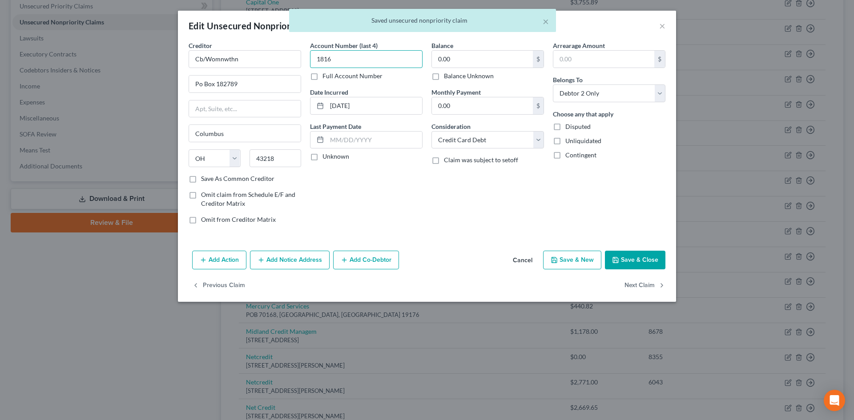
drag, startPoint x: 373, startPoint y: 57, endPoint x: 494, endPoint y: 161, distance: 159.8
click at [373, 57] on input "1816" at bounding box center [366, 59] width 112 height 18
click at [373, 56] on input "1816" at bounding box center [366, 59] width 112 height 18
click at [636, 257] on button "Save & Close" at bounding box center [635, 260] width 60 height 19
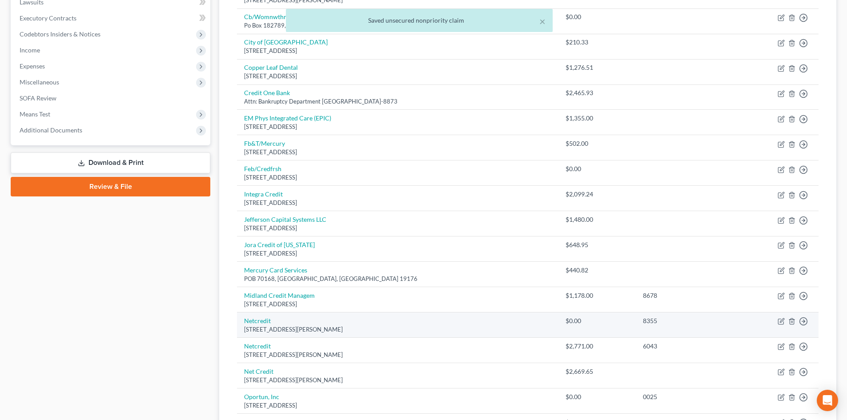
scroll to position [267, 0]
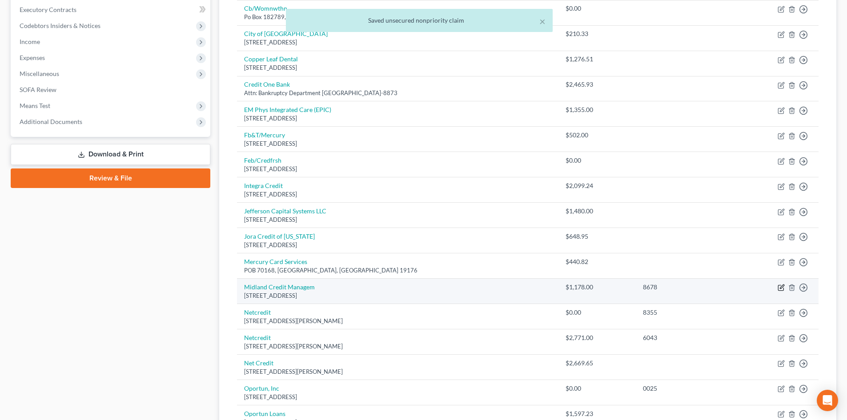
click at [780, 290] on icon "button" at bounding box center [781, 287] width 7 height 7
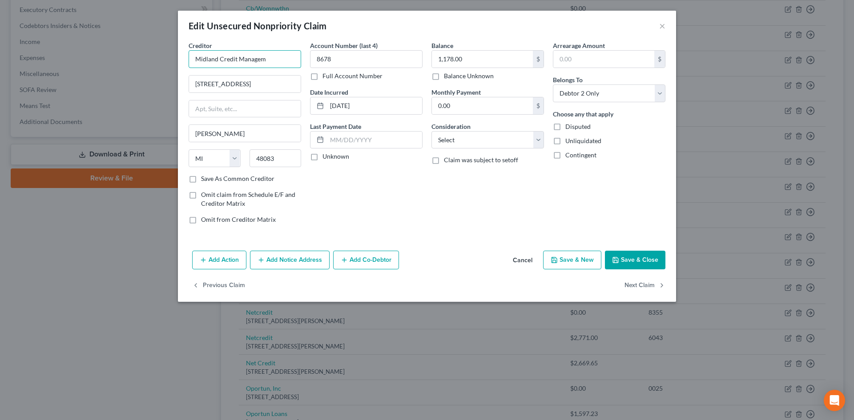
click at [280, 54] on input "Midland Credit Managem" at bounding box center [244, 59] width 112 height 18
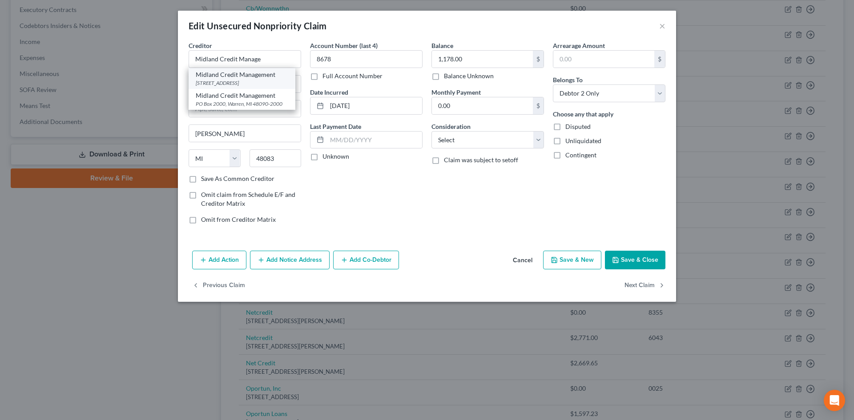
click at [257, 75] on div "Midland Credit Management" at bounding box center [242, 74] width 92 height 9
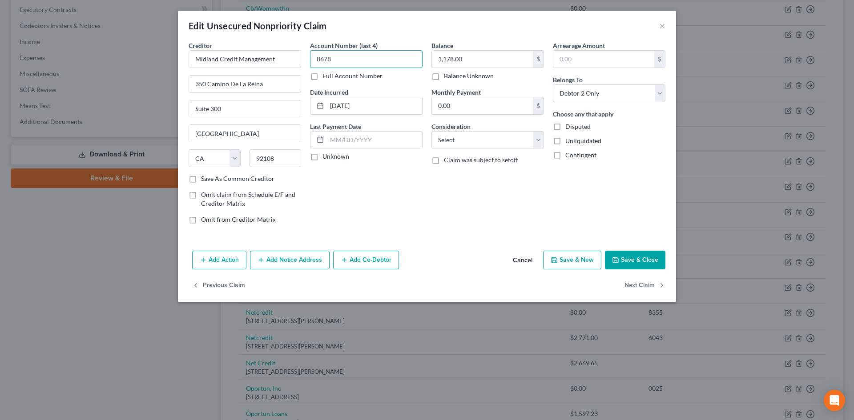
click at [375, 67] on input "8678" at bounding box center [366, 59] width 112 height 18
click at [659, 261] on button "Save & Close" at bounding box center [635, 260] width 60 height 19
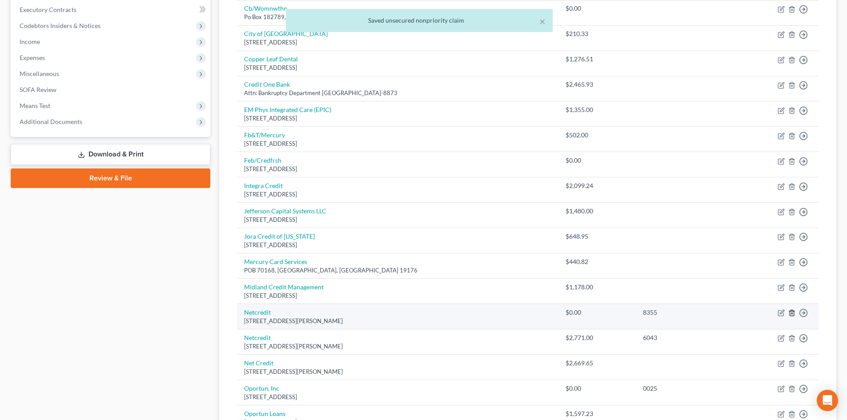
click at [792, 314] on line "button" at bounding box center [792, 314] width 0 height 2
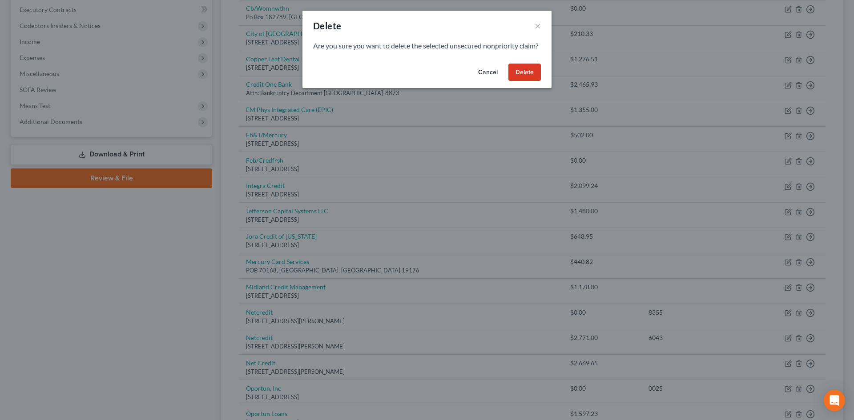
click at [529, 81] on button "Delete" at bounding box center [524, 73] width 32 height 18
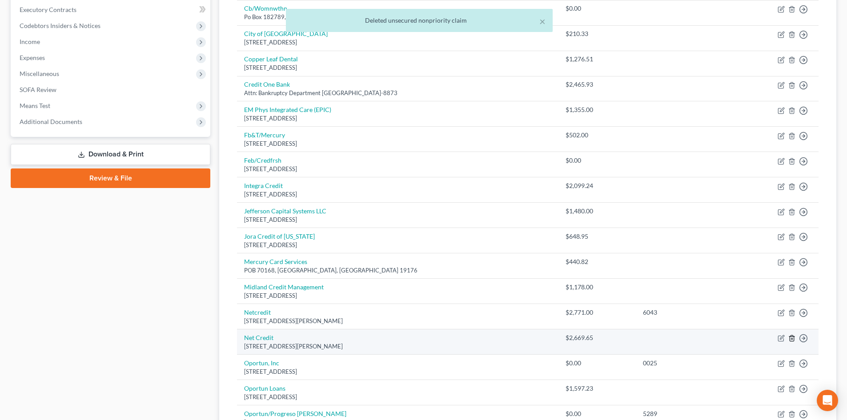
click at [794, 335] on icon "button" at bounding box center [791, 338] width 7 height 7
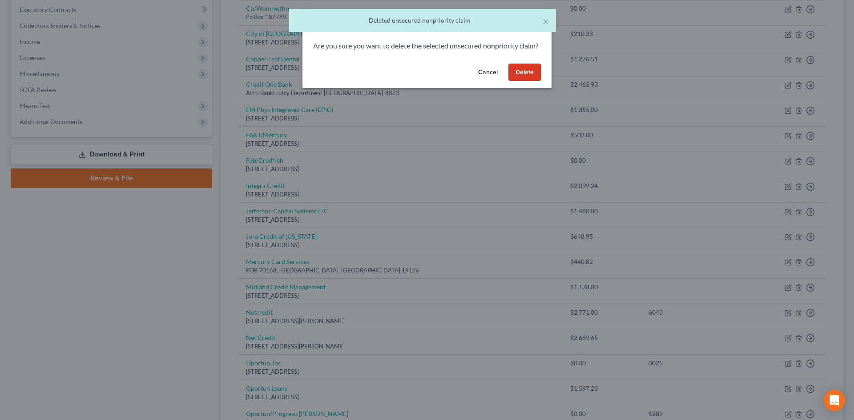
click at [522, 80] on button "Delete" at bounding box center [524, 73] width 32 height 18
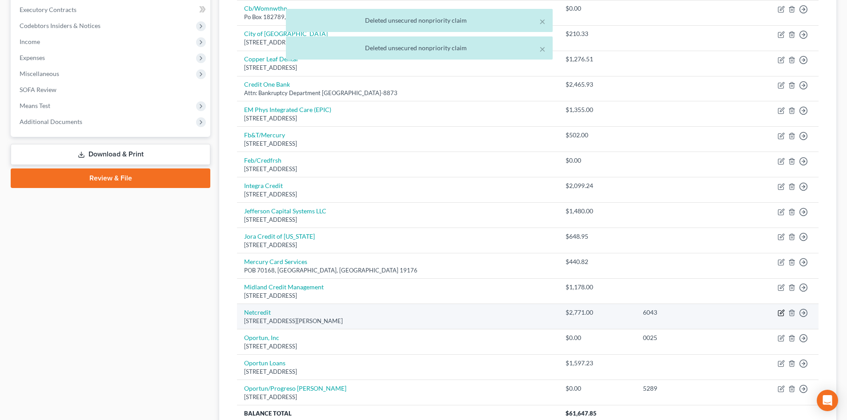
click at [780, 314] on icon "button" at bounding box center [782, 312] width 4 height 4
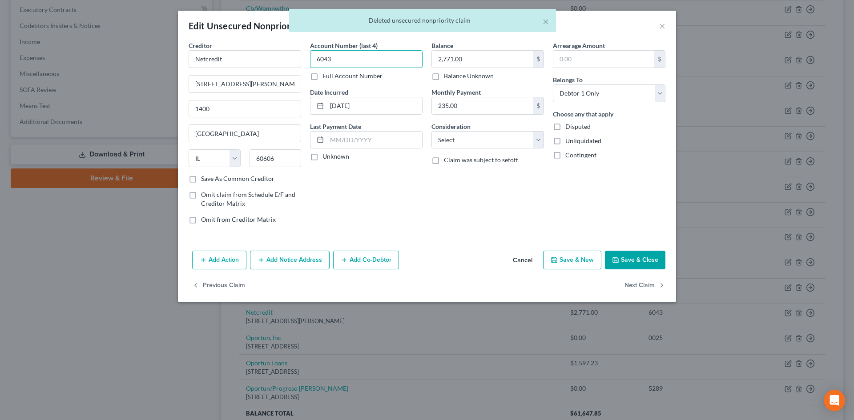
click at [388, 64] on input "6043" at bounding box center [366, 59] width 112 height 18
click at [387, 64] on input "6043" at bounding box center [366, 59] width 112 height 18
click at [637, 261] on button "Save & Close" at bounding box center [635, 260] width 60 height 19
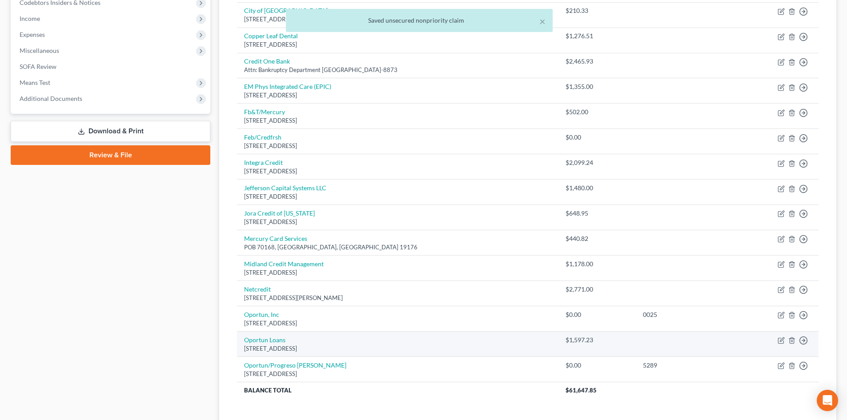
scroll to position [311, 0]
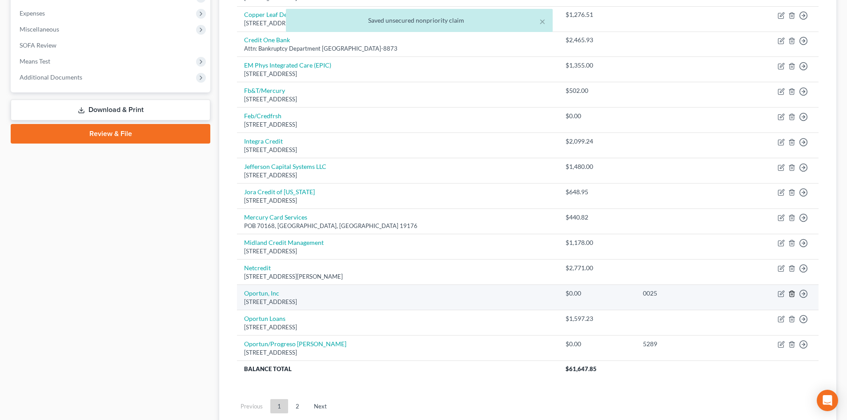
click at [794, 293] on icon "button" at bounding box center [792, 294] width 4 height 6
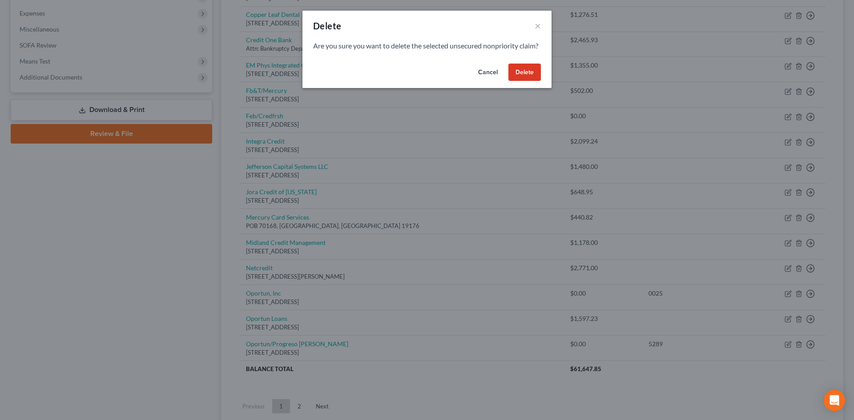
click at [527, 81] on button "Delete" at bounding box center [524, 73] width 32 height 18
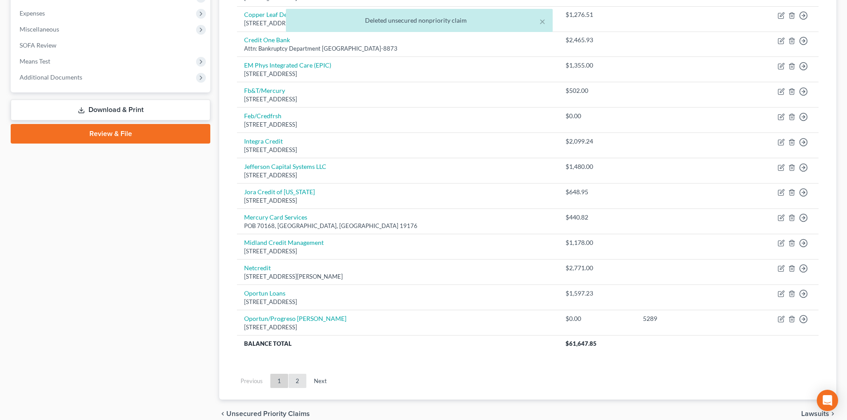
click at [299, 378] on link "2" at bounding box center [298, 381] width 18 height 14
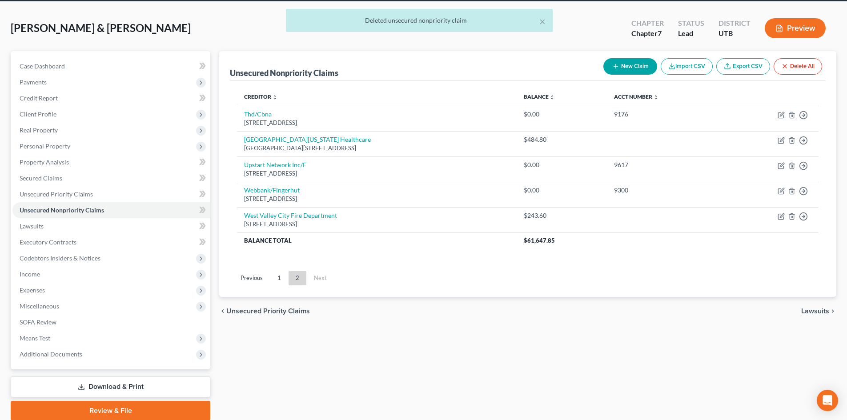
scroll to position [0, 0]
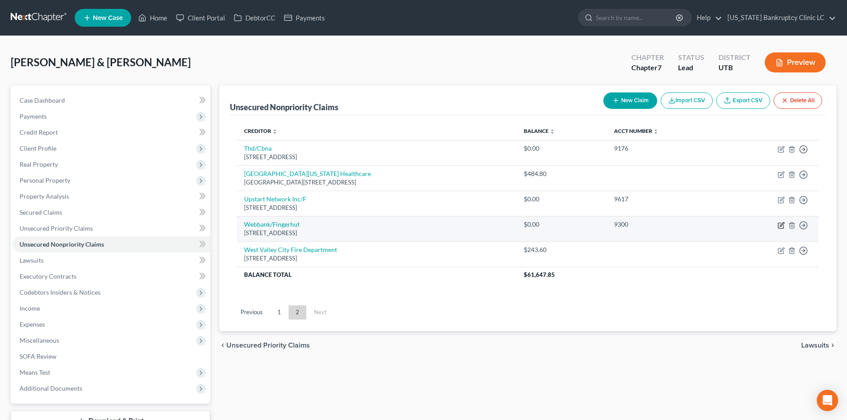
click at [780, 226] on icon "button" at bounding box center [782, 224] width 4 height 4
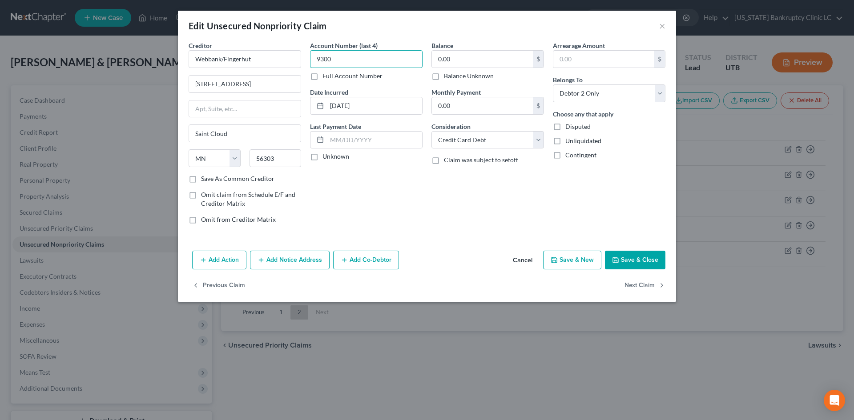
click at [363, 61] on input "9300" at bounding box center [366, 59] width 112 height 18
click at [633, 258] on button "Save & Close" at bounding box center [635, 260] width 60 height 19
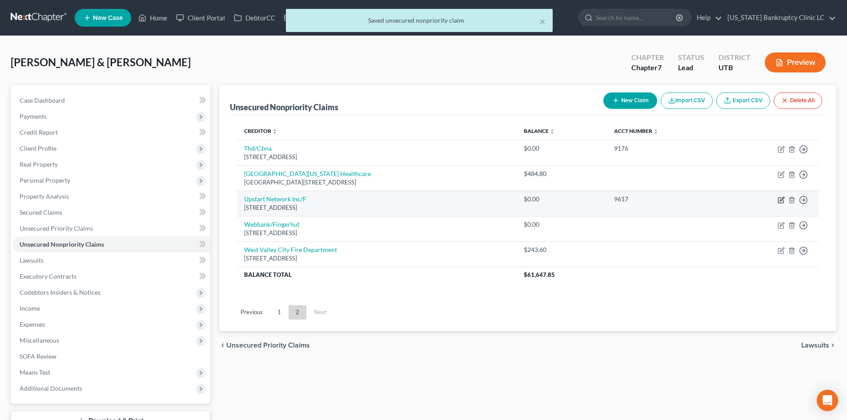
click at [781, 199] on icon "button" at bounding box center [782, 199] width 4 height 4
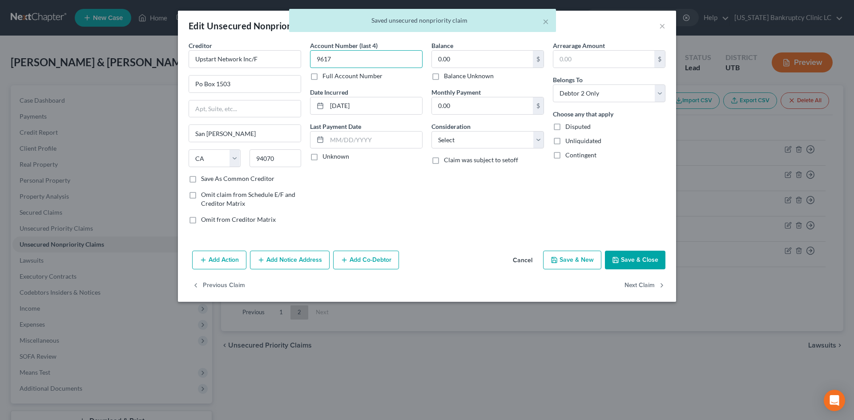
click at [387, 66] on input "9617" at bounding box center [366, 59] width 112 height 18
click at [642, 267] on button "Save & Close" at bounding box center [635, 260] width 60 height 19
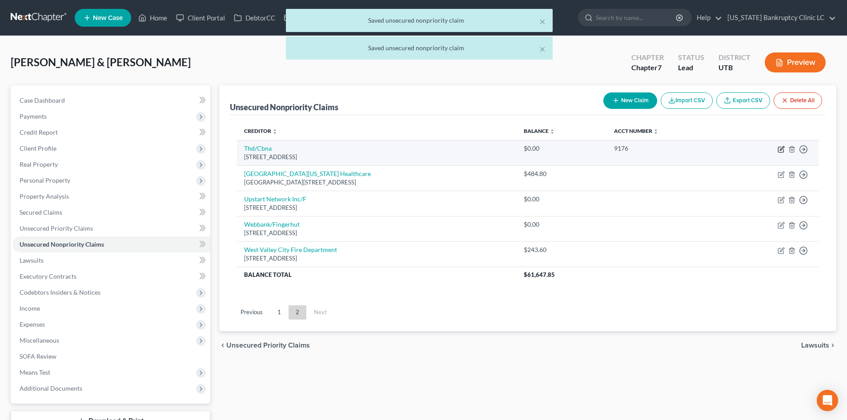
click at [783, 151] on icon "button" at bounding box center [780, 149] width 5 height 5
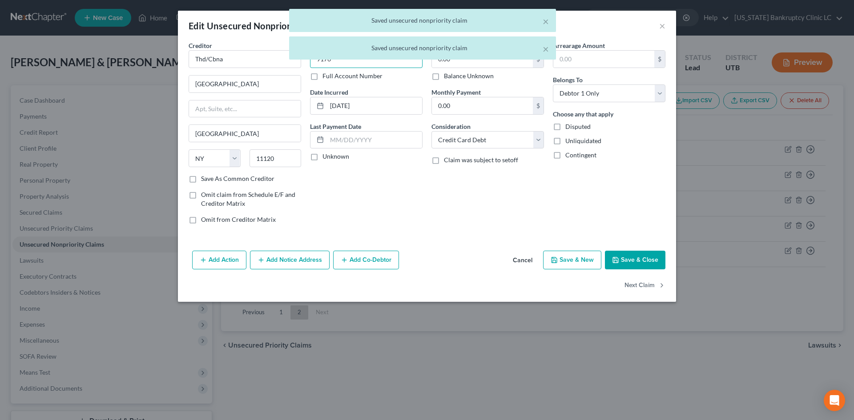
click at [332, 65] on input "9176" at bounding box center [366, 59] width 112 height 18
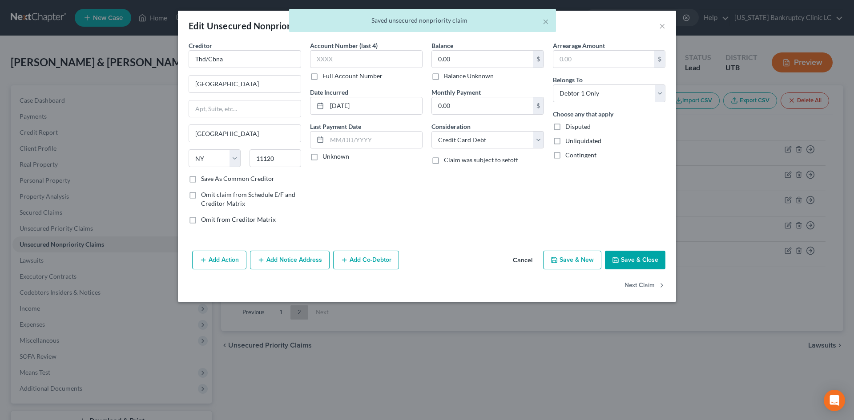
click at [621, 262] on button "Save & Close" at bounding box center [635, 260] width 60 height 19
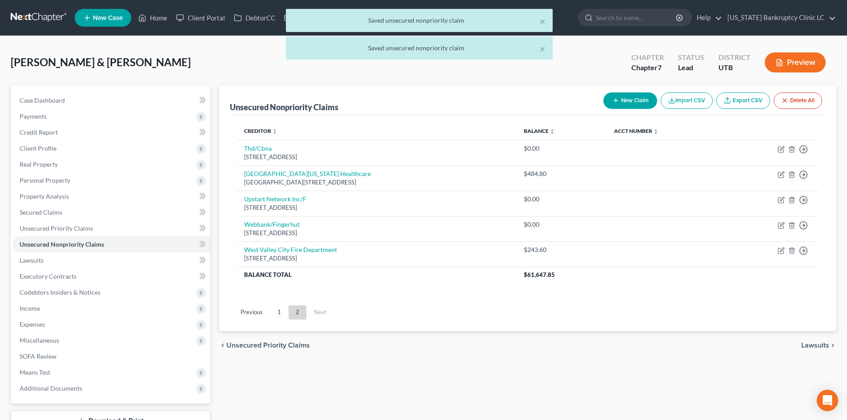
click at [278, 305] on ul "Previous 1 2 Next" at bounding box center [528, 312] width 596 height 23
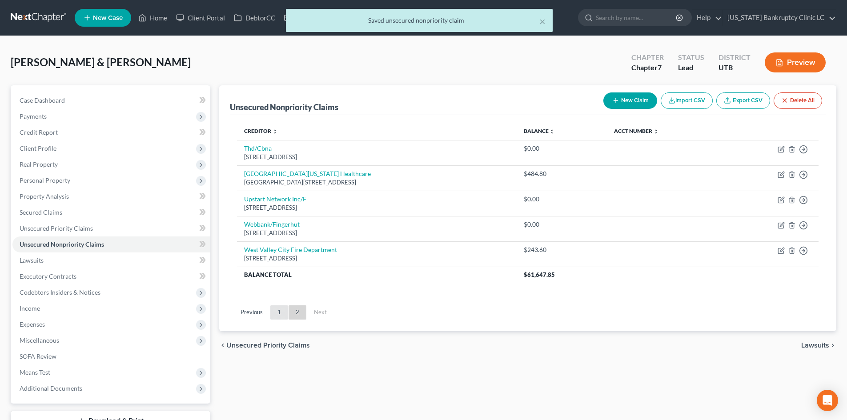
click at [285, 306] on link "1" at bounding box center [279, 312] width 18 height 14
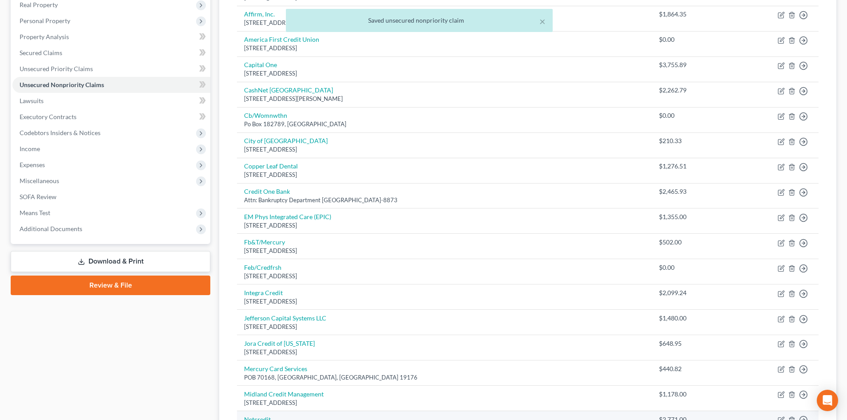
scroll to position [222, 0]
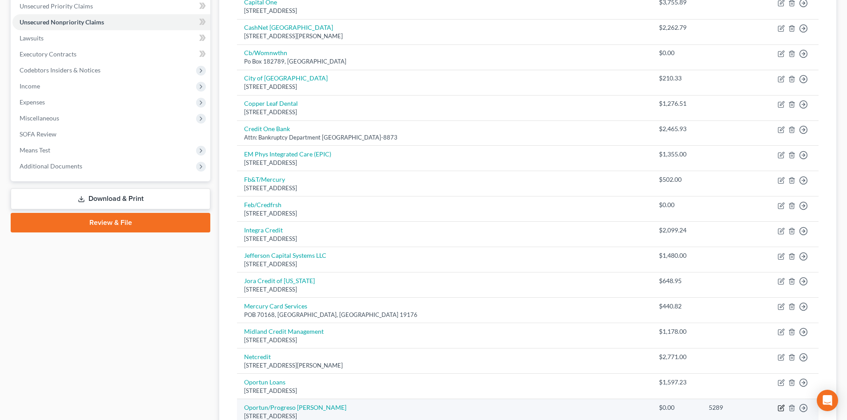
click at [780, 407] on icon "button" at bounding box center [781, 408] width 7 height 7
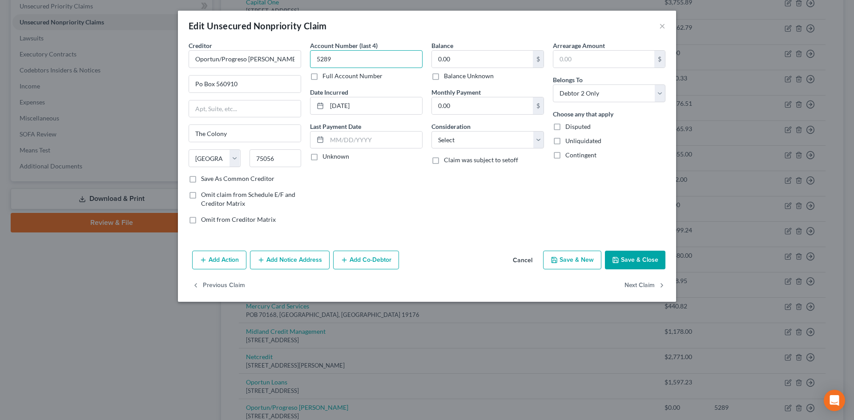
click at [344, 57] on input "5289" at bounding box center [366, 59] width 112 height 18
click at [661, 28] on button "×" at bounding box center [662, 25] width 6 height 11
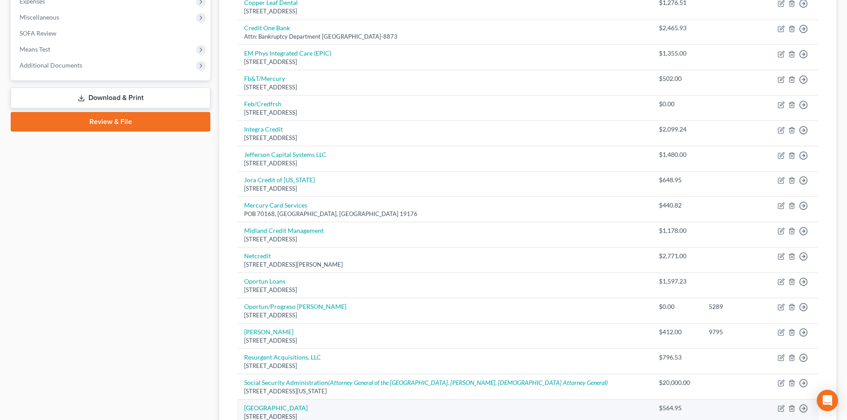
scroll to position [356, 0]
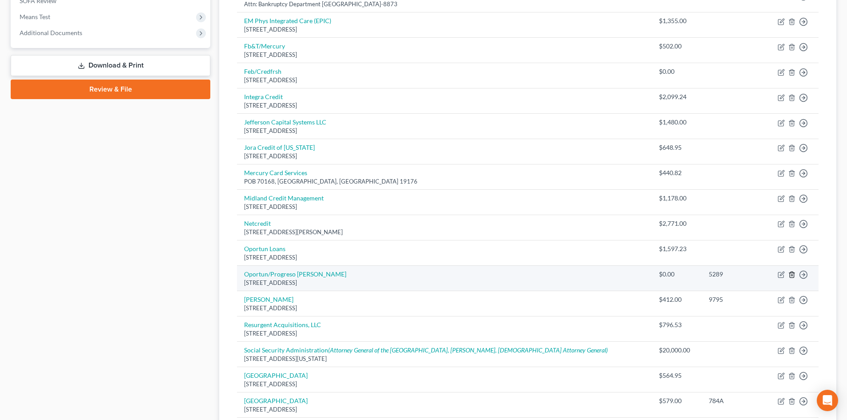
click at [792, 276] on icon "button" at bounding box center [791, 274] width 7 height 7
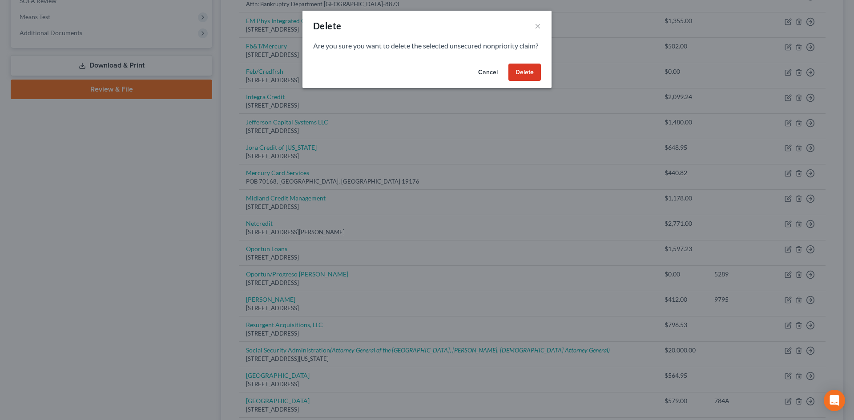
click at [526, 81] on button "Delete" at bounding box center [524, 73] width 32 height 18
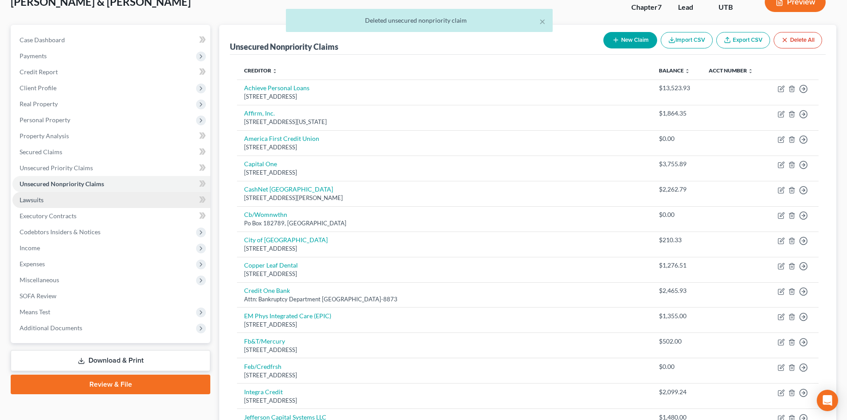
scroll to position [44, 0]
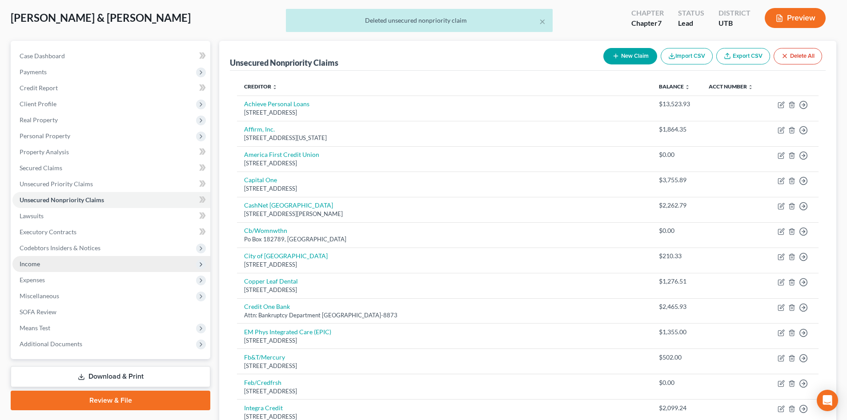
click at [62, 262] on span "Income" at bounding box center [111, 264] width 198 height 16
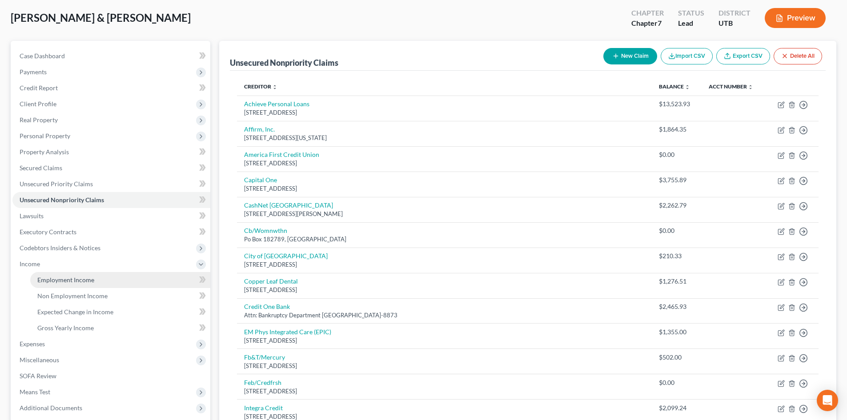
click at [68, 277] on span "Employment Income" at bounding box center [65, 280] width 57 height 8
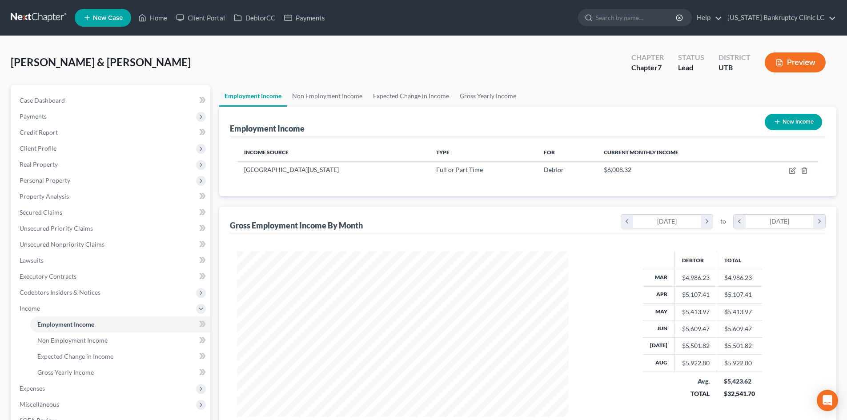
scroll to position [166, 349]
click at [492, 95] on link "Gross Yearly Income" at bounding box center [487, 95] width 67 height 21
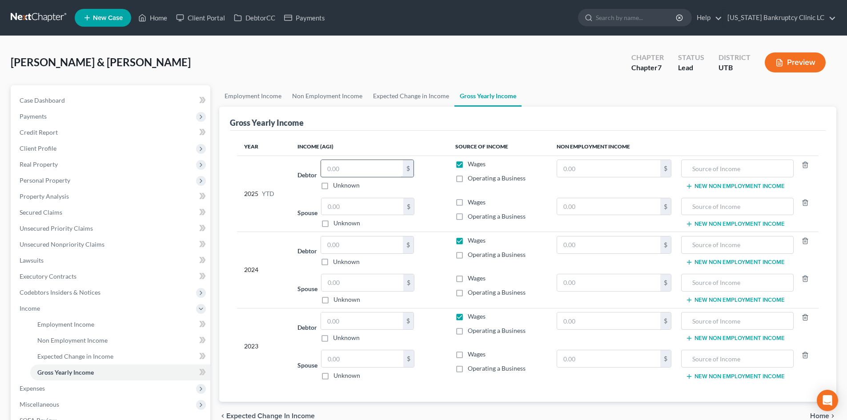
click at [347, 162] on input "text" at bounding box center [362, 168] width 82 height 17
click at [337, 200] on input "text" at bounding box center [362, 206] width 82 height 17
click at [609, 255] on td "$" at bounding box center [613, 251] width 129 height 38
click at [613, 249] on input "text" at bounding box center [609, 245] width 104 height 17
click at [702, 166] on input "text" at bounding box center [737, 168] width 102 height 17
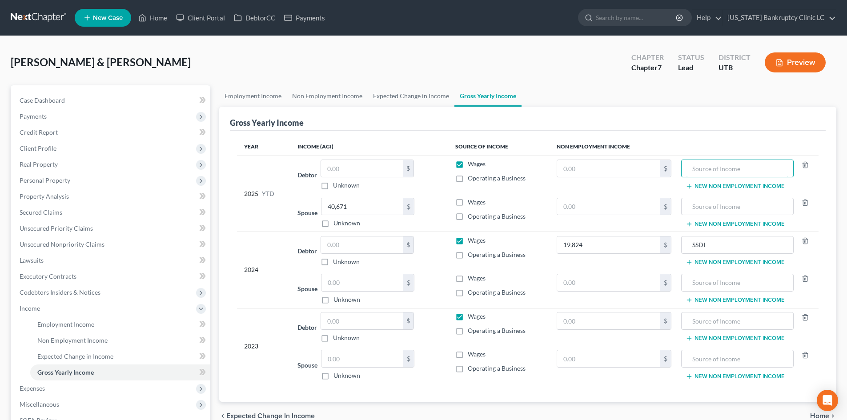
paste input "SSDI"
click at [597, 164] on input "text" at bounding box center [609, 168] width 104 height 17
click at [603, 321] on input "text" at bounding box center [609, 321] width 104 height 17
paste input "SSDI"
click at [606, 164] on input "text" at bounding box center [609, 168] width 104 height 17
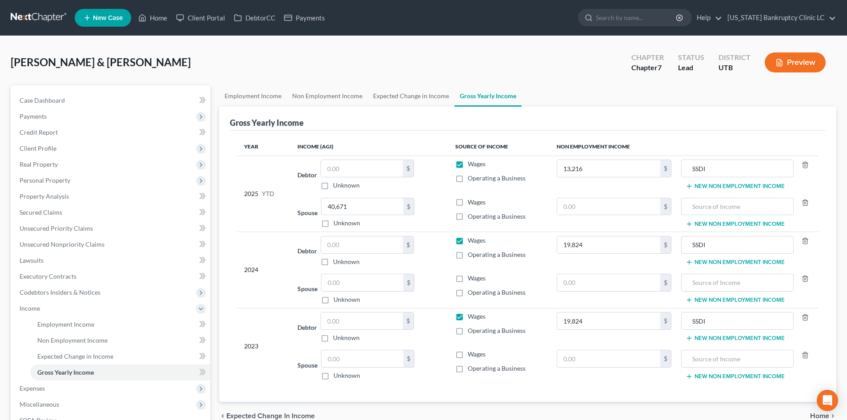
drag, startPoint x: 626, startPoint y: 384, endPoint x: 648, endPoint y: 375, distance: 23.9
click at [626, 384] on div "Year Income (AGI) Source of Income Non Employment Income 2025 YTD Debtor $ Unkn…" at bounding box center [528, 266] width 596 height 271
click at [374, 249] on input "text" at bounding box center [362, 245] width 82 height 17
click at [341, 323] on input "text" at bounding box center [362, 321] width 82 height 17
click at [340, 172] on input "text" at bounding box center [362, 168] width 82 height 17
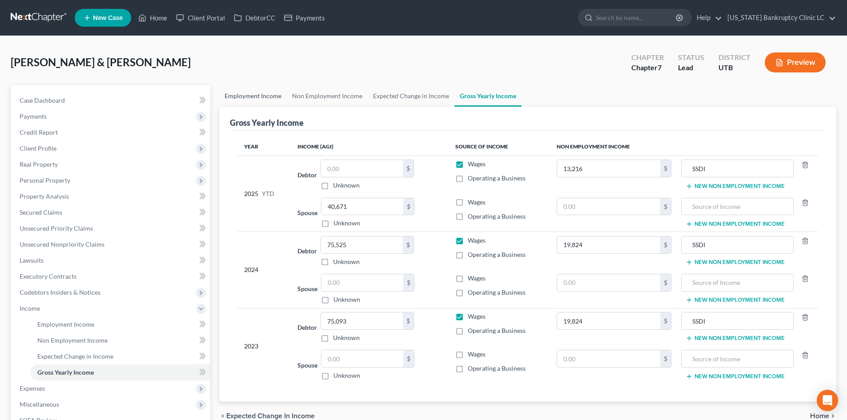
click at [257, 97] on link "Employment Income" at bounding box center [253, 95] width 68 height 21
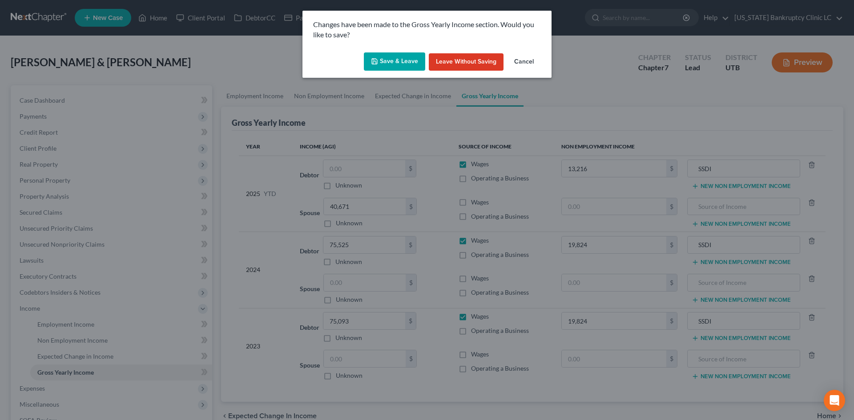
click at [399, 67] on button "Save & Leave" at bounding box center [394, 61] width 61 height 19
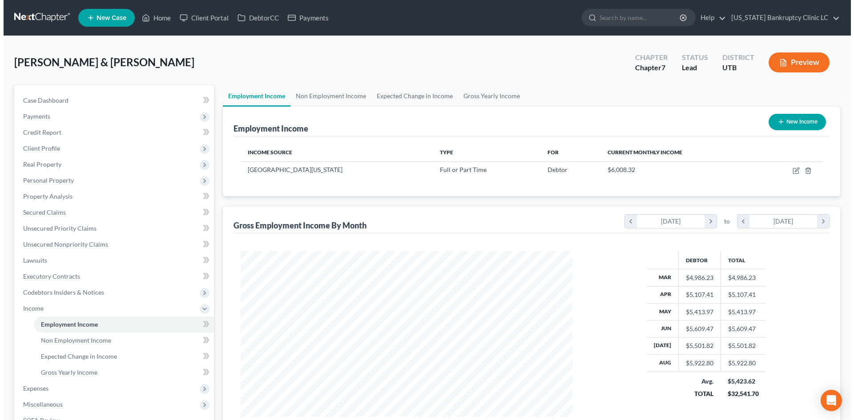
scroll to position [166, 349]
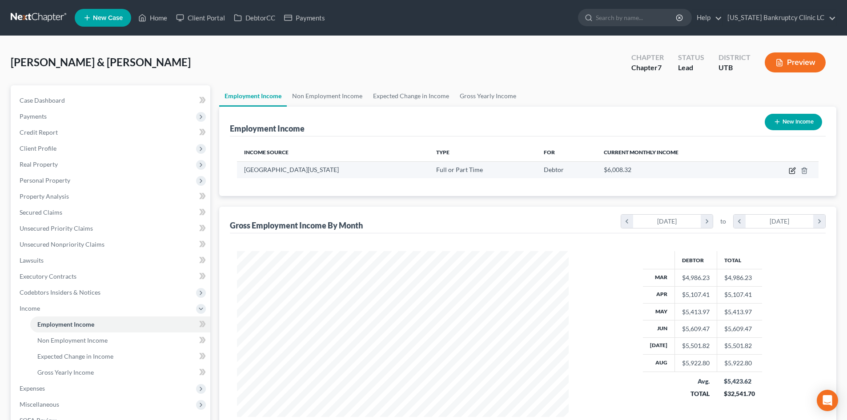
click at [789, 172] on icon "button" at bounding box center [791, 170] width 5 height 5
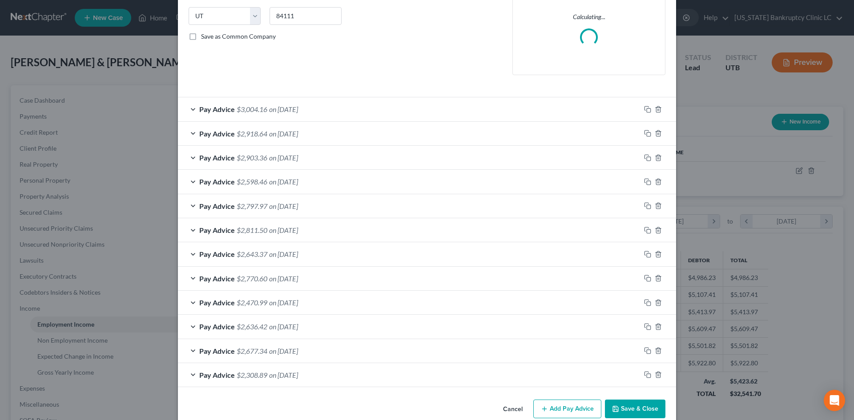
scroll to position [178, 0]
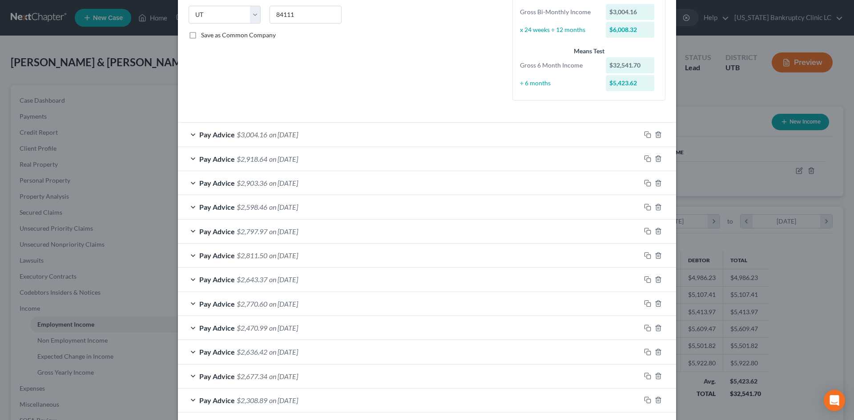
click at [408, 155] on div "Pay Advice $2,918.64 on 08/07/2025" at bounding box center [409, 159] width 462 height 24
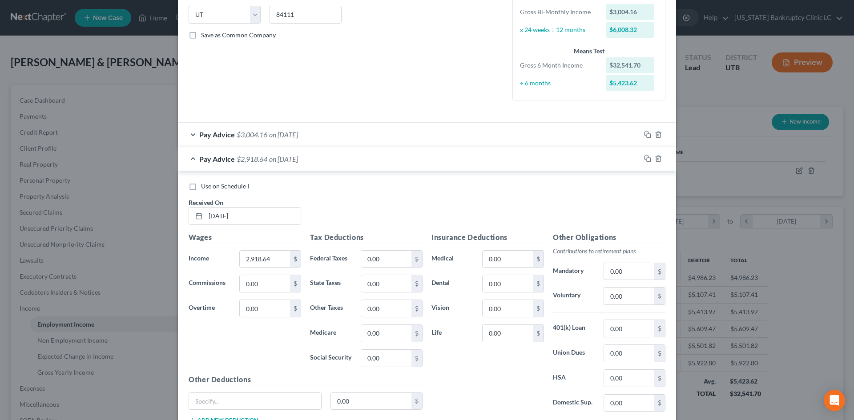
click at [228, 185] on span "Use on Schedule I" at bounding box center [225, 186] width 48 height 8
click at [210, 185] on input "Use on Schedule I" at bounding box center [207, 185] width 6 height 6
click at [369, 262] on input "0.00" at bounding box center [386, 259] width 50 height 17
click at [387, 279] on input "107.6" at bounding box center [386, 283] width 50 height 17
click at [509, 253] on input "0.00" at bounding box center [507, 259] width 50 height 17
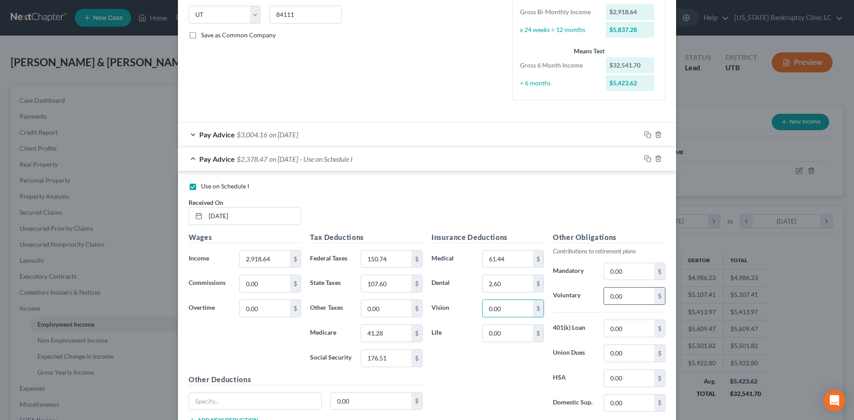
click at [632, 302] on input "0.00" at bounding box center [629, 296] width 50 height 17
click at [504, 389] on div "Insurance Deductions Medical 61.44 $ Dental 2.60 $ Vision 0.00 $ Life 0.00 $" at bounding box center [487, 325] width 121 height 187
click at [501, 338] on input "0.00" at bounding box center [507, 333] width 50 height 17
click at [351, 407] on input "0.00" at bounding box center [371, 401] width 81 height 17
drag, startPoint x: 249, startPoint y: 395, endPoint x: 245, endPoint y: 405, distance: 10.8
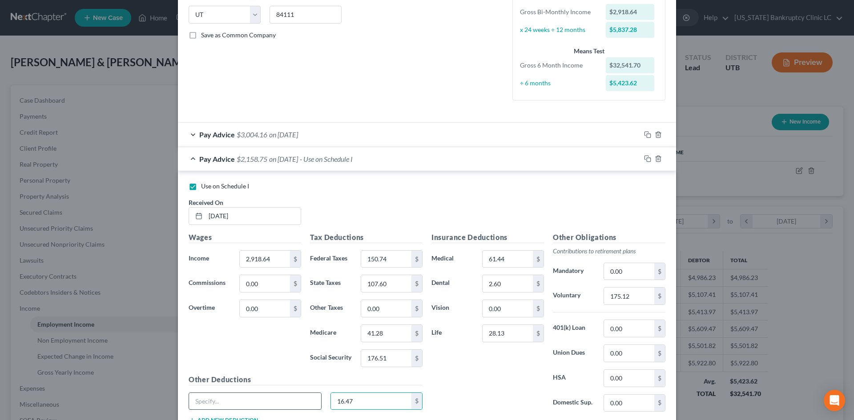
click at [249, 395] on input "text" at bounding box center [255, 401] width 132 height 17
click at [245, 405] on input "text" at bounding box center [255, 401] width 132 height 17
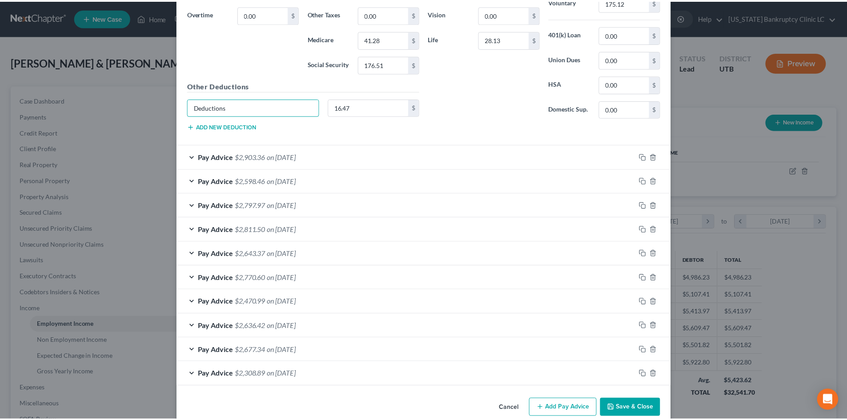
scroll to position [487, 0]
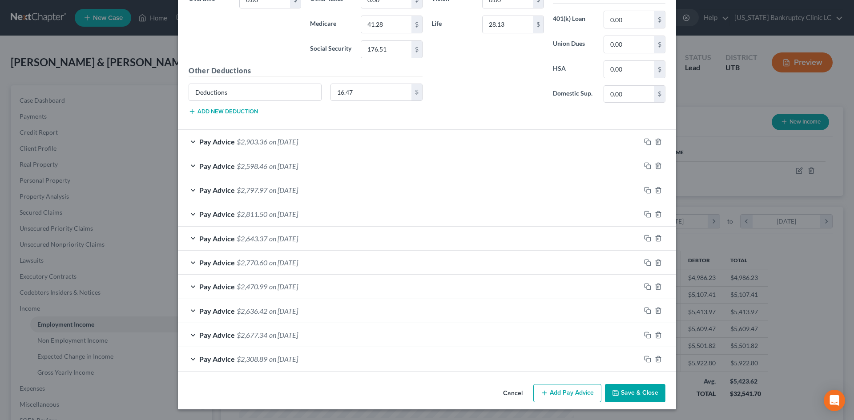
click at [642, 393] on button "Save & Close" at bounding box center [635, 393] width 60 height 19
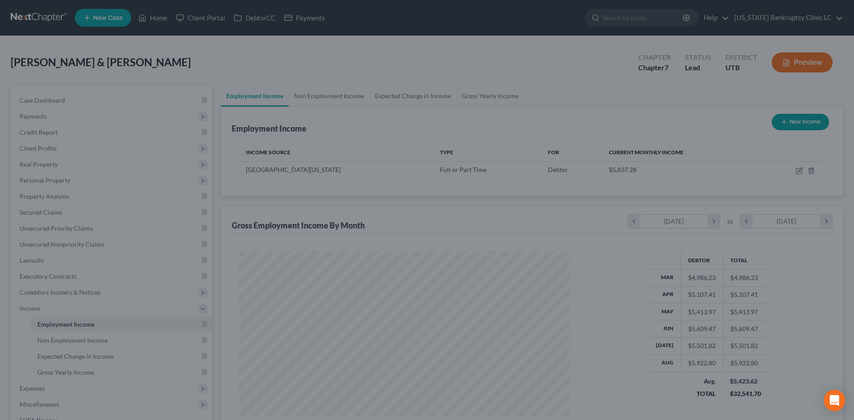
scroll to position [444385, 444202]
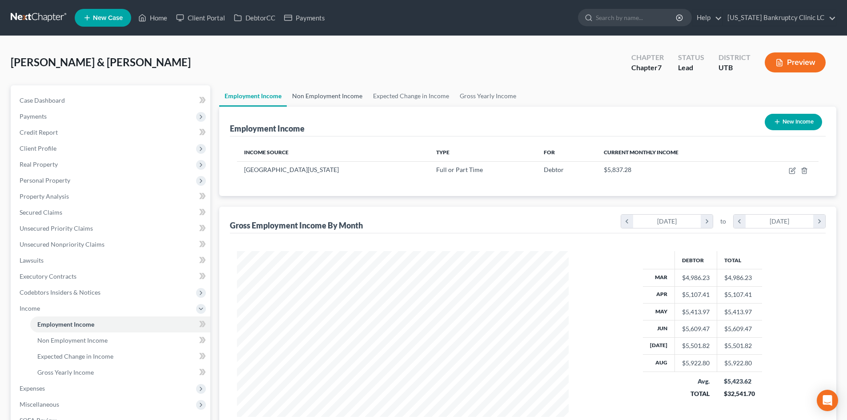
click at [315, 96] on link "Non Employment Income" at bounding box center [327, 95] width 81 height 21
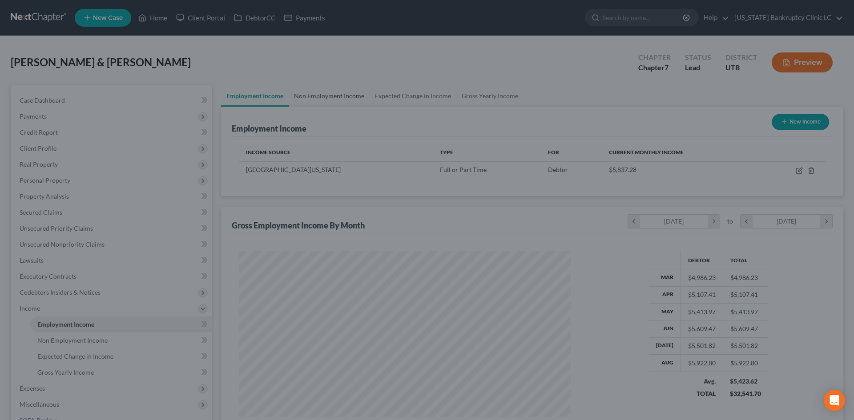
scroll to position [167, 353]
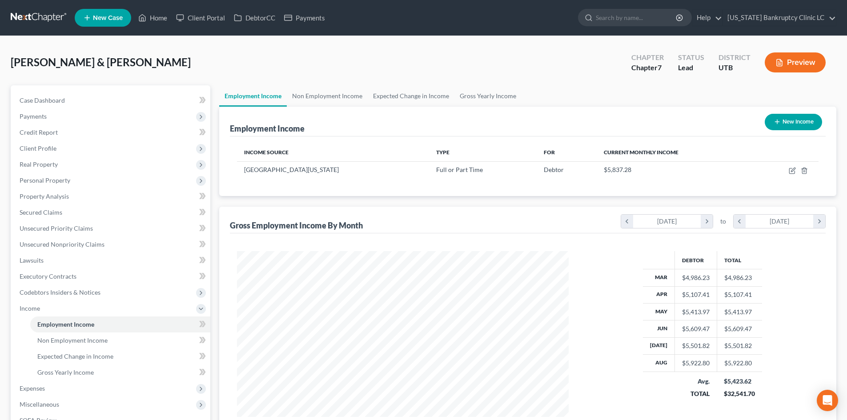
scroll to position [166, 349]
click at [325, 100] on link "Non Employment Income" at bounding box center [327, 95] width 81 height 21
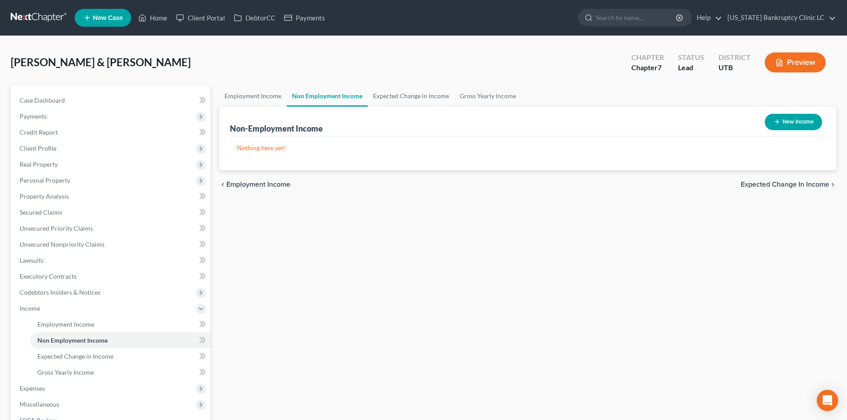
click at [812, 128] on button "New Income" at bounding box center [793, 122] width 57 height 16
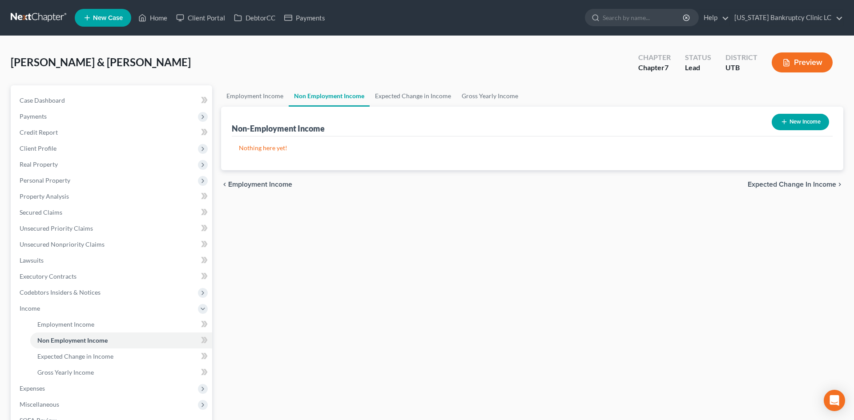
select select "0"
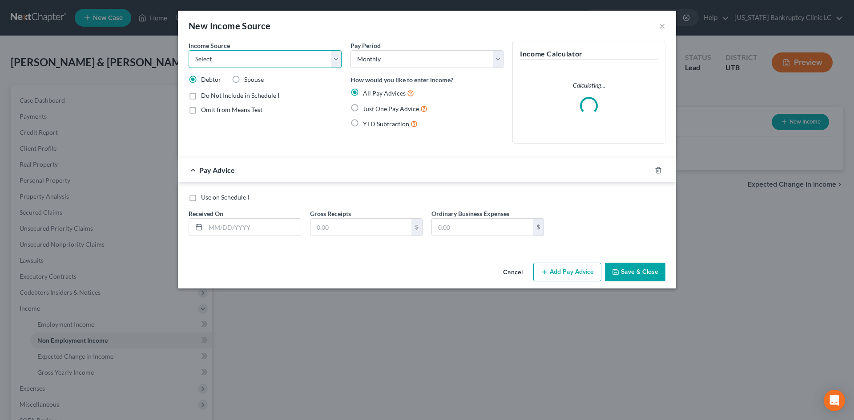
click at [256, 60] on select "Select Unemployment Disability (from employer) Pension Retirement Social Securi…" at bounding box center [264, 59] width 153 height 18
click at [256, 61] on select "Select Unemployment Disability (from employer) Pension Retirement Social Securi…" at bounding box center [264, 59] width 153 height 18
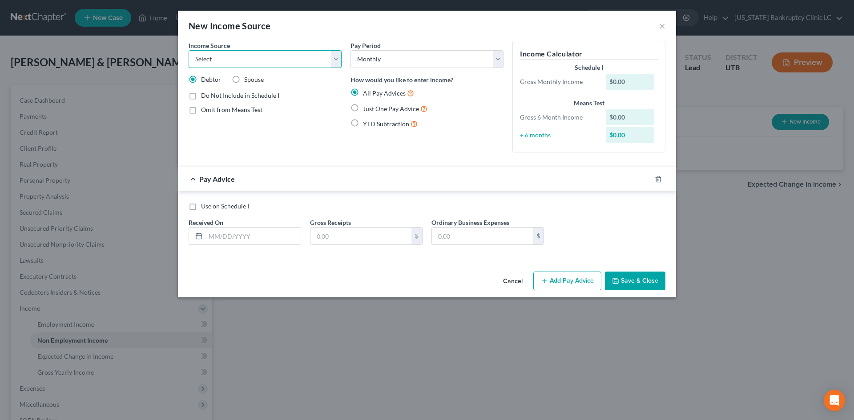
click at [231, 54] on select "Select Unemployment Disability (from employer) Pension Retirement Social Securi…" at bounding box center [264, 59] width 153 height 18
click at [663, 26] on button "×" at bounding box center [662, 25] width 6 height 11
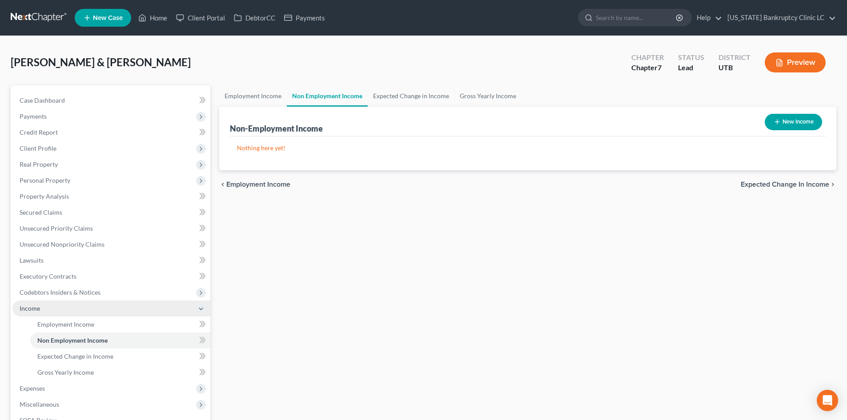
click at [34, 312] on span "Income" at bounding box center [111, 309] width 198 height 16
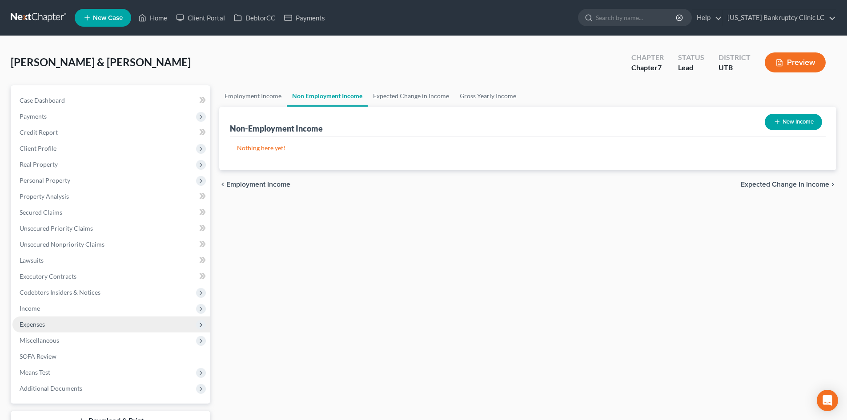
click at [40, 329] on span "Expenses" at bounding box center [111, 325] width 198 height 16
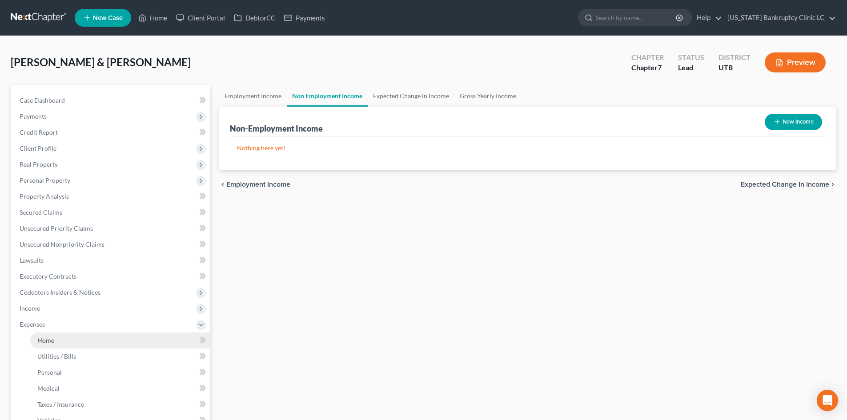
click at [65, 343] on link "Home" at bounding box center [120, 341] width 180 height 16
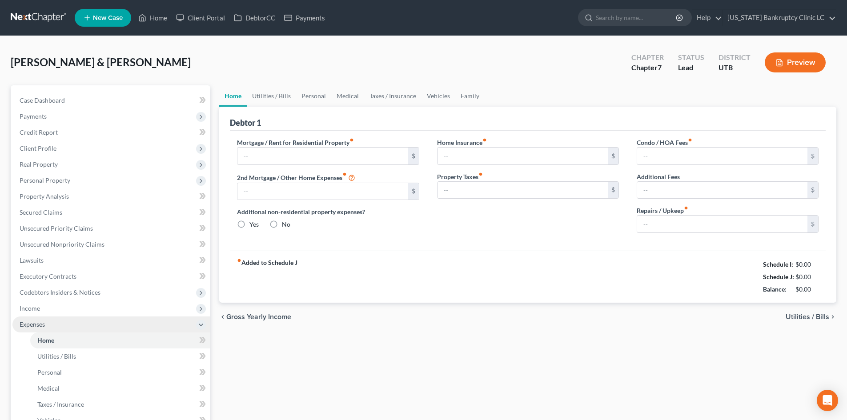
type input "0.00"
radio input "true"
type input "0.00"
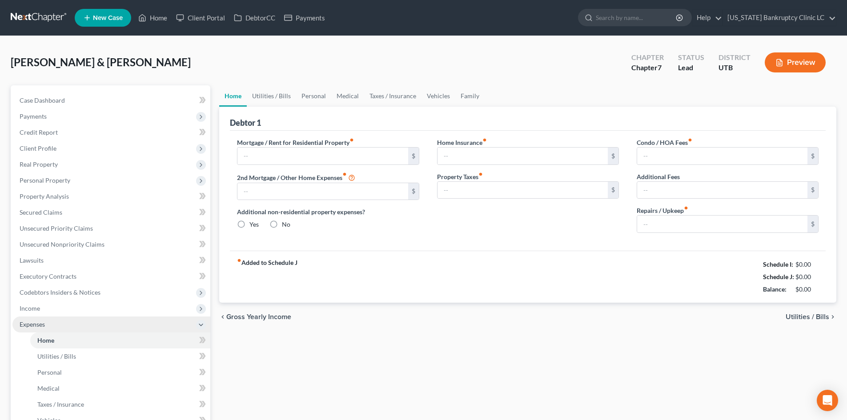
type input "0.00"
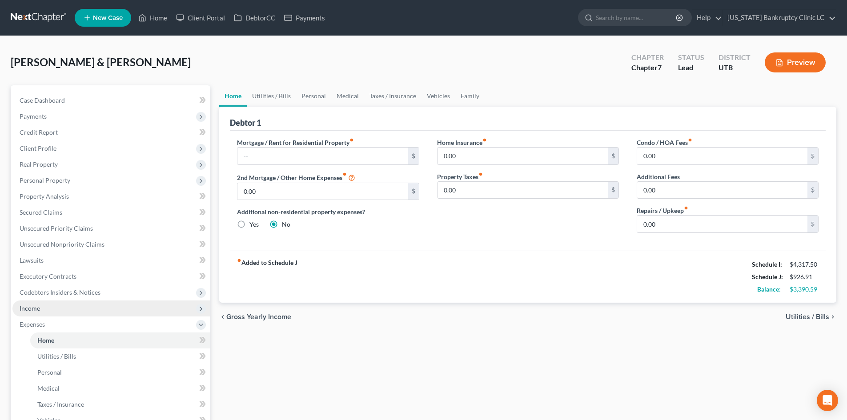
click at [55, 313] on span "Income" at bounding box center [111, 309] width 198 height 16
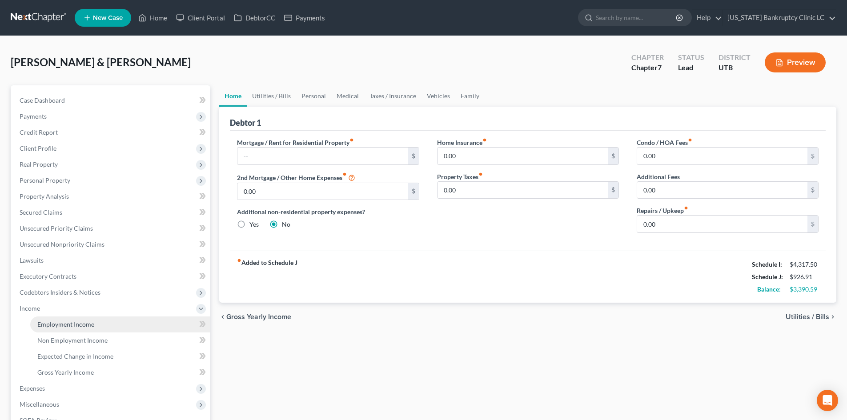
drag, startPoint x: 65, startPoint y: 328, endPoint x: 73, endPoint y: 322, distance: 9.5
click at [67, 327] on link "Employment Income" at bounding box center [120, 325] width 180 height 16
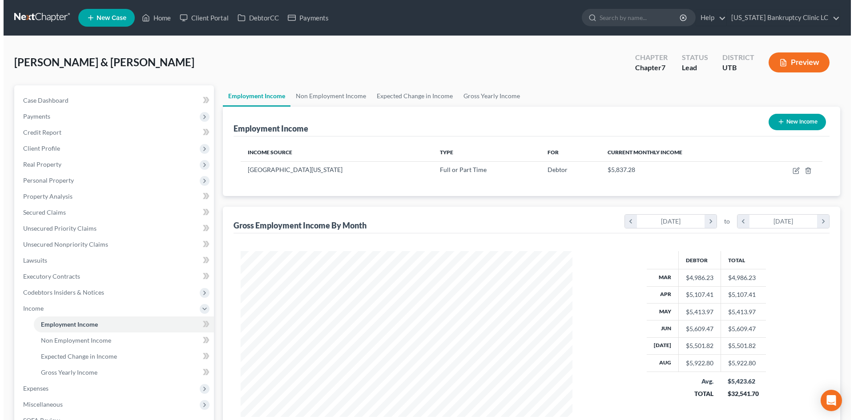
scroll to position [166, 349]
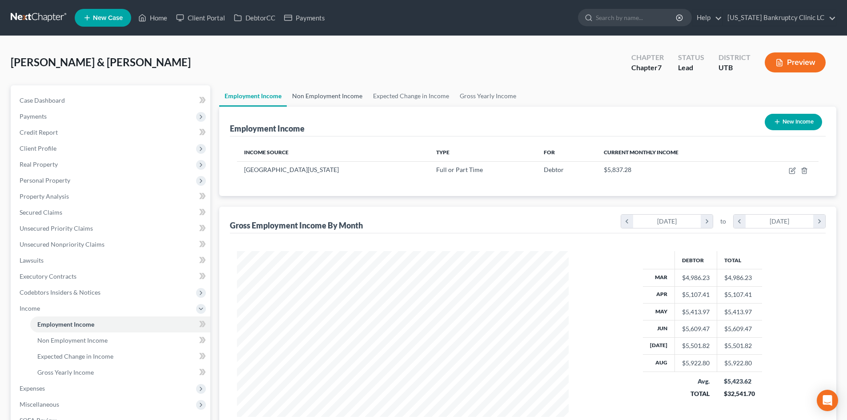
click at [326, 97] on link "Non Employment Income" at bounding box center [327, 95] width 81 height 21
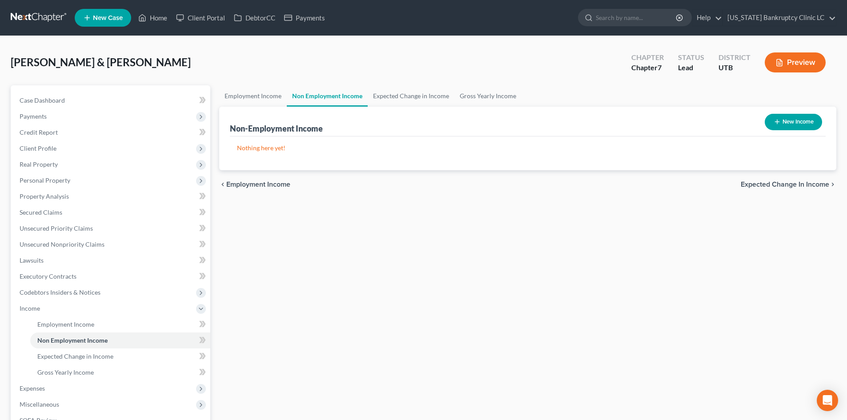
click at [782, 127] on button "New Income" at bounding box center [793, 122] width 57 height 16
select select "0"
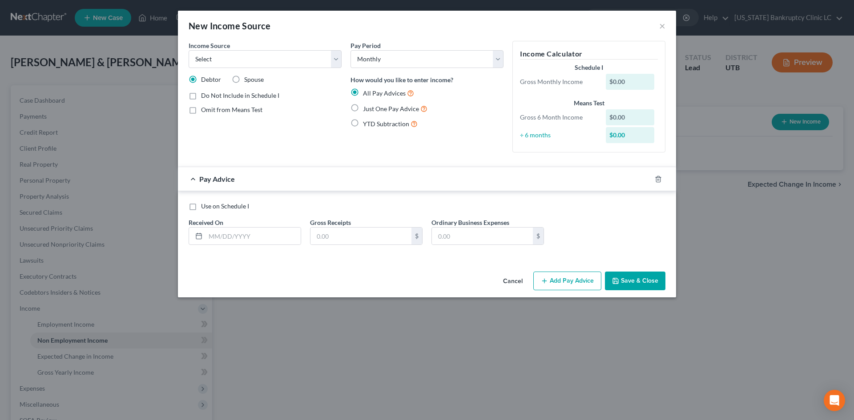
click at [235, 97] on span "Do Not Include in Schedule I" at bounding box center [240, 96] width 78 height 8
click at [210, 97] on input "Do Not Include in Schedule I" at bounding box center [207, 94] width 6 height 6
checkbox input "true"
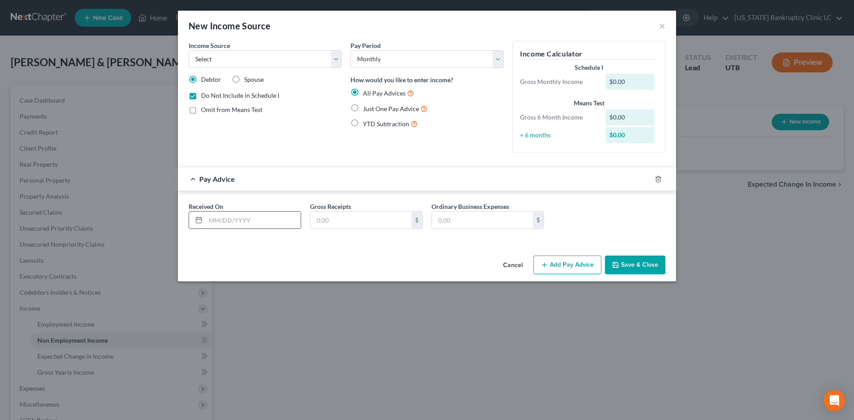
click at [239, 224] on input "text" at bounding box center [252, 220] width 95 height 17
click at [379, 105] on span "Just One Pay Advice" at bounding box center [391, 109] width 56 height 8
click at [372, 105] on input "Just One Pay Advice" at bounding box center [369, 107] width 6 height 6
radio input "true"
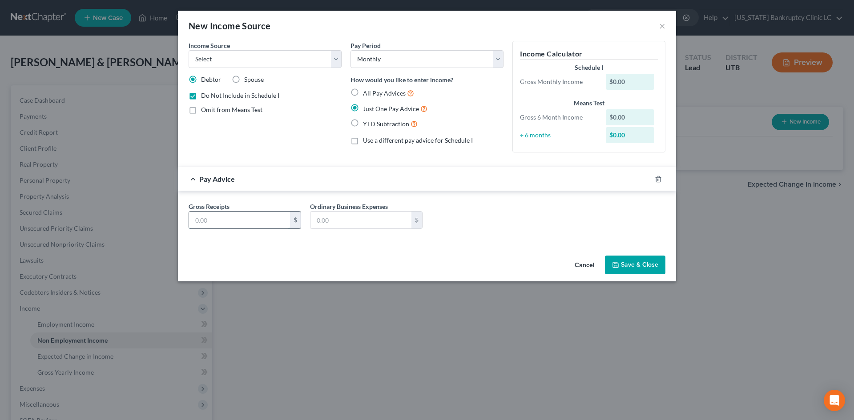
click at [265, 213] on input "text" at bounding box center [239, 220] width 101 height 17
type input "1,652"
click at [254, 67] on select "Select Unemployment Disability (from employer) Pension Retirement Social Securi…" at bounding box center [264, 59] width 153 height 18
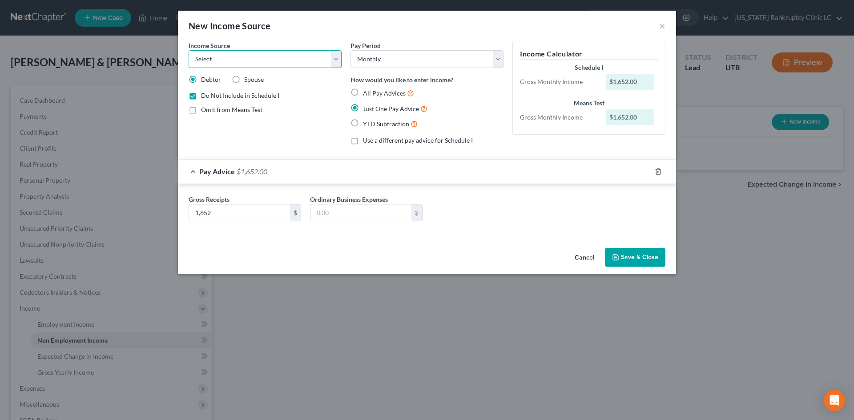
select select "4"
click at [188, 50] on select "Select Unemployment Disability (from employer) Pension Retirement Social Securi…" at bounding box center [264, 59] width 153 height 18
click at [260, 123] on span "Show on Means Test for informational purposes only" at bounding box center [267, 130] width 132 height 17
click at [210, 123] on input "Show on Means Test for informational purposes only" at bounding box center [207, 124] width 6 height 6
checkbox input "true"
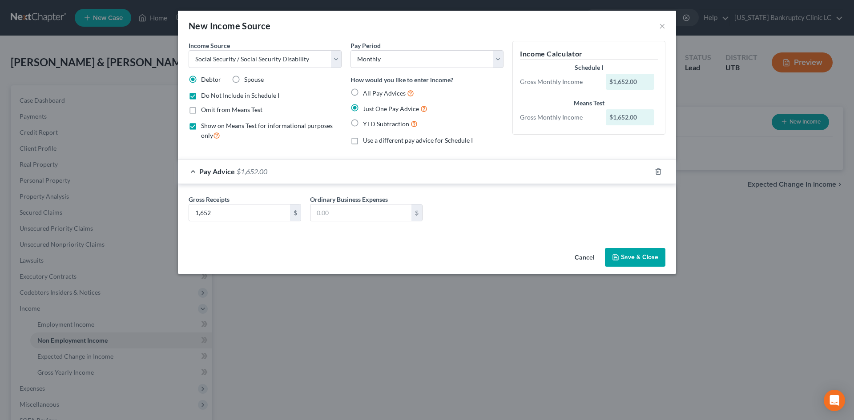
click at [649, 257] on button "Save & Close" at bounding box center [635, 257] width 60 height 19
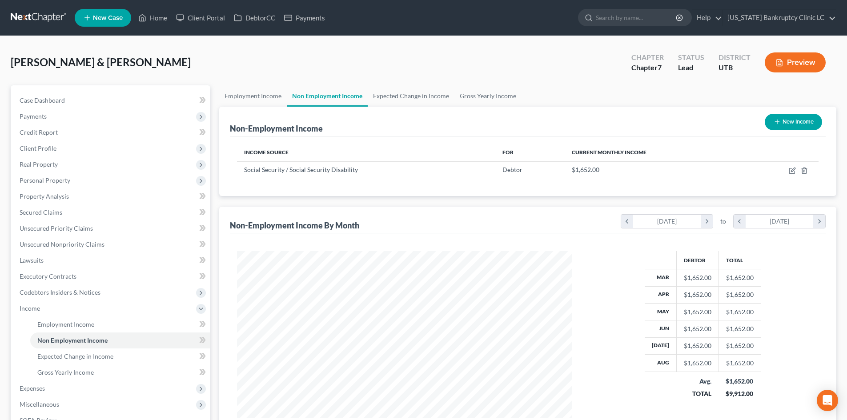
scroll to position [444385, 444202]
click at [83, 311] on span "Income" at bounding box center [111, 309] width 198 height 16
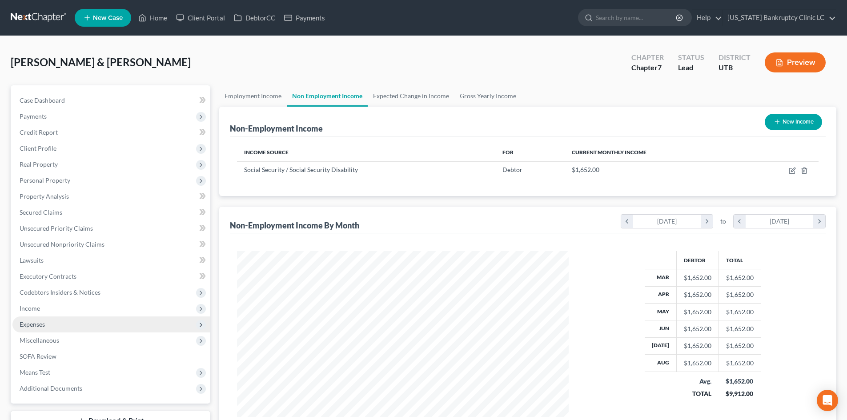
click at [84, 330] on span "Expenses" at bounding box center [111, 325] width 198 height 16
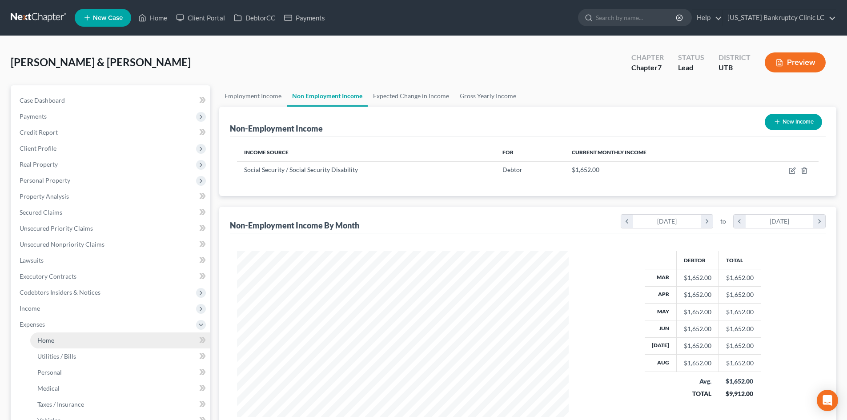
click at [84, 337] on link "Home" at bounding box center [120, 341] width 180 height 16
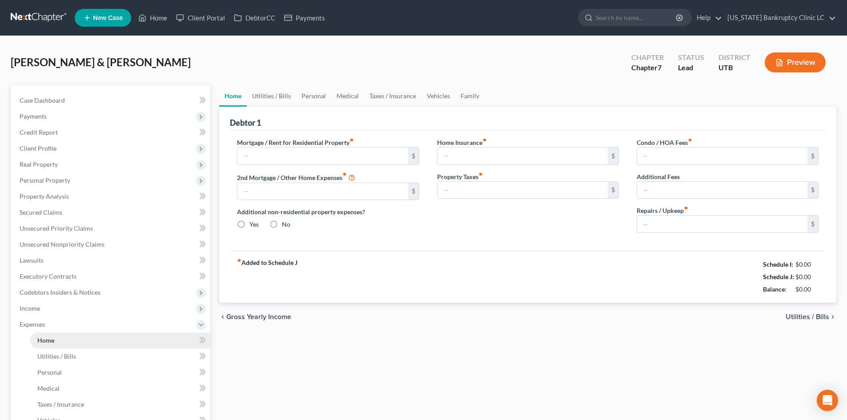
type input "0.00"
radio input "true"
type input "0.00"
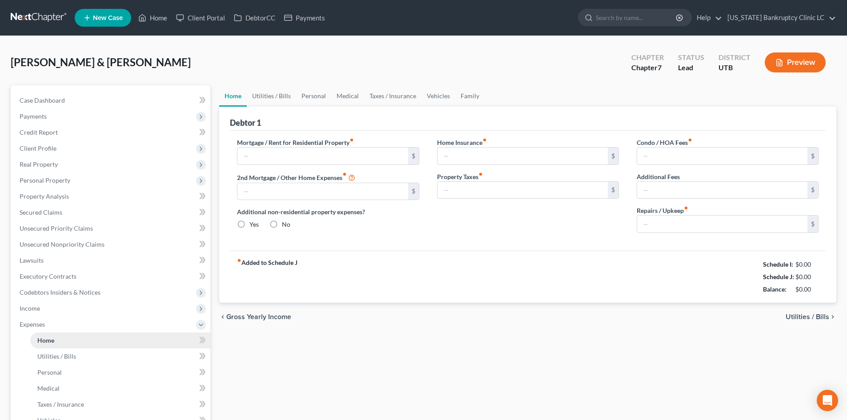
type input "0.00"
click at [336, 154] on input "text" at bounding box center [322, 156] width 170 height 17
type input "1,555"
click at [287, 100] on link "Utilities / Bills" at bounding box center [271, 95] width 49 height 21
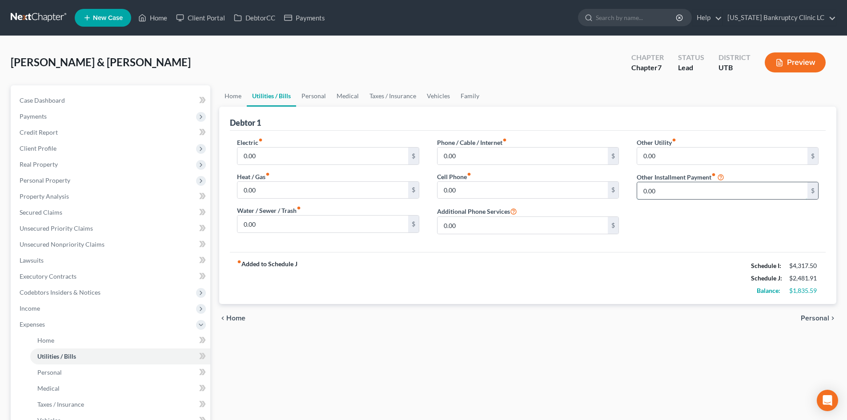
click at [710, 193] on input "0.00" at bounding box center [722, 190] width 170 height 17
type input "240.67"
click at [689, 221] on input "text" at bounding box center [727, 215] width 181 height 17
type input "BK Attorney Fee"
click at [643, 254] on div "fiber_manual_record Added to Schedule J Schedule I: $4,317.50 Schedule J: $2,72…" at bounding box center [528, 278] width 596 height 52
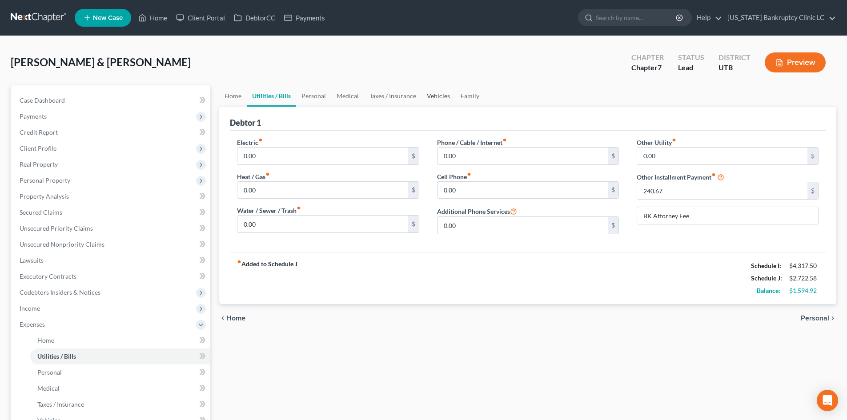
click at [432, 98] on link "Vehicles" at bounding box center [438, 95] width 34 height 21
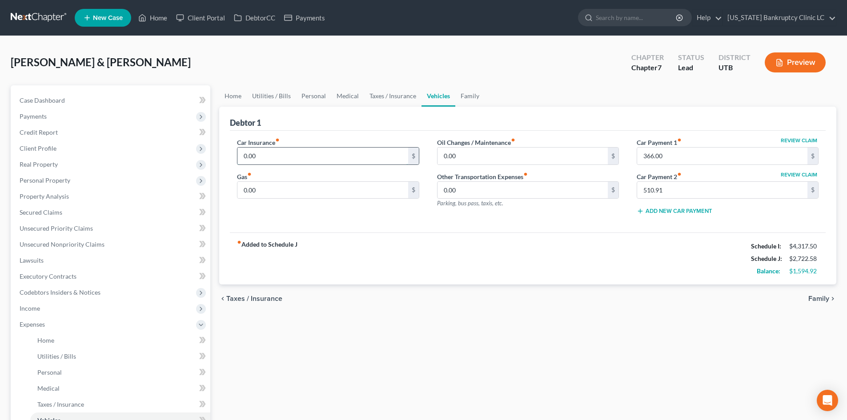
click at [243, 156] on input "0.00" at bounding box center [322, 156] width 170 height 17
type input "251"
click at [488, 224] on div "Car Insurance fiber_manual_record 251 $ Gas fiber_manual_record 0.00 $ Oil Chan…" at bounding box center [528, 182] width 596 height 102
click at [260, 98] on link "Utilities / Bills" at bounding box center [271, 95] width 49 height 21
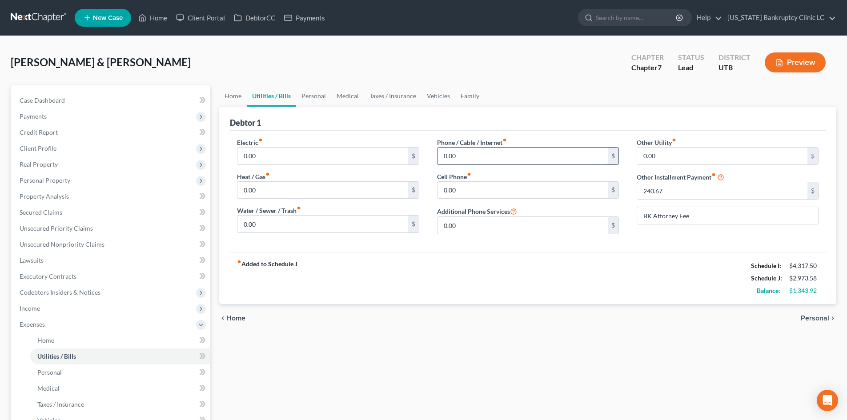
click at [505, 157] on input "0.00" at bounding box center [522, 156] width 170 height 17
type input "105"
click at [346, 157] on input "0.00" at bounding box center [322, 156] width 170 height 17
type input "200"
click at [375, 185] on input "0.00" at bounding box center [322, 190] width 170 height 17
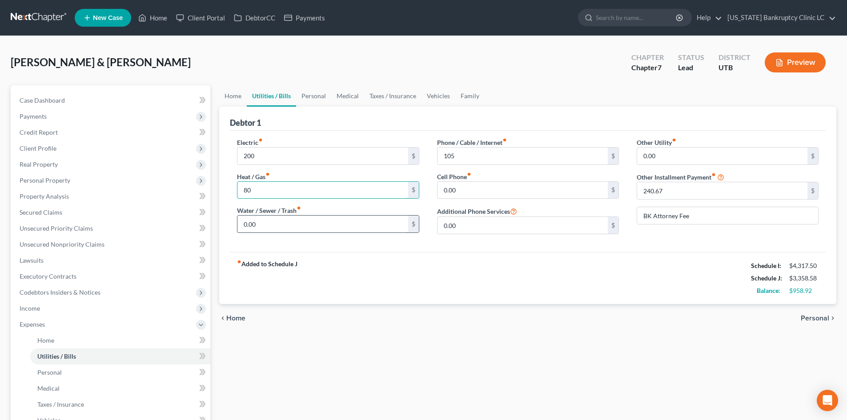
type input "80"
click at [362, 219] on input "0.00" at bounding box center [322, 224] width 170 height 17
type input "100"
click at [527, 186] on input "0.00" at bounding box center [522, 190] width 170 height 17
type input "95"
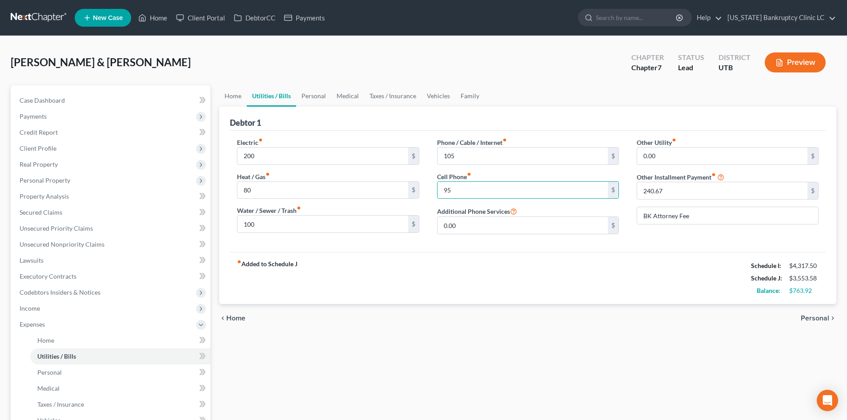
click at [598, 268] on div "fiber_manual_record Added to Schedule J Schedule I: $4,317.50 Schedule J: $3,55…" at bounding box center [528, 278] width 596 height 52
click at [316, 102] on link "Personal" at bounding box center [313, 95] width 35 height 21
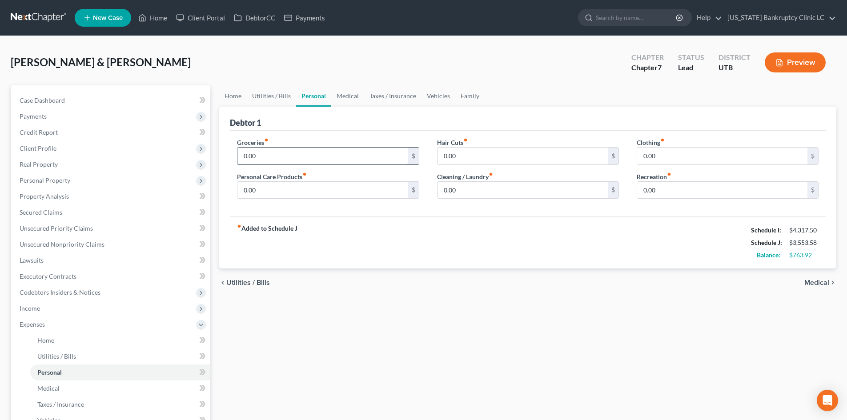
click at [282, 153] on input "0.00" at bounding box center [322, 156] width 170 height 17
type input "6"
type input "500"
drag, startPoint x: 519, startPoint y: 234, endPoint x: 407, endPoint y: 205, distance: 115.8
click at [517, 234] on div "fiber_manual_record Added to Schedule J Schedule I: $4,317.50 Schedule J: $4,05…" at bounding box center [528, 242] width 596 height 52
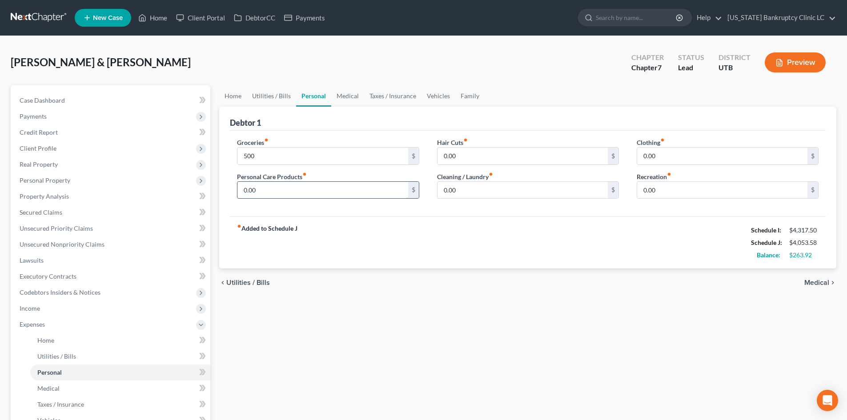
click at [381, 194] on input "0.00" at bounding box center [322, 190] width 170 height 17
click at [685, 169] on div "Clothing fiber_manual_record 0.00 $ Recreation fiber_manual_record 0.00 $" at bounding box center [728, 172] width 200 height 68
click at [688, 153] on input "0.00" at bounding box center [722, 156] width 170 height 17
type input "100"
click at [352, 97] on link "Medical" at bounding box center [347, 95] width 33 height 21
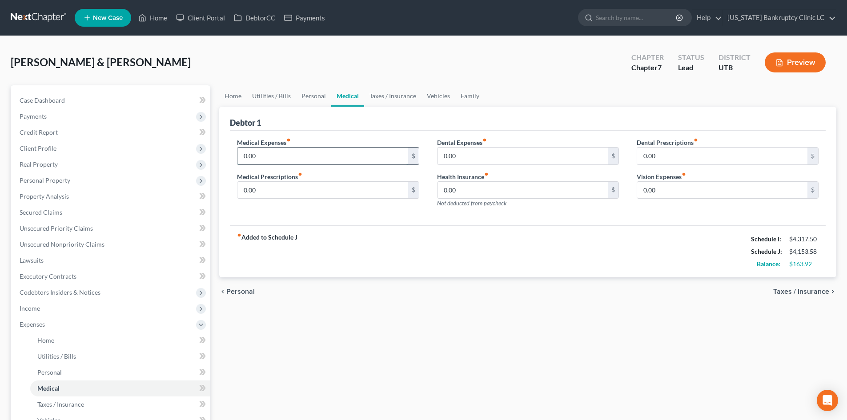
click at [289, 159] on input "0.00" at bounding box center [322, 156] width 170 height 17
type input "150"
type input "80"
type input "50"
click at [389, 103] on link "Taxes / Insurance" at bounding box center [392, 95] width 57 height 21
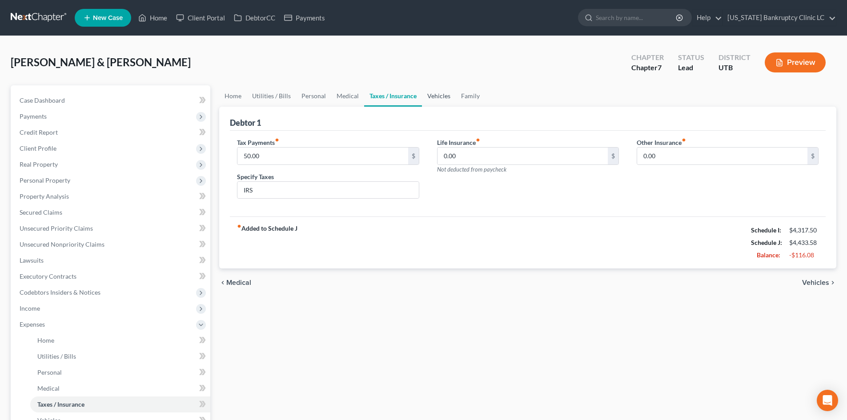
click at [438, 99] on link "Vehicles" at bounding box center [439, 95] width 34 height 21
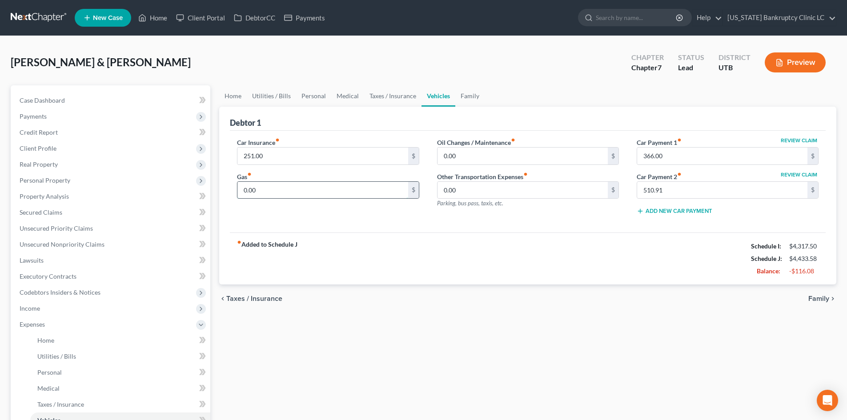
click at [269, 189] on input "0.00" at bounding box center [322, 190] width 170 height 17
type input "160"
click at [498, 258] on div "fiber_manual_record Added to Schedule J Schedule I: $4,317.50 Schedule J: $4,59…" at bounding box center [528, 259] width 596 height 52
click at [318, 91] on link "Personal" at bounding box center [313, 95] width 35 height 21
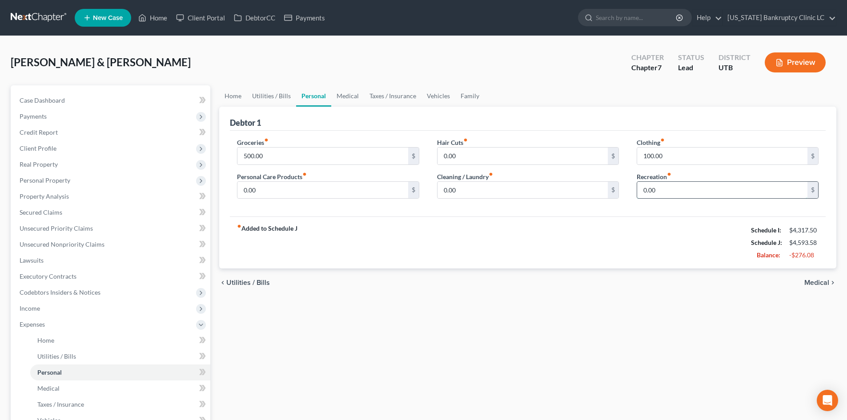
click at [689, 192] on input "0.00" at bounding box center [722, 190] width 170 height 17
type input "150"
drag, startPoint x: 507, startPoint y: 216, endPoint x: 495, endPoint y: 195, distance: 24.1
click at [506, 215] on div "Groceries fiber_manual_record 500.00 $ Personal Care Products fiber_manual_reco…" at bounding box center [528, 174] width 596 height 86
click at [463, 96] on link "Family" at bounding box center [469, 95] width 29 height 21
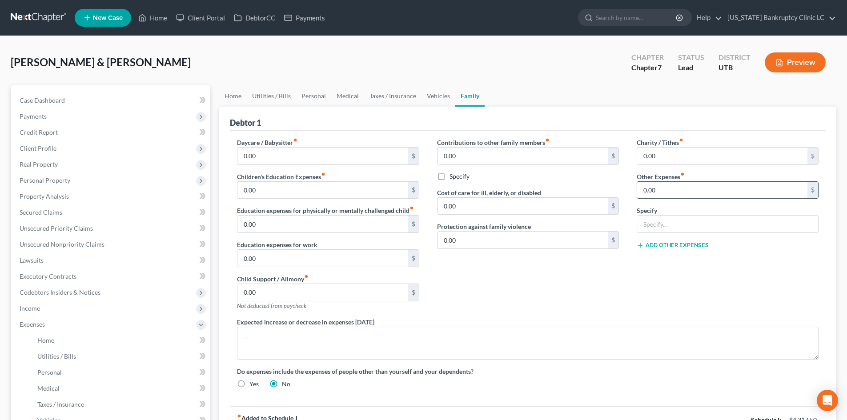
click at [674, 186] on input "0.00" at bounding box center [722, 190] width 170 height 17
type input "100"
type input "Pet Expenses"
click at [652, 263] on div "Charity / Tithes fiber_manual_record 0.00 $ Other Expenses fiber_manual_record …" at bounding box center [728, 228] width 200 height 180
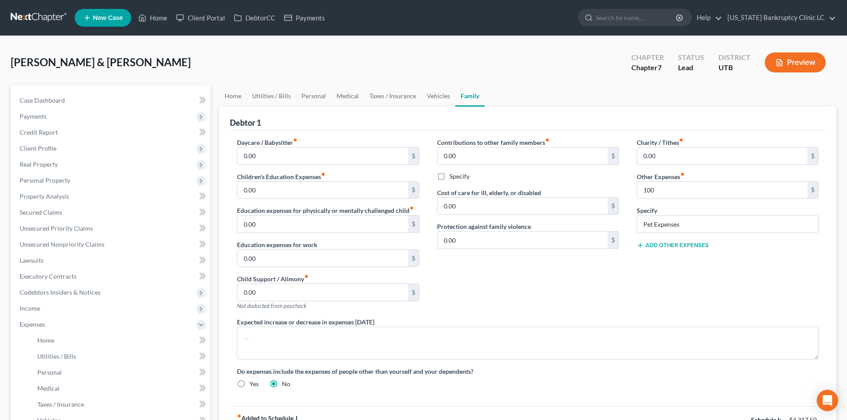
click at [675, 244] on button "Add Other Expenses" at bounding box center [673, 245] width 72 height 7
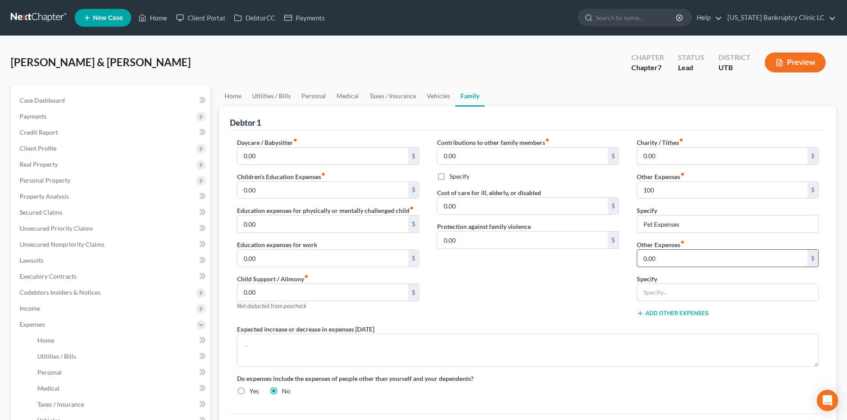
click at [672, 262] on input "0.00" at bounding box center [722, 258] width 170 height 17
type input "100"
type input "Tobacco/Vape Products"
click at [546, 327] on div "Expected increase or decrease in expenses within one year" at bounding box center [527, 346] width 599 height 42
click at [289, 102] on link "Utilities / Bills" at bounding box center [271, 95] width 49 height 21
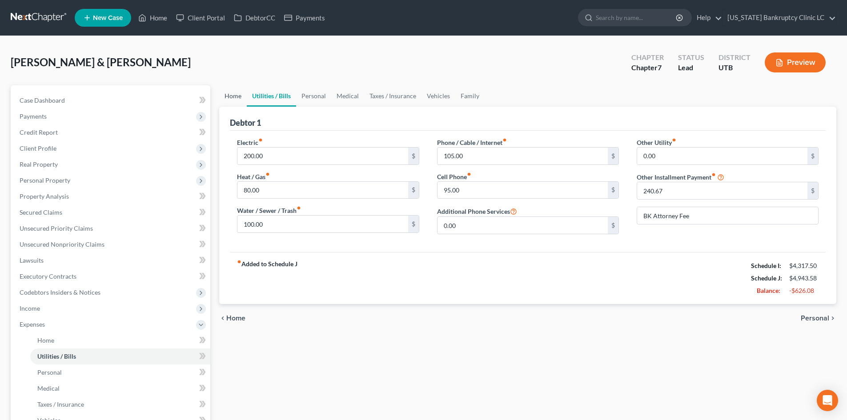
click at [233, 102] on link "Home" at bounding box center [233, 95] width 28 height 21
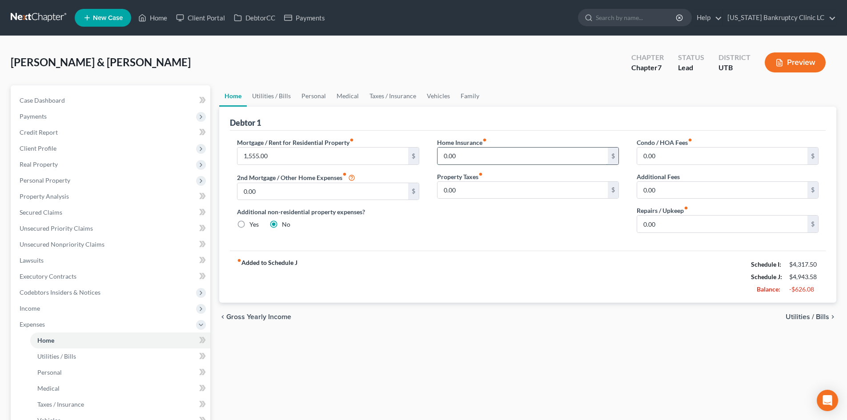
click at [460, 157] on input "0.00" at bounding box center [522, 156] width 170 height 17
click at [60, 323] on span "Expenses" at bounding box center [111, 325] width 198 height 16
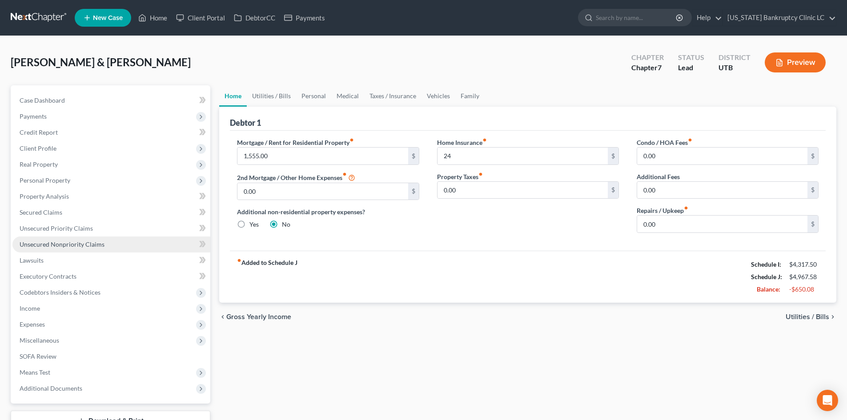
click at [86, 241] on span "Unsecured Nonpriority Claims" at bounding box center [62, 245] width 85 height 8
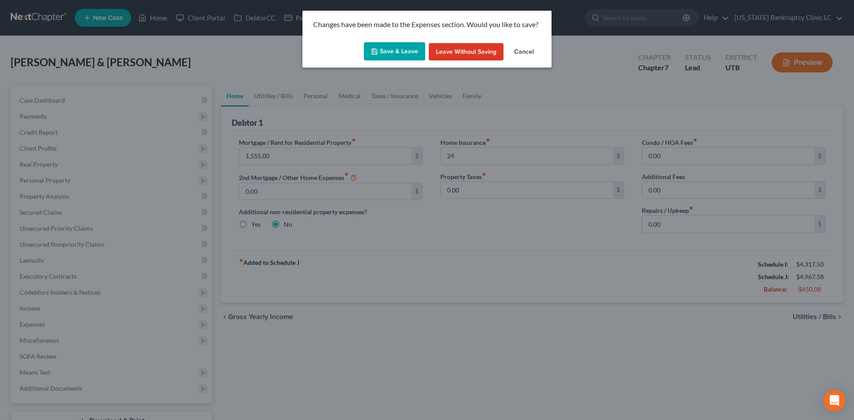
click at [389, 59] on button "Save & Leave" at bounding box center [394, 51] width 61 height 19
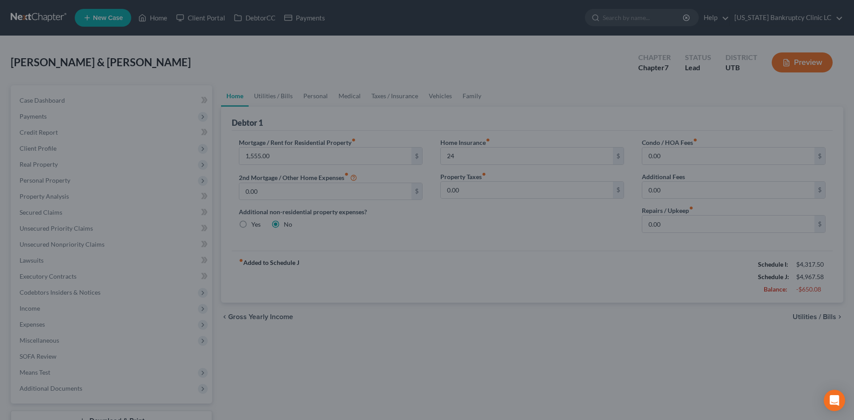
type input "24.00"
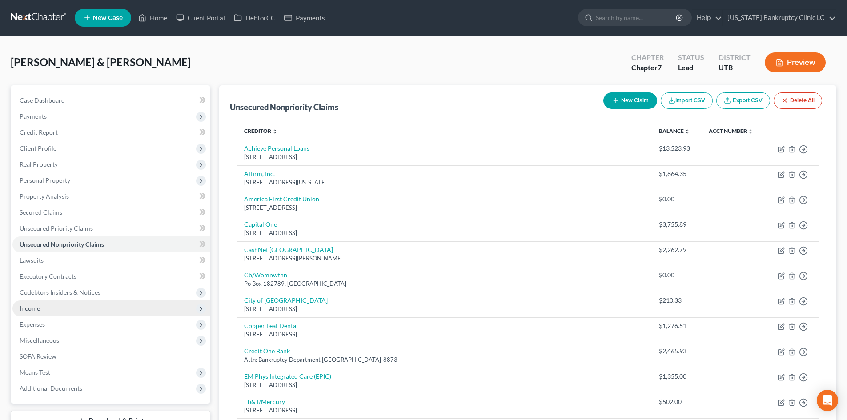
click at [45, 302] on span "Income" at bounding box center [111, 309] width 198 height 16
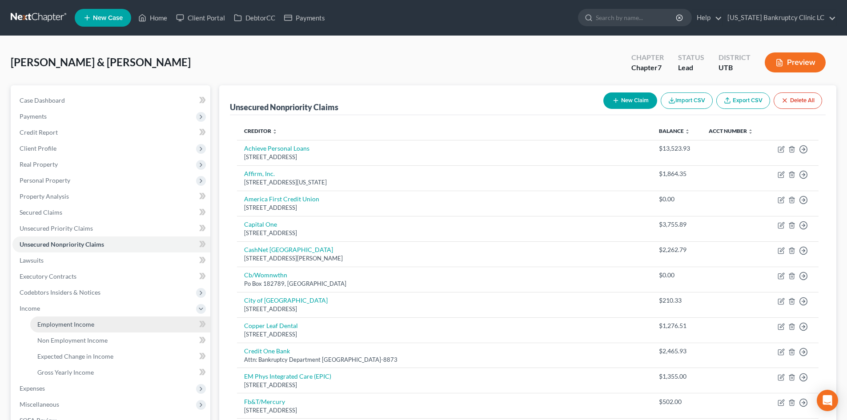
click at [65, 324] on span "Employment Income" at bounding box center [65, 325] width 57 height 8
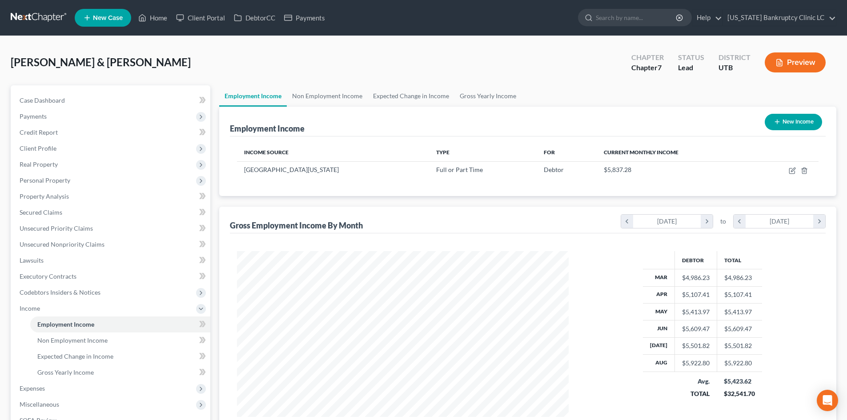
scroll to position [166, 349]
click at [312, 99] on link "Non Employment Income" at bounding box center [327, 95] width 81 height 21
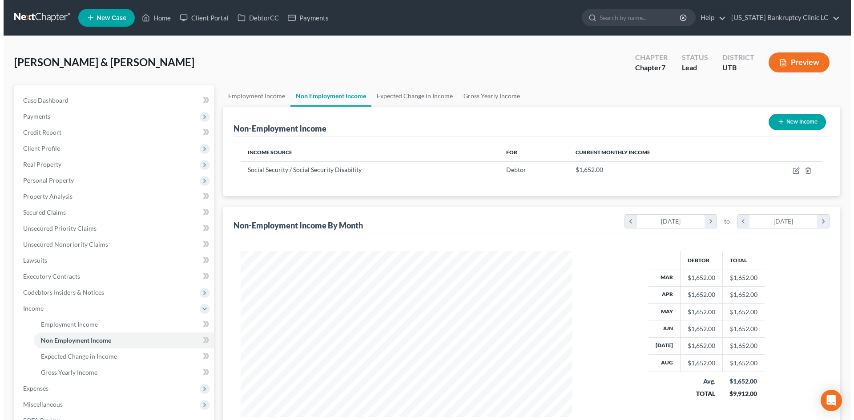
scroll to position [166, 349]
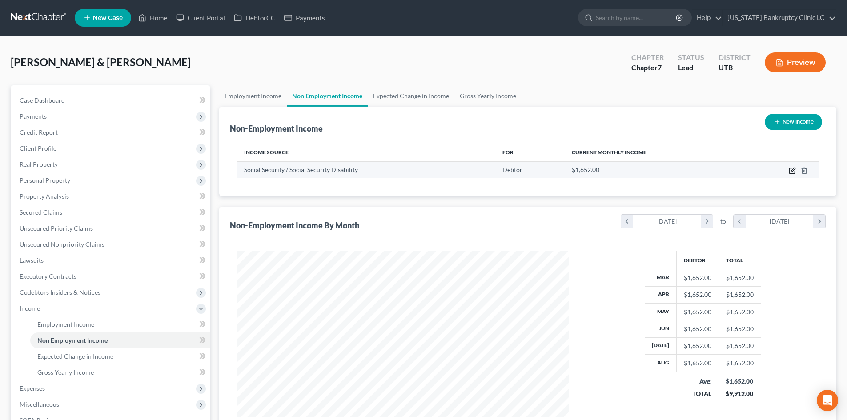
click at [792, 172] on icon "button" at bounding box center [792, 170] width 7 height 7
select select "4"
select select "0"
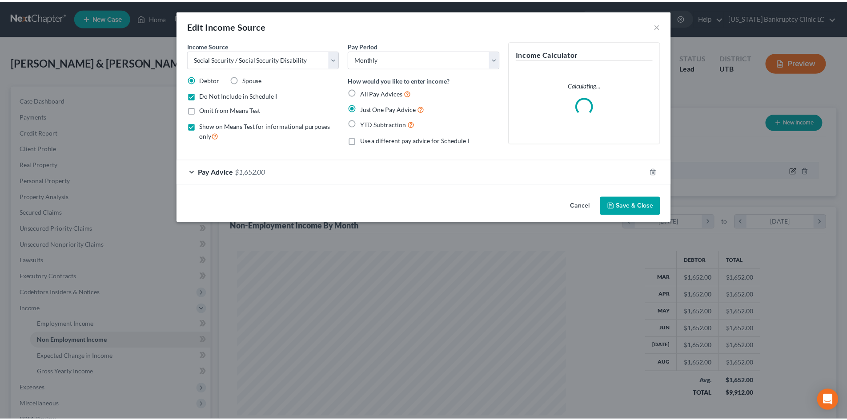
scroll to position [167, 353]
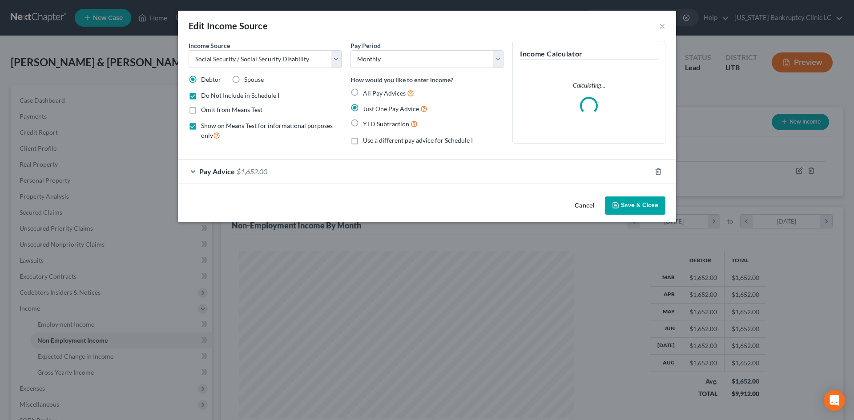
click at [236, 98] on span "Do Not Include in Schedule I" at bounding box center [240, 96] width 78 height 8
click at [210, 97] on input "Do Not Include in Schedule I" at bounding box center [207, 94] width 6 height 6
checkbox input "false"
click at [241, 124] on span "Show on Means Test for informational purposes only" at bounding box center [267, 130] width 132 height 17
click at [210, 124] on input "Show on Means Test for informational purposes only" at bounding box center [207, 124] width 6 height 6
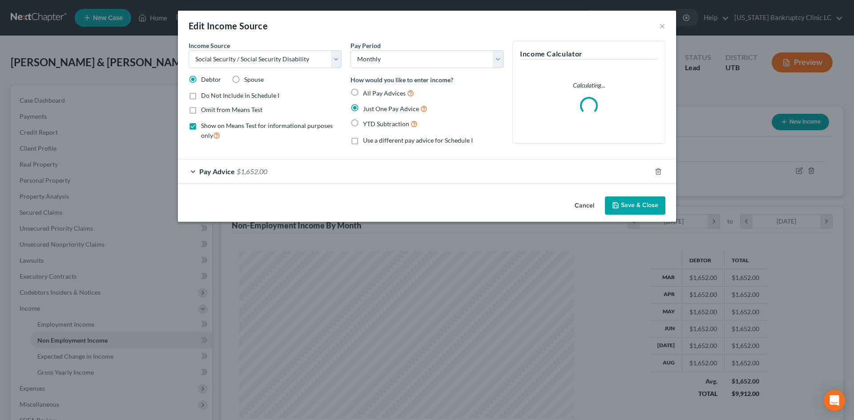
checkbox input "false"
click at [297, 180] on div "Pay Advice $1,652.00" at bounding box center [414, 172] width 473 height 24
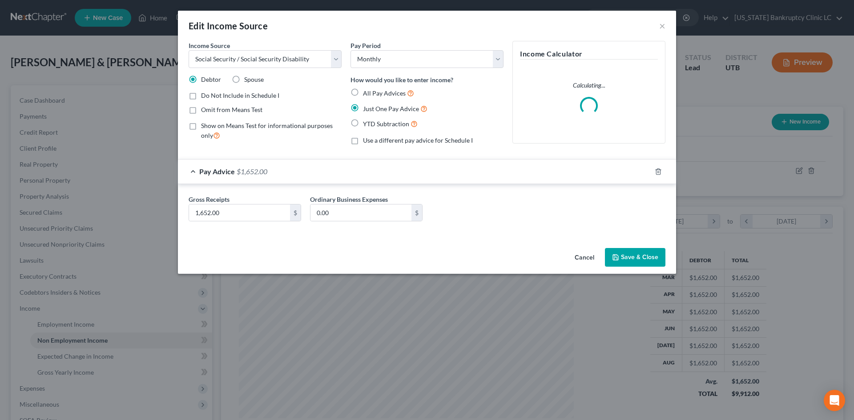
click at [646, 257] on button "Save & Close" at bounding box center [635, 257] width 60 height 19
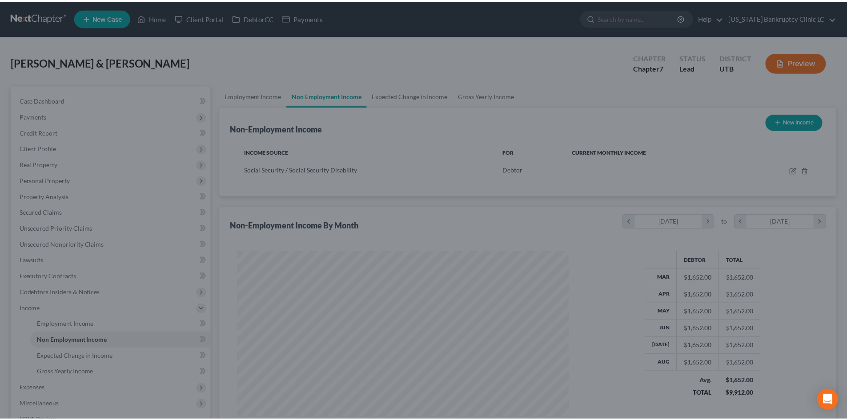
scroll to position [444385, 444202]
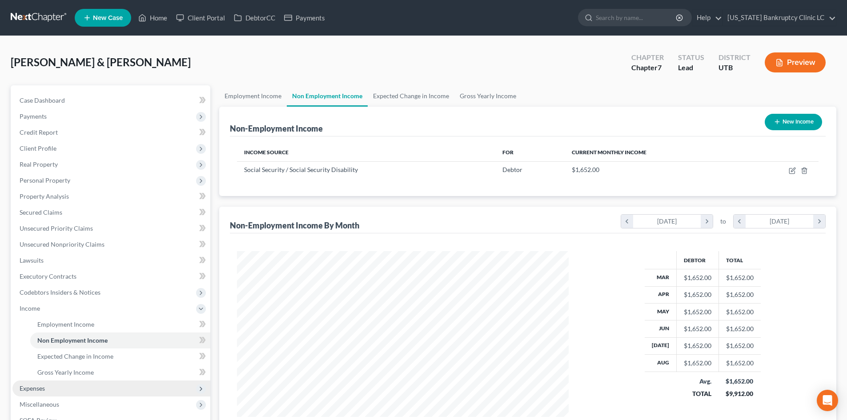
click at [56, 389] on span "Expenses" at bounding box center [111, 389] width 198 height 16
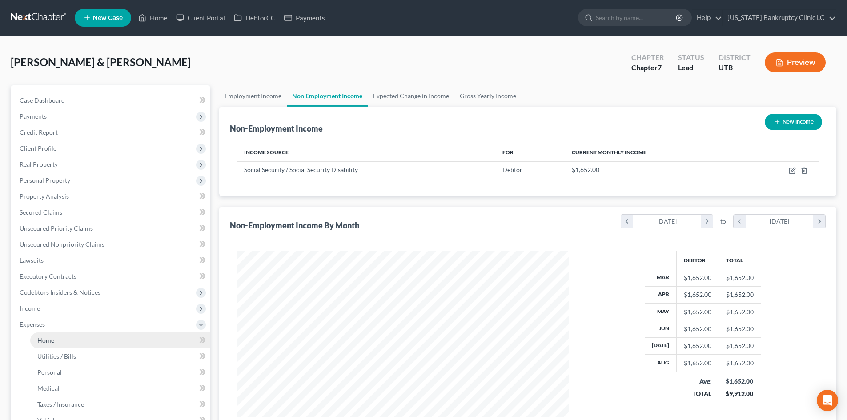
click at [71, 333] on link "Home" at bounding box center [120, 341] width 180 height 16
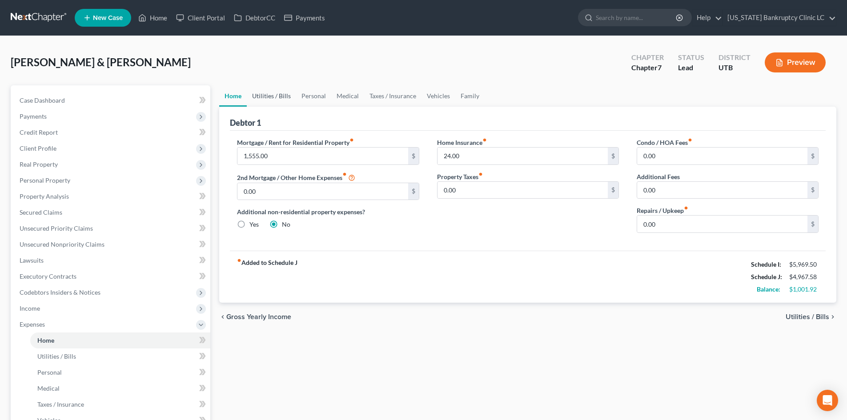
click at [270, 100] on link "Utilities / Bills" at bounding box center [271, 95] width 49 height 21
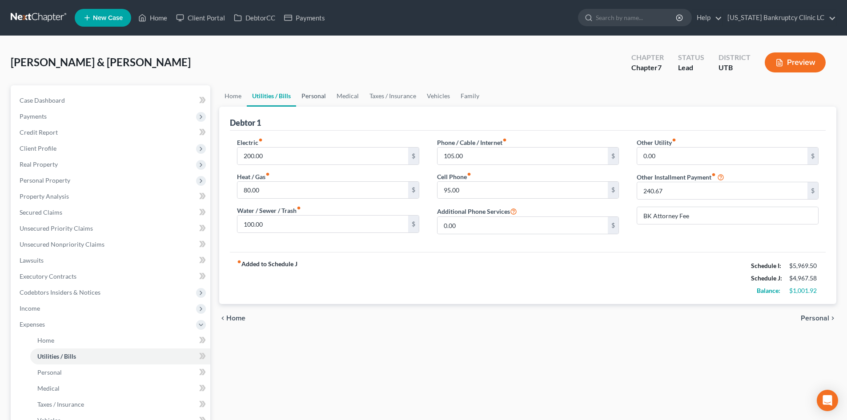
click at [309, 93] on link "Personal" at bounding box center [313, 95] width 35 height 21
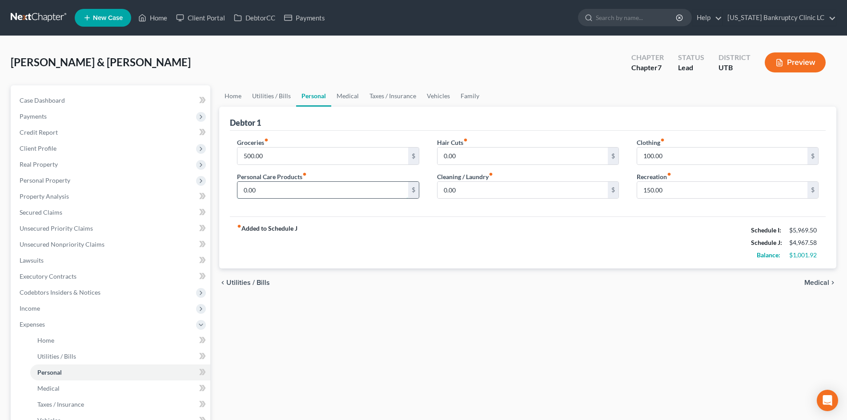
click at [267, 194] on input "0.00" at bounding box center [322, 190] width 170 height 17
click at [71, 211] on link "Secured Claims" at bounding box center [111, 212] width 198 height 16
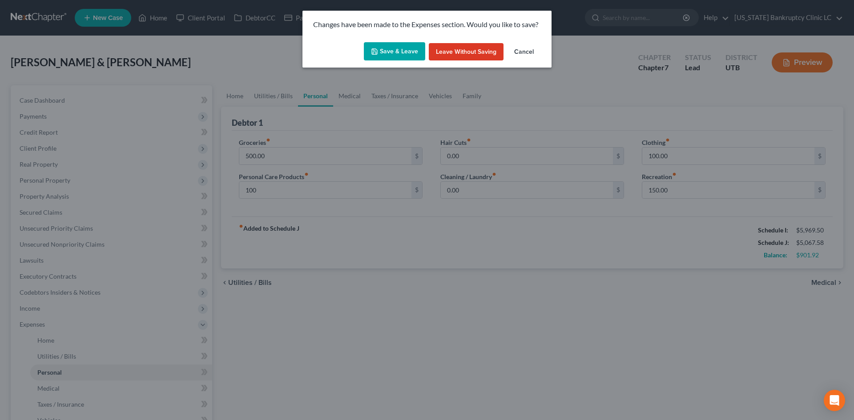
click at [405, 55] on button "Save & Leave" at bounding box center [394, 51] width 61 height 19
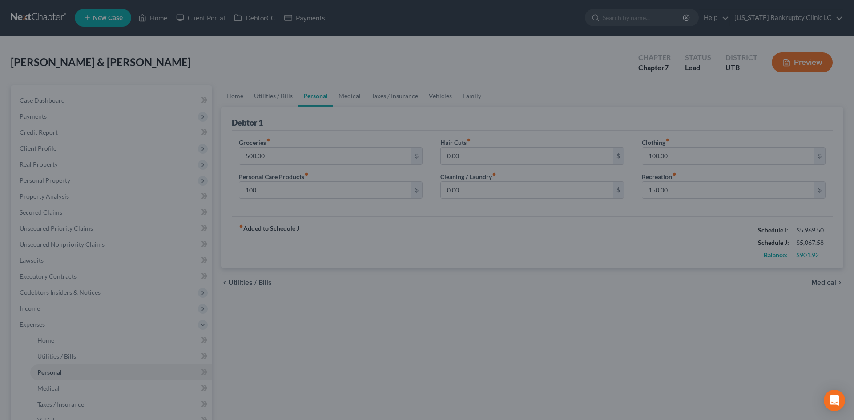
type input "100.00"
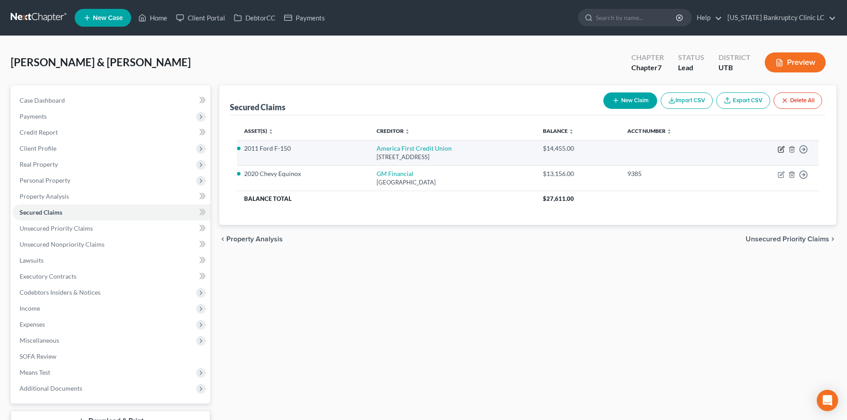
click at [781, 149] on icon "button" at bounding box center [781, 149] width 7 height 7
select select "46"
select select "2"
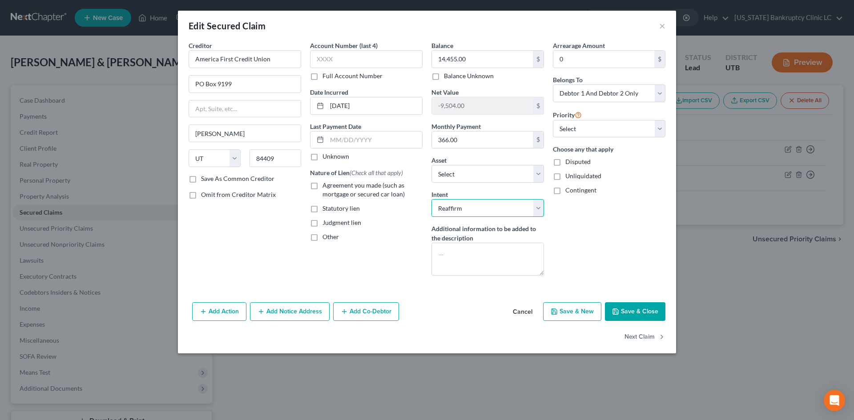
click at [473, 214] on select "Select Surrender Redeem Reaffirm Avoid Other" at bounding box center [487, 208] width 112 height 18
click at [487, 208] on select "Select Surrender Redeem Reaffirm Avoid Other" at bounding box center [487, 208] width 112 height 18
click at [481, 210] on select "Select Surrender Redeem Reaffirm Avoid Other" at bounding box center [487, 208] width 112 height 18
click at [651, 315] on button "Save & Close" at bounding box center [635, 311] width 60 height 19
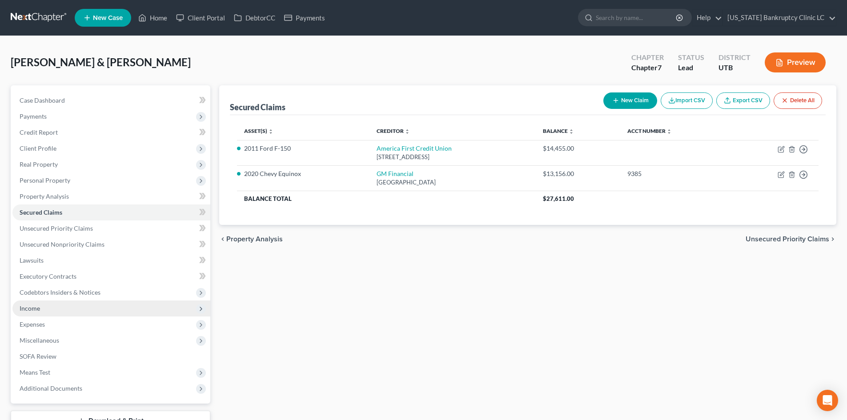
click at [61, 309] on span "Income" at bounding box center [111, 309] width 198 height 16
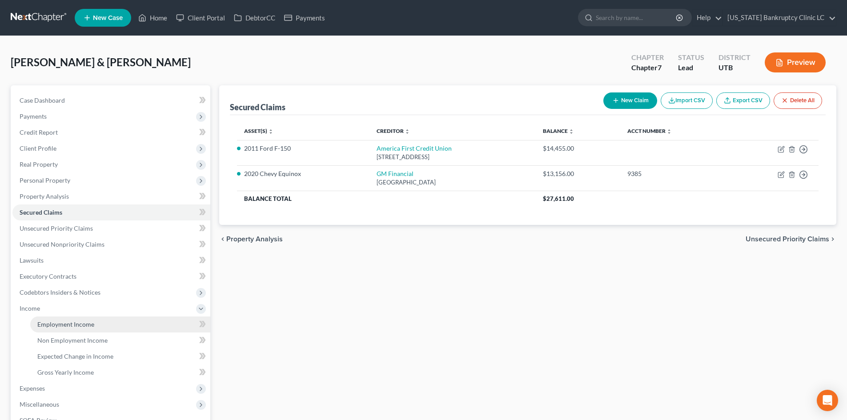
click at [57, 321] on span "Employment Income" at bounding box center [65, 325] width 57 height 8
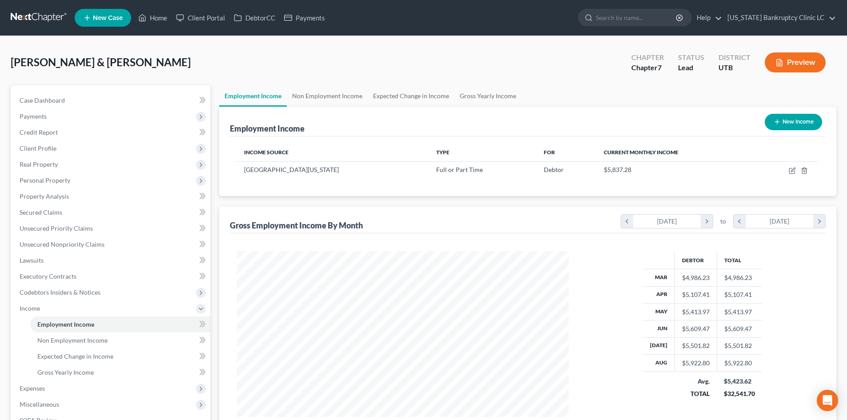
scroll to position [166, 349]
click at [321, 101] on link "Non Employment Income" at bounding box center [327, 95] width 81 height 21
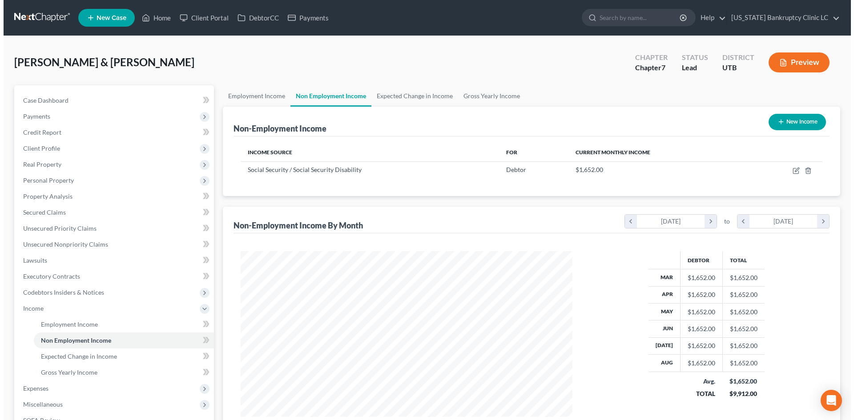
scroll to position [166, 349]
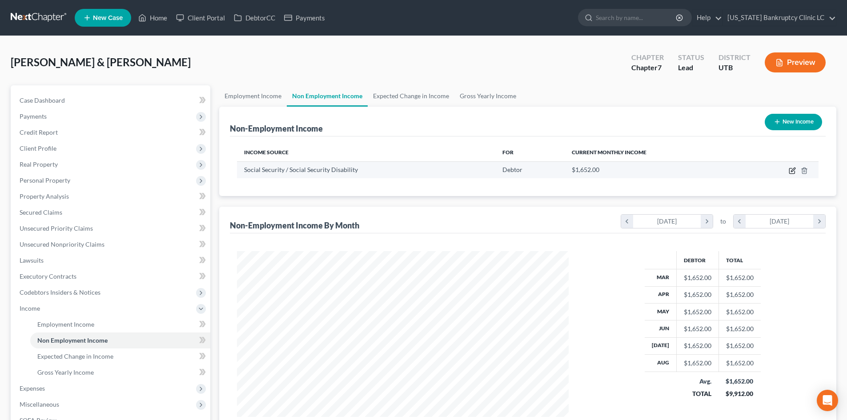
click at [791, 167] on icon "button" at bounding box center [792, 170] width 7 height 7
select select "4"
select select "0"
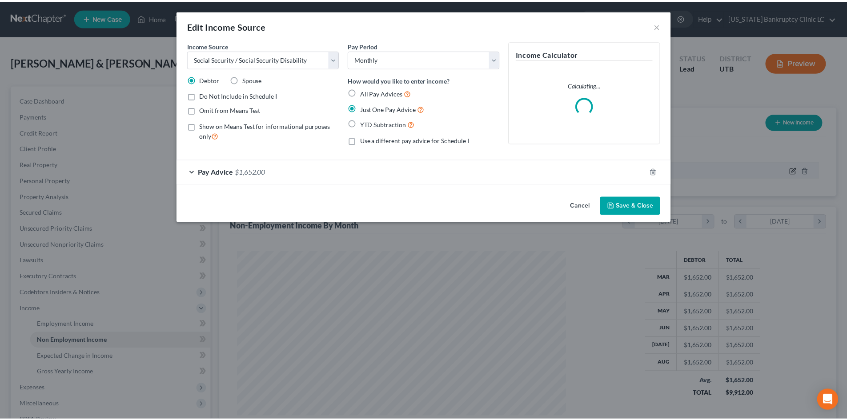
scroll to position [167, 353]
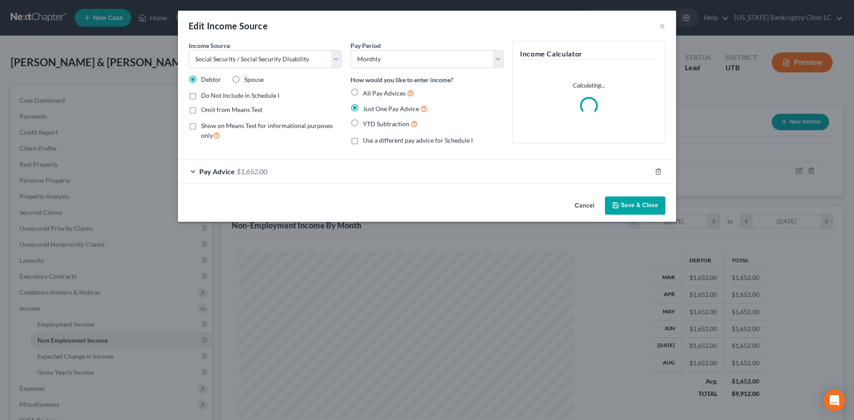
click at [295, 174] on div "Pay Advice $1,652.00" at bounding box center [414, 172] width 473 height 24
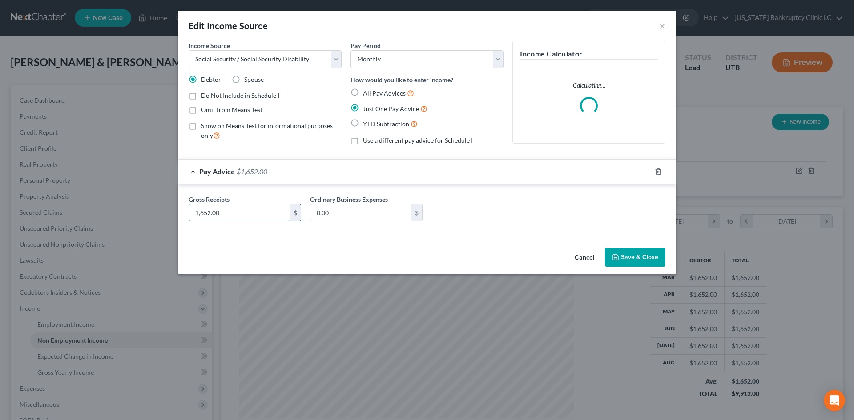
click at [261, 218] on input "1,652.00" at bounding box center [239, 212] width 101 height 17
type input "1,000"
click at [655, 250] on button "Save & Close" at bounding box center [635, 257] width 60 height 19
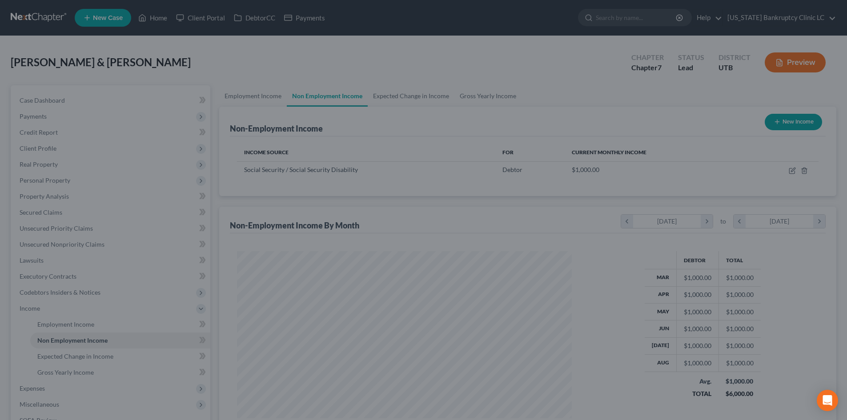
scroll to position [444385, 444202]
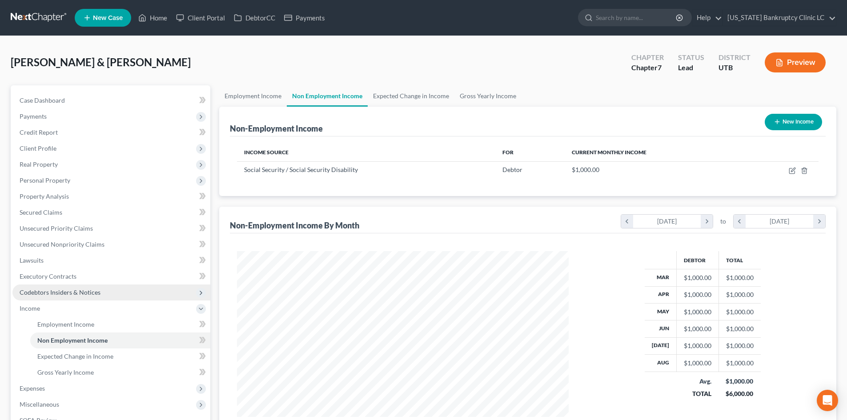
click at [35, 299] on span "Codebtors Insiders & Notices" at bounding box center [111, 293] width 198 height 16
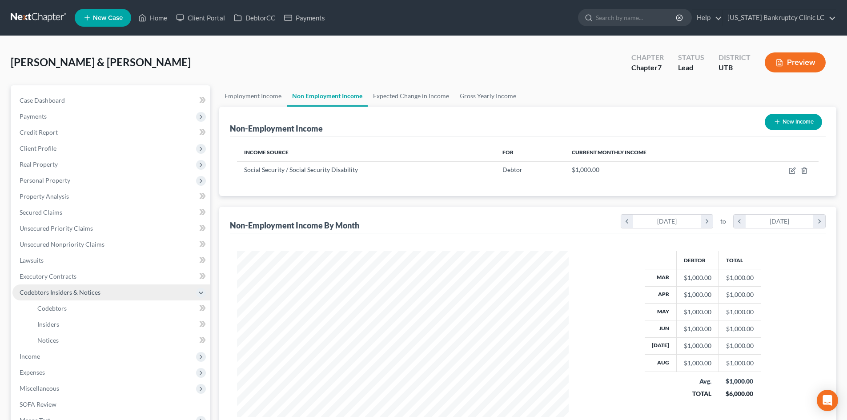
click at [35, 299] on span "Codebtors Insiders & Notices" at bounding box center [111, 293] width 198 height 16
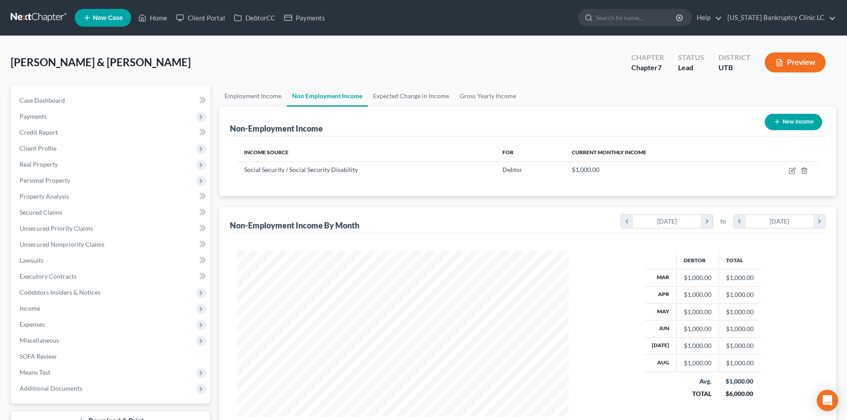
click at [36, 309] on span "Income" at bounding box center [30, 309] width 20 height 8
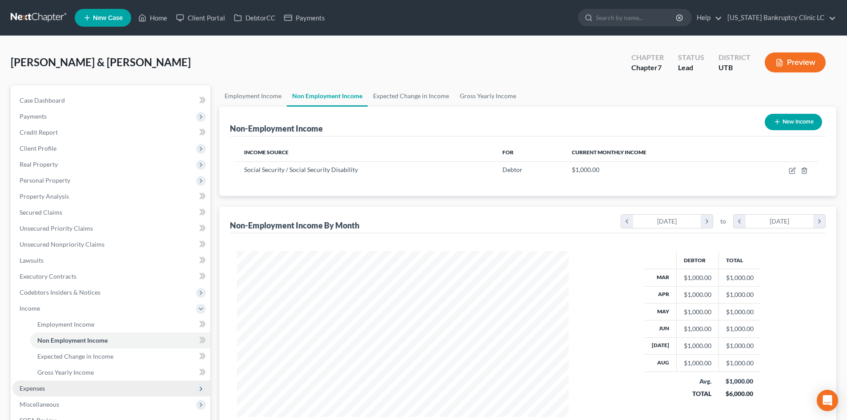
click at [38, 387] on span "Expenses" at bounding box center [32, 389] width 25 height 8
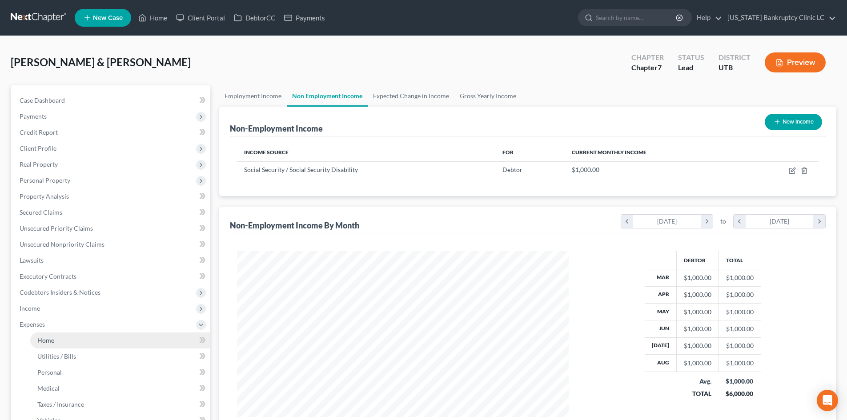
click at [64, 344] on link "Home" at bounding box center [120, 341] width 180 height 16
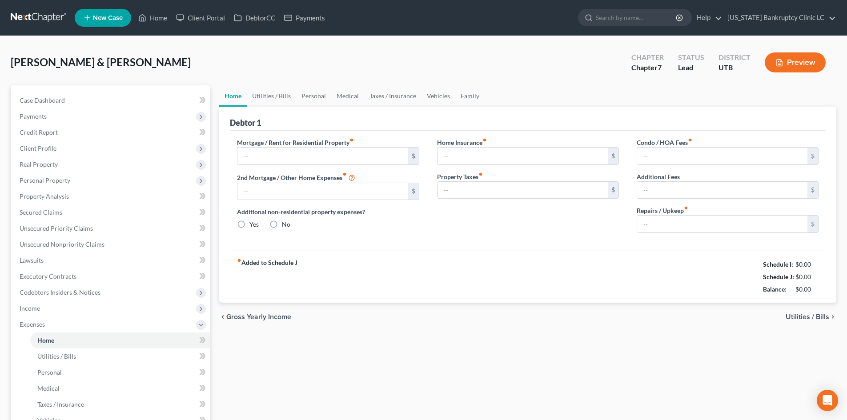
type input "1,555.00"
type input "0.00"
radio input "true"
type input "24.00"
type input "0.00"
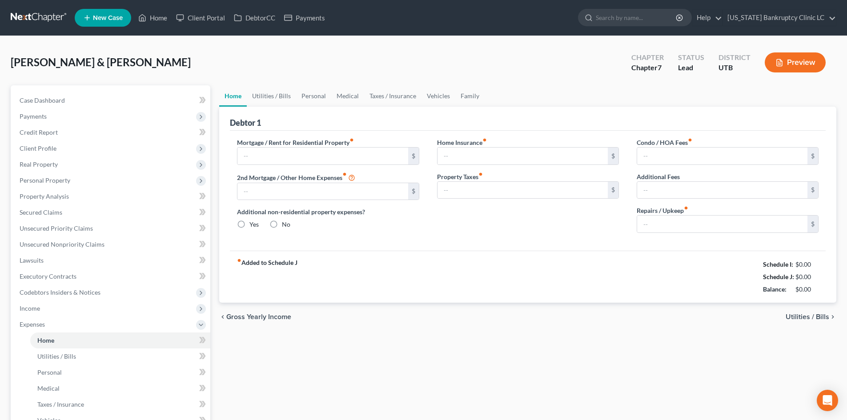
type input "0.00"
click at [280, 95] on link "Utilities / Bills" at bounding box center [271, 95] width 49 height 21
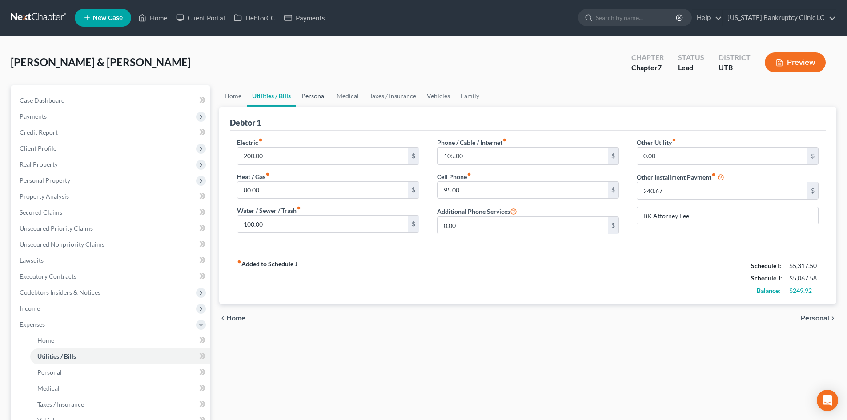
click at [323, 95] on link "Personal" at bounding box center [313, 95] width 35 height 21
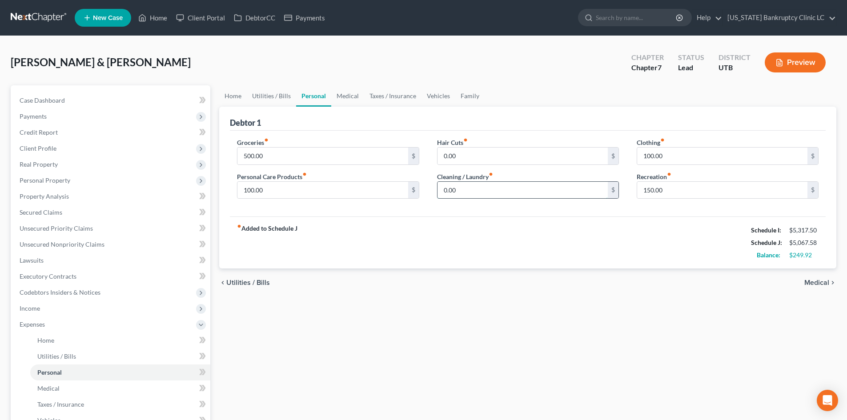
click at [493, 191] on input "0.00" at bounding box center [522, 190] width 170 height 17
type input "50"
click at [307, 210] on div "Groceries fiber_manual_record 500.00 $ Personal Care Products fiber_manual_reco…" at bounding box center [528, 174] width 596 height 86
click at [347, 94] on link "Medical" at bounding box center [347, 95] width 33 height 21
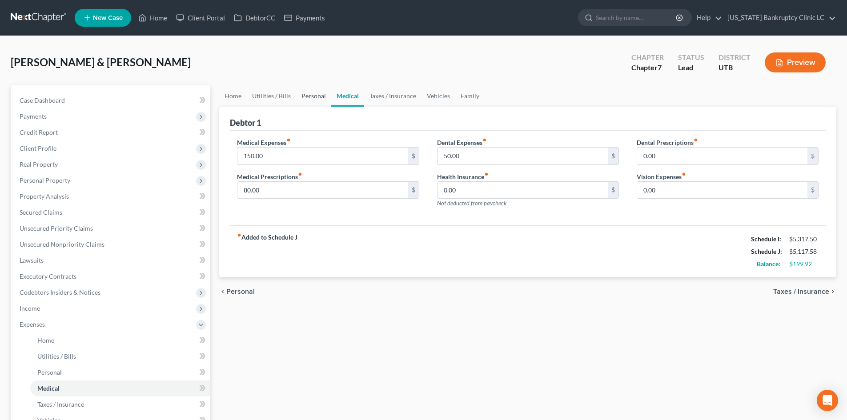
click at [316, 99] on link "Personal" at bounding box center [313, 95] width 35 height 21
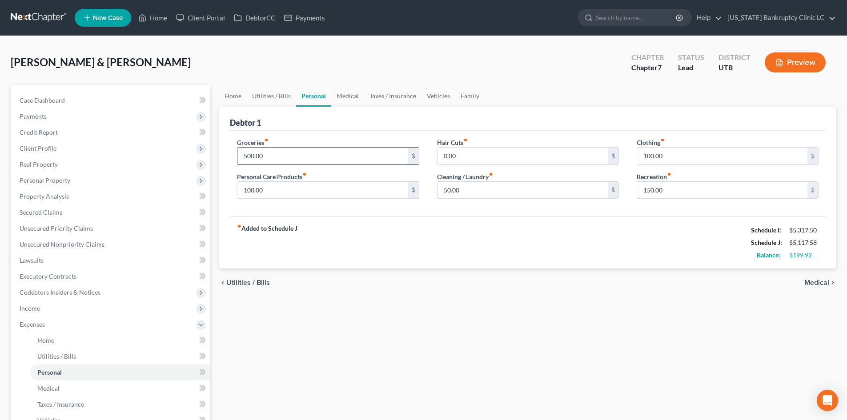
click at [274, 152] on input "500.00" at bounding box center [322, 156] width 170 height 17
click at [464, 238] on div "fiber_manual_record Added to Schedule J Schedule I: $5,317.50 Schedule J: $5,16…" at bounding box center [528, 242] width 596 height 52
click at [40, 320] on span "Expenses" at bounding box center [111, 325] width 198 height 16
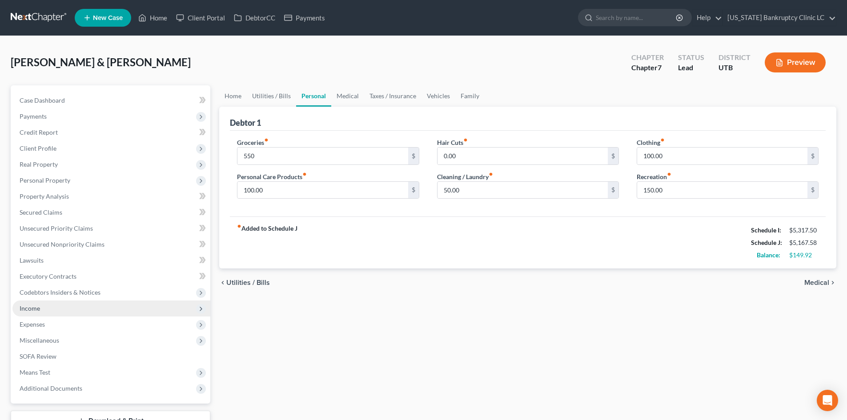
click at [40, 305] on span "Income" at bounding box center [111, 309] width 198 height 16
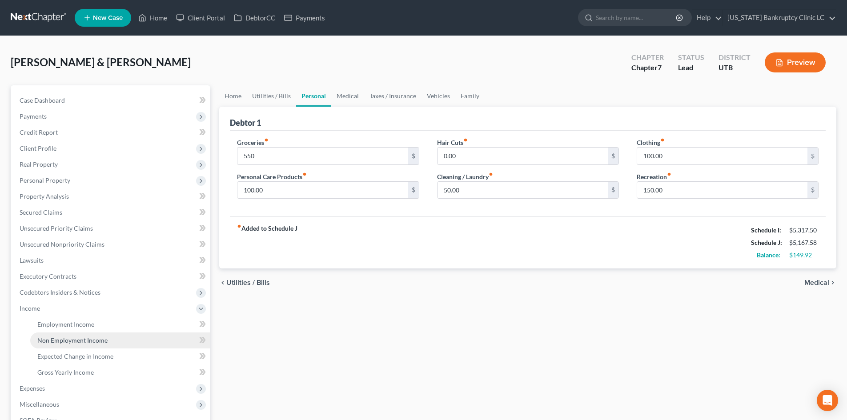
click at [64, 340] on span "Non Employment Income" at bounding box center [72, 341] width 70 height 8
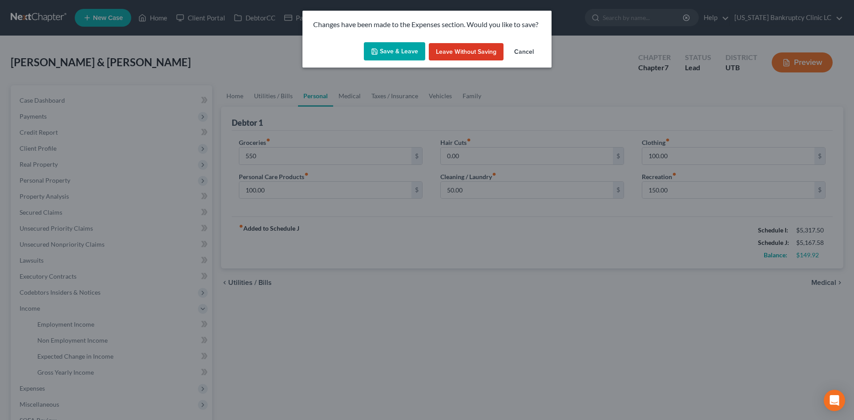
click at [407, 56] on button "Save & Leave" at bounding box center [394, 51] width 61 height 19
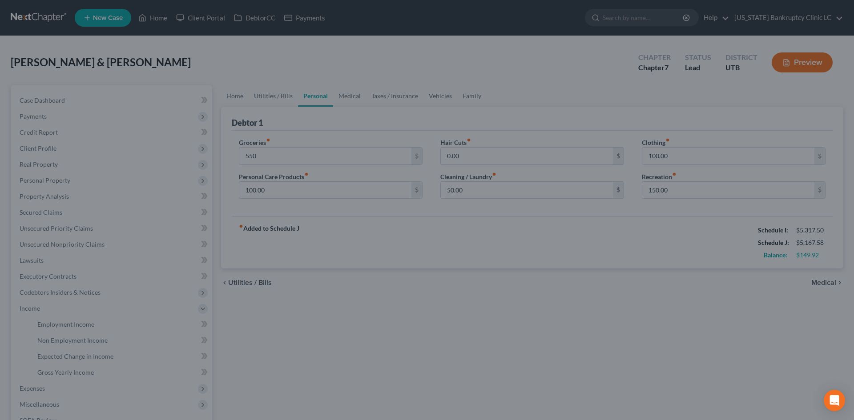
type input "550.00"
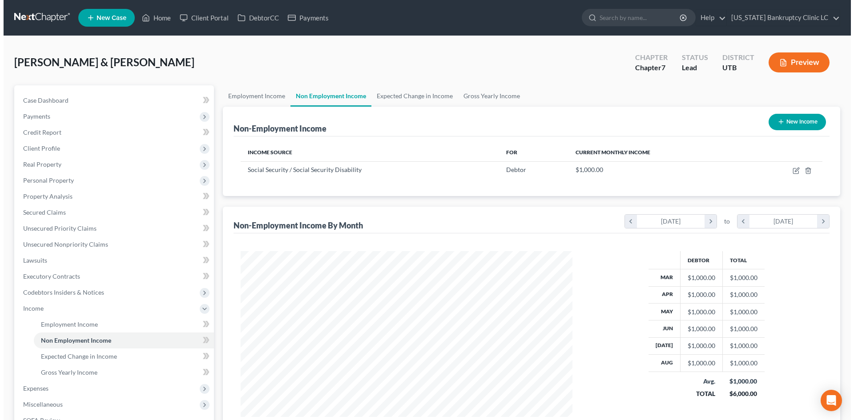
scroll to position [166, 349]
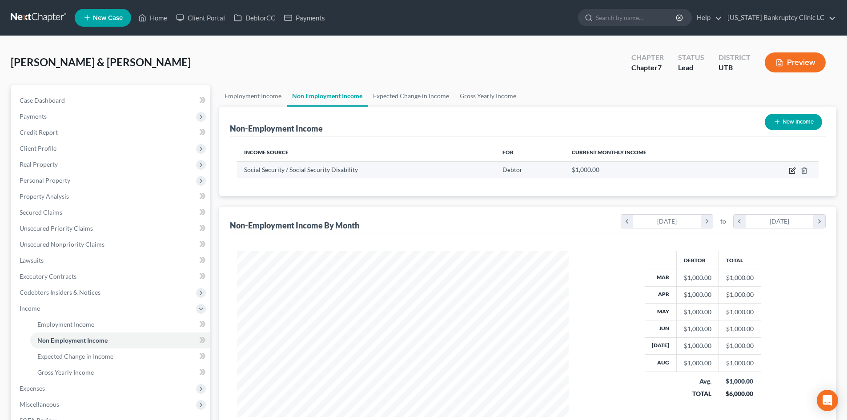
click at [795, 171] on icon "button" at bounding box center [792, 170] width 7 height 7
select select "4"
select select "0"
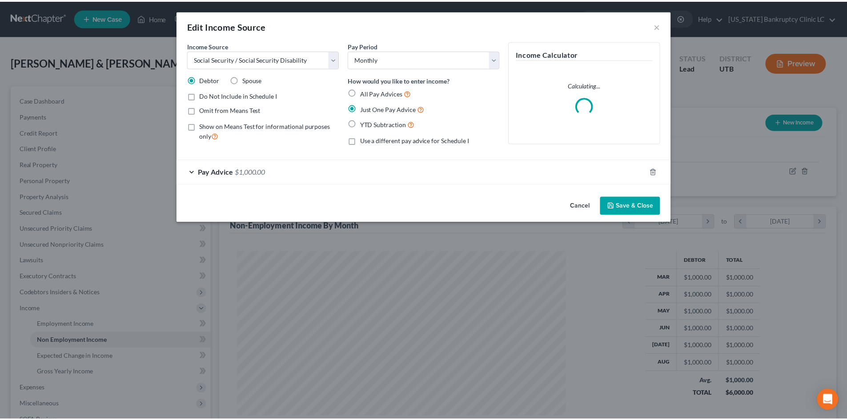
scroll to position [167, 353]
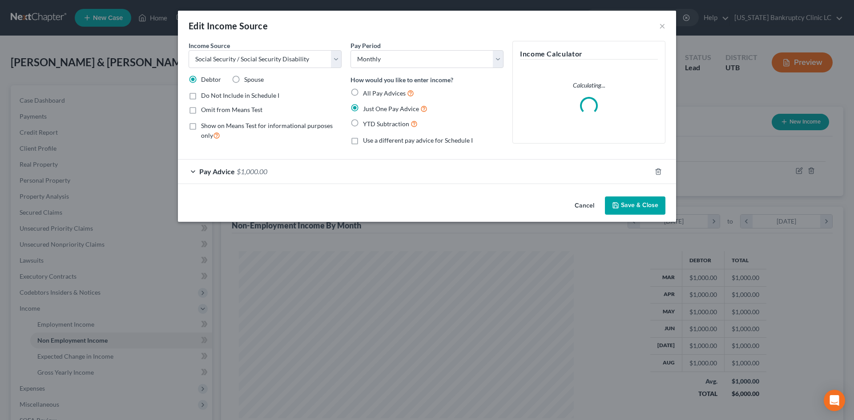
click at [267, 176] on div "Pay Advice $1,000.00" at bounding box center [414, 172] width 473 height 24
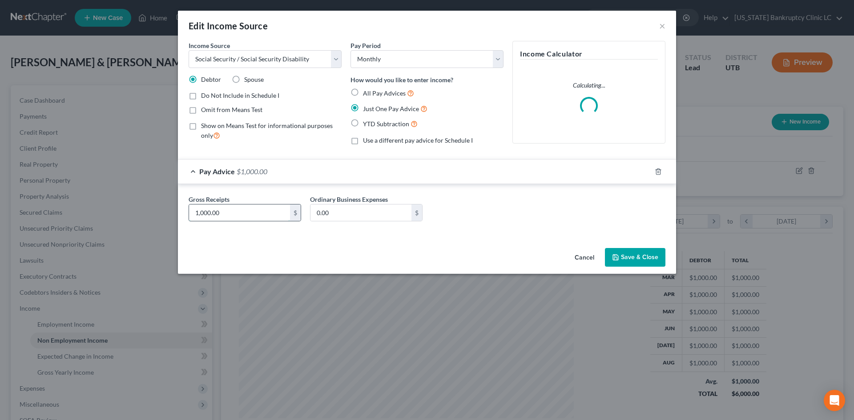
click at [282, 218] on input "1,000.00" at bounding box center [239, 212] width 101 height 17
type input "900"
click at [617, 253] on button "Save & Close" at bounding box center [635, 257] width 60 height 19
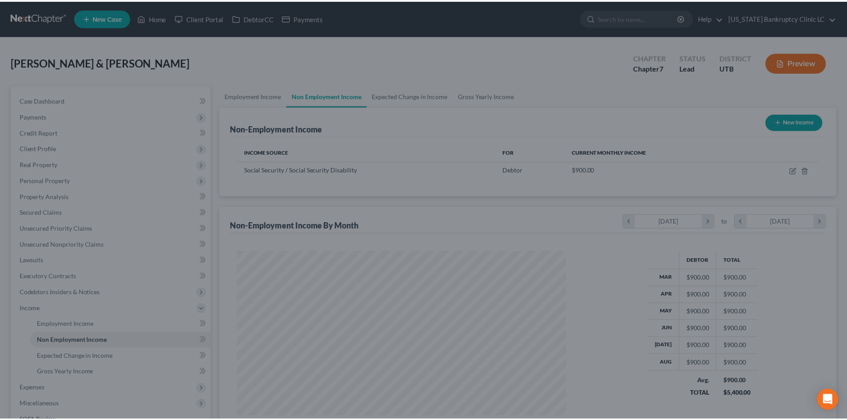
scroll to position [444385, 444202]
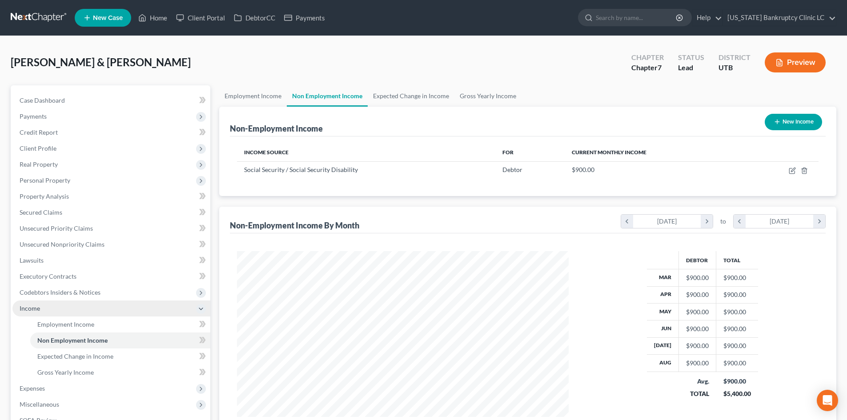
click at [36, 309] on span "Income" at bounding box center [30, 309] width 20 height 8
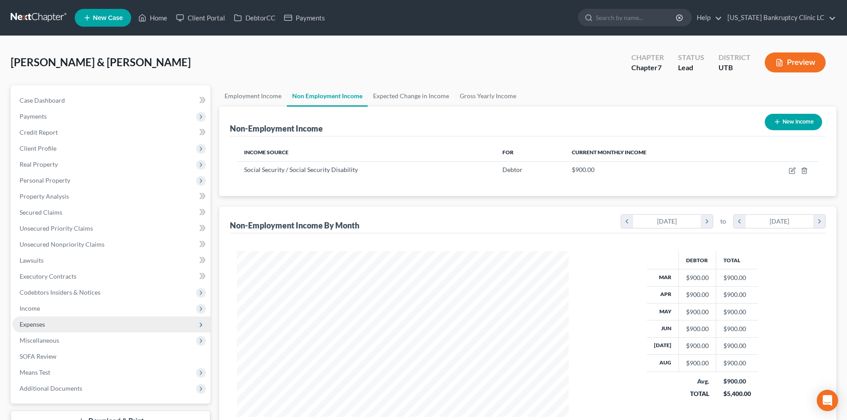
click at [44, 331] on span "Expenses" at bounding box center [111, 325] width 198 height 16
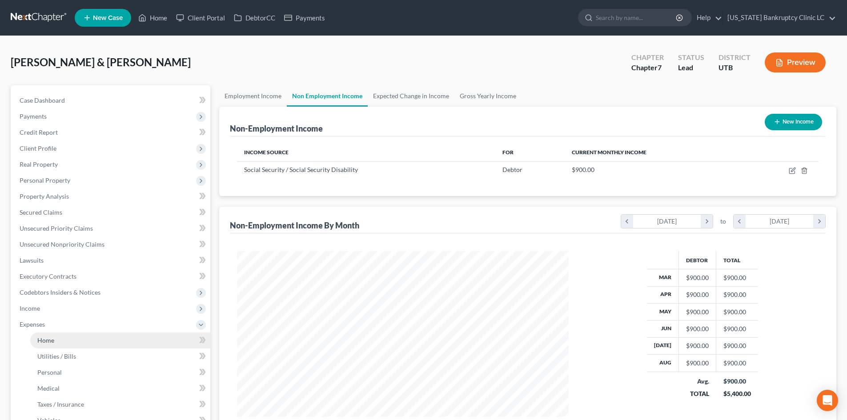
click at [54, 342] on span "Home" at bounding box center [45, 341] width 17 height 8
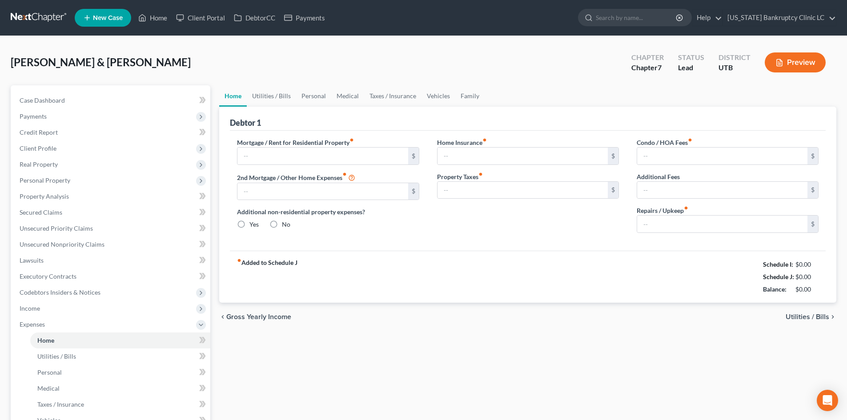
type input "1,555.00"
type input "0.00"
radio input "true"
type input "24.00"
type input "0.00"
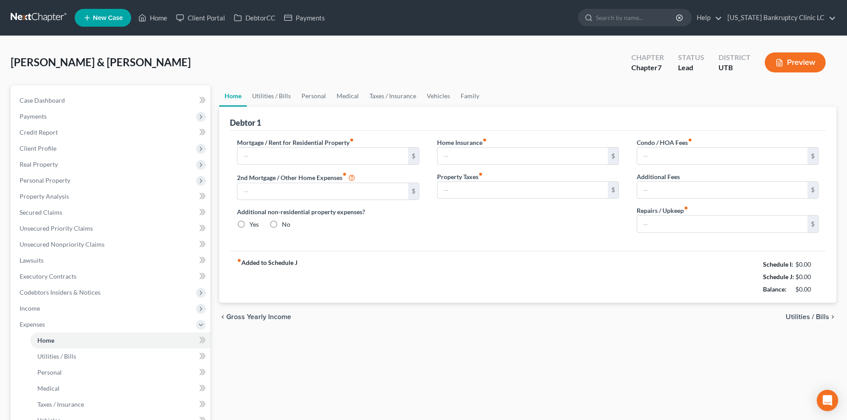
type input "0.00"
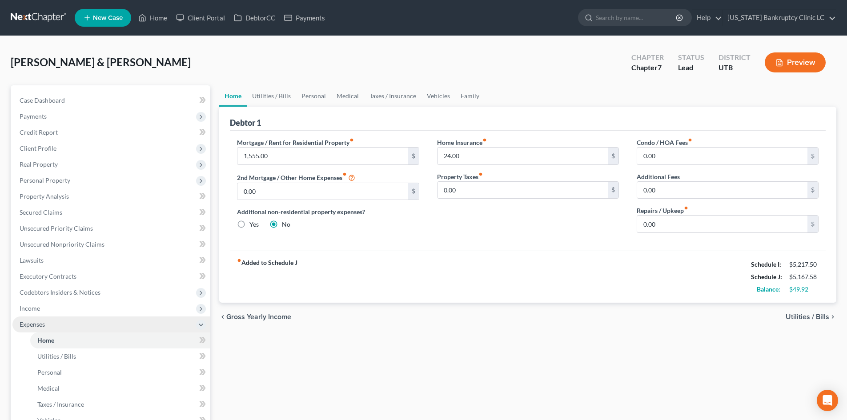
click at [63, 325] on span "Expenses" at bounding box center [111, 325] width 198 height 16
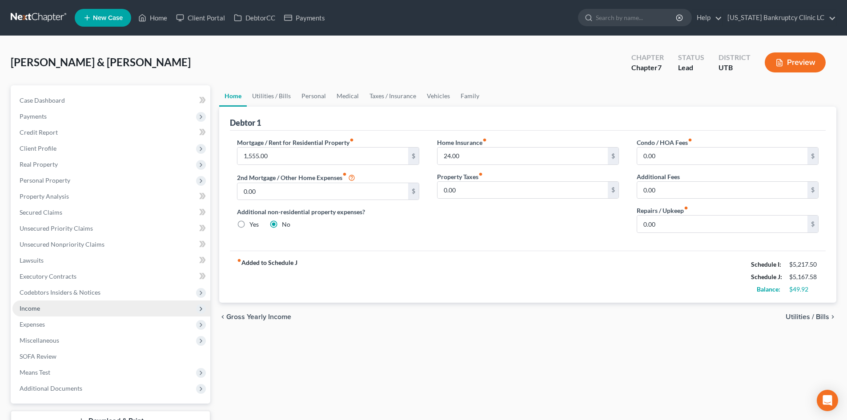
click at [53, 310] on span "Income" at bounding box center [111, 309] width 198 height 16
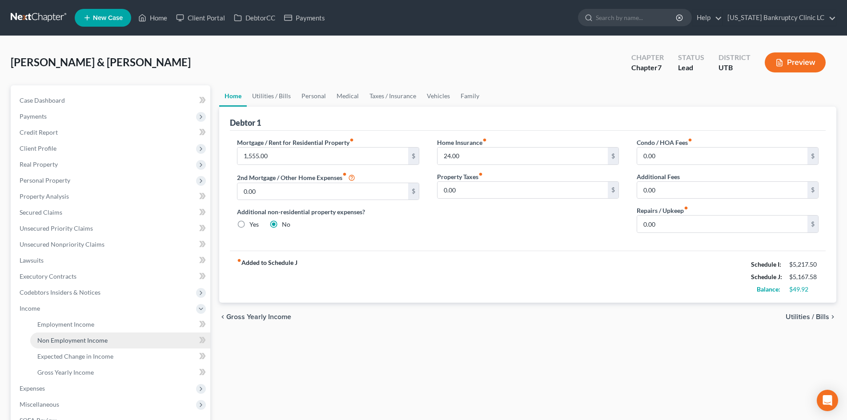
click at [64, 340] on span "Non Employment Income" at bounding box center [72, 341] width 70 height 8
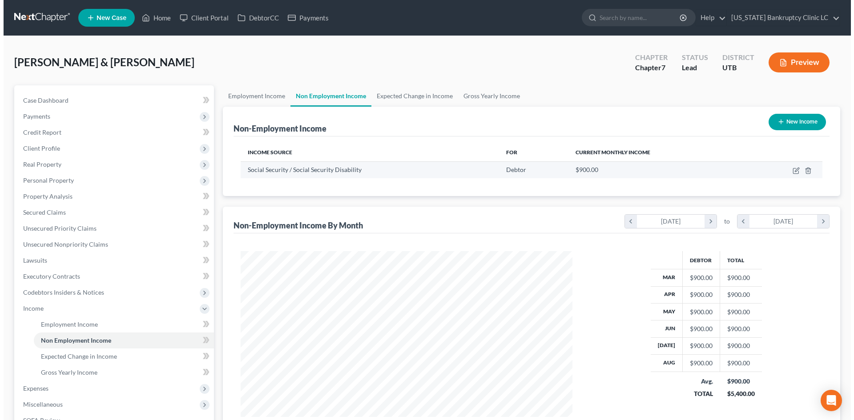
scroll to position [166, 349]
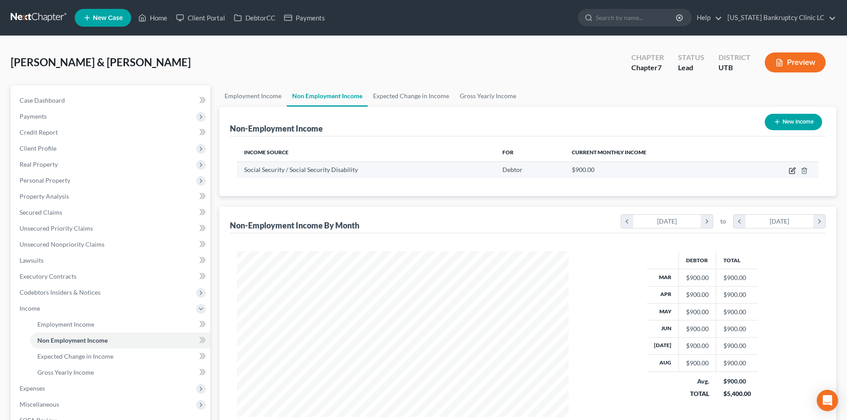
click at [792, 171] on icon "button" at bounding box center [792, 170] width 7 height 7
select select "4"
select select "0"
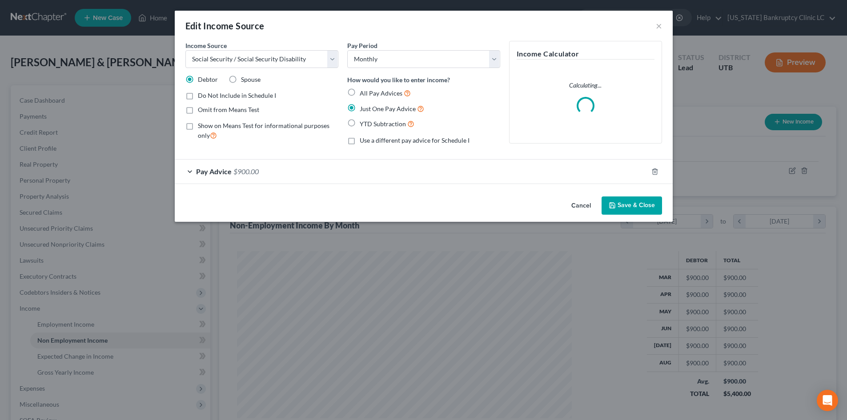
scroll to position [167, 353]
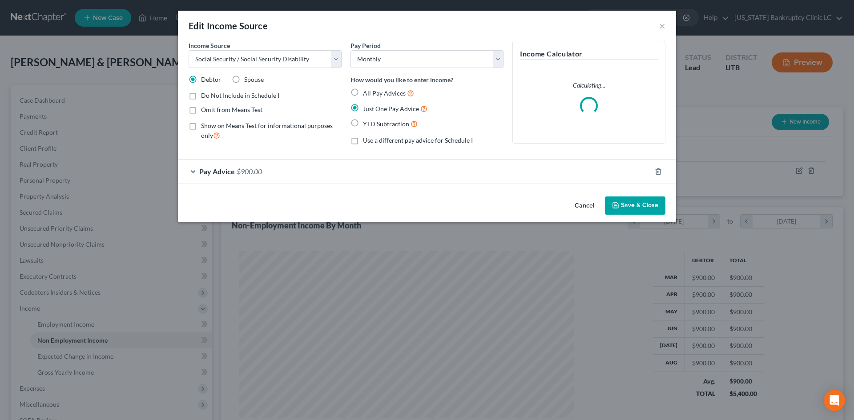
click at [268, 177] on div "Pay Advice $900.00" at bounding box center [414, 172] width 473 height 24
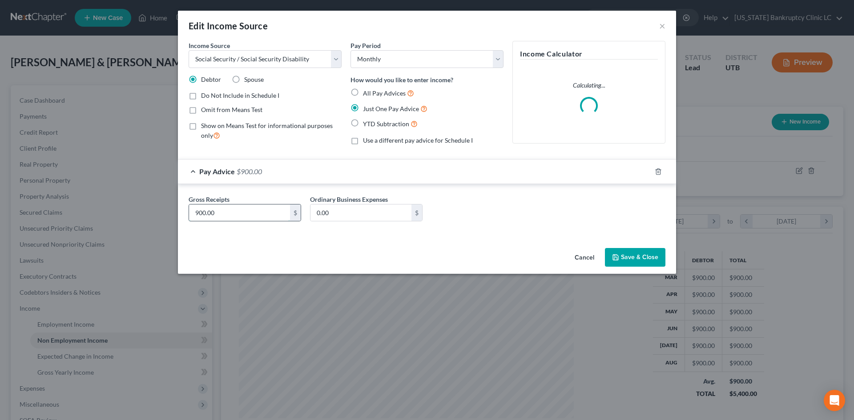
click at [239, 208] on input "900.00" at bounding box center [239, 212] width 101 height 17
type input "800"
click at [640, 264] on button "Save & Close" at bounding box center [635, 257] width 60 height 19
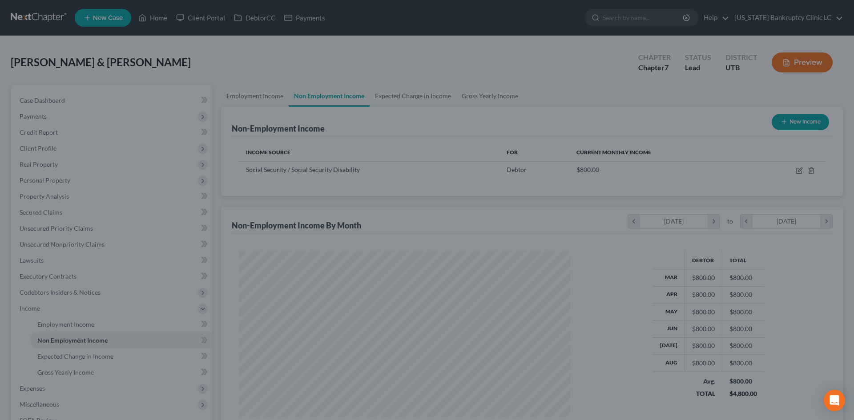
scroll to position [444385, 444202]
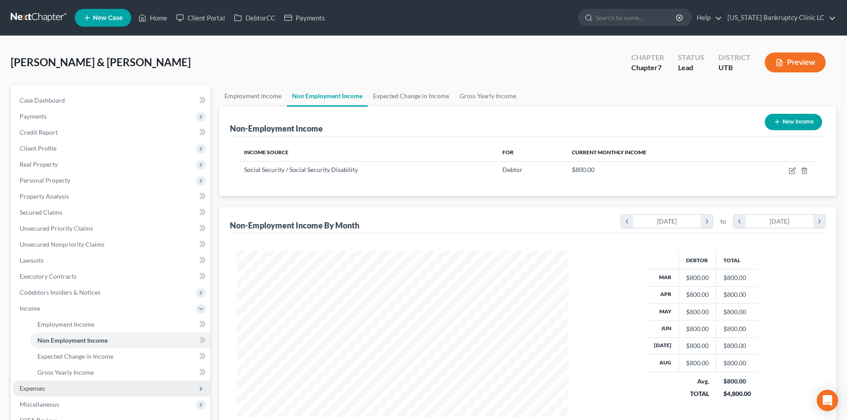
click at [30, 392] on span "Expenses" at bounding box center [32, 389] width 25 height 8
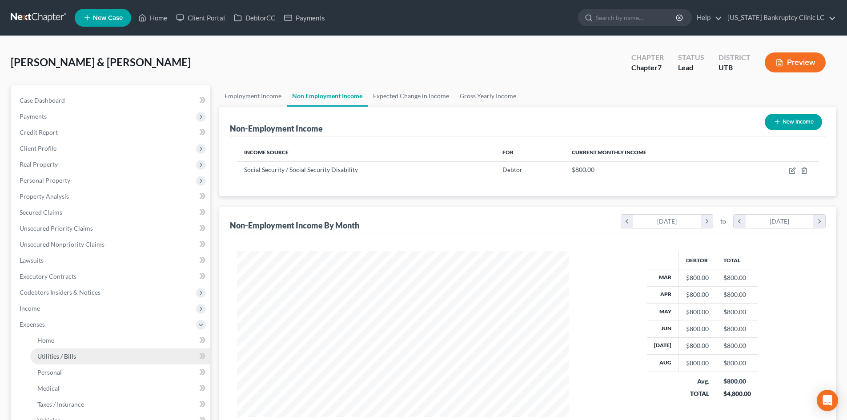
click at [66, 357] on span "Utilities / Bills" at bounding box center [56, 357] width 39 height 8
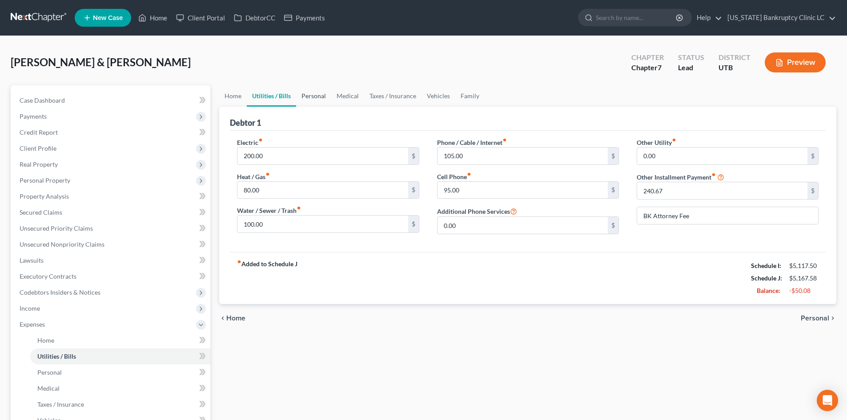
click at [313, 92] on link "Personal" at bounding box center [313, 95] width 35 height 21
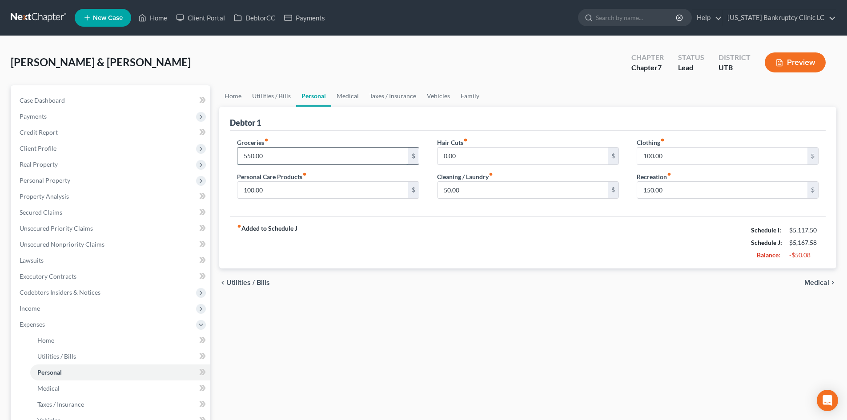
click at [295, 156] on input "550.00" at bounding box center [322, 156] width 170 height 17
type input "500"
click at [404, 239] on div "fiber_manual_record Added to Schedule J Schedule I: $5,117.50 Schedule J: $5,11…" at bounding box center [528, 242] width 596 height 52
click at [650, 188] on input "150.00" at bounding box center [722, 190] width 170 height 17
click at [477, 191] on input "50.00" at bounding box center [522, 190] width 170 height 17
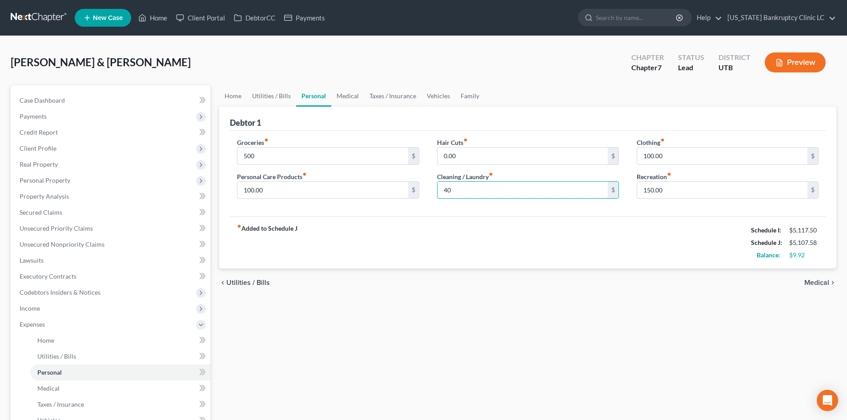
type input "40"
click at [385, 224] on div "fiber_manual_record Added to Schedule J Schedule I: $5,117.50 Schedule J: $5,10…" at bounding box center [528, 242] width 596 height 52
click at [74, 323] on span "Expenses" at bounding box center [111, 325] width 198 height 16
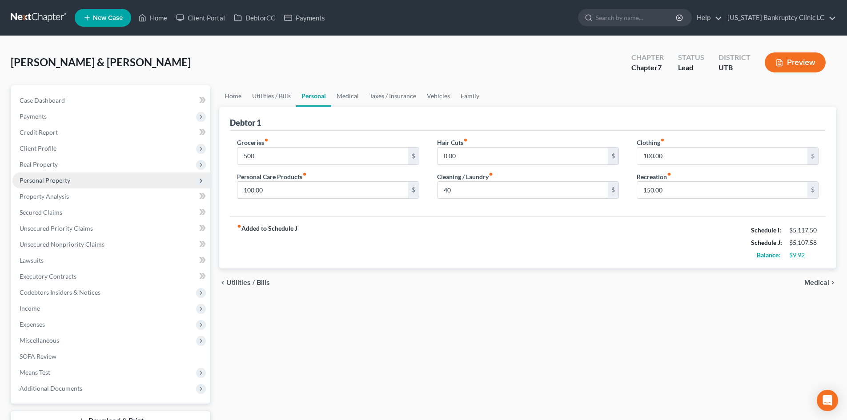
click at [57, 183] on span "Personal Property" at bounding box center [45, 180] width 51 height 8
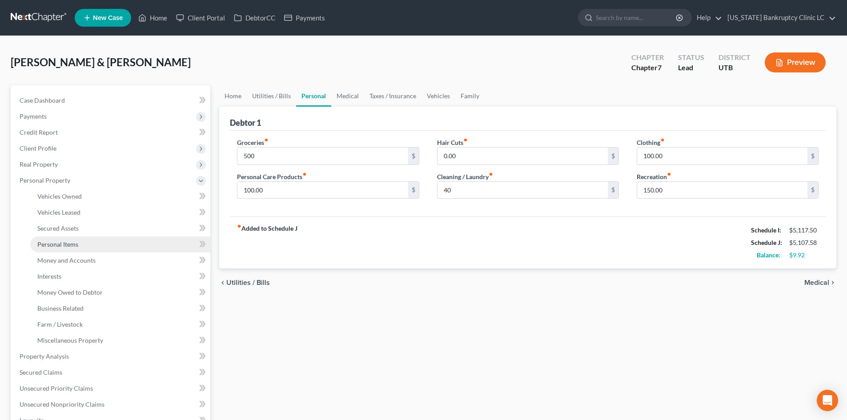
click at [68, 249] on link "Personal Items" at bounding box center [120, 245] width 180 height 16
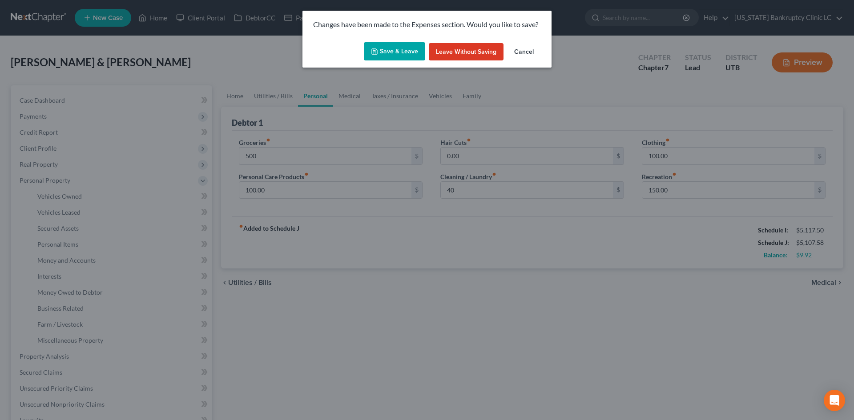
click at [391, 52] on button "Save & Leave" at bounding box center [394, 51] width 61 height 19
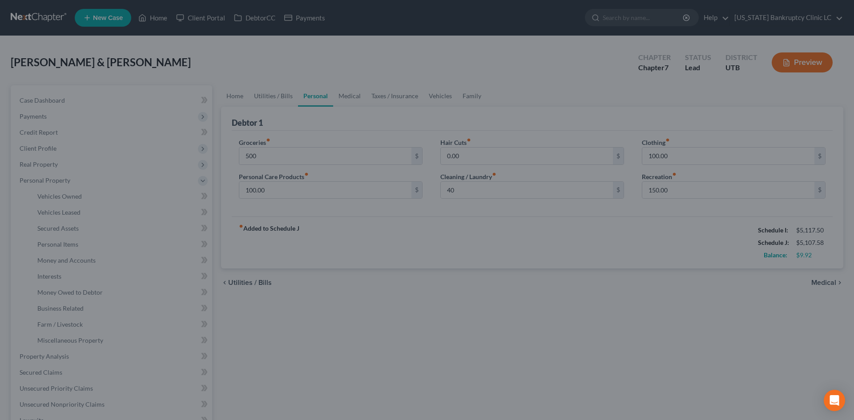
type input "500.00"
type input "40.00"
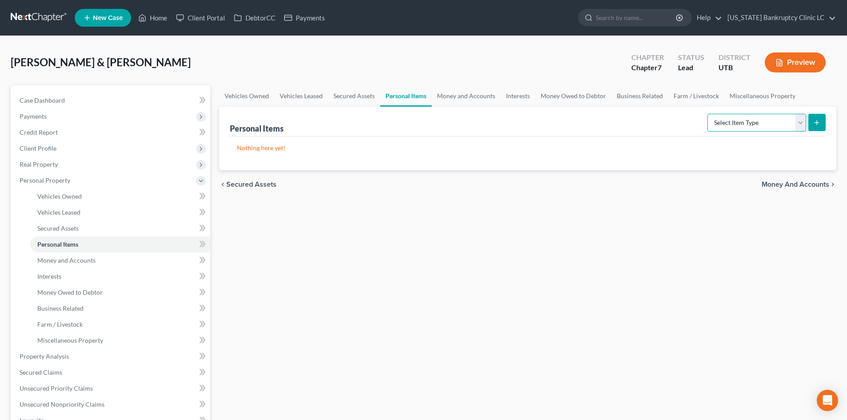
click at [768, 126] on select "Select Item Type Clothing Collectibles Of Value Electronics Firearms Household …" at bounding box center [756, 123] width 99 height 18
select select "clothing"
click at [708, 114] on select "Select Item Type Clothing Collectibles Of Value Electronics Firearms Household …" at bounding box center [756, 123] width 99 height 18
click at [814, 126] on icon "submit" at bounding box center [816, 122] width 7 height 7
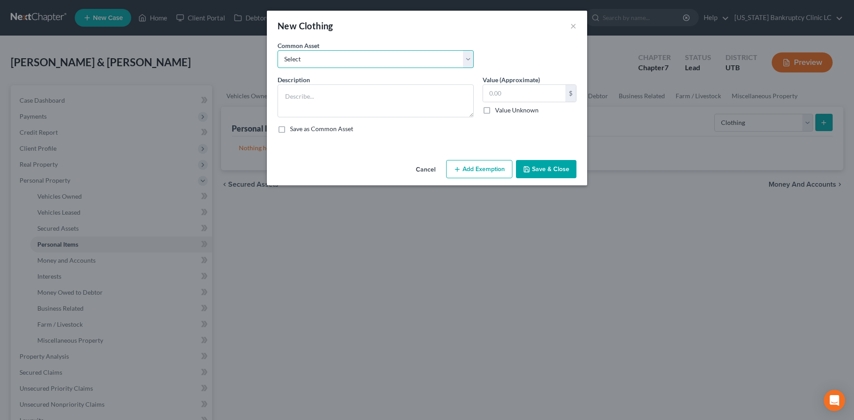
drag, startPoint x: 344, startPoint y: 58, endPoint x: 341, endPoint y: 64, distance: 7.2
click at [344, 58] on select "Select All Clothing" at bounding box center [375, 59] width 196 height 18
select select "0"
click at [277, 50] on select "Select All Clothing" at bounding box center [375, 59] width 196 height 18
type textarea "All Clothing"
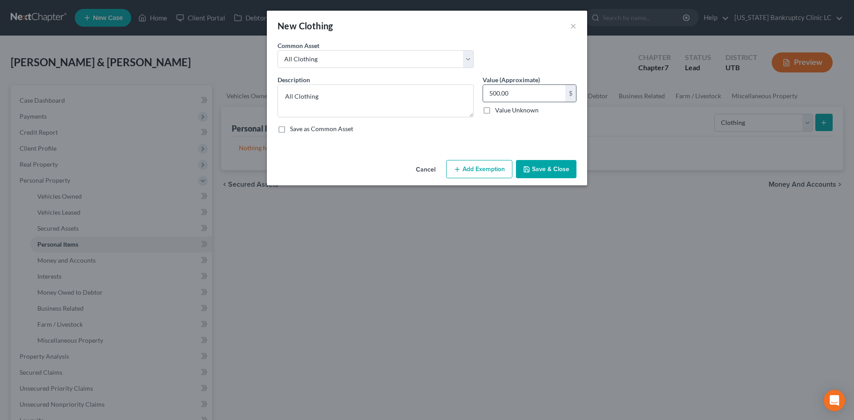
click at [503, 96] on input "500.00" at bounding box center [524, 93] width 82 height 17
type input "150"
click at [482, 164] on button "Add Exemption" at bounding box center [479, 169] width 66 height 19
select select "2"
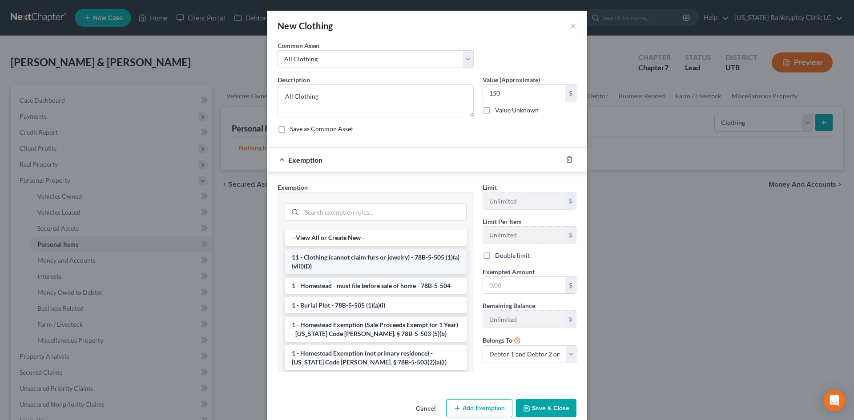
click at [318, 266] on li "11 - Clothing (cannot claim furs or jewelry) - 78B-5-505 (1)(a)(viii)(D)" at bounding box center [376, 261] width 182 height 25
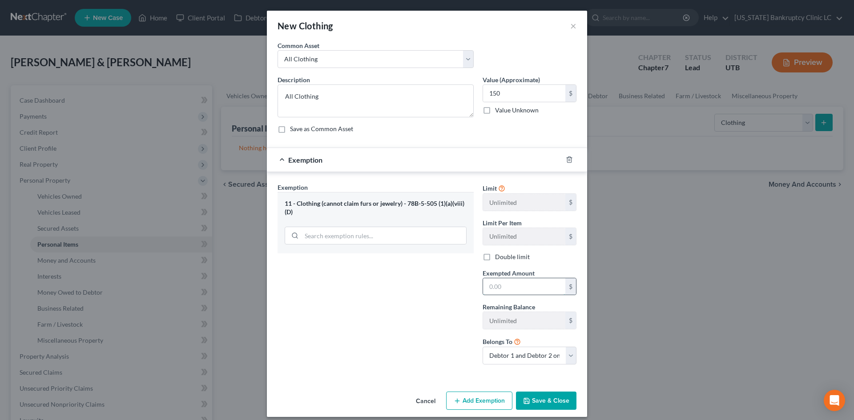
click at [517, 287] on input "text" at bounding box center [524, 286] width 82 height 17
type input "150"
click at [392, 338] on div "Exemption Set must be selected for CA. Exemption * 11 - Clothing (cannot claim …" at bounding box center [375, 277] width 205 height 189
click at [534, 403] on button "Save & Close" at bounding box center [546, 401] width 60 height 19
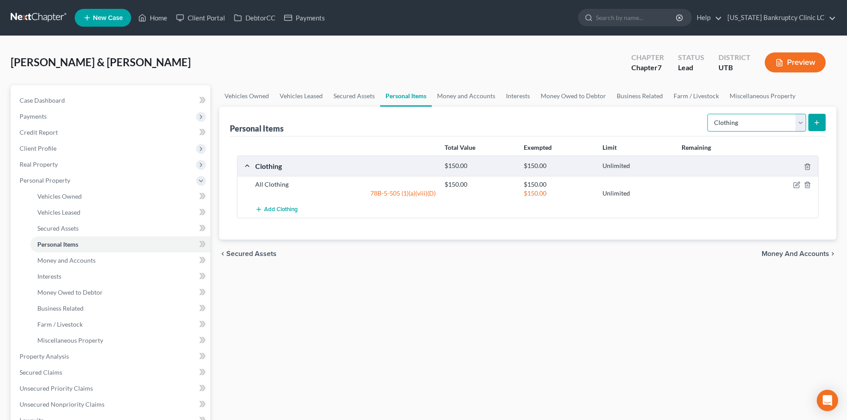
click at [774, 120] on select "Select Item Type Clothing Collectibles Of Value Electronics Firearms Household …" at bounding box center [756, 123] width 99 height 18
select select "electronics"
click at [708, 114] on select "Select Item Type Clothing Collectibles Of Value Electronics Firearms Household …" at bounding box center [756, 123] width 99 height 18
click at [813, 127] on button "submit" at bounding box center [816, 122] width 17 height 17
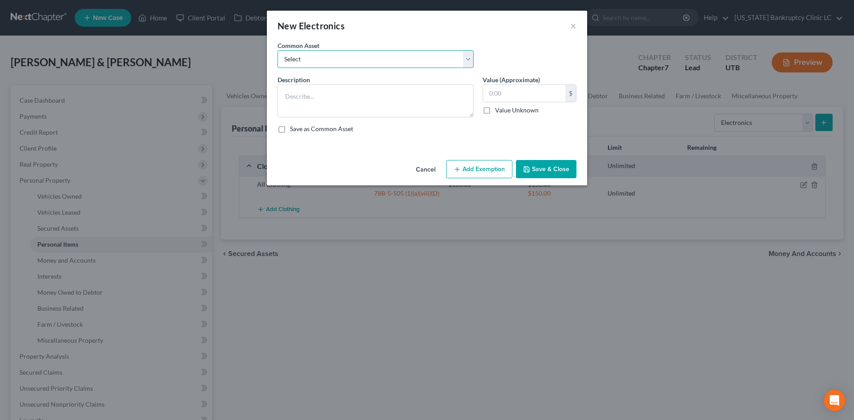
click at [356, 51] on select "Select Television Tablet Computer Printer Cell Phone Gaming Console Smart Watch…" at bounding box center [375, 59] width 196 height 18
click at [344, 66] on select "Select Television Tablet Computer Printer Cell Phone Gaming Console Smart Watch…" at bounding box center [375, 59] width 196 height 18
click at [322, 97] on textarea at bounding box center [375, 100] width 196 height 33
type textarea "TV Computer Printer Cellphone"
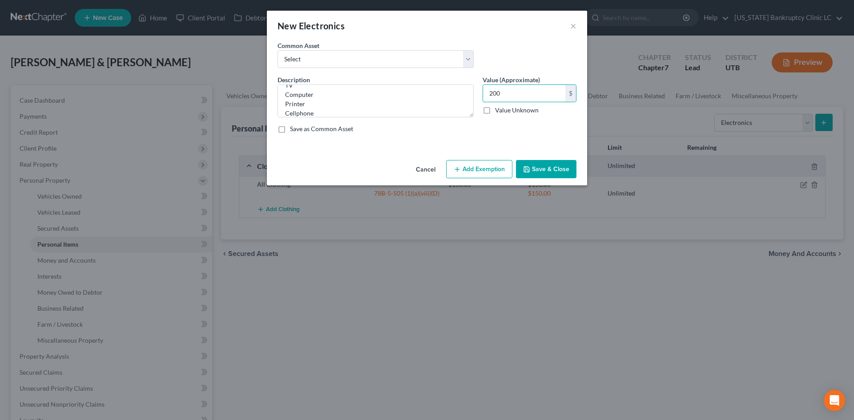
type input "200"
click at [541, 172] on button "Save & Close" at bounding box center [546, 169] width 60 height 19
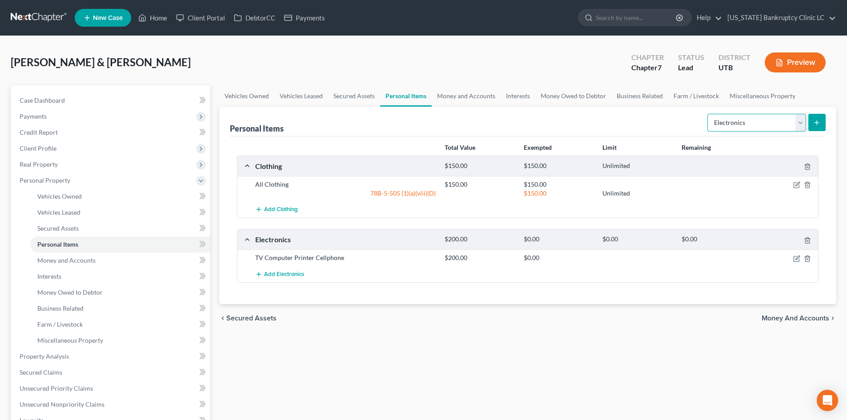
click at [755, 128] on select "Select Item Type Clothing Collectibles Of Value Electronics Firearms Household …" at bounding box center [756, 123] width 99 height 18
select select "household_goods"
click at [708, 114] on select "Select Item Type Clothing Collectibles Of Value Electronics Firearms Household …" at bounding box center [756, 123] width 99 height 18
click at [810, 123] on button "submit" at bounding box center [816, 122] width 17 height 17
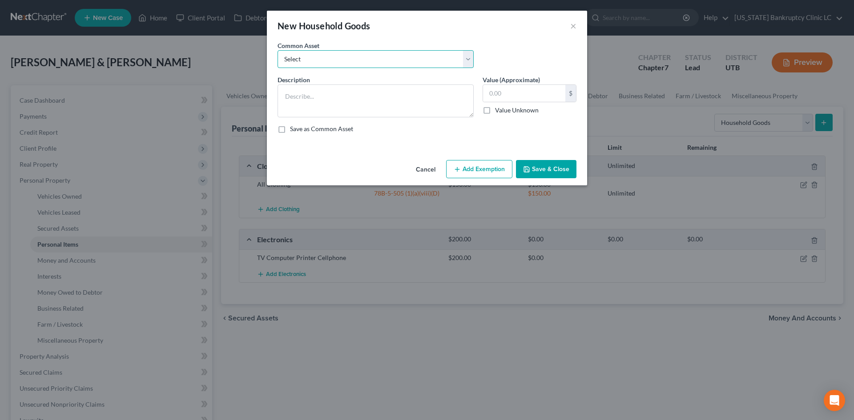
click at [342, 58] on select "Select Couch Chair Entertainment Center End/Coffee Table Stove/Cooking unit Sof…" at bounding box center [375, 59] width 196 height 18
select select "6"
type textarea "Small Kitchen Appliances Cooking Utensils & Cookware Silverware/Flatware"
click at [341, 58] on select "Select Couch Chair Entertainment Center End/Coffee Table Stove/Cooking unit Sof…" at bounding box center [375, 59] width 196 height 18
click at [541, 96] on input "550.00" at bounding box center [524, 93] width 82 height 17
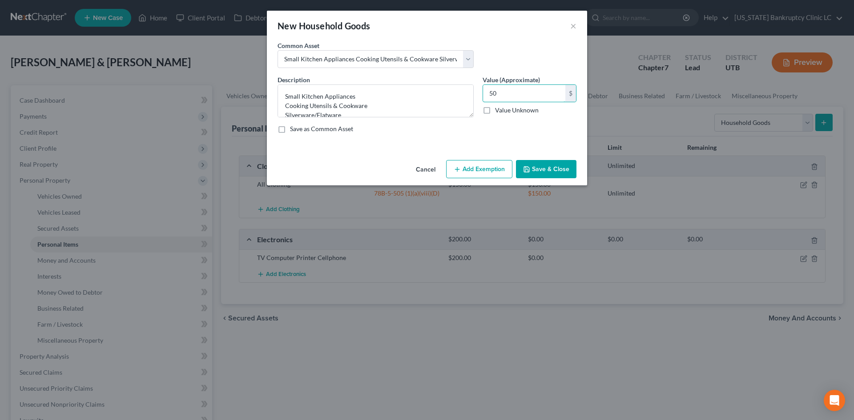
type input "50"
click at [477, 178] on button "Add Exemption" at bounding box center [479, 169] width 66 height 19
select select "2"
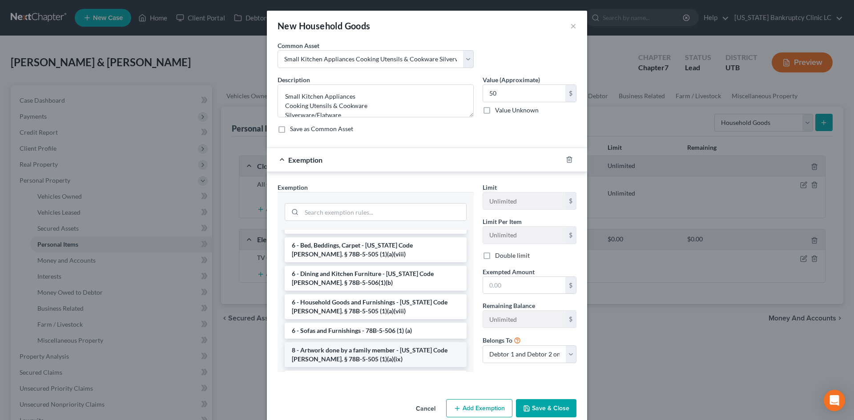
scroll to position [89, 0]
click at [359, 301] on li "6 - Household Goods and Furnishings - Utah Code Ann. § 78B-5-505 (1)(a)(viii)" at bounding box center [376, 306] width 182 height 25
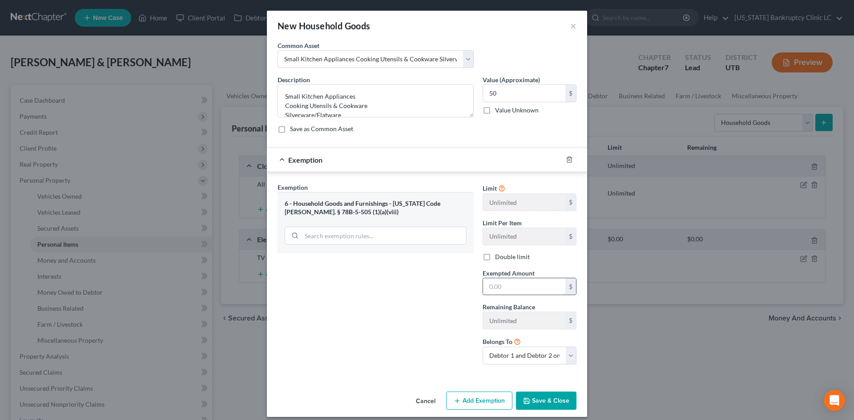
click at [517, 288] on input "text" at bounding box center [524, 286] width 82 height 17
type input "50"
drag, startPoint x: 386, startPoint y: 379, endPoint x: 421, endPoint y: 369, distance: 36.5
click at [386, 379] on div "An exemption set must first be selected from the Filing Information section. Co…" at bounding box center [427, 214] width 320 height 347
drag, startPoint x: 554, startPoint y: 405, endPoint x: 730, endPoint y: 254, distance: 231.4
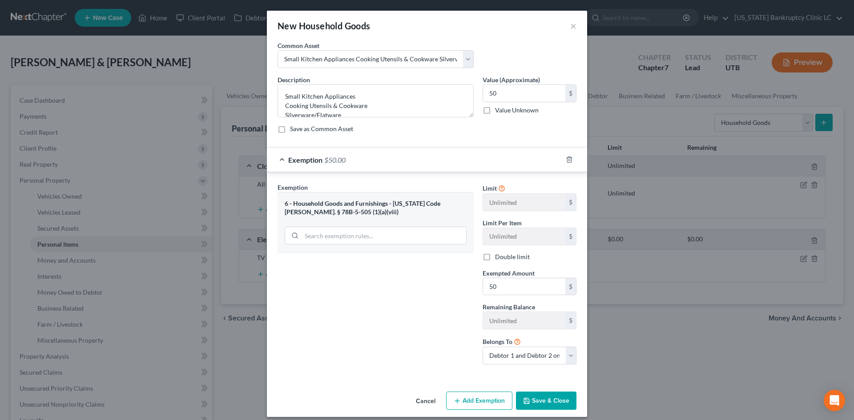
click at [554, 405] on button "Save & Close" at bounding box center [546, 401] width 60 height 19
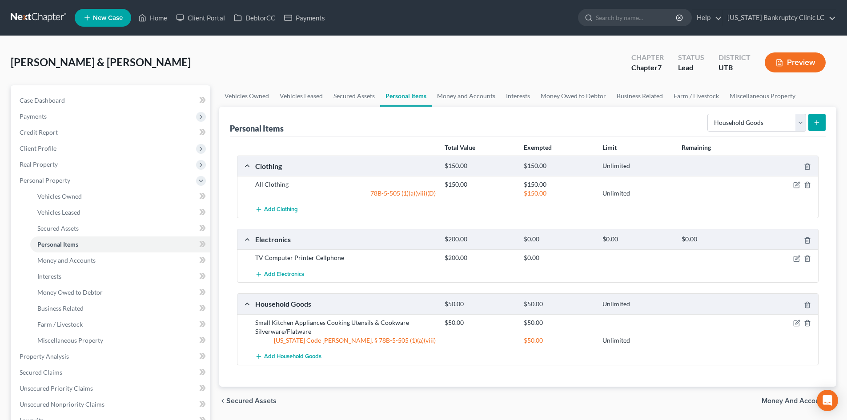
click at [820, 126] on icon "submit" at bounding box center [816, 122] width 7 height 7
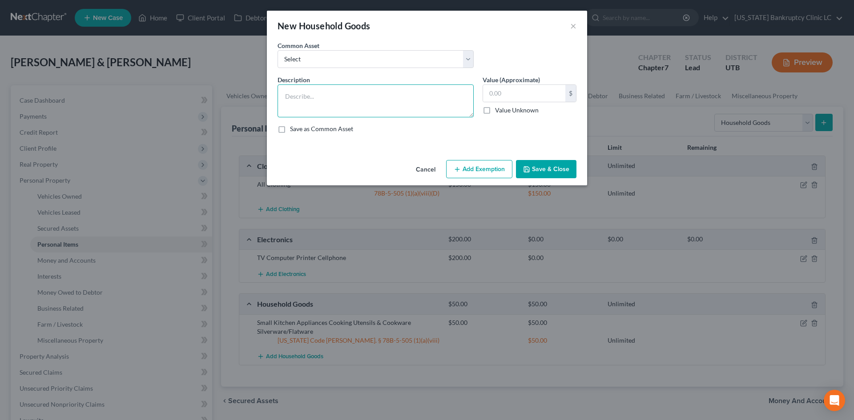
drag, startPoint x: 336, startPoint y: 109, endPoint x: 332, endPoint y: 104, distance: 6.0
click at [336, 108] on textarea at bounding box center [375, 100] width 196 height 33
type textarea "Chair Entertainment Center End/Coffee Table"
type input "200"
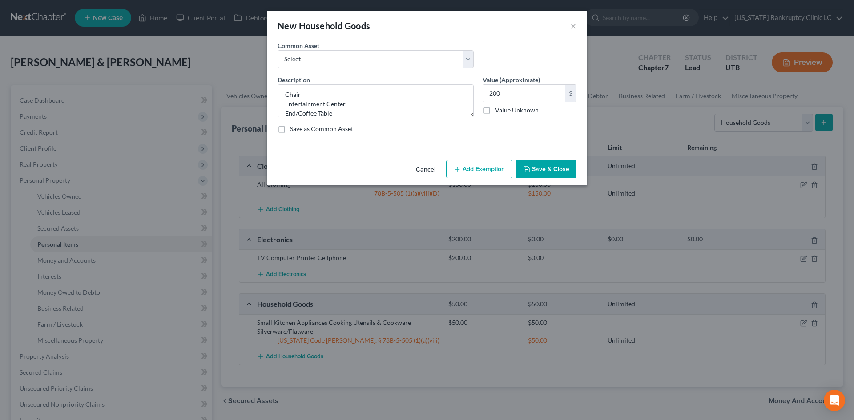
click at [473, 165] on button "Add Exemption" at bounding box center [479, 169] width 66 height 19
select select "2"
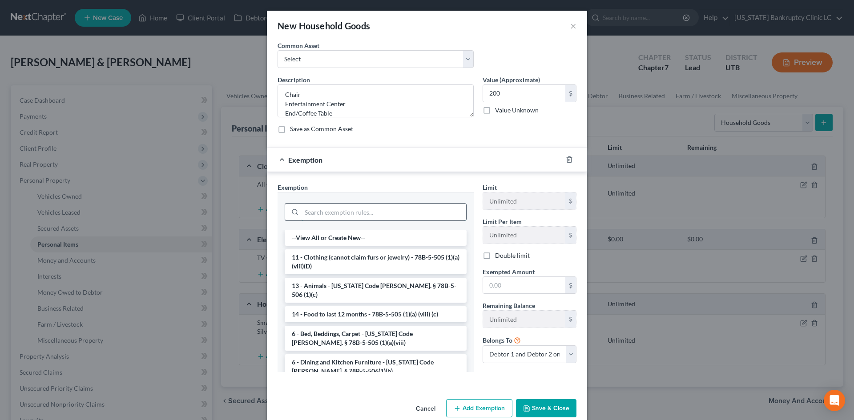
click at [353, 209] on input "search" at bounding box center [383, 212] width 164 height 17
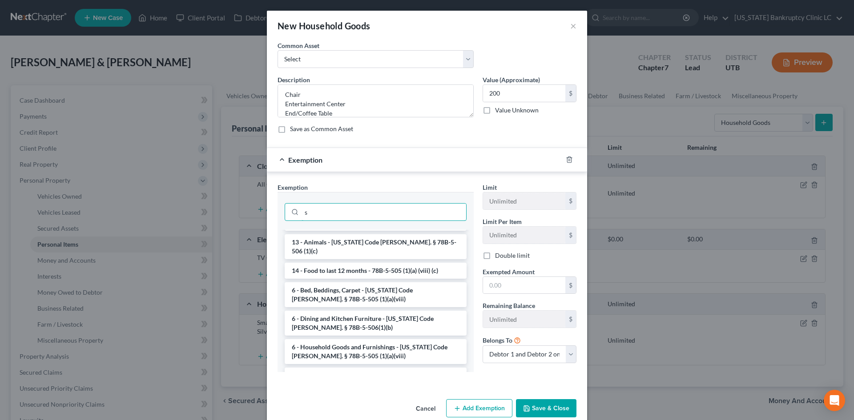
scroll to position [44, 0]
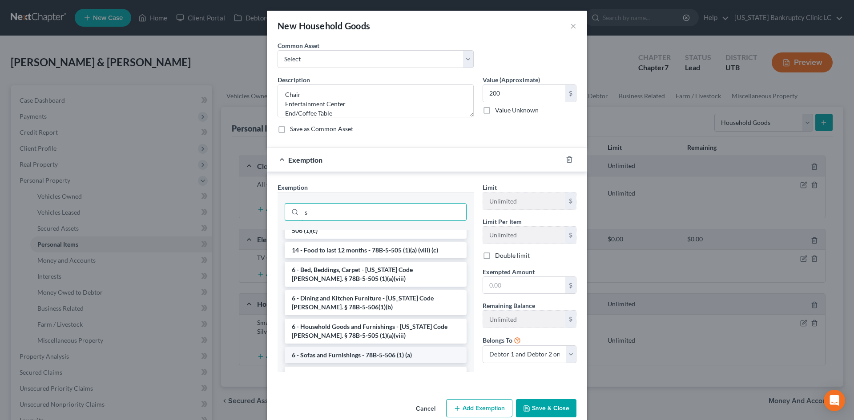
type input "s"
click at [335, 347] on li "6 - Sofas and Furnishings - 78B-5-506 (1) (a)" at bounding box center [376, 355] width 182 height 16
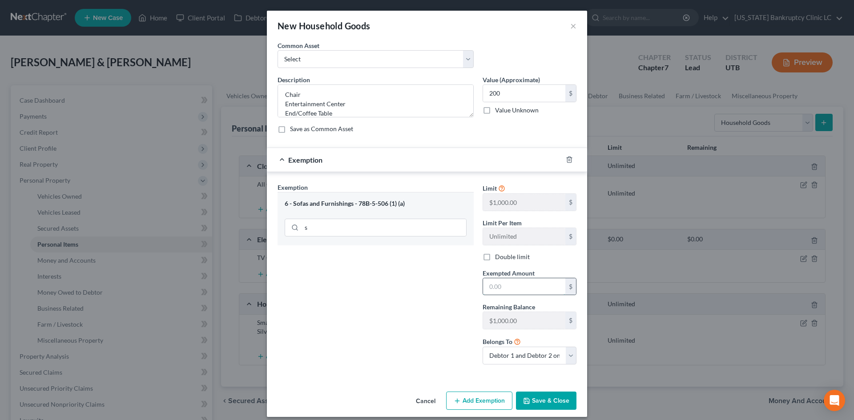
click at [513, 278] on input "text" at bounding box center [524, 286] width 82 height 17
type input "200"
click at [401, 321] on div "Exemption Set must be selected for CA. Exemption * 6 - Sofas and Furnishings - …" at bounding box center [375, 277] width 205 height 189
click at [541, 386] on div "An exemption set must first be selected from the Filing Information section. Co…" at bounding box center [427, 214] width 320 height 347
click at [541, 401] on button "Save & Close" at bounding box center [546, 401] width 60 height 19
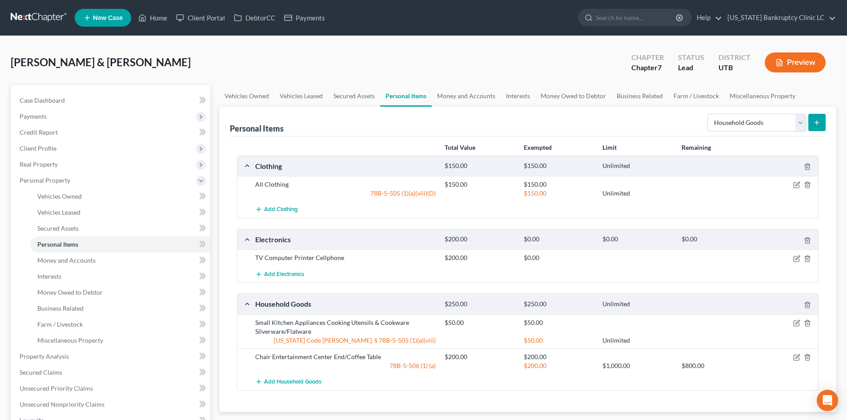
click at [813, 124] on icon "submit" at bounding box center [816, 122] width 7 height 7
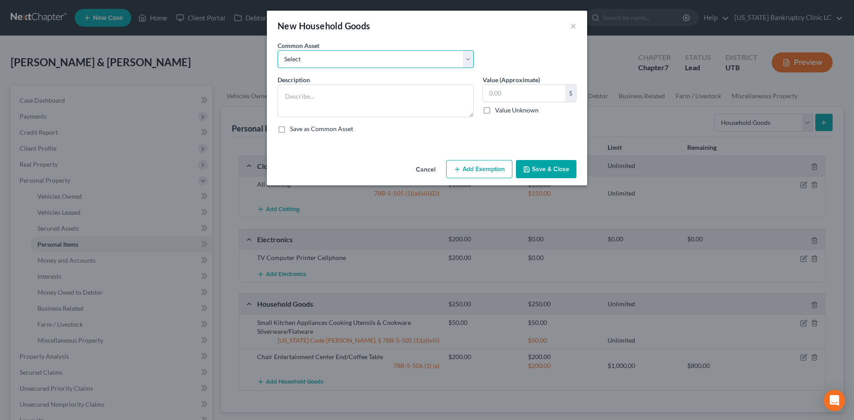
click at [399, 65] on select "Select Couch Chair Entertainment Center End/Coffee Table Stove/Cooking unit Sof…" at bounding box center [375, 59] width 196 height 18
select select "9"
click at [277, 50] on select "Select Couch Chair Entertainment Center End/Coffee Table Stove/Cooking unit Sof…" at bounding box center [375, 59] width 196 height 18
type textarea "Bed(s) Bedding"
click at [522, 90] on input "550.00" at bounding box center [524, 93] width 82 height 17
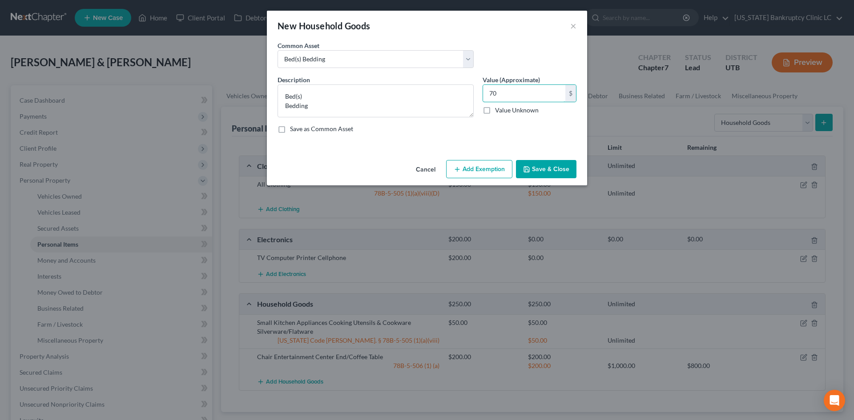
type input "70"
click at [473, 172] on button "Add Exemption" at bounding box center [479, 169] width 66 height 19
select select "2"
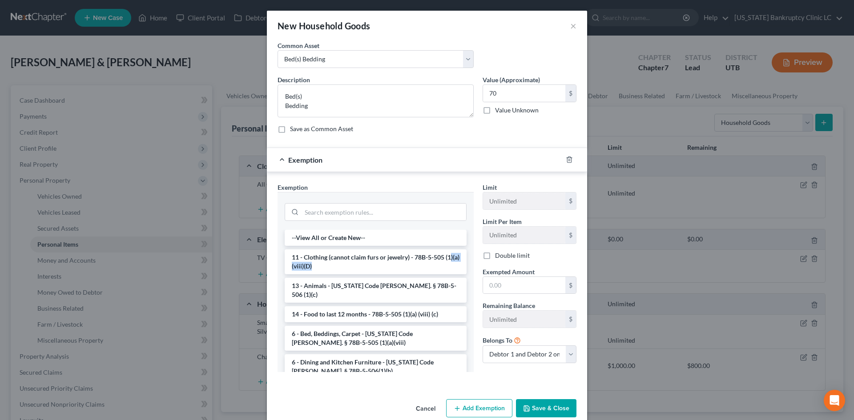
drag, startPoint x: 329, startPoint y: 268, endPoint x: 395, endPoint y: 297, distance: 71.9
click at [448, 257] on li "11 - Clothing (cannot claim furs or jewelry) - 78B-5-505 (1)(a)(viii)(D)" at bounding box center [376, 261] width 182 height 25
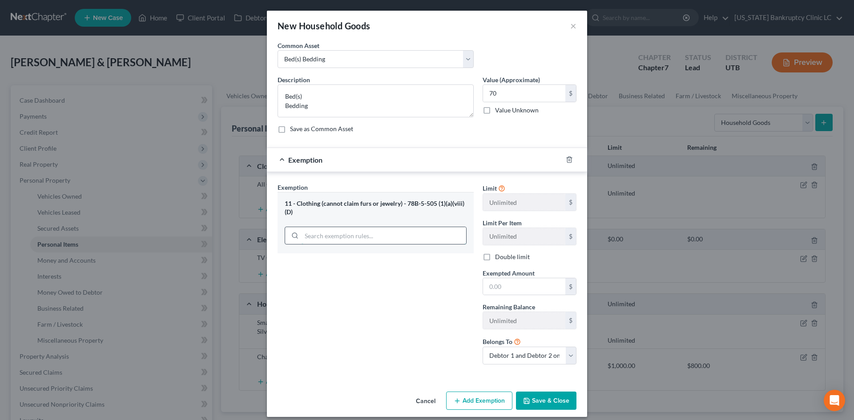
click at [349, 239] on input "search" at bounding box center [383, 235] width 164 height 17
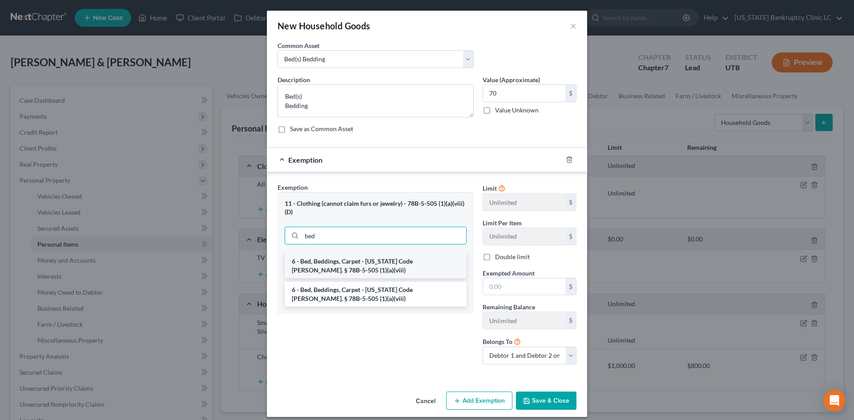
type input "bed"
click at [337, 270] on li "6 - Bed, Beddings, Carpet - Utah Code Ann. § 78B-5-505 (1)(a)(viii)" at bounding box center [376, 265] width 182 height 25
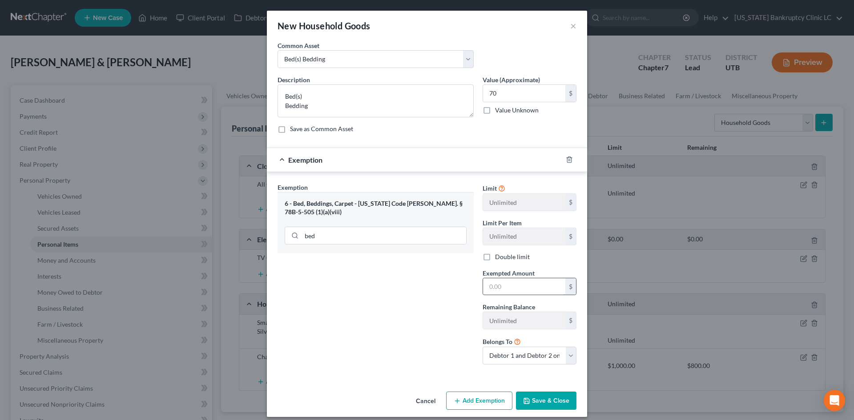
click at [505, 294] on input "text" at bounding box center [524, 286] width 82 height 17
type input "70"
click at [430, 320] on div "Exemption Set must be selected for CA. Exemption * 6 - Bed, Beddings, Carpet - …" at bounding box center [375, 277] width 205 height 189
click at [538, 399] on button "Save & Close" at bounding box center [546, 401] width 60 height 19
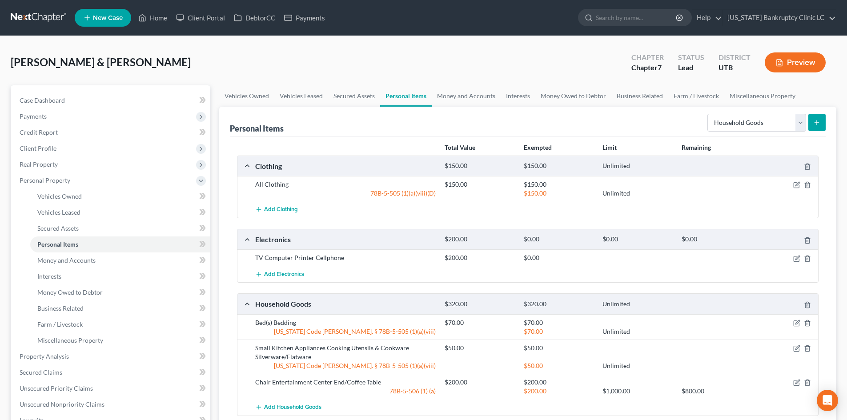
click at [819, 121] on icon "submit" at bounding box center [816, 122] width 7 height 7
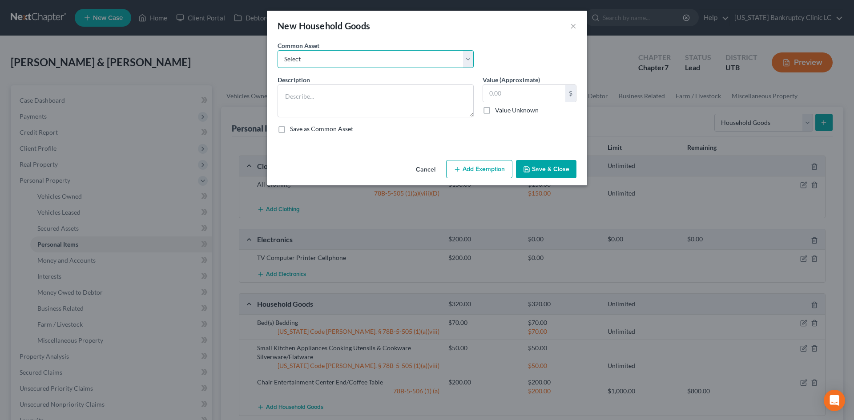
click at [361, 61] on select "Select Couch Chair Entertainment Center End/Coffee Table Stove/Cooking unit Sof…" at bounding box center [375, 59] width 196 height 18
select select "20"
click at [277, 50] on select "Select Couch Chair Entertainment Center End/Coffee Table Stove/Cooking unit Sof…" at bounding box center [375, 59] width 196 height 18
type textarea "Dresser(s) Chest of Drawers"
click at [532, 94] on input "50.00" at bounding box center [524, 93] width 82 height 17
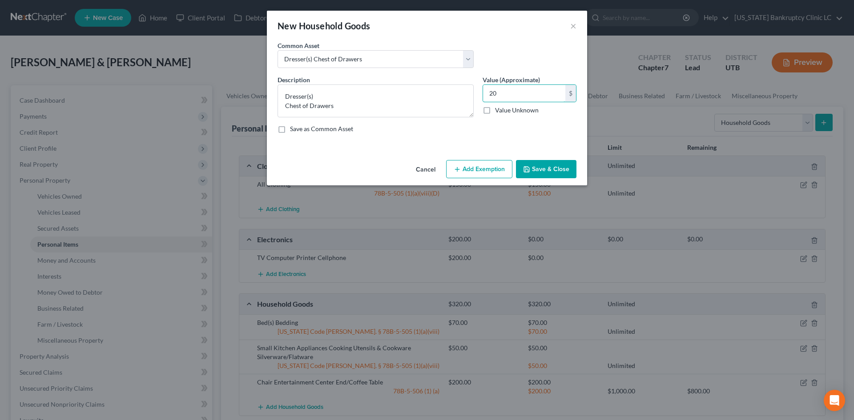
type input "20"
click at [481, 156] on div "An exemption set must first be selected from the Filing Information section. Co…" at bounding box center [427, 99] width 320 height 116
click at [477, 168] on button "Add Exemption" at bounding box center [479, 169] width 66 height 19
select select "2"
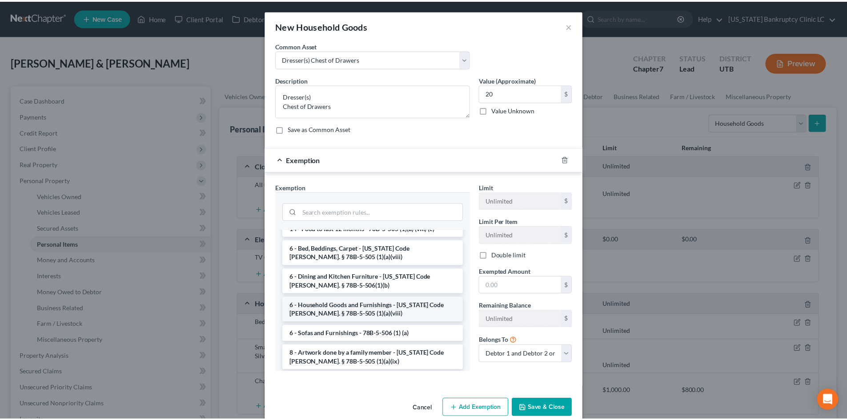
scroll to position [89, 0]
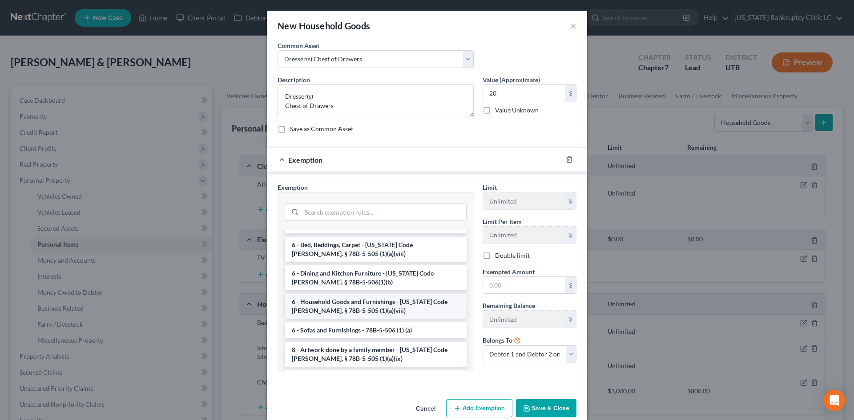
click at [349, 297] on li "6 - Household Goods and Furnishings - Utah Code Ann. § 78B-5-505 (1)(a)(viii)" at bounding box center [376, 306] width 182 height 25
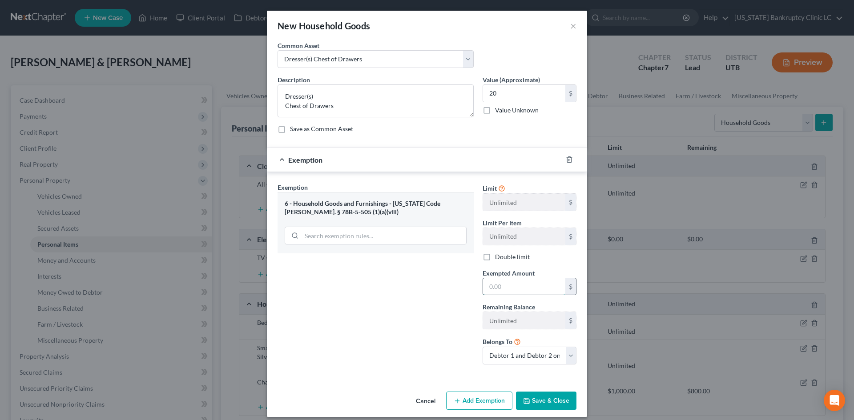
click at [535, 293] on input "text" at bounding box center [524, 286] width 82 height 17
type input "20"
drag, startPoint x: 448, startPoint y: 330, endPoint x: 474, endPoint y: 369, distance: 46.7
click at [448, 330] on div "Exemption Set must be selected for CA. Exemption * 6 - Household Goods and Furn…" at bounding box center [375, 277] width 205 height 189
click at [549, 405] on button "Save & Close" at bounding box center [546, 401] width 60 height 19
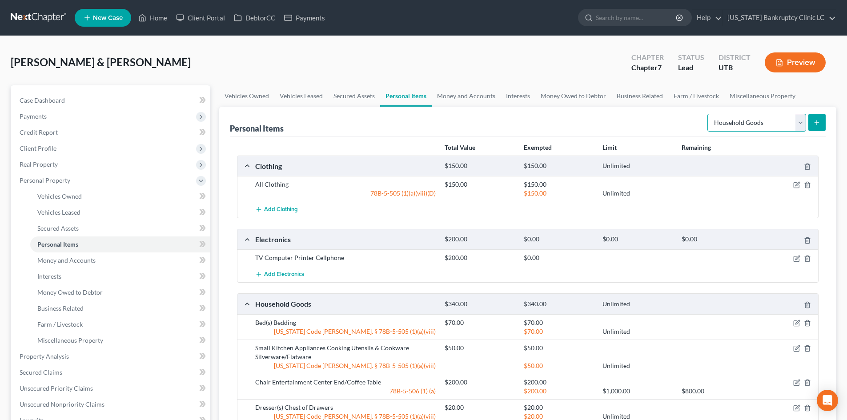
click at [780, 128] on select "Select Item Type Clothing Collectibles Of Value Electronics Firearms Household …" at bounding box center [756, 123] width 99 height 18
click at [708, 114] on select "Select Item Type Clothing Collectibles Of Value Electronics Firearms Household …" at bounding box center [756, 123] width 99 height 18
click at [819, 127] on button "submit" at bounding box center [816, 122] width 17 height 17
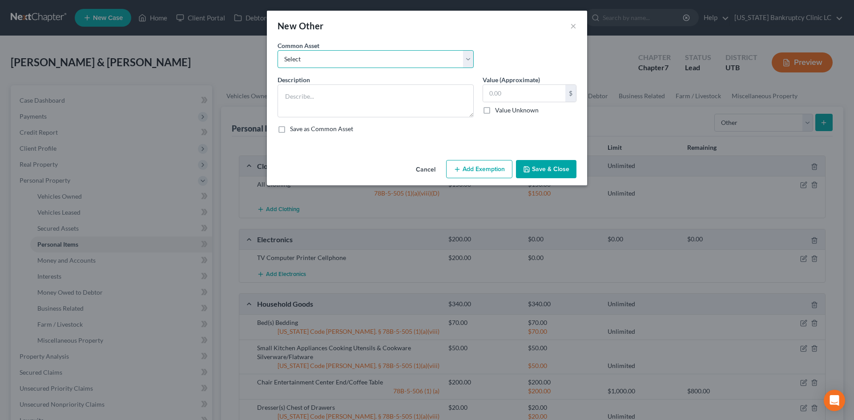
click at [330, 62] on select "Select Guitar Piano Mechanic Tools Mechanic Tools Carpenter Tools Crypto holdin…" at bounding box center [375, 59] width 196 height 18
drag, startPoint x: 574, startPoint y: 25, endPoint x: 631, endPoint y: 43, distance: 59.5
click at [574, 25] on button "×" at bounding box center [573, 25] width 6 height 11
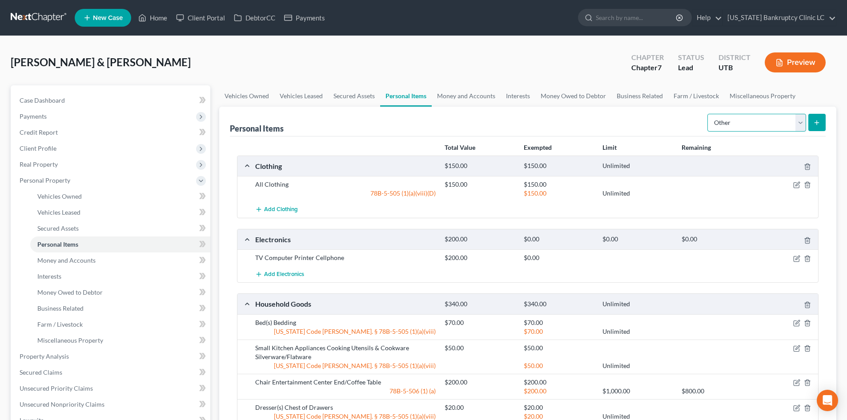
click at [731, 118] on select "Select Item Type Clothing Collectibles Of Value Electronics Firearms Household …" at bounding box center [756, 123] width 99 height 18
select select "household_goods"
click at [708, 114] on select "Select Item Type Clothing Collectibles Of Value Electronics Firearms Household …" at bounding box center [756, 123] width 99 height 18
click at [814, 122] on icon "submit" at bounding box center [816, 122] width 7 height 7
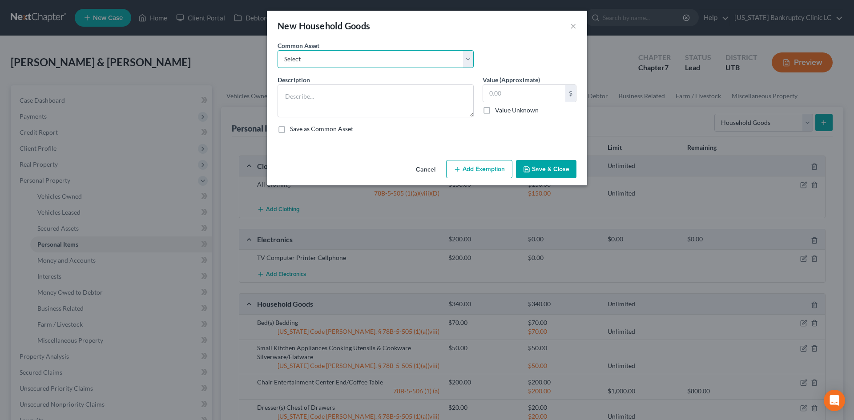
click at [341, 57] on select "Select Couch Chair Entertainment Center End/Coffee Table Stove/Cooking unit Sof…" at bounding box center [375, 59] width 196 height 18
select select "50"
click at [277, 50] on select "Select Couch Chair Entertainment Center End/Coffee Table Stove/Cooking unit Sof…" at bounding box center [375, 59] width 196 height 18
type textarea "Additional Yard Tools /Equip."
click at [529, 92] on input "10.00" at bounding box center [524, 93] width 82 height 17
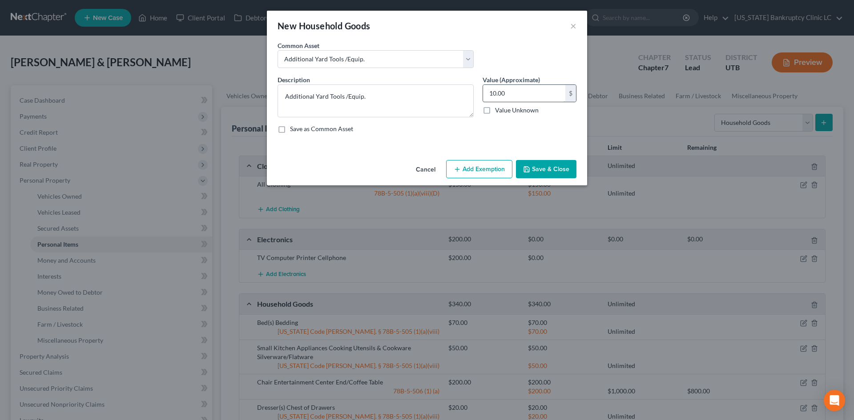
type input "2"
type input "50"
click at [554, 169] on button "Save & Close" at bounding box center [546, 169] width 60 height 19
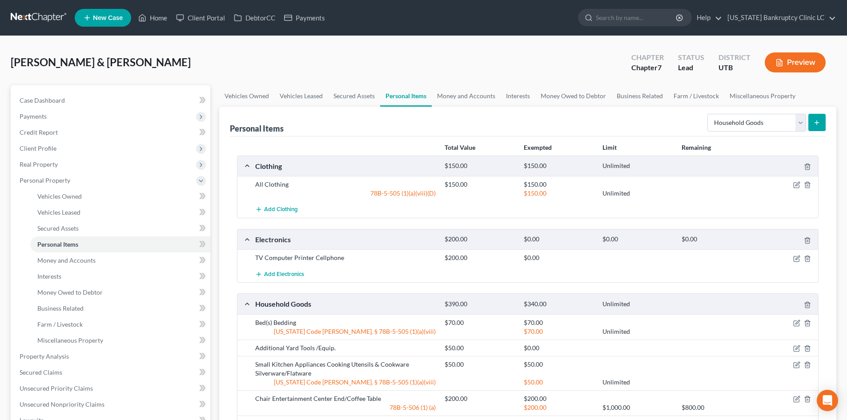
drag, startPoint x: 818, startPoint y: 121, endPoint x: 792, endPoint y: 137, distance: 30.7
click at [812, 161] on div "Personal Items Select Item Type Clothing Collectibles Of Value Electronics Fire…" at bounding box center [527, 293] width 617 height 373
click at [777, 124] on select "Select Item Type Clothing Collectibles Of Value Electronics Firearms Household …" at bounding box center [756, 123] width 99 height 18
select select "other"
click at [708, 114] on select "Select Item Type Clothing Collectibles Of Value Electronics Firearms Household …" at bounding box center [756, 123] width 99 height 18
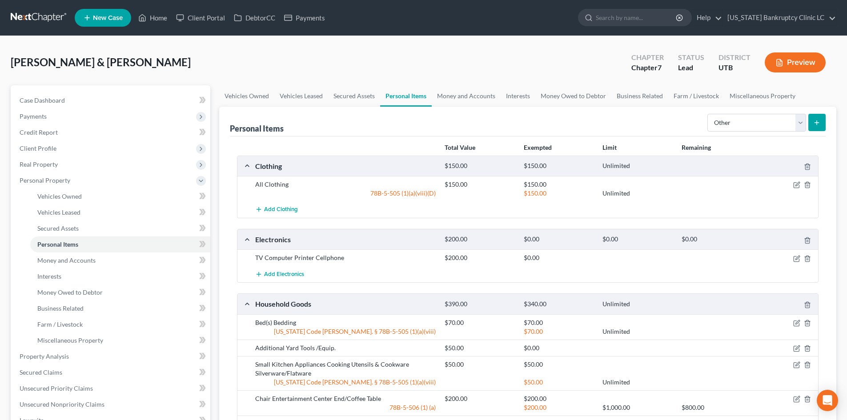
click at [813, 123] on button "submit" at bounding box center [816, 122] width 17 height 17
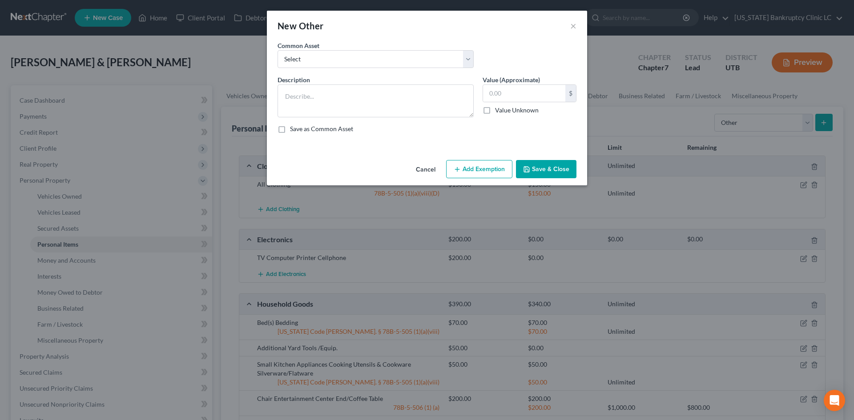
click at [314, 68] on div "Common Asset Select Guitar Piano Mechanic Tools Mechanic Tools Carpenter Tools …" at bounding box center [427, 58] width 308 height 34
drag, startPoint x: 317, startPoint y: 61, endPoint x: 320, endPoint y: 68, distance: 6.6
click at [317, 61] on select "Select Guitar Piano Mechanic Tools Mechanic Tools Carpenter Tools Crypto holdin…" at bounding box center [375, 59] width 196 height 18
select select "1"
click at [277, 50] on select "Select Guitar Piano Mechanic Tools Mechanic Tools Carpenter Tools Crypto holdin…" at bounding box center [375, 59] width 196 height 18
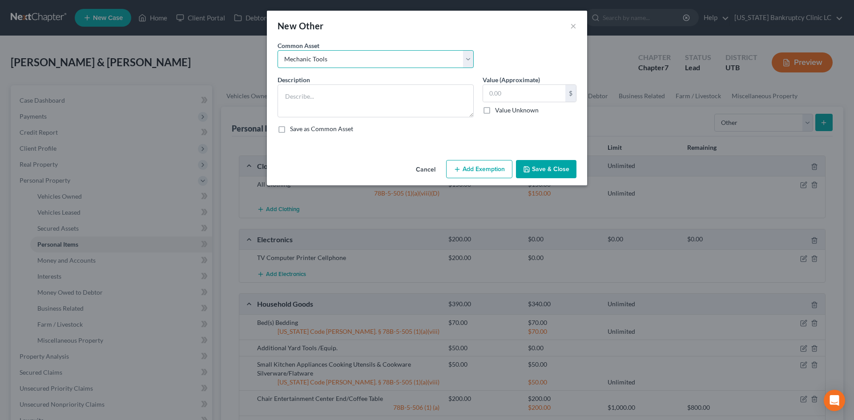
type textarea "Mechanic Tools"
click at [517, 99] on input "500.00" at bounding box center [524, 93] width 82 height 17
type input "150"
click at [557, 168] on button "Save & Close" at bounding box center [546, 169] width 60 height 19
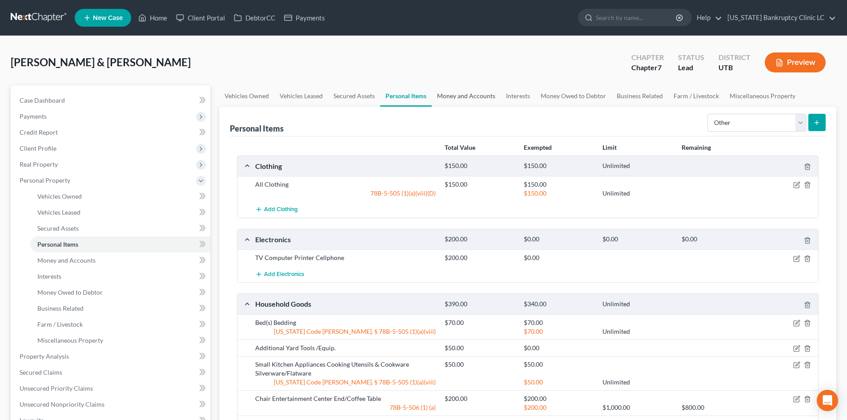
click at [466, 96] on link "Money and Accounts" at bounding box center [466, 95] width 69 height 21
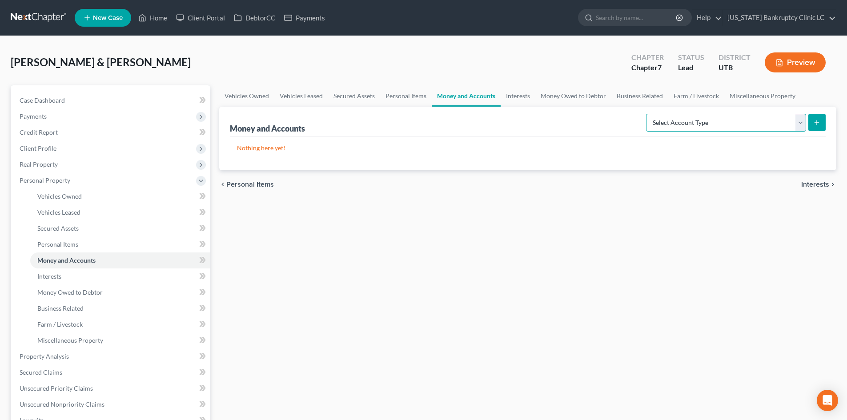
click at [737, 118] on select "Select Account Type Brokerage Cash on Hand Certificates of Deposit Checking Acc…" at bounding box center [726, 123] width 160 height 18
select select "checking"
click at [648, 114] on select "Select Account Type Brokerage Cash on Hand Certificates of Deposit Checking Acc…" at bounding box center [726, 123] width 160 height 18
click at [821, 114] on button "submit" at bounding box center [816, 122] width 17 height 17
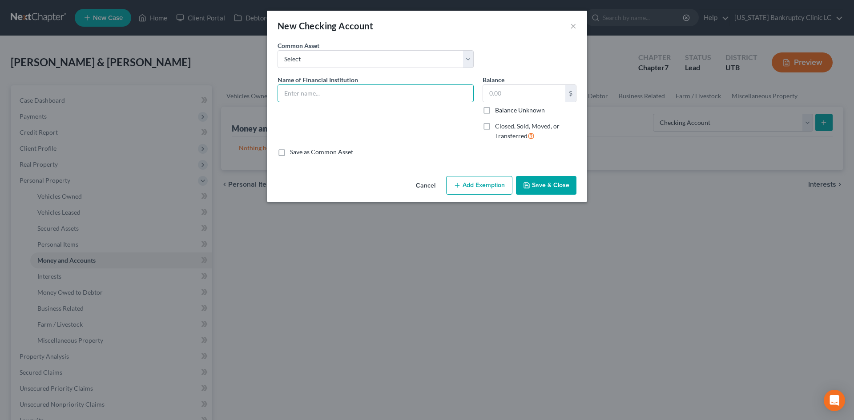
click at [306, 85] on input "text" at bounding box center [375, 93] width 195 height 17
type input "Chase #3617"
click at [558, 187] on button "Save & Close" at bounding box center [546, 185] width 60 height 19
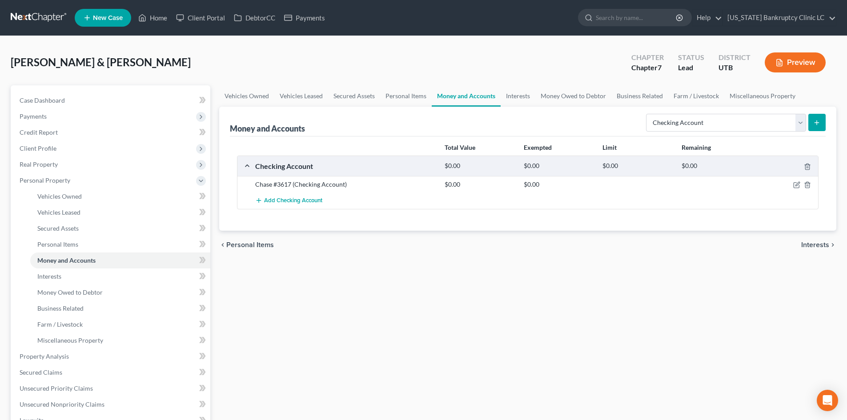
drag, startPoint x: 807, startPoint y: 124, endPoint x: 812, endPoint y: 122, distance: 5.8
click at [807, 124] on form "Select Account Type Brokerage Cash on Hand Certificates of Deposit Checking Acc…" at bounding box center [736, 123] width 180 height 18
click at [813, 122] on button "submit" at bounding box center [816, 122] width 17 height 17
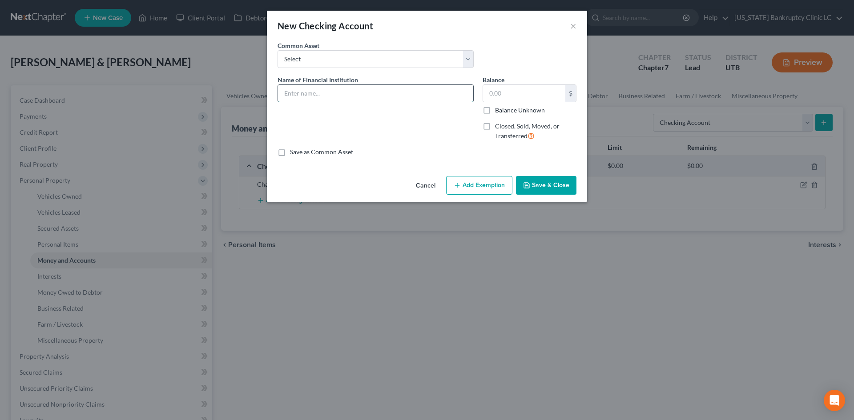
click at [313, 96] on input "text" at bounding box center [375, 93] width 195 height 17
type input "America First Credit Union #4450"
click at [541, 184] on button "Save & Close" at bounding box center [546, 185] width 60 height 19
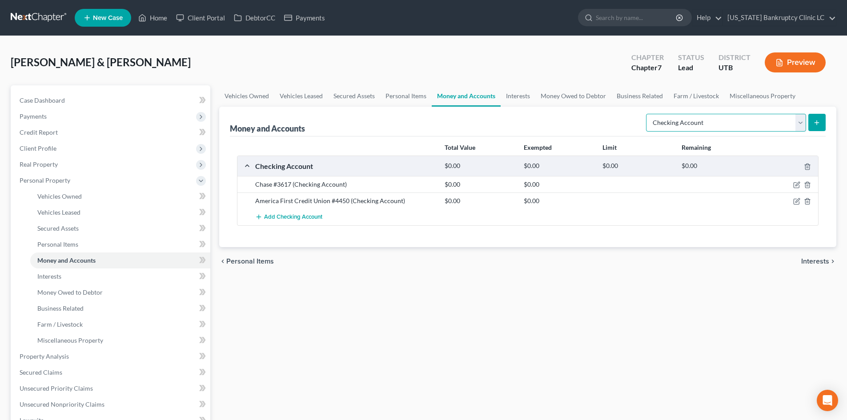
click at [750, 129] on select "Select Account Type Brokerage Cash on Hand Certificates of Deposit Checking Acc…" at bounding box center [726, 123] width 160 height 18
select select "savings"
click at [648, 114] on select "Select Account Type Brokerage Cash on Hand Certificates of Deposit Checking Acc…" at bounding box center [726, 123] width 160 height 18
click at [808, 119] on button "submit" at bounding box center [816, 122] width 17 height 17
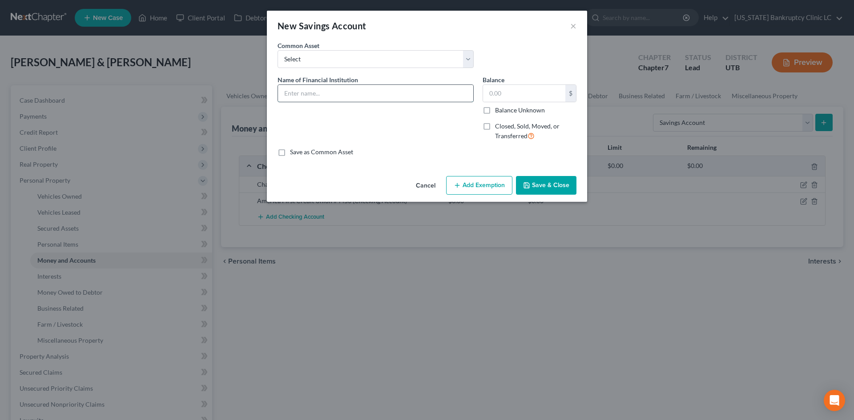
click at [369, 89] on input "text" at bounding box center [375, 93] width 195 height 17
paste input "America First Credit Union #4450"
type input "America First Credit Union #4450"
click at [538, 185] on button "Save & Close" at bounding box center [546, 185] width 60 height 19
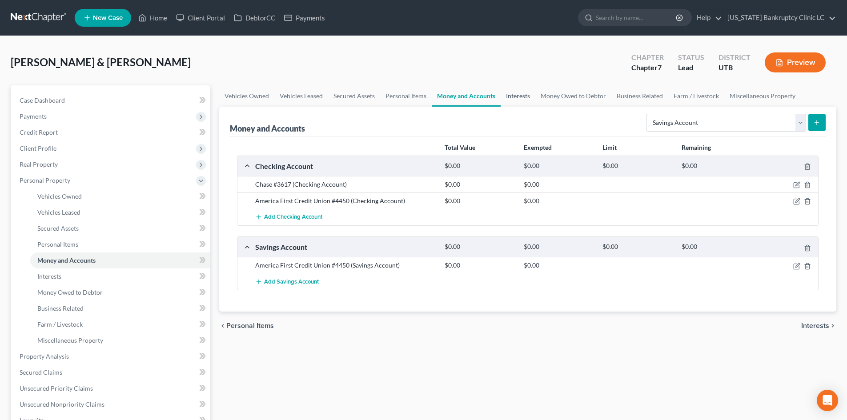
click at [515, 99] on link "Interests" at bounding box center [518, 95] width 35 height 21
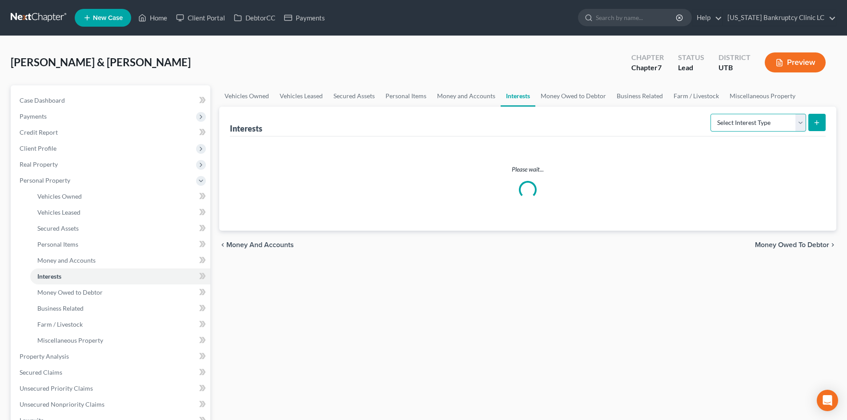
click at [759, 128] on select "Select Interest Type 401K Annuity Bond Education IRA Government Bond Government…" at bounding box center [758, 123] width 96 height 18
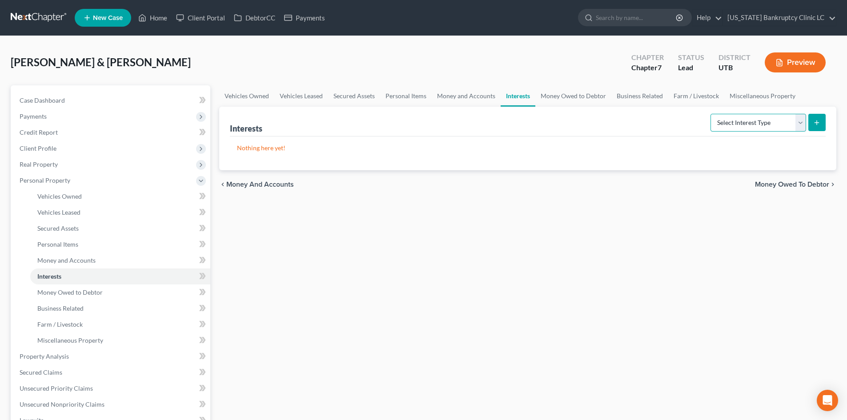
select select "401k"
click at [711, 114] on select "Select Interest Type 401K Annuity Bond Education IRA Government Bond Government…" at bounding box center [758, 123] width 96 height 18
click at [811, 125] on button "submit" at bounding box center [816, 122] width 17 height 17
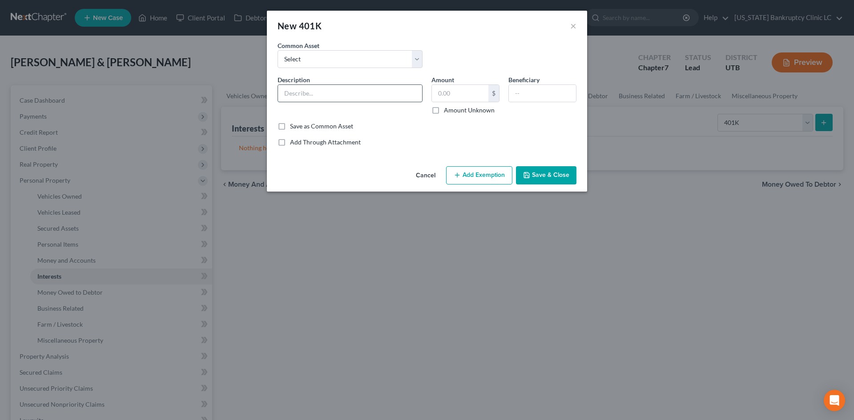
click at [306, 93] on input "text" at bounding box center [350, 93] width 144 height 17
type input "Fidelity 401(k) Account"
click at [457, 96] on input "text" at bounding box center [460, 93] width 56 height 17
type input "14,397.26"
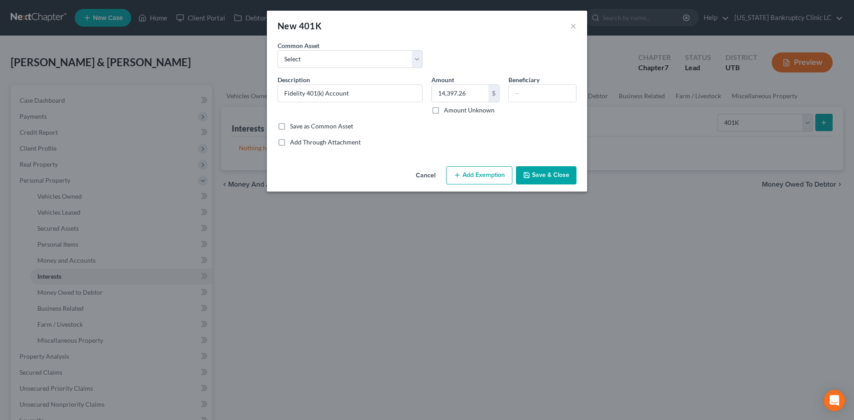
click at [480, 168] on button "Add Exemption" at bounding box center [479, 175] width 66 height 19
select select "2"
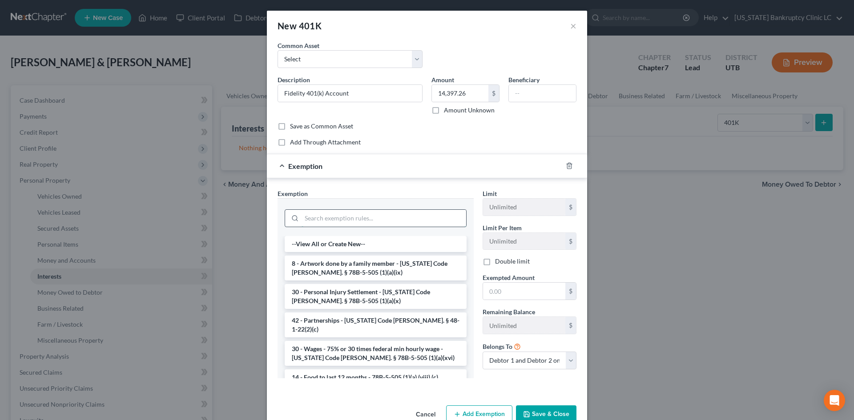
click at [379, 223] on input "search" at bounding box center [383, 218] width 164 height 17
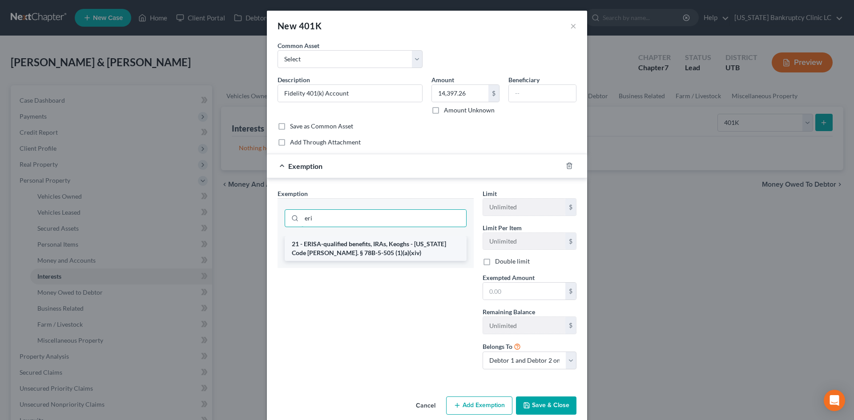
type input "eri"
click at [417, 246] on li "21 - ERISA-qualified benefits, IRAs, Keoghs - Utah Code Ann. § 78B-5-505 (1)(a)…" at bounding box center [376, 248] width 182 height 25
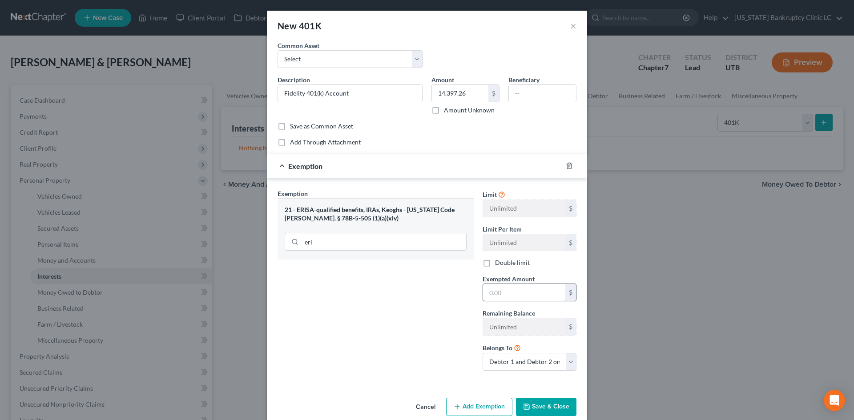
click at [520, 288] on input "text" at bounding box center [524, 292] width 82 height 17
paste input "14,397.26"
type input "14,397.26"
click at [511, 360] on select "Debtor 1 only Debtor 2 only Debtor 1 and Debtor 2 only" at bounding box center [529, 362] width 94 height 18
select select "1"
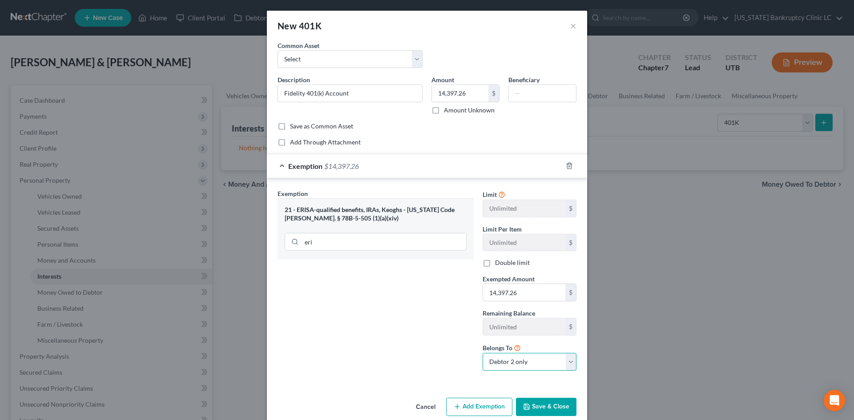
click at [482, 353] on select "Debtor 1 only Debtor 2 only Debtor 1 and Debtor 2 only" at bounding box center [529, 362] width 94 height 18
click at [541, 405] on button "Save & Close" at bounding box center [546, 407] width 60 height 19
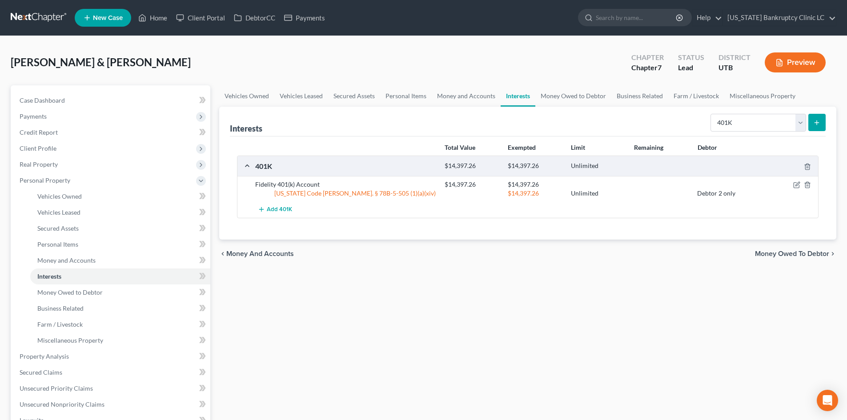
click at [815, 119] on icon "submit" at bounding box center [816, 122] width 7 height 7
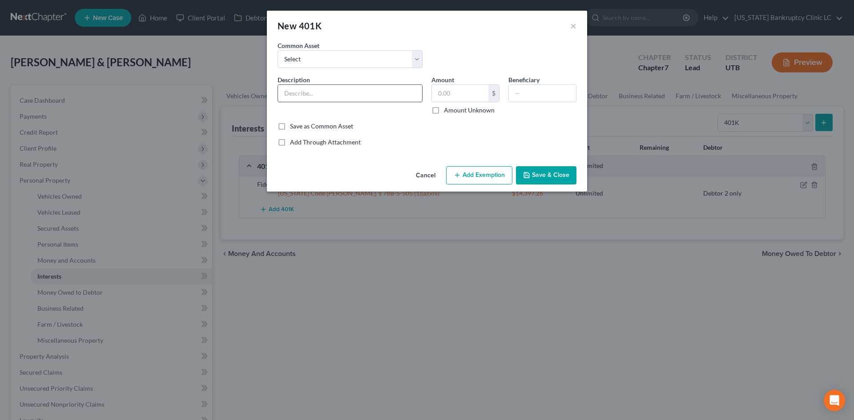
click at [341, 87] on input "text" at bounding box center [350, 93] width 144 height 17
type input "Fidelity 401(k) Account"
type input "13,818.35"
click at [481, 176] on button "Add Exemption" at bounding box center [479, 175] width 66 height 19
select select "2"
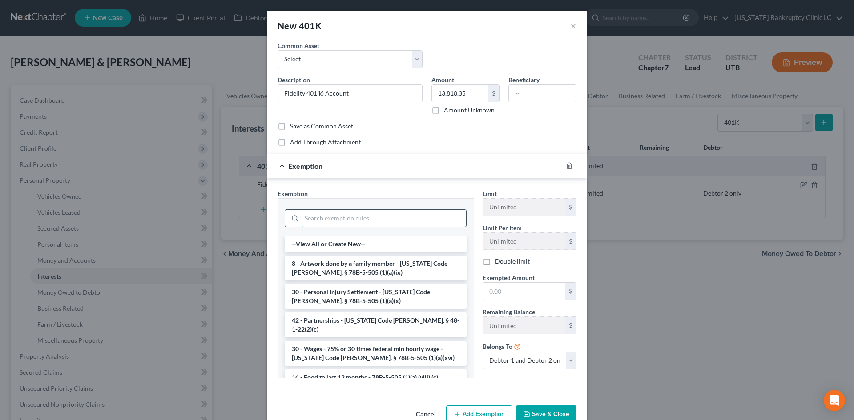
click at [346, 216] on input "search" at bounding box center [383, 218] width 164 height 17
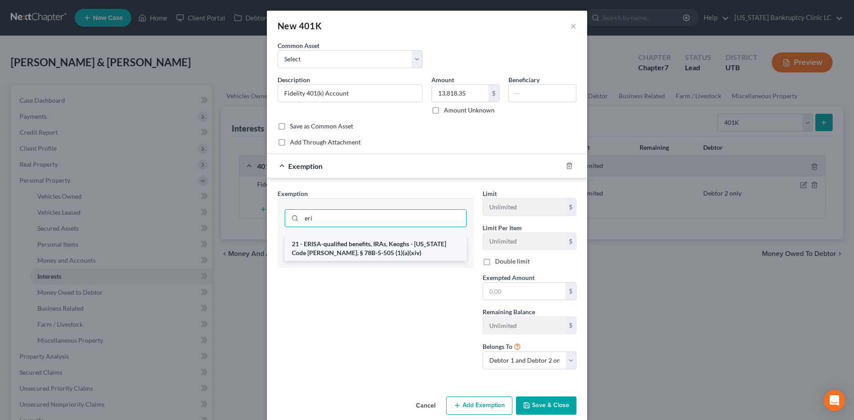
type input "eri"
click at [361, 252] on li "21 - ERISA-qualified benefits, IRAs, Keoghs - Utah Code Ann. § 78B-5-505 (1)(a)…" at bounding box center [376, 248] width 182 height 25
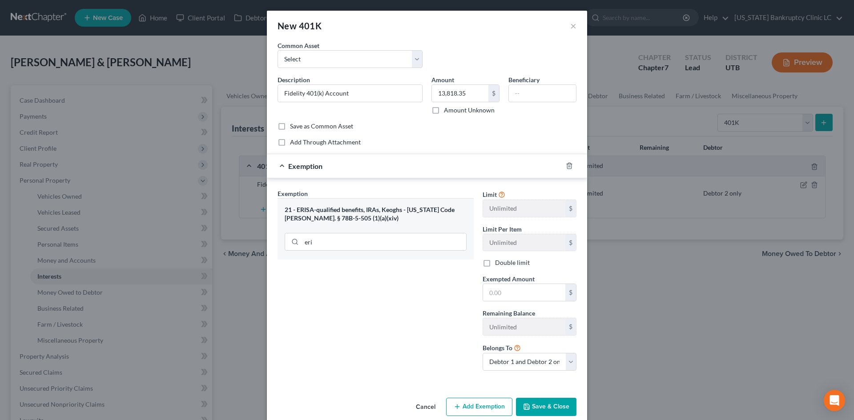
click at [361, 252] on div "eri" at bounding box center [376, 240] width 182 height 23
click at [517, 299] on input "text" at bounding box center [524, 292] width 82 height 17
type input "1"
paste input "13,818.35"
type input "13,818.35"
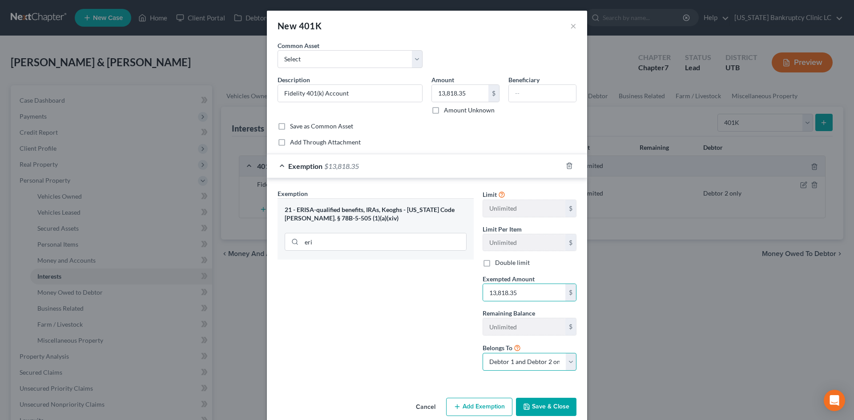
click at [509, 362] on select "Debtor 1 only Debtor 2 only Debtor 1 and Debtor 2 only" at bounding box center [529, 362] width 94 height 18
select select "1"
click at [482, 353] on select "Debtor 1 only Debtor 2 only Debtor 1 and Debtor 2 only" at bounding box center [529, 362] width 94 height 18
click at [541, 405] on button "Save & Close" at bounding box center [546, 407] width 60 height 19
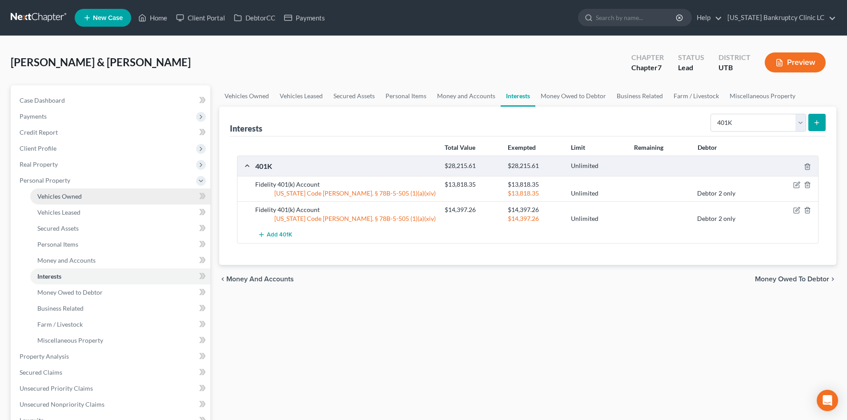
click at [59, 189] on link "Vehicles Owned" at bounding box center [120, 196] width 180 height 16
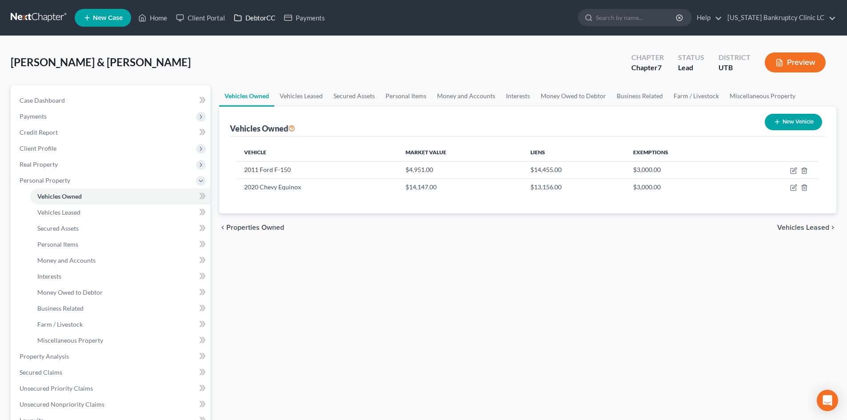
click at [260, 22] on link "DebtorCC" at bounding box center [254, 18] width 50 height 16
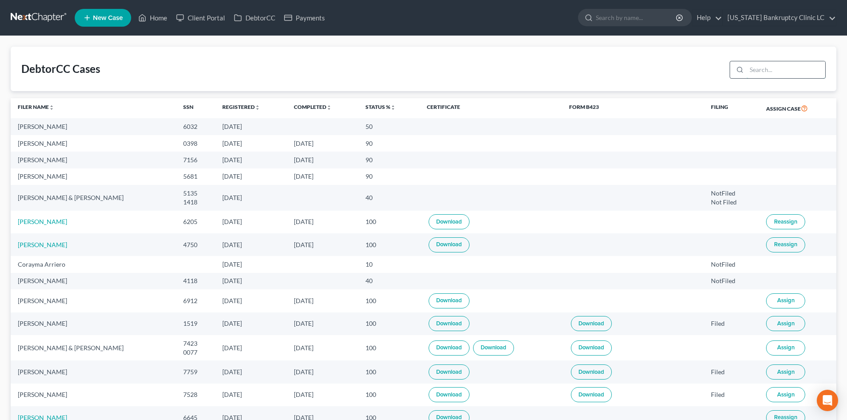
click at [783, 69] on input "search" at bounding box center [785, 69] width 79 height 17
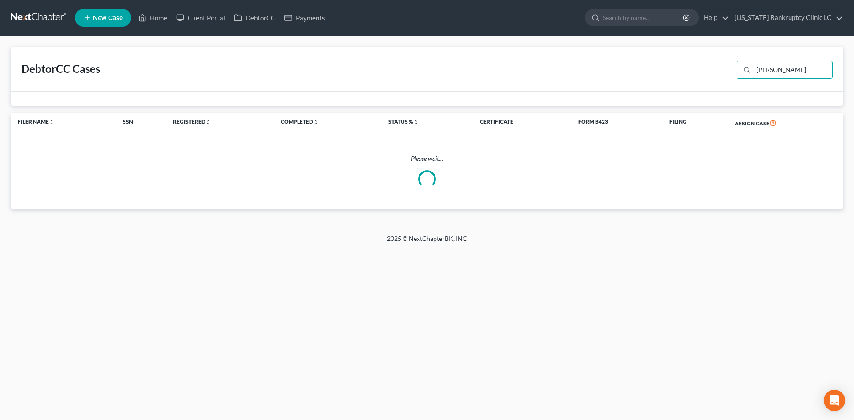
type input "corbitt"
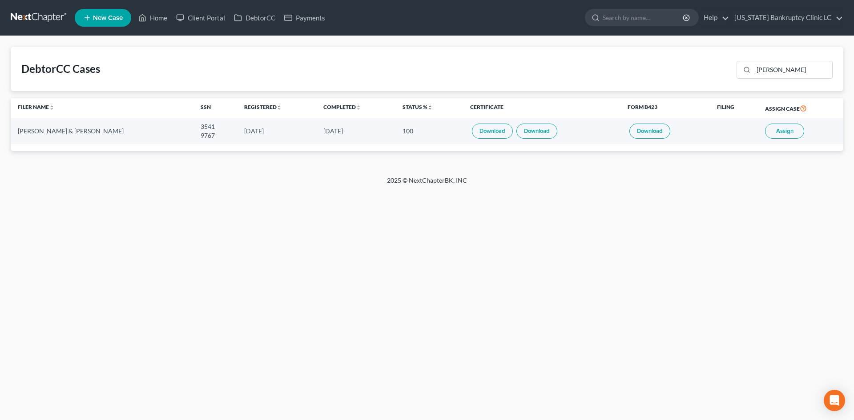
click at [778, 134] on span "Assign" at bounding box center [784, 131] width 17 height 7
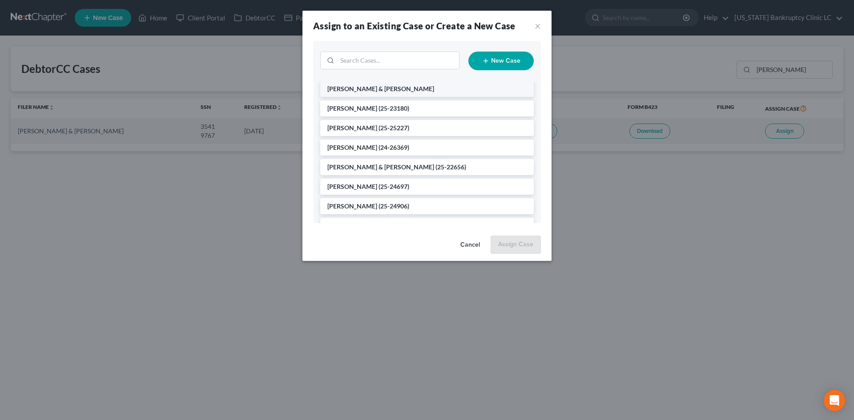
click at [374, 90] on span "Corbitt, Timothy & Cindy" at bounding box center [380, 89] width 107 height 8
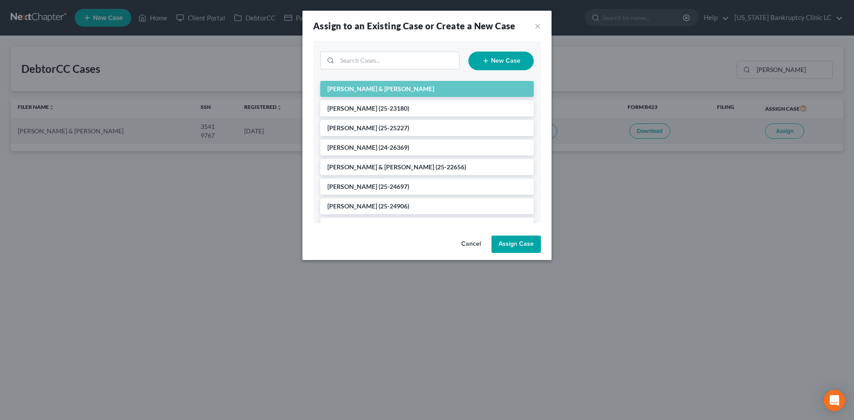
click at [525, 249] on button "Assign Case" at bounding box center [515, 245] width 49 height 18
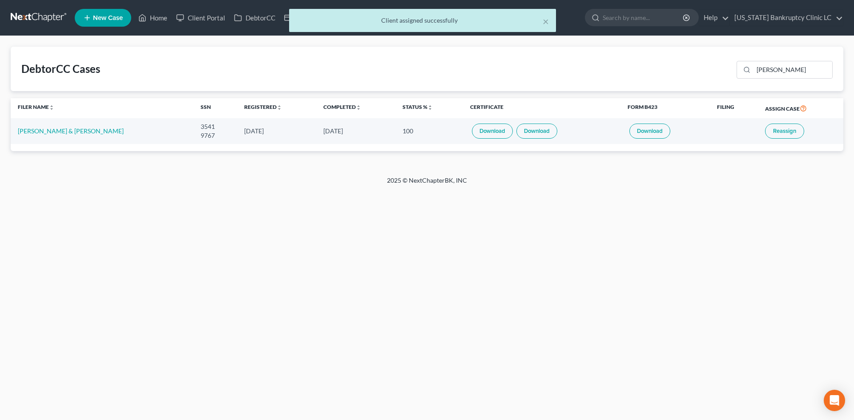
click at [52, 136] on td "Timothy Corbitt & Cindy Corbitt" at bounding box center [102, 130] width 183 height 25
click at [52, 130] on link "Timothy Corbitt & Cindy Corbitt" at bounding box center [71, 131] width 106 height 8
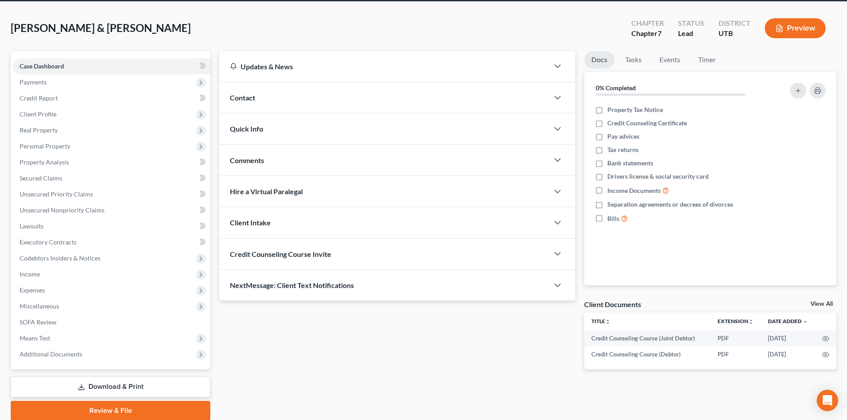
scroll to position [68, 0]
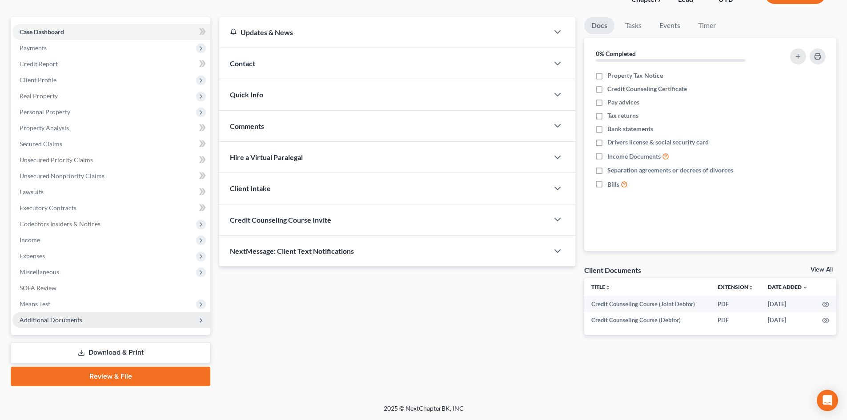
click at [70, 324] on span "Additional Documents" at bounding box center [111, 320] width 198 height 16
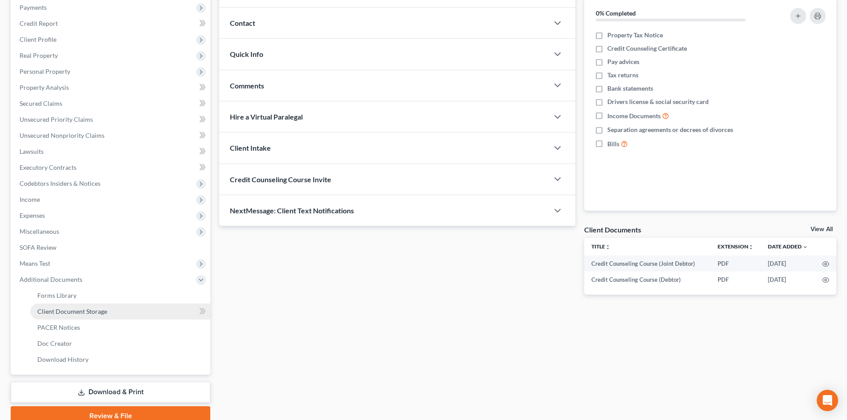
scroll to position [148, 0]
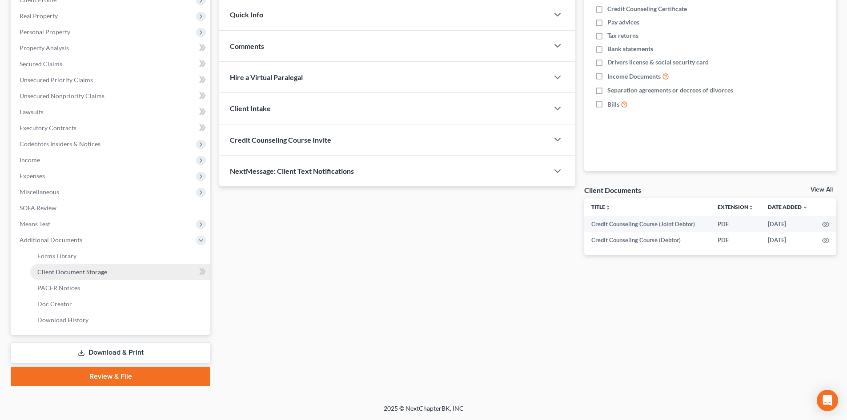
click at [81, 274] on span "Client Document Storage" at bounding box center [72, 272] width 70 height 8
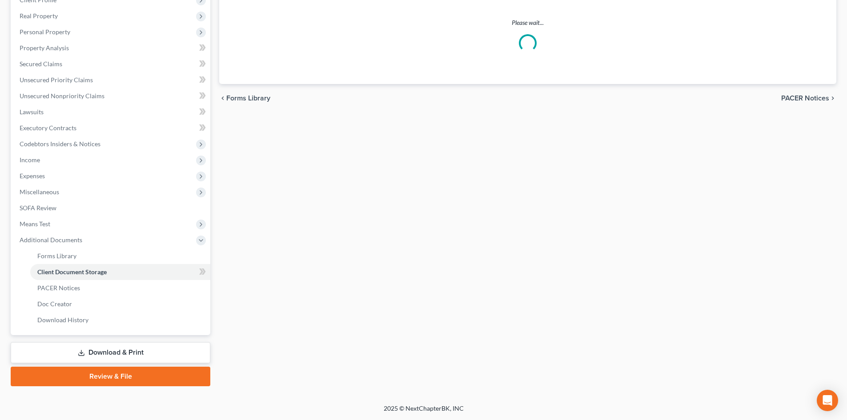
scroll to position [39, 0]
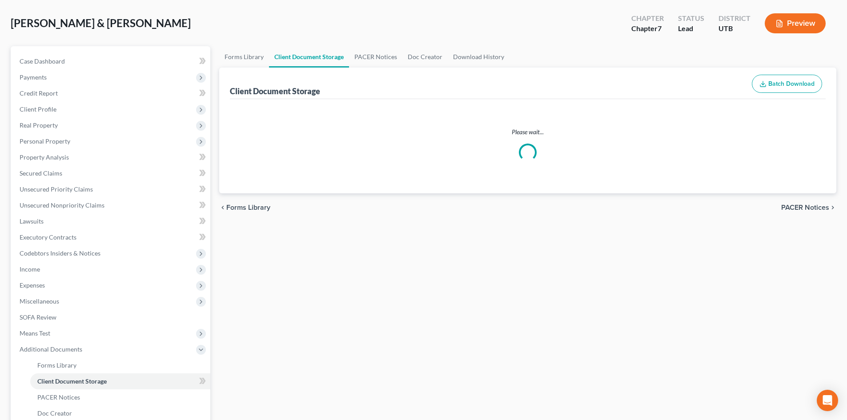
select select "30"
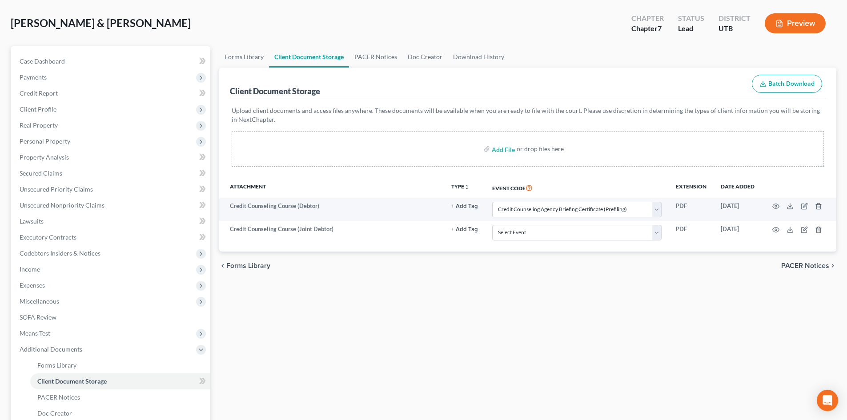
scroll to position [0, 0]
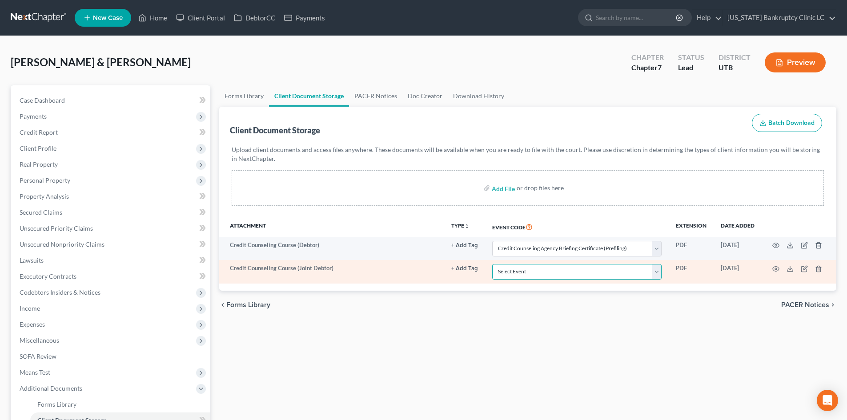
click at [549, 275] on select "Select Event Affidavit/Declaration Amended Chapter 11 Plan Amended Disclosure S…" at bounding box center [576, 272] width 169 height 16
select select "30"
click at [492, 264] on select "Select Event Affidavit/Declaration Amended Chapter 11 Plan Amended Disclosure S…" at bounding box center [576, 272] width 169 height 16
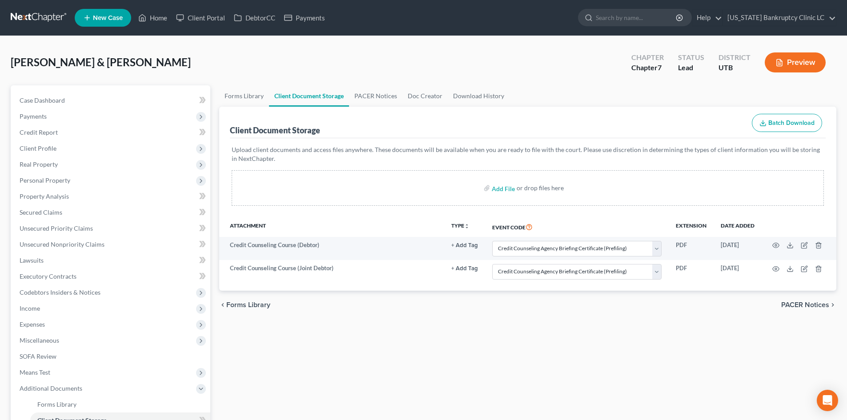
click at [534, 321] on div "Forms Library Client Document Storage PACER Notices Doc Creator Download Histor…" at bounding box center [528, 309] width 626 height 449
click at [36, 393] on span "Additional Documents" at bounding box center [111, 389] width 198 height 16
click at [43, 375] on span "Means Test" at bounding box center [35, 373] width 31 height 8
click at [71, 388] on span "Exemption from Presumption" at bounding box center [78, 389] width 82 height 8
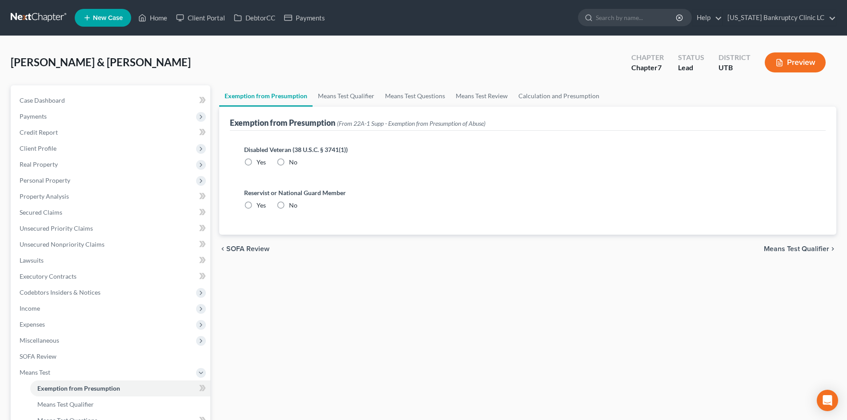
click at [289, 163] on label "No" at bounding box center [293, 162] width 8 height 9
click at [293, 163] on input "No" at bounding box center [296, 161] width 6 height 6
radio input "true"
click at [289, 205] on label "No" at bounding box center [293, 205] width 8 height 9
click at [293, 205] on input "No" at bounding box center [296, 204] width 6 height 6
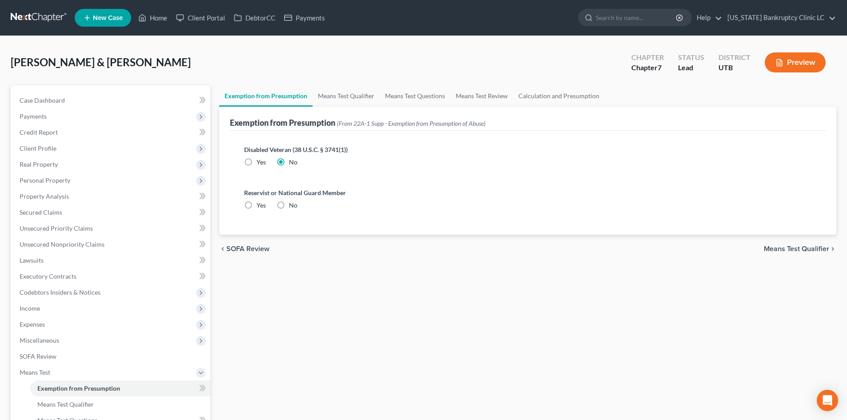
radio input "true"
click at [336, 102] on link "Means Test Qualifier" at bounding box center [346, 95] width 67 height 21
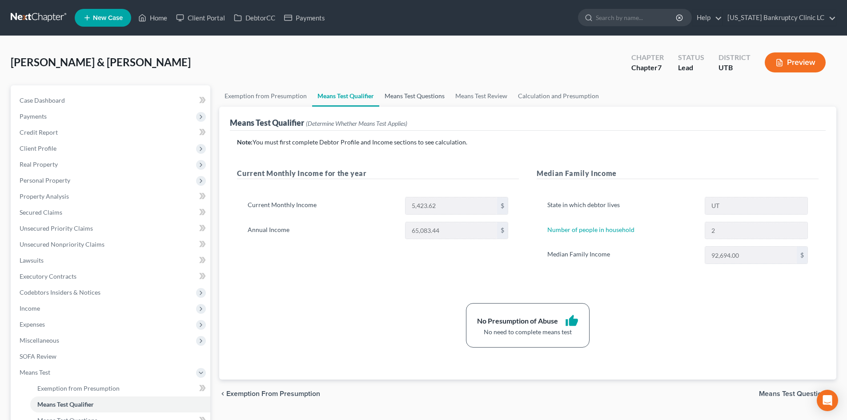
click at [421, 98] on link "Means Test Questions" at bounding box center [414, 95] width 71 height 21
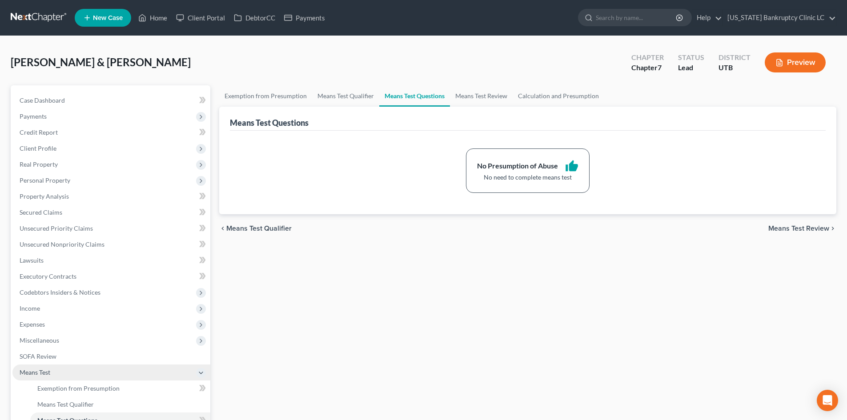
click at [30, 377] on span "Means Test" at bounding box center [111, 373] width 198 height 16
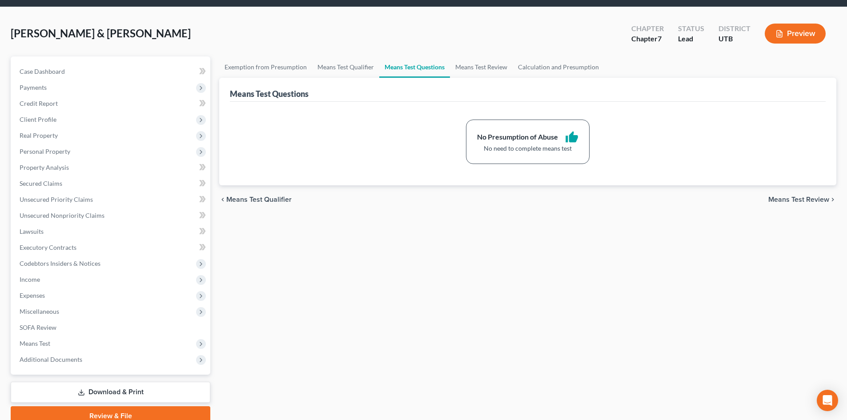
scroll to position [44, 0]
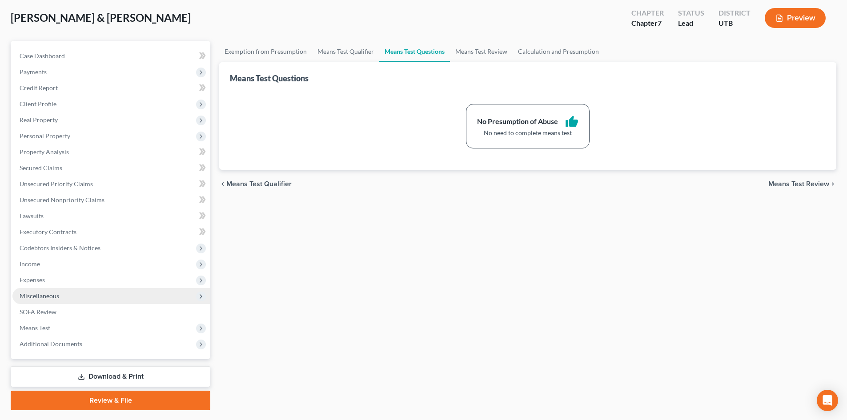
click at [86, 297] on span "Miscellaneous" at bounding box center [111, 296] width 198 height 16
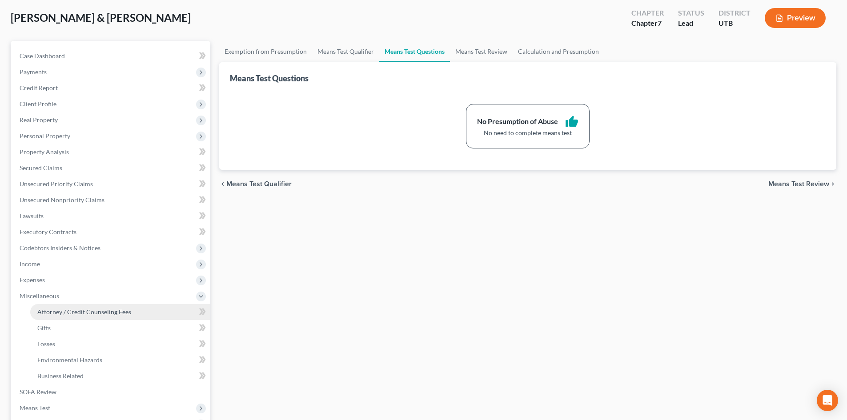
click at [89, 313] on span "Attorney / Credit Counseling Fees" at bounding box center [84, 312] width 94 height 8
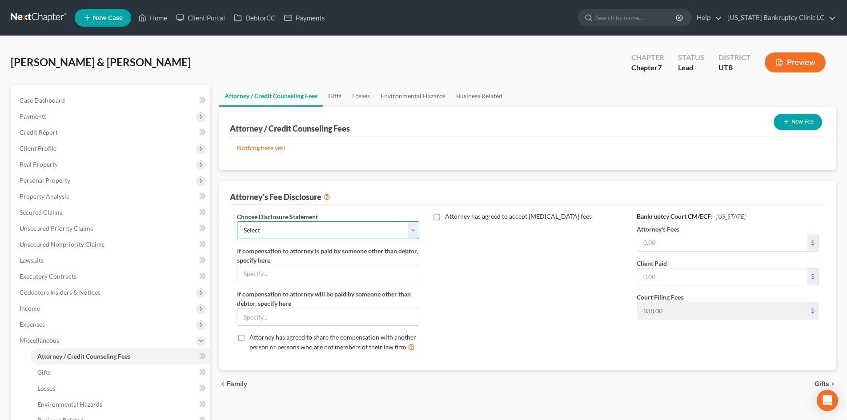
click at [286, 234] on select "Select Installment Chapter 7 Cases Salt Lake Custom Disclosure Fresh Start Fund…" at bounding box center [328, 230] width 182 height 18
select select "0"
click at [237, 221] on select "Select Installment Chapter 7 Cases Salt Lake Custom Disclosure Fresh Start Fund…" at bounding box center [328, 230] width 182 height 18
drag, startPoint x: 674, startPoint y: 244, endPoint x: 660, endPoint y: 252, distance: 16.1
click at [675, 244] on input "text" at bounding box center [722, 242] width 170 height 17
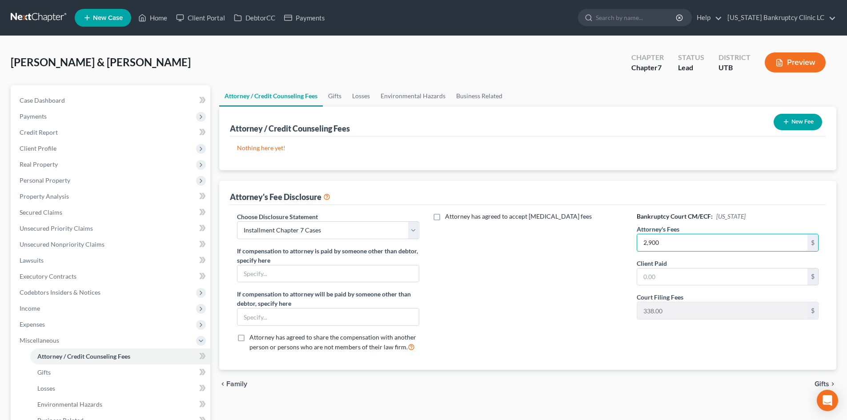
type input "2,900"
click at [547, 301] on div "Attorney has agreed to accept retainer fees" at bounding box center [528, 285] width 200 height 147
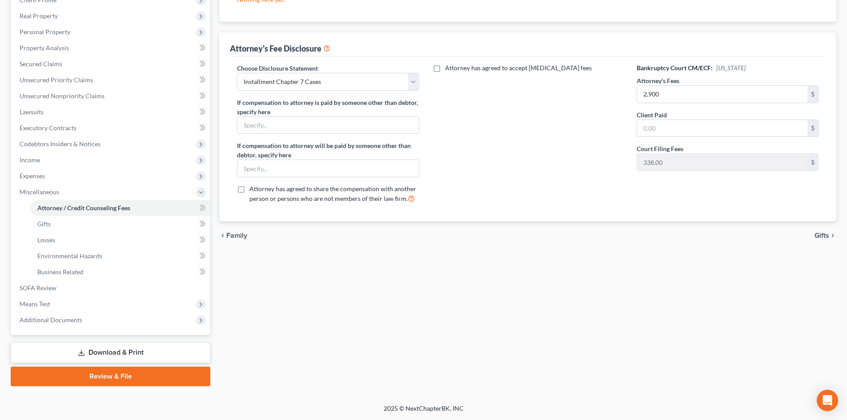
click at [113, 374] on link "Review & File" at bounding box center [111, 377] width 200 height 20
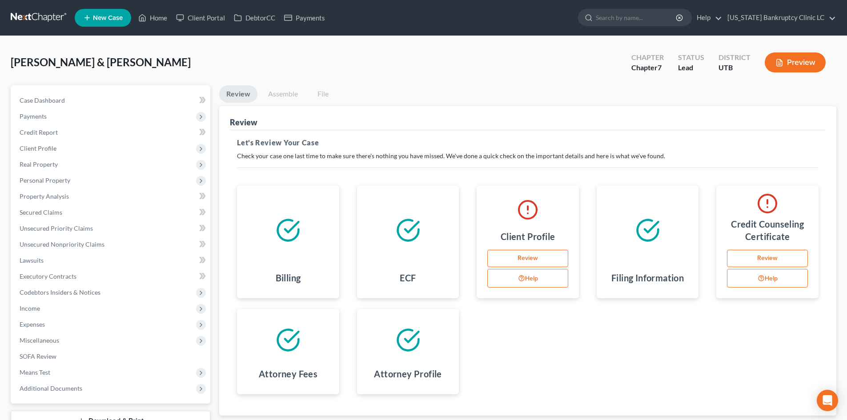
click at [551, 261] on link "Review" at bounding box center [527, 259] width 81 height 18
select select "1"
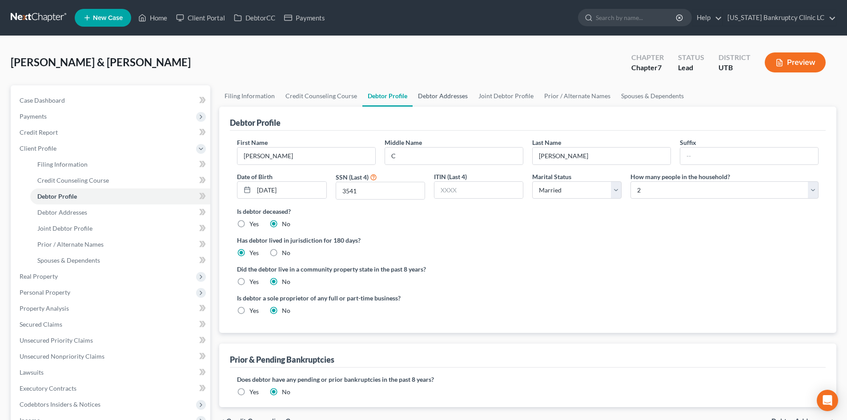
click at [437, 98] on link "Debtor Addresses" at bounding box center [443, 95] width 60 height 21
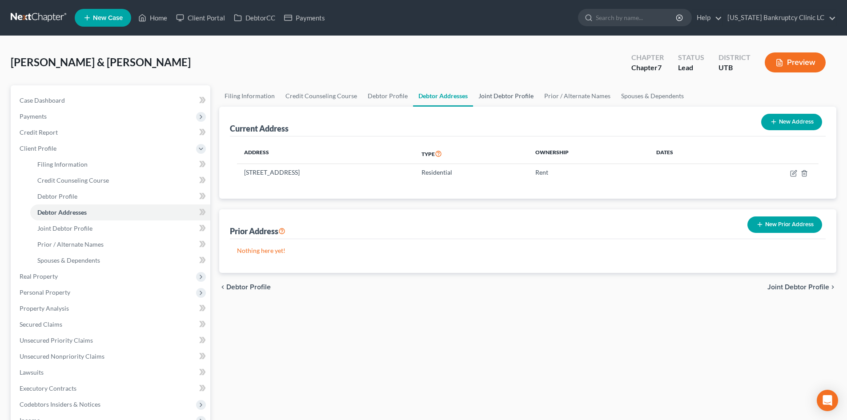
click at [509, 98] on link "Joint Debtor Profile" at bounding box center [506, 95] width 66 height 21
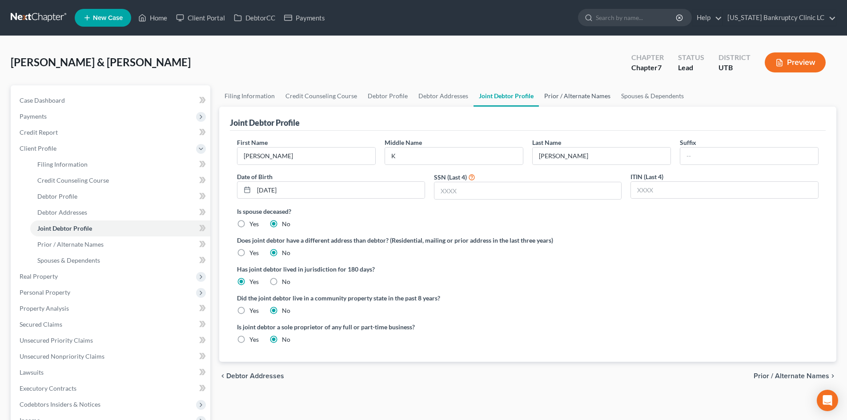
click at [572, 100] on link "Prior / Alternate Names" at bounding box center [577, 95] width 77 height 21
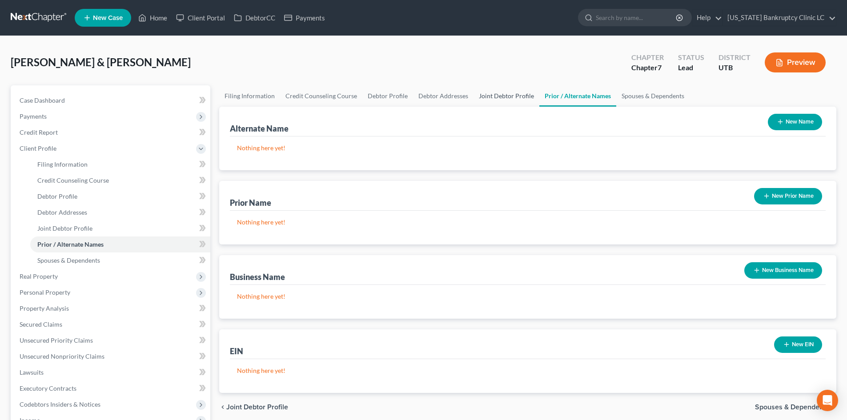
click at [488, 103] on link "Joint Debtor Profile" at bounding box center [506, 95] width 66 height 21
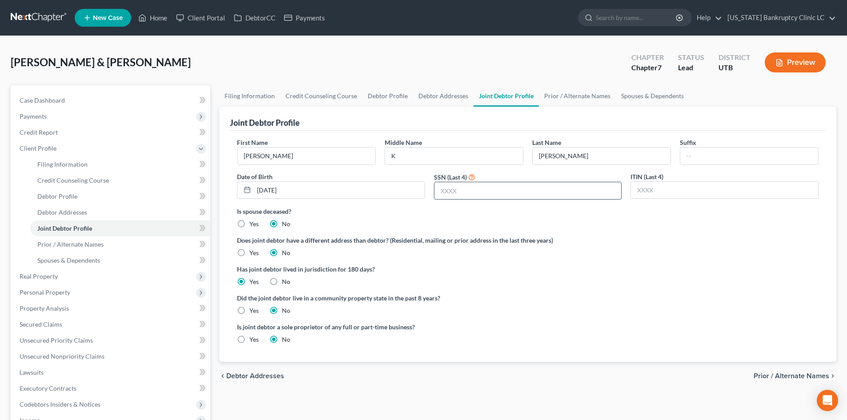
click at [458, 188] on input "text" at bounding box center [527, 190] width 187 height 17
type input "9767"
click at [571, 92] on link "Prior / Alternate Names" at bounding box center [577, 95] width 77 height 21
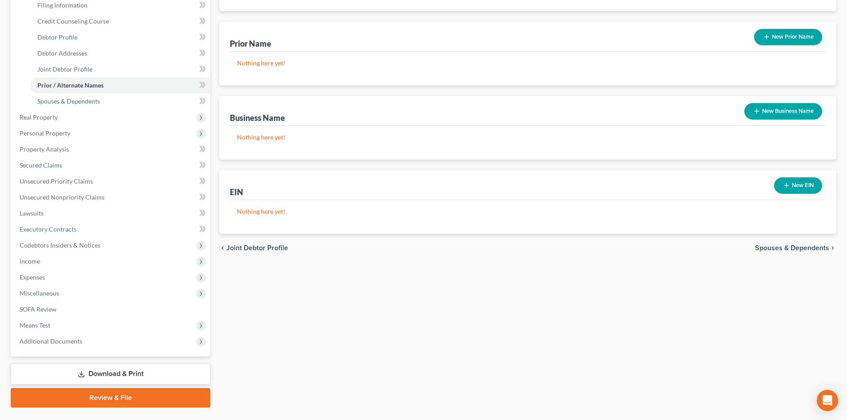
scroll to position [180, 0]
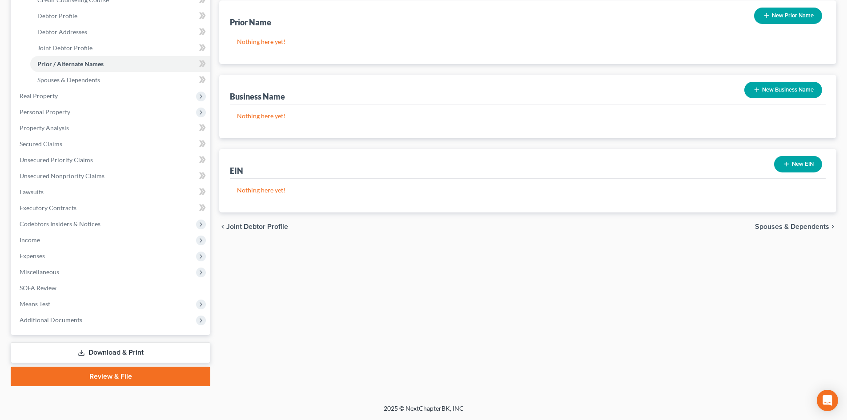
click at [104, 381] on link "Review & File" at bounding box center [111, 377] width 200 height 20
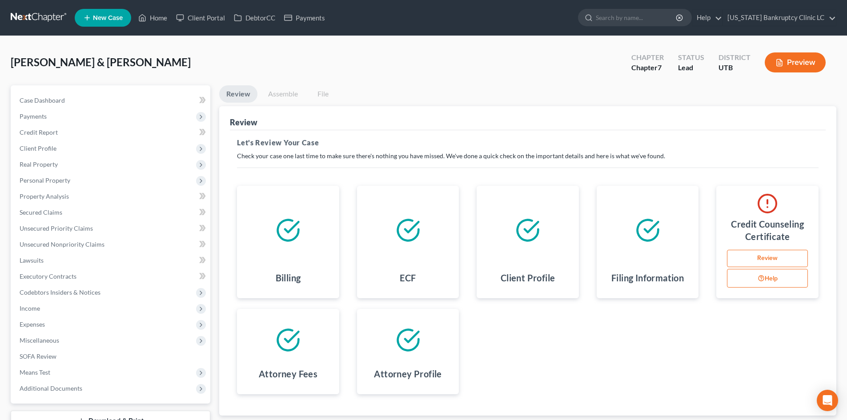
click at [758, 261] on link "Review" at bounding box center [767, 259] width 81 height 18
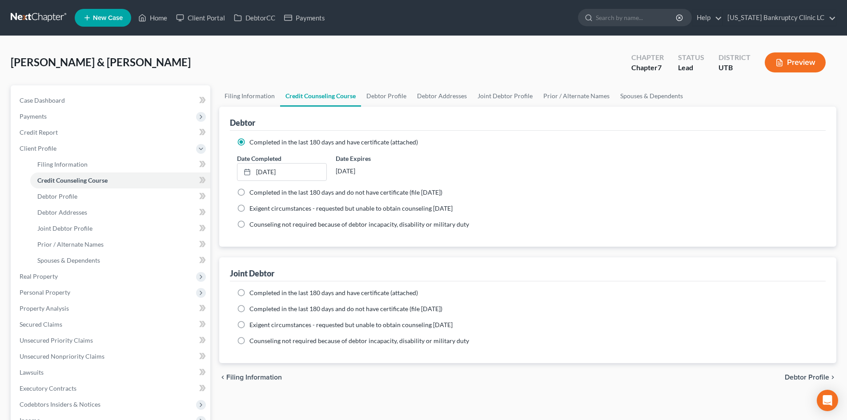
click at [249, 292] on label "Completed in the last 180 days and have certificate (attached)" at bounding box center [333, 293] width 168 height 9
click at [253, 292] on input "Completed in the last 180 days and have certificate (attached)" at bounding box center [256, 292] width 6 height 6
radio input "true"
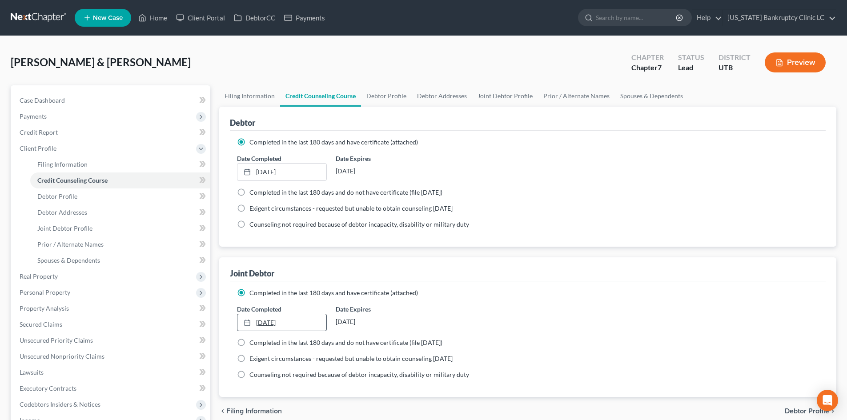
click at [264, 326] on link "9/5/2025" at bounding box center [281, 322] width 88 height 17
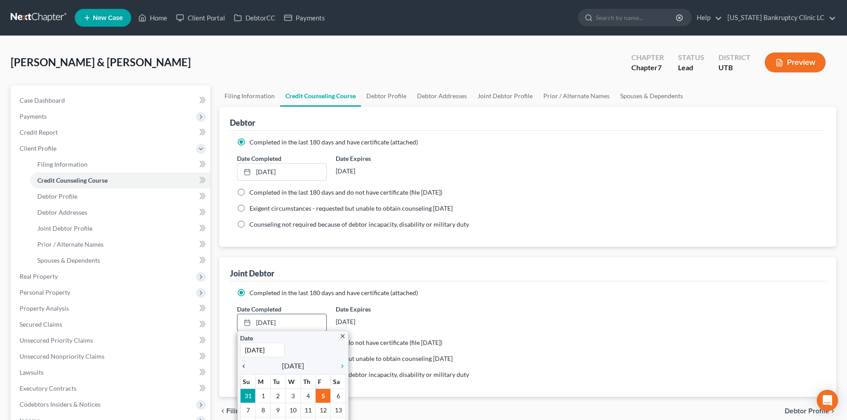
click at [243, 366] on icon "chevron_left" at bounding box center [246, 366] width 12 height 7
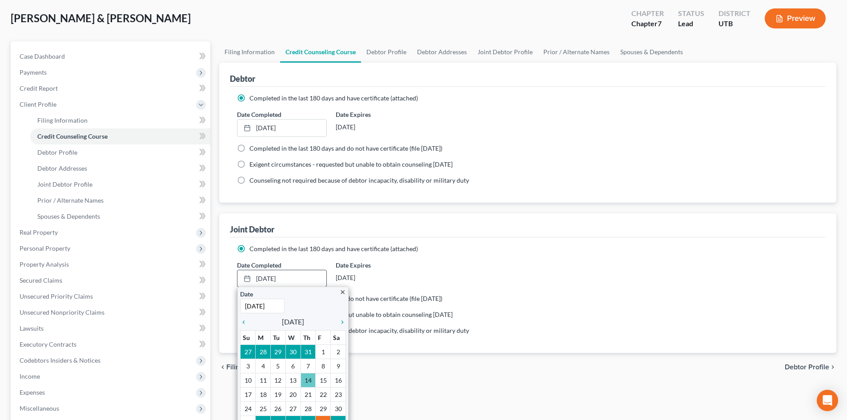
scroll to position [44, 0]
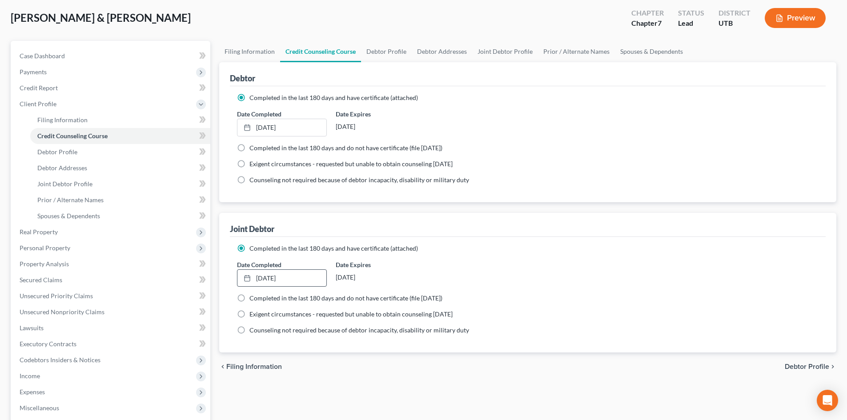
click at [821, 370] on span "Debtor Profile" at bounding box center [807, 366] width 44 height 7
select select "1"
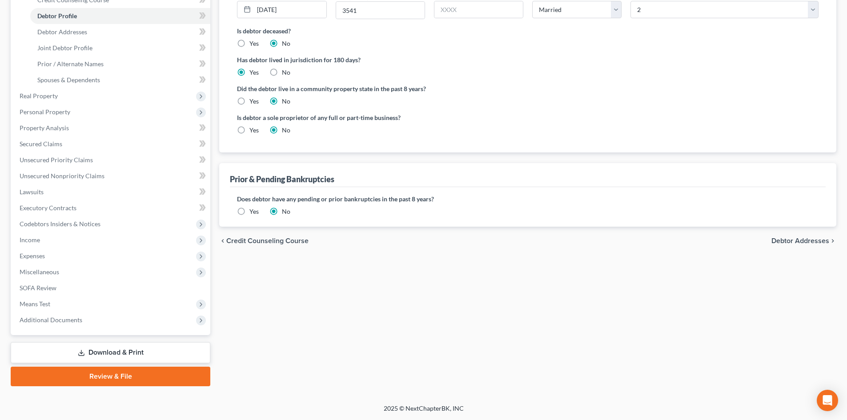
click at [110, 380] on link "Review & File" at bounding box center [111, 377] width 200 height 20
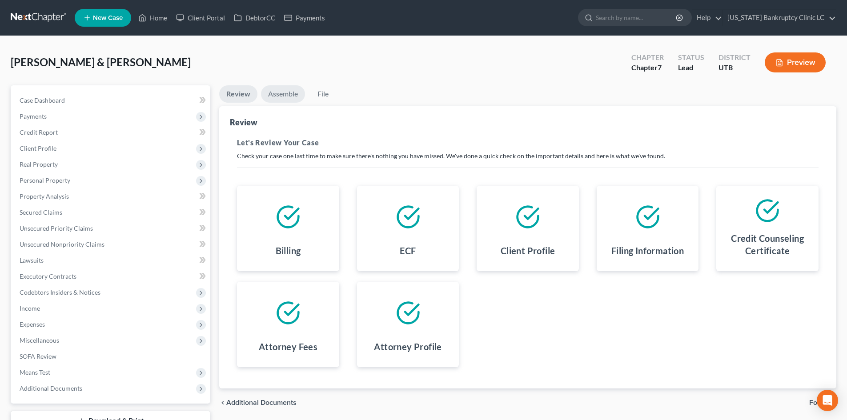
click at [277, 95] on link "Assemble" at bounding box center [283, 93] width 44 height 17
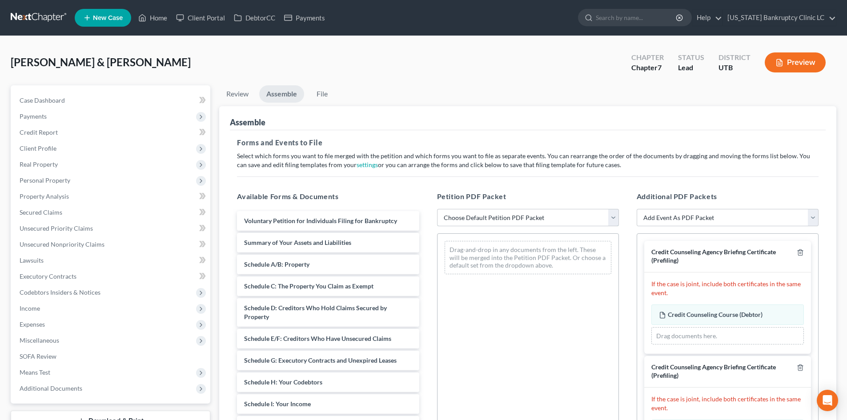
click at [512, 219] on select "Choose Default Petition PDF Packet Emergency Filing (Voluntary Petition and Cre…" at bounding box center [528, 218] width 182 height 18
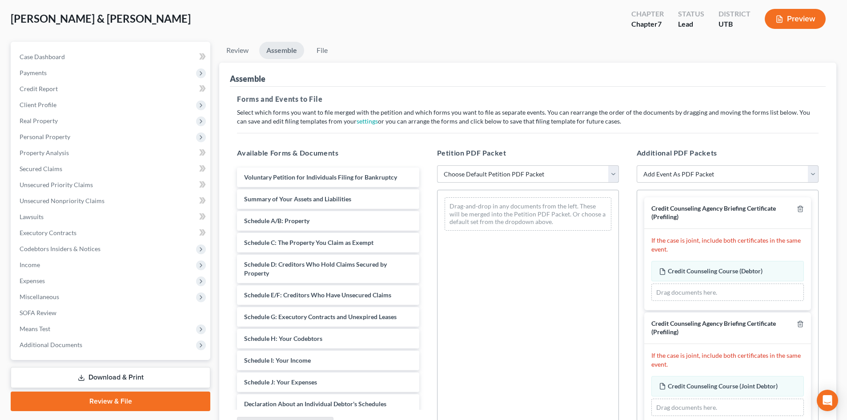
scroll to position [133, 0]
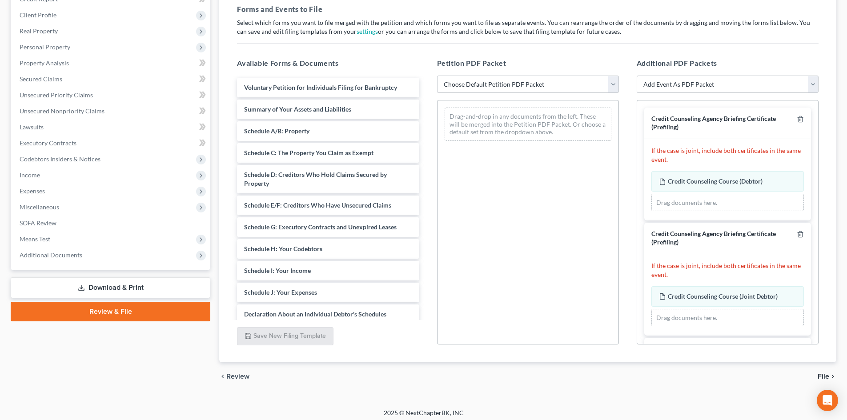
click at [108, 290] on link "Download & Print" at bounding box center [111, 287] width 200 height 21
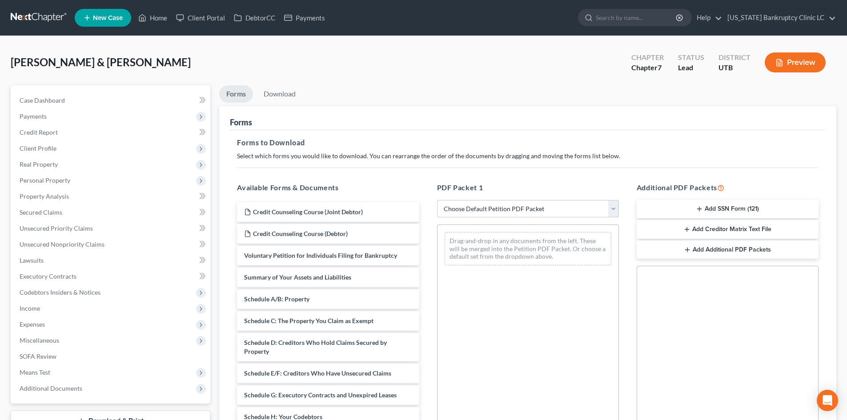
click at [485, 210] on select "Choose Default Petition PDF Packet Complete Bankruptcy Petition (all forms and …" at bounding box center [528, 209] width 182 height 18
select select "0"
click at [437, 200] on select "Choose Default Petition PDF Packet Complete Bankruptcy Petition (all forms and …" at bounding box center [528, 209] width 182 height 18
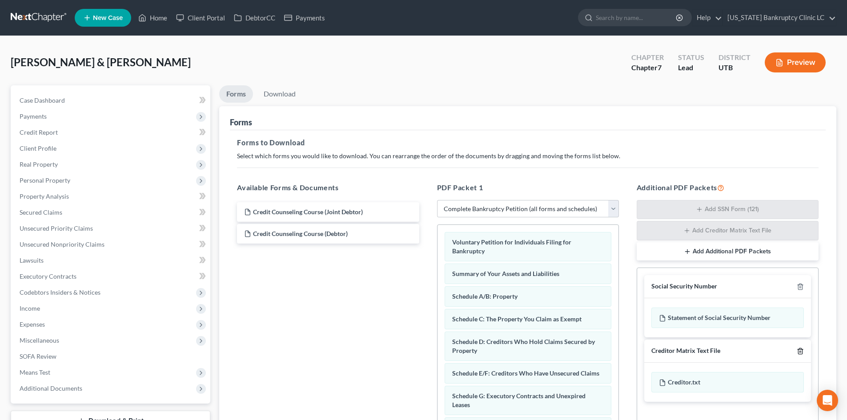
click at [799, 351] on icon "button" at bounding box center [800, 351] width 7 height 7
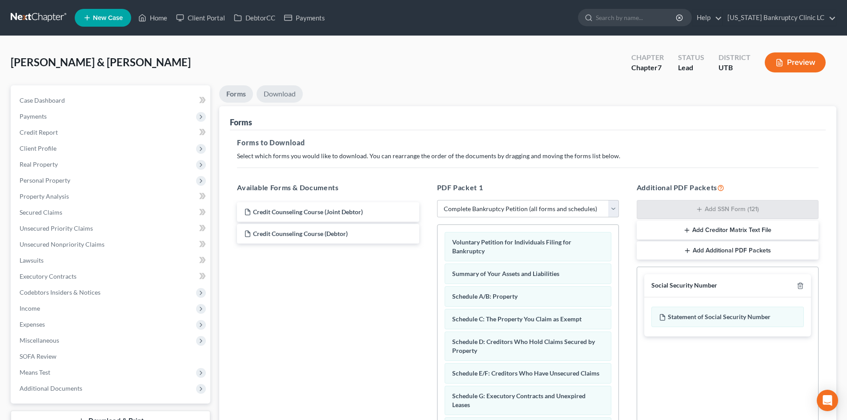
click at [286, 92] on link "Download" at bounding box center [280, 93] width 46 height 17
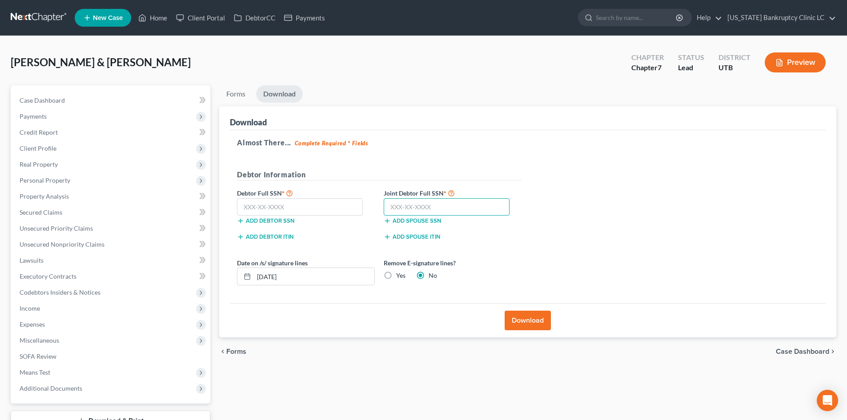
click at [418, 212] on input "text" at bounding box center [447, 207] width 126 height 18
type input "426-37-9767"
click at [301, 211] on input "text" at bounding box center [300, 207] width 126 height 18
type input "568-35-3541"
drag, startPoint x: 532, startPoint y: 323, endPoint x: 550, endPoint y: 330, distance: 20.0
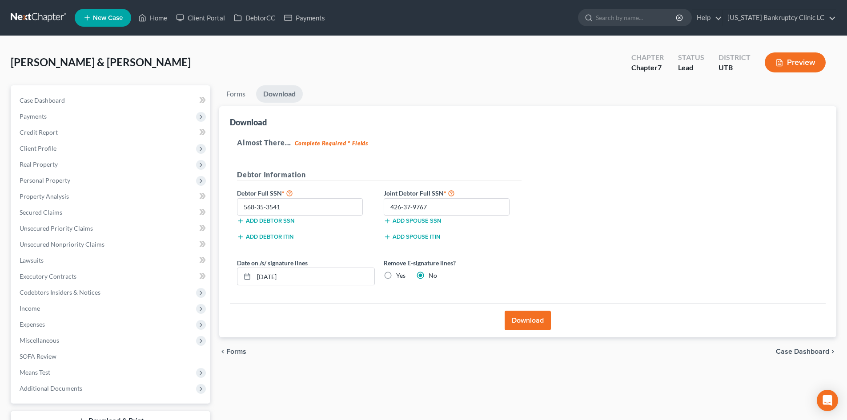
click at [531, 323] on button "Download" at bounding box center [528, 321] width 46 height 20
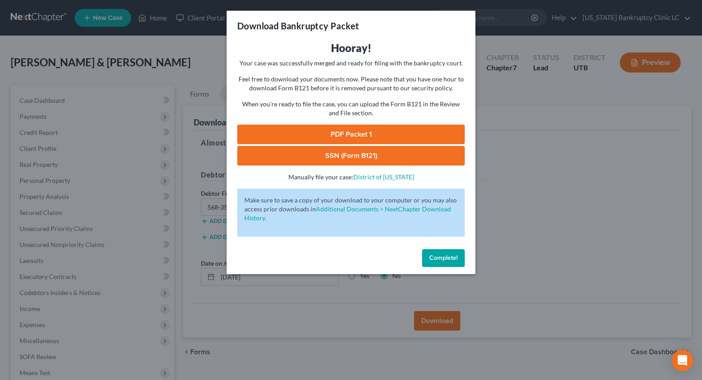
click at [356, 132] on link "PDF Packet 1" at bounding box center [351, 134] width 228 height 20
click at [392, 160] on link "SSN (Form B121)" at bounding box center [351, 156] width 228 height 20
click at [453, 254] on span "Complete!" at bounding box center [443, 258] width 28 height 8
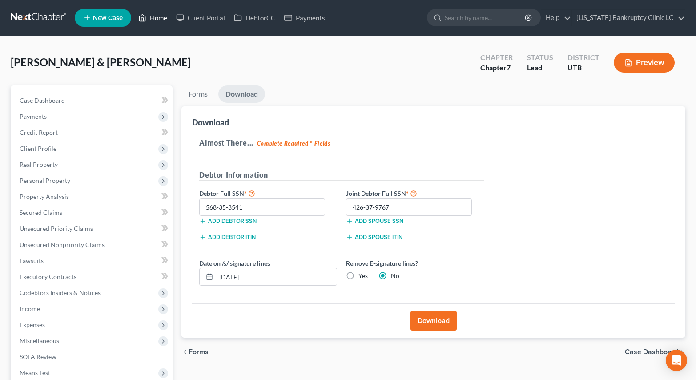
click at [158, 15] on link "Home" at bounding box center [153, 18] width 38 height 16
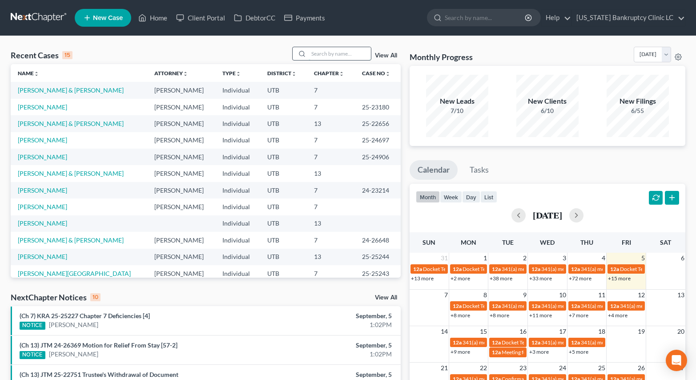
click at [348, 56] on input "search" at bounding box center [340, 53] width 62 height 13
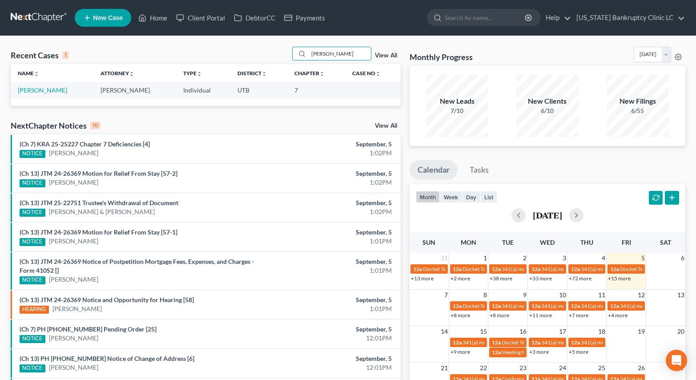
type input "silva"
click at [42, 90] on link "Silva, Skyleigh" at bounding box center [42, 90] width 49 height 8
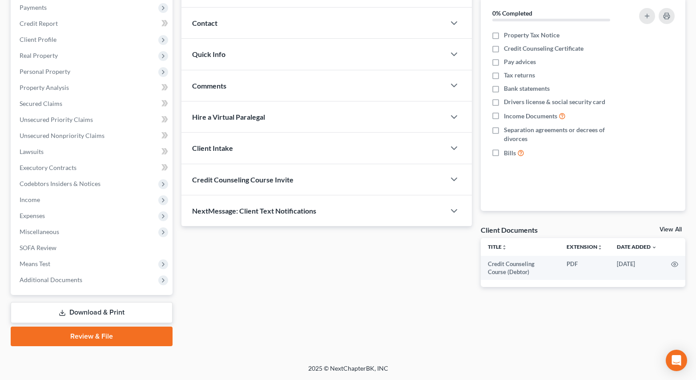
click at [77, 334] on link "Review & File" at bounding box center [92, 336] width 162 height 20
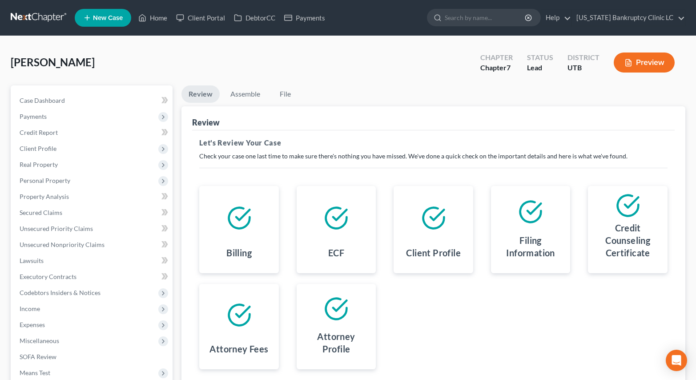
click at [248, 104] on li "Assemble" at bounding box center [245, 95] width 44 height 21
click at [248, 93] on link "Assemble" at bounding box center [245, 93] width 44 height 17
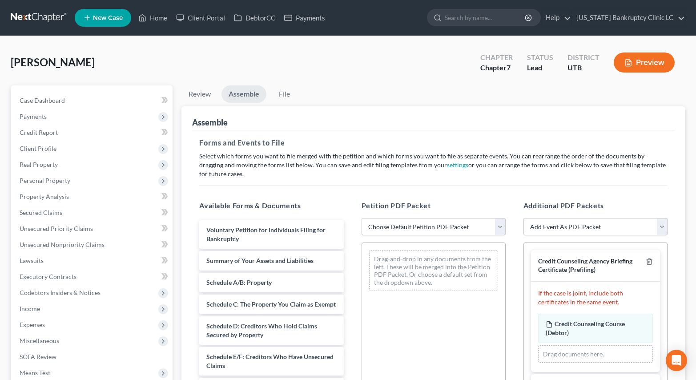
click at [409, 225] on select "Choose Default Petition PDF Packet Emergency Filing (Voluntary Petition and Cre…" at bounding box center [433, 227] width 144 height 18
select select "3"
click at [361, 218] on select "Choose Default Petition PDF Packet Emergency Filing (Voluntary Petition and Cre…" at bounding box center [433, 227] width 144 height 18
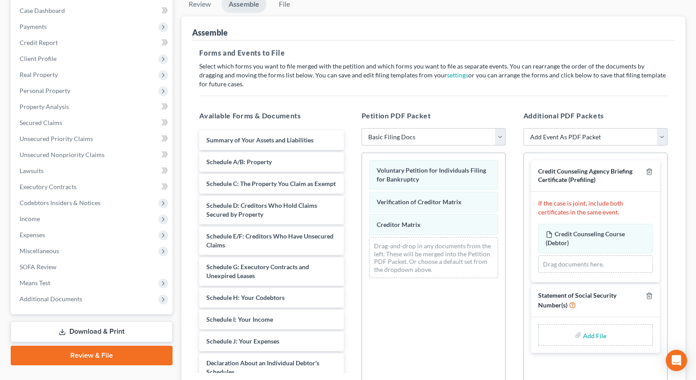
scroll to position [187, 0]
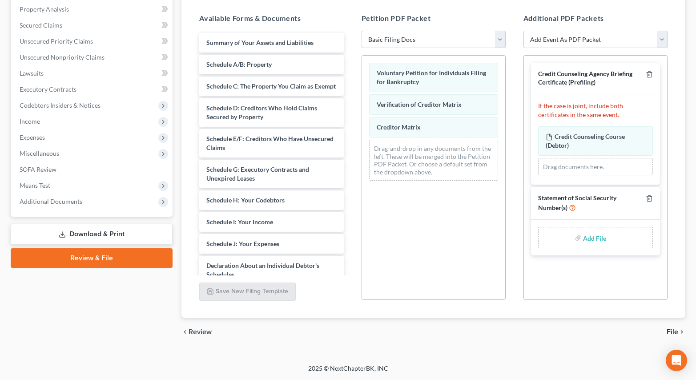
click at [593, 238] on input "file" at bounding box center [593, 237] width 21 height 16
type input "C:\fakepath\Silva SSN.pdf"
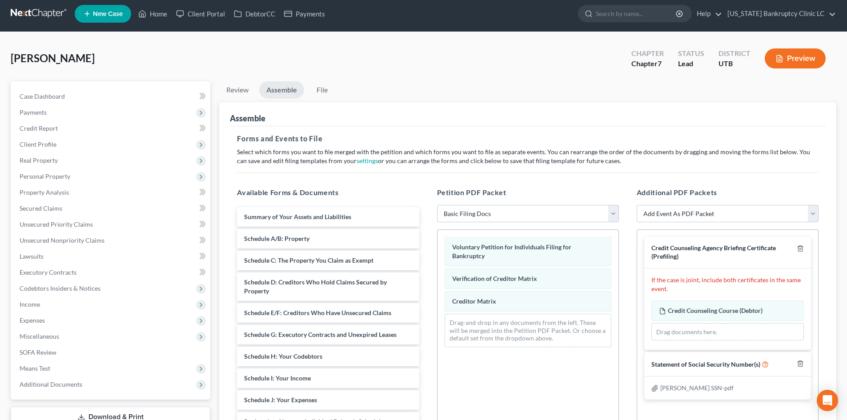
scroll to position [0, 0]
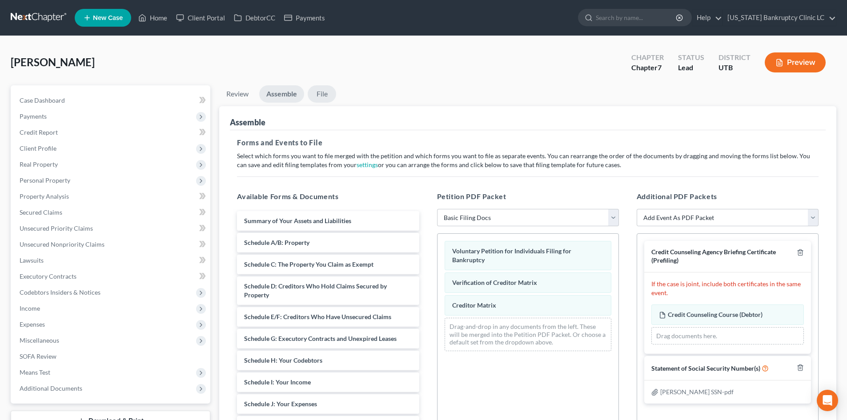
click at [329, 97] on link "File" at bounding box center [322, 93] width 28 height 17
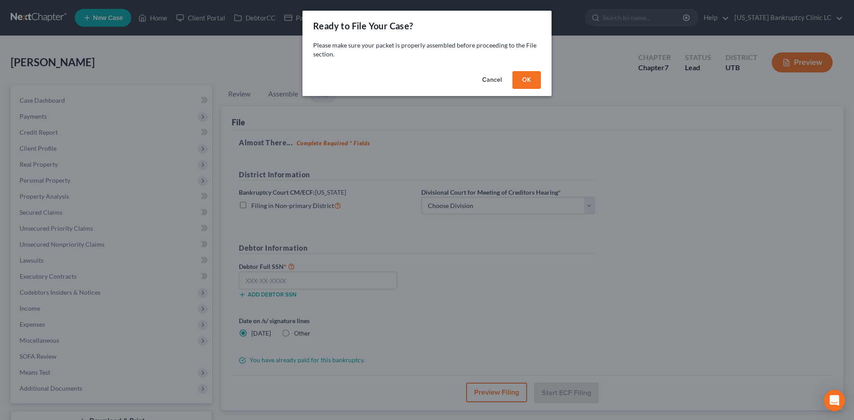
click at [530, 75] on button "OK" at bounding box center [526, 80] width 28 height 18
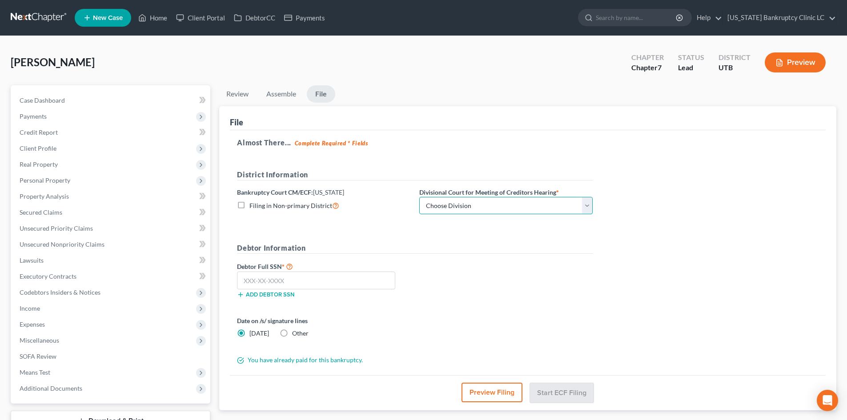
drag, startPoint x: 465, startPoint y: 204, endPoint x: 462, endPoint y: 212, distance: 9.0
click at [465, 204] on select "Choose Division Salt Lake city" at bounding box center [505, 206] width 173 height 18
select select "0"
click at [419, 197] on select "Choose Division Salt Lake city" at bounding box center [505, 206] width 173 height 18
click at [305, 282] on input "text" at bounding box center [316, 281] width 158 height 18
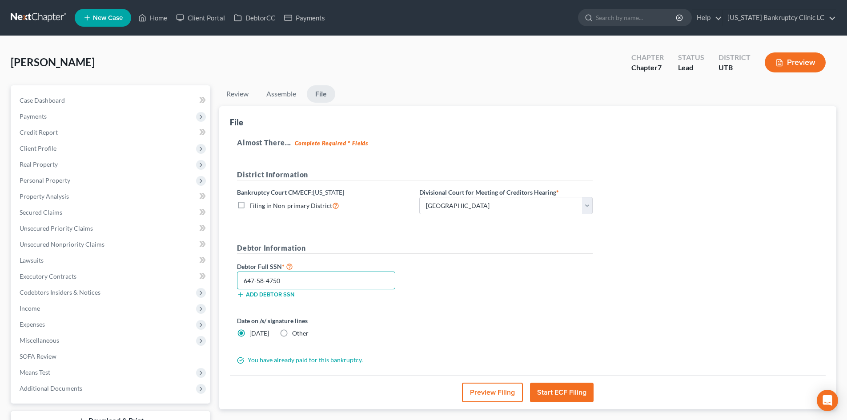
type input "647-58-4750"
click at [559, 391] on button "Start ECF Filing" at bounding box center [562, 393] width 64 height 20
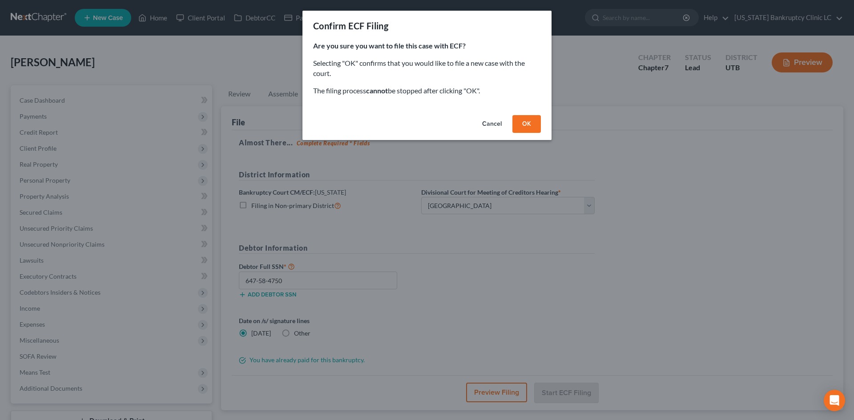
drag, startPoint x: 524, startPoint y: 126, endPoint x: 571, endPoint y: 132, distance: 47.0
click at [525, 126] on button "OK" at bounding box center [526, 124] width 28 height 18
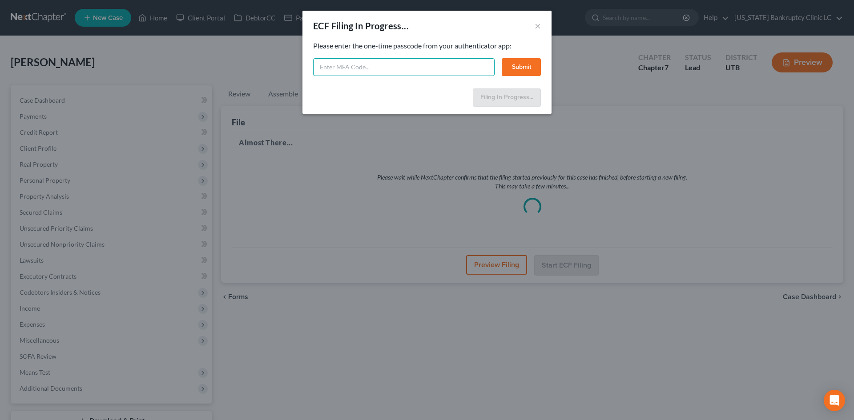
click at [437, 71] on input "text" at bounding box center [403, 67] width 181 height 18
type input "815429"
click at [511, 63] on button "Submit" at bounding box center [520, 67] width 39 height 18
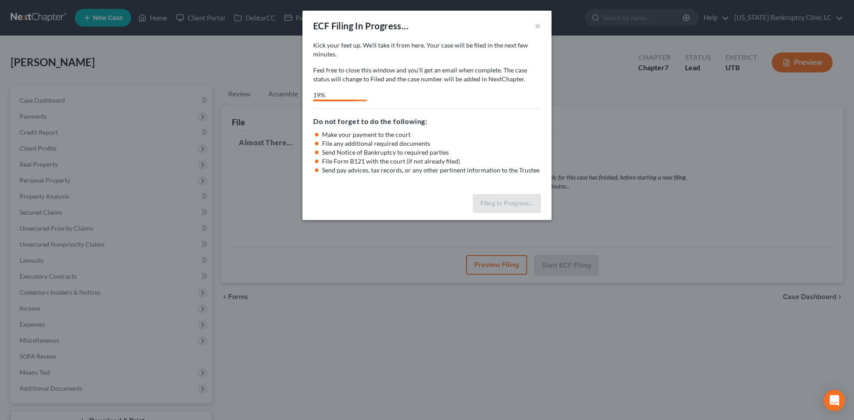
select select "0"
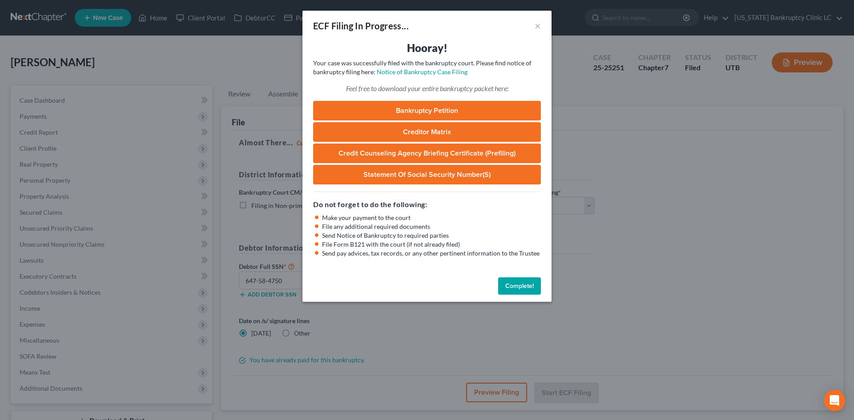
click at [503, 289] on button "Complete!" at bounding box center [519, 286] width 43 height 18
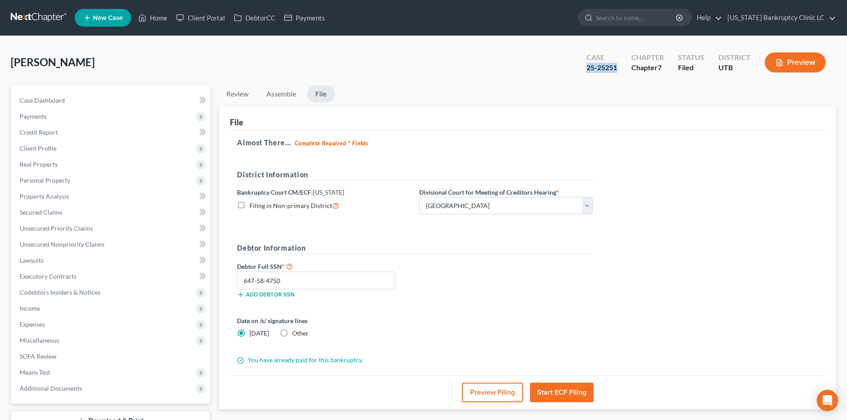
drag, startPoint x: 586, startPoint y: 68, endPoint x: 620, endPoint y: 76, distance: 35.2
click at [620, 76] on div "Case 25-25251" at bounding box center [601, 63] width 45 height 26
copy div "25-25251"
drag, startPoint x: 695, startPoint y: 277, endPoint x: 752, endPoint y: 293, distance: 58.7
click at [695, 277] on div "Almost There... Complete Required * Fields District Information Bankruptcy Cour…" at bounding box center [528, 252] width 596 height 245
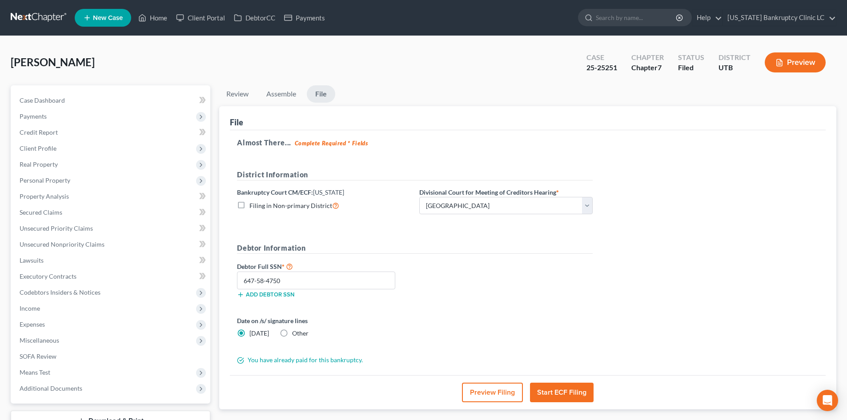
click at [497, 70] on div "Silva, Skyleigh Upgraded Case 25-25251 Chapter Chapter 7 Status Filed District …" at bounding box center [424, 66] width 826 height 39
drag, startPoint x: 583, startPoint y: 70, endPoint x: 621, endPoint y: 72, distance: 37.9
click at [621, 72] on div "Case 25-25251" at bounding box center [601, 63] width 45 height 26
copy div "25-25251"
drag, startPoint x: 171, startPoint y: 50, endPoint x: 171, endPoint y: 22, distance: 28.0
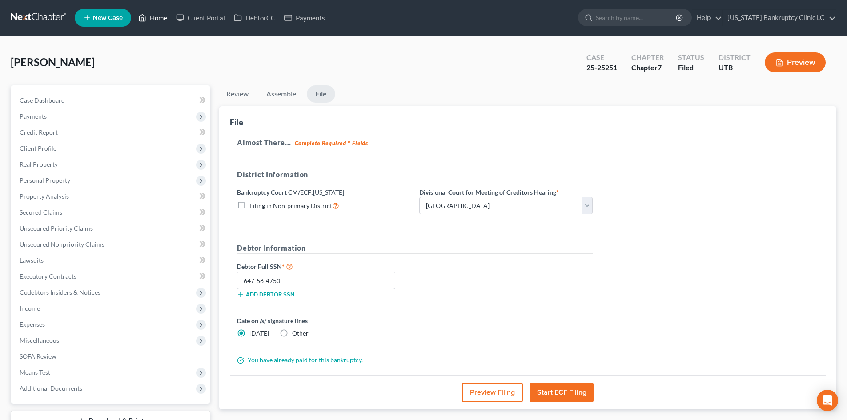
click at [172, 49] on div "Silva, Skyleigh Upgraded Case 25-25251 Chapter Chapter 7 Status Filed District …" at bounding box center [424, 66] width 826 height 39
click at [158, 21] on link "Home" at bounding box center [153, 18] width 38 height 16
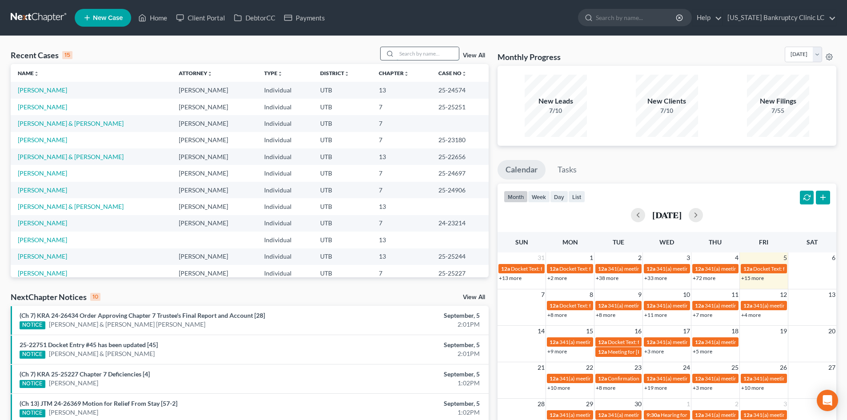
click at [419, 58] on input "search" at bounding box center [428, 53] width 62 height 13
paste input "25-23206"
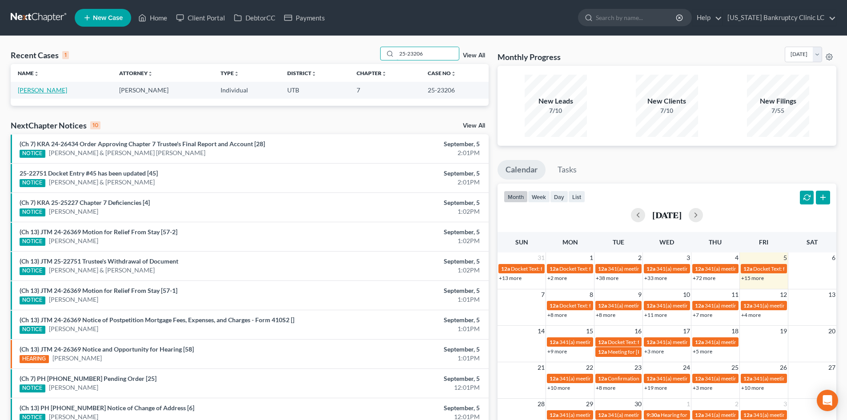
type input "25-23206"
click at [27, 87] on link "Wilkinson, Alex" at bounding box center [42, 90] width 49 height 8
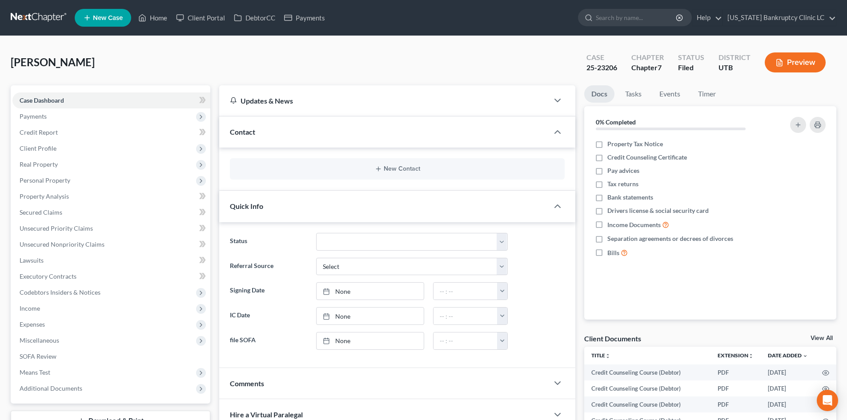
click at [372, 141] on div "Contact" at bounding box center [383, 131] width 329 height 31
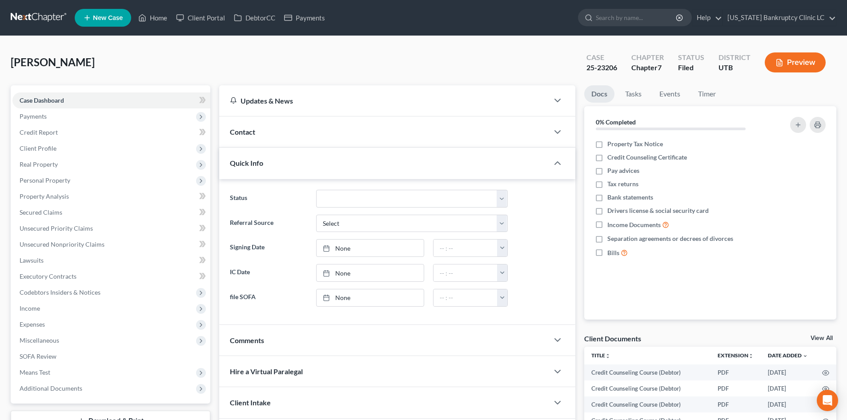
scroll to position [44, 0]
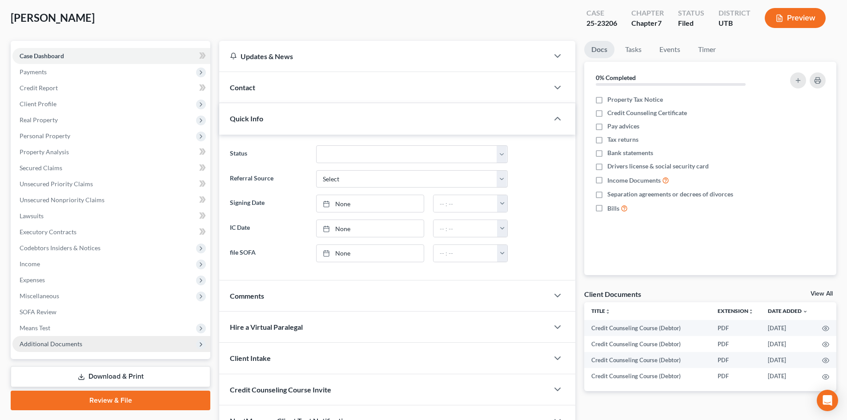
click at [78, 345] on span "Additional Documents" at bounding box center [51, 344] width 63 height 8
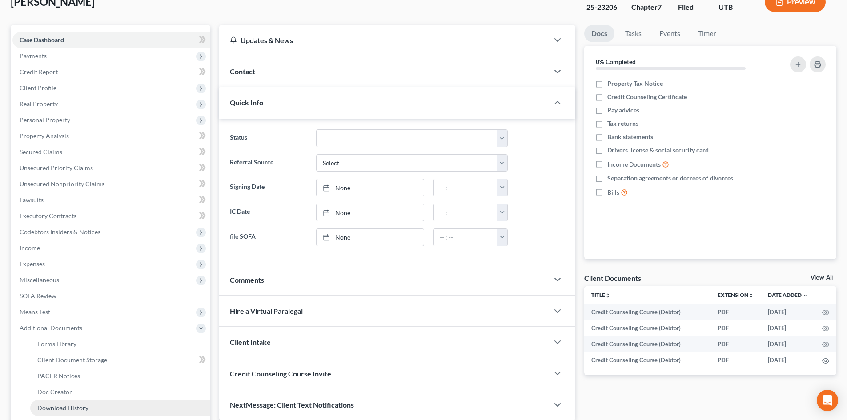
scroll to position [89, 0]
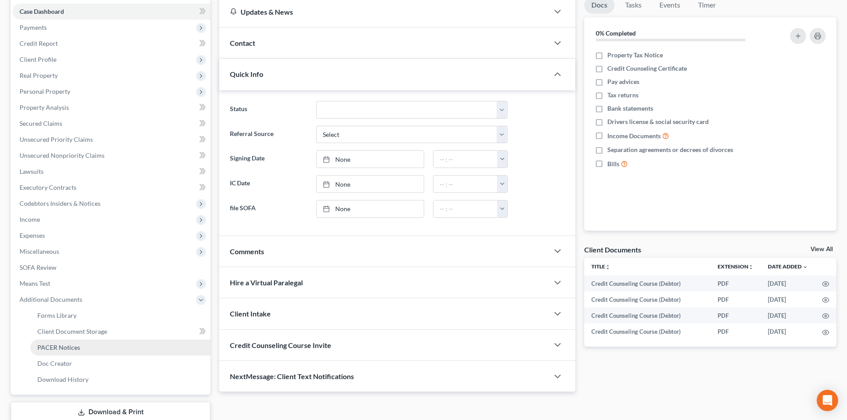
click at [100, 354] on link "PACER Notices" at bounding box center [120, 348] width 180 height 16
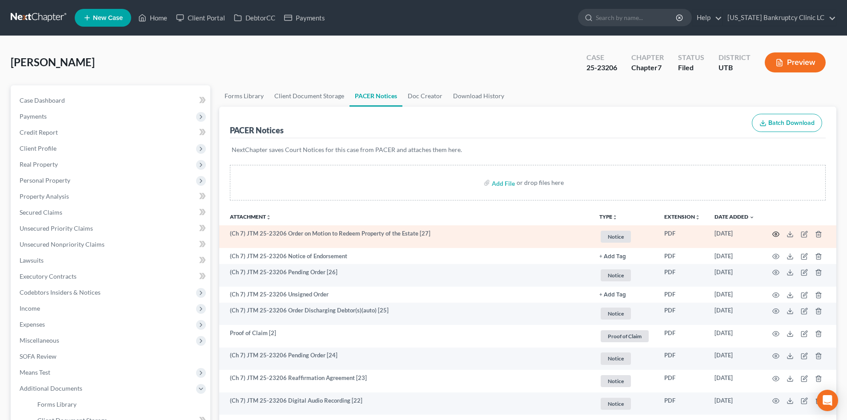
click at [774, 234] on icon "button" at bounding box center [775, 234] width 7 height 7
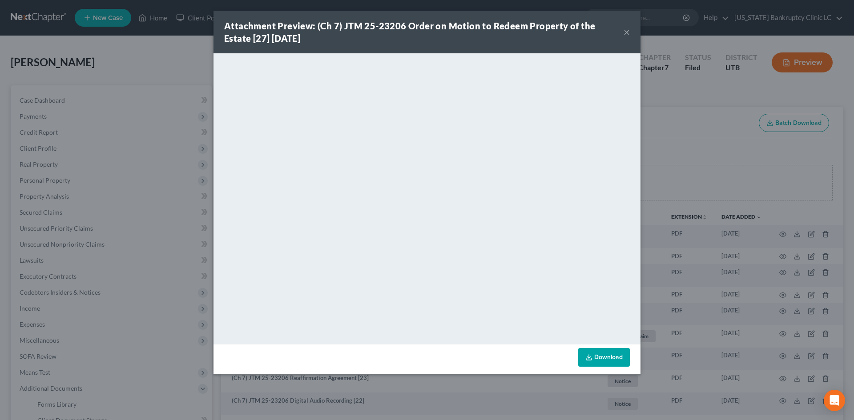
click at [626, 28] on button "×" at bounding box center [626, 32] width 6 height 11
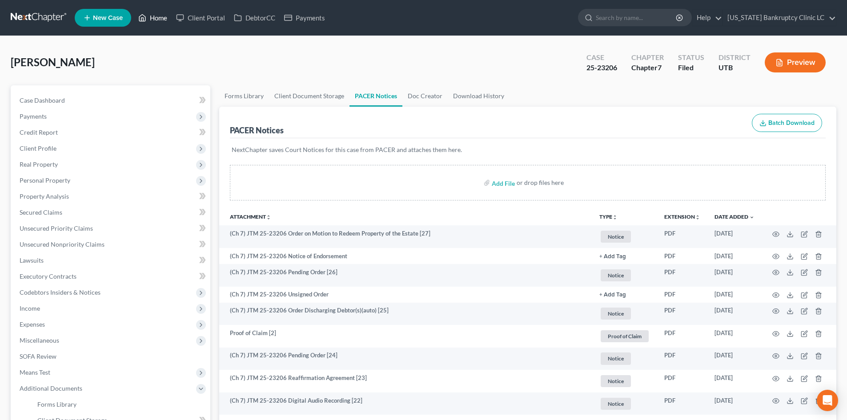
click at [159, 19] on link "Home" at bounding box center [153, 18] width 38 height 16
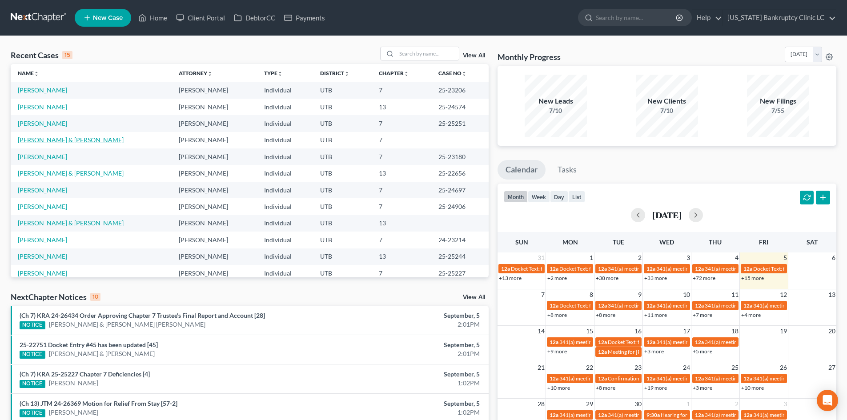
click at [53, 139] on link "Corbitt, Timothy & Cindy" at bounding box center [71, 140] width 106 height 8
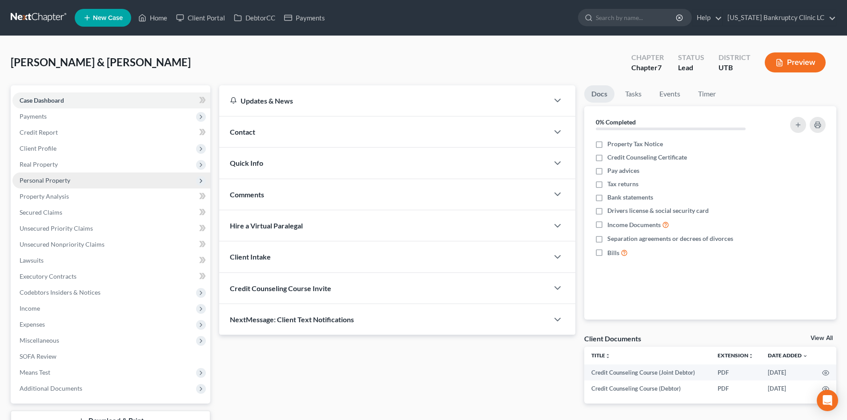
click at [78, 181] on span "Personal Property" at bounding box center [111, 180] width 198 height 16
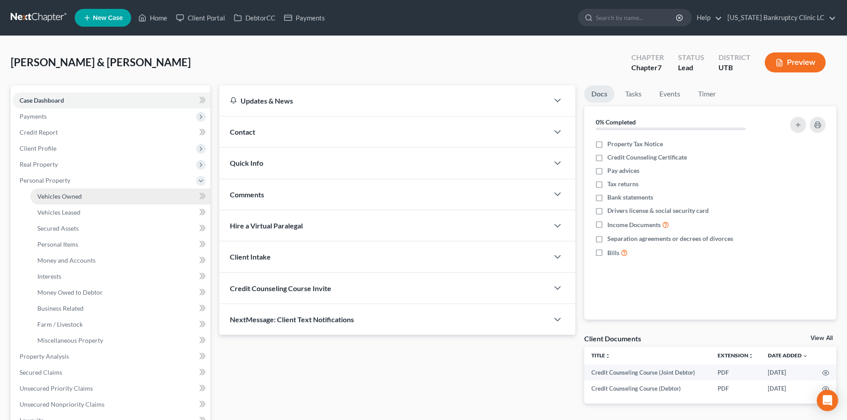
click at [92, 200] on link "Vehicles Owned" at bounding box center [120, 196] width 180 height 16
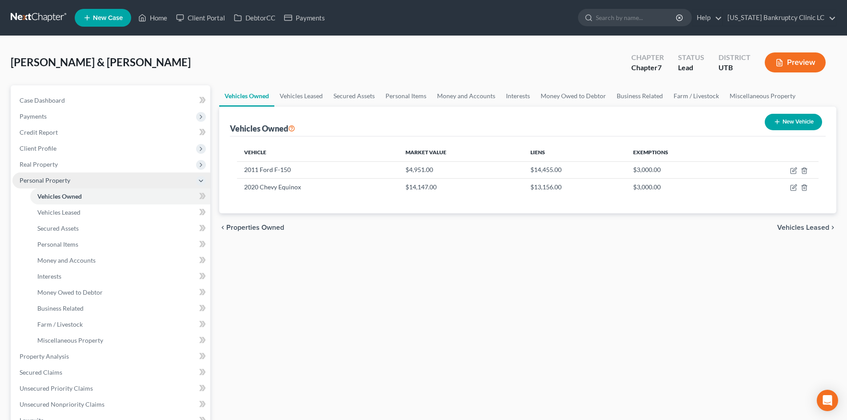
click at [72, 180] on span "Personal Property" at bounding box center [111, 180] width 198 height 16
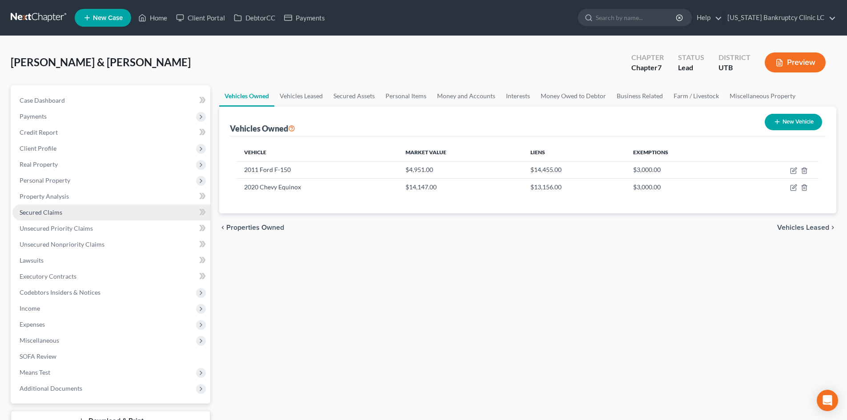
click at [76, 211] on link "Secured Claims" at bounding box center [111, 212] width 198 height 16
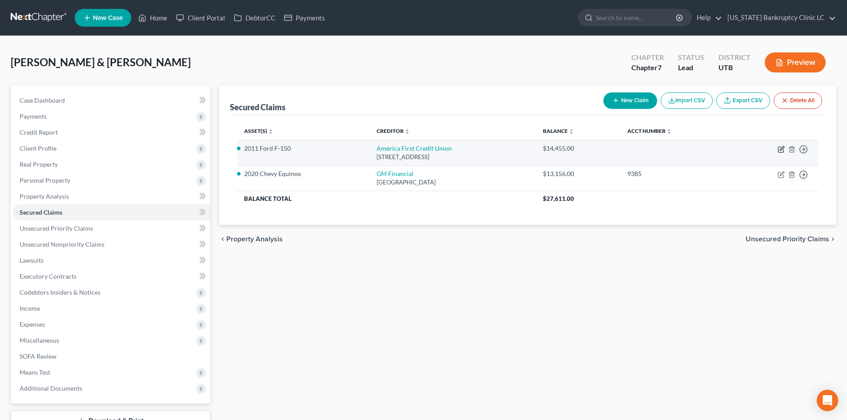
click at [784, 149] on icon "button" at bounding box center [781, 149] width 7 height 7
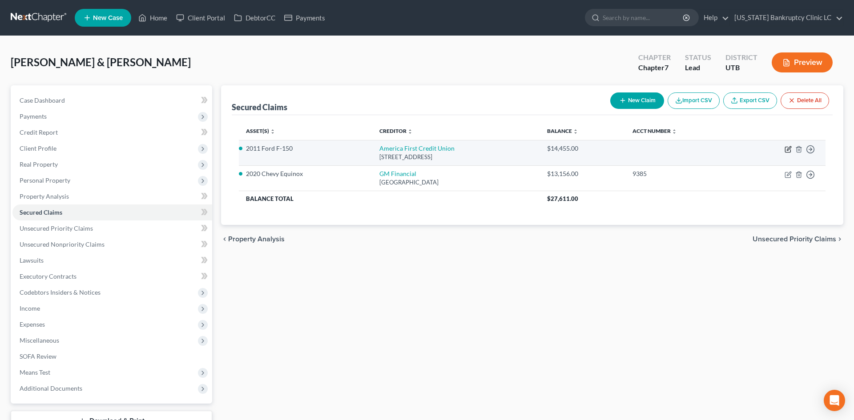
select select "46"
select select "2"
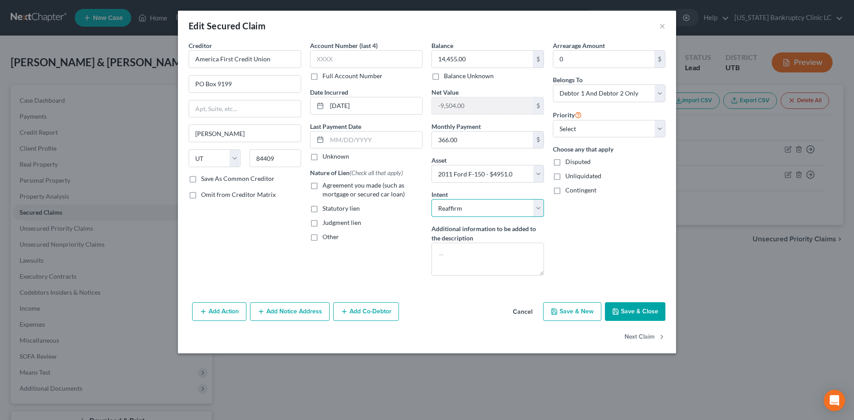
click at [454, 207] on select "Select Surrender Redeem Reaffirm Avoid Other" at bounding box center [487, 208] width 112 height 18
select select "4"
click at [431, 199] on select "Select Surrender Redeem Reaffirm Avoid Other" at bounding box center [487, 208] width 112 height 18
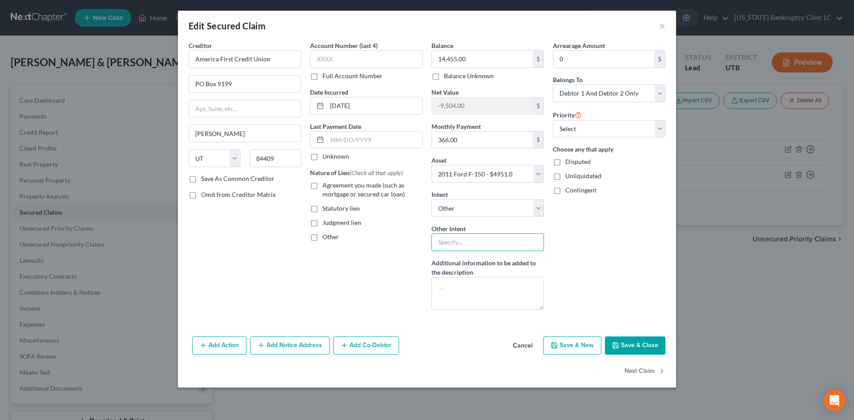
click at [473, 248] on input "text" at bounding box center [487, 242] width 112 height 18
type input "Retain"
click at [650, 345] on button "Save & Close" at bounding box center [635, 346] width 60 height 19
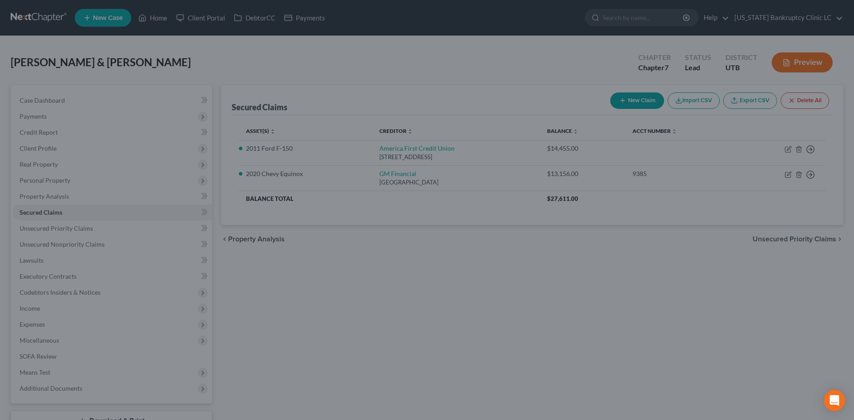
select select "2"
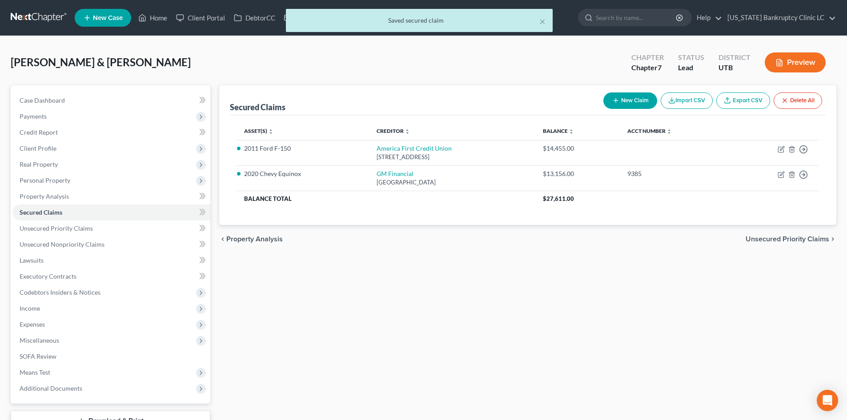
click at [155, 18] on div "× Saved secured claim" at bounding box center [419, 23] width 847 height 28
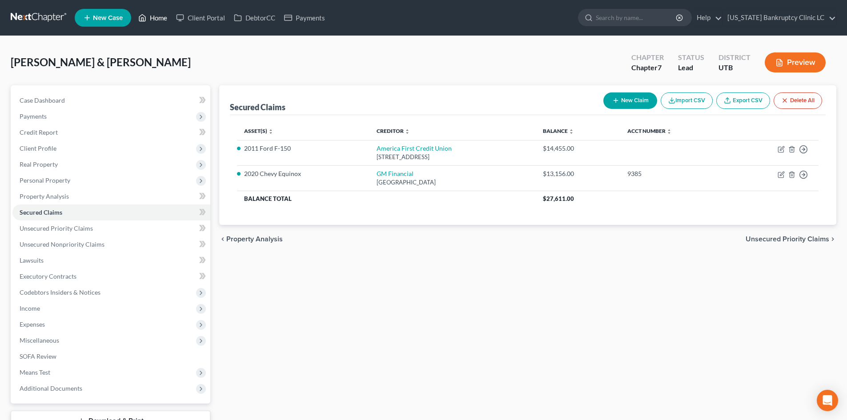
click at [166, 22] on link "Home" at bounding box center [153, 18] width 38 height 16
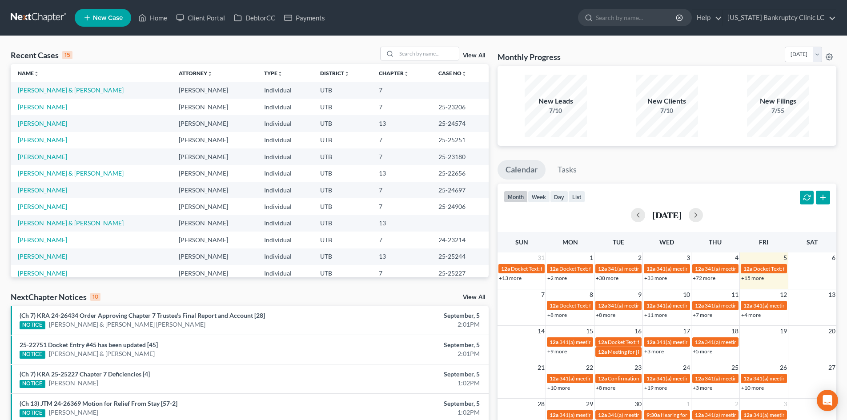
click at [96, 19] on span "New Case" at bounding box center [108, 18] width 30 height 7
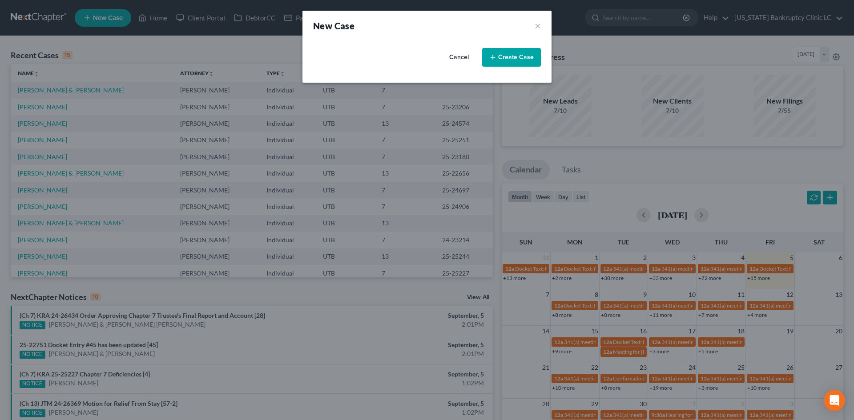
select select "81"
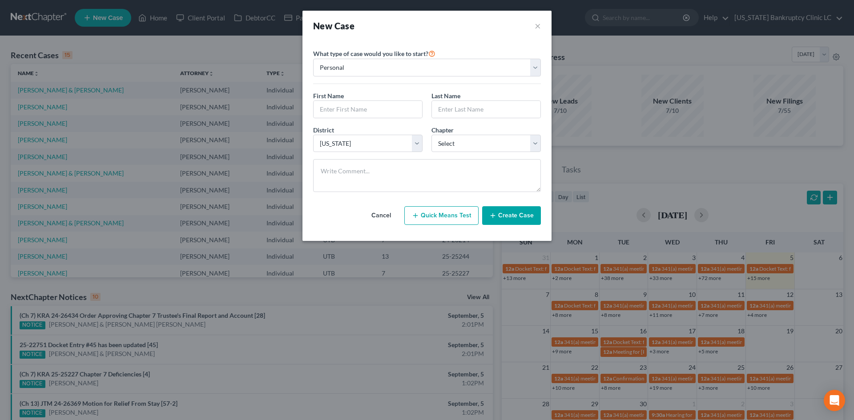
click at [327, 124] on div "First Name * Last Name *" at bounding box center [427, 108] width 237 height 34
drag, startPoint x: 337, startPoint y: 112, endPoint x: 498, endPoint y: 114, distance: 161.4
click at [337, 112] on input "text" at bounding box center [367, 109] width 108 height 17
click at [378, 109] on input "text" at bounding box center [367, 109] width 108 height 17
type input "Russell"
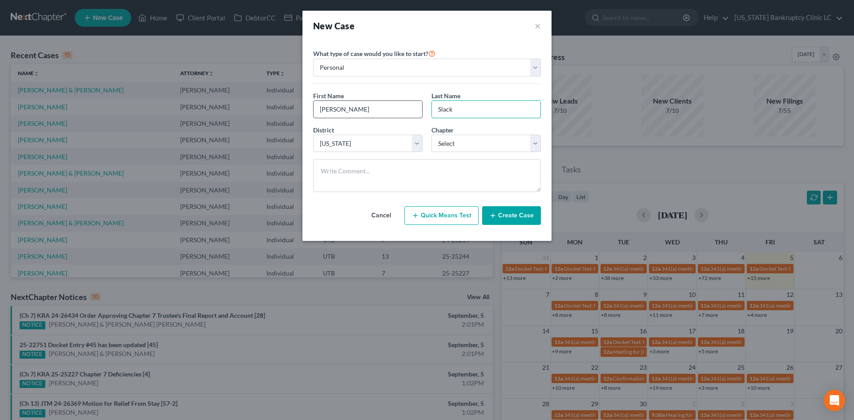
type input "Slack"
select select "0"
click at [501, 214] on button "Create Case" at bounding box center [511, 215] width 59 height 19
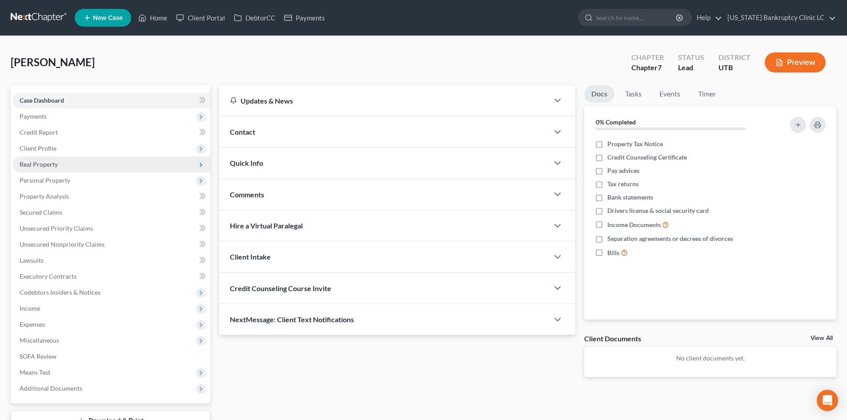
drag, startPoint x: 39, startPoint y: 145, endPoint x: 56, endPoint y: 160, distance: 22.4
click at [39, 145] on span "Client Profile" at bounding box center [38, 148] width 37 height 8
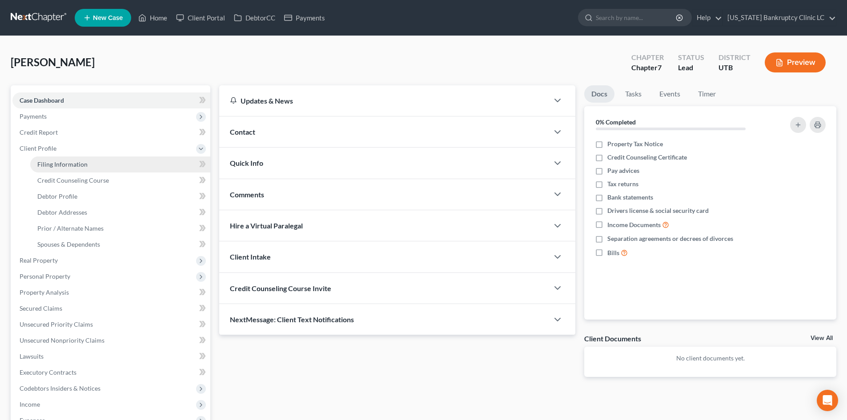
click at [57, 161] on span "Filing Information" at bounding box center [62, 164] width 50 height 8
select select "1"
select select "0"
select select "81"
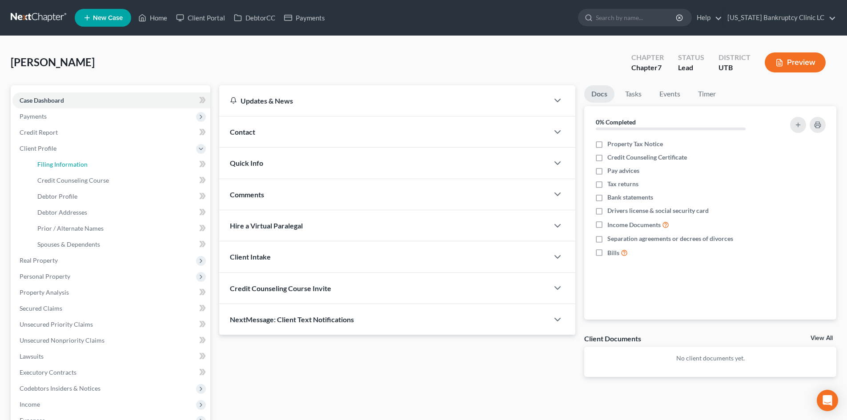
select select "46"
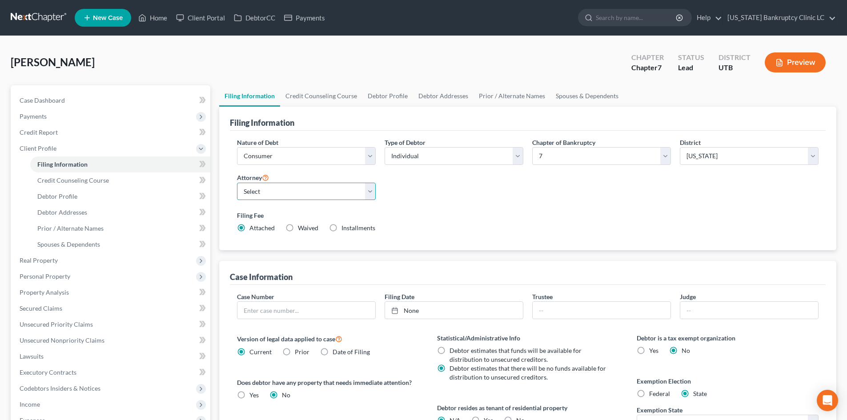
click at [294, 194] on select "Select Aaron Nilsen - UTB Evelyn Shaw - UT" at bounding box center [306, 192] width 139 height 18
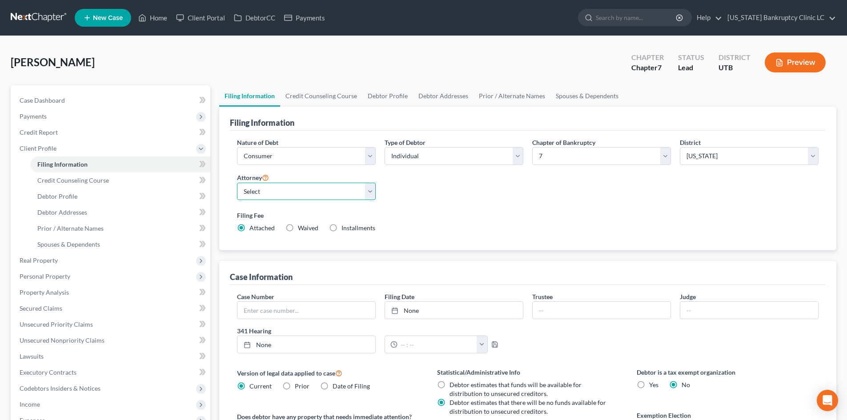
select select "1"
click at [237, 183] on select "Select Aaron Nilsen - UTB Evelyn Shaw - UT" at bounding box center [306, 192] width 139 height 18
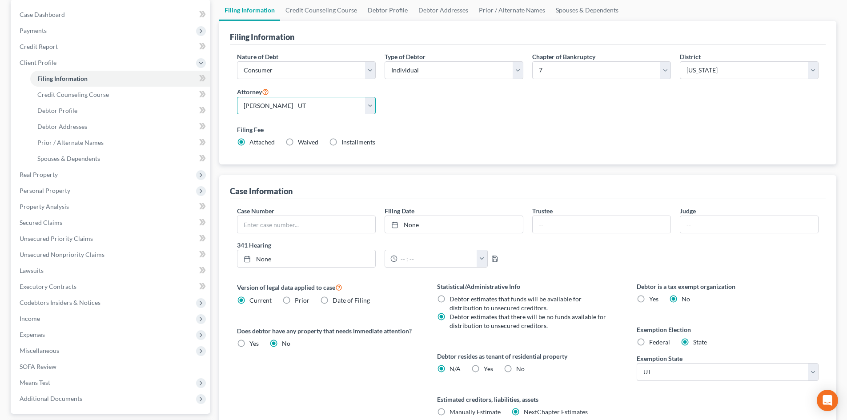
scroll to position [89, 0]
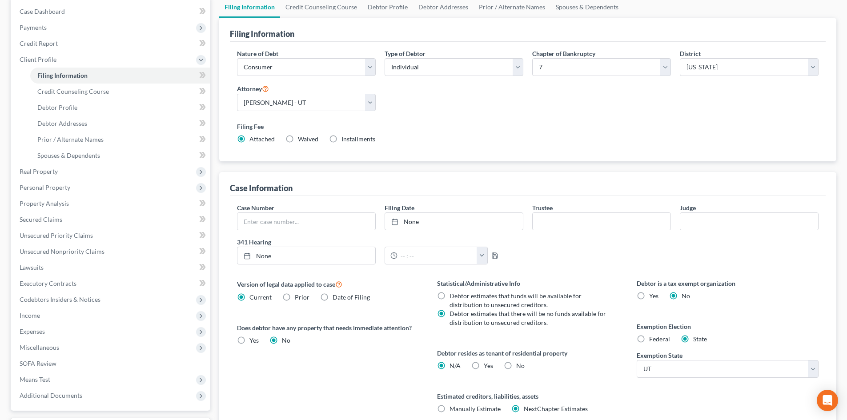
click at [516, 365] on label "No" at bounding box center [520, 365] width 8 height 9
click at [520, 365] on input "No" at bounding box center [523, 364] width 6 height 6
radio input "true"
radio input "false"
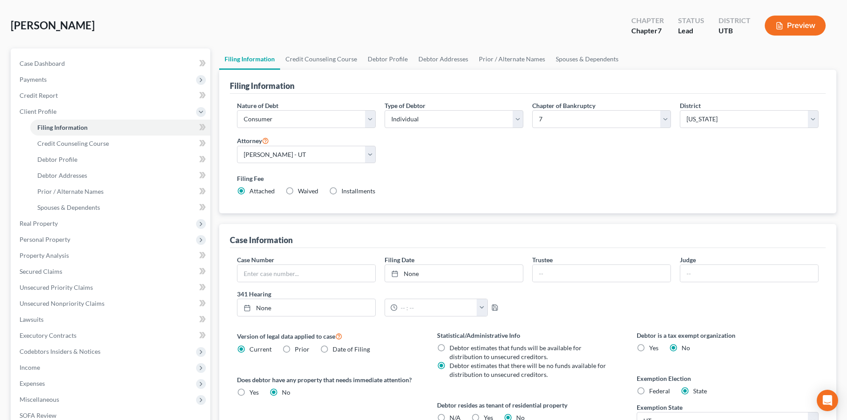
scroll to position [0, 0]
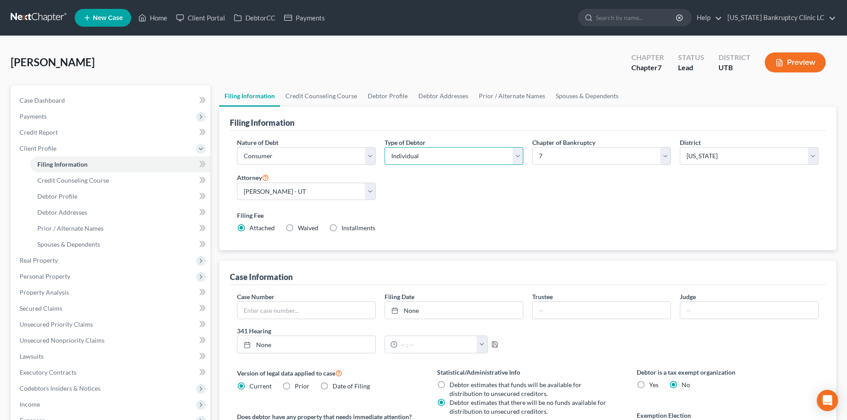
click at [407, 160] on select "Select Individual Joint" at bounding box center [454, 156] width 139 height 18
select select "1"
click at [385, 147] on select "Select Individual Joint" at bounding box center [454, 156] width 139 height 18
click at [383, 98] on link "Debtor Profile" at bounding box center [387, 95] width 51 height 21
select select "1"
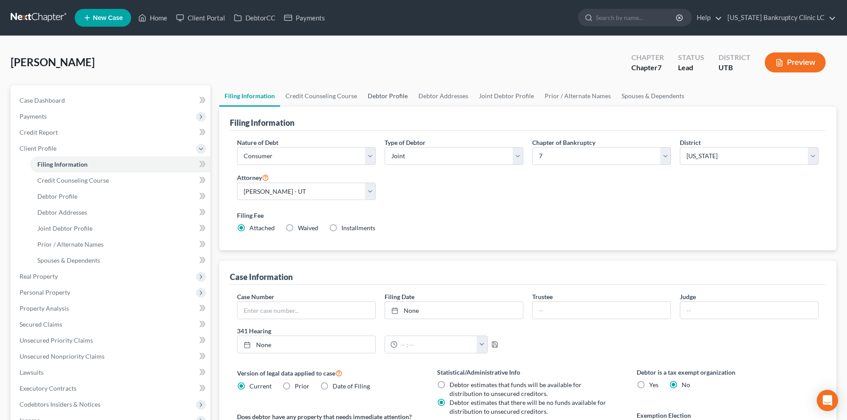
select select "0"
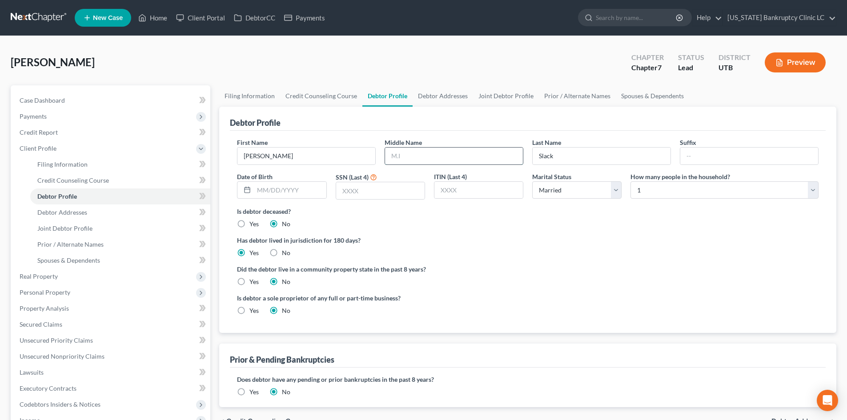
click at [406, 157] on input "text" at bounding box center [454, 156] width 138 height 17
type input "D"
type input "04/04/1960"
type input "9912"
click at [668, 200] on div "First Name Russell Middle Name D Last Name Slack Suffix Date of Birth 04/04/196…" at bounding box center [528, 172] width 590 height 69
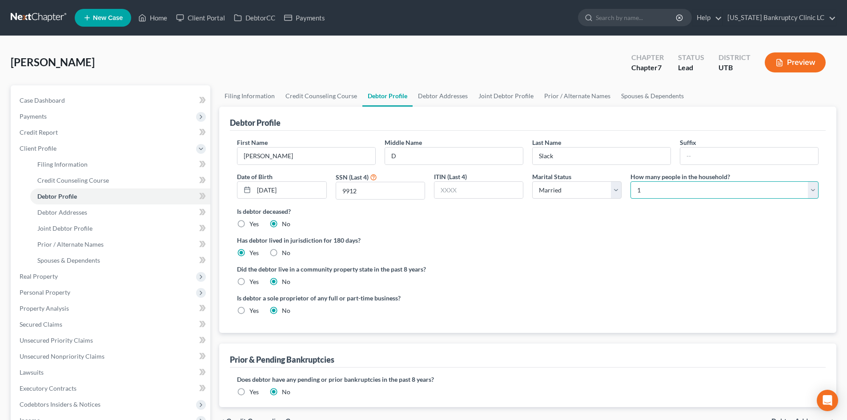
drag, startPoint x: 654, startPoint y: 193, endPoint x: 653, endPoint y: 198, distance: 5.0
click at [654, 193] on select "Select 1 2 3 4 5 6 7 8 9 10 11 12 13 14 15 16 17 18 19 20" at bounding box center [724, 190] width 188 height 18
select select "1"
click at [630, 181] on select "Select 1 2 3 4 5 6 7 8 9 10 11 12 13 14 15 16 17 18 19 20" at bounding box center [724, 190] width 188 height 18
click at [442, 97] on link "Debtor Addresses" at bounding box center [443, 95] width 60 height 21
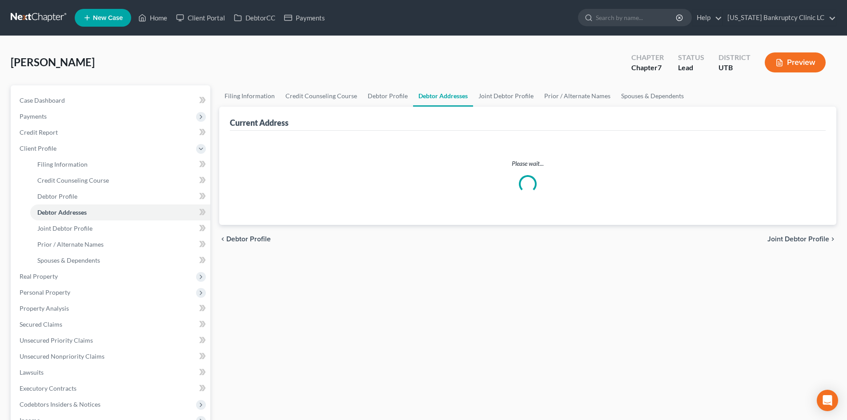
select select "0"
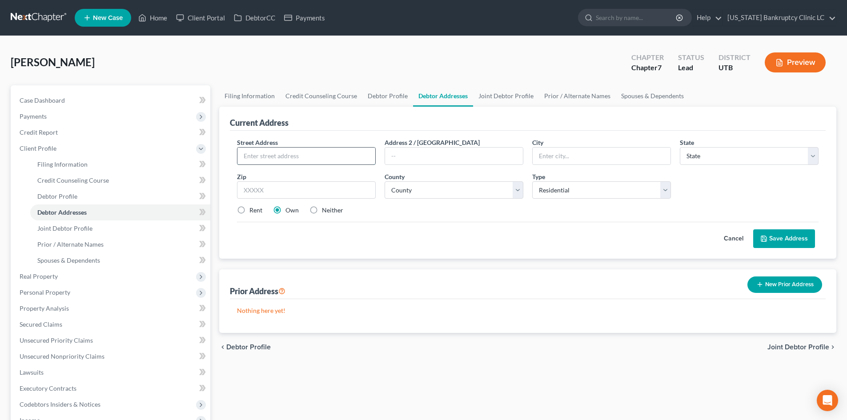
click at [293, 152] on input "text" at bounding box center [306, 156] width 138 height 17
type input "68 S 100 E"
type input "84701"
type input "Richfield"
select select "46"
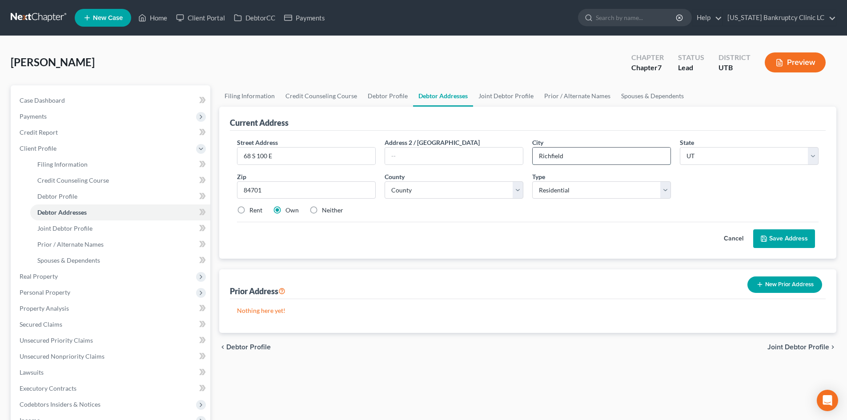
click at [620, 156] on input "Richfield" at bounding box center [602, 156] width 138 height 17
click at [417, 188] on select "County Beaver County Box Elder County Cache County Carbon County Daggett County…" at bounding box center [454, 190] width 139 height 18
select select "20"
click at [385, 181] on select "County Beaver County Box Elder County Cache County Carbon County Daggett County…" at bounding box center [454, 190] width 139 height 18
click at [748, 185] on div "Street Address * 68 S 100 E Address 2 / PO Box City * Richfield State * State A…" at bounding box center [528, 180] width 590 height 84
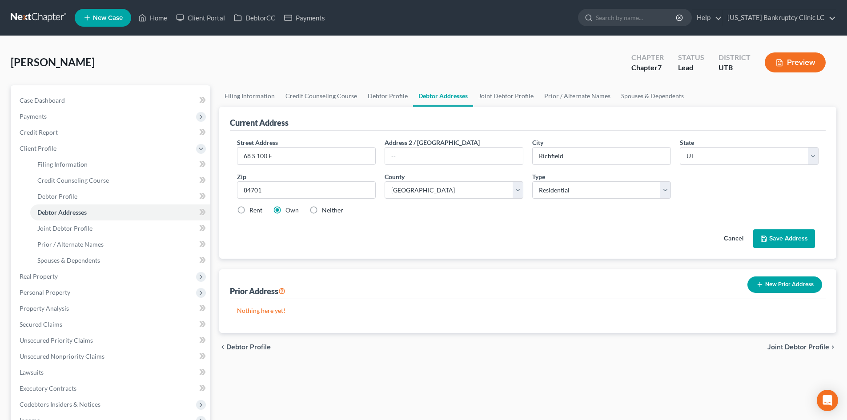
click at [788, 236] on button "Save Address" at bounding box center [784, 238] width 62 height 19
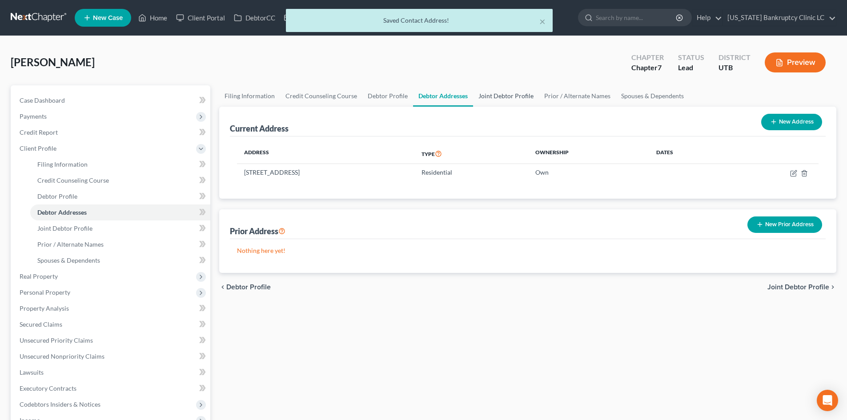
click at [504, 97] on link "Joint Debtor Profile" at bounding box center [506, 95] width 66 height 21
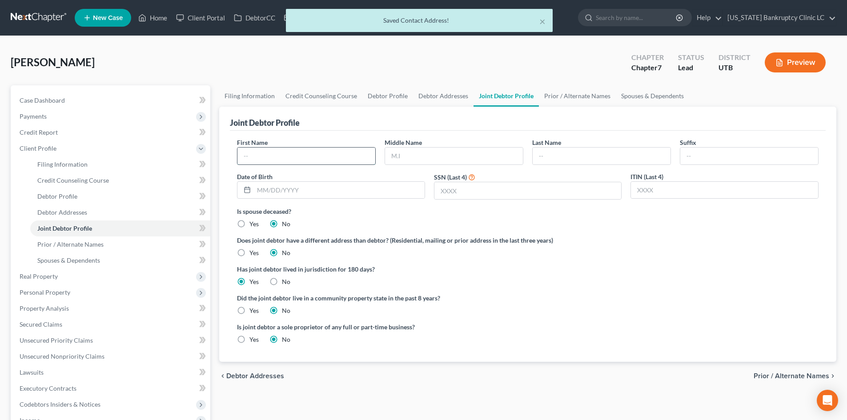
drag, startPoint x: 265, startPoint y: 158, endPoint x: 264, endPoint y: 153, distance: 4.9
click at [265, 158] on input "text" at bounding box center [306, 156] width 138 height 17
type input "Tammy"
type input "R"
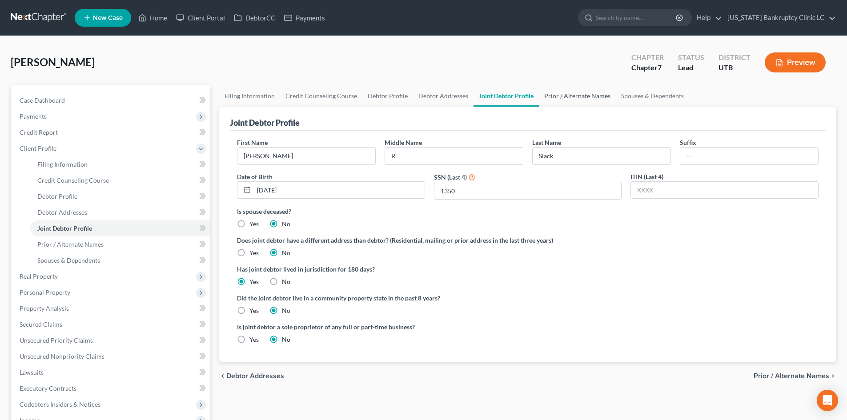
click at [579, 97] on link "Prior / Alternate Names" at bounding box center [577, 95] width 77 height 21
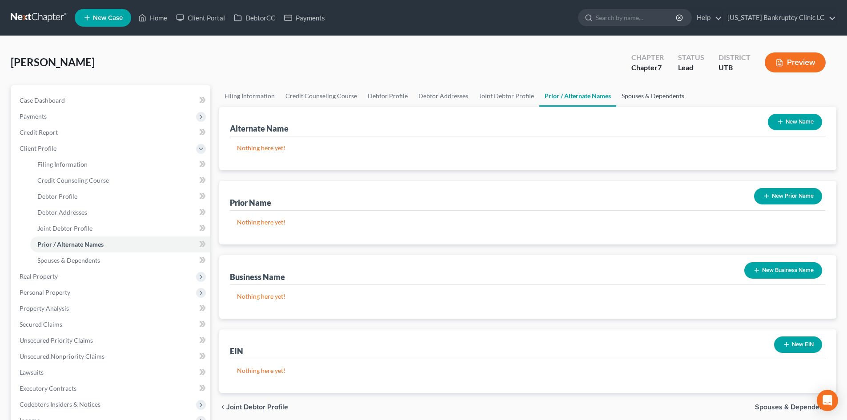
click at [652, 99] on link "Spouses & Dependents" at bounding box center [652, 95] width 73 height 21
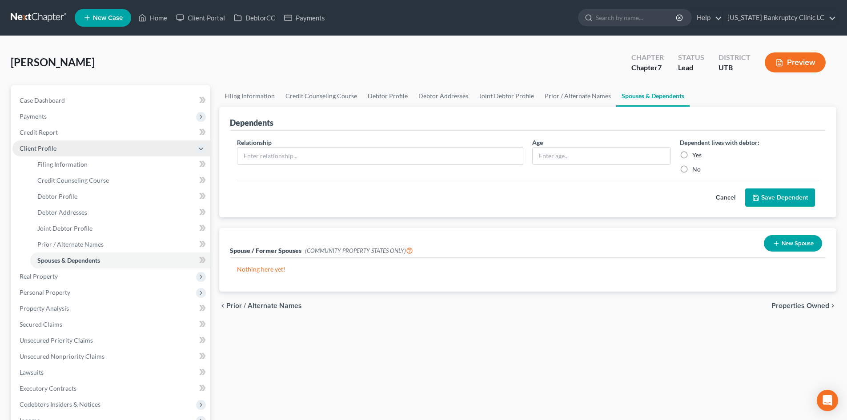
click at [38, 143] on span "Client Profile" at bounding box center [111, 148] width 198 height 16
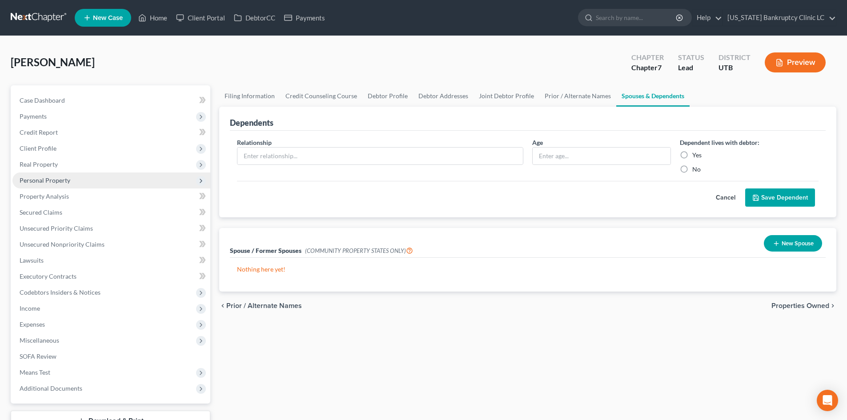
click at [55, 180] on span "Personal Property" at bounding box center [45, 180] width 51 height 8
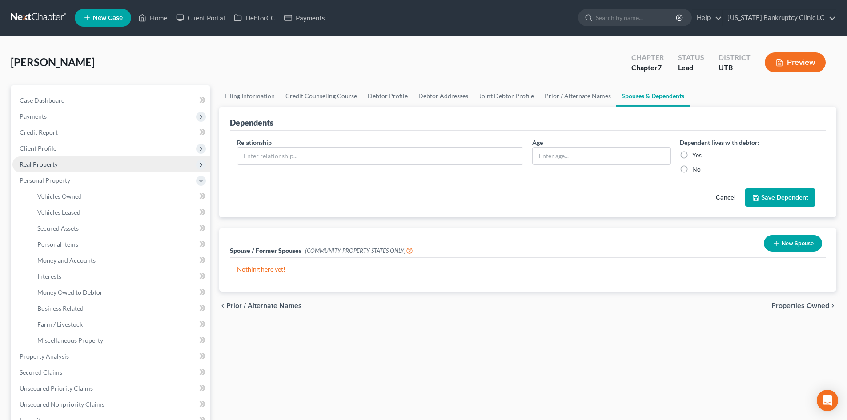
click at [65, 168] on span "Real Property" at bounding box center [111, 164] width 198 height 16
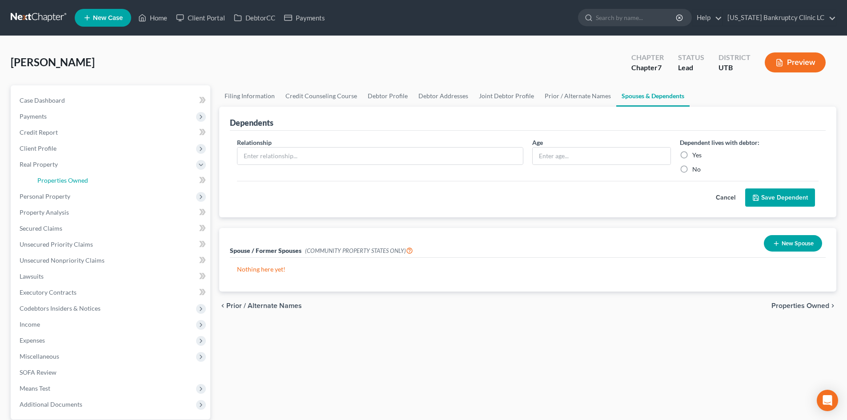
click at [71, 184] on span "Properties Owned" at bounding box center [62, 180] width 51 height 8
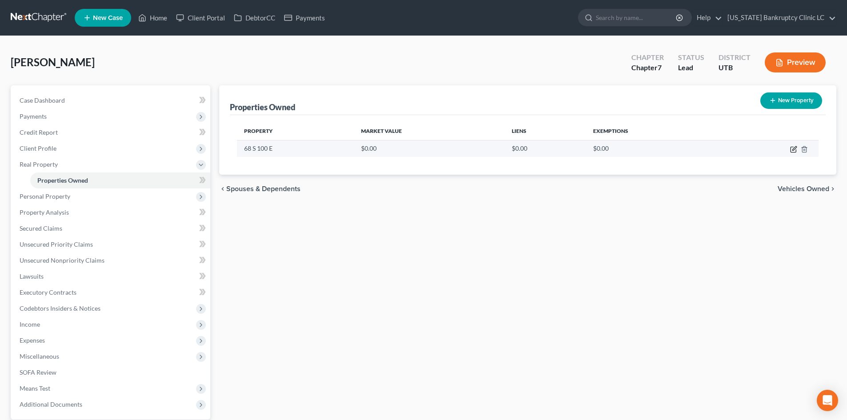
click at [794, 148] on icon "button" at bounding box center [794, 148] width 4 height 4
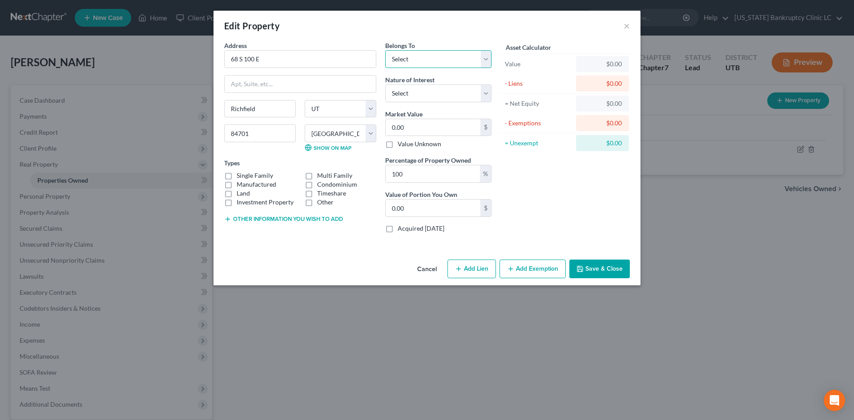
click at [435, 64] on select "Select Debtor 1 Only Debtor 2 Only Debtor 1 And Debtor 2 Only At Least One Of T…" at bounding box center [438, 59] width 106 height 18
drag, startPoint x: 435, startPoint y: 64, endPoint x: 425, endPoint y: 87, distance: 25.5
click at [435, 64] on select "Select Debtor 1 Only Debtor 2 Only Debtor 1 And Debtor 2 Only At Least One Of T…" at bounding box center [438, 59] width 106 height 18
click at [415, 128] on input "0.00" at bounding box center [432, 127] width 95 height 17
click at [540, 189] on div "Asset Calculator Value $7,972.00 - Liens $0.00 = Net Equity $797.00 - Exemption…" at bounding box center [565, 140] width 138 height 199
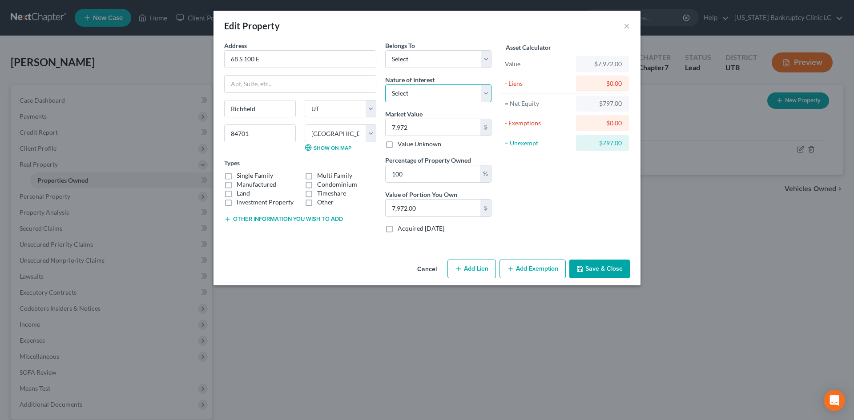
click at [420, 90] on select "Select Fee Simple Joint Tenant Life Estate Equitable Interest Future Interest T…" at bounding box center [438, 93] width 106 height 18
click at [385, 84] on select "Select Fee Simple Joint Tenant Life Estate Equitable Interest Future Interest T…" at bounding box center [438, 93] width 106 height 18
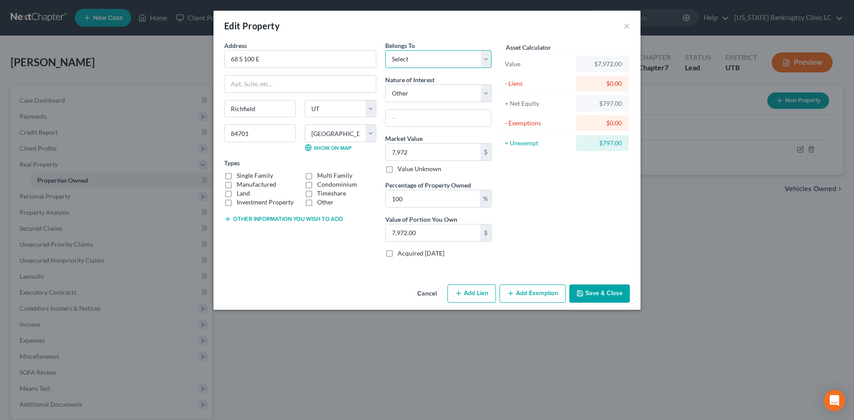
click at [405, 64] on select "Select Debtor 1 Only Debtor 2 Only Debtor 1 And Debtor 2 Only At Least One Of T…" at bounding box center [438, 59] width 106 height 18
drag, startPoint x: 405, startPoint y: 64, endPoint x: 554, endPoint y: 73, distance: 148.7
click at [405, 64] on select "Select Debtor 1 Only Debtor 2 Only Debtor 1 And Debtor 2 Only At Least One Of T…" at bounding box center [438, 59] width 106 height 18
click at [257, 183] on label "Manufactured" at bounding box center [257, 184] width 40 height 9
click at [246, 183] on input "Manufactured" at bounding box center [243, 183] width 6 height 6
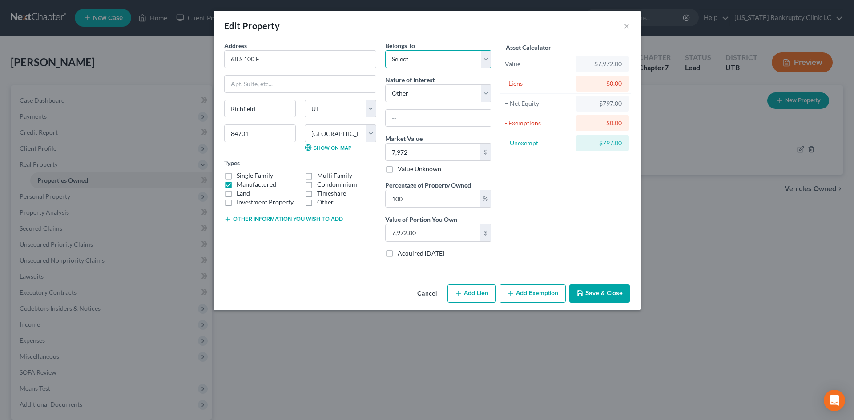
click at [438, 56] on select "Select Debtor 1 Only Debtor 2 Only Debtor 1 And Debtor 2 Only At Least One Of T…" at bounding box center [438, 59] width 106 height 18
click at [385, 50] on select "Select Debtor 1 Only Debtor 2 Only Debtor 1 And Debtor 2 Only At Least One Of T…" at bounding box center [438, 59] width 106 height 18
click at [600, 291] on button "Save & Close" at bounding box center [599, 294] width 60 height 19
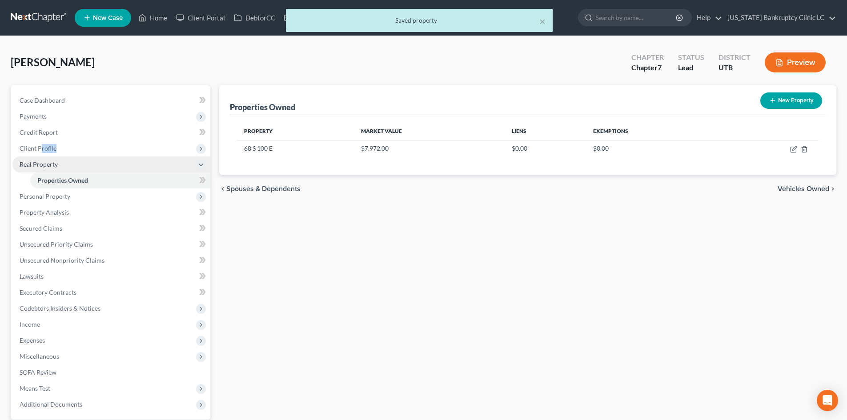
drag, startPoint x: 42, startPoint y: 156, endPoint x: 78, endPoint y: 159, distance: 36.6
click at [109, 152] on span "Client Profile" at bounding box center [111, 148] width 198 height 16
click at [72, 161] on span "Filing Information" at bounding box center [62, 164] width 50 height 8
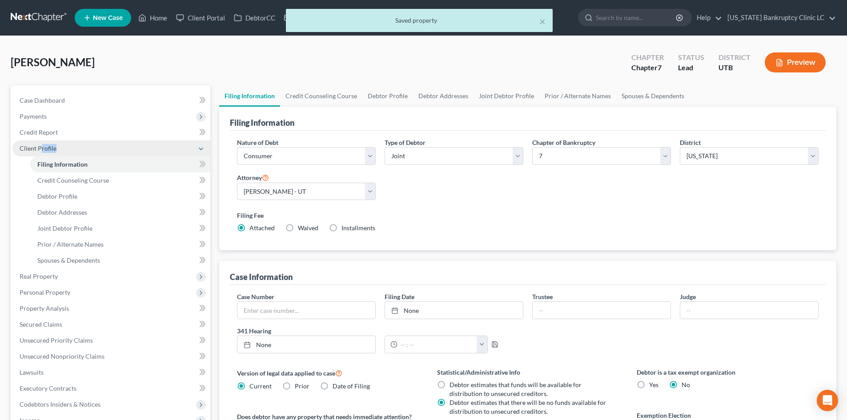
click at [76, 150] on span "Client Profile" at bounding box center [111, 148] width 198 height 16
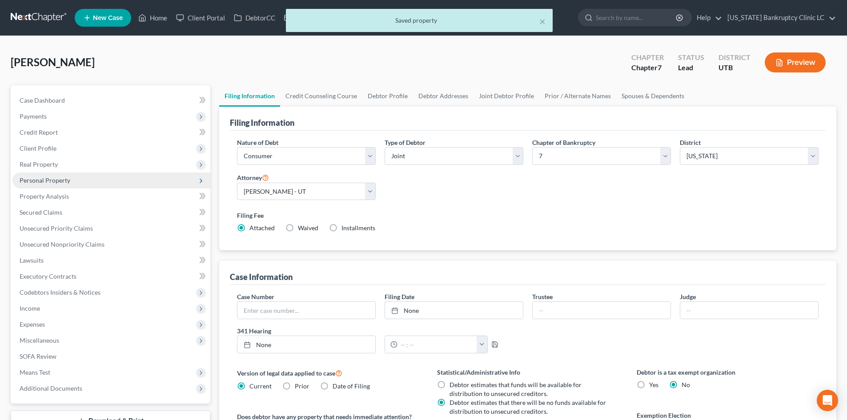
click at [63, 184] on span "Personal Property" at bounding box center [111, 180] width 198 height 16
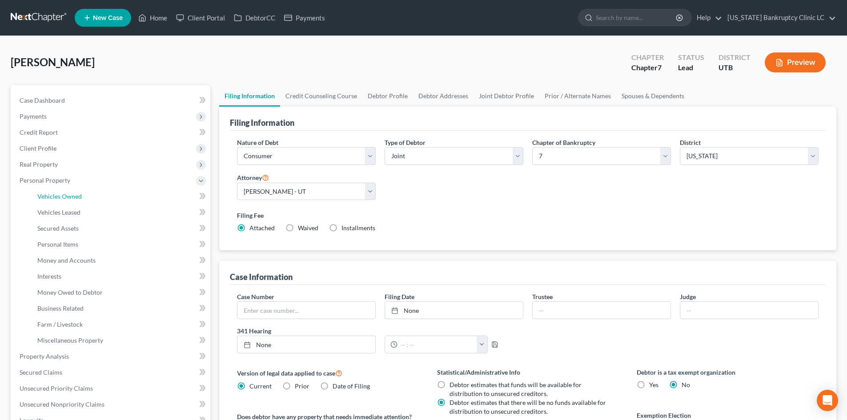
click at [69, 193] on span "Vehicles Owned" at bounding box center [59, 196] width 44 height 8
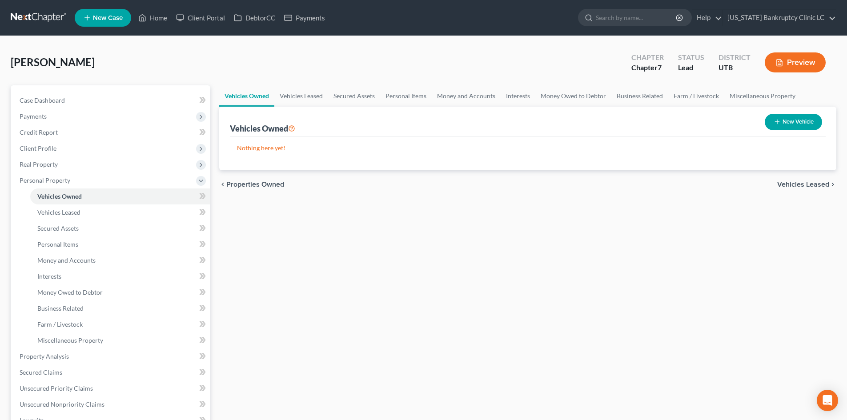
click at [790, 128] on button "New Vehicle" at bounding box center [793, 122] width 57 height 16
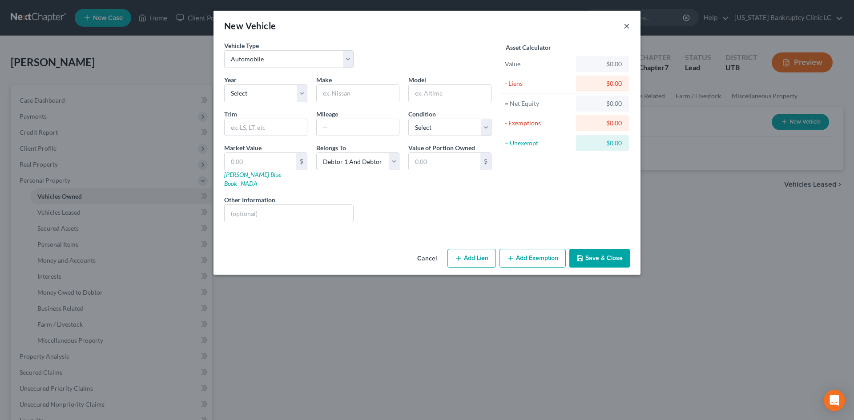
click at [624, 25] on button "×" at bounding box center [626, 25] width 6 height 11
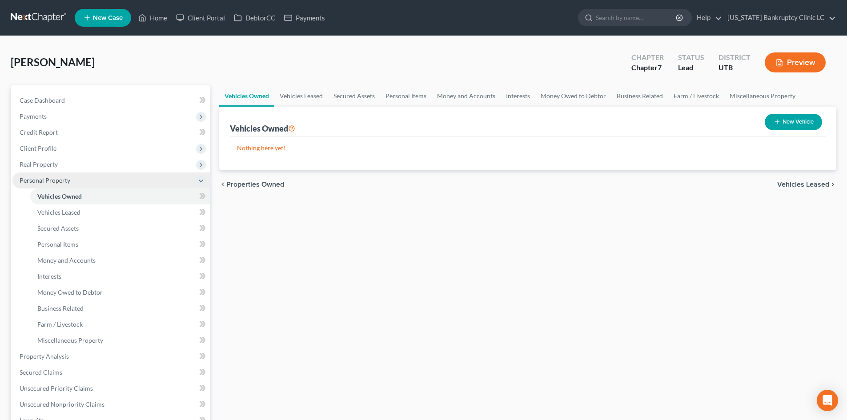
click at [54, 179] on span "Personal Property" at bounding box center [45, 180] width 51 height 8
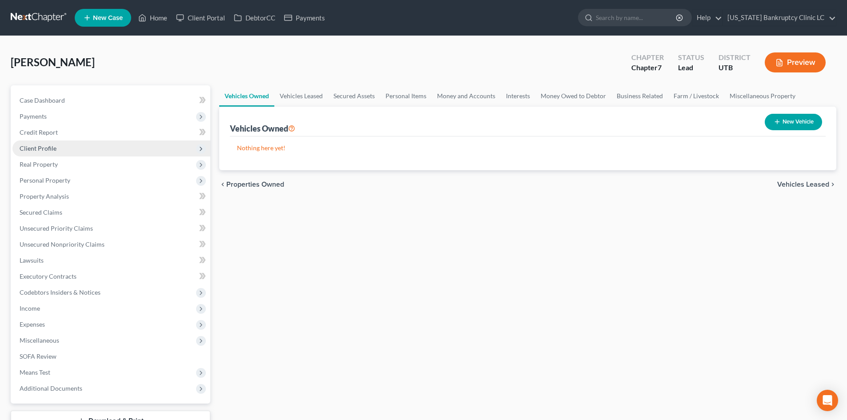
click at [60, 149] on span "Client Profile" at bounding box center [111, 148] width 198 height 16
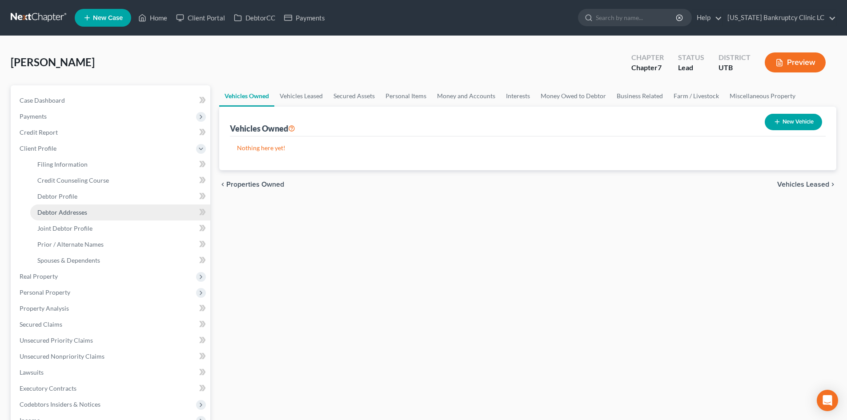
click at [75, 212] on span "Debtor Addresses" at bounding box center [62, 212] width 50 height 8
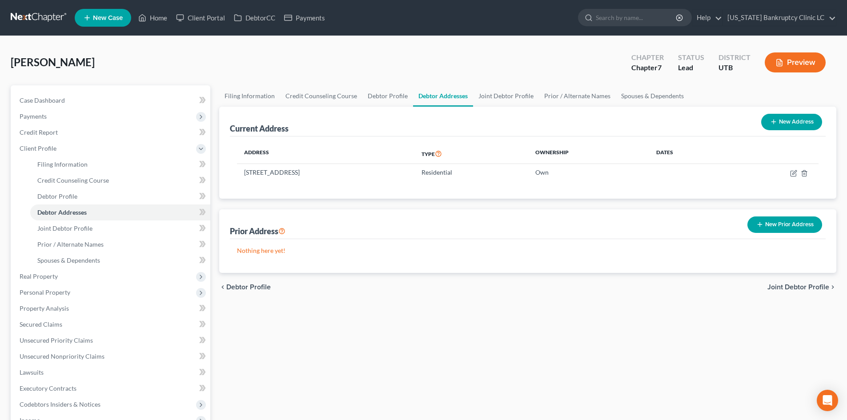
click at [785, 230] on button "New Prior Address" at bounding box center [784, 224] width 75 height 16
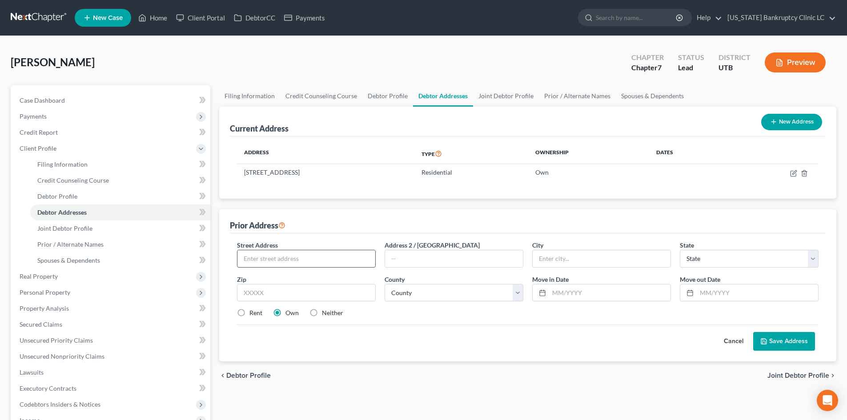
click at [267, 254] on input "text" at bounding box center [306, 258] width 138 height 17
click at [583, 256] on input "text" at bounding box center [602, 258] width 138 height 17
click at [313, 286] on input "text" at bounding box center [306, 293] width 139 height 18
click at [559, 265] on input "Monroe" at bounding box center [602, 258] width 138 height 17
click at [425, 287] on select "County Beaver County Box Elder County Cache County Carbon County Daggett County…" at bounding box center [454, 293] width 139 height 18
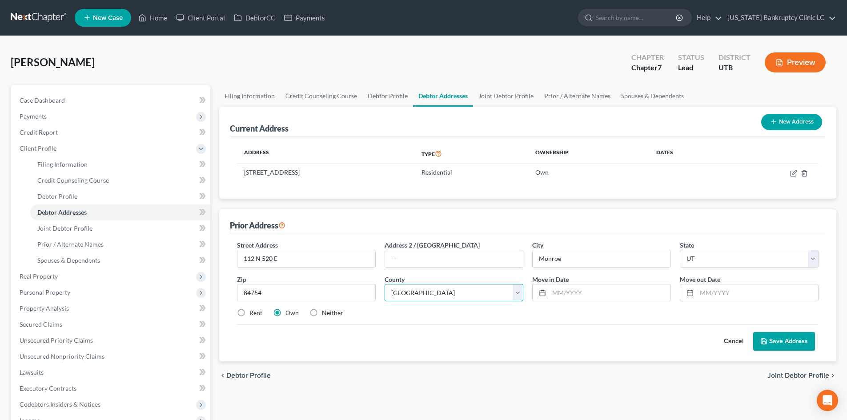
click at [385, 284] on select "County Beaver County Box Elder County Cache County Carbon County Daggett County…" at bounding box center [454, 293] width 139 height 18
click at [620, 298] on input "text" at bounding box center [609, 293] width 121 height 17
drag, startPoint x: 243, startPoint y: 314, endPoint x: 272, endPoint y: 319, distance: 29.4
click at [249, 314] on label "Rent" at bounding box center [255, 313] width 13 height 9
click at [253, 314] on input "Rent" at bounding box center [256, 312] width 6 height 6
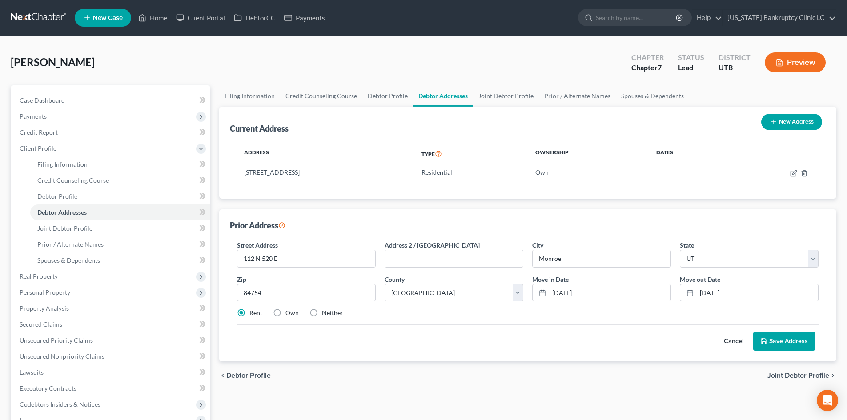
click at [781, 327] on div "Cancel Save Address" at bounding box center [527, 338] width 581 height 26
click at [784, 334] on button "Save Address" at bounding box center [784, 341] width 62 height 19
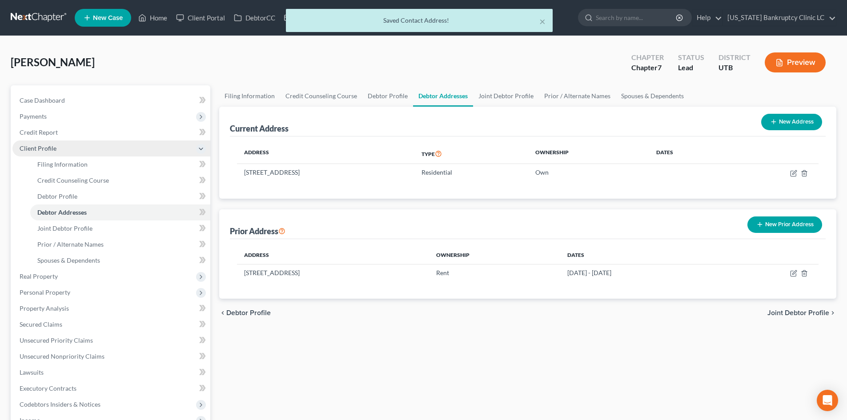
click at [66, 152] on span "Client Profile" at bounding box center [111, 148] width 198 height 16
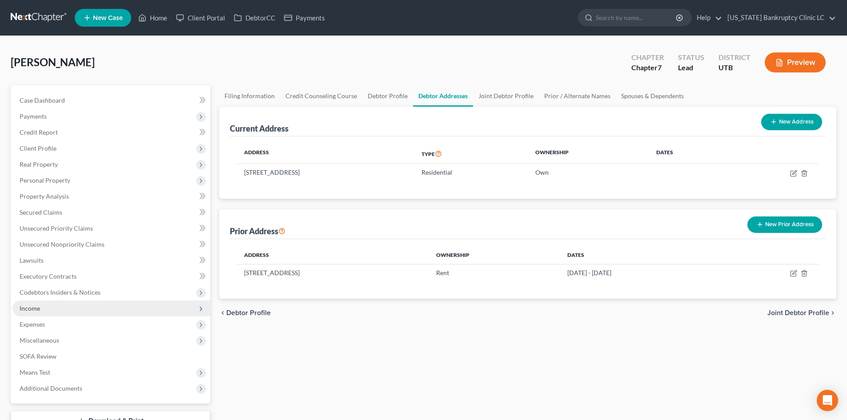
click at [54, 313] on span "Income" at bounding box center [111, 309] width 198 height 16
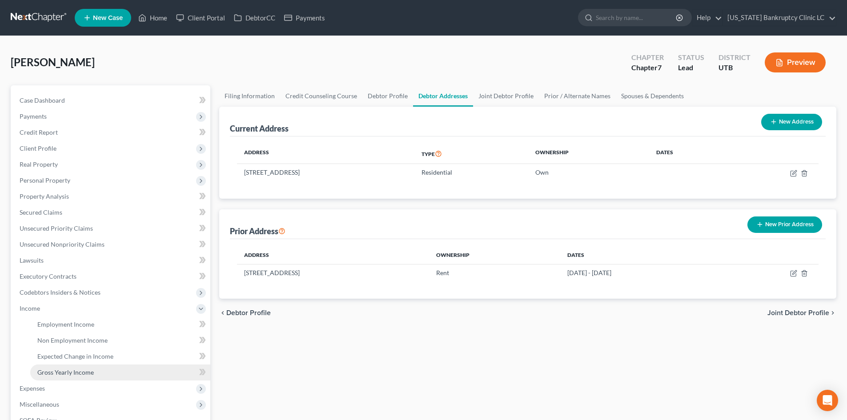
click at [85, 373] on span "Gross Yearly Income" at bounding box center [65, 373] width 56 height 8
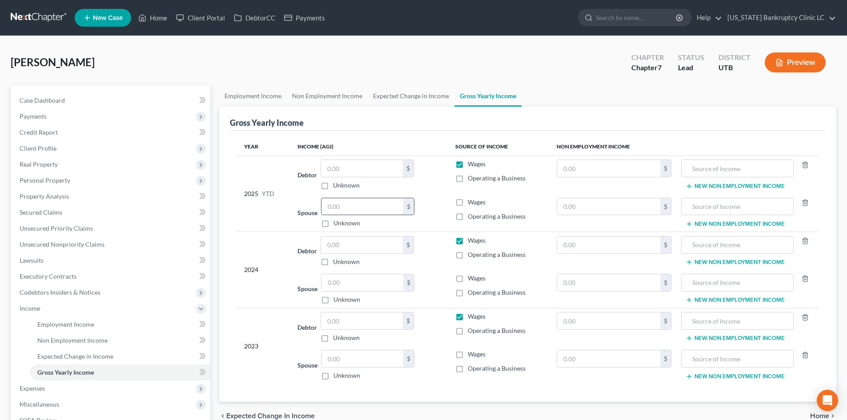
click at [350, 207] on input "text" at bounding box center [362, 206] width 82 height 17
click at [344, 169] on input "text" at bounding box center [362, 168] width 82 height 17
click at [362, 250] on input "text" at bounding box center [362, 245] width 82 height 17
click at [345, 323] on input "text" at bounding box center [362, 321] width 82 height 17
click at [612, 249] on input "text" at bounding box center [609, 245] width 104 height 17
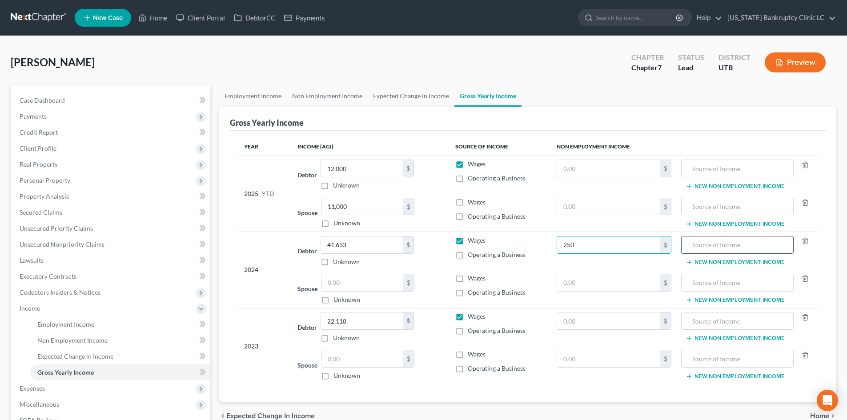
click at [737, 245] on input "text" at bounding box center [737, 245] width 102 height 17
click at [607, 175] on input "text" at bounding box center [609, 168] width 104 height 17
click at [770, 262] on button "New Non Employment Income" at bounding box center [734, 262] width 99 height 7
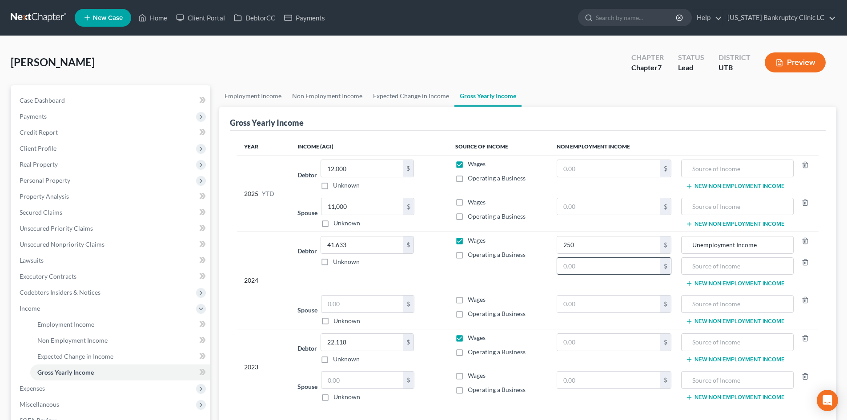
click at [609, 261] on input "text" at bounding box center [609, 266] width 104 height 17
click at [578, 168] on input "text" at bounding box center [609, 168] width 104 height 17
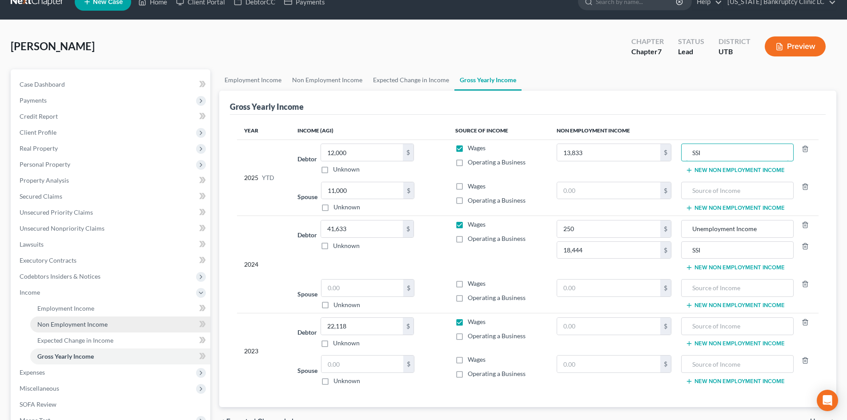
scroll to position [44, 0]
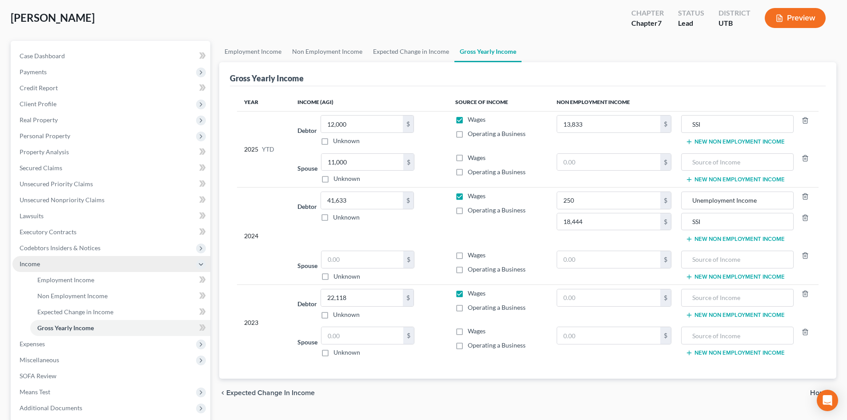
click at [57, 264] on span "Income" at bounding box center [111, 264] width 198 height 16
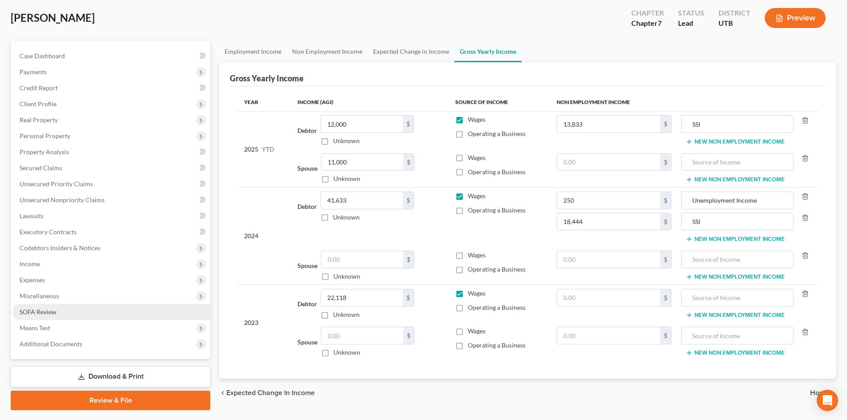
click at [43, 314] on span "SOFA Review" at bounding box center [38, 312] width 37 height 8
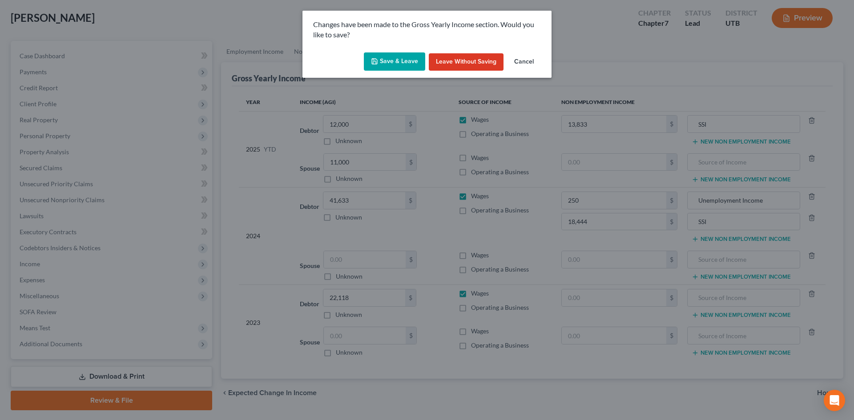
click at [421, 56] on button "Save & Leave" at bounding box center [394, 61] width 61 height 19
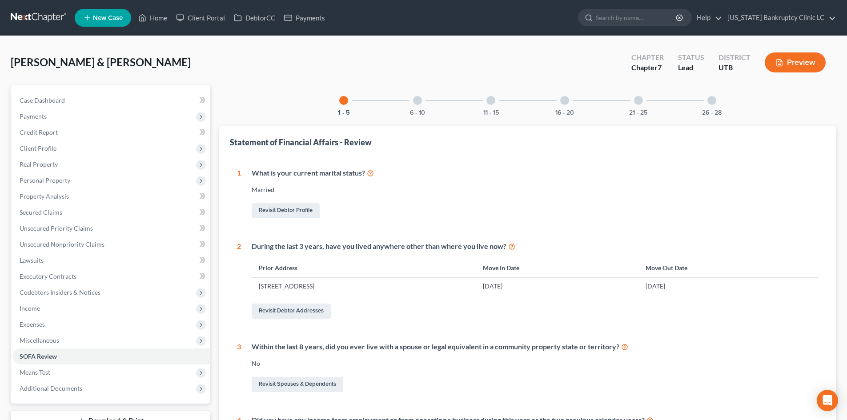
click at [492, 100] on div at bounding box center [490, 100] width 9 height 9
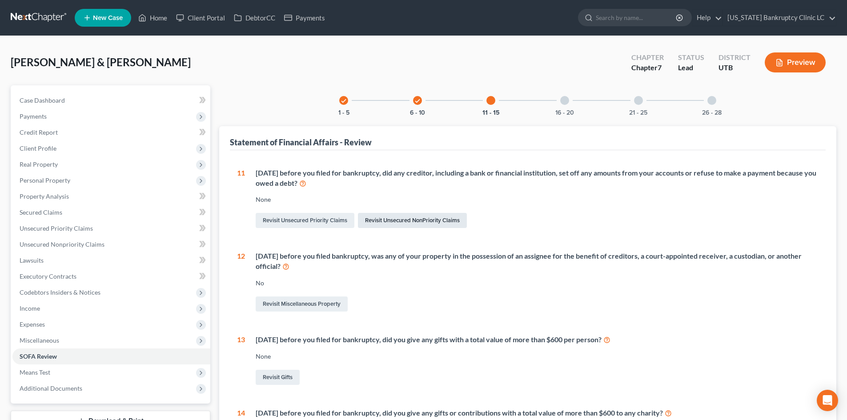
click at [419, 221] on link "Revisit Unsecured NonPriority Claims" at bounding box center [412, 220] width 109 height 15
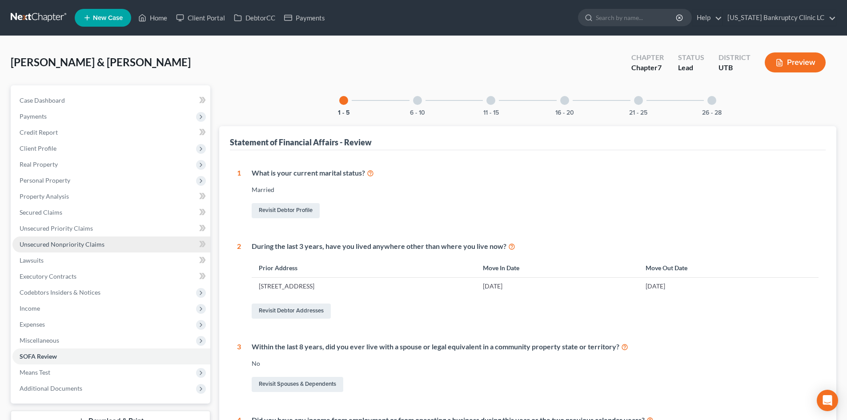
click at [72, 240] on link "Unsecured Nonpriority Claims" at bounding box center [111, 245] width 198 height 16
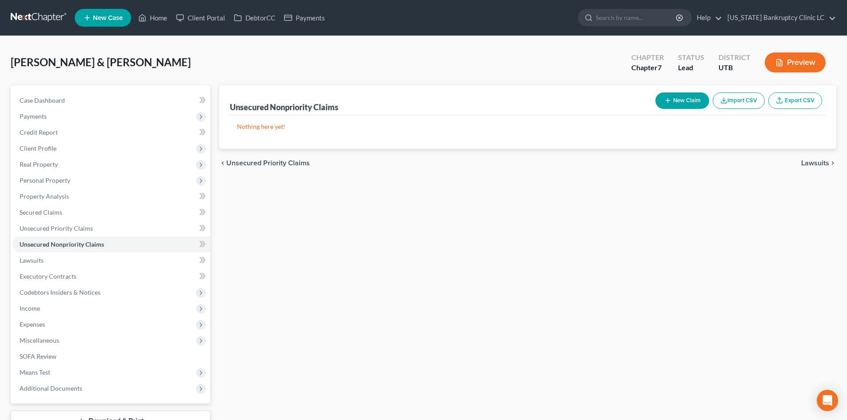
click at [684, 103] on button "New Claim" at bounding box center [682, 100] width 54 height 16
select select "2"
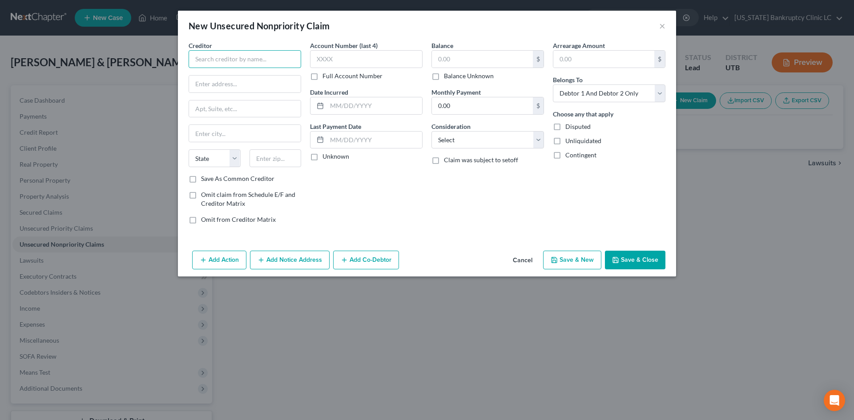
click at [276, 65] on input "text" at bounding box center [244, 59] width 112 height 18
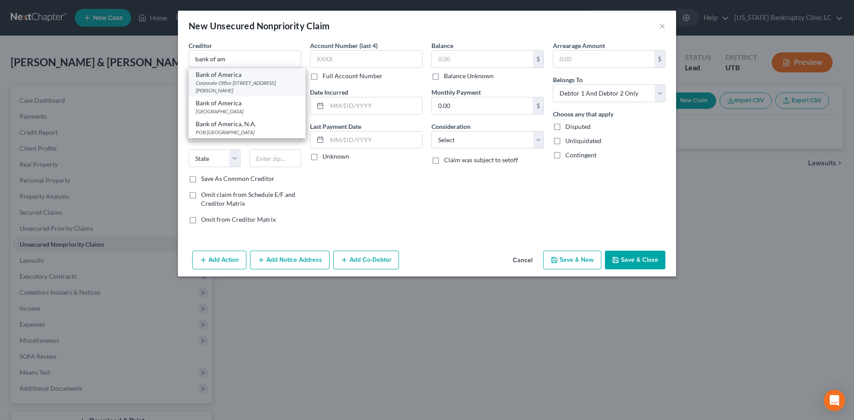
click at [252, 80] on div "Corporate Office [STREET_ADDRESS][PERSON_NAME]" at bounding box center [247, 86] width 103 height 15
type input "Bank of America"
type input "Corporate Office"
type input "[STREET_ADDRESS][PERSON_NAME]"
type input "Charlotte"
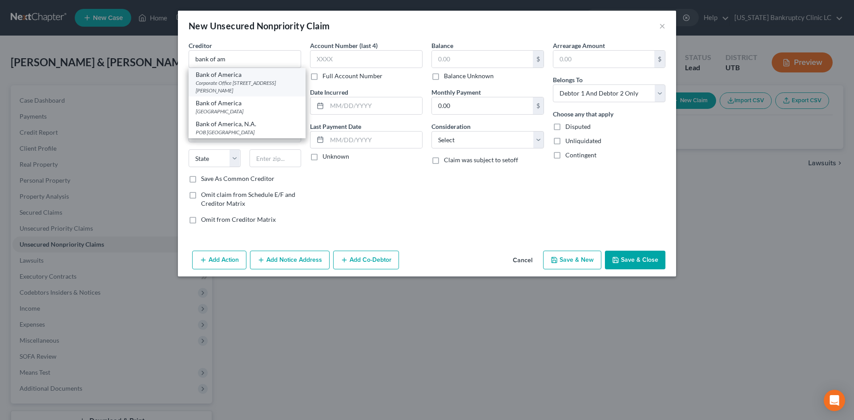
select select "28"
type input "28255"
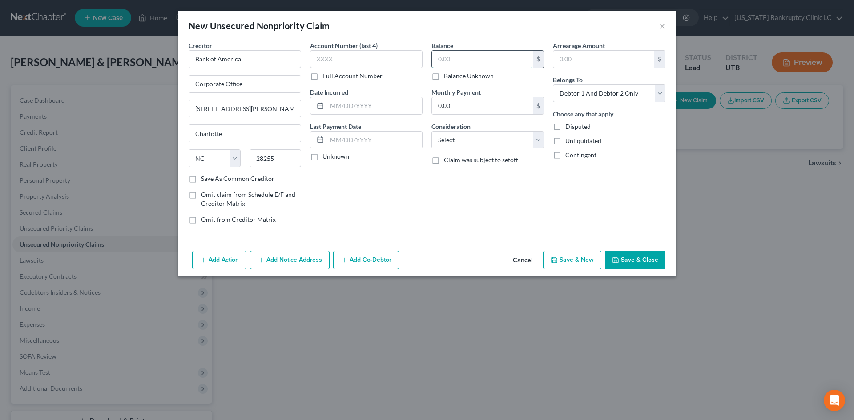
click at [462, 64] on input "text" at bounding box center [482, 59] width 101 height 17
click at [224, 262] on button "Add Action" at bounding box center [219, 260] width 54 height 19
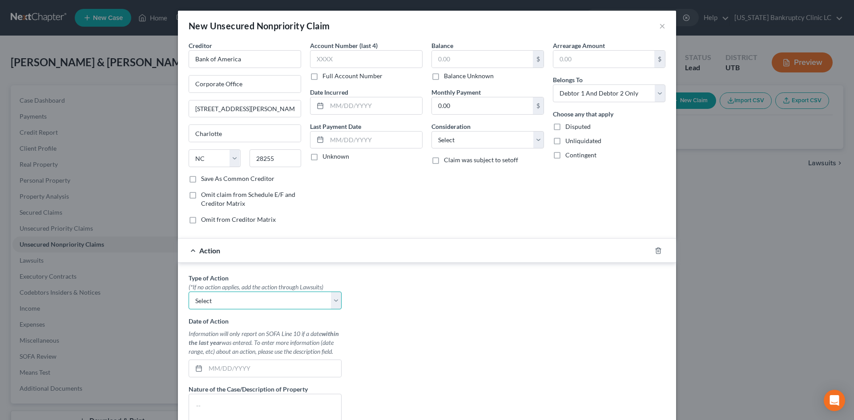
click at [228, 300] on select "Select Repossession Garnishment Foreclosure Personal Injury Attached, Seized, O…" at bounding box center [264, 301] width 153 height 18
select select "4"
click at [188, 292] on select "Select Repossession Garnishment Foreclosure Personal Injury Attached, Seized, O…" at bounding box center [264, 301] width 153 height 18
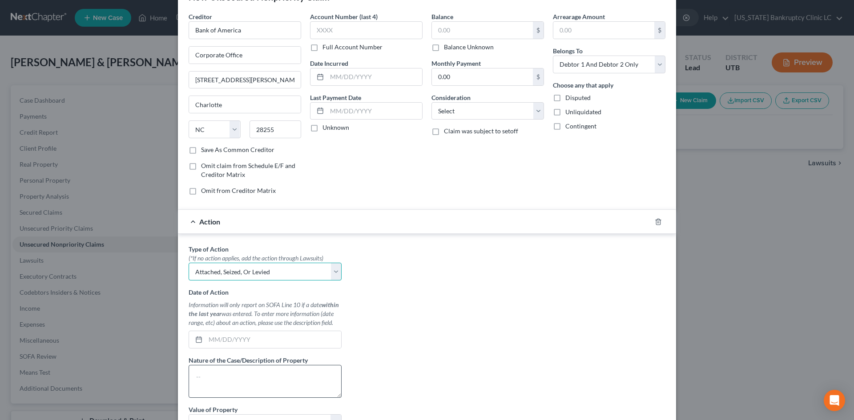
scroll to position [44, 0]
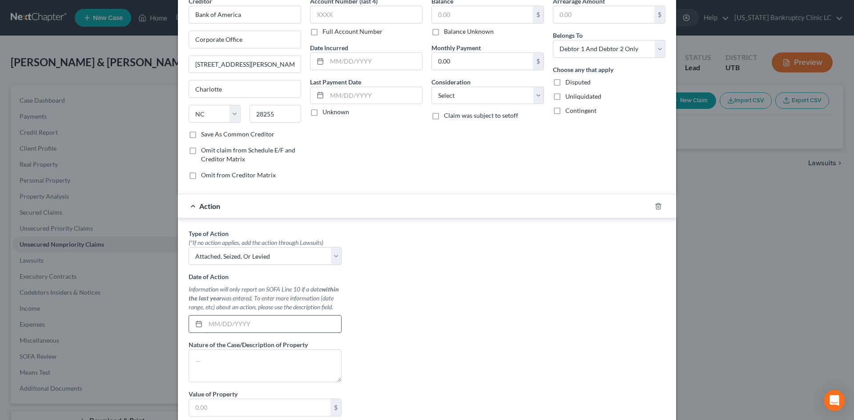
click at [232, 326] on input "text" at bounding box center [273, 324] width 136 height 17
type input "[DATE]"
click at [252, 343] on label "Nature of the Case/Description of Property" at bounding box center [247, 344] width 119 height 9
click at [239, 369] on textarea at bounding box center [264, 365] width 153 height 33
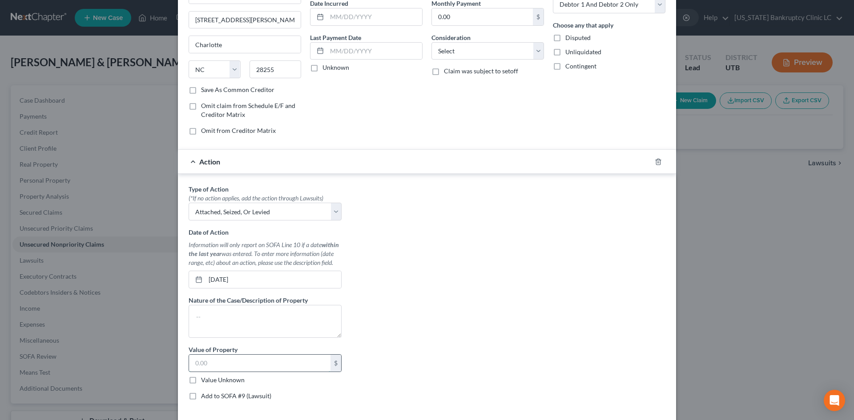
click at [250, 364] on input "text" at bounding box center [259, 363] width 141 height 17
type input "50"
click at [546, 300] on div "Type of Action * (*If no action applies, add the action through Lawsuits) Selec…" at bounding box center [426, 295] width 485 height 223
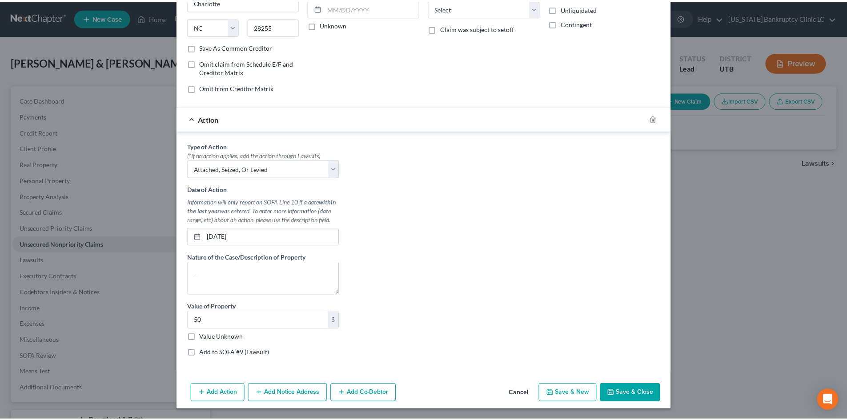
scroll to position [132, 0]
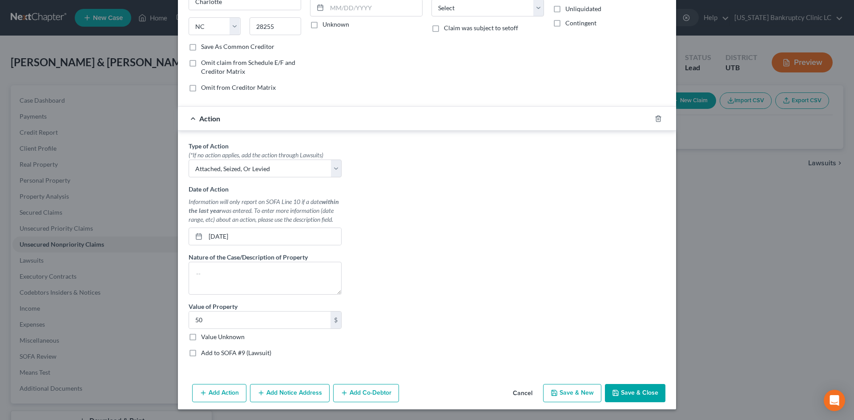
click at [638, 393] on button "Save & Close" at bounding box center [635, 393] width 60 height 19
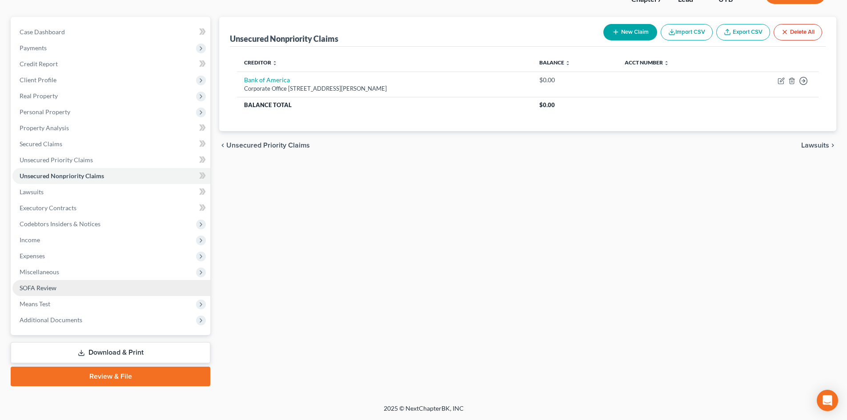
click at [80, 281] on link "SOFA Review" at bounding box center [111, 288] width 198 height 16
click at [80, 281] on ul "Case Dashboard Payments Invoices Payments Payments Credit Report Client Profile" at bounding box center [111, 176] width 198 height 304
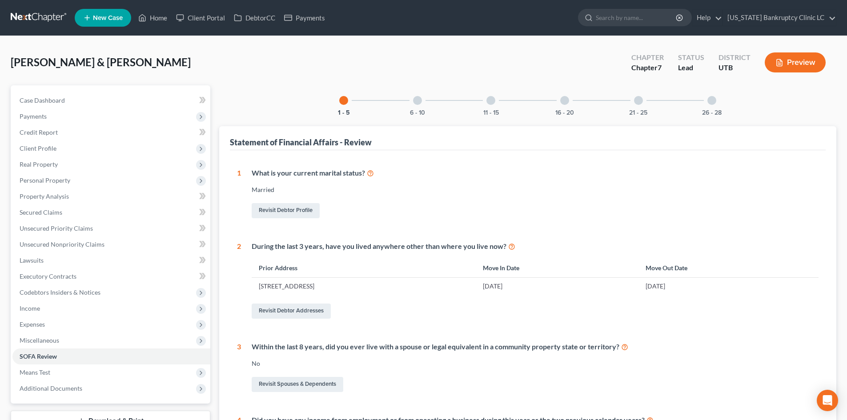
click at [565, 102] on div at bounding box center [564, 100] width 9 height 9
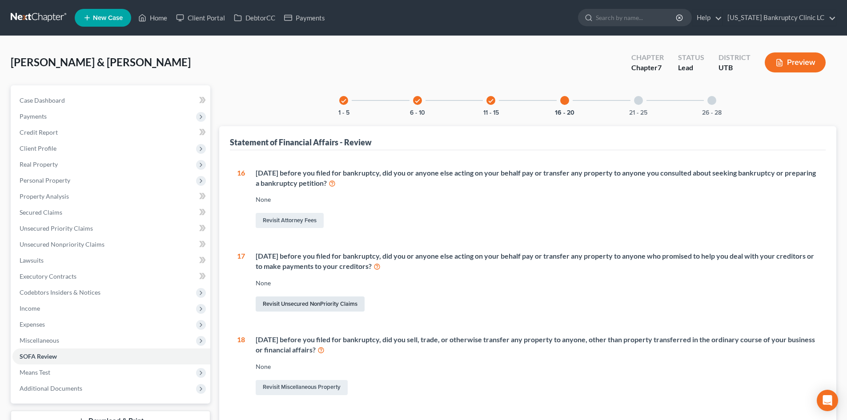
click at [290, 303] on link "Revisit Unsecured NonPriority Claims" at bounding box center [310, 304] width 109 height 15
